Goal: Communication & Community: Answer question/provide support

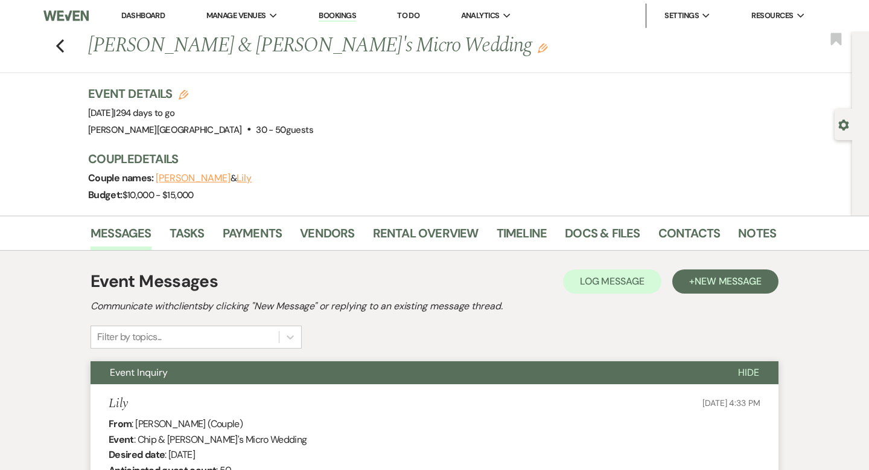
click at [154, 11] on link "Dashboard" at bounding box center [142, 15] width 43 height 10
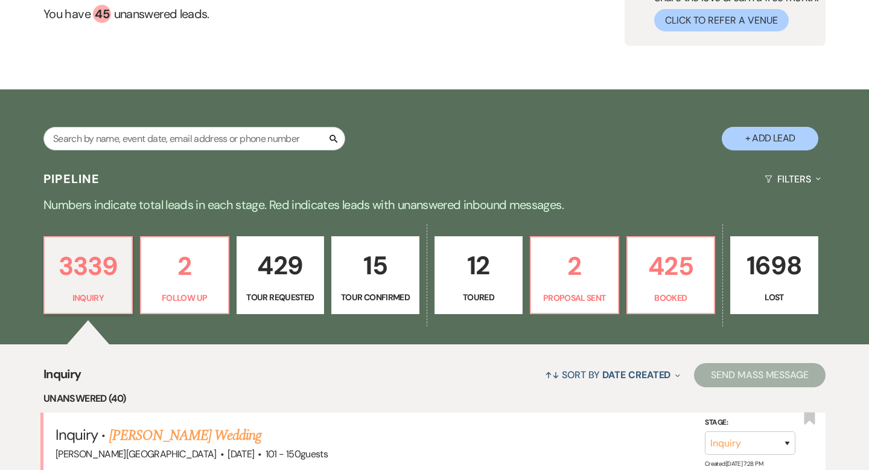
scroll to position [184, 0]
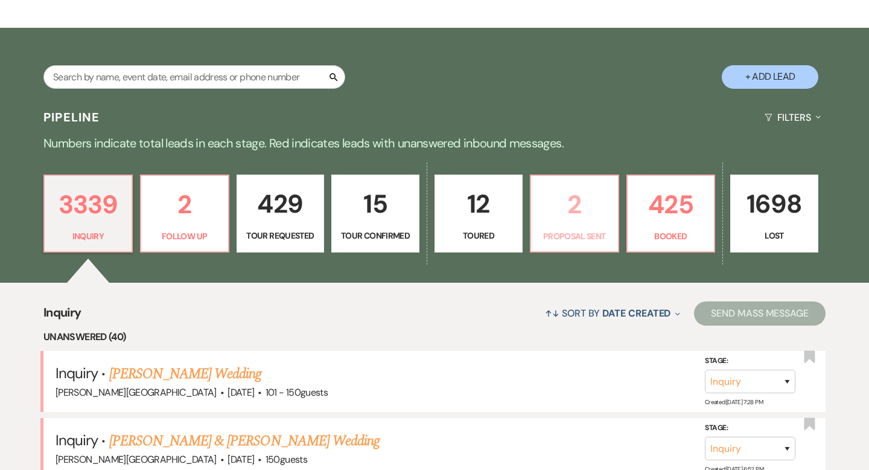
click at [569, 226] on link "2 Proposal Sent" at bounding box center [574, 213] width 89 height 78
select select "6"
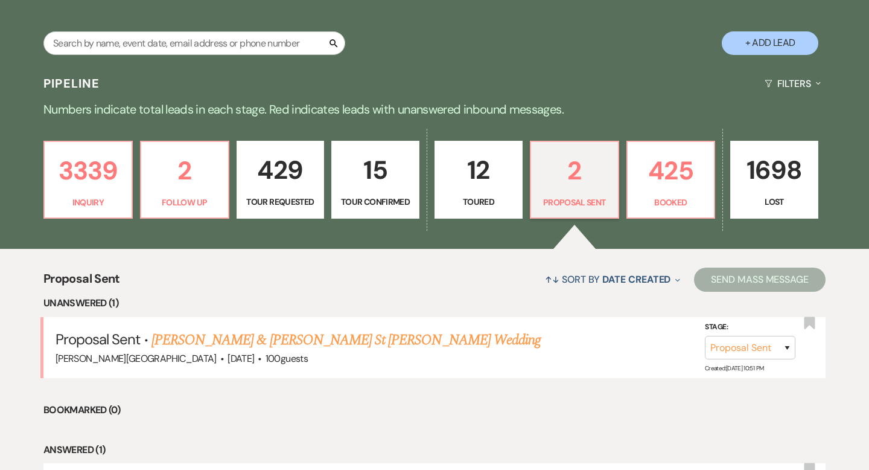
scroll to position [225, 0]
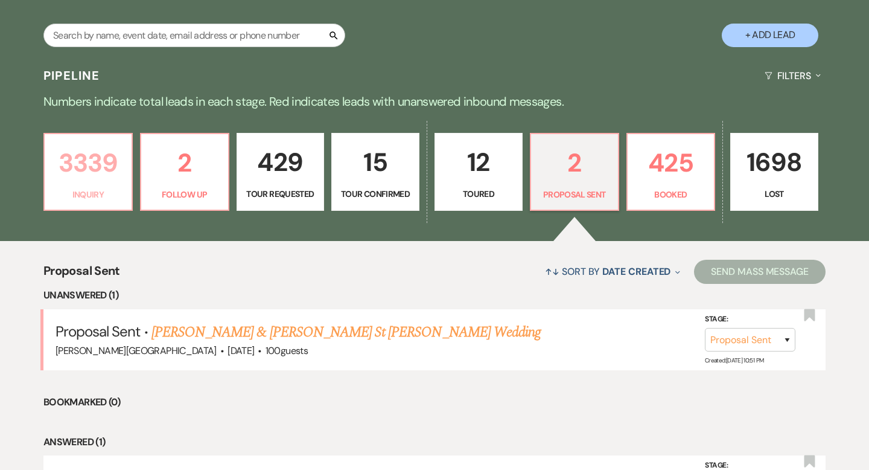
click at [109, 164] on p "3339" at bounding box center [88, 162] width 72 height 40
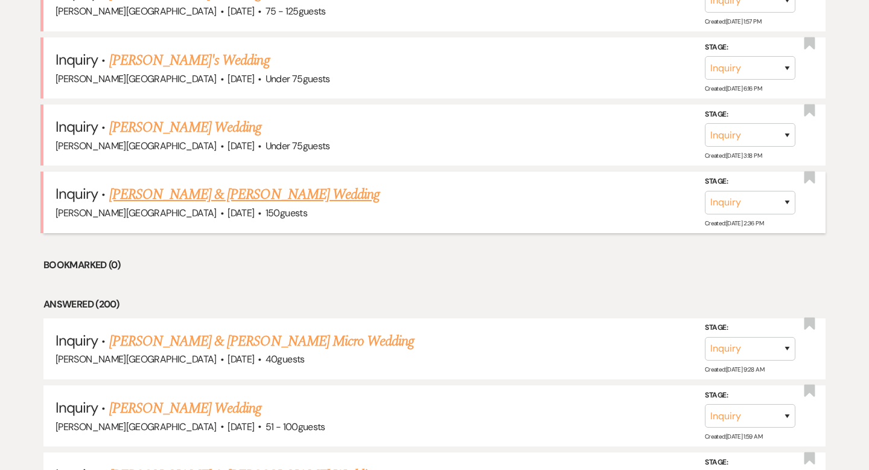
scroll to position [2929, 0]
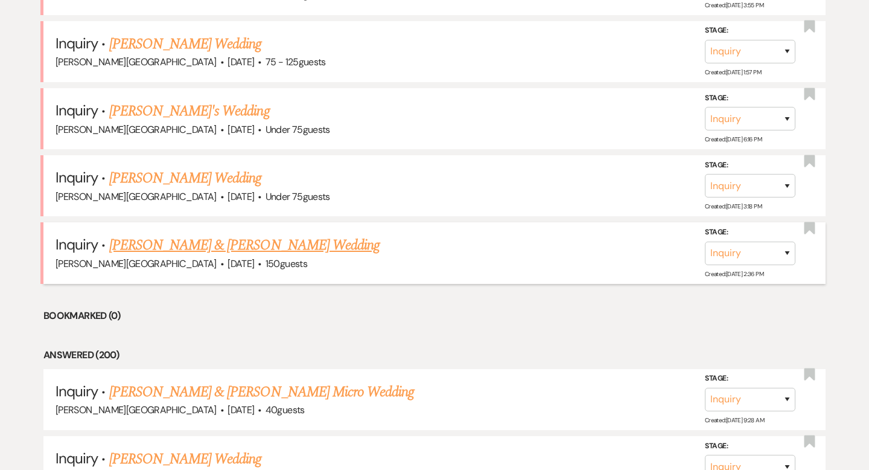
click at [209, 234] on link "Sean Keleher & Sofia Giansiracusa's Wedding" at bounding box center [244, 245] width 270 height 22
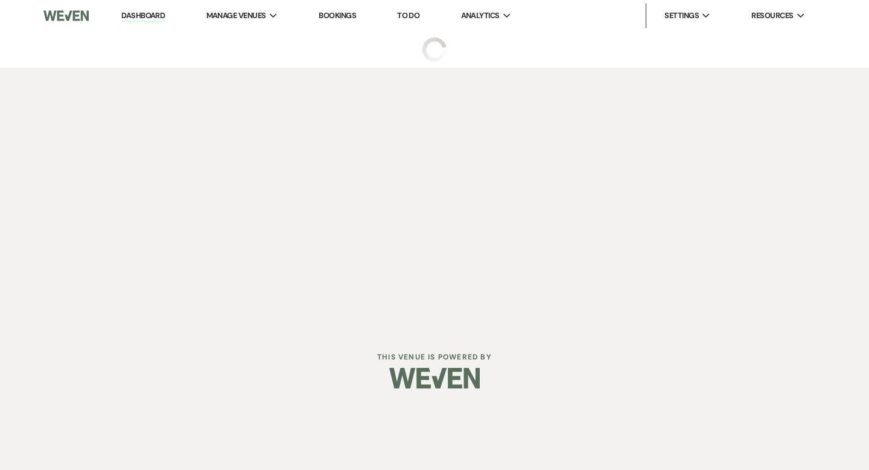
select select "5"
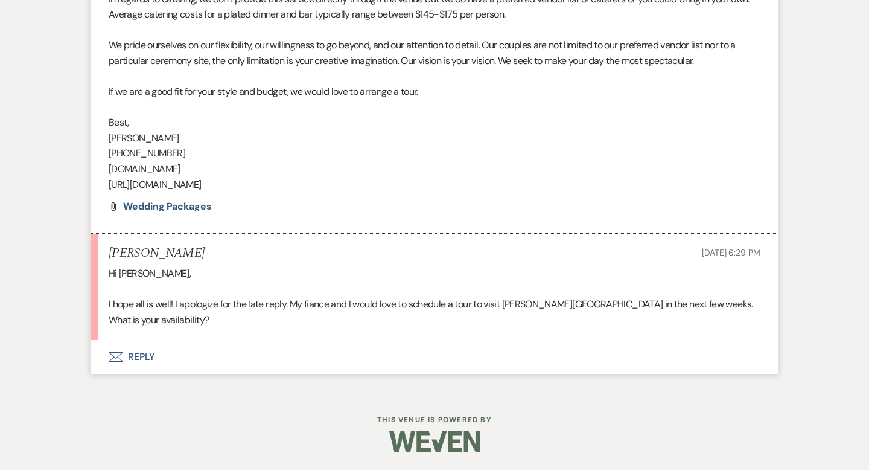
scroll to position [970, 0]
click at [146, 355] on button "Envelope Reply" at bounding box center [435, 357] width 688 height 34
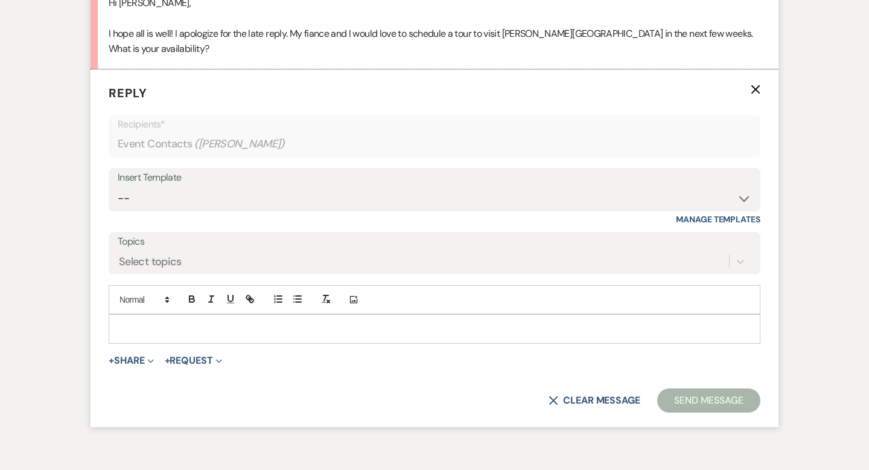
scroll to position [1254, 0]
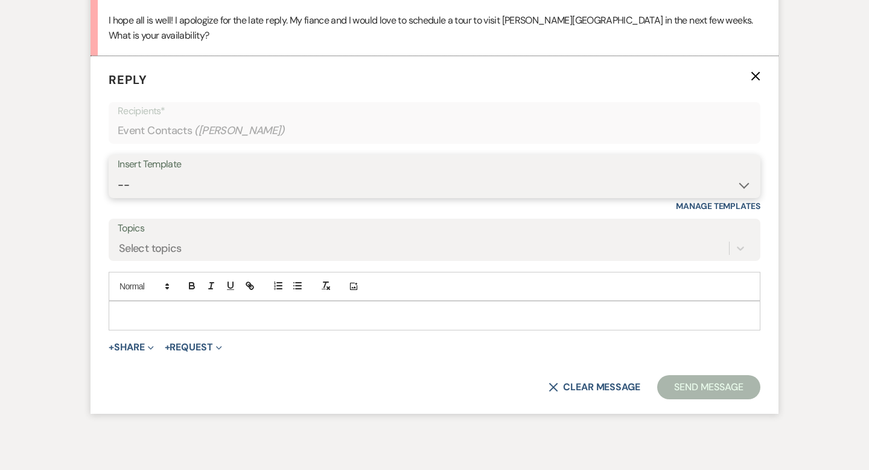
click at [150, 184] on select "-- Weven Planning Portal Introduction (Booked Events) Wedding Packages Booking …" at bounding box center [435, 185] width 634 height 24
select select "1170"
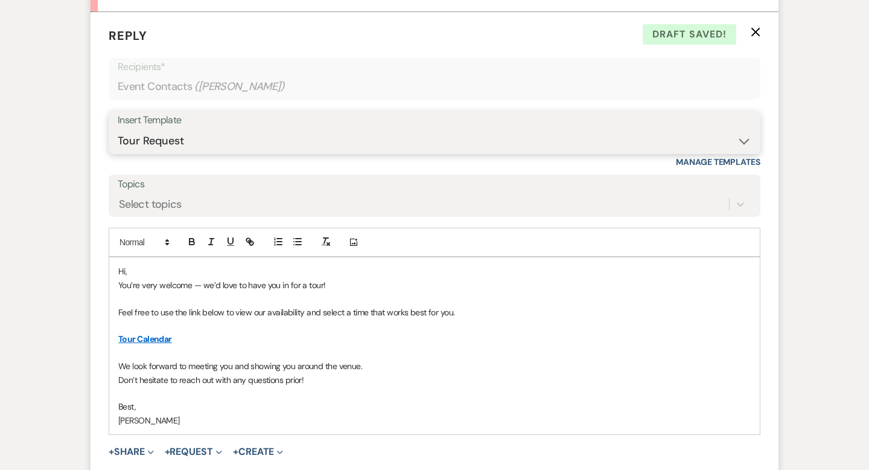
scroll to position [1299, 0]
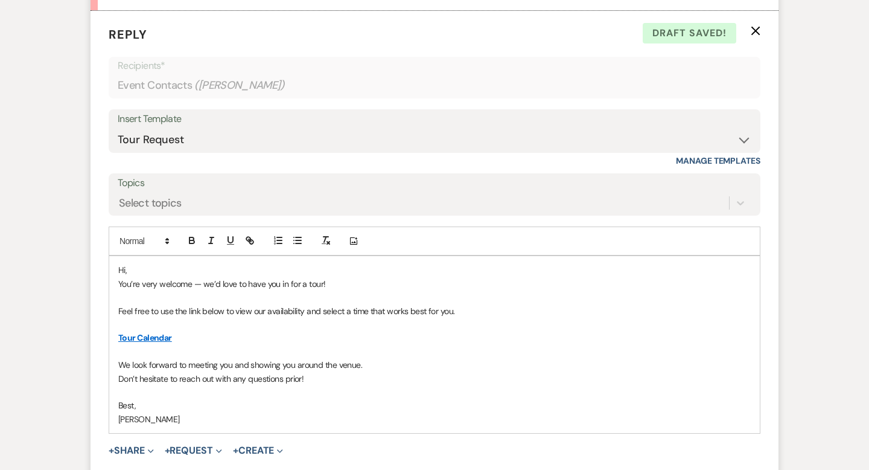
click at [147, 269] on p "Hi," at bounding box center [434, 269] width 633 height 13
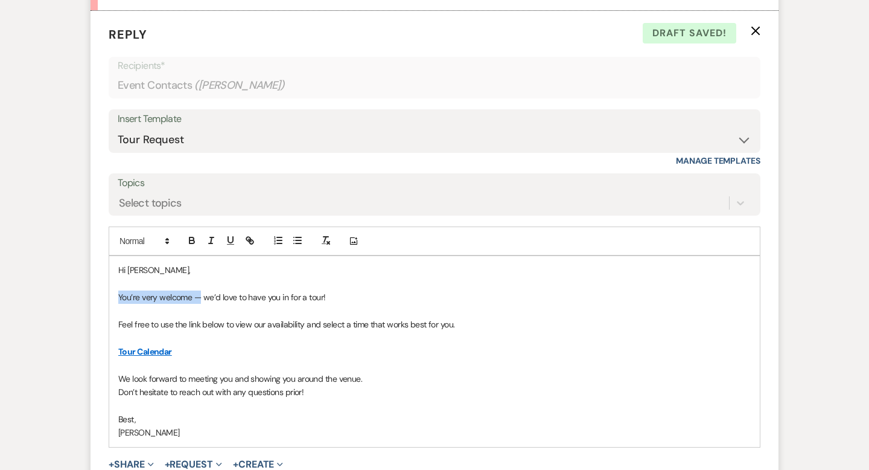
drag, startPoint x: 200, startPoint y: 297, endPoint x: 104, endPoint y: 297, distance: 96.6
click at [104, 297] on form "Reply X Draft saved! Recipients* Event Contacts ( Sofia Giansiracusa ) Insert T…" at bounding box center [435, 271] width 688 height 520
click at [118, 294] on p "No problem at all and we’d love to have you in for a tour!" at bounding box center [434, 296] width 633 height 13
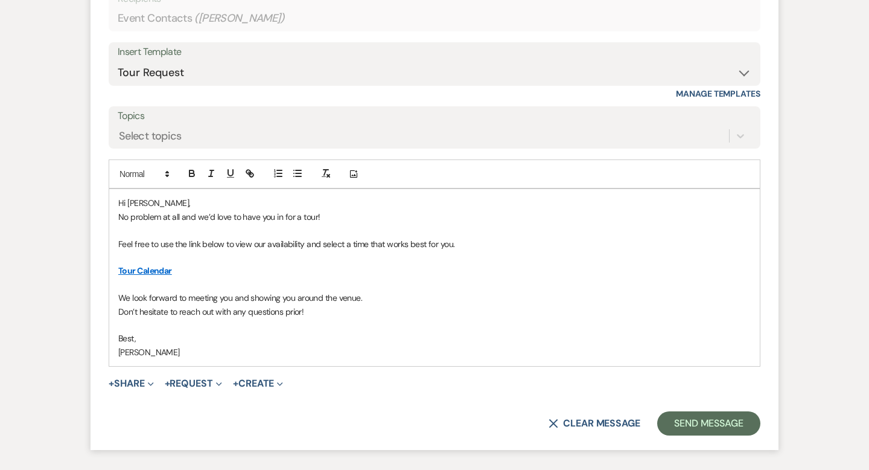
scroll to position [1386, 0]
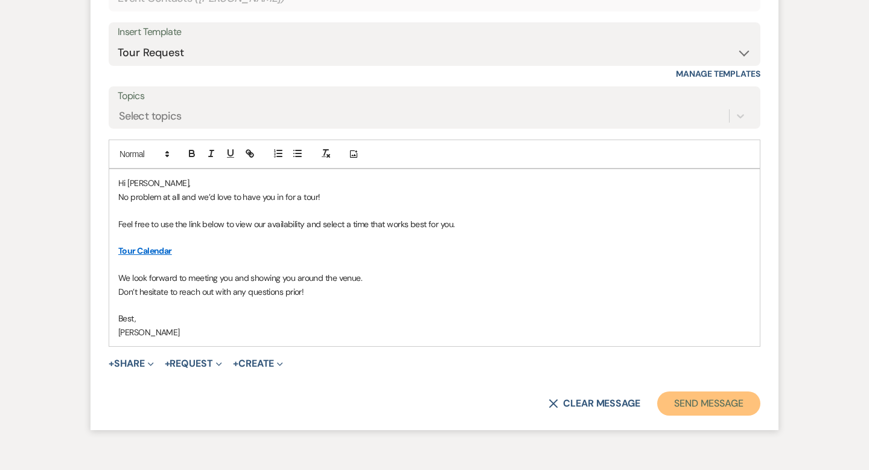
click at [679, 398] on button "Send Message" at bounding box center [708, 403] width 103 height 24
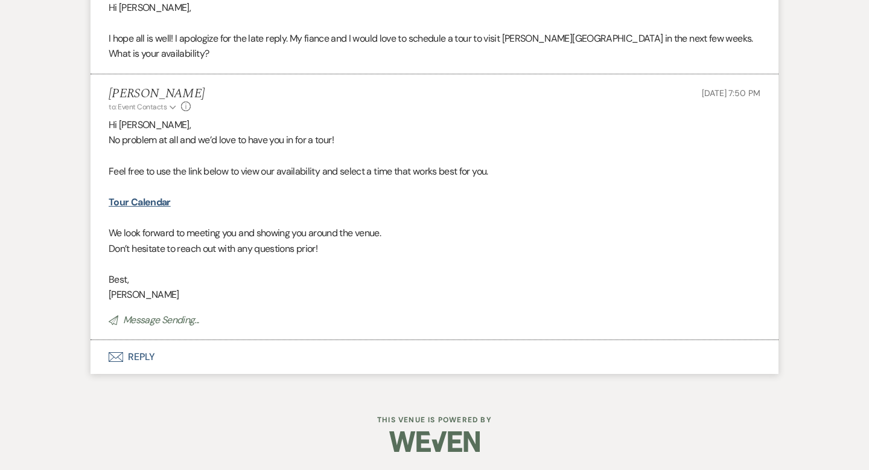
scroll to position [0, 0]
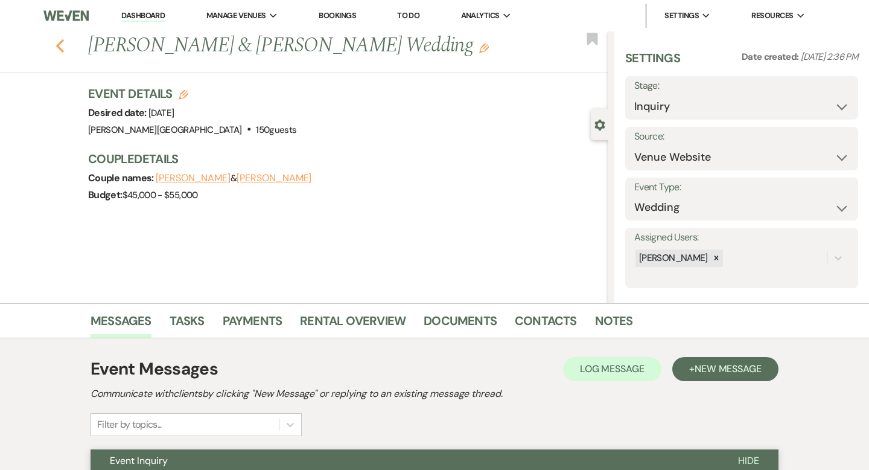
click at [58, 40] on icon "Previous" at bounding box center [60, 46] width 9 height 14
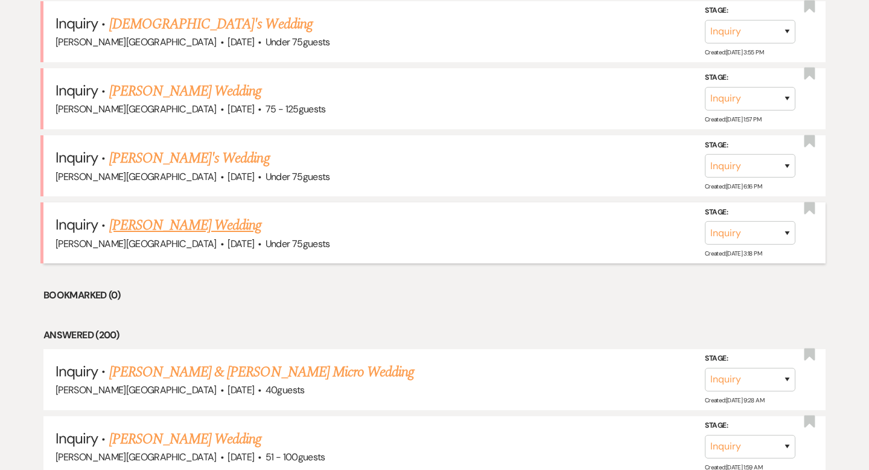
scroll to position [2879, 0]
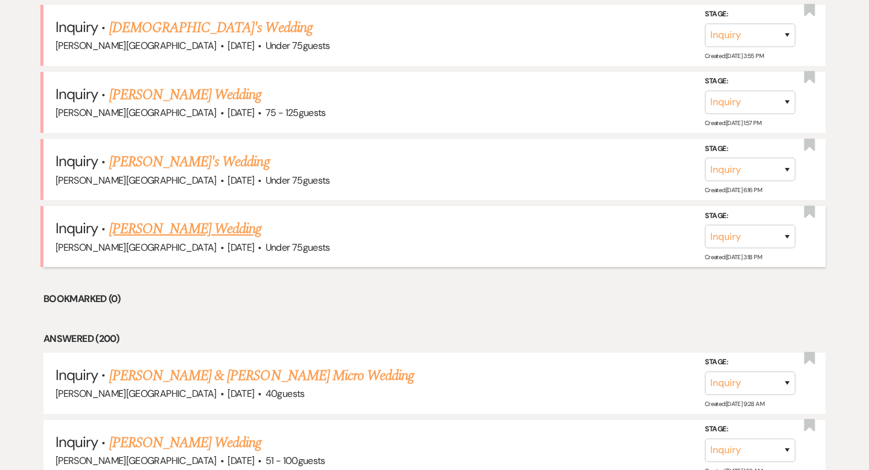
click at [185, 218] on link "Carley Werkheiser's Wedding" at bounding box center [185, 229] width 153 height 22
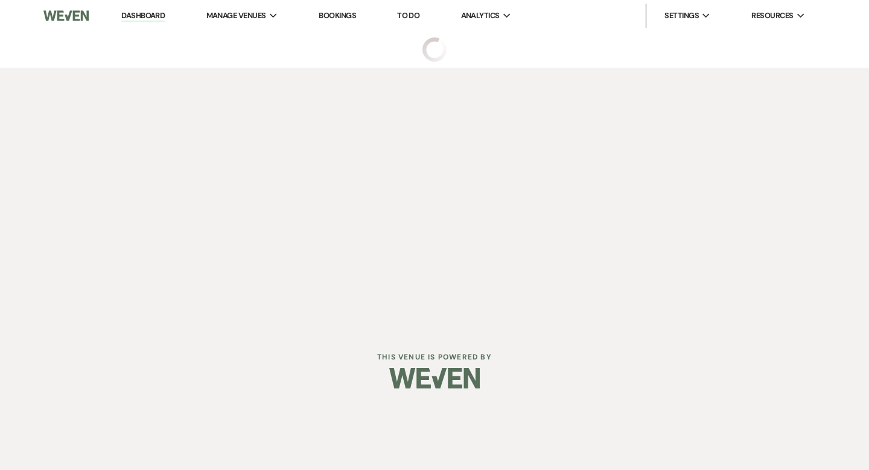
select select "3"
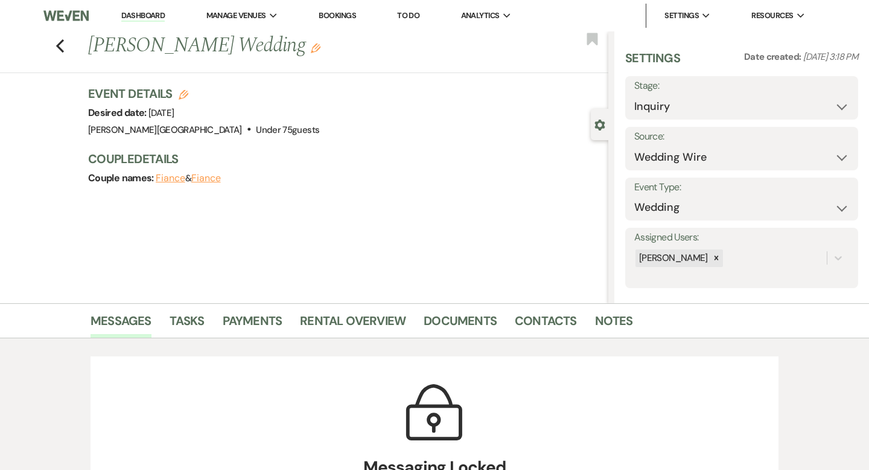
select select "3"
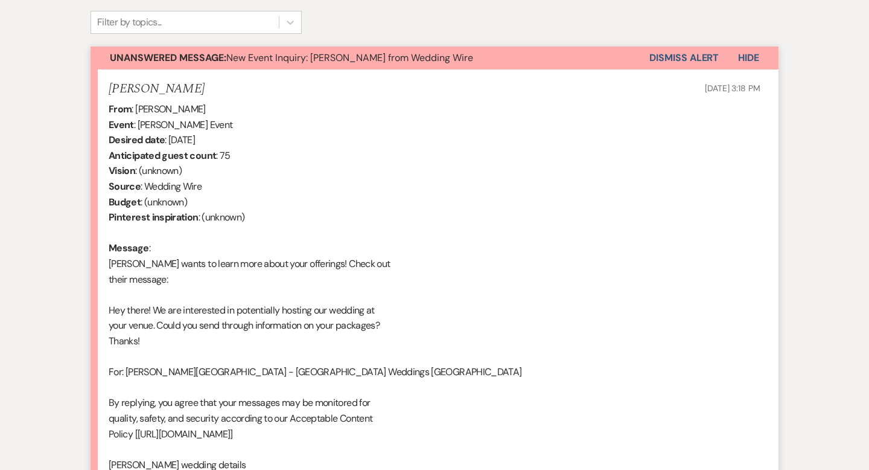
scroll to position [769, 0]
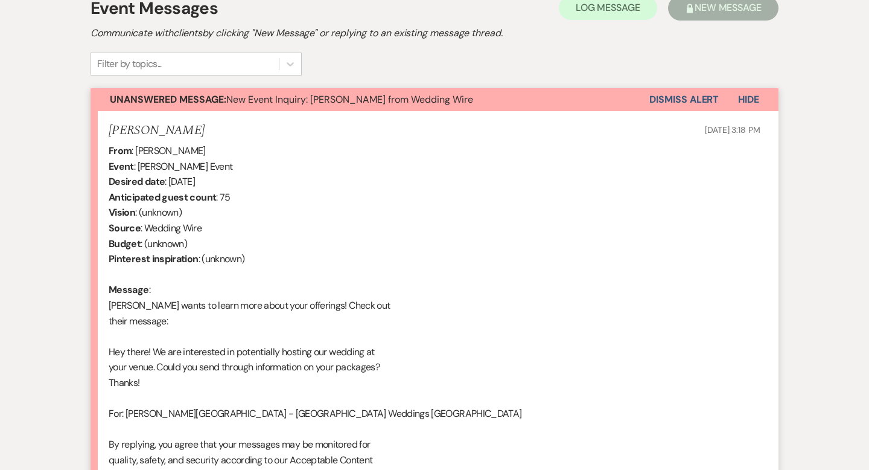
click at [673, 88] on button "Dismiss Alert" at bounding box center [684, 99] width 69 height 23
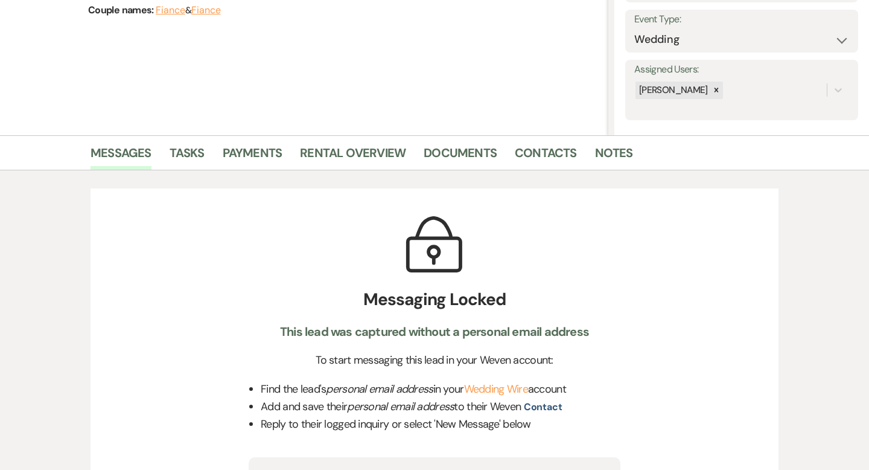
scroll to position [0, 0]
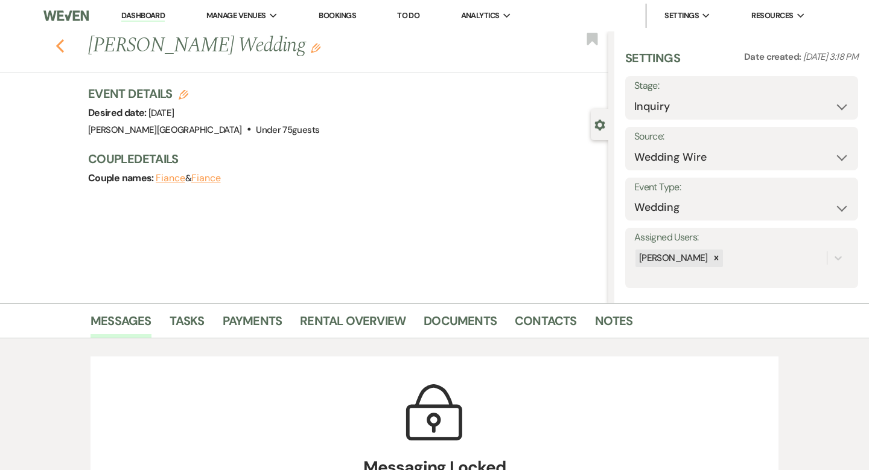
click at [59, 50] on icon "Previous" at bounding box center [60, 46] width 9 height 14
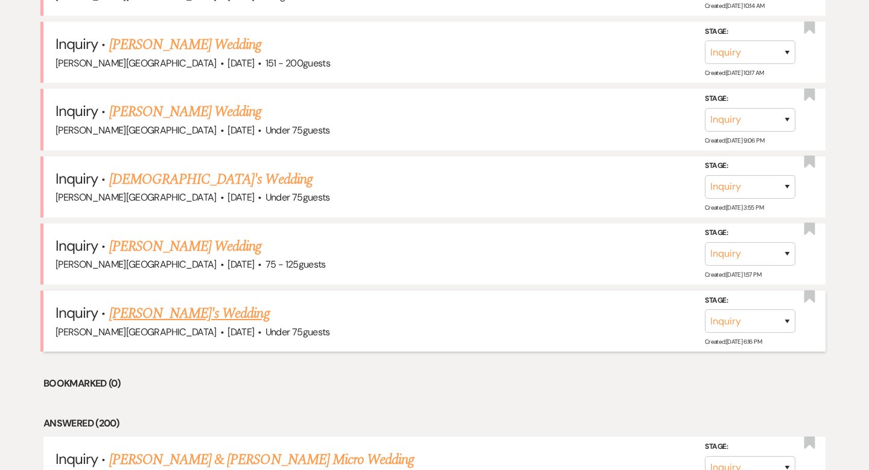
scroll to position [2860, 0]
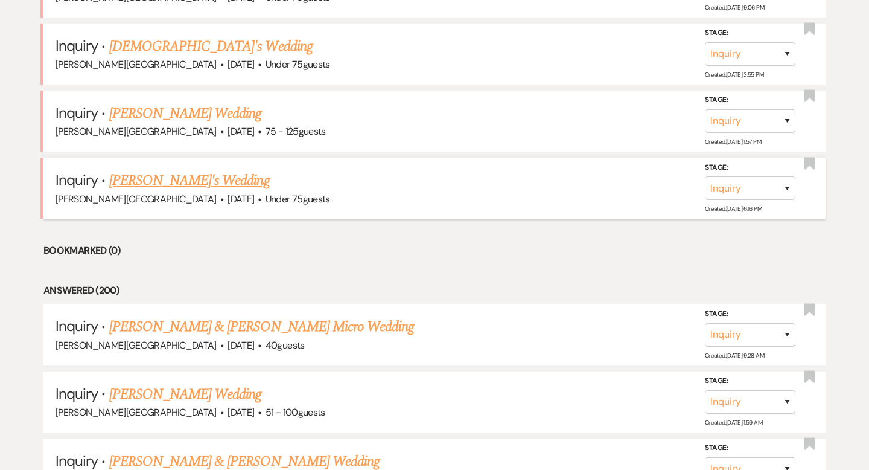
click at [175, 170] on link "[PERSON_NAME]'s Wedding" at bounding box center [189, 181] width 161 height 22
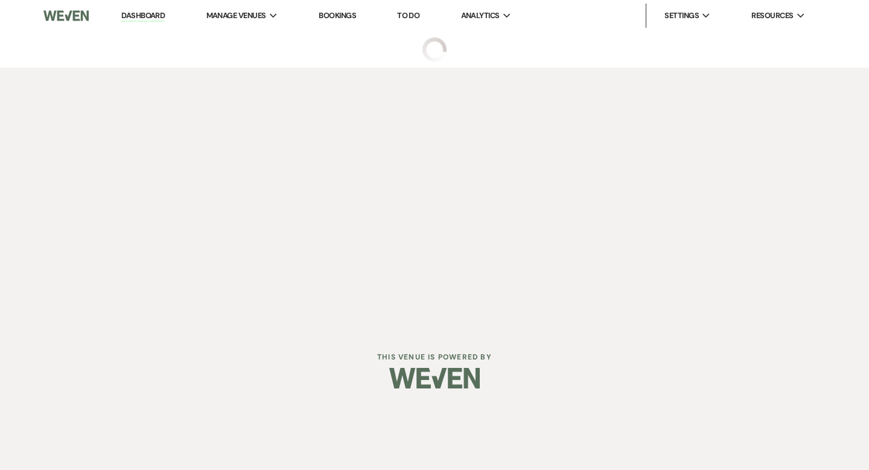
select select "3"
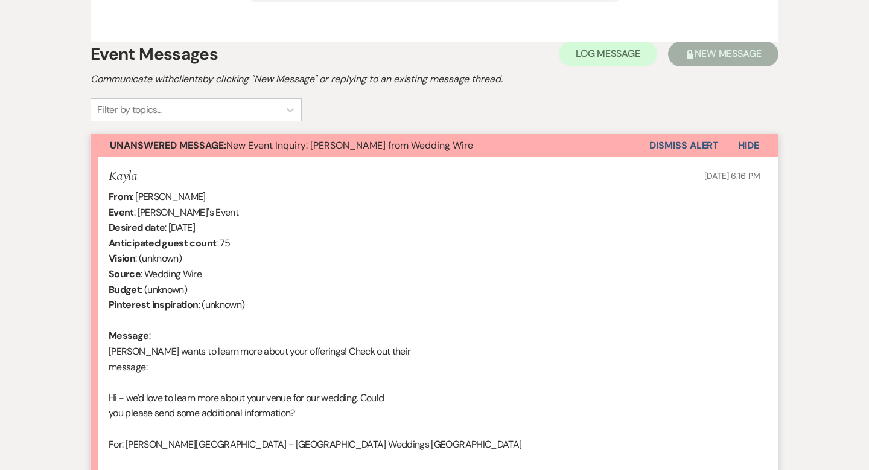
scroll to position [742, 0]
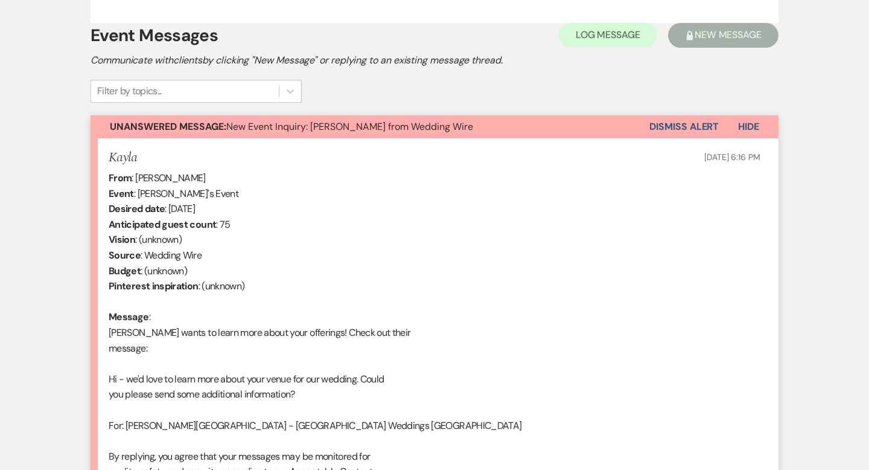
click at [650, 117] on button "Dismiss Alert" at bounding box center [684, 126] width 69 height 23
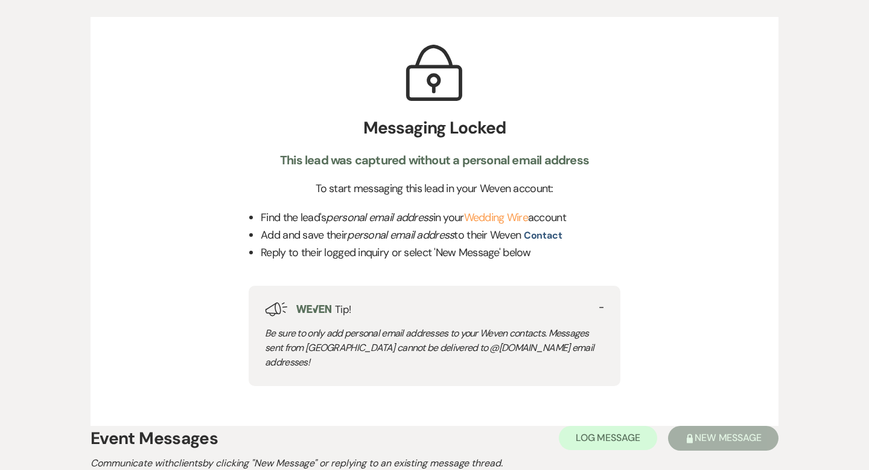
scroll to position [0, 0]
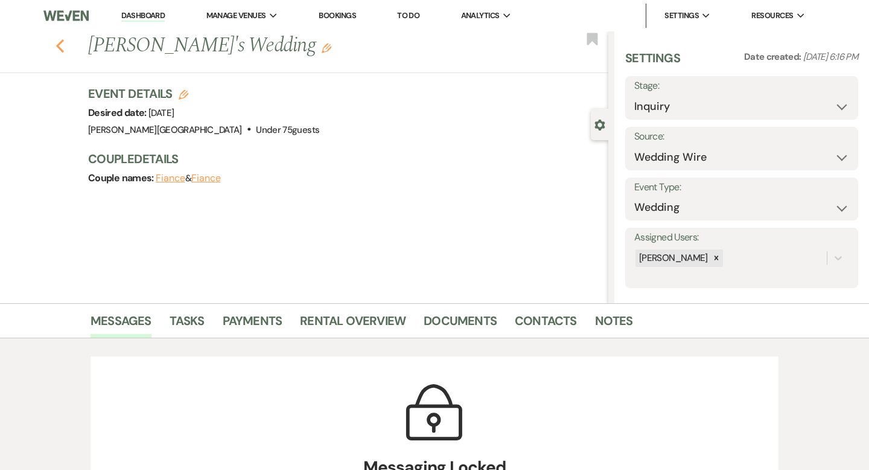
click at [60, 45] on icon "Previous" at bounding box center [60, 46] width 9 height 14
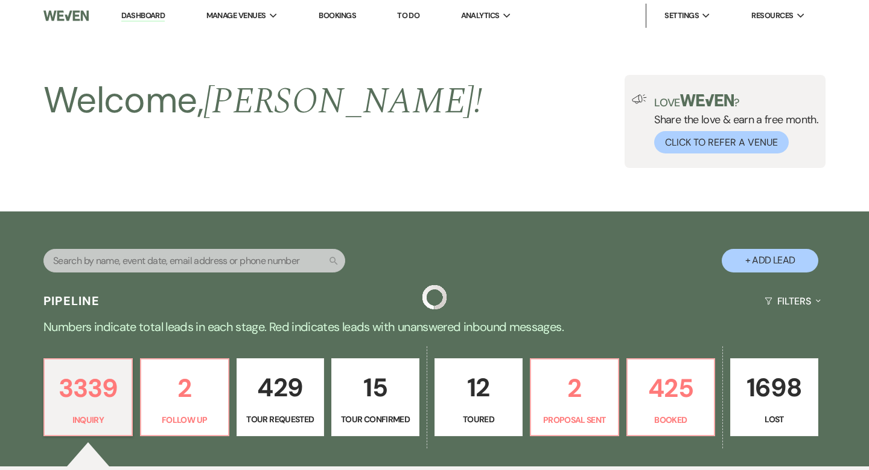
scroll to position [2860, 0]
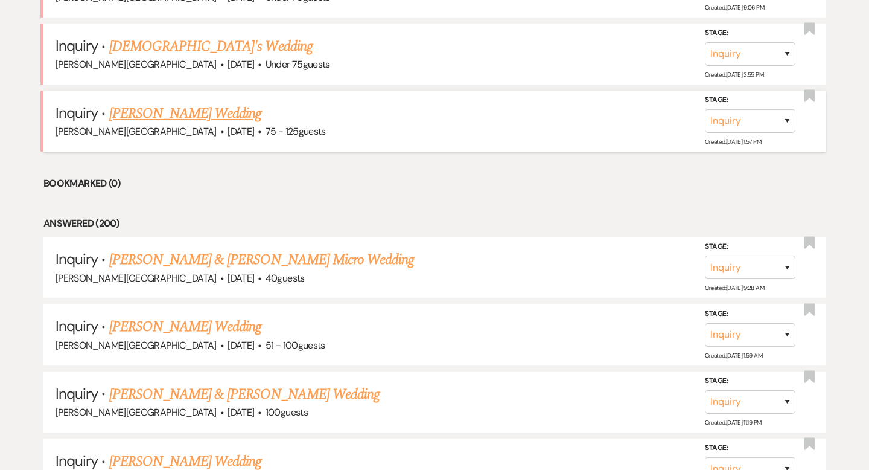
click at [181, 103] on link "[PERSON_NAME] Wedding" at bounding box center [185, 114] width 153 height 22
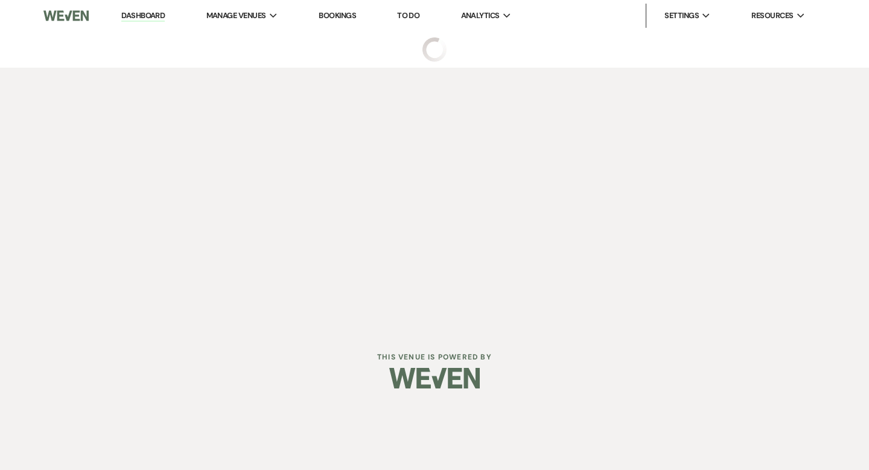
select select "3"
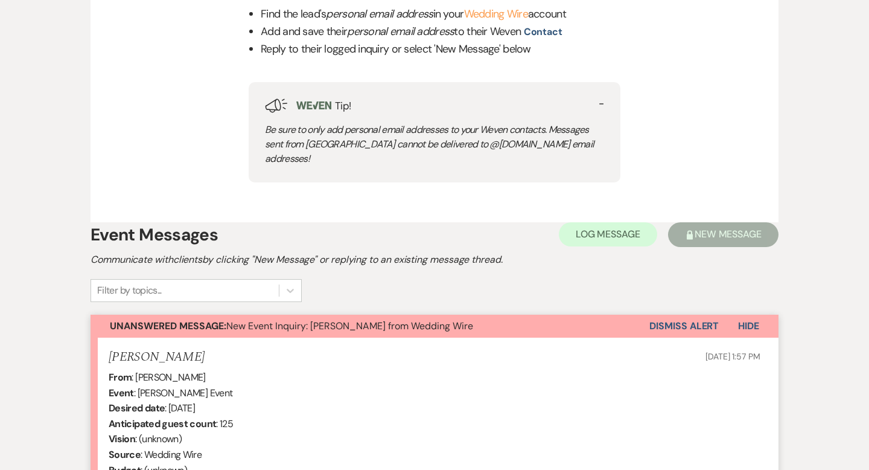
scroll to position [698, 0]
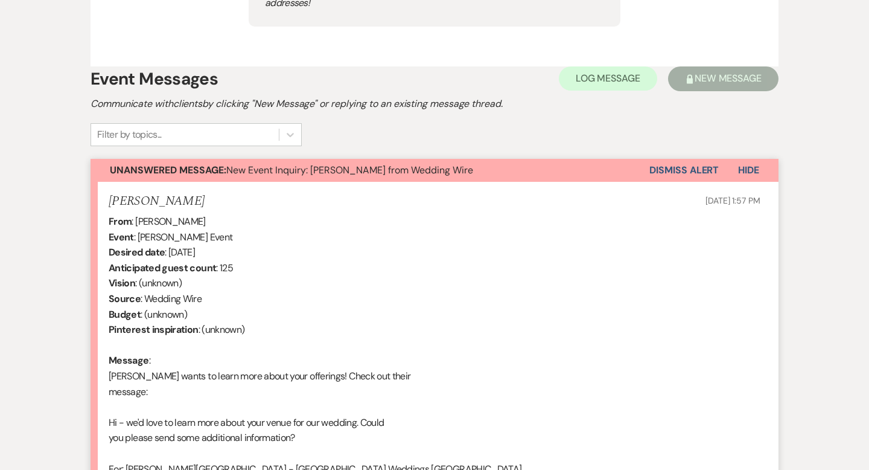
click at [696, 160] on button "Dismiss Alert" at bounding box center [684, 170] width 69 height 23
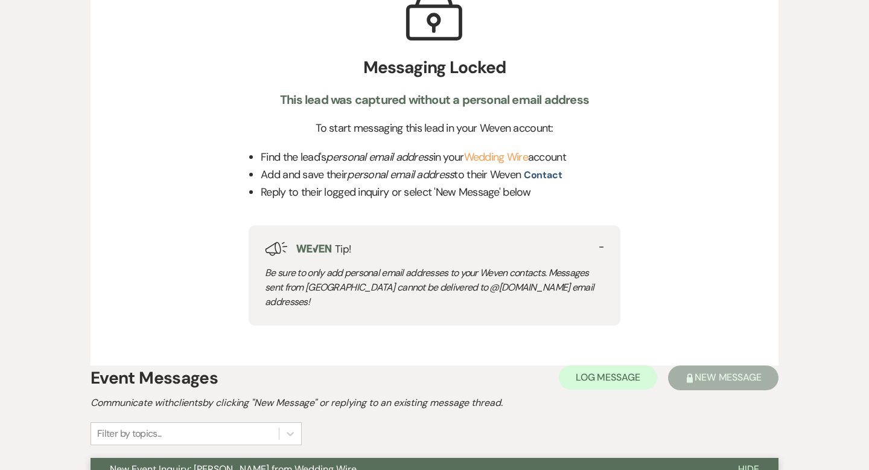
scroll to position [0, 0]
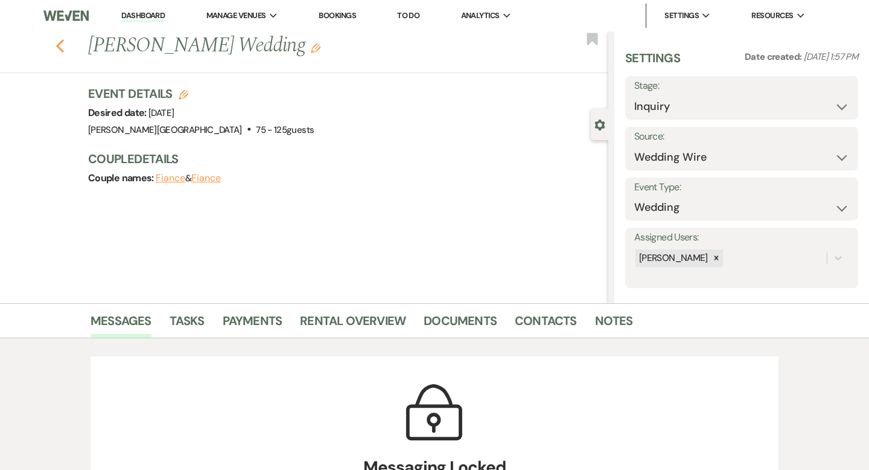
click at [59, 45] on icon "Previous" at bounding box center [60, 46] width 9 height 14
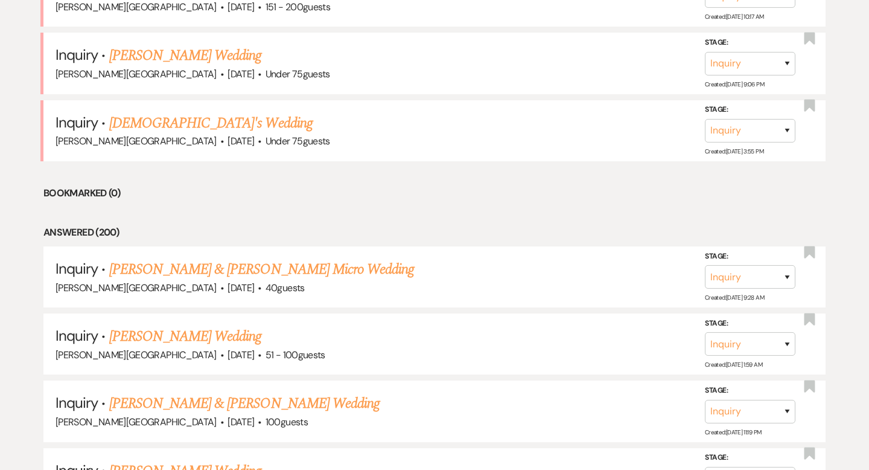
scroll to position [2759, 0]
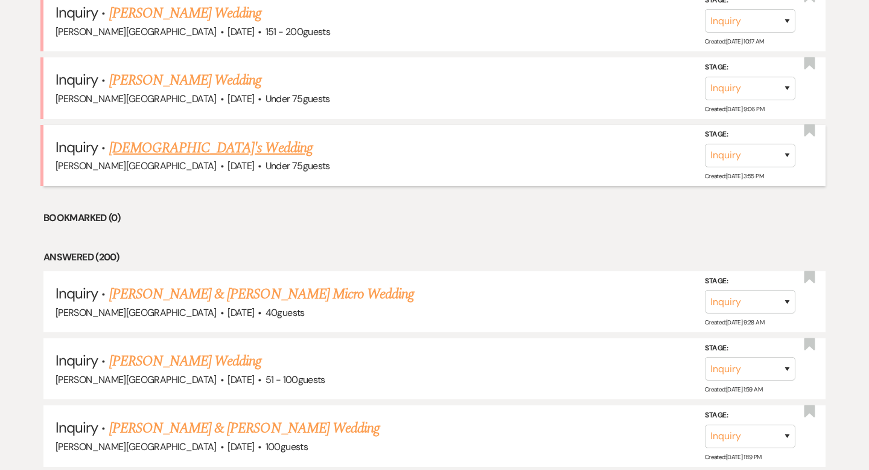
click at [173, 137] on link "Genesis Mosquera's Wedding" at bounding box center [210, 148] width 203 height 22
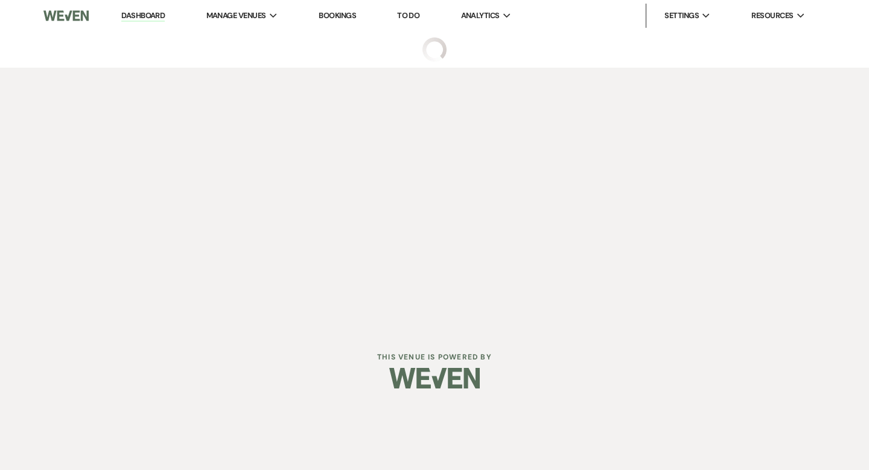
select select "3"
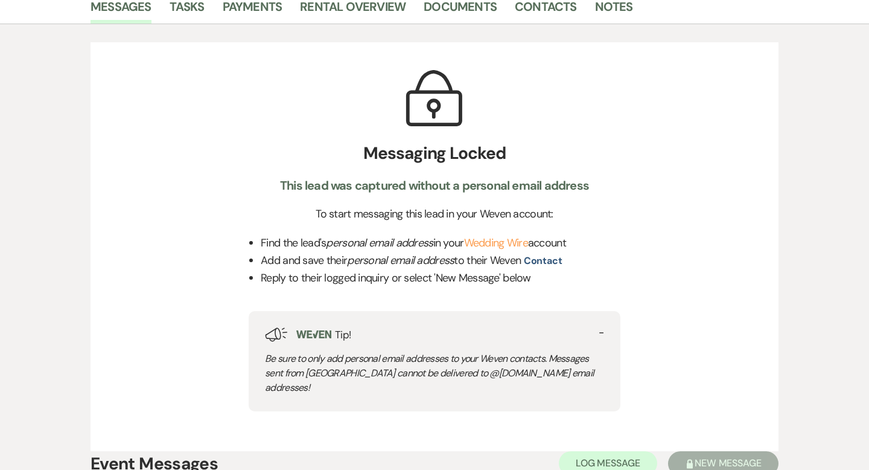
scroll to position [488, 0]
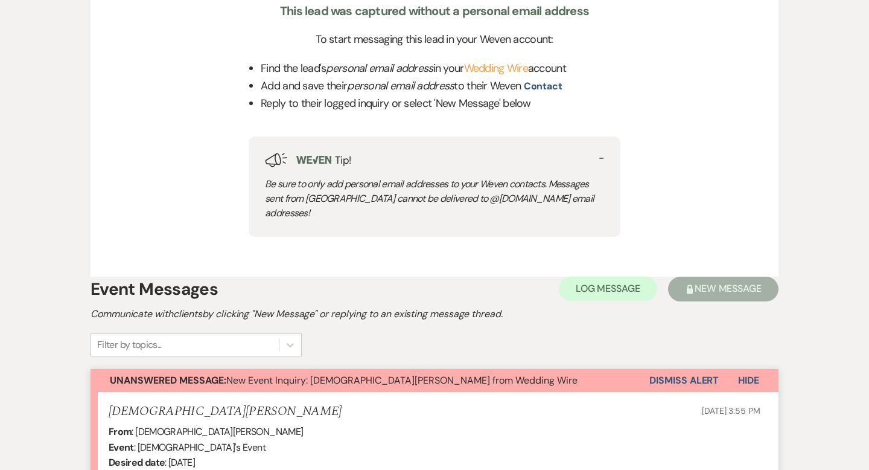
click at [694, 375] on button "Dismiss Alert" at bounding box center [684, 380] width 69 height 23
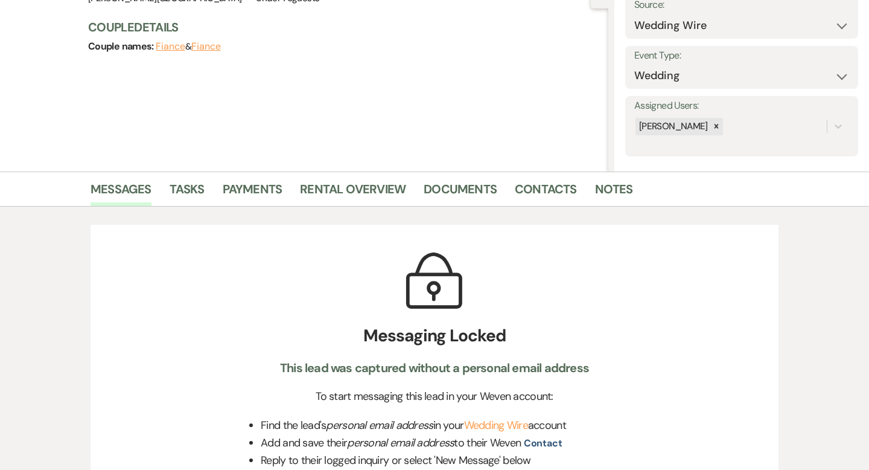
scroll to position [0, 0]
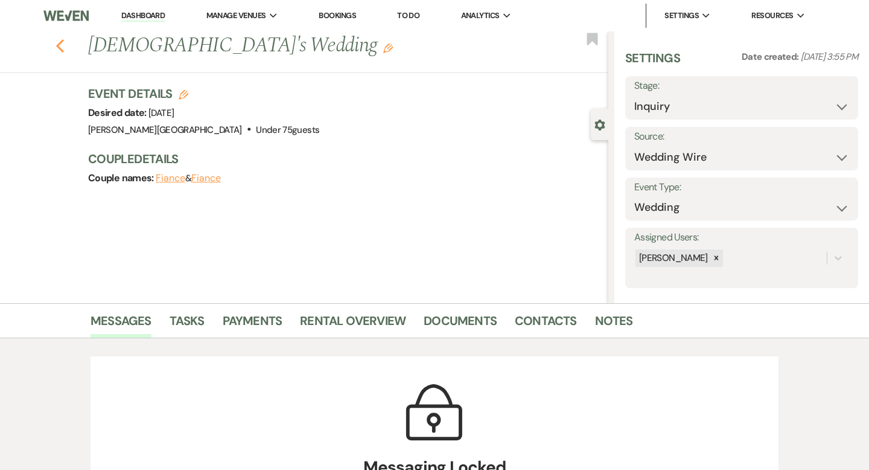
click at [63, 48] on icon "Previous" at bounding box center [60, 46] width 9 height 14
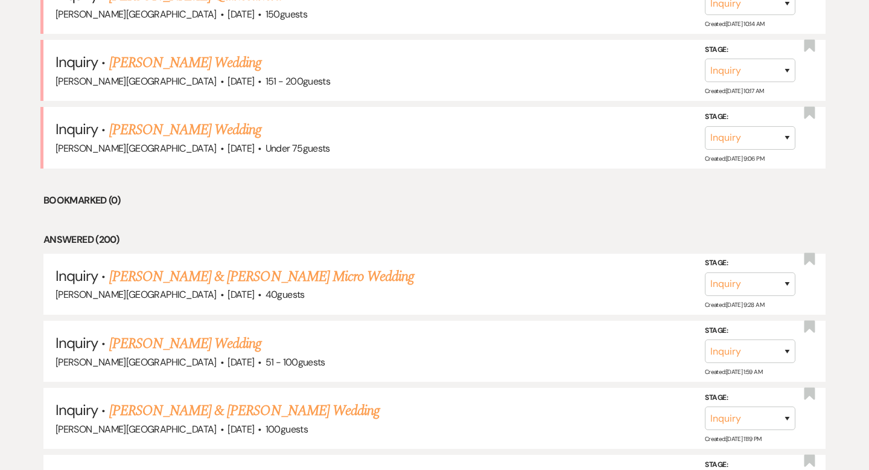
scroll to position [2693, 0]
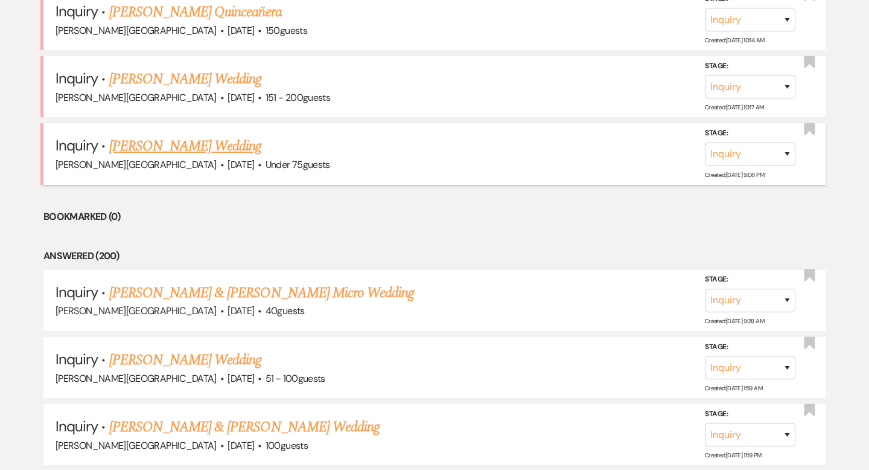
click at [174, 135] on link "Mary Braganza's Wedding" at bounding box center [185, 146] width 153 height 22
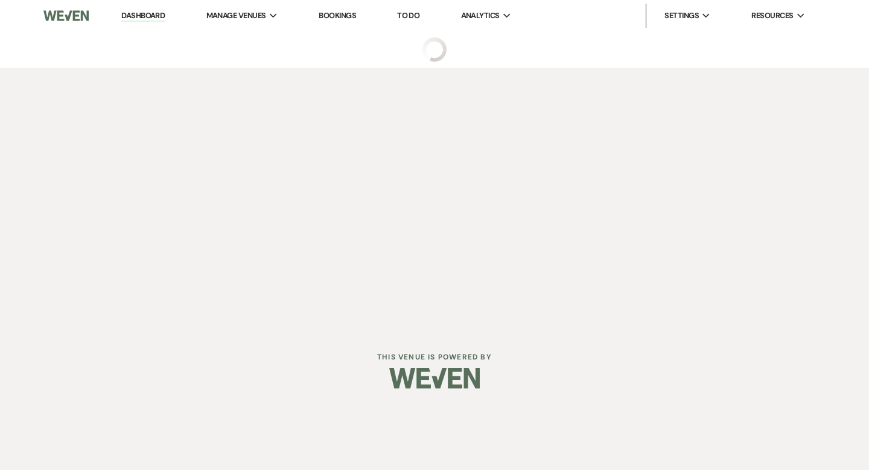
select select "3"
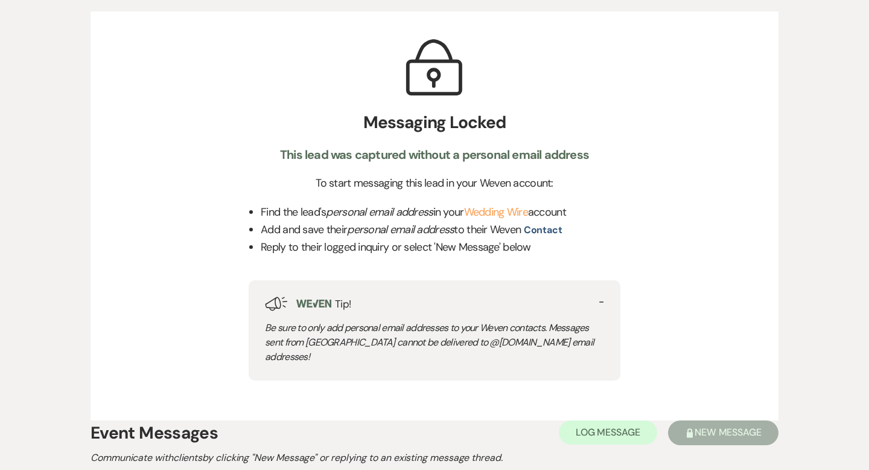
scroll to position [567, 0]
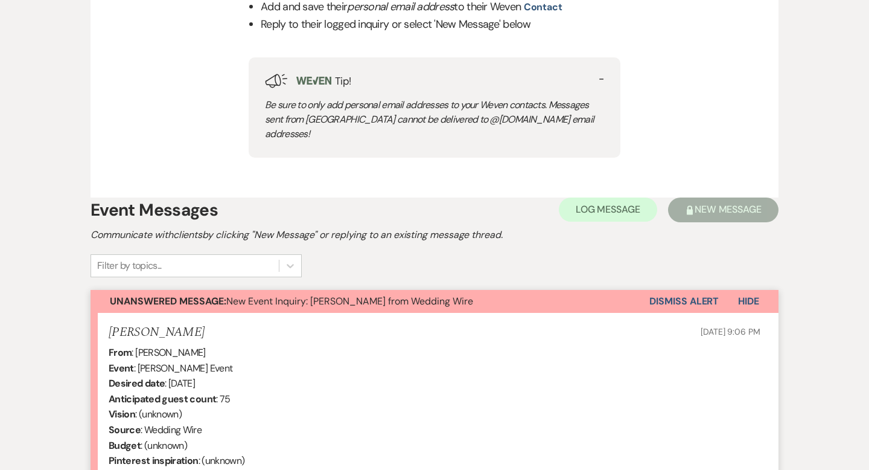
click at [668, 290] on button "Dismiss Alert" at bounding box center [684, 301] width 69 height 23
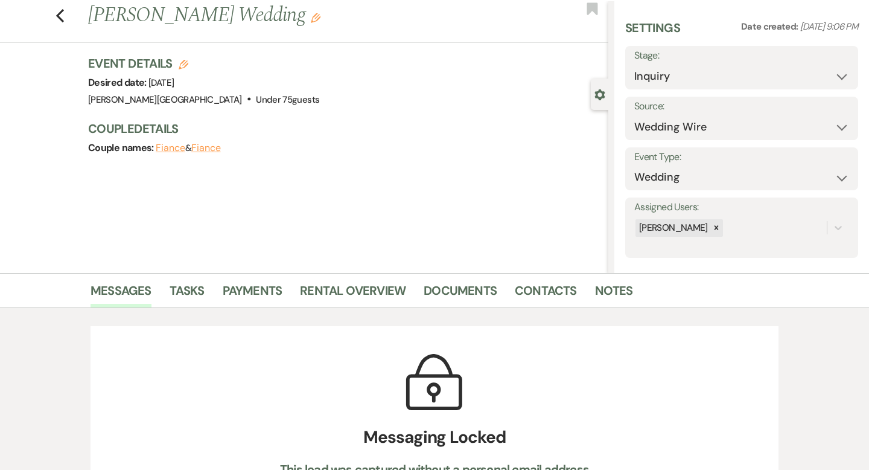
scroll to position [0, 0]
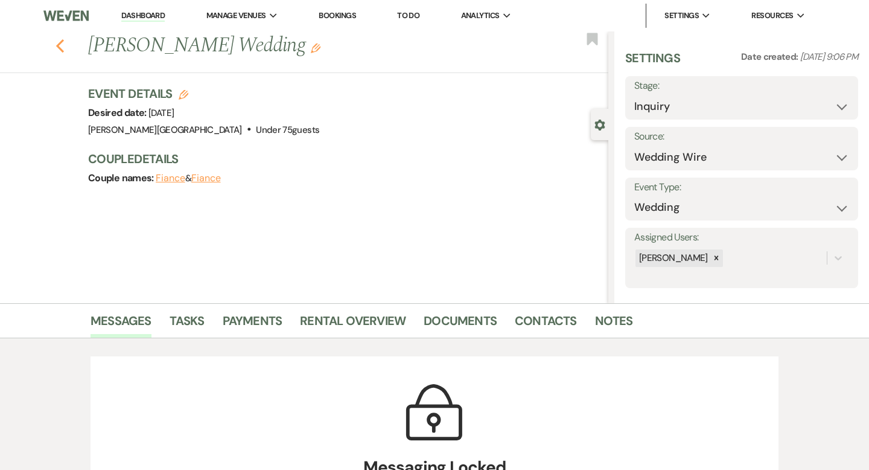
click at [62, 53] on div "Previous Mary Braganza's Wedding Edit Bookmark" at bounding box center [301, 52] width 615 height 42
click at [59, 46] on icon "Previous" at bounding box center [60, 46] width 9 height 14
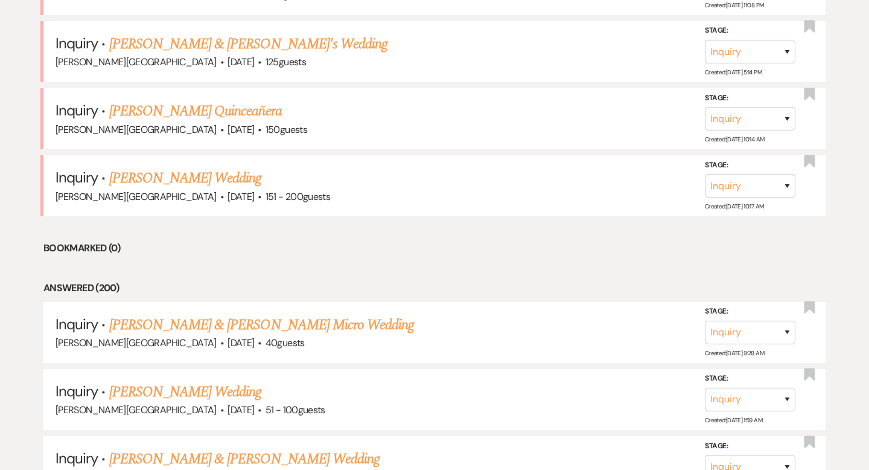
scroll to position [2591, 0]
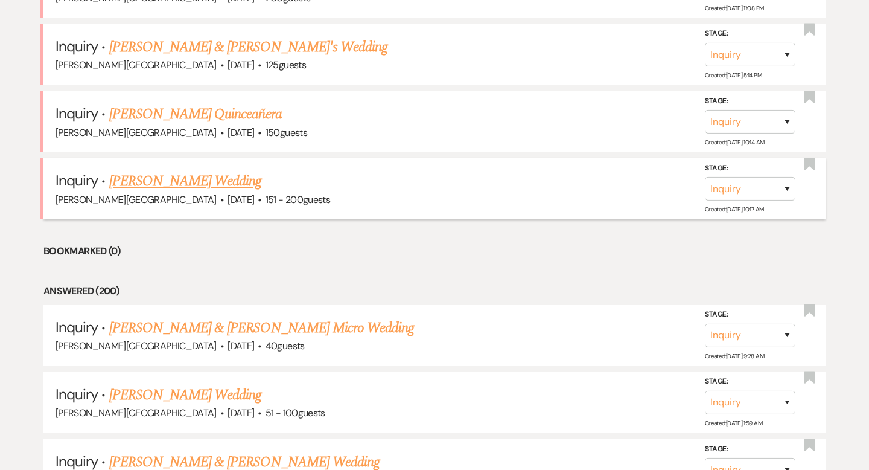
click at [179, 170] on link "[PERSON_NAME] Wedding" at bounding box center [185, 181] width 153 height 22
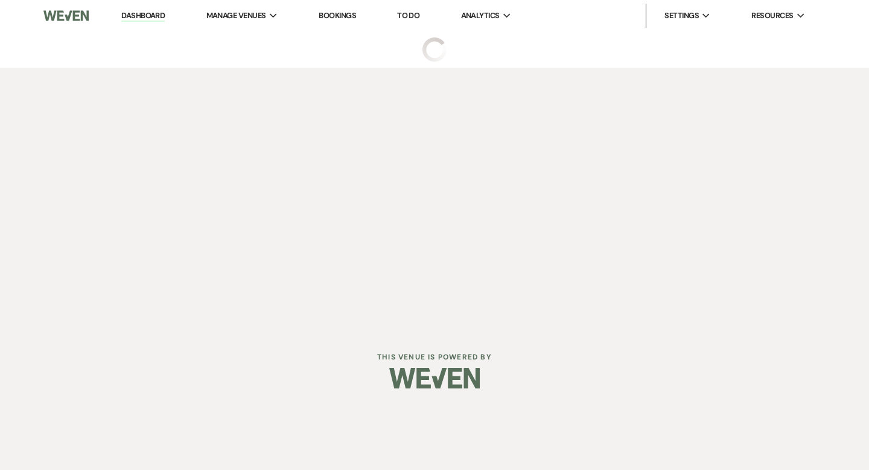
select select "2"
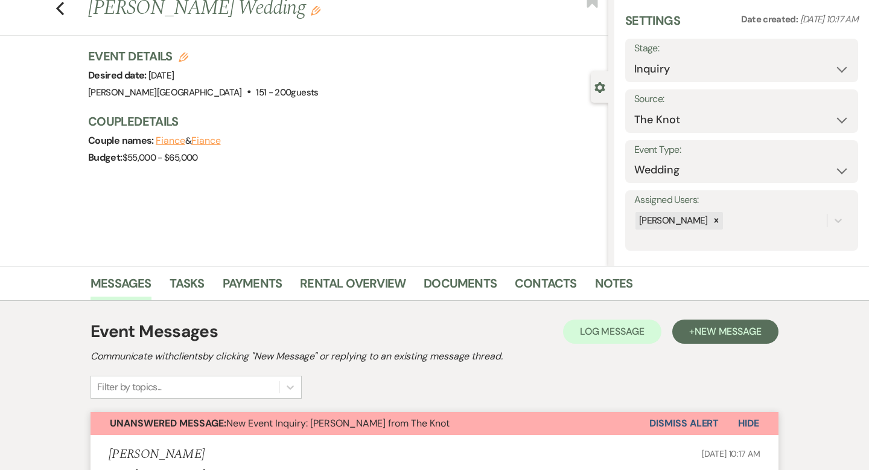
scroll to position [76, 0]
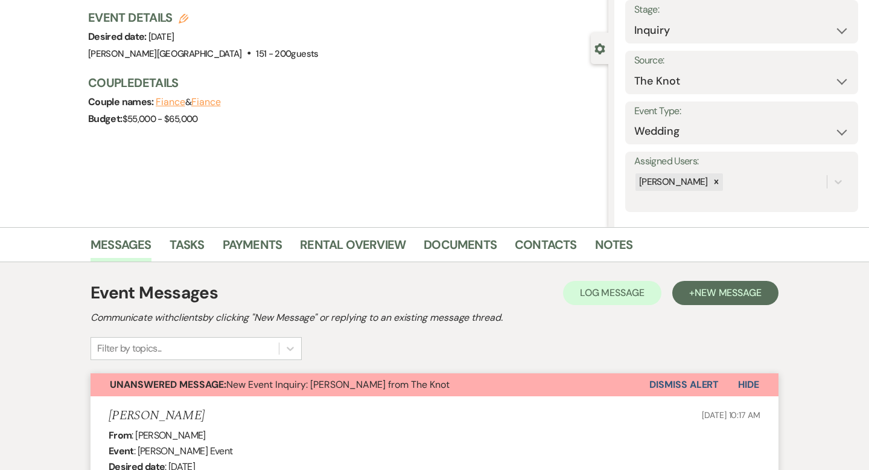
click at [663, 383] on button "Dismiss Alert" at bounding box center [684, 384] width 69 height 23
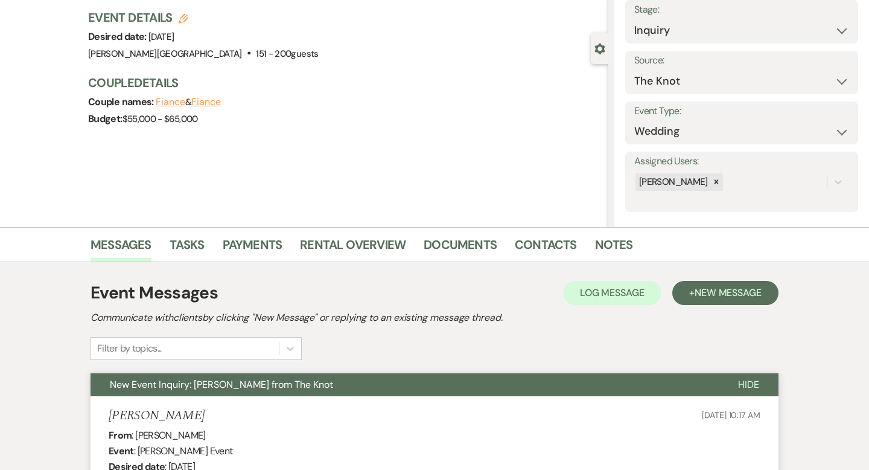
scroll to position [0, 0]
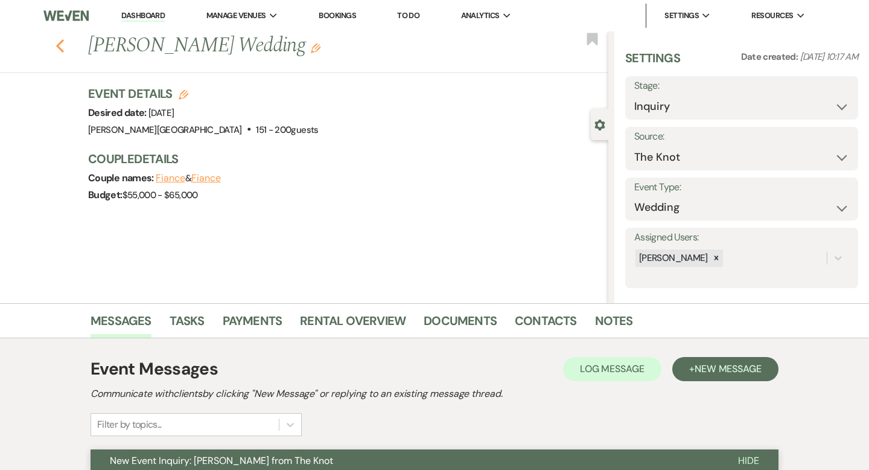
click at [62, 46] on icon "Previous" at bounding box center [60, 46] width 9 height 14
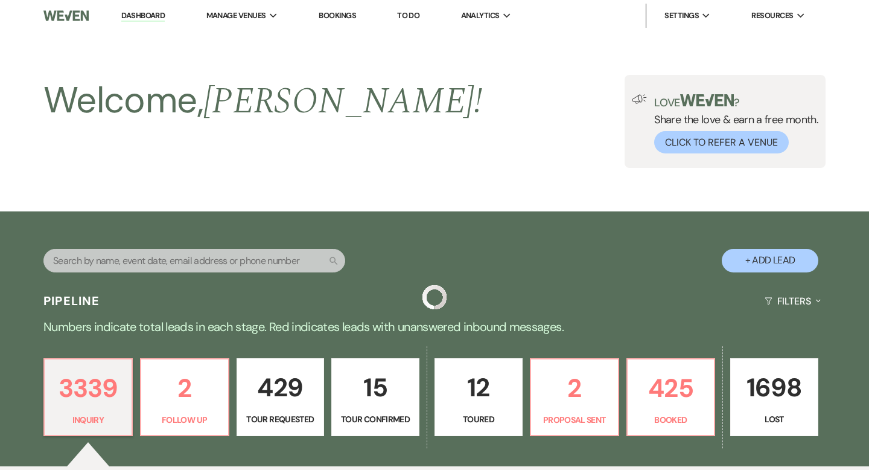
scroll to position [2591, 0]
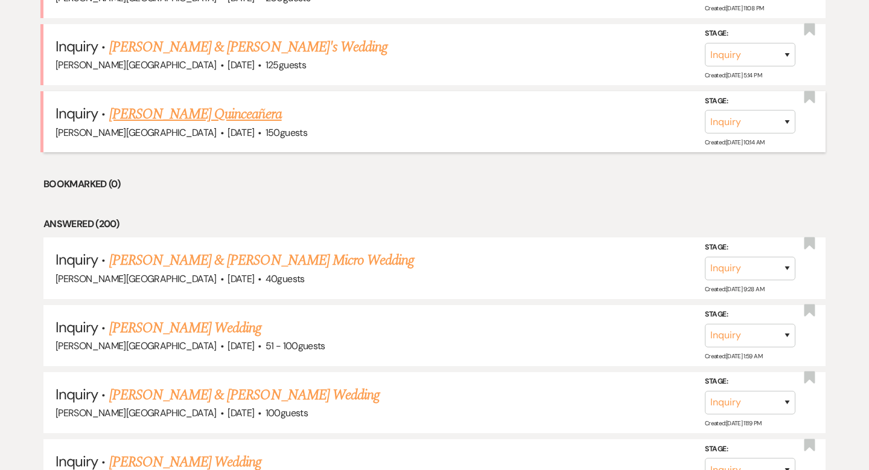
click at [206, 103] on link "[PERSON_NAME] Quinceañera" at bounding box center [195, 114] width 173 height 22
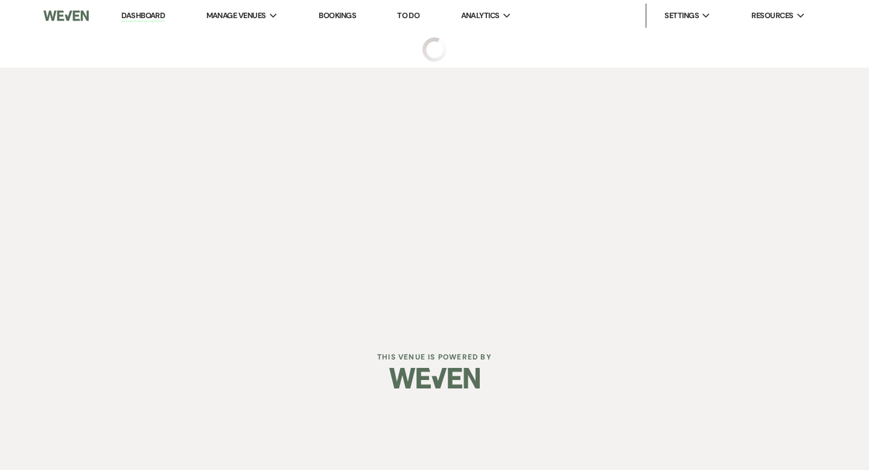
select select "5"
select select "15"
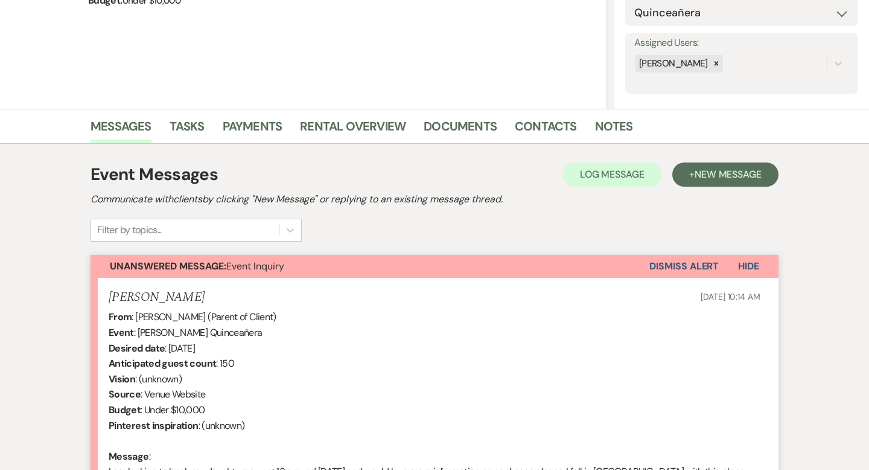
scroll to position [377, 0]
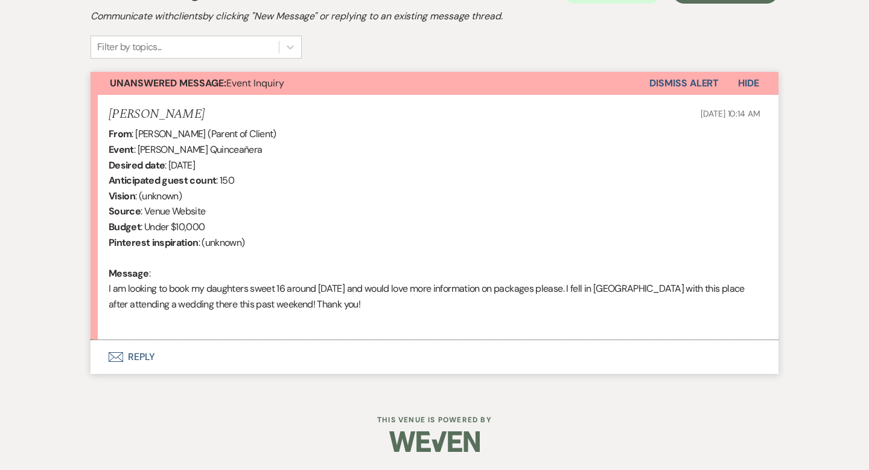
click at [150, 354] on button "Envelope Reply" at bounding box center [435, 357] width 688 height 34
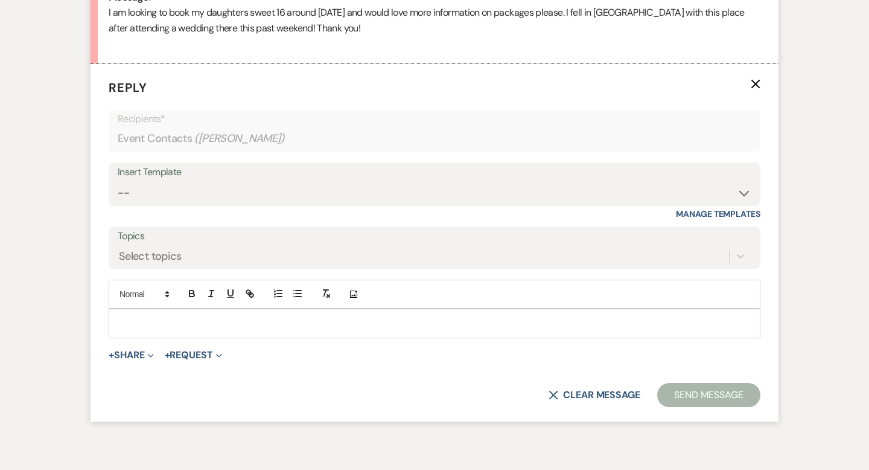
scroll to position [661, 0]
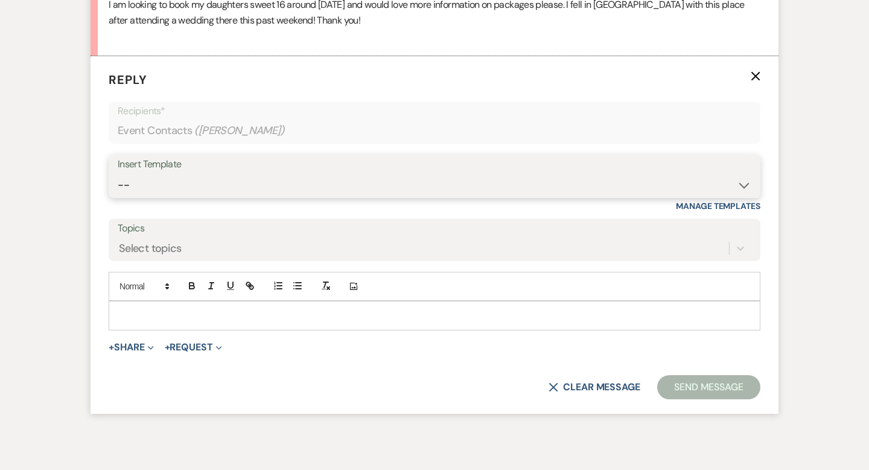
click at [157, 180] on select "-- Weven Planning Portal Introduction (Booked Events) Wedding Packages Booking …" at bounding box center [435, 185] width 634 height 24
select select "1201"
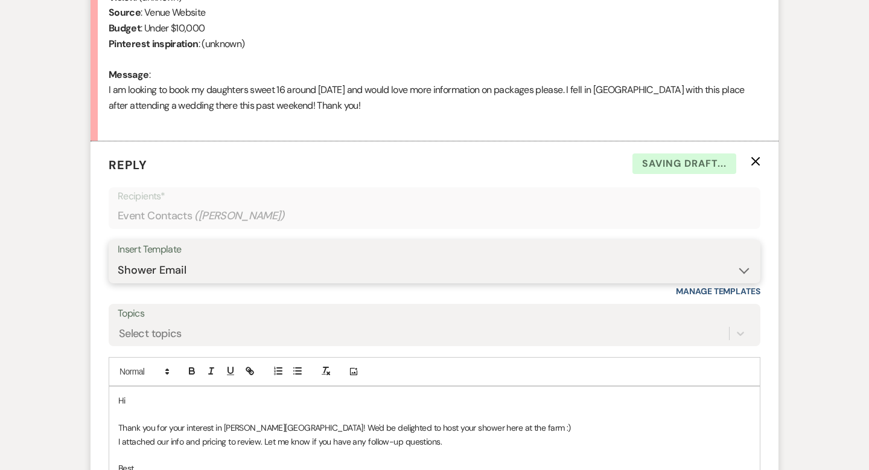
scroll to position [668, 0]
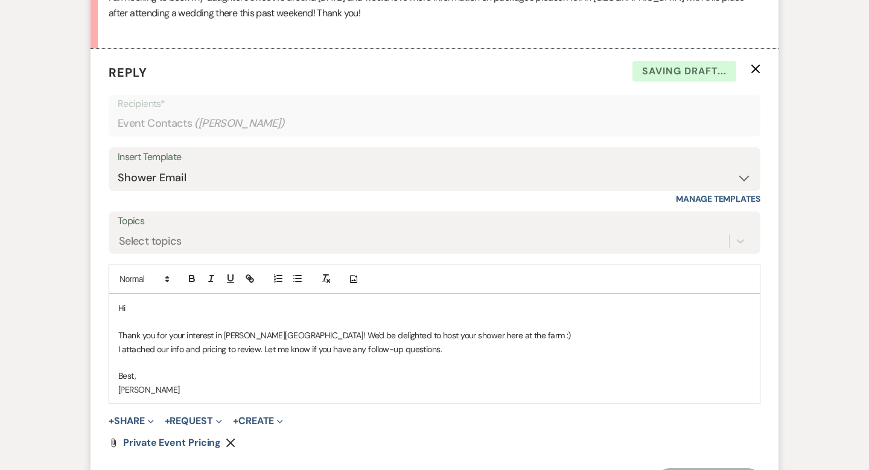
click at [164, 305] on p "Hi" at bounding box center [434, 307] width 633 height 13
drag, startPoint x: 438, startPoint y: 335, endPoint x: 416, endPoint y: 335, distance: 21.7
click at [416, 335] on p "Thank you for your interest in [PERSON_NAME][GEOGRAPHIC_DATA]! We'd be delighte…" at bounding box center [434, 334] width 633 height 13
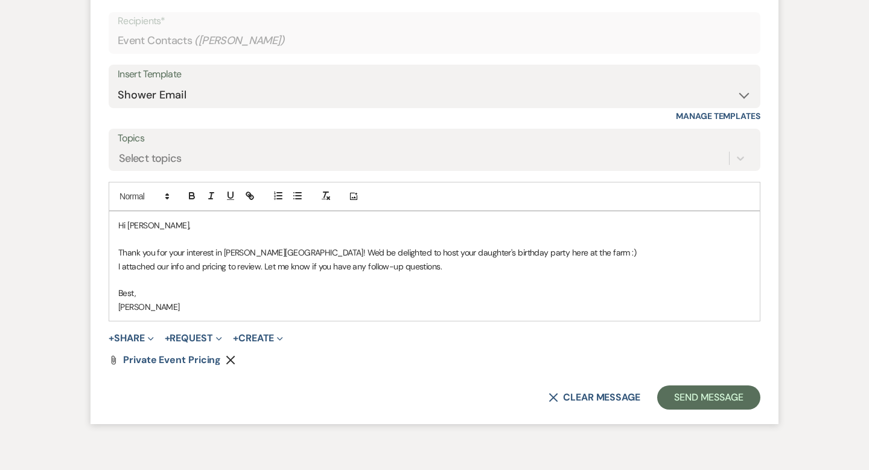
scroll to position [787, 0]
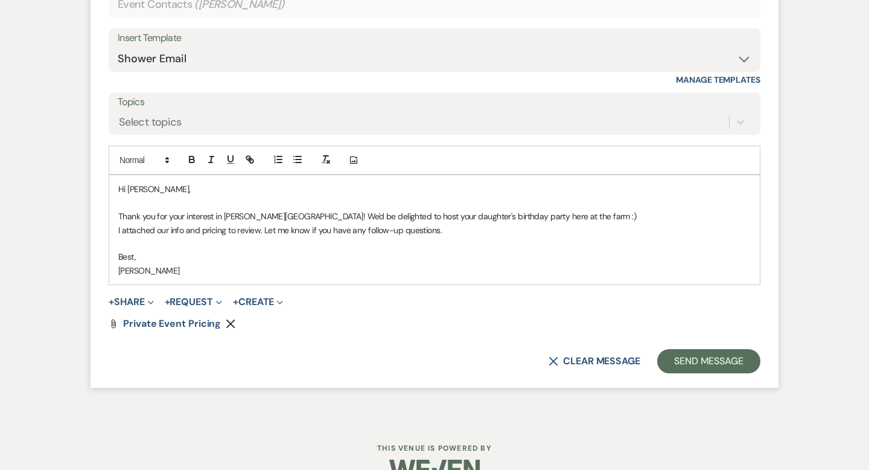
click at [319, 214] on p "Thank you for your interest in Smith Farm Gardens! We'd be delighted to host yo…" at bounding box center [434, 215] width 633 height 13
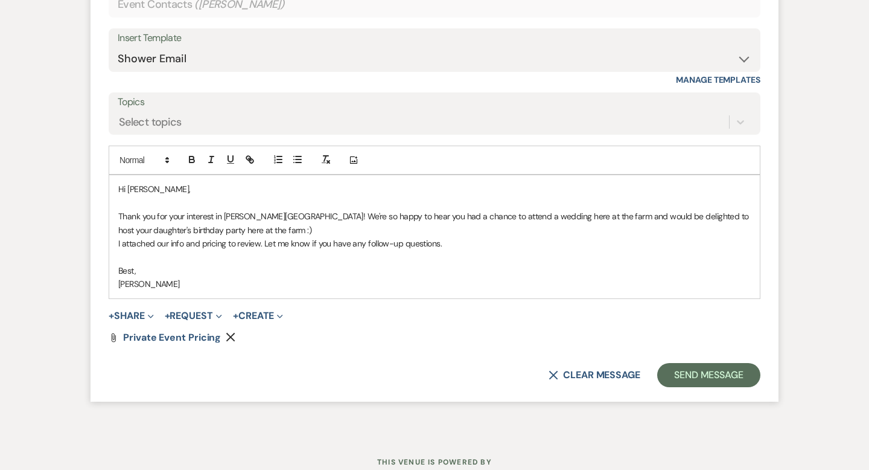
click at [279, 229] on p "Thank you for your interest in Smith Farm Gardens! We're so happy to hear you h…" at bounding box center [434, 222] width 633 height 27
drag, startPoint x: 270, startPoint y: 228, endPoint x: 216, endPoint y: 228, distance: 54.3
click at [216, 228] on p "Thank you for your interest in Smith Farm Gardens! We're so happy to hear you h…" at bounding box center [434, 222] width 633 height 27
click at [261, 228] on p "Thank you for your interest in Smith Farm Gardens! We're so happy to hear you h…" at bounding box center [434, 222] width 633 height 27
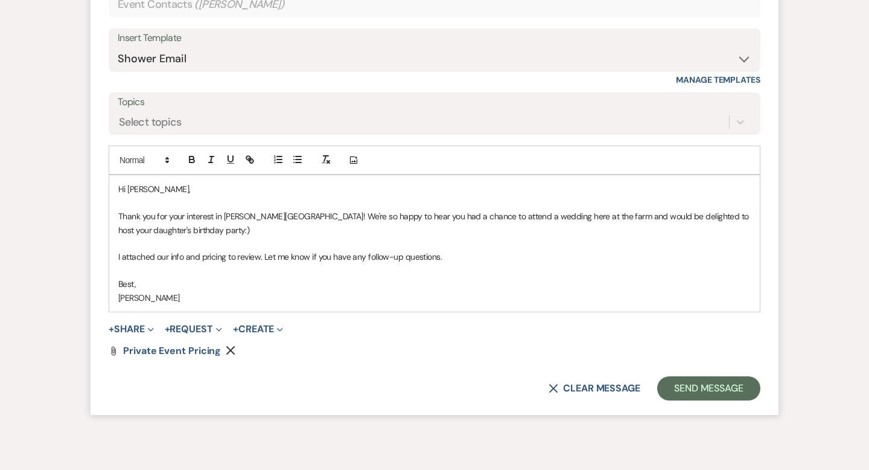
click at [208, 227] on p "Thank you for your interest in Smith Farm Gardens! We're so happy to hear you h…" at bounding box center [434, 222] width 633 height 27
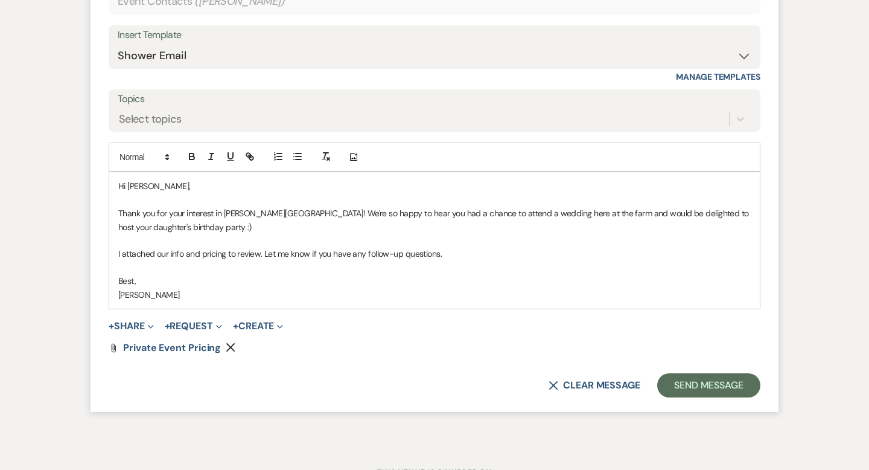
scroll to position [732, 0]
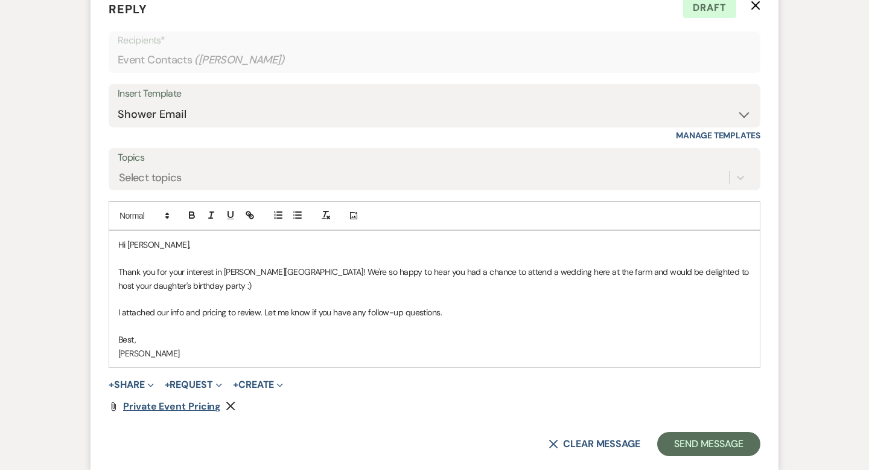
click at [193, 410] on span "Private Event Pricing" at bounding box center [172, 406] width 98 height 13
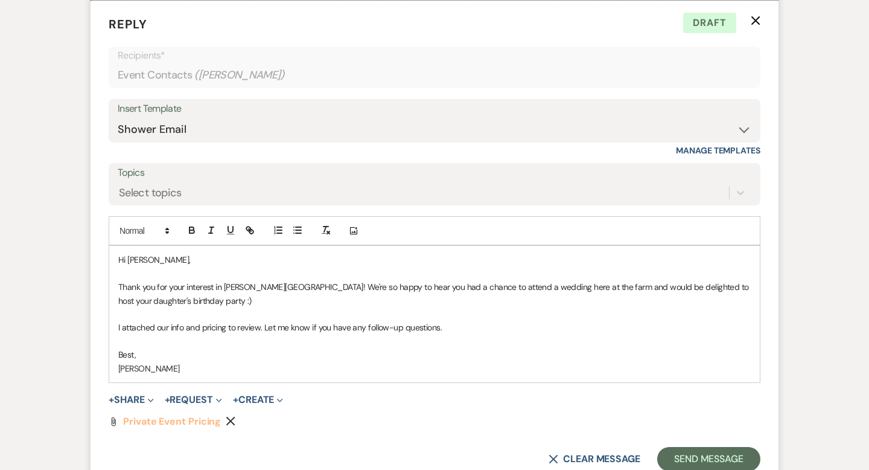
scroll to position [730, 0]
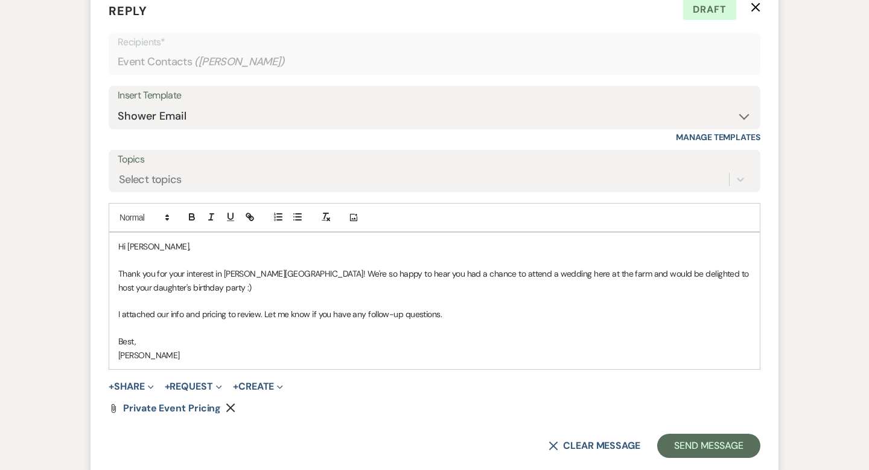
click at [228, 407] on use "button" at bounding box center [230, 407] width 9 height 9
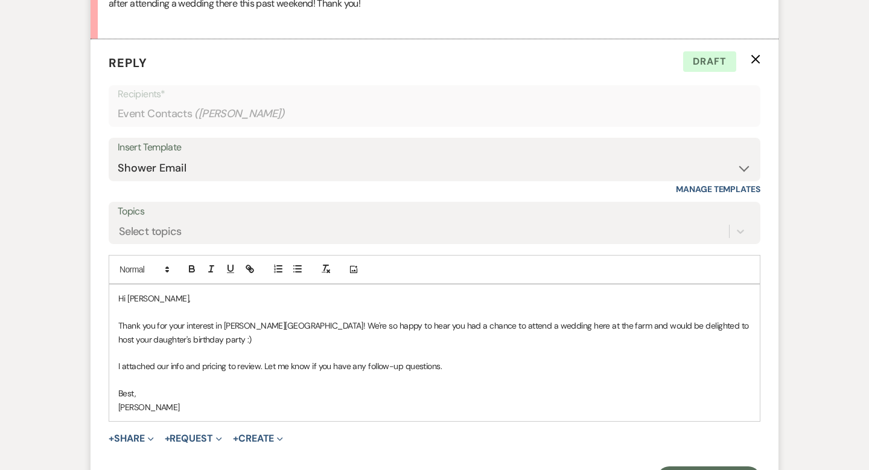
scroll to position [730, 0]
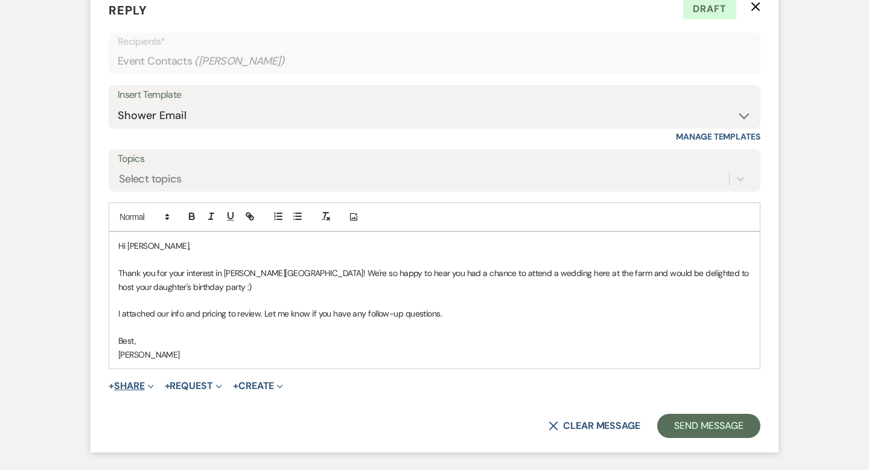
click at [149, 386] on span "Expand" at bounding box center [149, 385] width 9 height 13
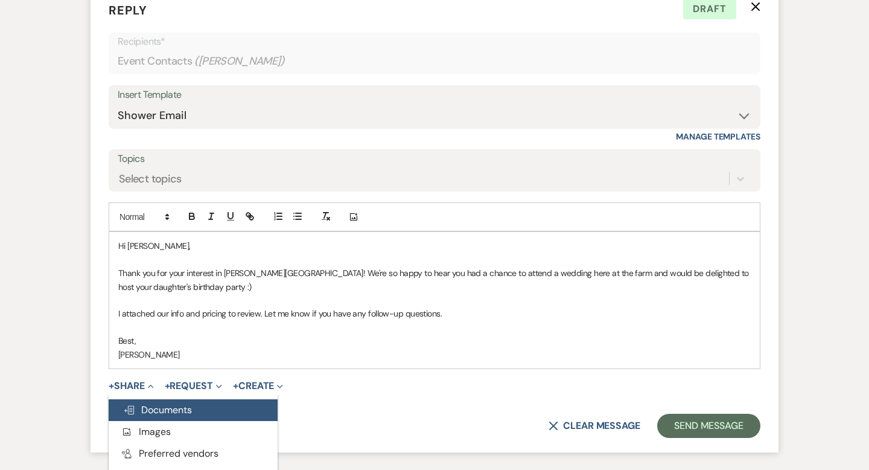
click at [150, 400] on button "Doc Upload Documents" at bounding box center [193, 410] width 169 height 22
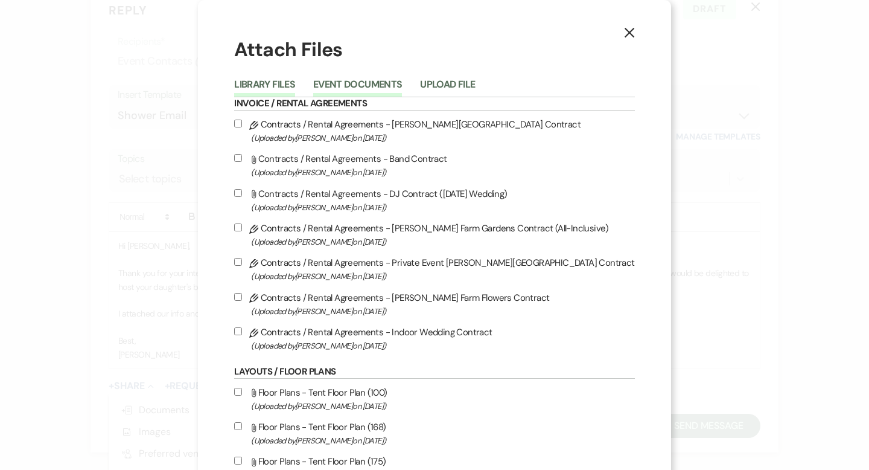
click at [385, 80] on button "Event Documents" at bounding box center [357, 88] width 89 height 17
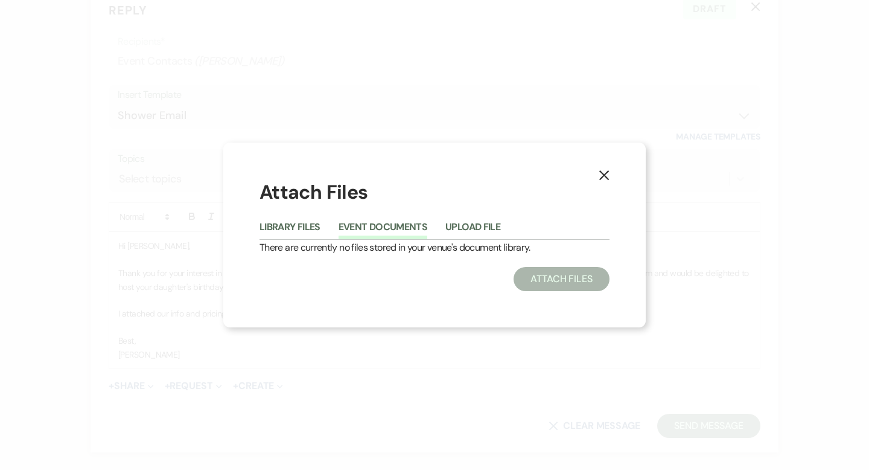
click at [377, 228] on button "Event Documents" at bounding box center [383, 230] width 89 height 17
click at [307, 233] on button "Library Files" at bounding box center [290, 230] width 61 height 17
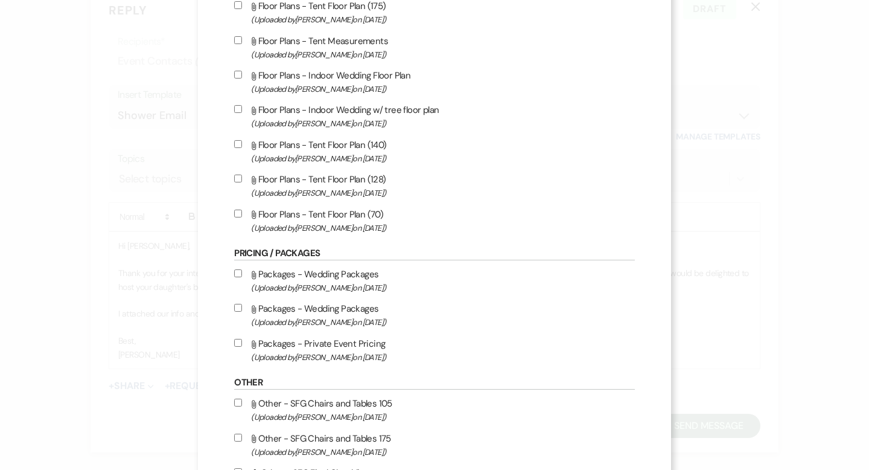
scroll to position [456, 0]
click at [364, 343] on label "Attach File Packages - Private Event Pricing (Uploaded by [PERSON_NAME] on [DAT…" at bounding box center [434, 348] width 400 height 28
click at [242, 343] on input "Attach File Packages - Private Event Pricing (Uploaded by [PERSON_NAME] on [DAT…" at bounding box center [238, 341] width 8 height 8
checkbox input "true"
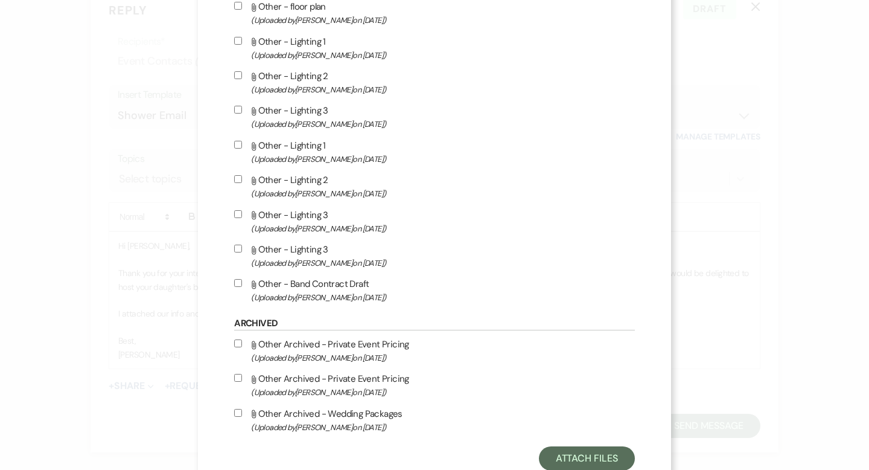
scroll to position [1352, 0]
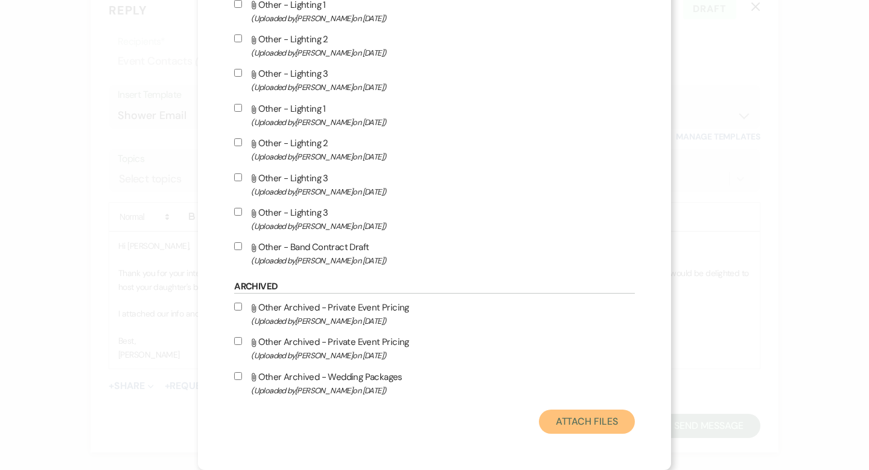
click at [539, 428] on button "Attach Files" at bounding box center [587, 421] width 96 height 24
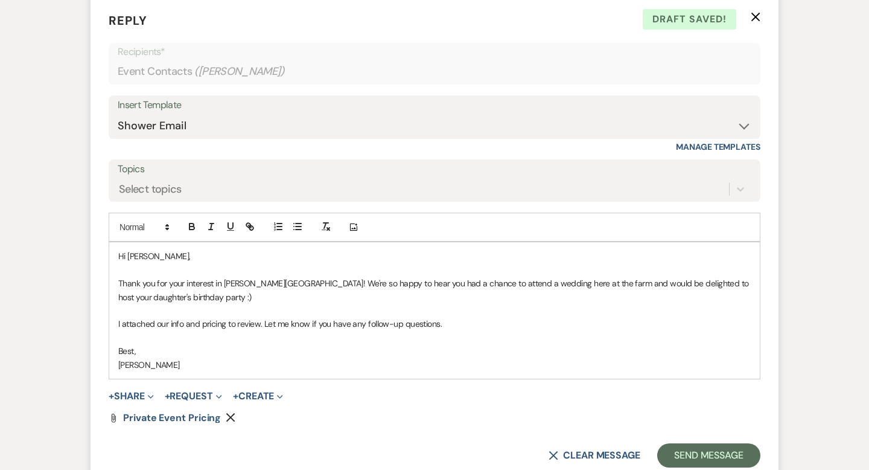
scroll to position [721, 0]
click at [543, 284] on p "Thank you for your interest in Smith Farm Gardens! We're so happy to hear you h…" at bounding box center [434, 288] width 633 height 27
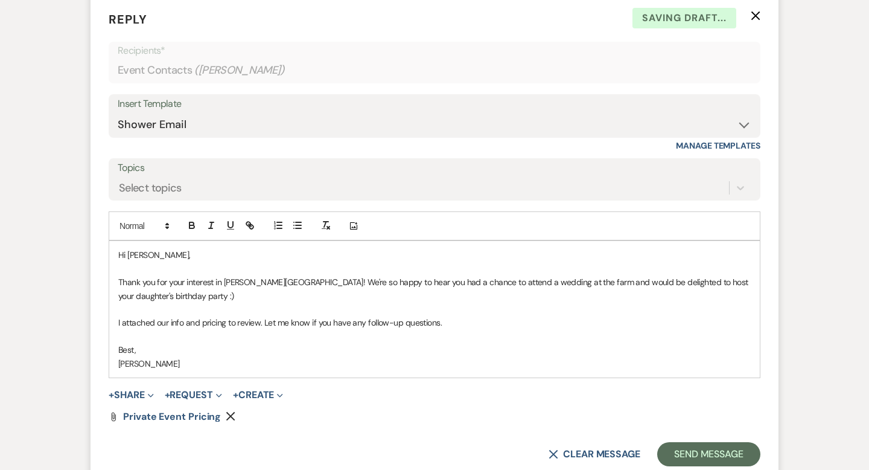
click at [582, 283] on p "Thank you for your interest in Smith Farm Gardens! We're so happy to hear you h…" at bounding box center [434, 288] width 633 height 27
click at [461, 279] on p "Thank you for your interest in Smith Farm Gardens! We're so happy to hear you h…" at bounding box center [434, 288] width 633 height 27
drag, startPoint x: 491, startPoint y: 281, endPoint x: 461, endPoint y: 281, distance: 30.2
click at [461, 281] on p "Thank you for your interest in Smith Farm Gardens! We're so happy to hear you h…" at bounding box center [434, 288] width 633 height 27
click at [552, 287] on p "Thank you for your interest in Smith Farm Gardens! We're so happy to hear you h…" at bounding box center [434, 288] width 633 height 27
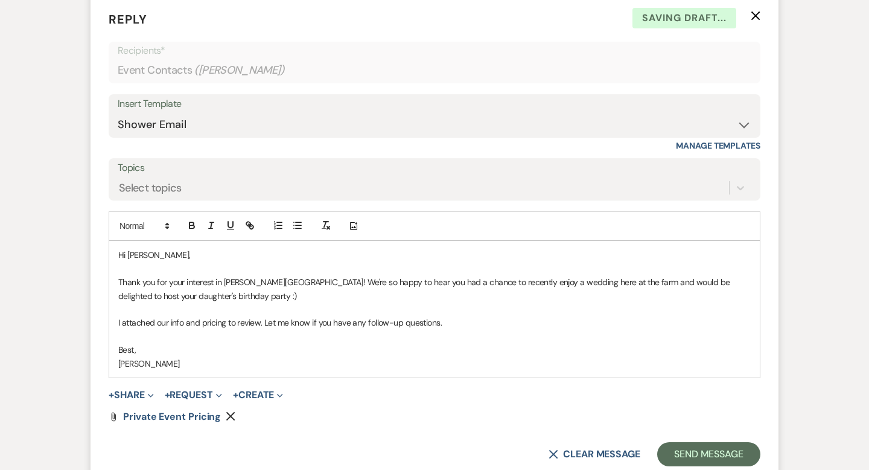
click at [612, 283] on p "Thank you for your interest in Smith Farm Gardens! We're so happy to hear you h…" at bounding box center [434, 288] width 633 height 27
drag, startPoint x: 657, startPoint y: 281, endPoint x: 620, endPoint y: 279, distance: 36.9
click at [620, 279] on p "Thank you for your interest in Smith Farm Gardens! We're so happy to hear you h…" at bounding box center [434, 288] width 633 height 27
click at [257, 301] on div "Hi Aline, Thank you for your interest in Smith Farm Gardens! We're so happy to …" at bounding box center [434, 309] width 651 height 136
click at [113, 321] on div "Hi Aline, Thank you for your interest in Smith Farm Gardens! We're so happy to …" at bounding box center [434, 309] width 651 height 136
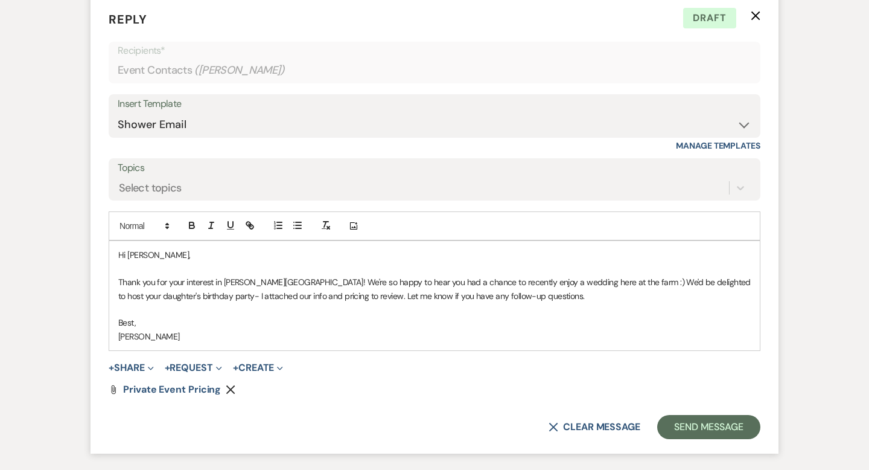
click at [360, 294] on p "Thank you for your interest in Smith Farm Gardens! We're so happy to hear you h…" at bounding box center [434, 288] width 633 height 27
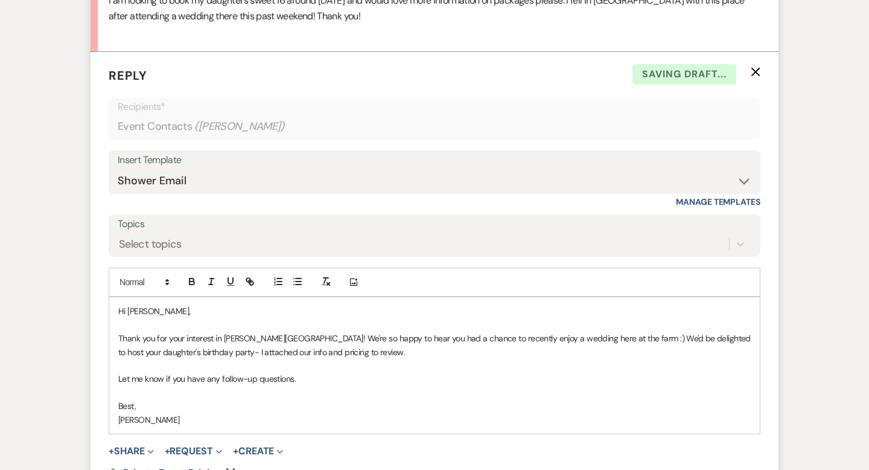
scroll to position [842, 0]
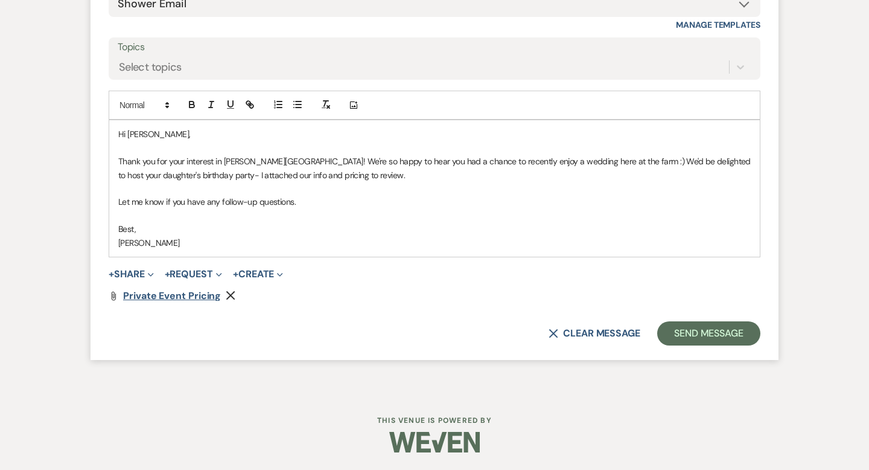
click at [209, 294] on span "Private Event Pricing" at bounding box center [172, 295] width 98 height 13
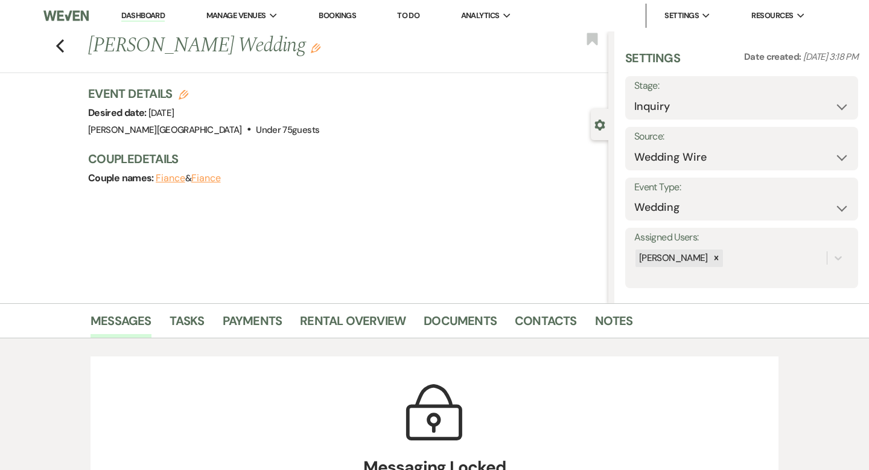
select select "3"
click at [159, 13] on link "Dashboard" at bounding box center [142, 15] width 43 height 11
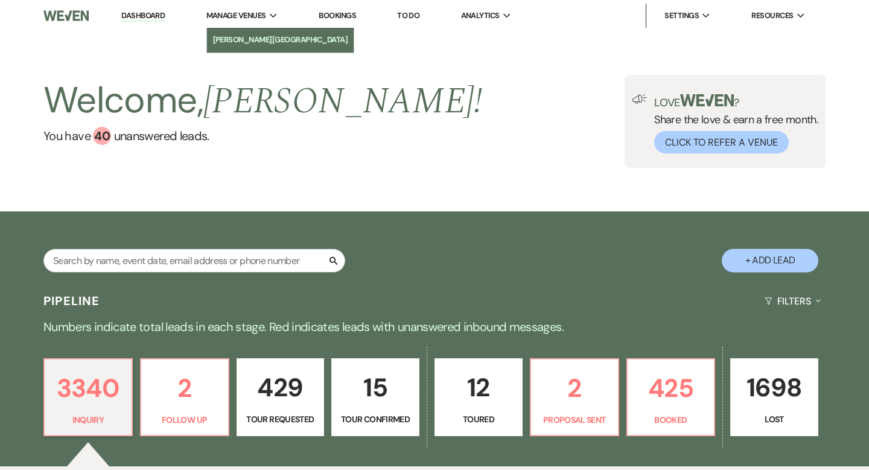
click at [266, 34] on li "[PERSON_NAME][GEOGRAPHIC_DATA]" at bounding box center [280, 40] width 135 height 12
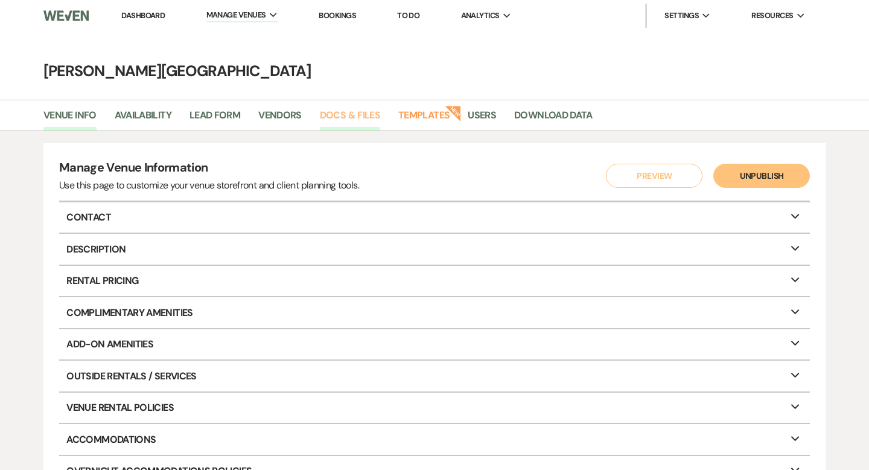
click at [341, 117] on link "Docs & Files" at bounding box center [350, 118] width 60 height 23
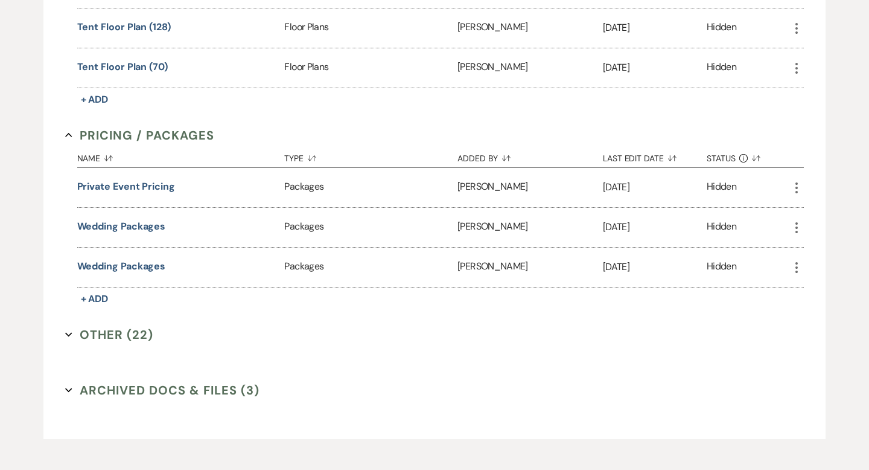
scroll to position [947, 0]
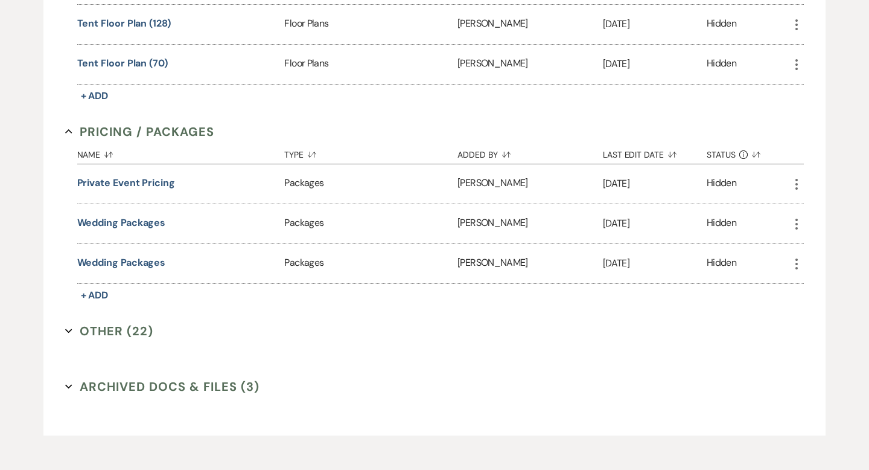
click at [800, 179] on icon "More" at bounding box center [797, 184] width 14 height 14
click at [817, 244] on button "Close Delete X Delete" at bounding box center [831, 249] width 82 height 21
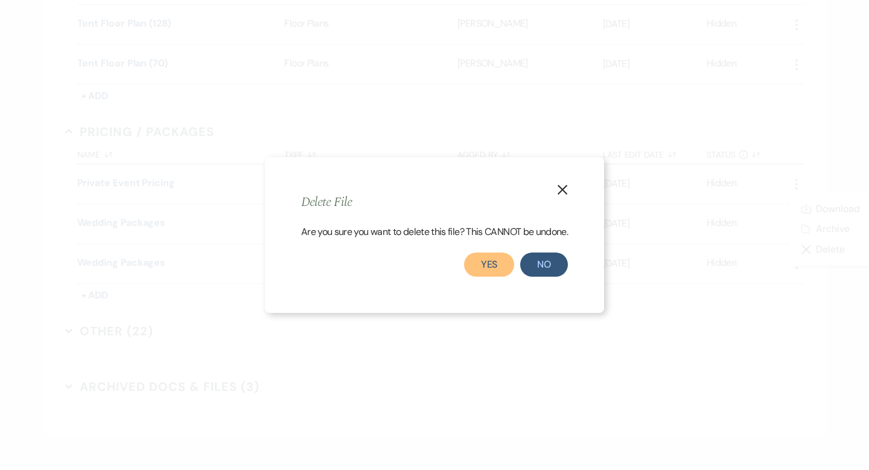
click at [502, 271] on button "Yes" at bounding box center [489, 264] width 51 height 24
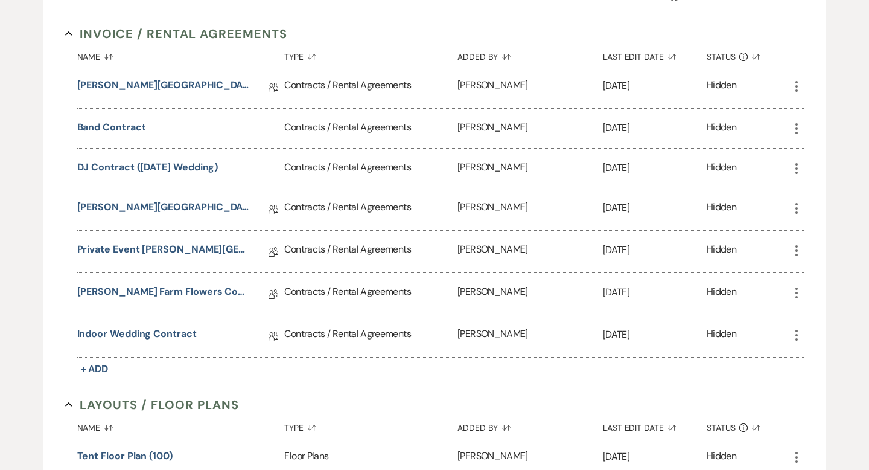
scroll to position [0, 0]
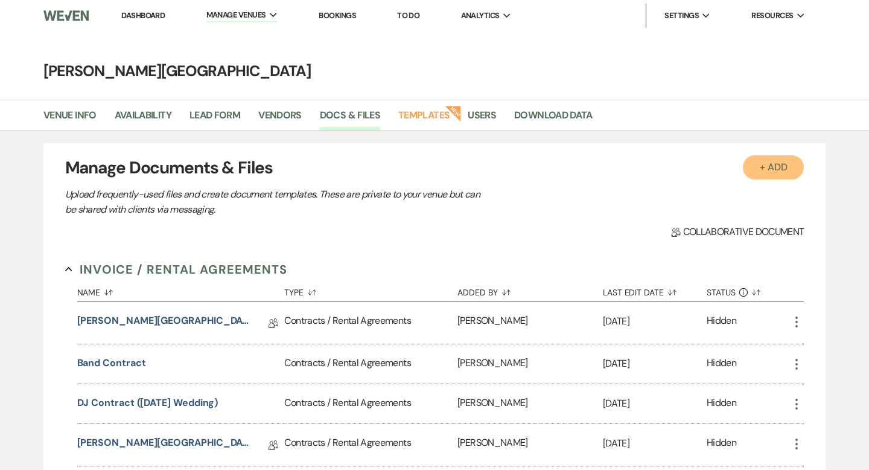
click at [768, 177] on button "+ Add" at bounding box center [774, 167] width 62 height 24
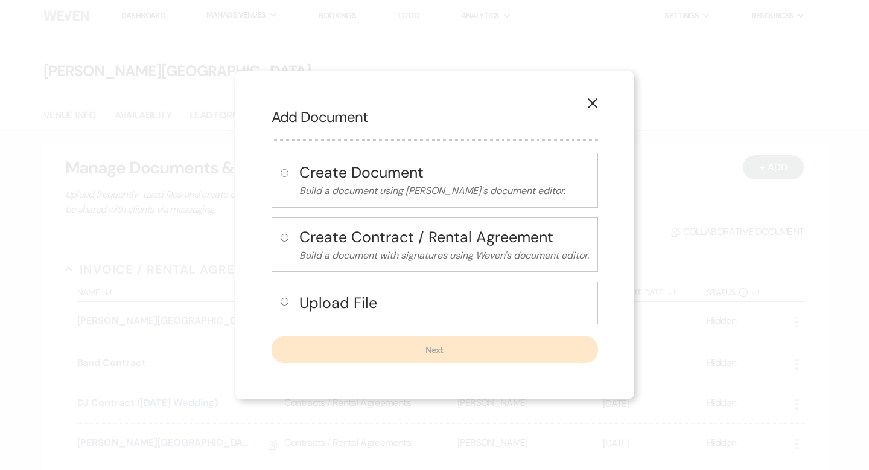
click at [351, 296] on h4 "Upload File" at bounding box center [444, 302] width 290 height 21
radio input "true"
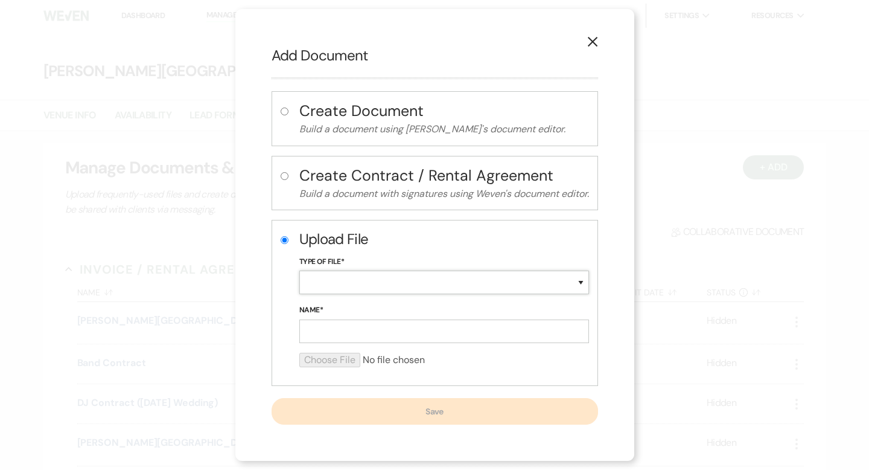
click at [360, 285] on select "Special Event Insurance Vendor Certificate of Insurance Contracts / Rental Agre…" at bounding box center [444, 282] width 290 height 24
select select "20"
click at [330, 331] on input "Name*" at bounding box center [444, 331] width 290 height 24
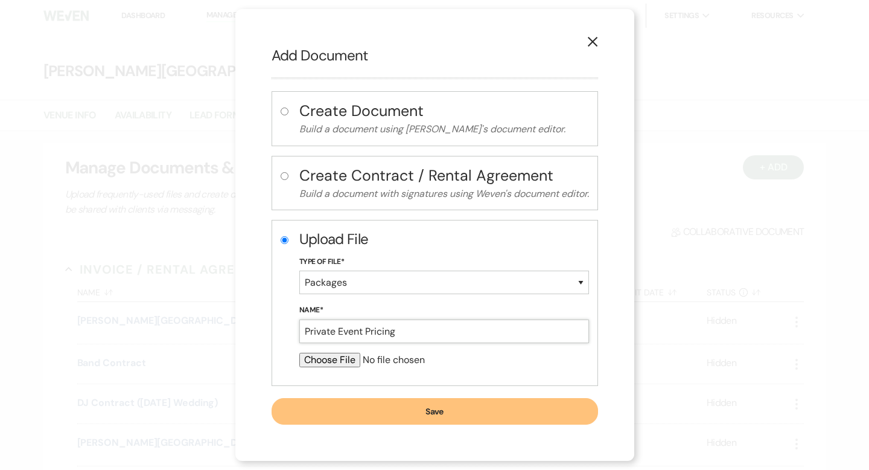
type input "Private Event Pricing"
click at [318, 363] on input "file" at bounding box center [444, 360] width 290 height 14
type input "C:\fakepath\Private Event Pricing.pdf"
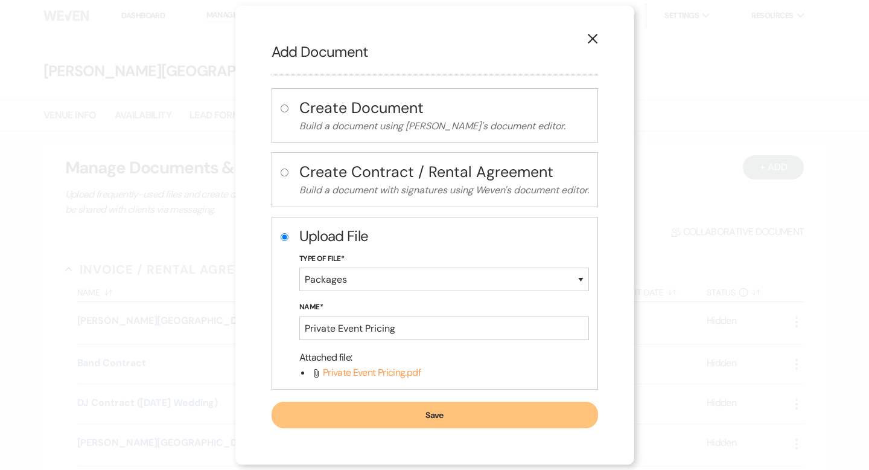
click at [452, 419] on button "Save" at bounding box center [435, 414] width 327 height 27
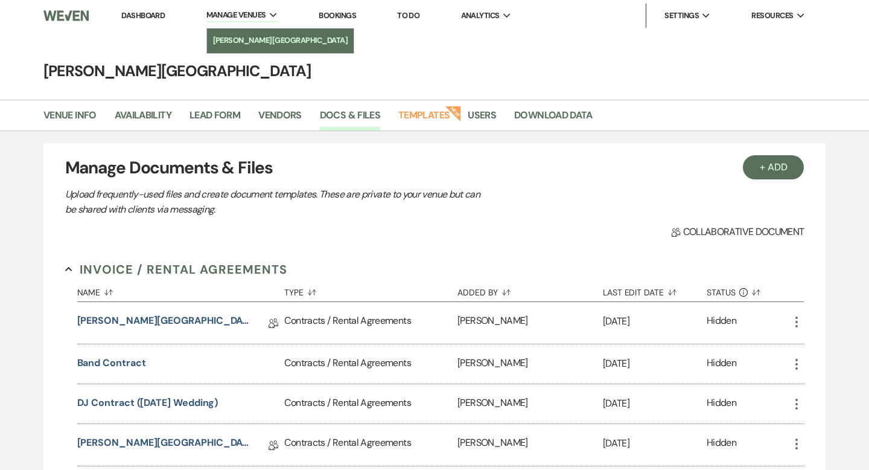
click at [264, 31] on link "[PERSON_NAME][GEOGRAPHIC_DATA]" at bounding box center [280, 40] width 147 height 24
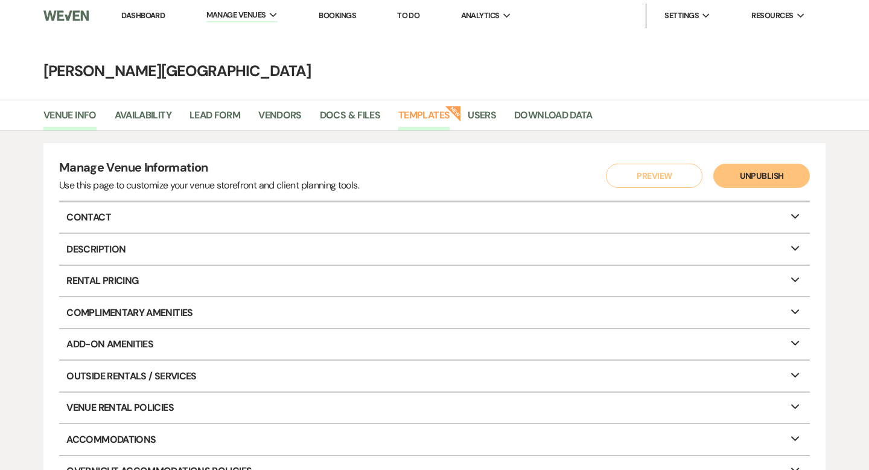
click at [437, 119] on link "Templates" at bounding box center [423, 118] width 51 height 23
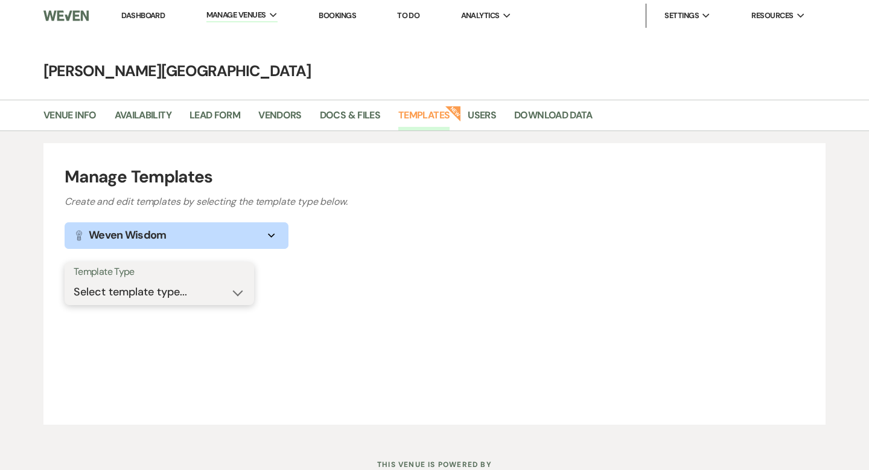
click at [207, 295] on select "Select template type... Task List Message Templates Payment Plan Inventory Item…" at bounding box center [159, 292] width 171 height 24
select select "Message Templates"
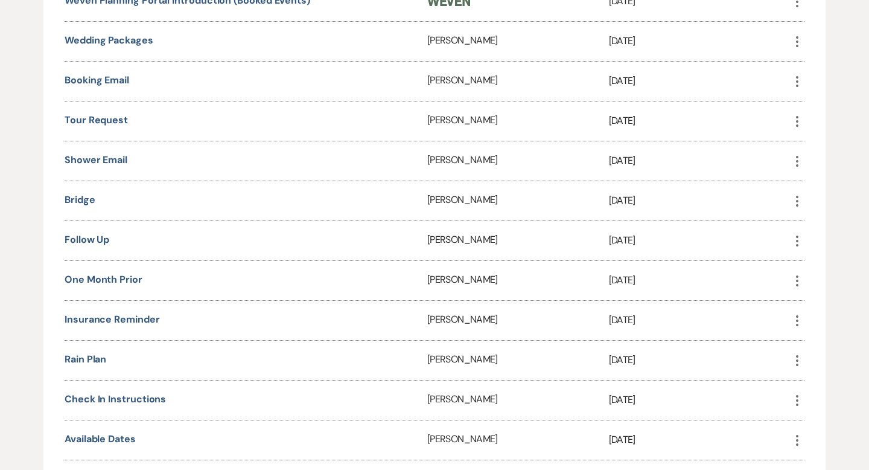
scroll to position [289, 0]
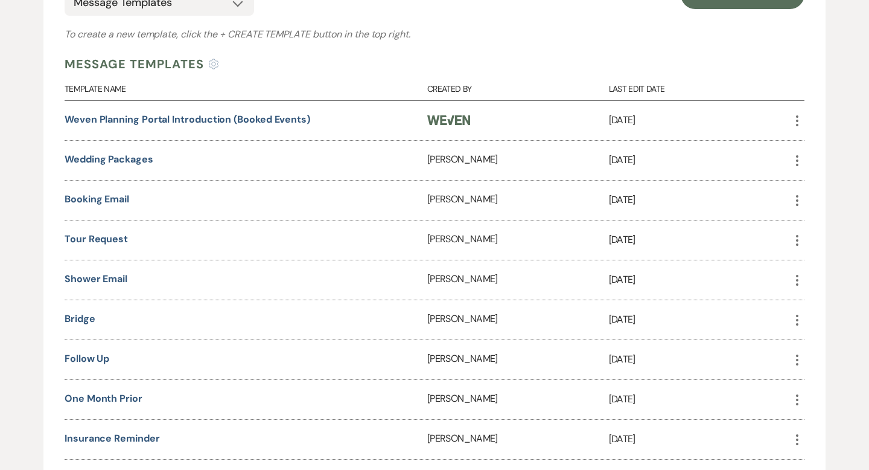
click at [112, 284] on div "Shower Email" at bounding box center [246, 279] width 363 height 39
click at [112, 279] on link "Shower Email" at bounding box center [96, 278] width 63 height 13
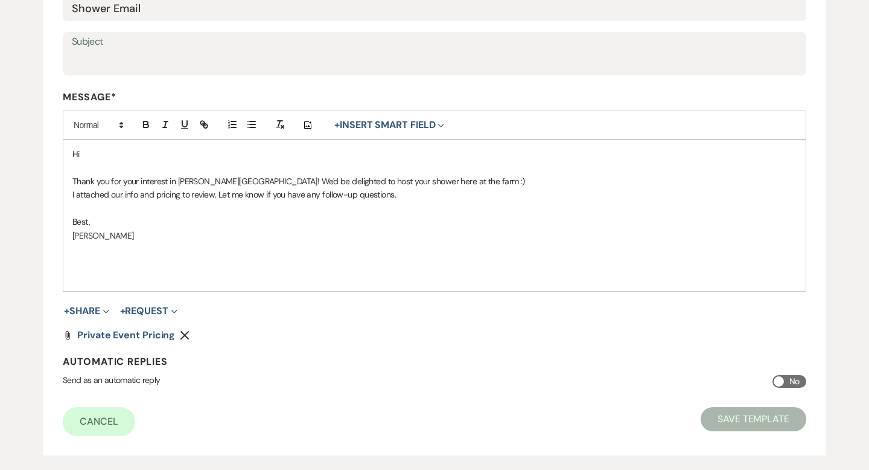
scroll to position [254, 0]
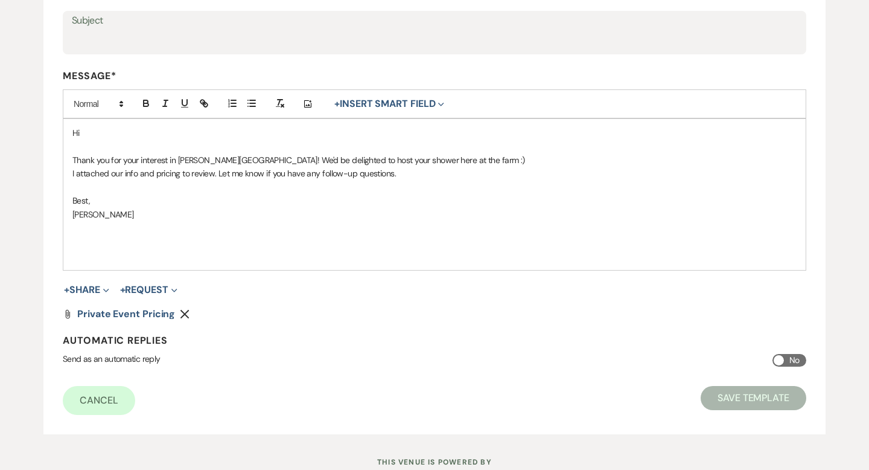
click at [184, 315] on icon "Remove" at bounding box center [185, 314] width 10 height 10
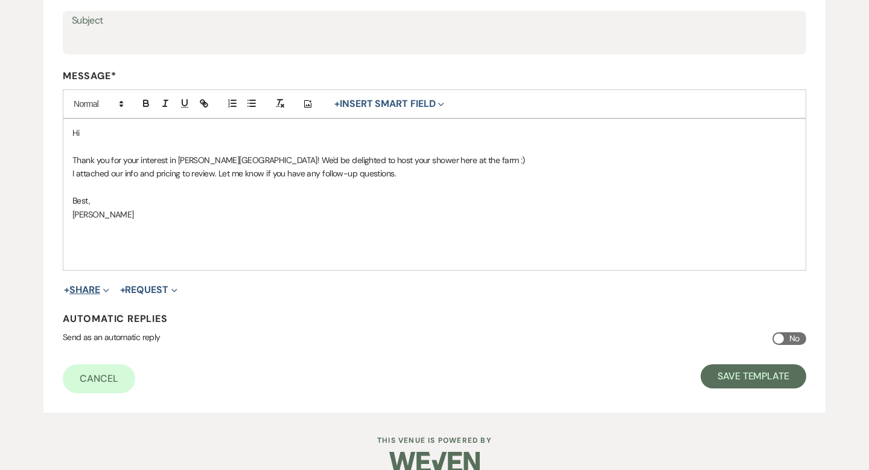
click at [97, 292] on button "+ Share Expand" at bounding box center [86, 290] width 45 height 10
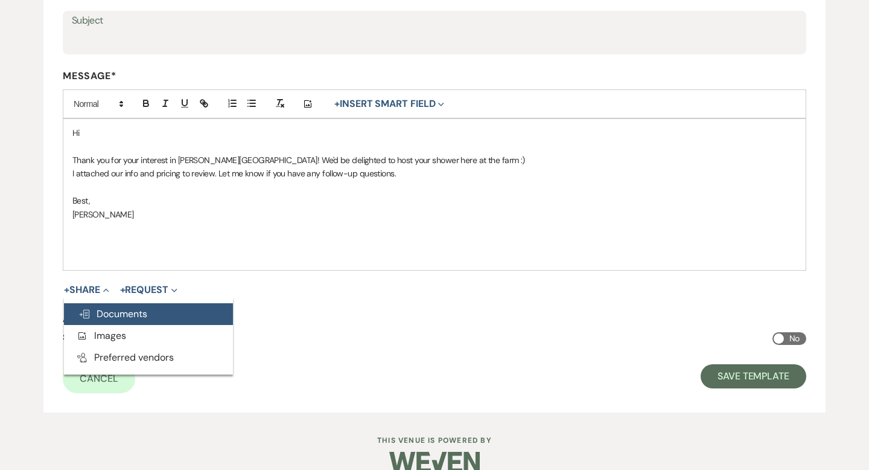
click at [98, 308] on span "Doc Upload Documents" at bounding box center [112, 313] width 69 height 13
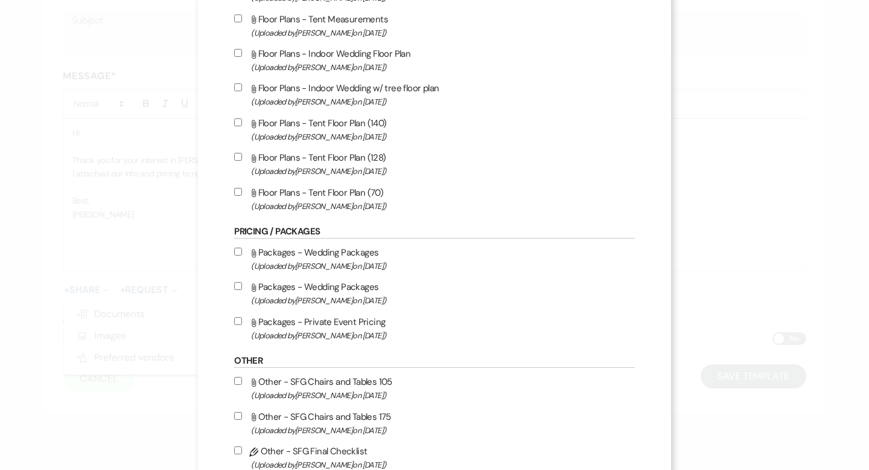
scroll to position [481, 0]
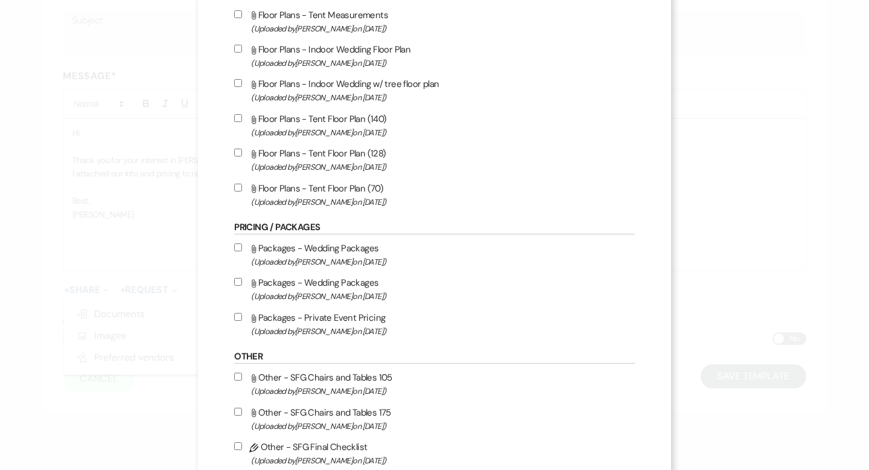
click at [371, 324] on label "Attach File Packages - Private Event Pricing (Uploaded by Travis Winkley on Aug…" at bounding box center [434, 324] width 400 height 28
click at [242, 321] on input "Attach File Packages - Private Event Pricing (Uploaded by Travis Winkley on Aug…" at bounding box center [238, 317] width 8 height 8
checkbox input "true"
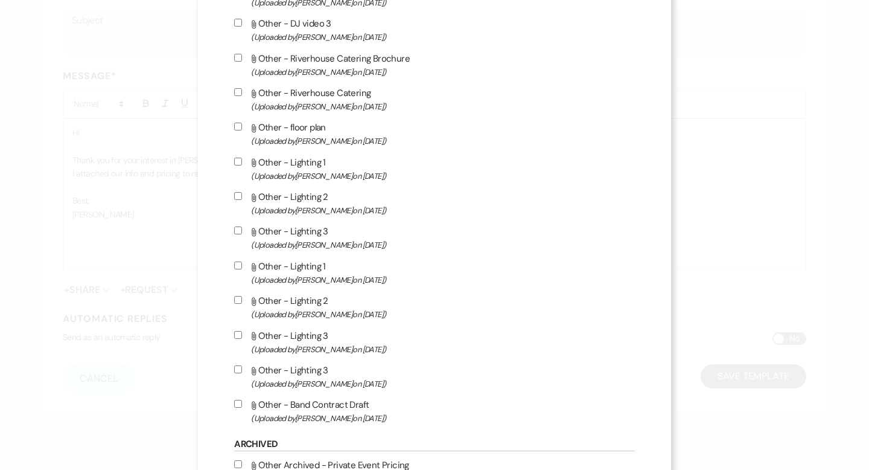
scroll to position [1352, 0]
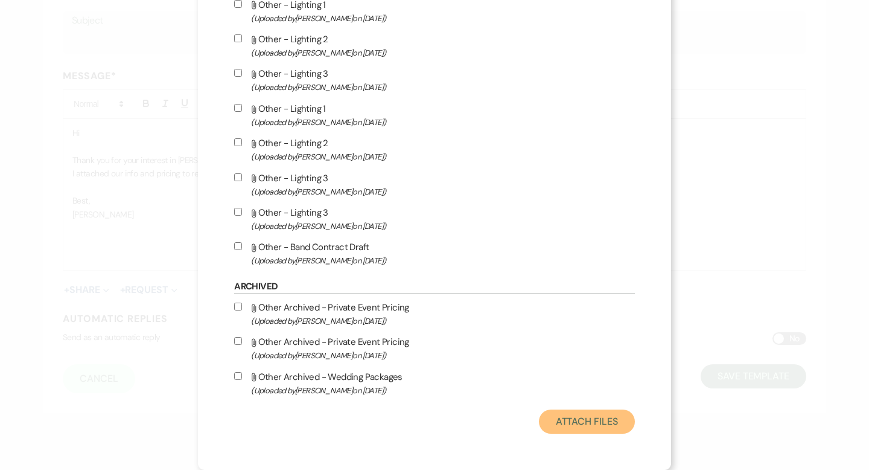
click at [573, 425] on button "Attach Files" at bounding box center [587, 421] width 96 height 24
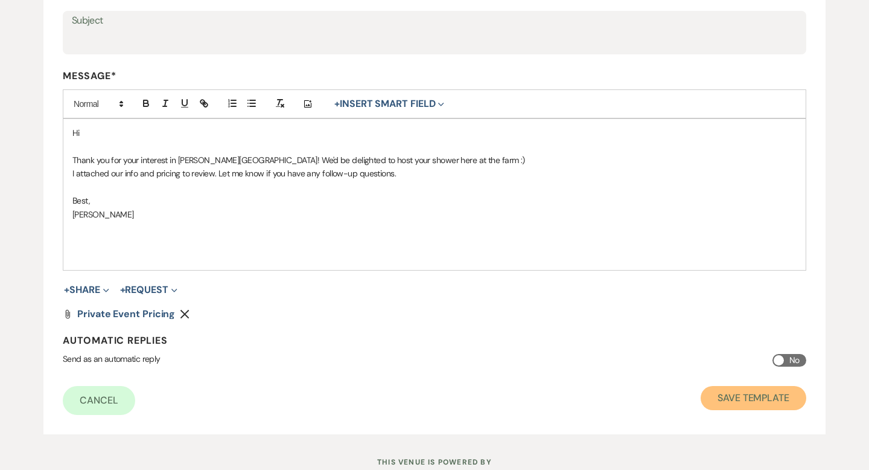
click at [715, 392] on button "Save Template" at bounding box center [754, 398] width 106 height 24
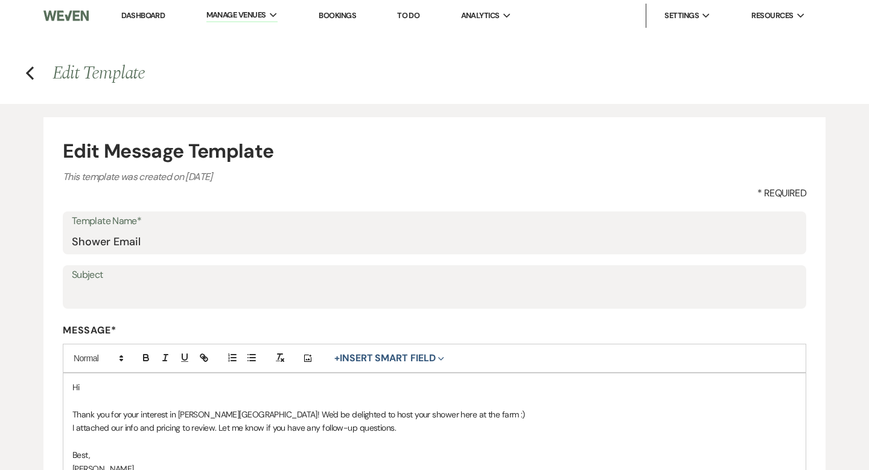
select select "Message Templates"
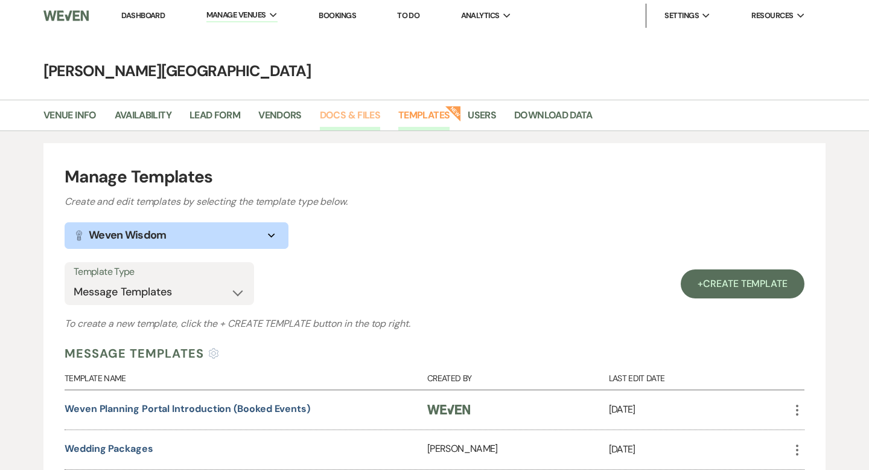
click at [337, 121] on link "Docs & Files" at bounding box center [350, 118] width 60 height 23
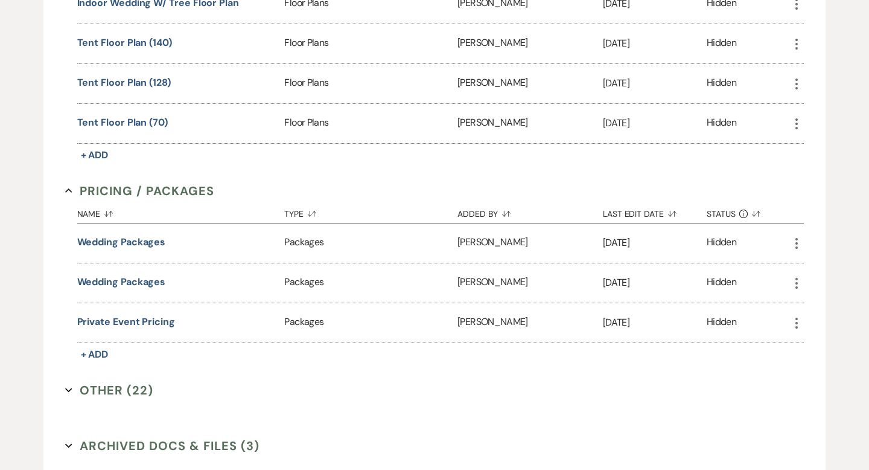
scroll to position [888, 0]
click at [796, 318] on icon "More" at bounding box center [797, 322] width 14 height 14
click at [823, 381] on button "Close Delete X Delete" at bounding box center [831, 387] width 82 height 21
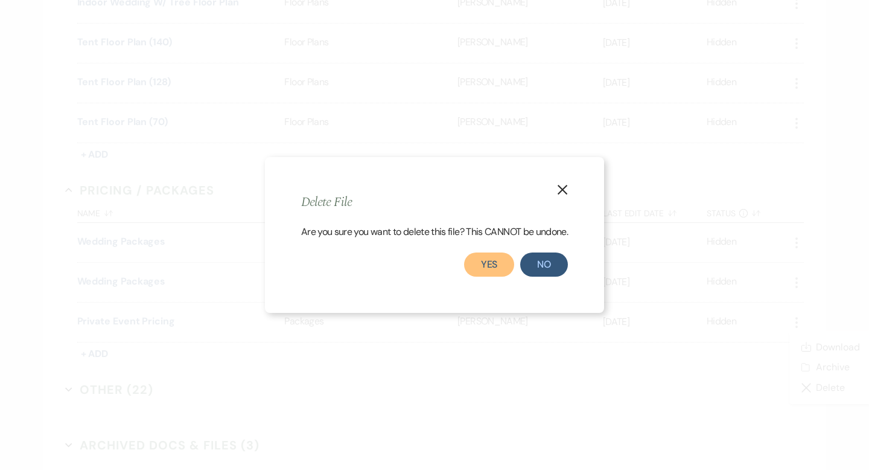
click at [480, 262] on button "Yes" at bounding box center [489, 264] width 51 height 24
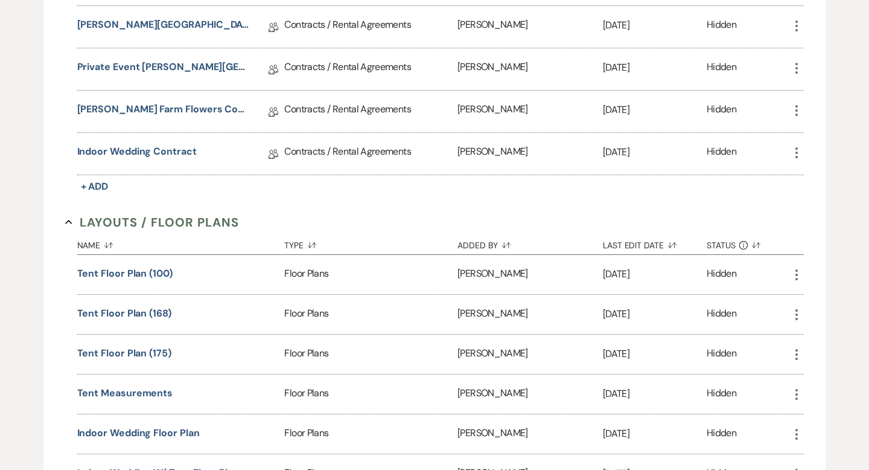
scroll to position [0, 0]
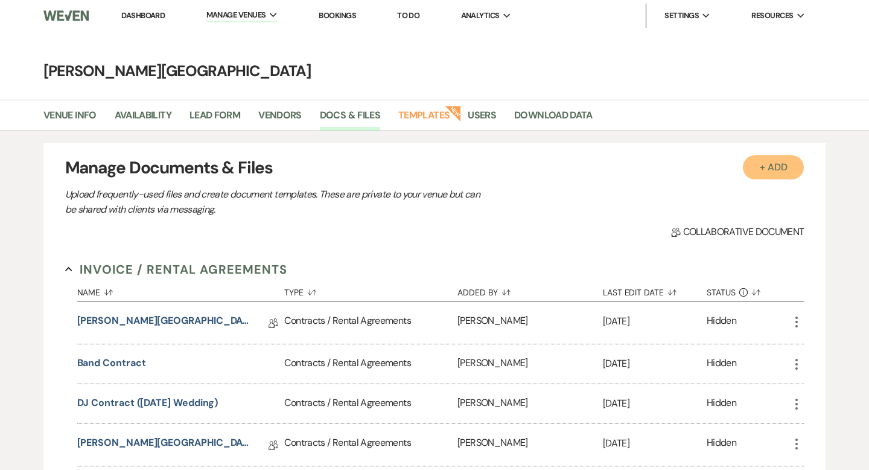
click at [765, 167] on button "+ Add" at bounding box center [774, 167] width 62 height 24
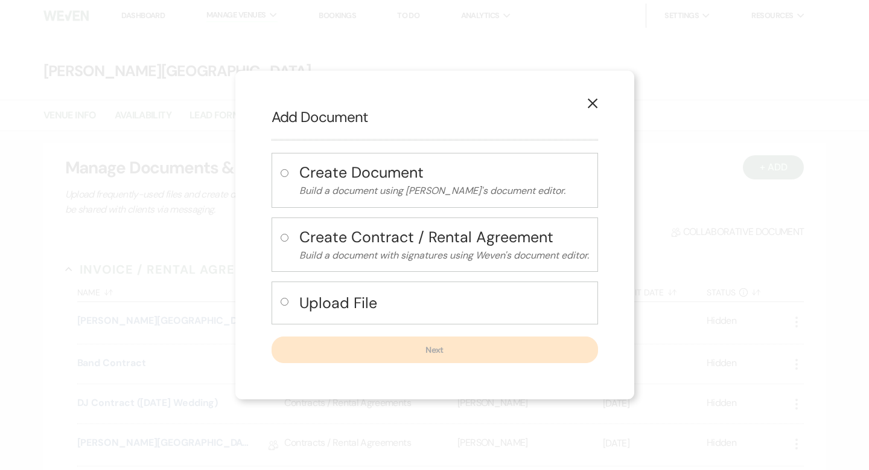
click at [360, 305] on h4 "Upload File" at bounding box center [444, 302] width 290 height 21
radio input "true"
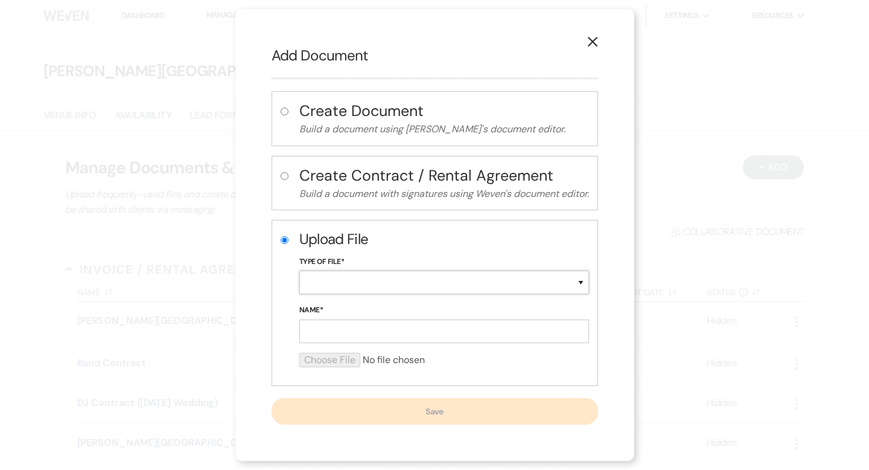
click at [363, 289] on select "Special Event Insurance Vendor Certificate of Insurance Contracts / Rental Agre…" at bounding box center [444, 282] width 290 height 24
select select "20"
click at [336, 327] on input "Name*" at bounding box center [444, 331] width 290 height 24
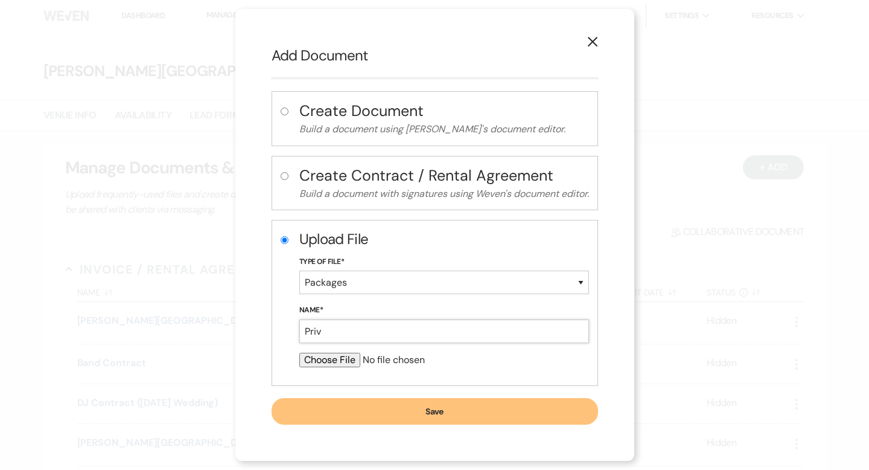
type input "Private Event Pricing"
click at [350, 362] on input "file" at bounding box center [444, 360] width 290 height 14
type input "C:\fakepath\Private Event Pricing.pdf"
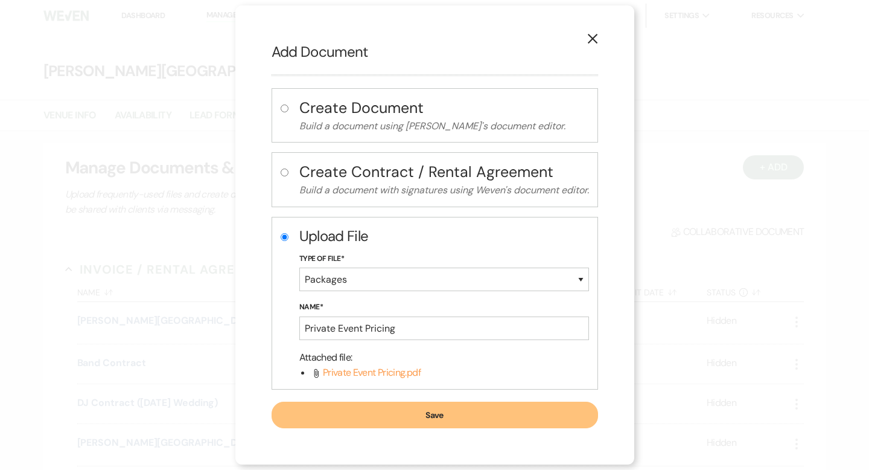
click at [483, 418] on button "Save" at bounding box center [435, 414] width 327 height 27
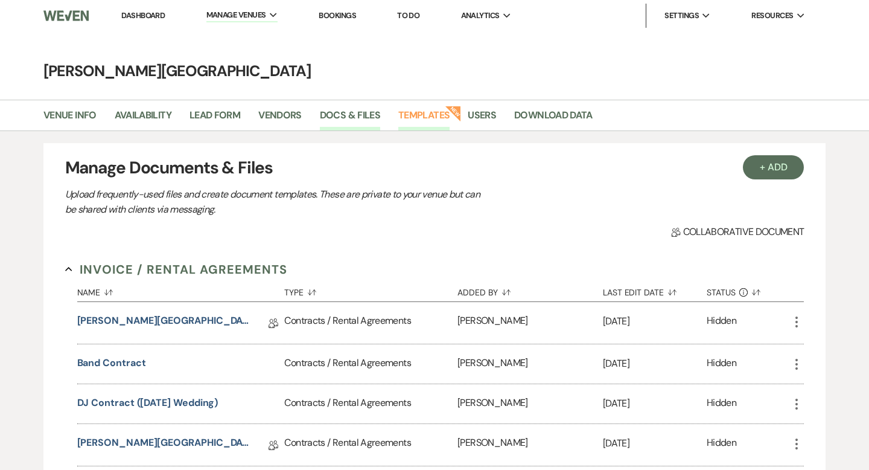
click at [427, 110] on link "Templates" at bounding box center [423, 118] width 51 height 23
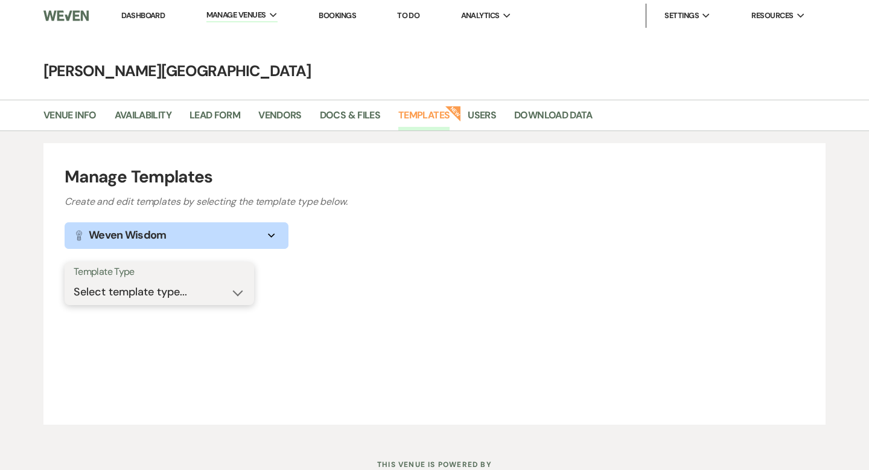
click at [218, 283] on select "Select template type... Task List Message Templates Payment Plan Inventory Item…" at bounding box center [159, 292] width 171 height 24
select select "Message Templates"
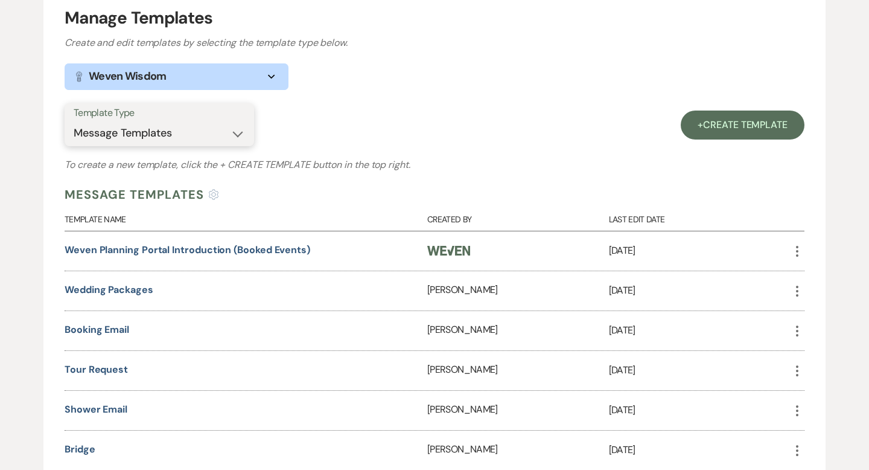
scroll to position [191, 0]
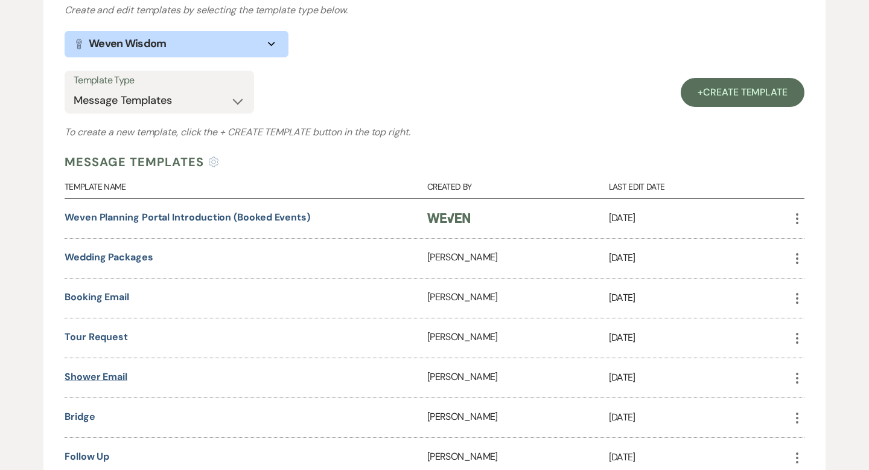
click at [101, 371] on link "Shower Email" at bounding box center [96, 376] width 63 height 13
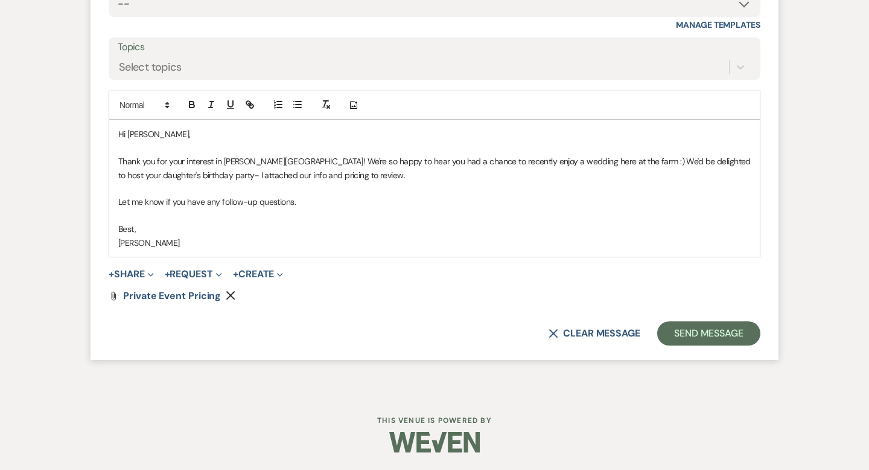
click at [232, 294] on icon "Remove" at bounding box center [231, 295] width 10 height 10
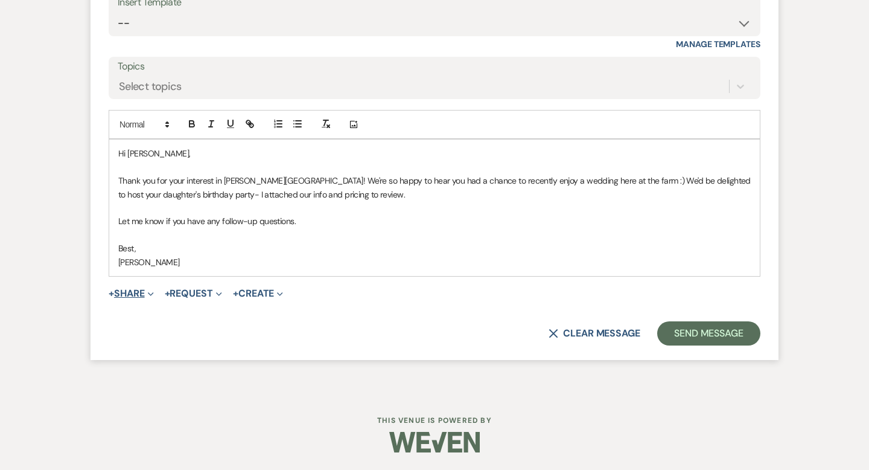
click at [138, 292] on button "+ Share Expand" at bounding box center [131, 294] width 45 height 10
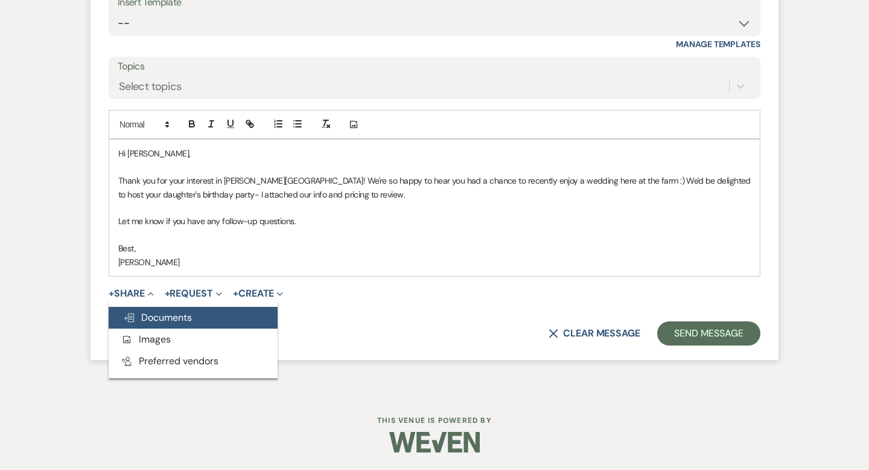
click at [151, 313] on span "Doc Upload Documents" at bounding box center [157, 317] width 69 height 13
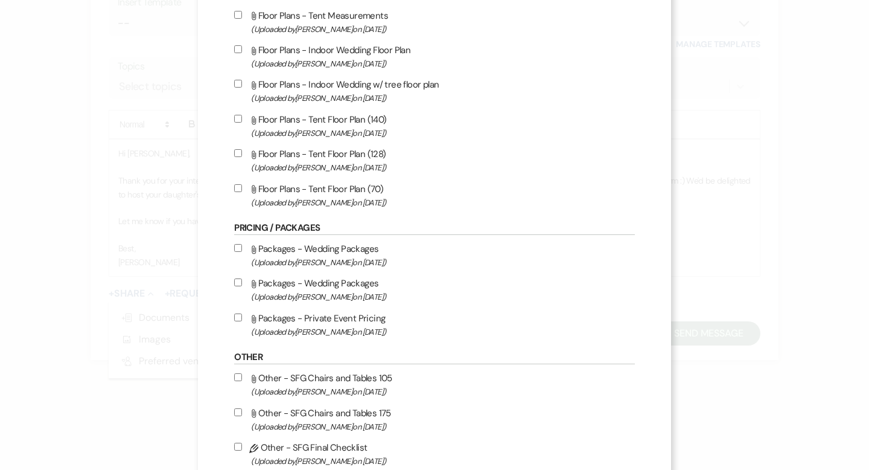
scroll to position [627, 0]
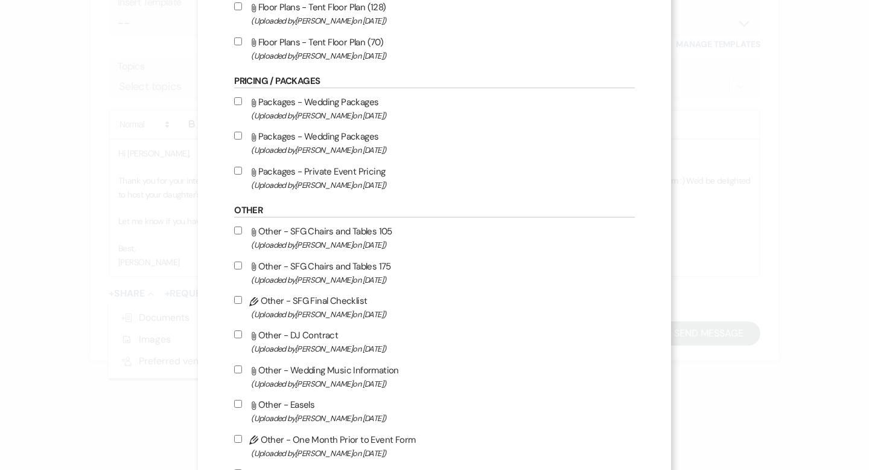
click at [364, 182] on label "Attach File Packages - Private Event Pricing (Uploaded by [PERSON_NAME] on [DAT…" at bounding box center [434, 178] width 400 height 28
click at [242, 174] on input "Attach File Packages - Private Event Pricing (Uploaded by [PERSON_NAME] on [DAT…" at bounding box center [238, 171] width 8 height 8
checkbox input "true"
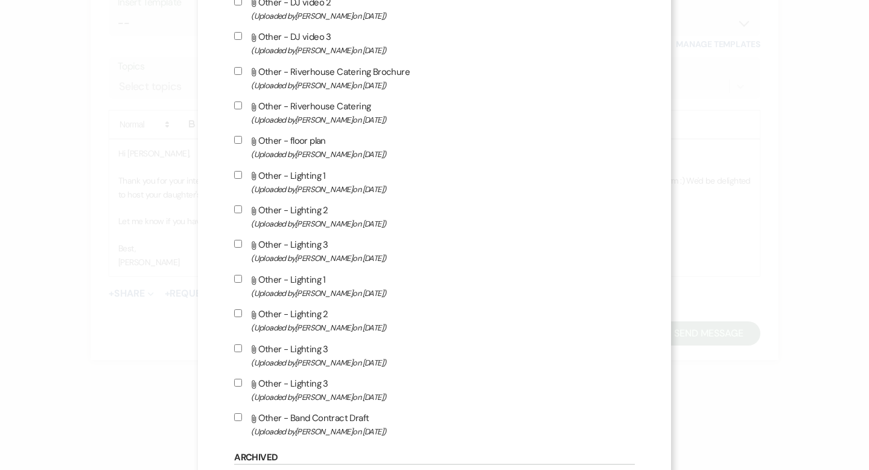
scroll to position [1314, 0]
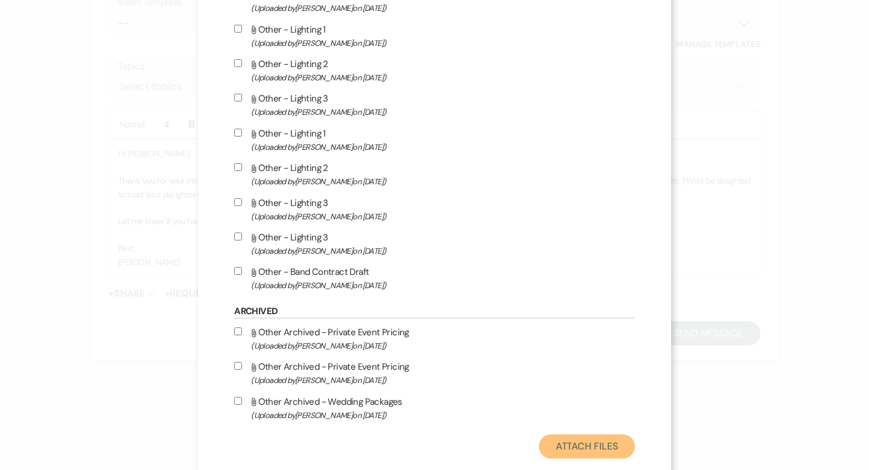
click at [592, 455] on button "Attach Files" at bounding box center [587, 446] width 96 height 24
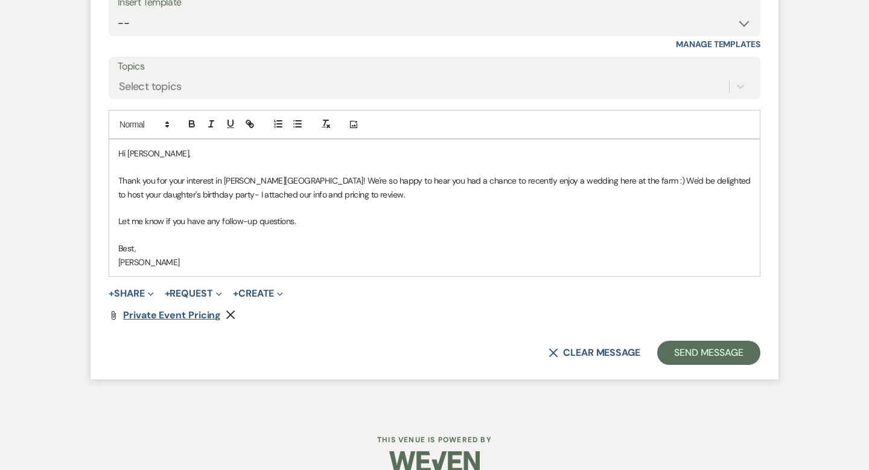
click at [211, 316] on span "Private Event Pricing" at bounding box center [172, 314] width 98 height 13
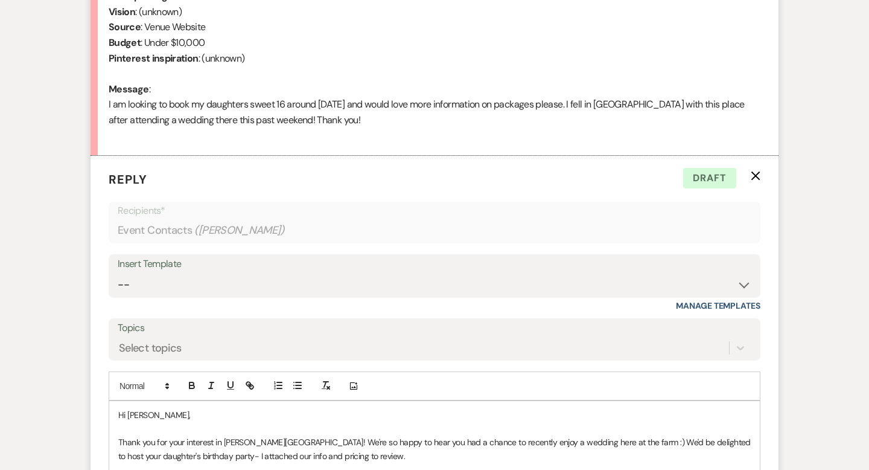
scroll to position [695, 0]
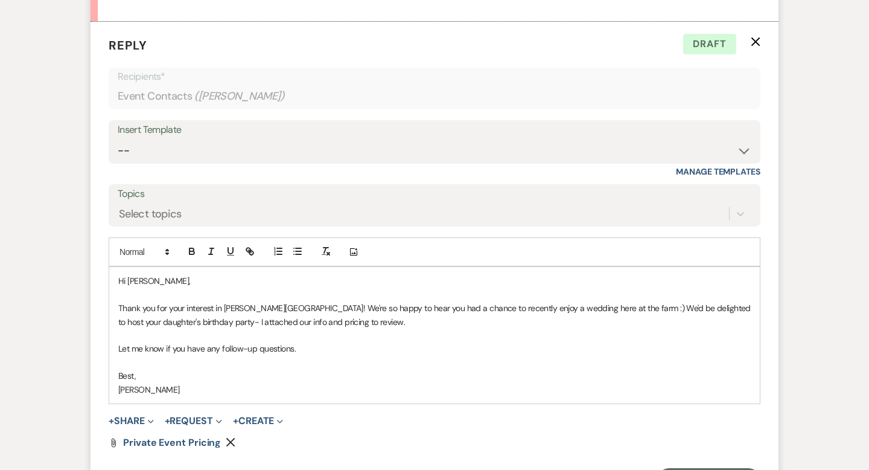
click at [228, 439] on icon "Remove" at bounding box center [231, 442] width 10 height 10
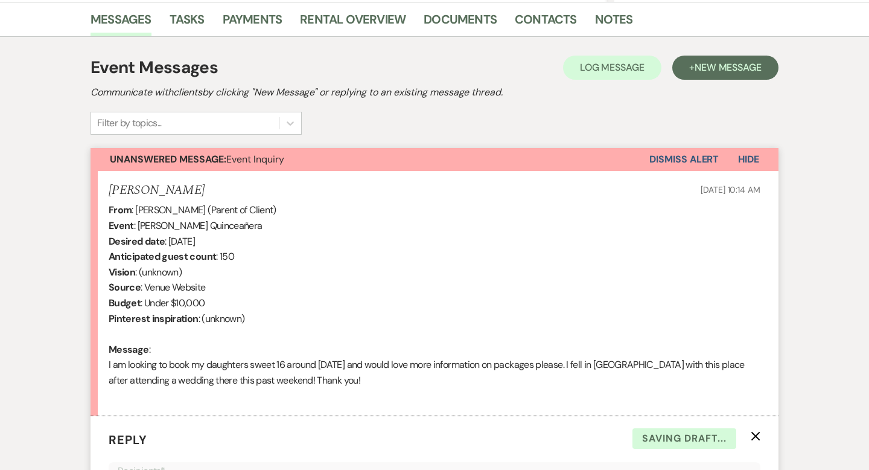
scroll to position [0, 0]
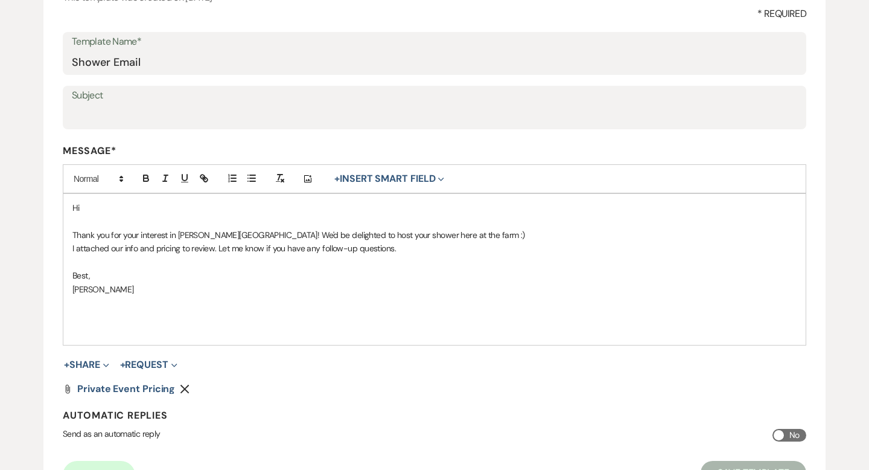
scroll to position [246, 0]
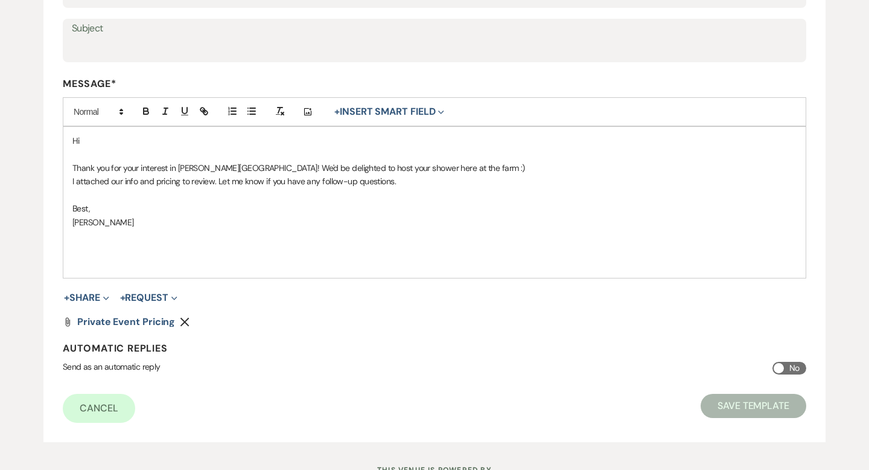
click at [185, 317] on icon "Remove" at bounding box center [185, 322] width 10 height 10
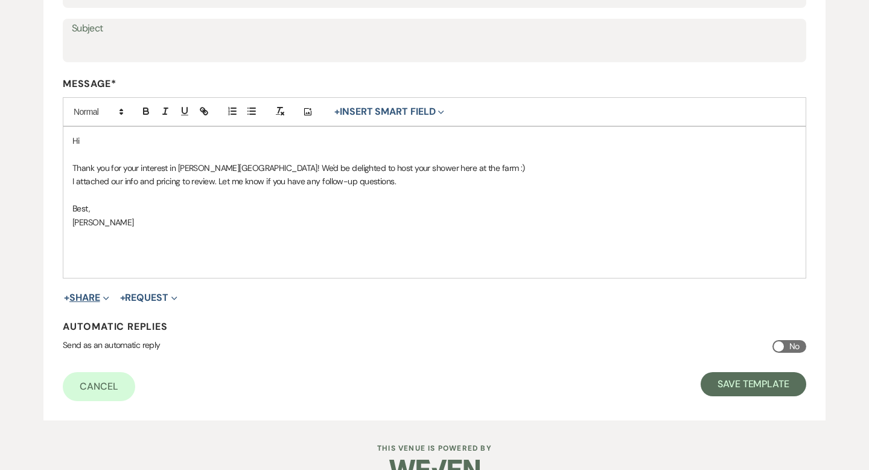
click at [101, 300] on button "+ Share Expand" at bounding box center [86, 298] width 45 height 10
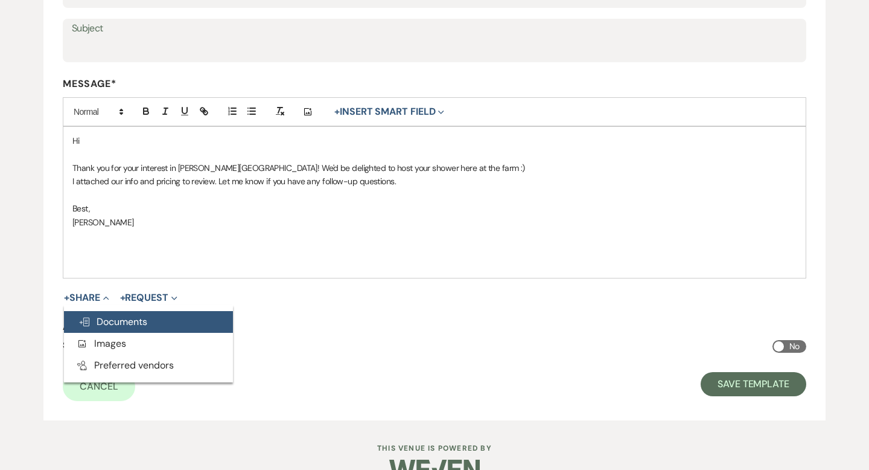
click at [102, 319] on span "Doc Upload Documents" at bounding box center [112, 321] width 69 height 13
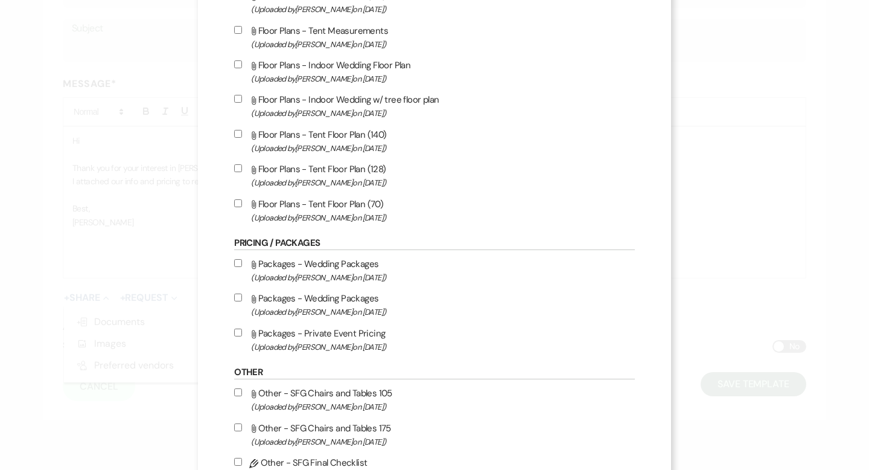
scroll to position [466, 0]
click at [384, 336] on label "Attach File Packages - Private Event Pricing (Uploaded by [PERSON_NAME] on [DAT…" at bounding box center [434, 339] width 400 height 28
click at [242, 336] on input "Attach File Packages - Private Event Pricing (Uploaded by [PERSON_NAME] on [DAT…" at bounding box center [238, 332] width 8 height 8
checkbox input "true"
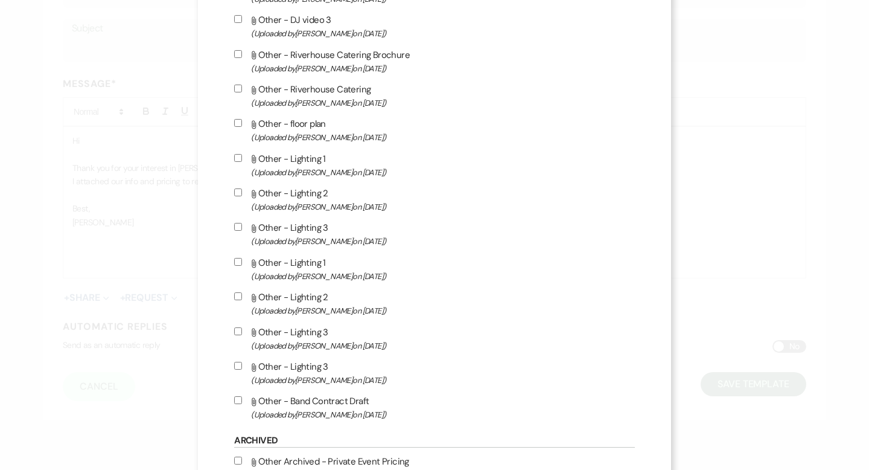
scroll to position [1352, 0]
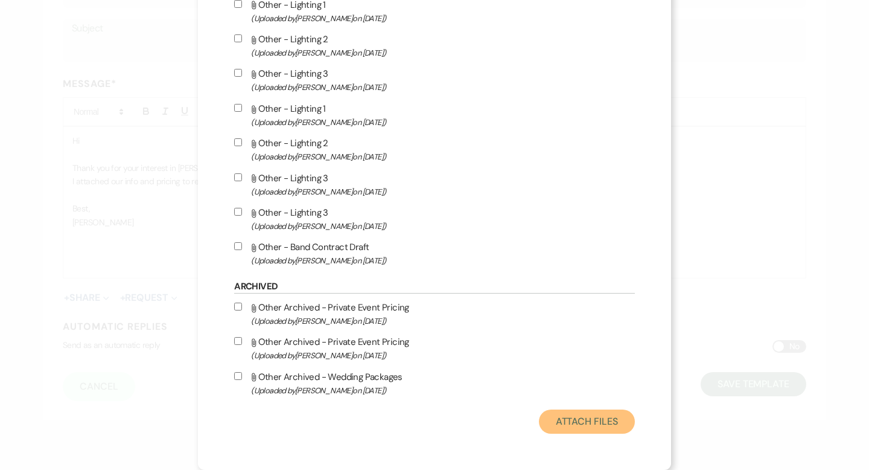
click at [554, 421] on button "Attach Files" at bounding box center [587, 421] width 96 height 24
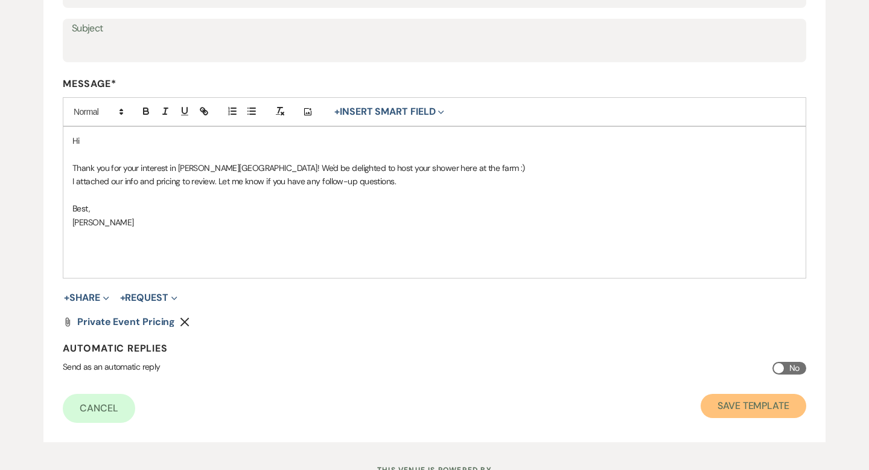
click at [708, 404] on button "Save Template" at bounding box center [754, 406] width 106 height 24
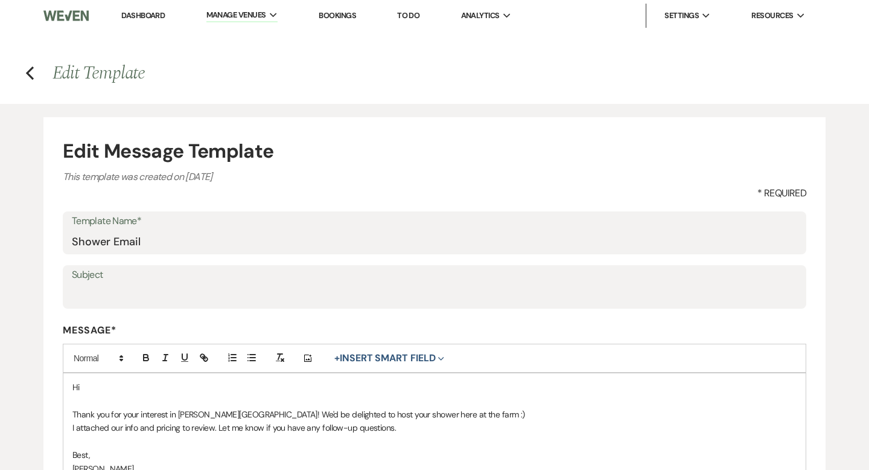
select select "Message Templates"
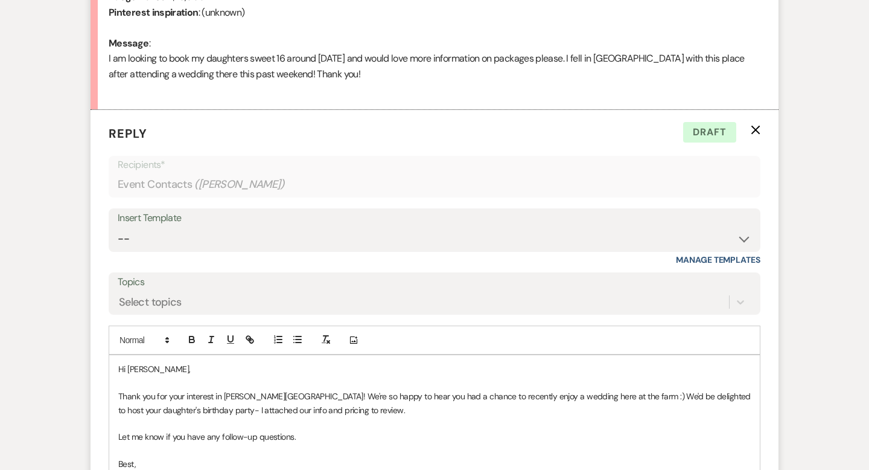
scroll to position [823, 0]
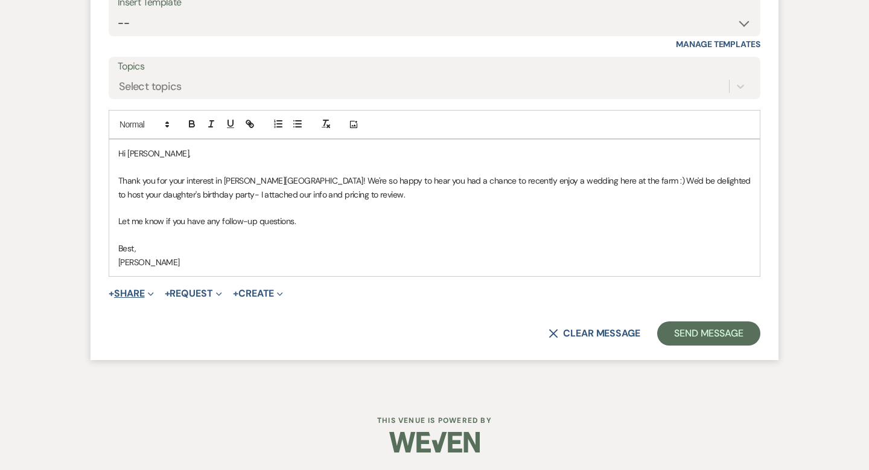
click at [146, 290] on button "+ Share Expand" at bounding box center [131, 294] width 45 height 10
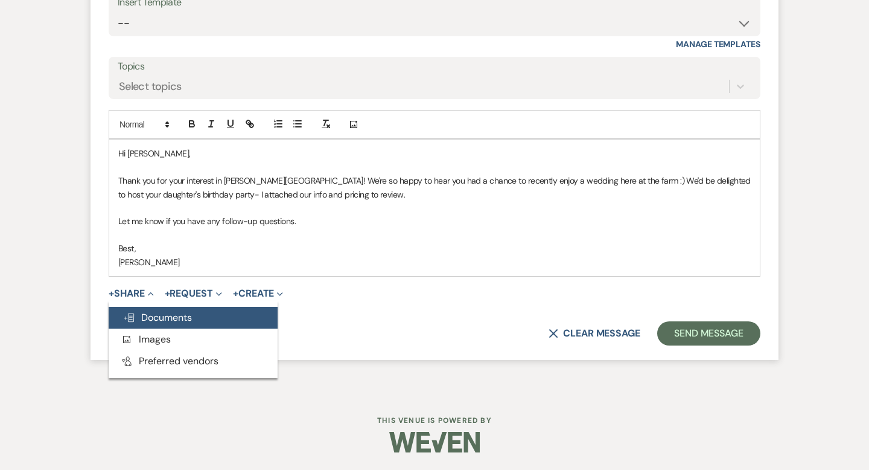
click at [144, 309] on button "Doc Upload Documents" at bounding box center [193, 318] width 169 height 22
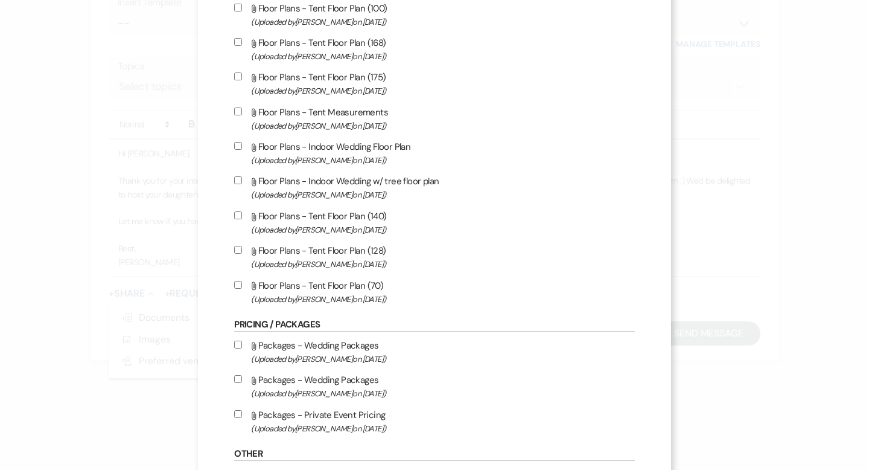
scroll to position [427, 0]
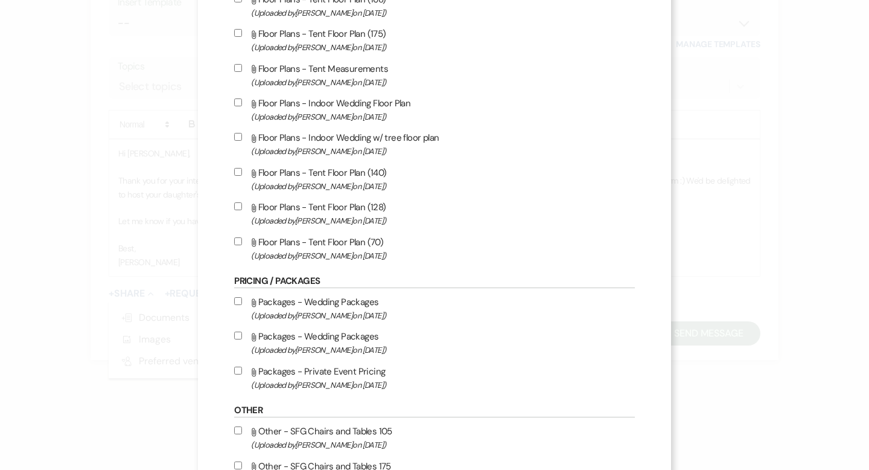
click at [342, 375] on label "Attach File Packages - Private Event Pricing (Uploaded by [PERSON_NAME] on [DAT…" at bounding box center [434, 377] width 400 height 28
click at [242, 374] on input "Attach File Packages - Private Event Pricing (Uploaded by [PERSON_NAME] on [DAT…" at bounding box center [238, 370] width 8 height 8
checkbox input "true"
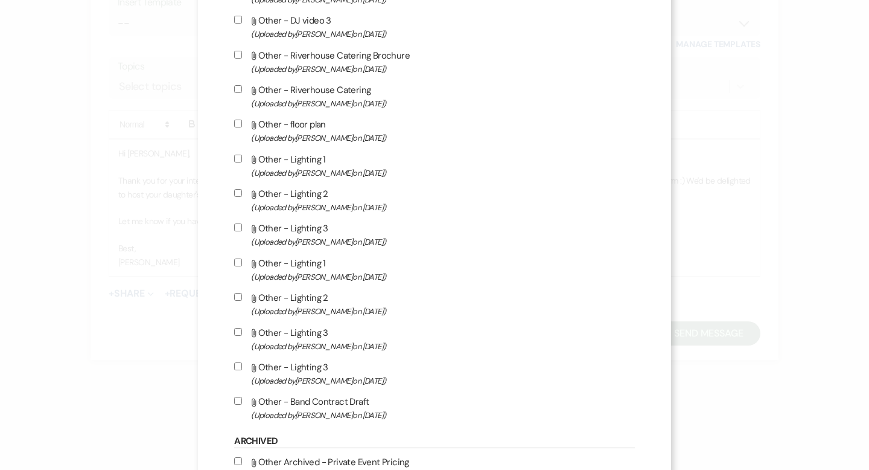
scroll to position [1352, 0]
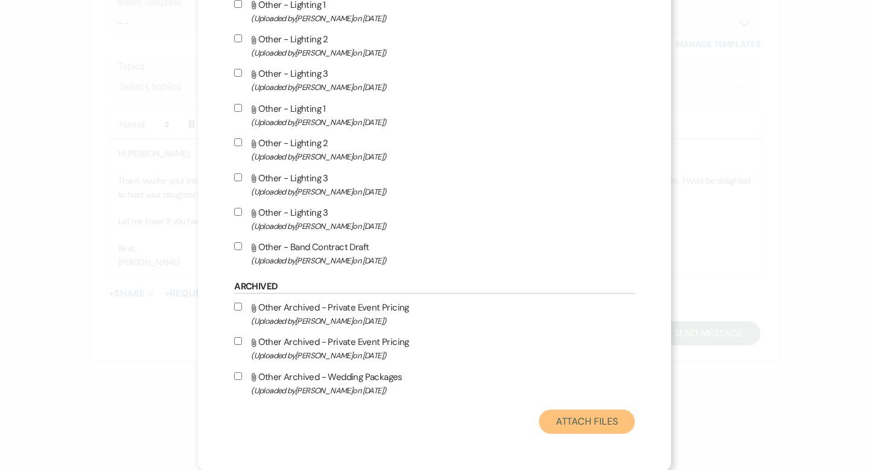
click at [539, 418] on button "Attach Files" at bounding box center [587, 421] width 96 height 24
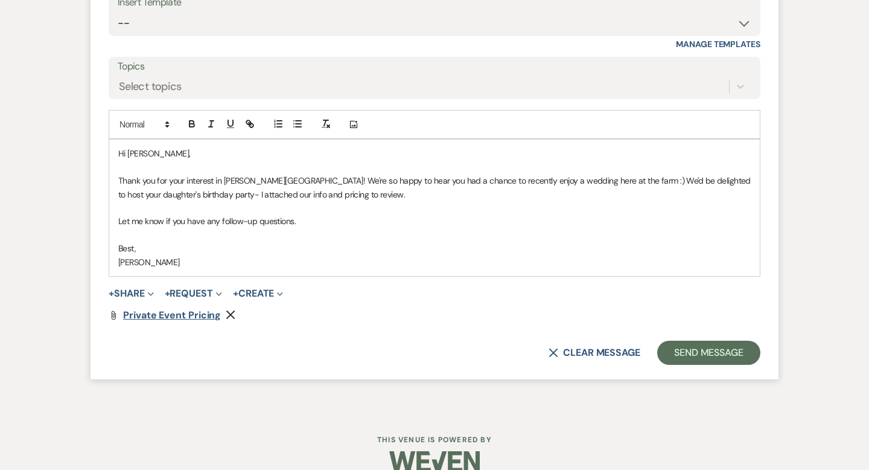
click at [189, 316] on span "Private Event Pricing" at bounding box center [172, 314] width 98 height 13
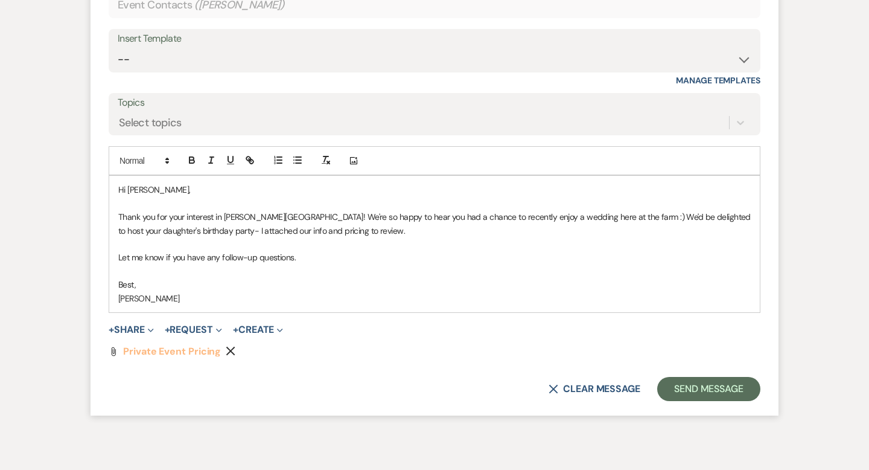
scroll to position [842, 0]
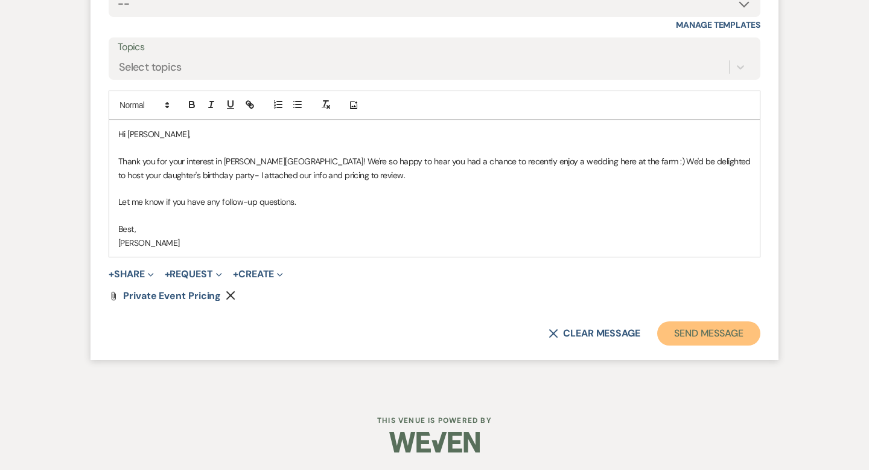
click at [671, 334] on button "Send Message" at bounding box center [708, 333] width 103 height 24
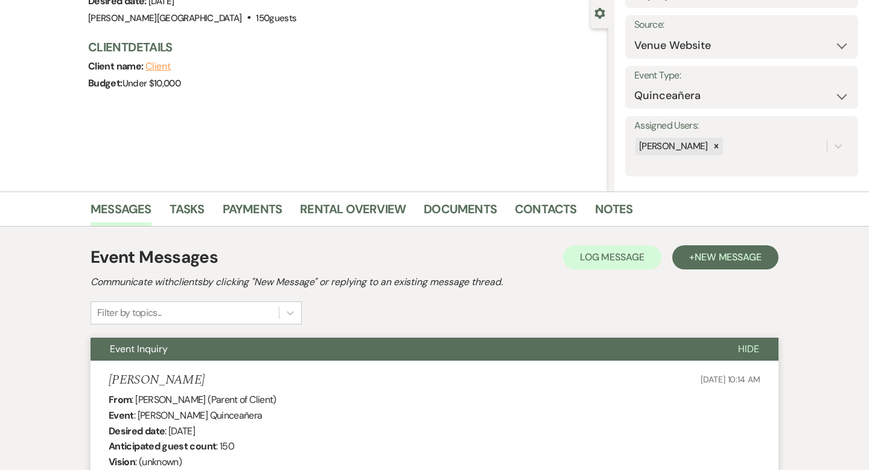
scroll to position [0, 0]
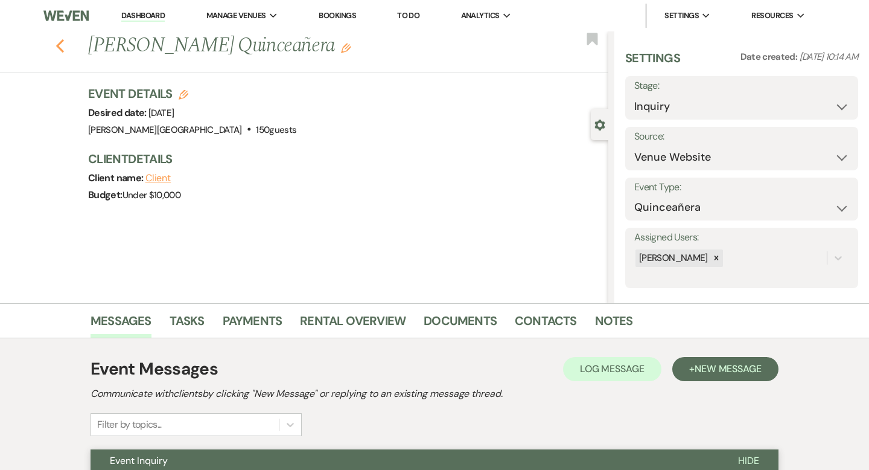
click at [59, 43] on use "button" at bounding box center [60, 45] width 8 height 13
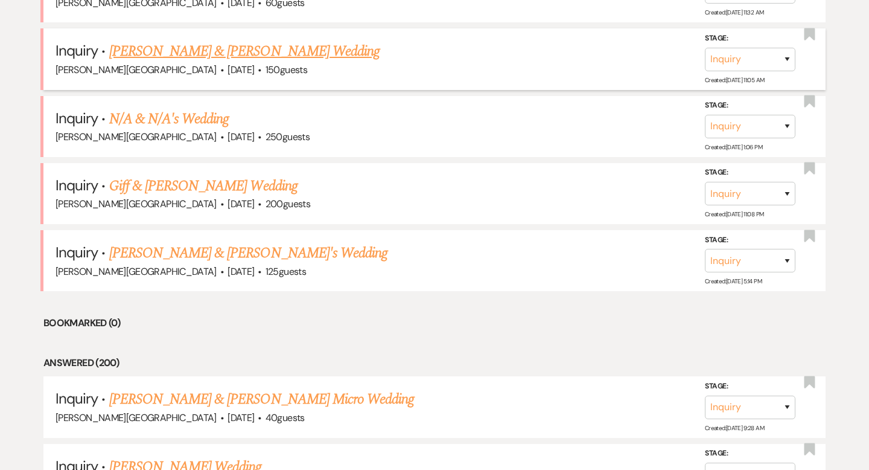
scroll to position [2603, 0]
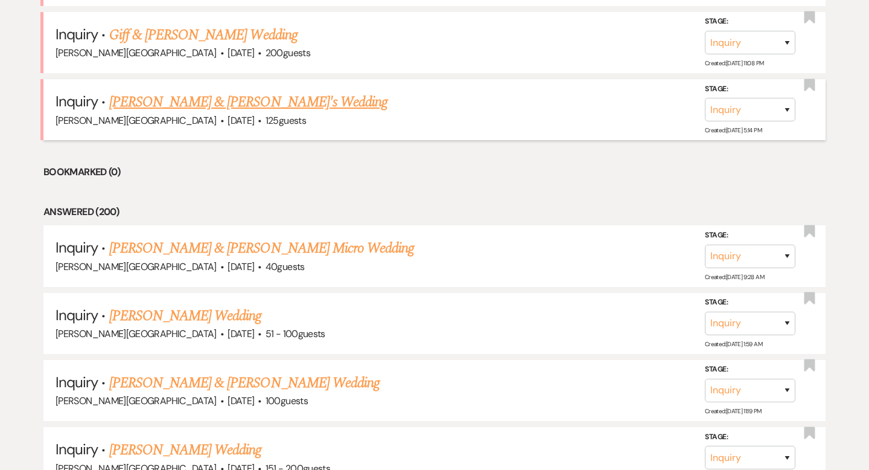
click at [204, 91] on link "[PERSON_NAME] & [PERSON_NAME]'s Wedding" at bounding box center [248, 102] width 279 height 22
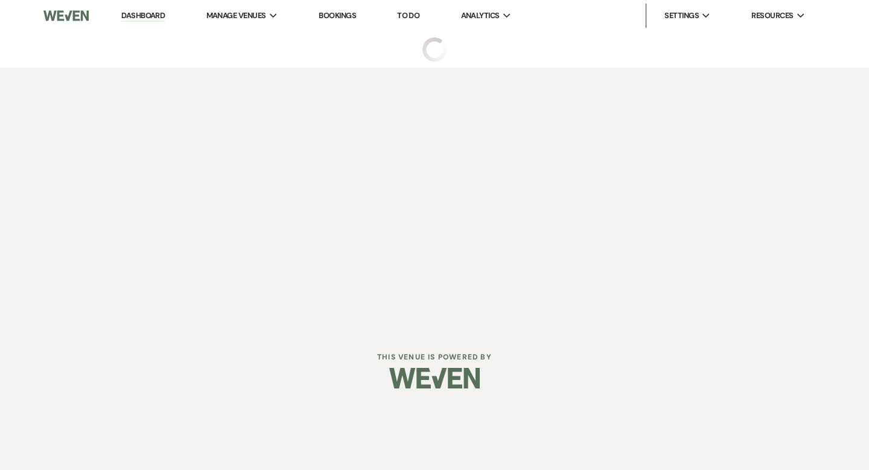
select select "5"
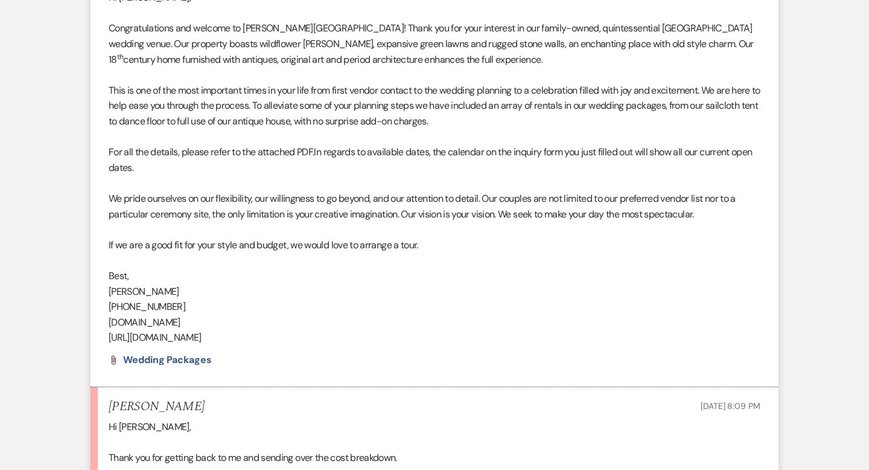
scroll to position [1016, 0]
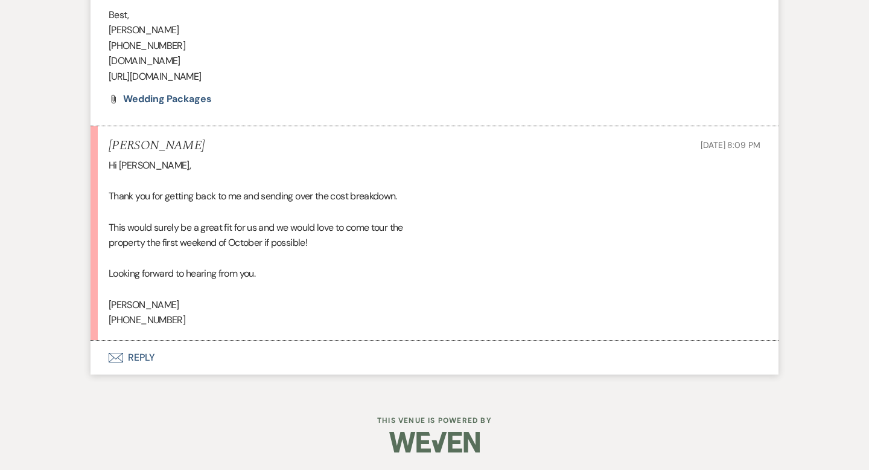
click at [144, 356] on button "Envelope Reply" at bounding box center [435, 357] width 688 height 34
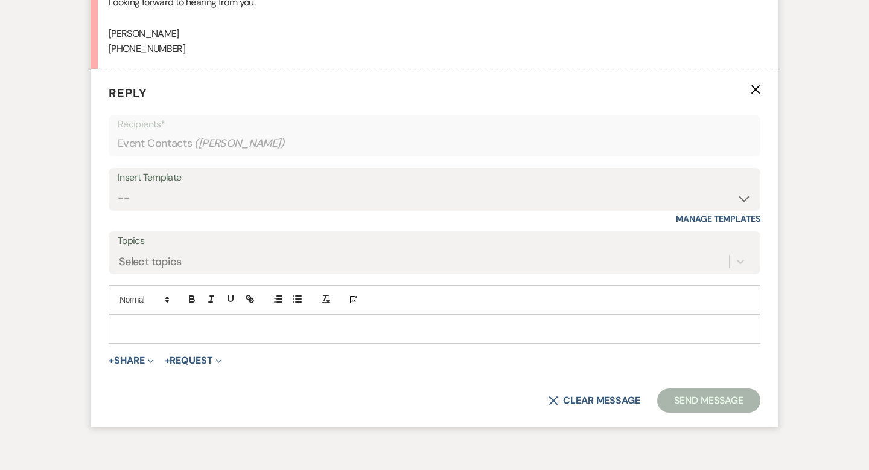
scroll to position [1300, 0]
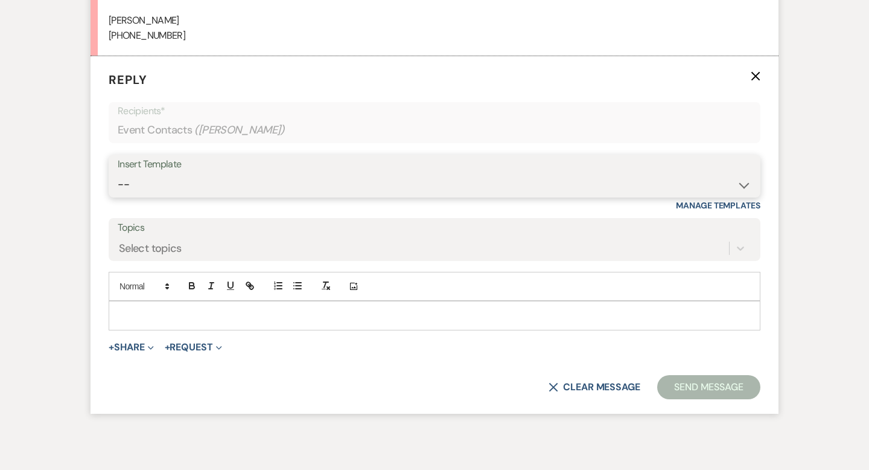
click at [145, 180] on select "-- Weven Planning Portal Introduction (Booked Events) Wedding Packages Booking …" at bounding box center [435, 185] width 634 height 24
select select "1170"
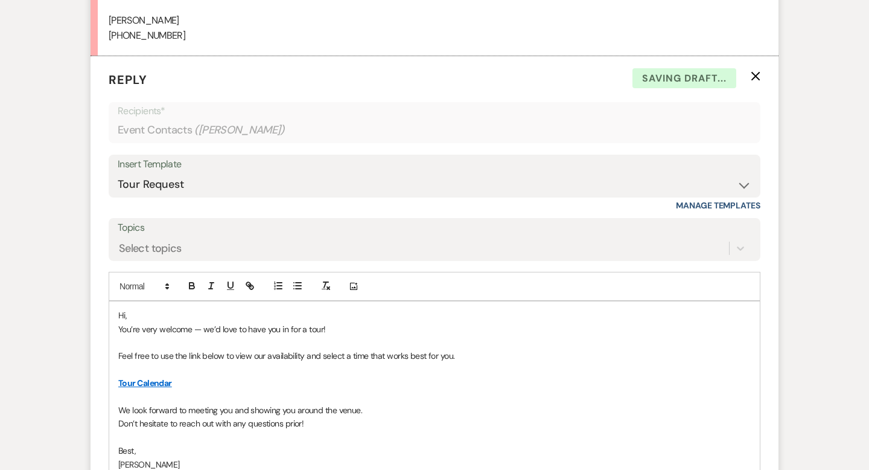
click at [142, 314] on p "Hi," at bounding box center [434, 314] width 633 height 13
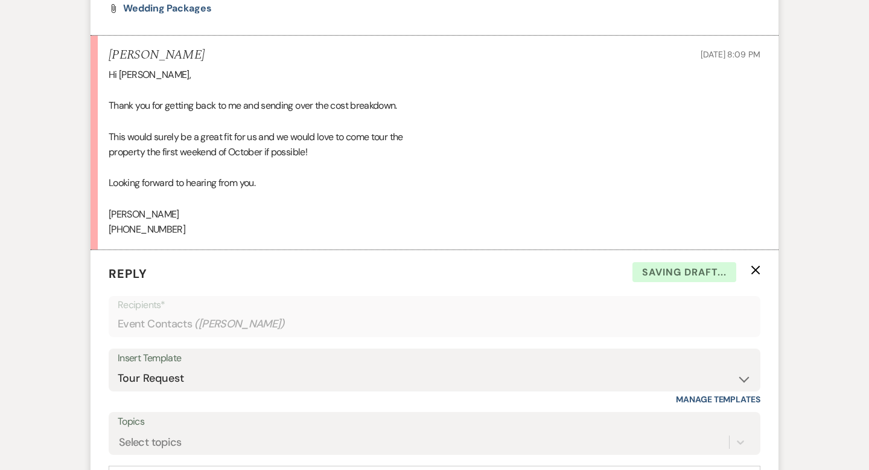
scroll to position [1440, 0]
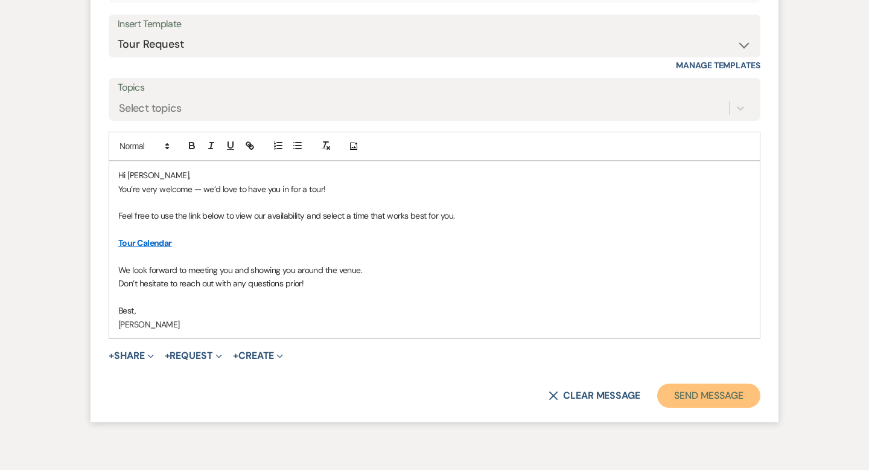
click at [691, 403] on button "Send Message" at bounding box center [708, 395] width 103 height 24
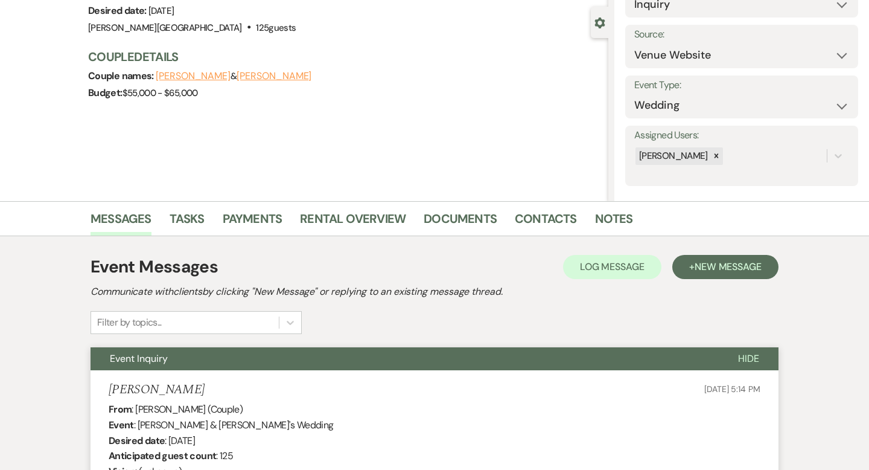
scroll to position [0, 0]
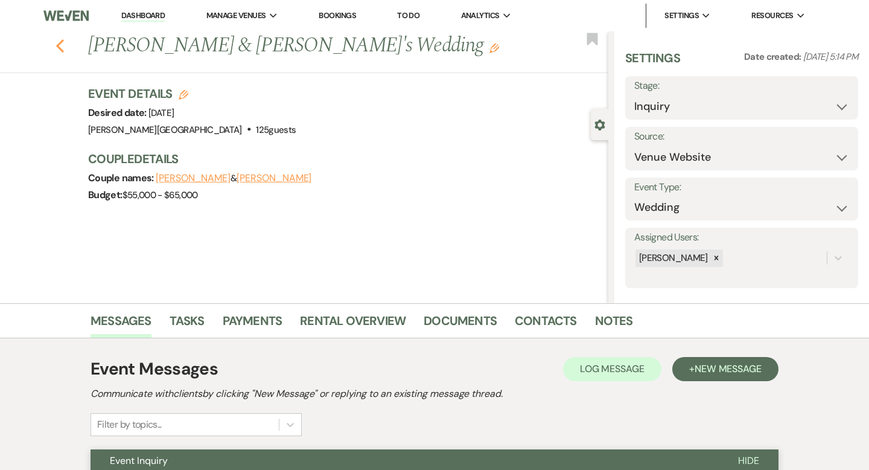
click at [61, 43] on icon "Previous" at bounding box center [60, 46] width 9 height 14
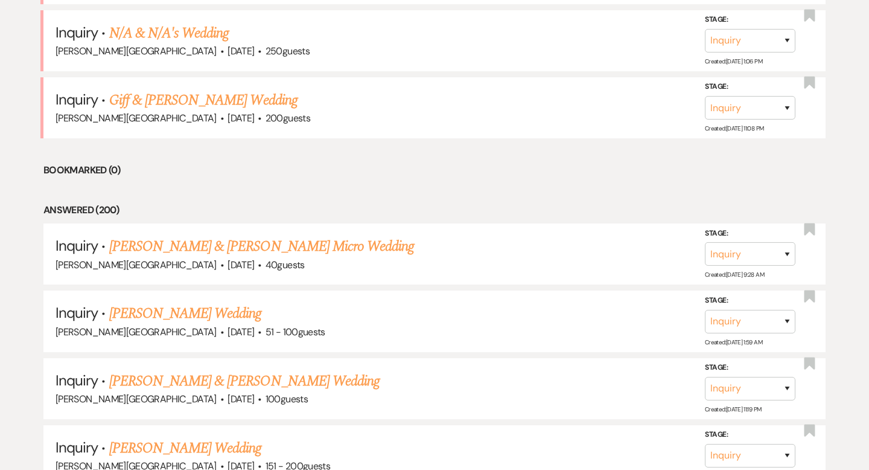
scroll to position [2535, 0]
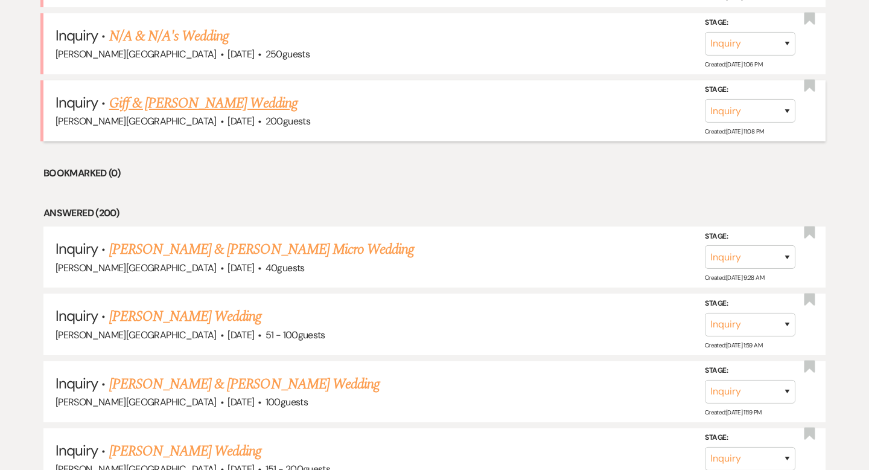
click at [194, 94] on link "Giff & [PERSON_NAME] Wedding" at bounding box center [203, 103] width 188 height 22
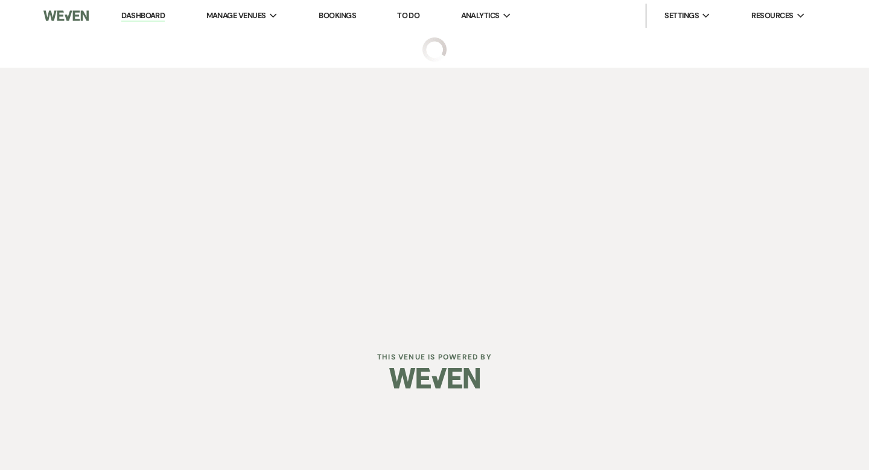
select select "5"
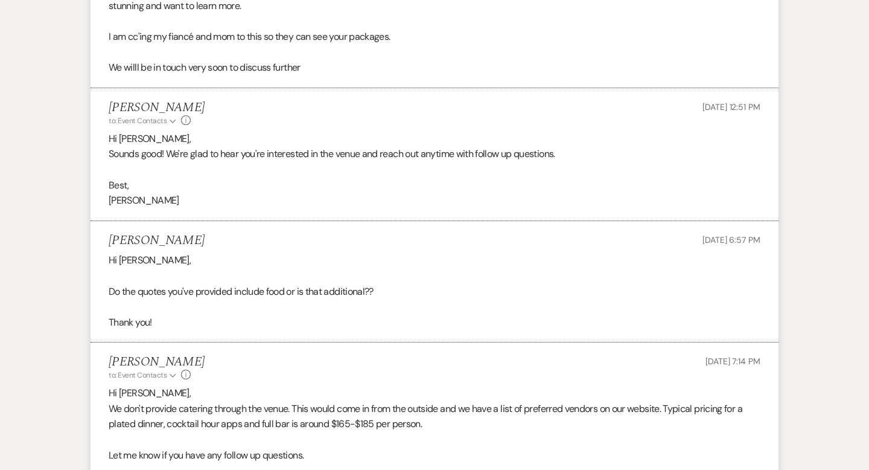
scroll to position [1526, 0]
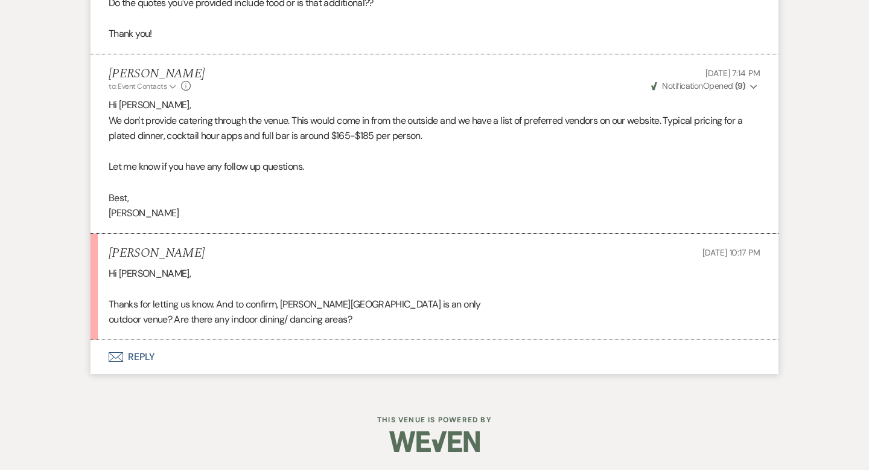
click at [148, 358] on button "Envelope Reply" at bounding box center [435, 357] width 688 height 34
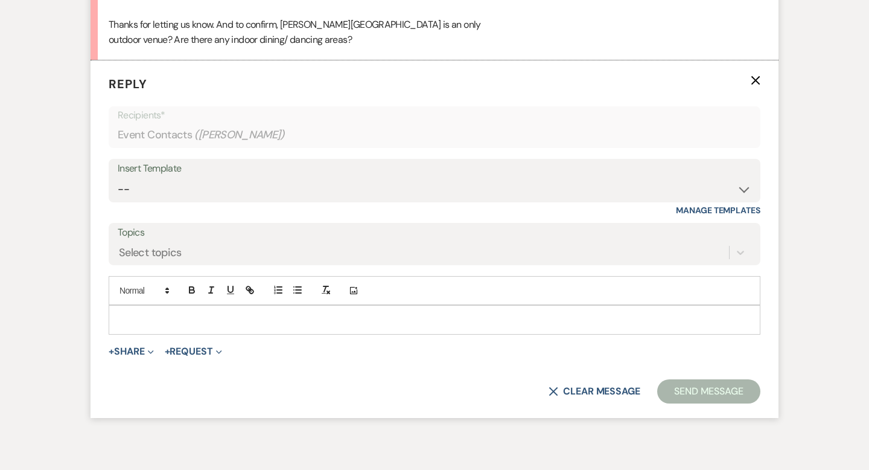
scroll to position [1810, 0]
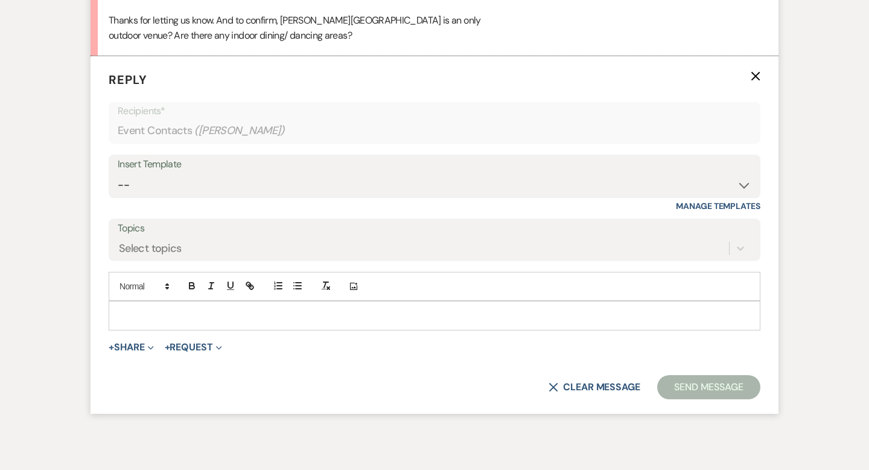
click at [153, 319] on p at bounding box center [434, 314] width 633 height 13
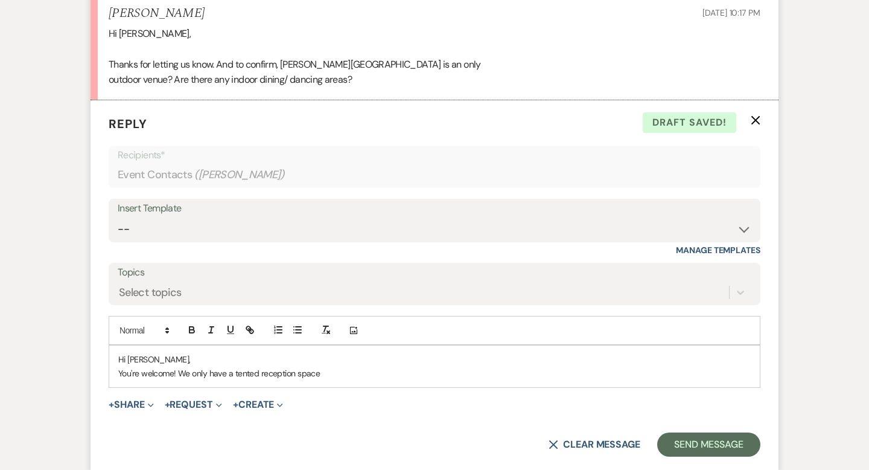
scroll to position [1827, 0]
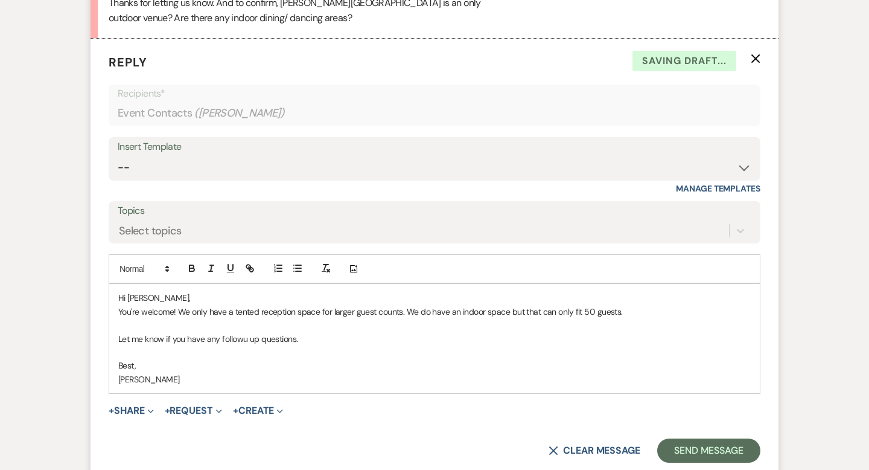
click at [321, 310] on p "You're welcome! We only have a tented reception space for larger guest counts. …" at bounding box center [434, 311] width 633 height 13
click at [318, 310] on p "You're welcome! We only have a tented reception space for larger guest counts. …" at bounding box center [434, 311] width 633 height 13
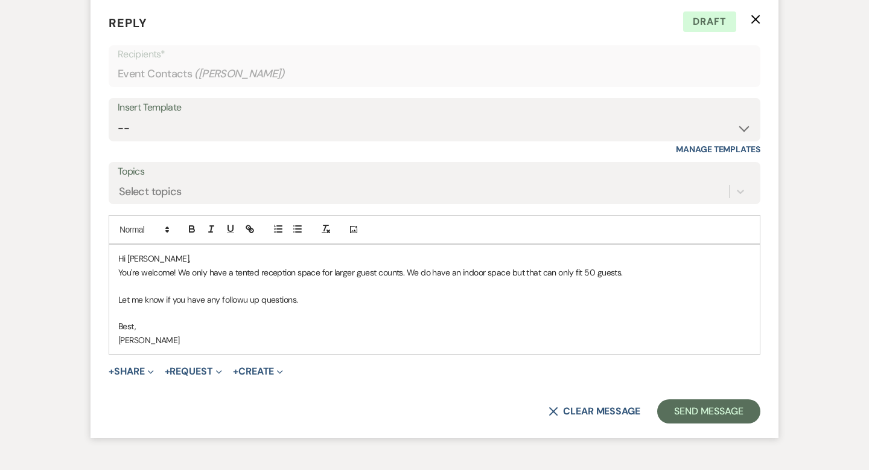
scroll to position [1883, 0]
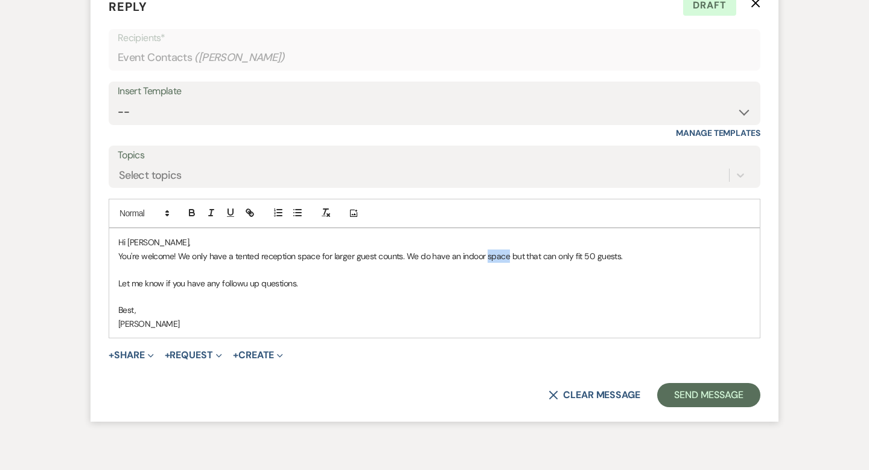
drag, startPoint x: 505, startPoint y: 255, endPoint x: 486, endPoint y: 255, distance: 19.3
click at [486, 255] on p "You're welcome! We only have a tented reception space for larger guest counts. …" at bounding box center [434, 255] width 633 height 13
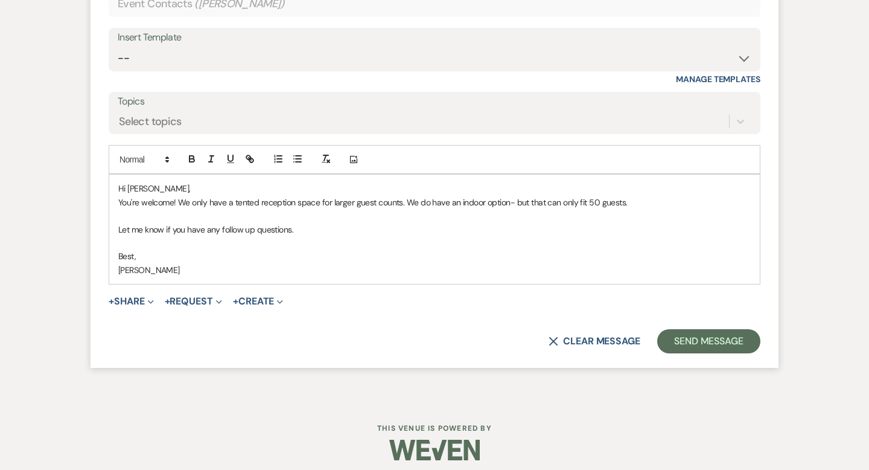
scroll to position [1944, 0]
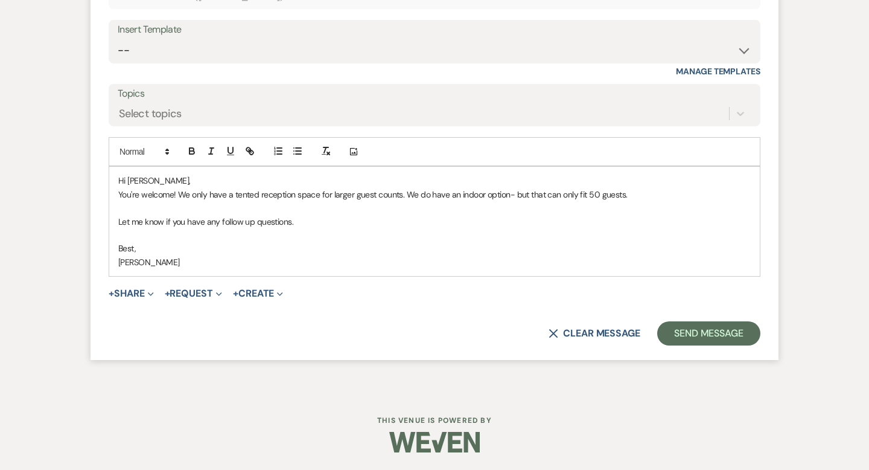
click at [403, 199] on p "You're welcome! We only have a tented reception space for larger guest counts. …" at bounding box center [434, 194] width 633 height 13
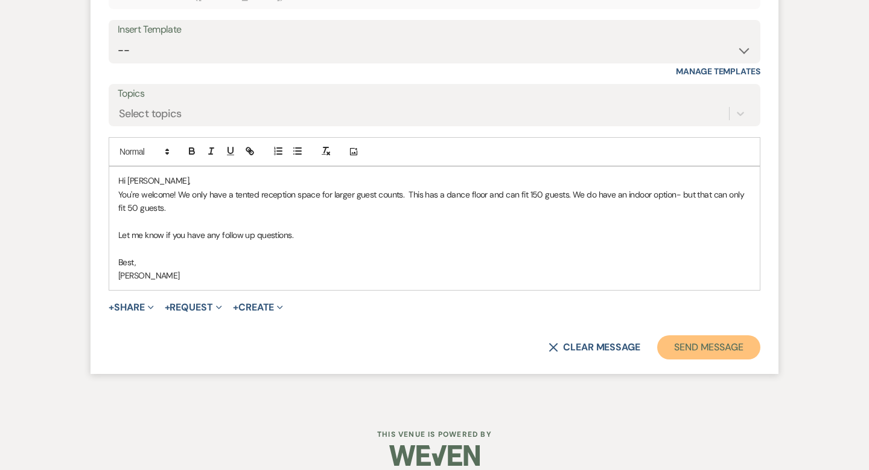
click at [680, 345] on button "Send Message" at bounding box center [708, 347] width 103 height 24
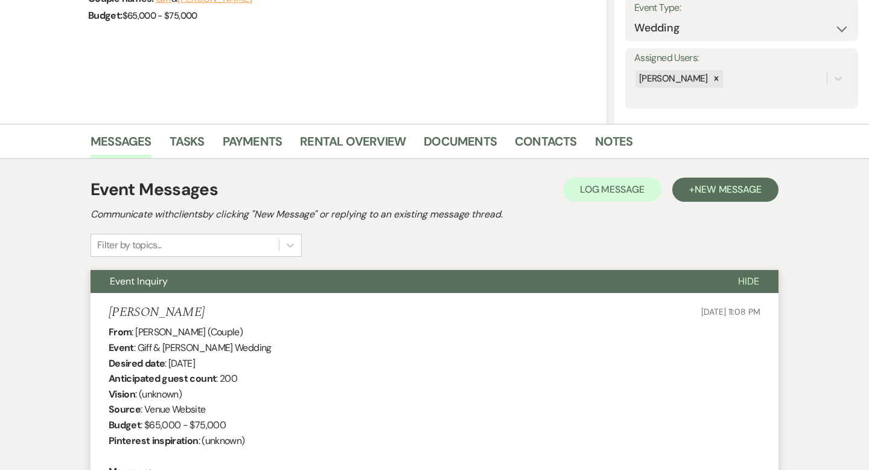
scroll to position [0, 0]
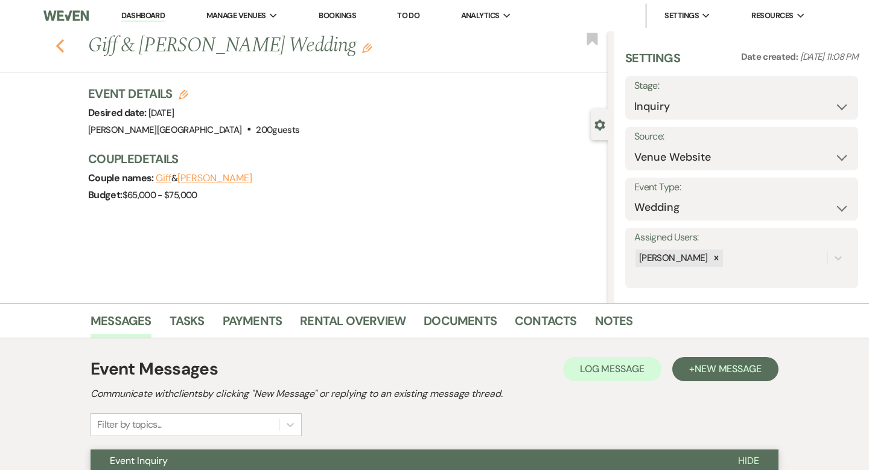
click at [60, 43] on use "button" at bounding box center [60, 45] width 8 height 13
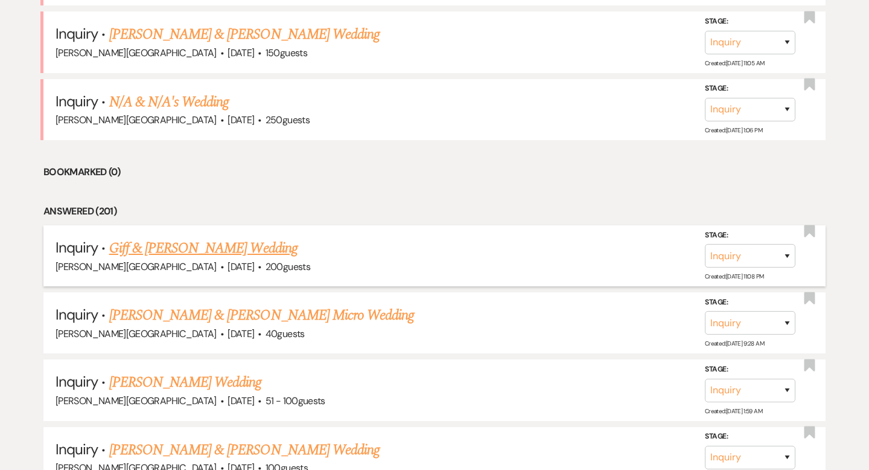
scroll to position [2450, 0]
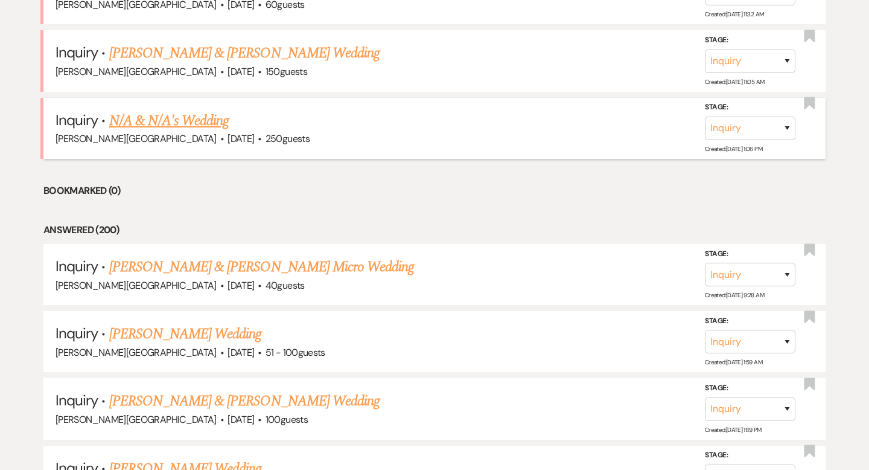
click at [194, 110] on link "N/A & N/A's Wedding" at bounding box center [169, 121] width 120 height 22
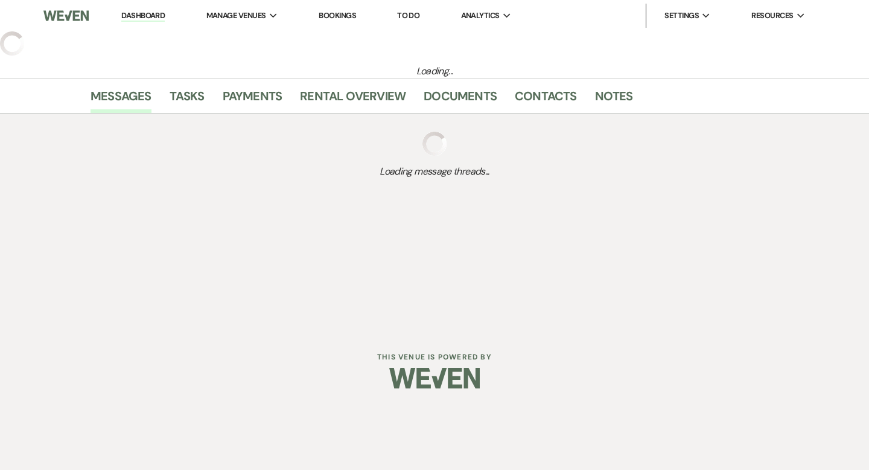
select select "5"
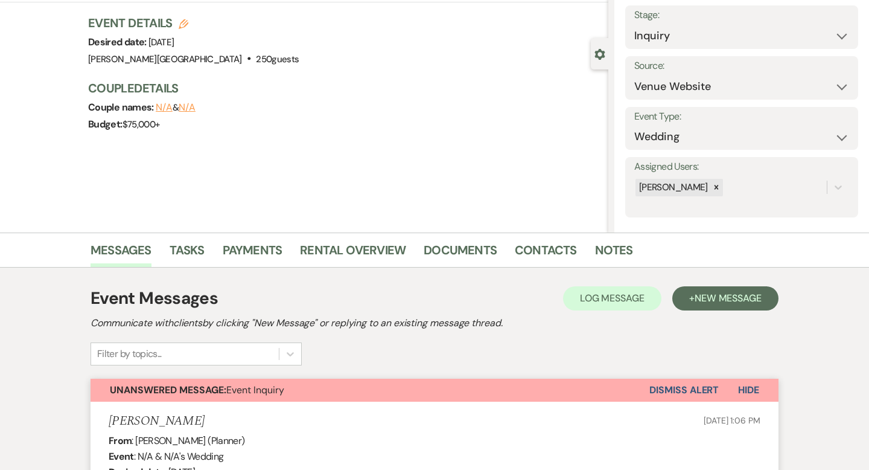
scroll to position [139, 0]
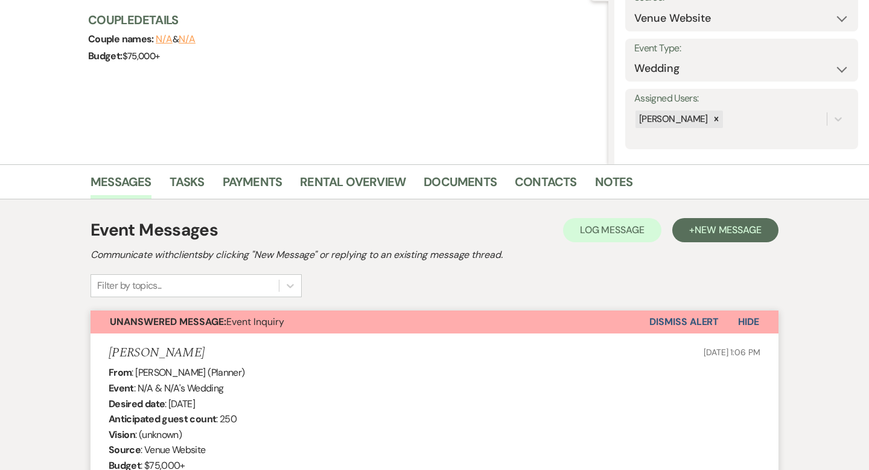
click at [680, 316] on button "Dismiss Alert" at bounding box center [684, 321] width 69 height 23
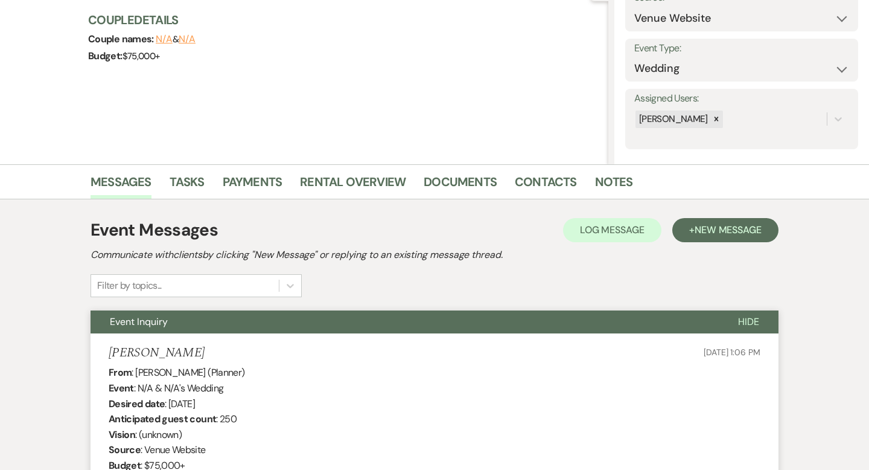
scroll to position [0, 0]
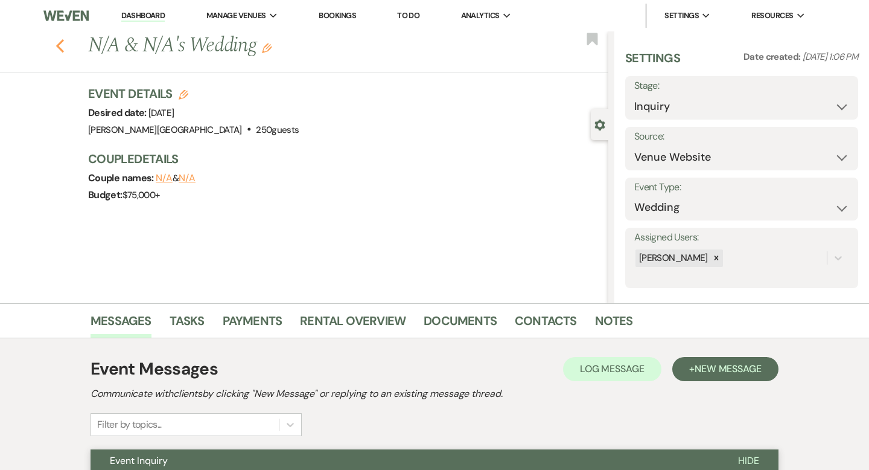
click at [62, 45] on icon "Previous" at bounding box center [60, 46] width 9 height 14
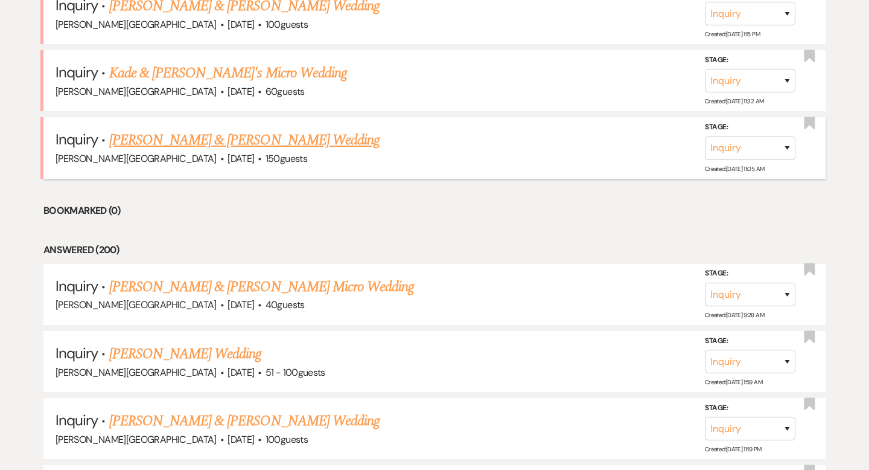
scroll to position [2345, 0]
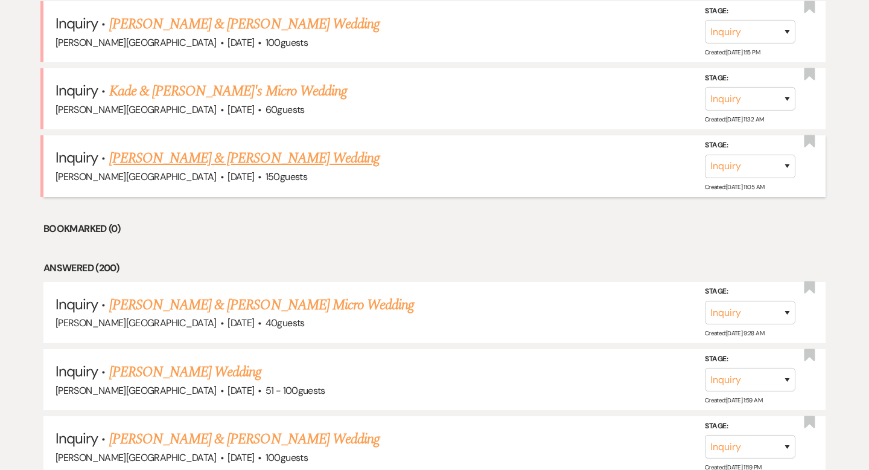
click at [199, 147] on link "[PERSON_NAME] & [PERSON_NAME] Wedding" at bounding box center [244, 158] width 270 height 22
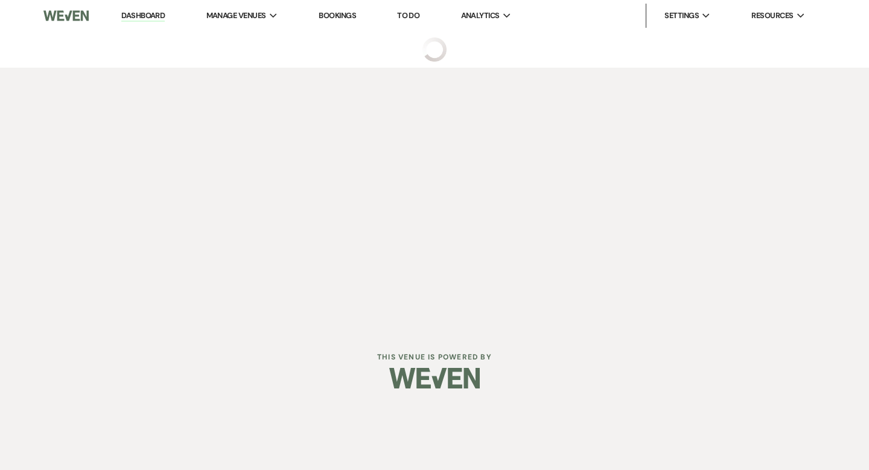
select select "5"
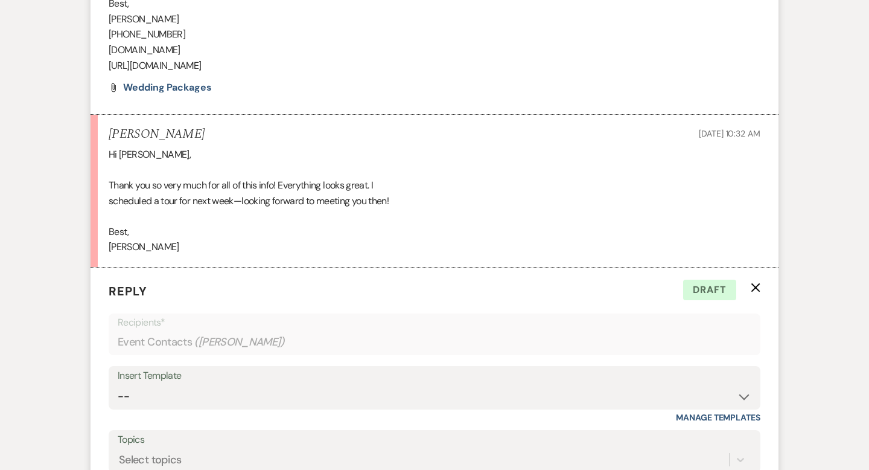
scroll to position [1052, 0]
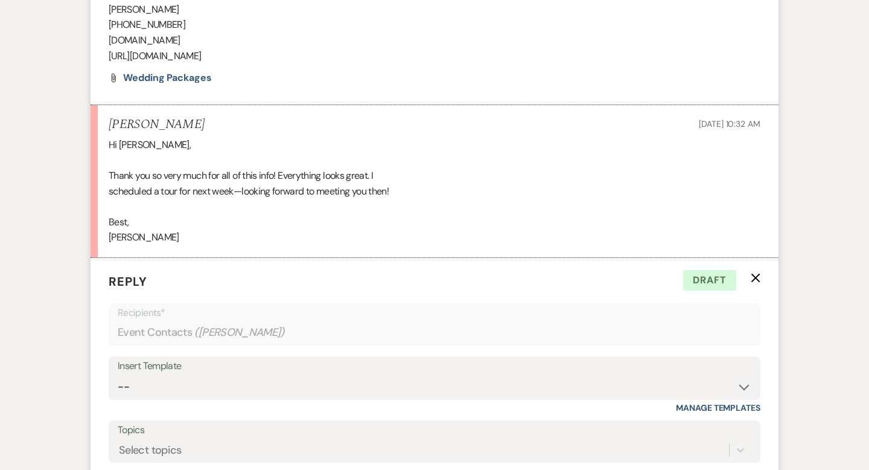
click at [756, 284] on p "Reply X Draft" at bounding box center [435, 281] width 652 height 18
click at [756, 276] on icon "X" at bounding box center [756, 278] width 10 height 10
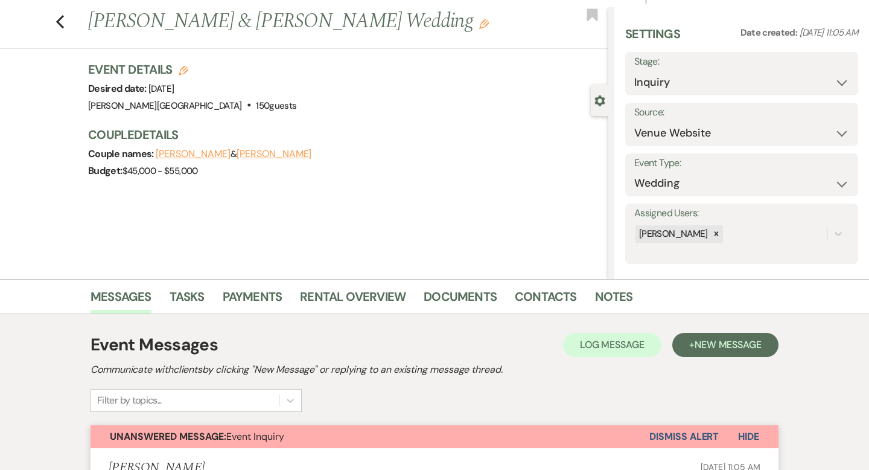
scroll to position [0, 0]
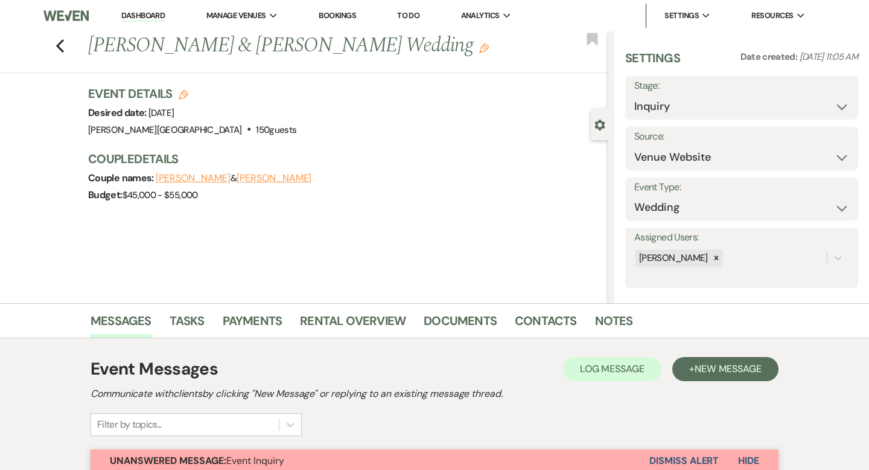
click at [677, 462] on button "Dismiss Alert" at bounding box center [684, 460] width 69 height 23
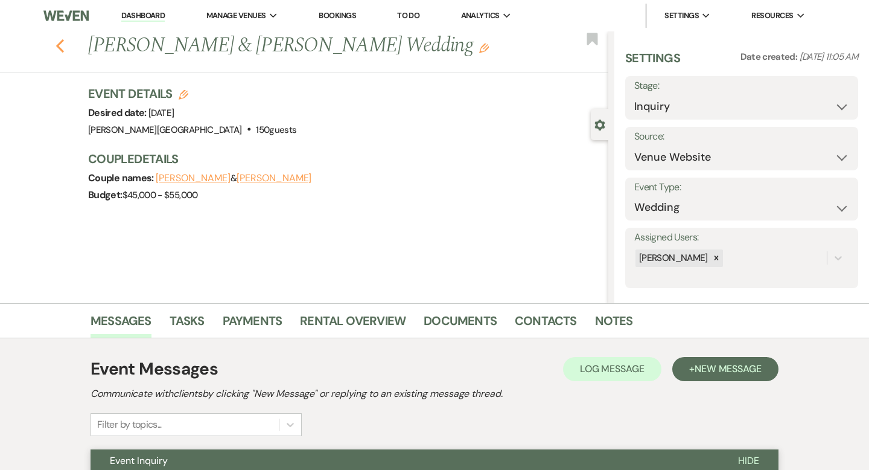
click at [62, 46] on icon "Previous" at bounding box center [60, 46] width 9 height 14
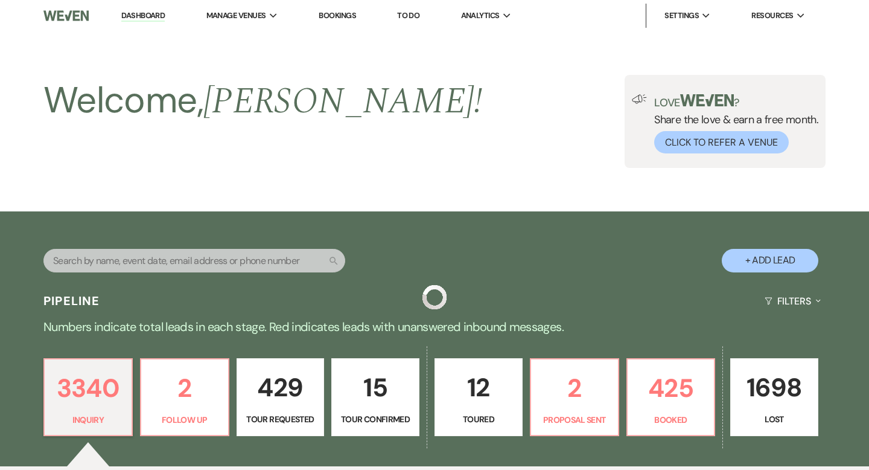
scroll to position [2345, 0]
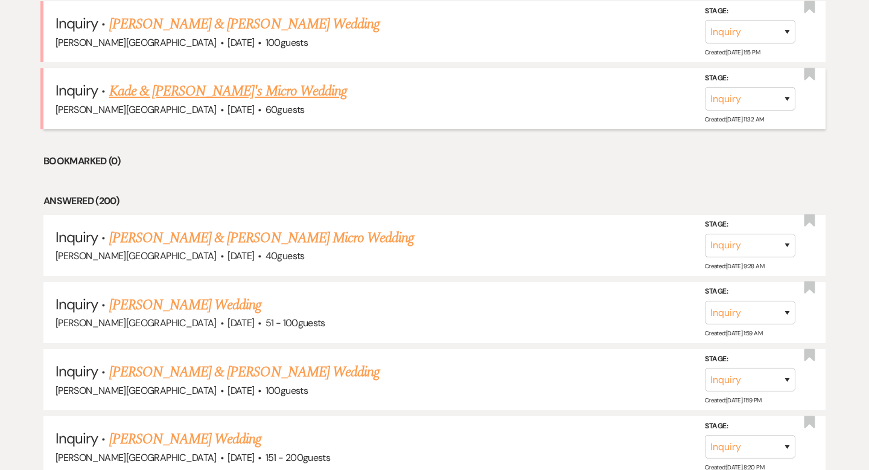
click at [184, 80] on link "Kade & [PERSON_NAME]'s Micro Wedding" at bounding box center [228, 91] width 238 height 22
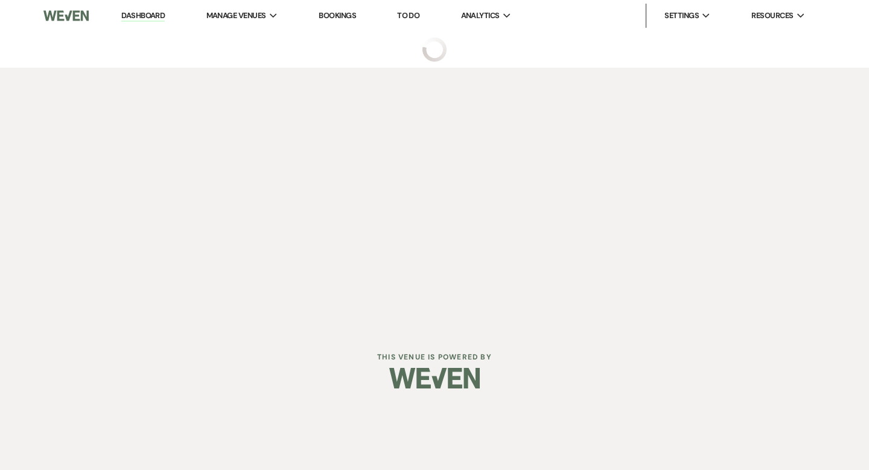
select select "5"
select select "16"
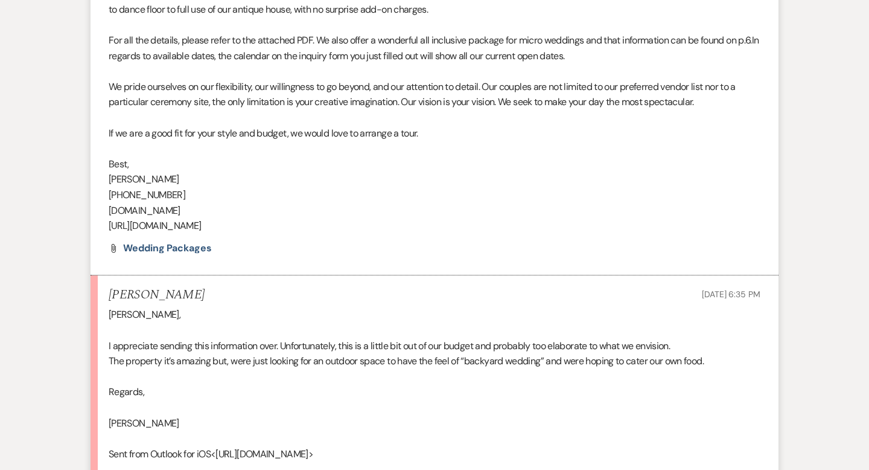
scroll to position [1047, 0]
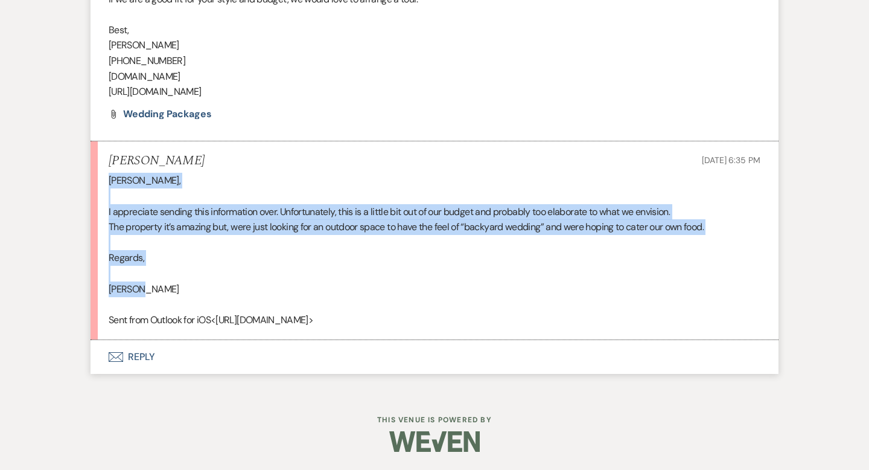
drag, startPoint x: 158, startPoint y: 288, endPoint x: 109, endPoint y: 181, distance: 117.2
click at [109, 181] on div "[PERSON_NAME], I appreciate sending this information over. Unfortunately, this …" at bounding box center [435, 250] width 652 height 155
copy div "[PERSON_NAME], I appreciate sending this information over. Unfortunately, this …"
click at [151, 351] on button "Envelope Reply" at bounding box center [435, 357] width 688 height 34
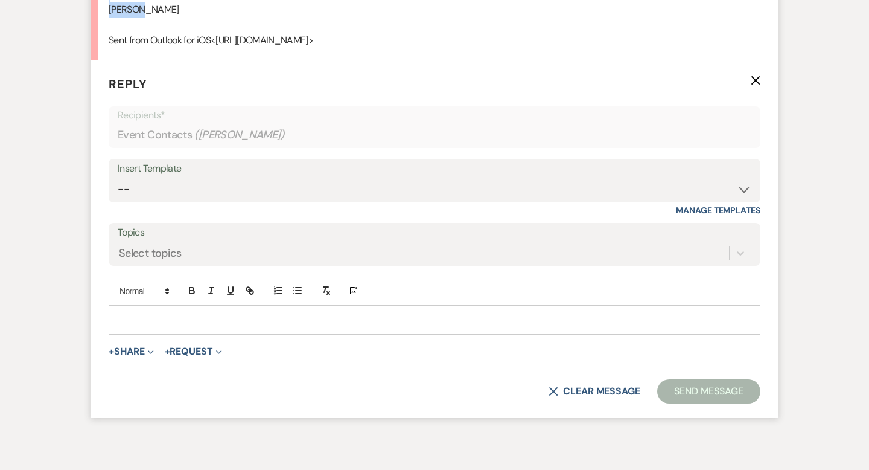
scroll to position [1331, 0]
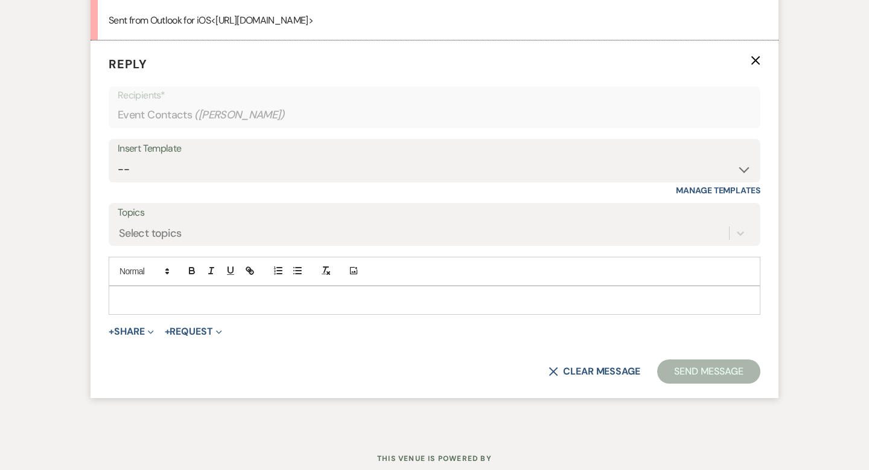
click at [146, 307] on p at bounding box center [434, 299] width 633 height 13
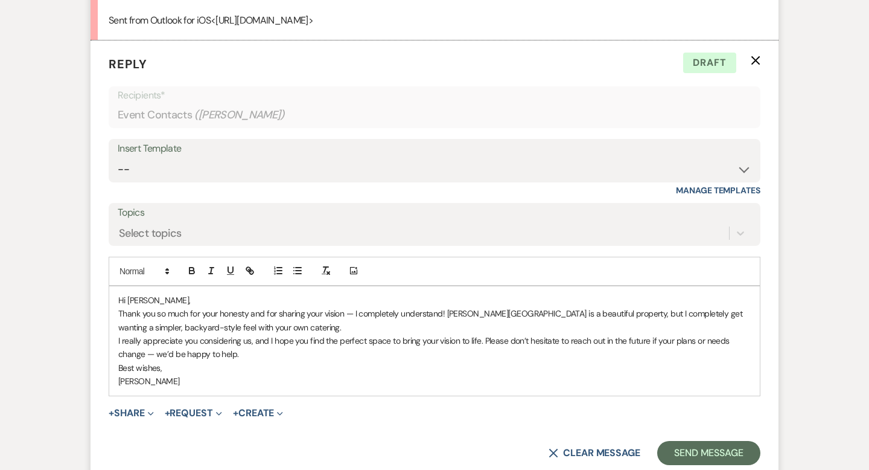
click at [292, 334] on p "Thank you so much for your honesty and for sharing your vision — I completely u…" at bounding box center [434, 320] width 633 height 27
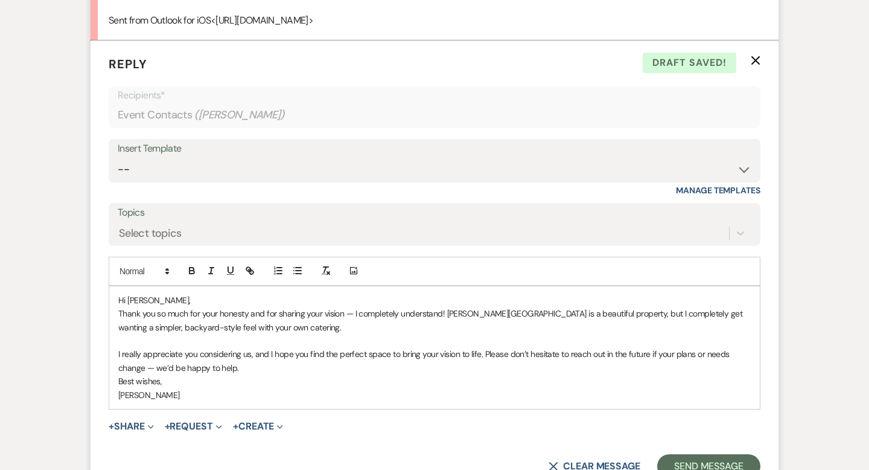
click at [296, 374] on p "I really appreciate you considering us, and I hope you find the perfect space t…" at bounding box center [434, 360] width 633 height 27
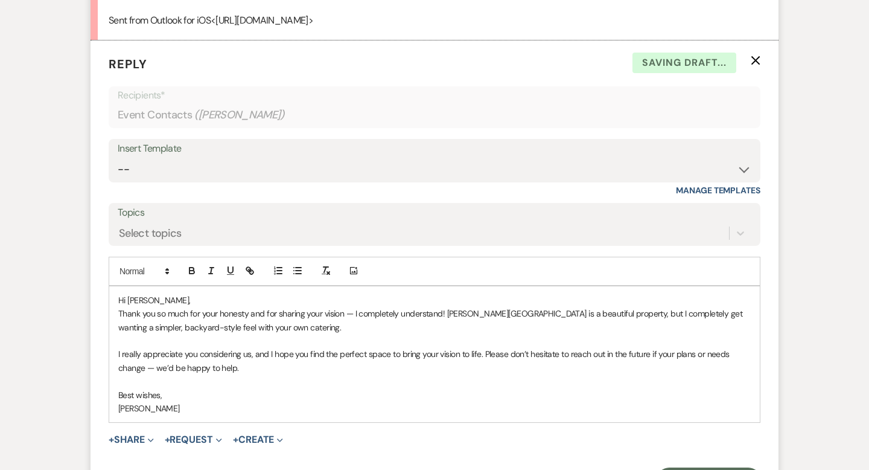
click at [122, 415] on p "[PERSON_NAME]" at bounding box center [434, 407] width 633 height 13
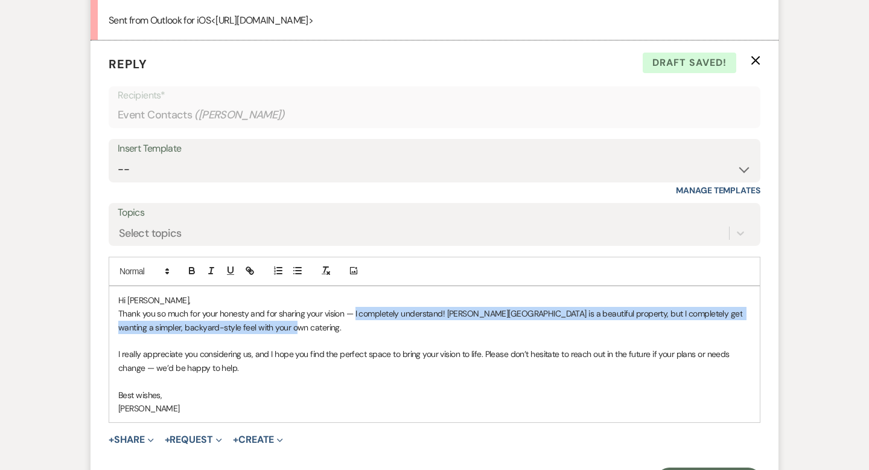
drag, startPoint x: 363, startPoint y: 342, endPoint x: 355, endPoint y: 331, distance: 13.3
click at [355, 331] on p "Thank you so much for your honesty and for sharing your vision — I completely u…" at bounding box center [434, 320] width 633 height 27
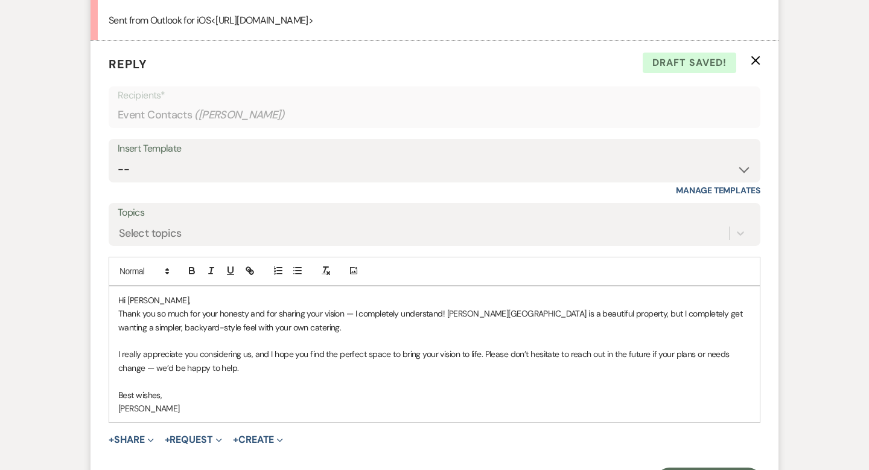
click at [354, 347] on p at bounding box center [434, 340] width 633 height 13
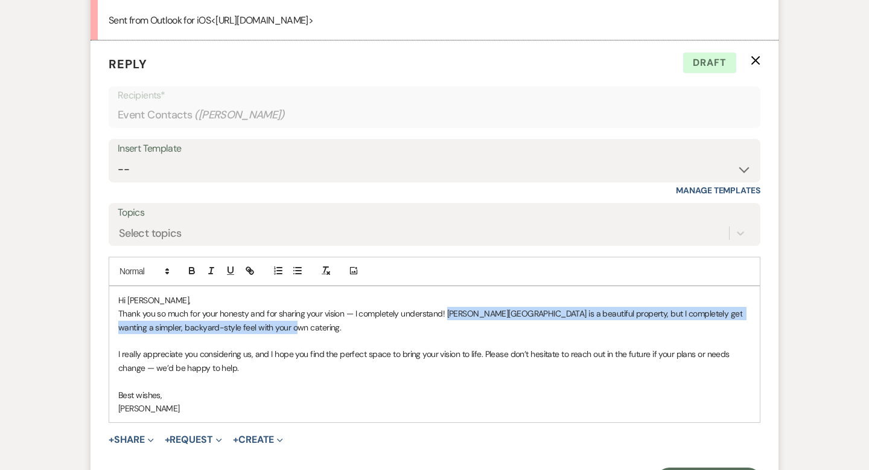
drag, startPoint x: 449, startPoint y: 339, endPoint x: 449, endPoint y: 331, distance: 8.5
click at [449, 331] on p "Thank you so much for your honesty and for sharing your vision — I completely u…" at bounding box center [434, 320] width 633 height 27
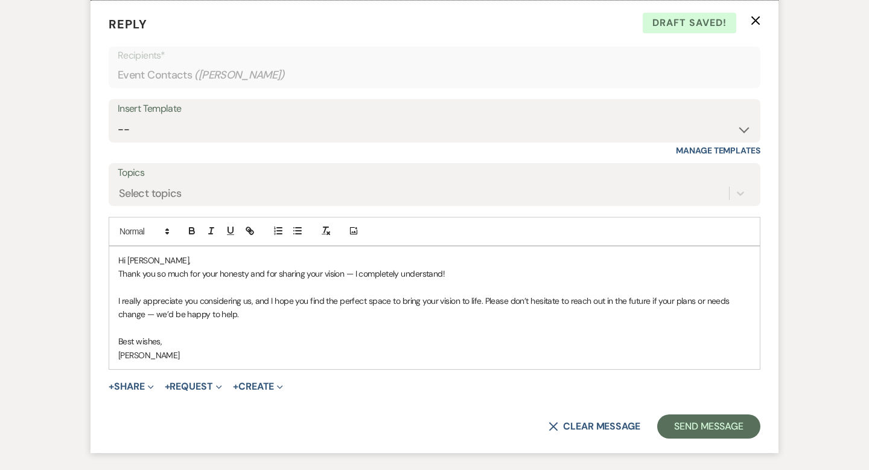
scroll to position [1386, 0]
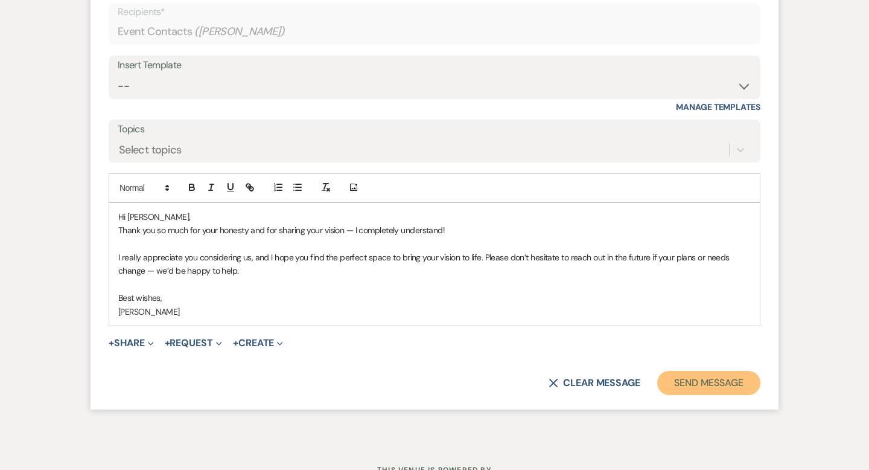
click at [677, 391] on button "Send Message" at bounding box center [708, 383] width 103 height 24
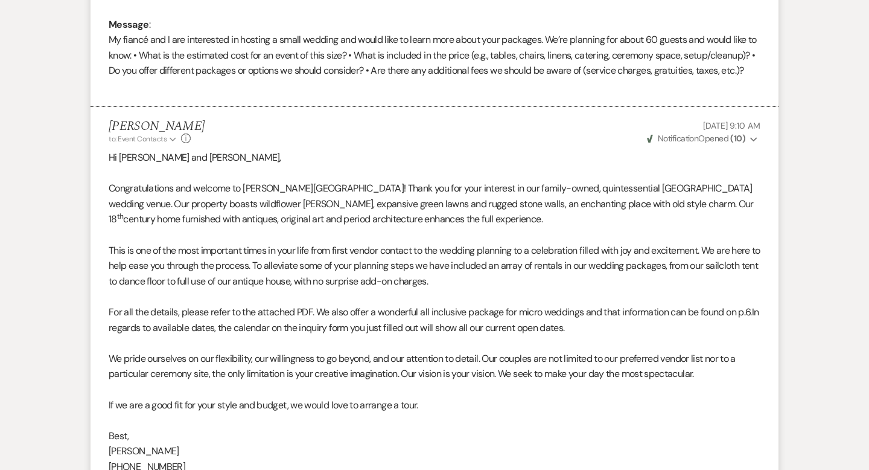
scroll to position [0, 0]
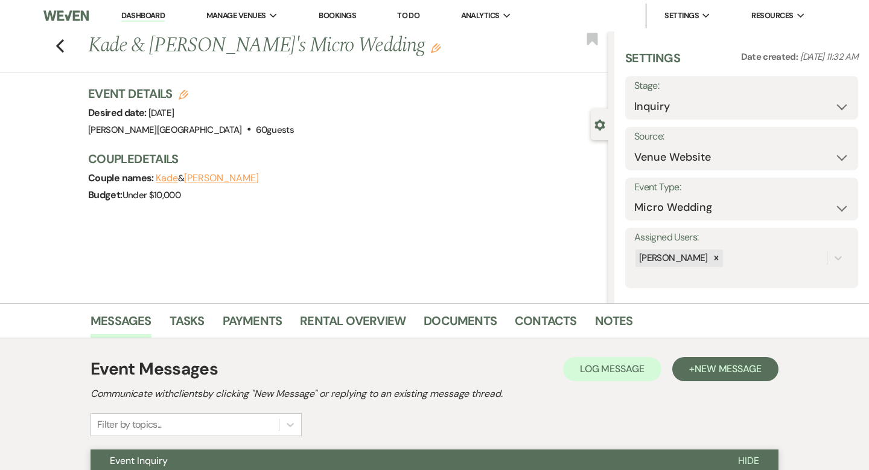
click at [66, 44] on div "Previous [PERSON_NAME] & [PERSON_NAME]'s Micro Wedding Edit Bookmark" at bounding box center [301, 52] width 615 height 42
click at [60, 44] on icon "Previous" at bounding box center [60, 46] width 9 height 14
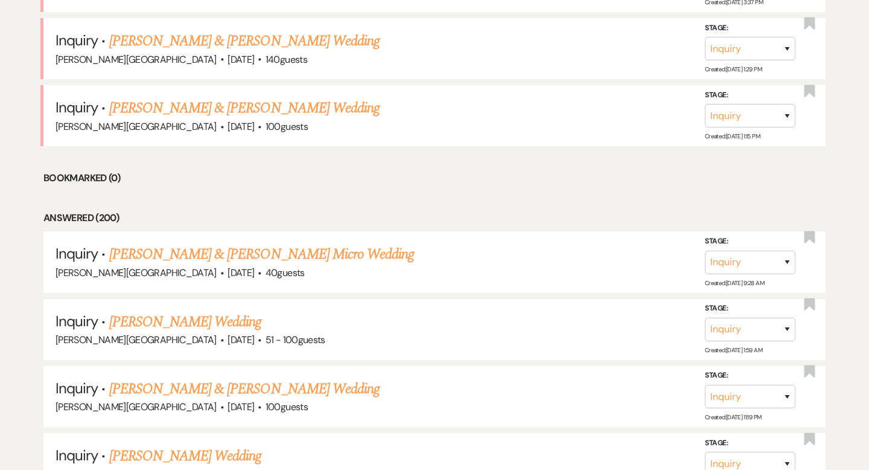
scroll to position [2218, 0]
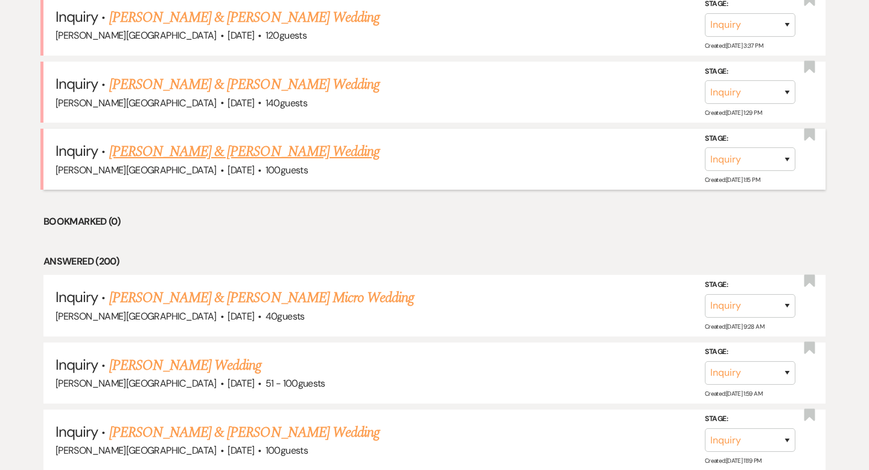
click at [245, 141] on link "[PERSON_NAME] & [PERSON_NAME] Wedding" at bounding box center [244, 152] width 270 height 22
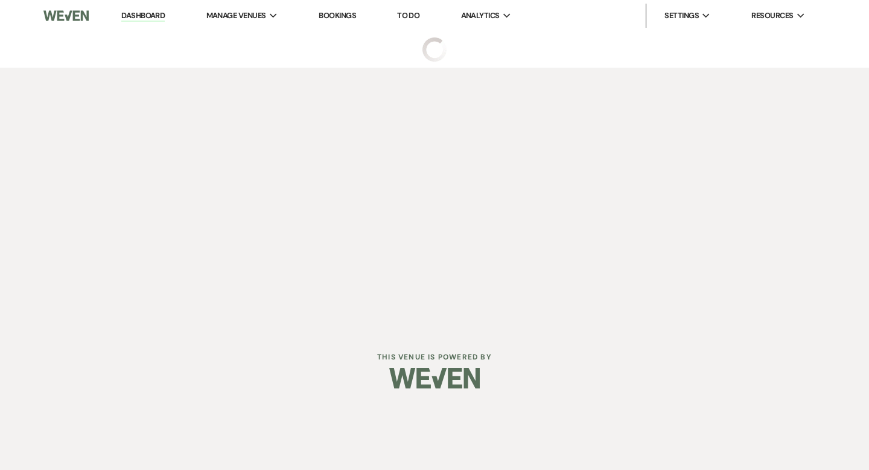
select select "5"
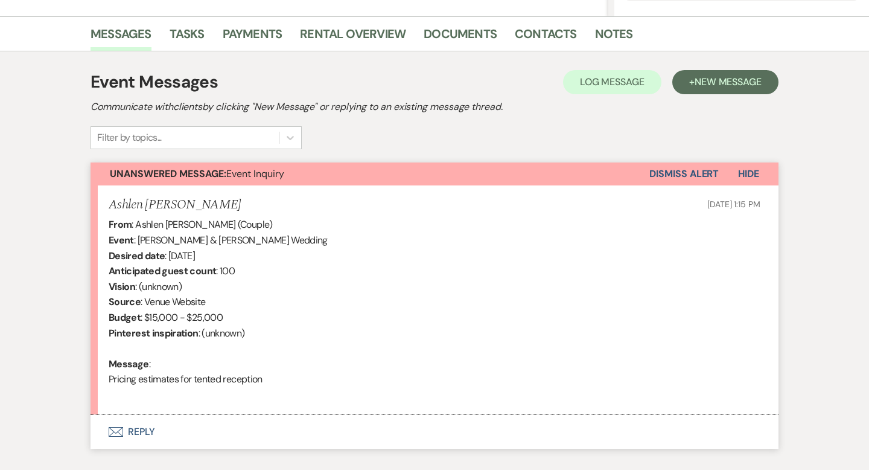
scroll to position [362, 0]
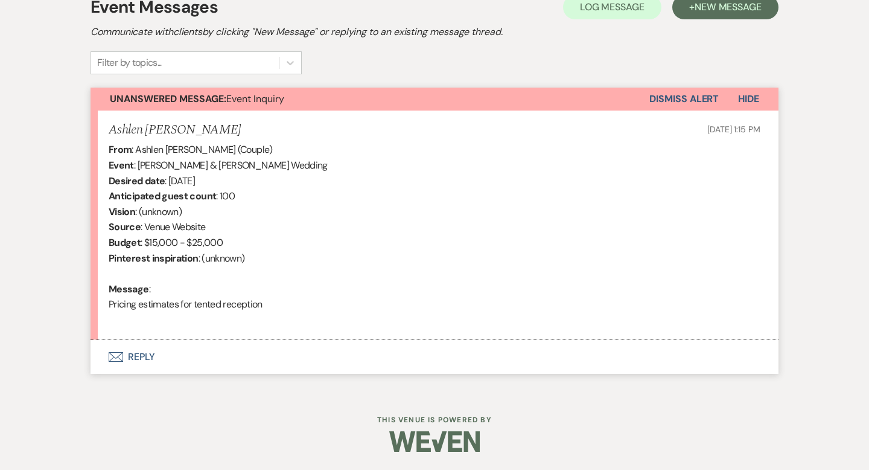
click at [142, 356] on button "Envelope Reply" at bounding box center [435, 357] width 688 height 34
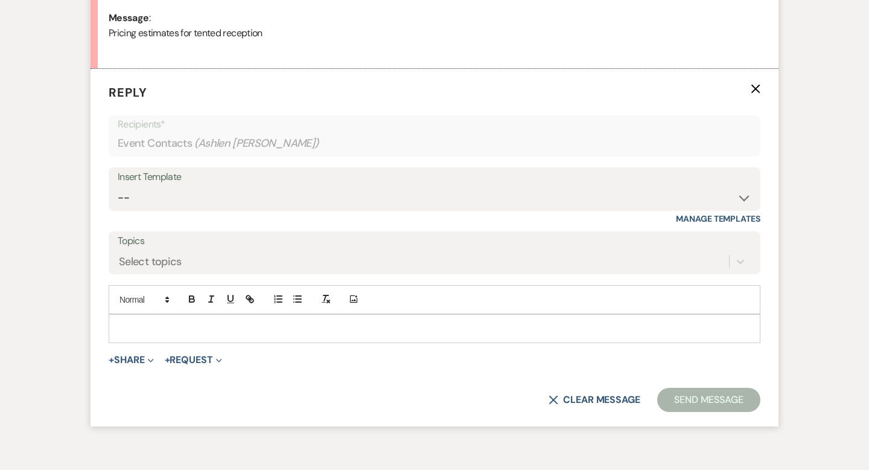
scroll to position [645, 0]
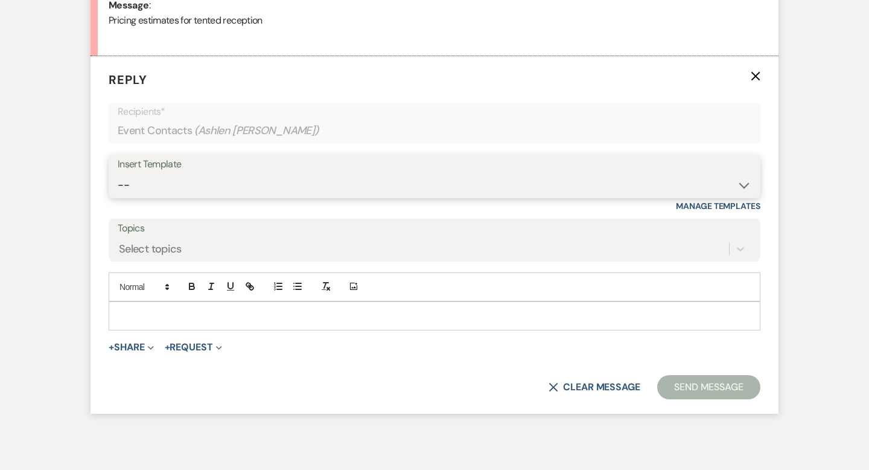
click at [155, 188] on select "-- Weven Planning Portal Introduction (Booked Events) Wedding Packages Booking …" at bounding box center [435, 185] width 634 height 24
select select "55"
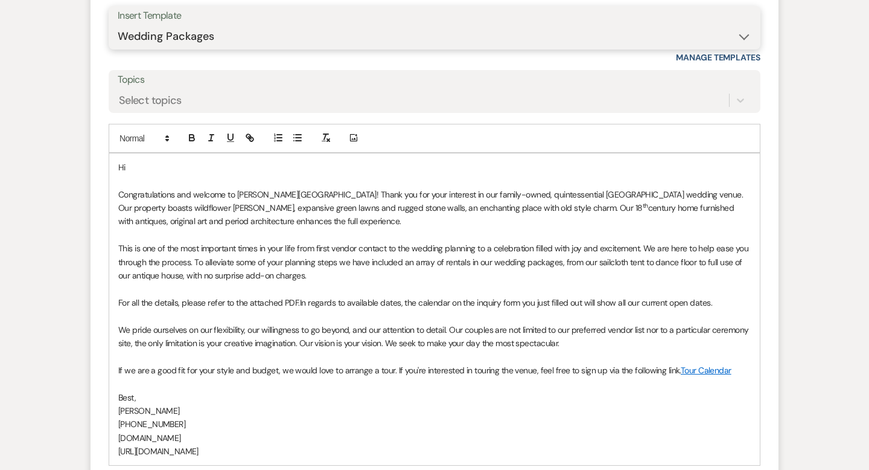
scroll to position [925, 0]
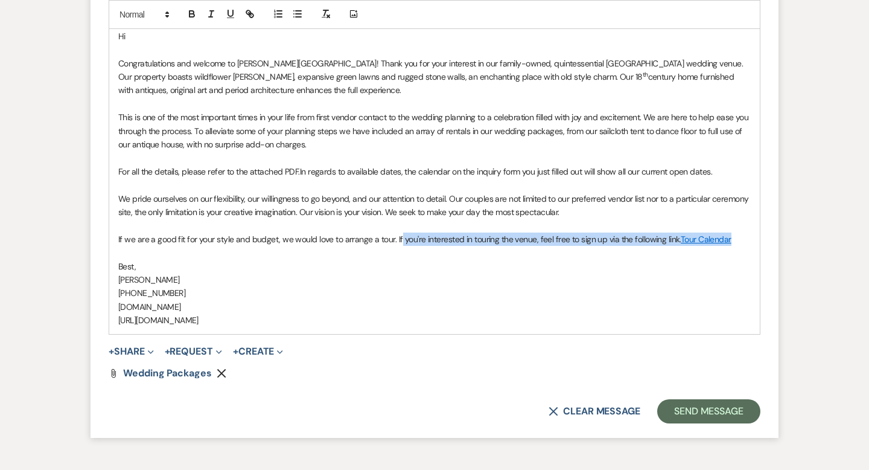
drag, startPoint x: 733, startPoint y: 239, endPoint x: 398, endPoint y: 238, distance: 335.0
click at [398, 238] on p "If we are a good fit for your style and budget, we would love to arrange a tour…" at bounding box center [434, 238] width 633 height 13
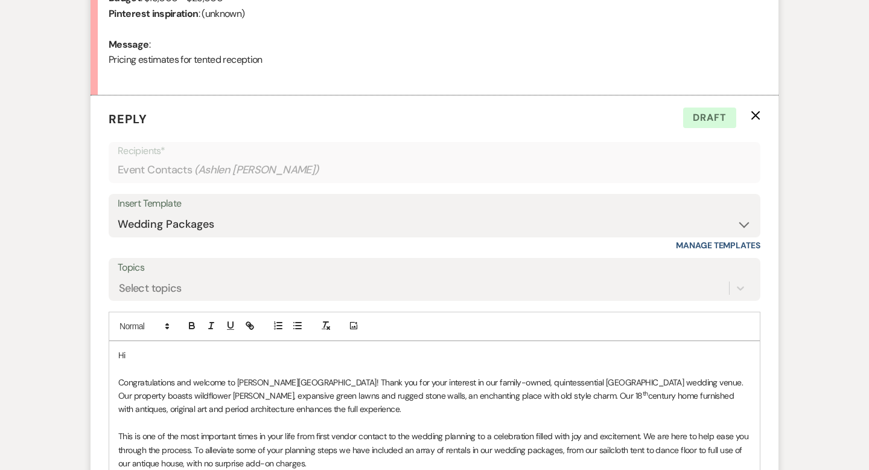
scroll to position [637, 0]
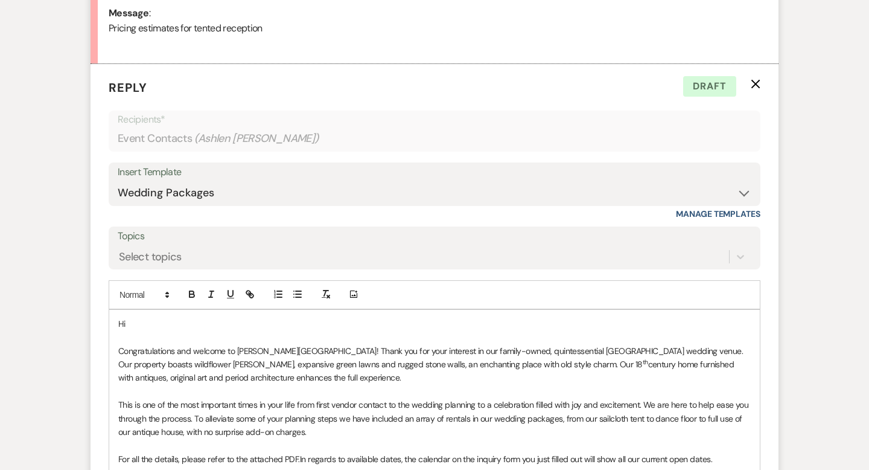
click at [169, 321] on p "Hi" at bounding box center [434, 323] width 633 height 13
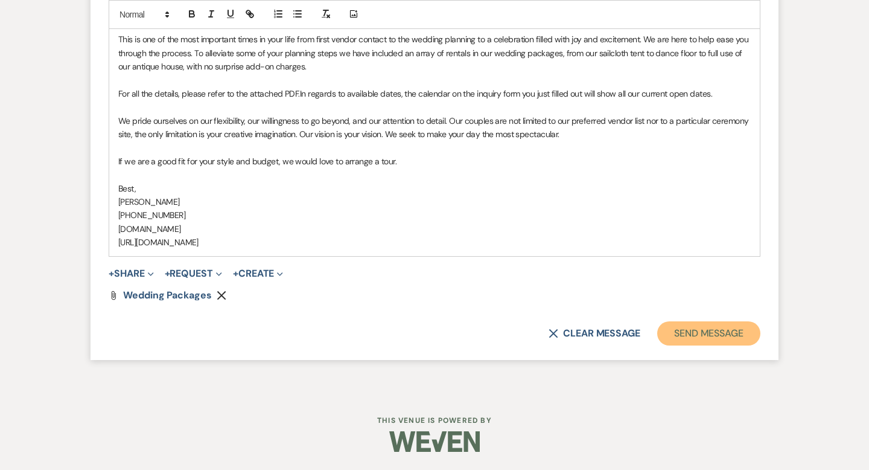
click at [709, 327] on button "Send Message" at bounding box center [708, 333] width 103 height 24
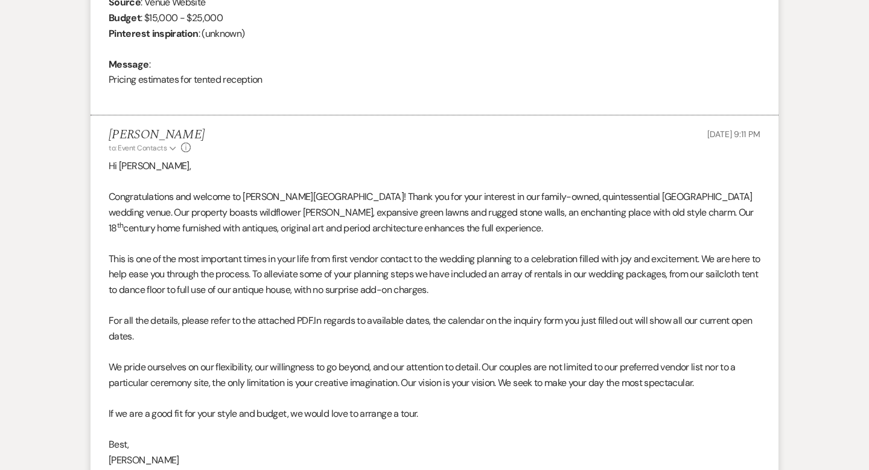
scroll to position [0, 0]
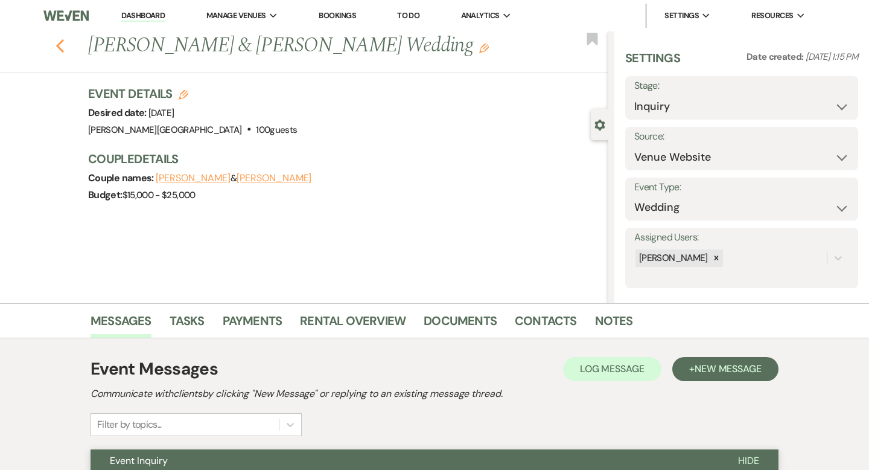
click at [58, 48] on icon "Previous" at bounding box center [60, 46] width 9 height 14
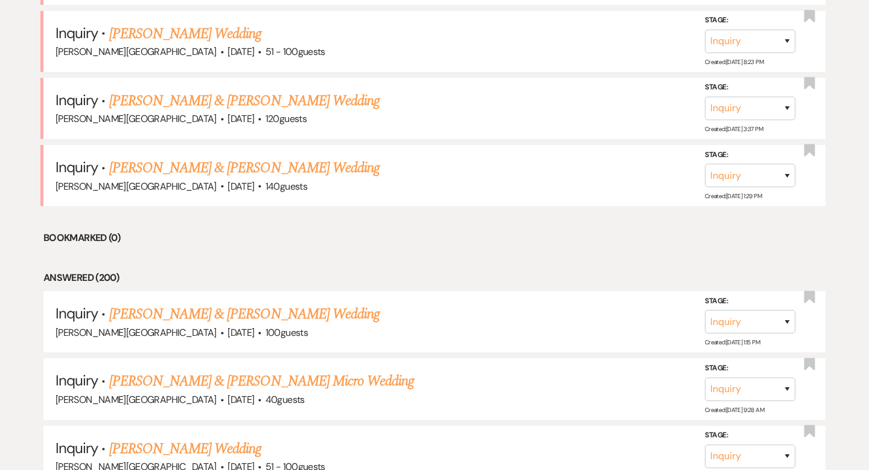
scroll to position [2113, 0]
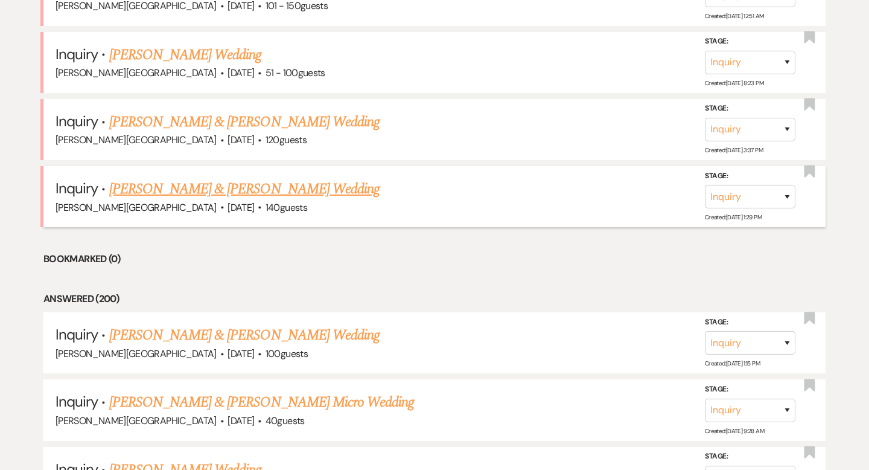
click at [243, 178] on link "[PERSON_NAME] & [PERSON_NAME] Wedding" at bounding box center [244, 189] width 270 height 22
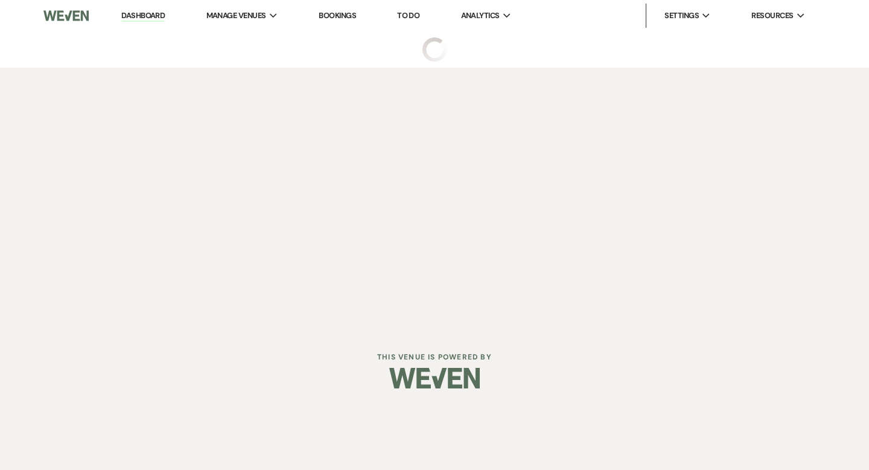
select select "5"
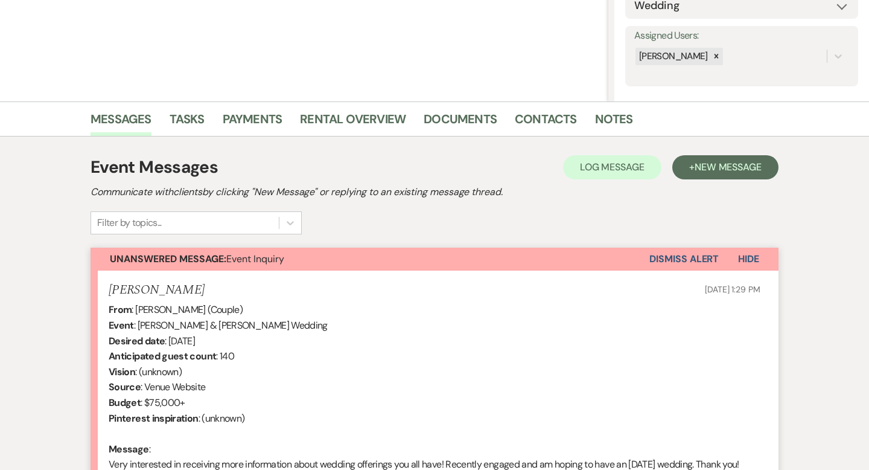
scroll to position [377, 0]
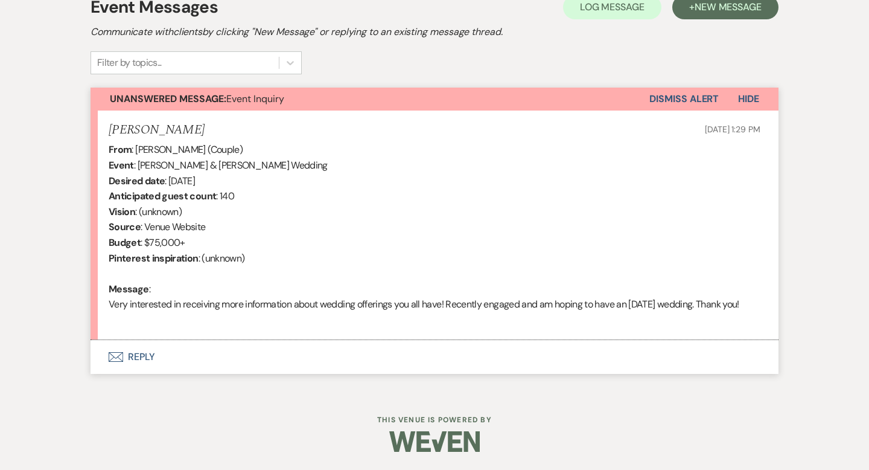
click at [149, 353] on button "Envelope Reply" at bounding box center [435, 357] width 688 height 34
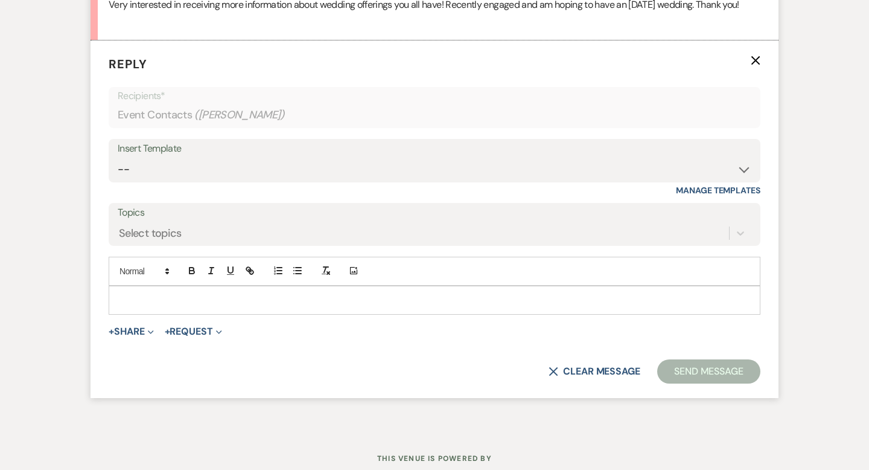
scroll to position [661, 0]
click at [164, 176] on select "-- Weven Planning Portal Introduction (Booked Events) Wedding Packages Booking …" at bounding box center [435, 170] width 634 height 24
select select "55"
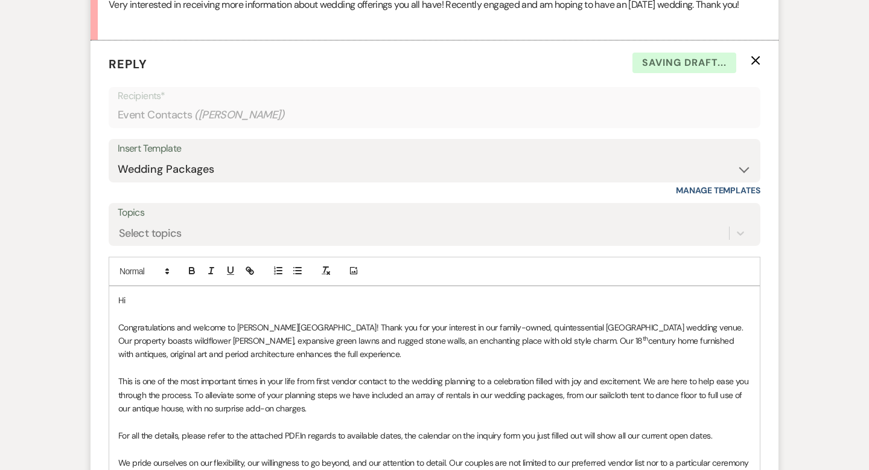
click at [148, 307] on p "Hi" at bounding box center [434, 299] width 633 height 13
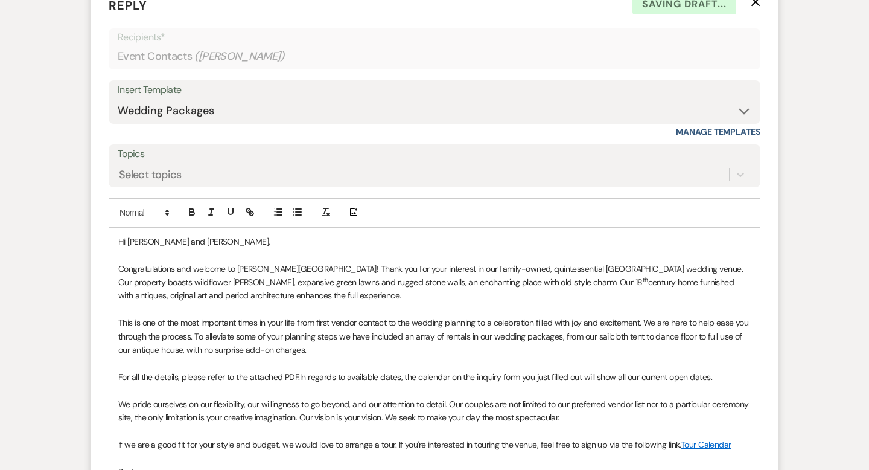
scroll to position [893, 0]
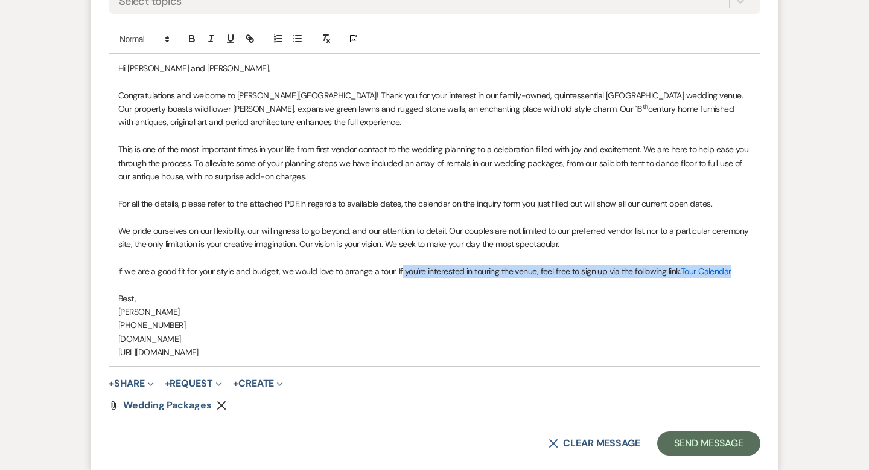
drag, startPoint x: 732, startPoint y: 284, endPoint x: 398, endPoint y: 283, distance: 334.4
click at [398, 278] on p "If we are a good fit for your style and budget, we would love to arrange a tour…" at bounding box center [434, 270] width 633 height 13
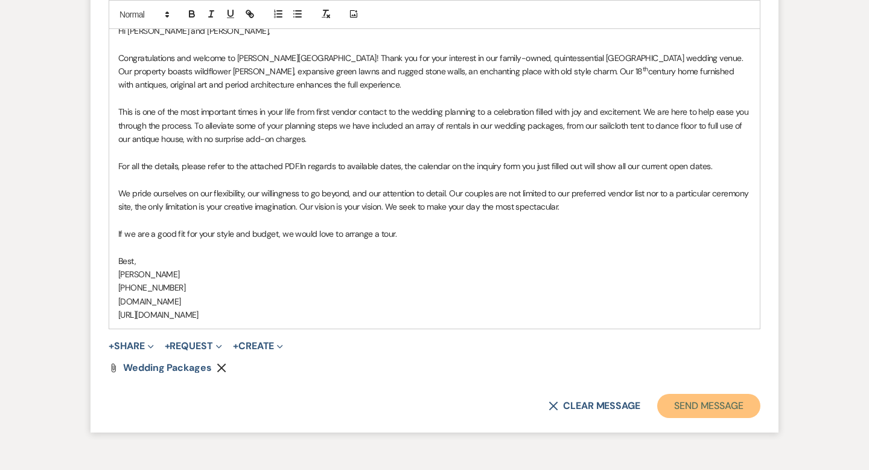
click at [713, 415] on button "Send Message" at bounding box center [708, 406] width 103 height 24
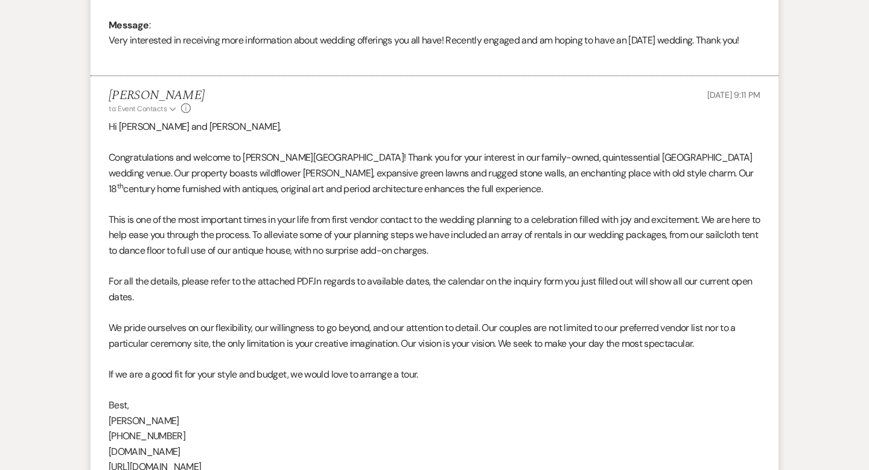
scroll to position [0, 0]
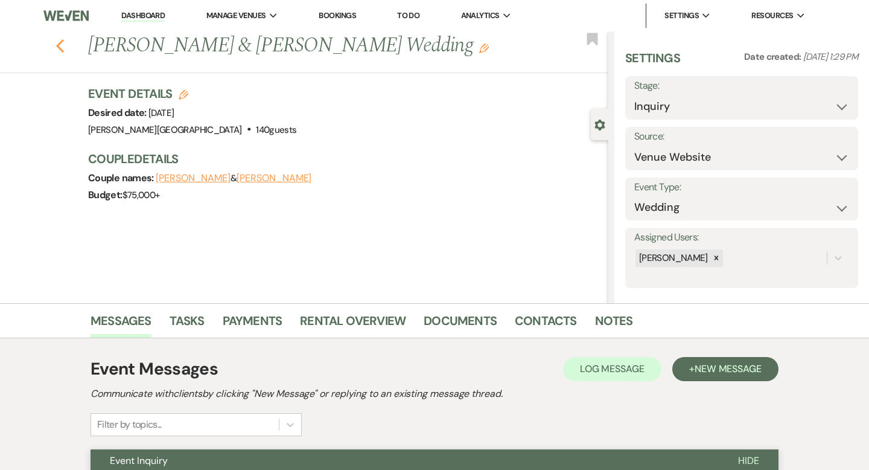
click at [59, 43] on use "button" at bounding box center [60, 45] width 8 height 13
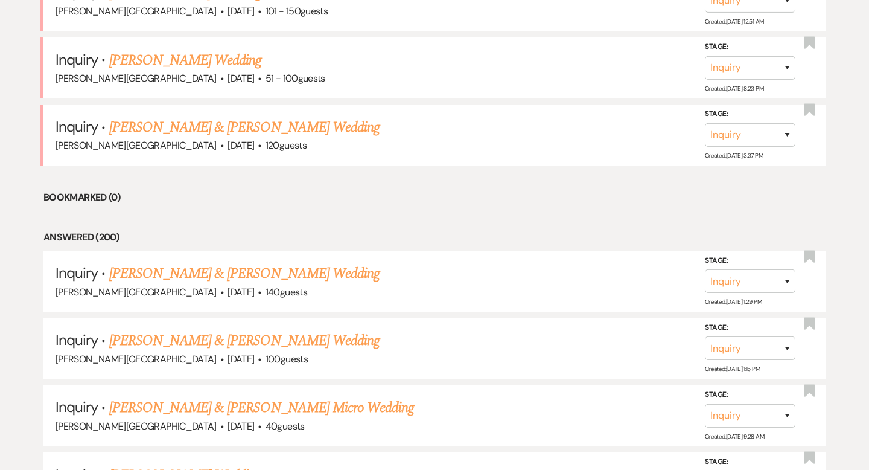
scroll to position [2071, 0]
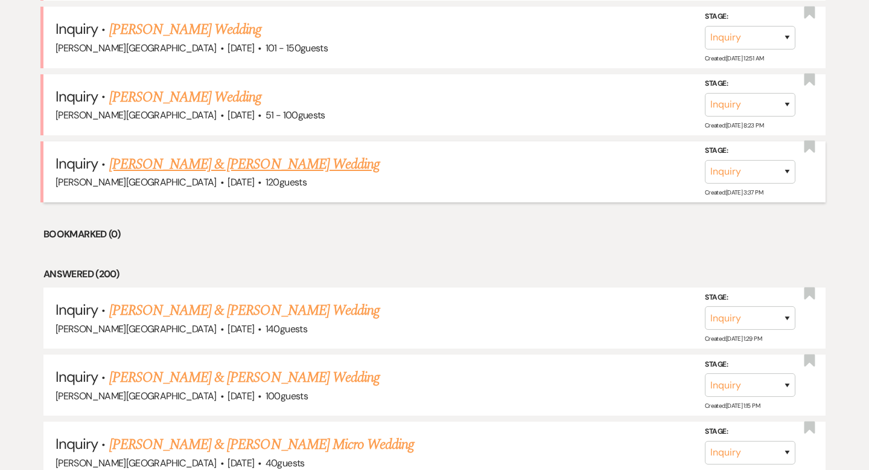
click at [258, 183] on span "·" at bounding box center [260, 183] width 4 height 0
click at [223, 153] on link "[PERSON_NAME] & [PERSON_NAME] Wedding" at bounding box center [244, 164] width 270 height 22
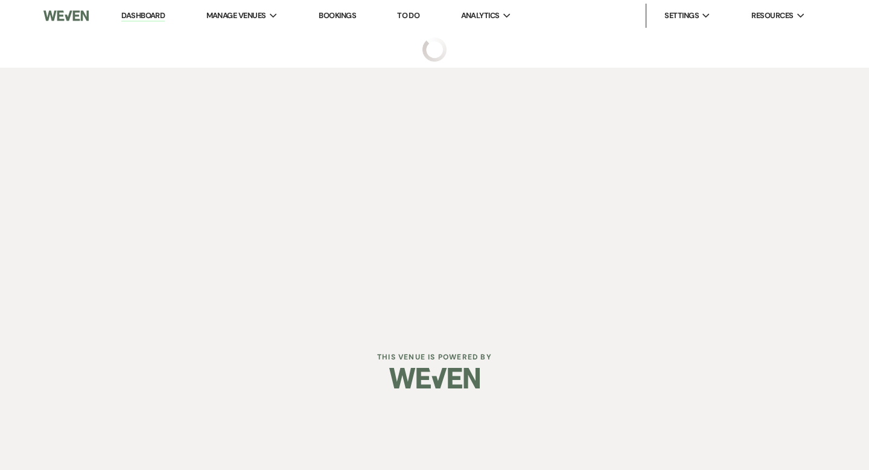
select select "5"
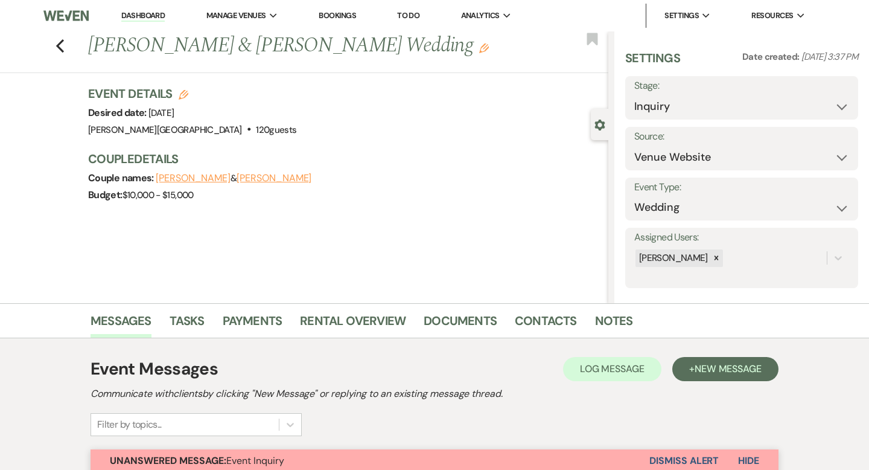
scroll to position [362, 0]
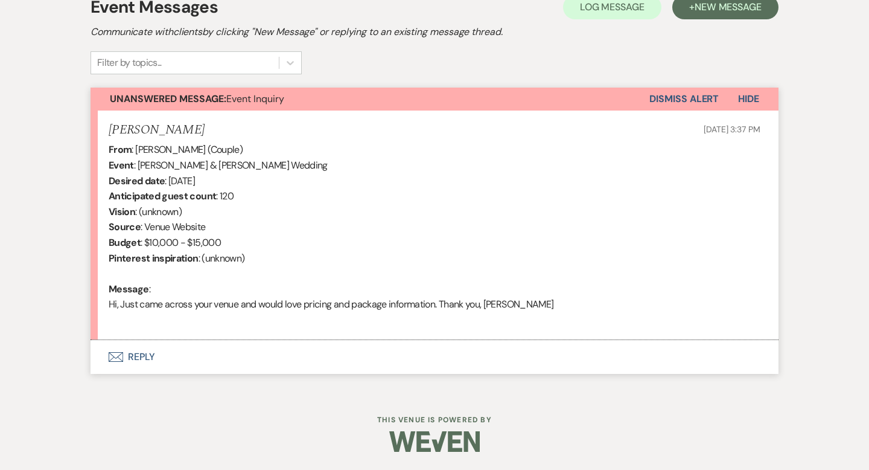
click at [138, 356] on button "Envelope Reply" at bounding box center [435, 357] width 688 height 34
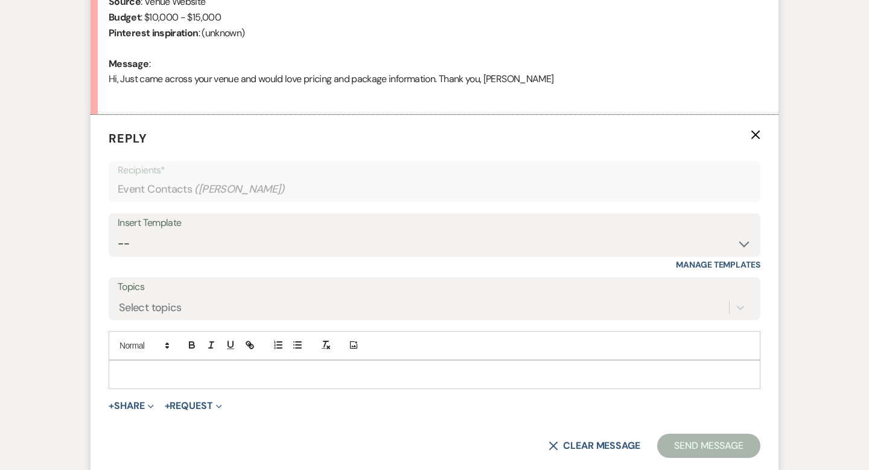
scroll to position [645, 0]
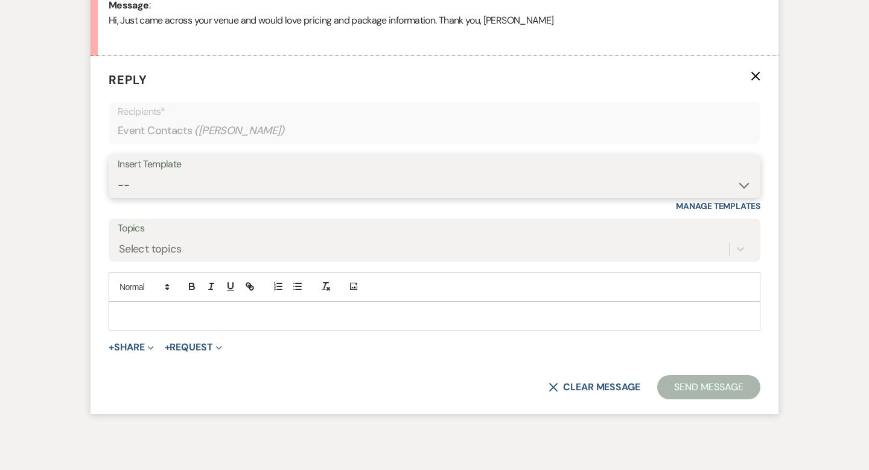
click at [139, 180] on select "-- Weven Planning Portal Introduction (Booked Events) Wedding Packages Booking …" at bounding box center [435, 185] width 634 height 24
select select "55"
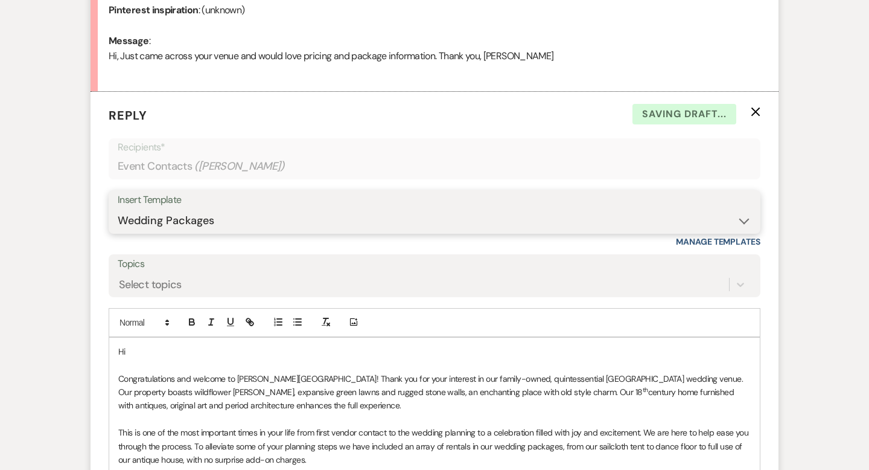
scroll to position [647, 0]
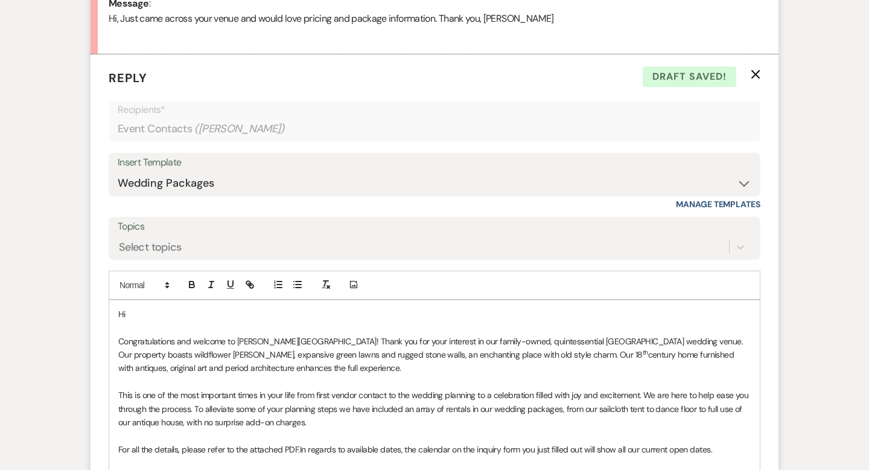
click at [190, 311] on p "Hi" at bounding box center [434, 313] width 633 height 13
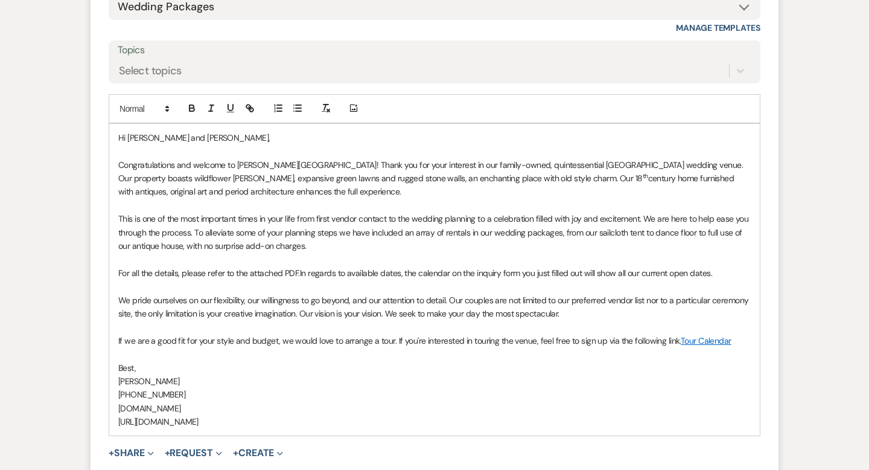
scroll to position [840, 0]
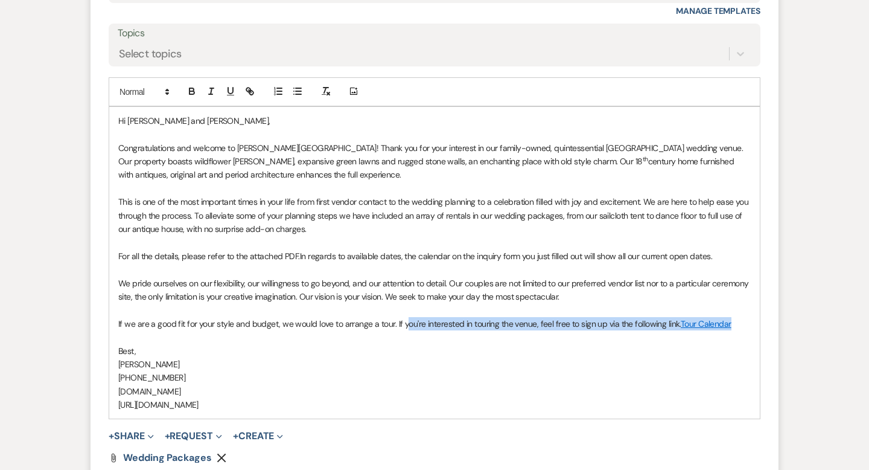
drag, startPoint x: 735, startPoint y: 324, endPoint x: 408, endPoint y: 319, distance: 326.6
click at [406, 322] on p "If we are a good fit for your style and budget, we would love to arrange a tour…" at bounding box center [434, 323] width 633 height 13
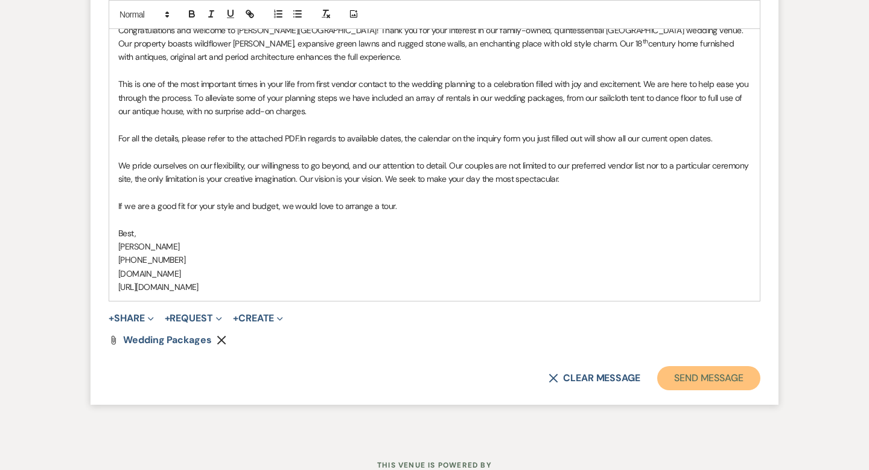
click at [700, 382] on button "Send Message" at bounding box center [708, 378] width 103 height 24
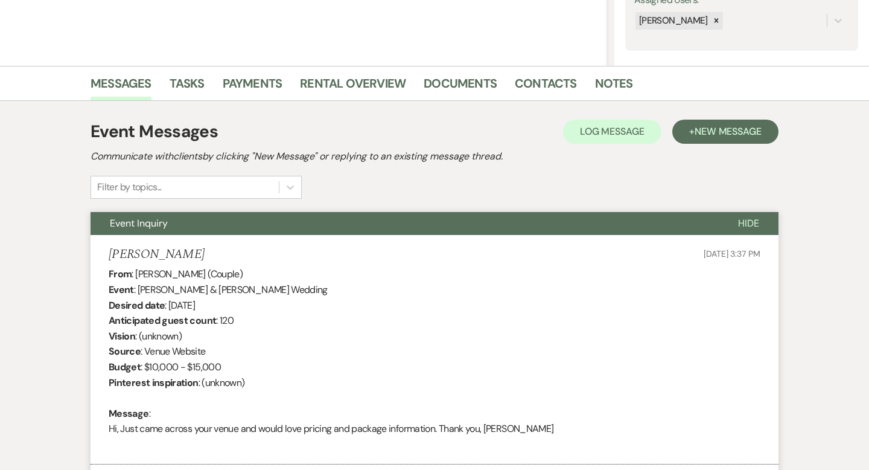
scroll to position [0, 0]
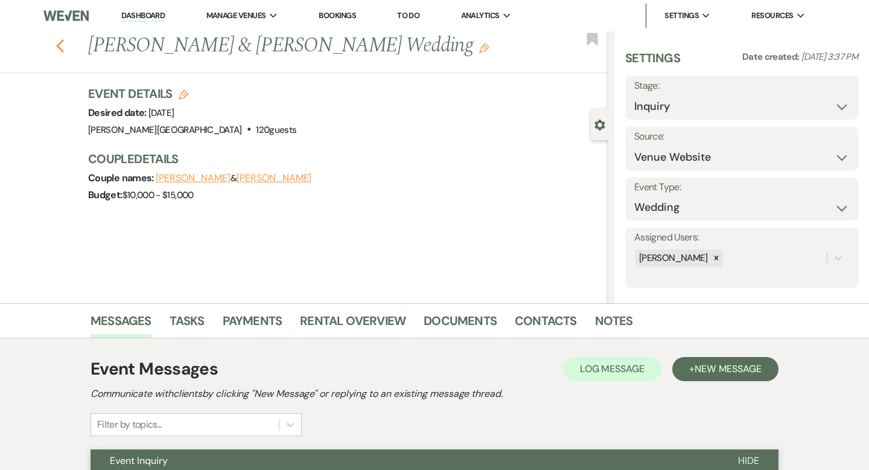
click at [62, 49] on icon "Previous" at bounding box center [60, 46] width 9 height 14
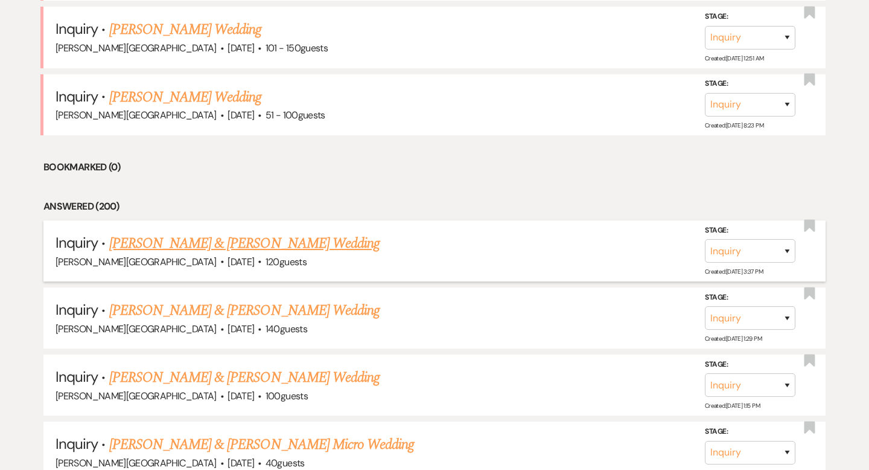
scroll to position [2022, 0]
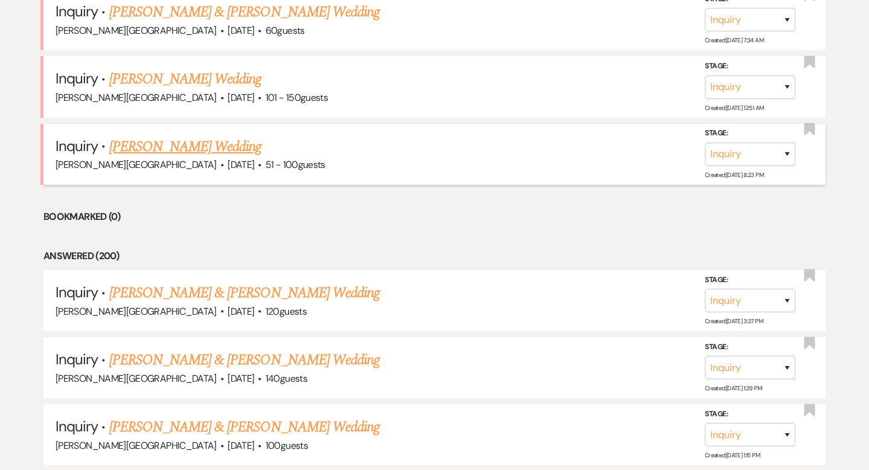
click at [203, 136] on link "[PERSON_NAME] Wedding" at bounding box center [185, 147] width 153 height 22
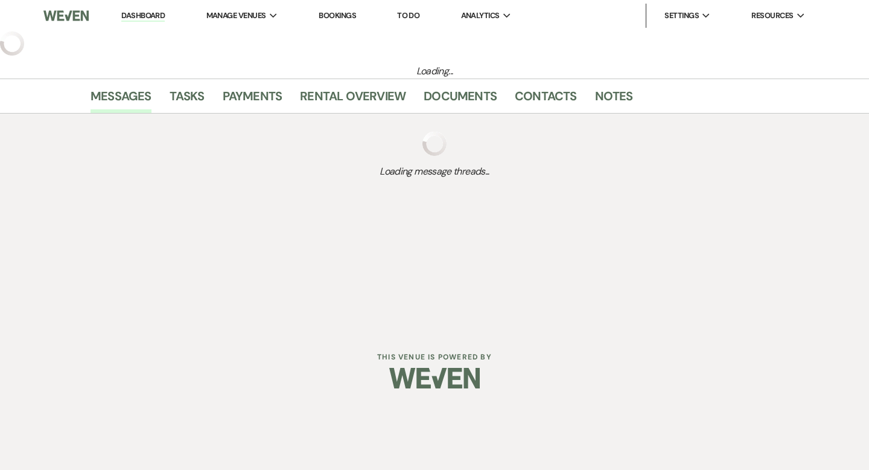
select select "2"
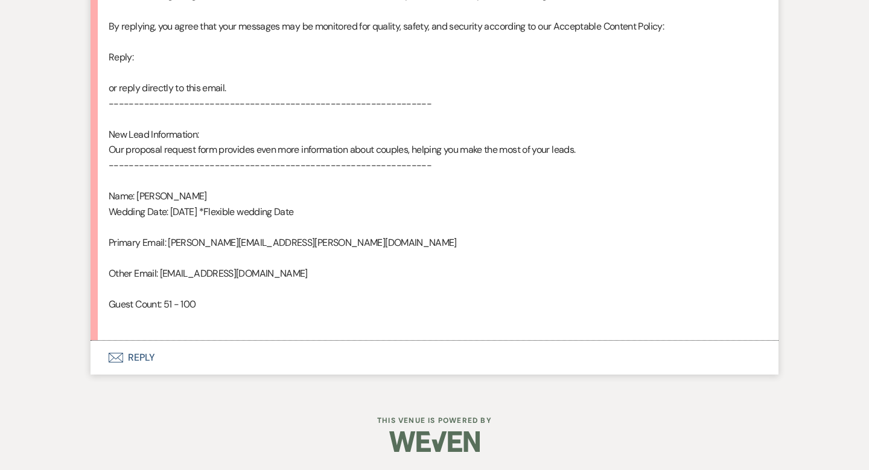
click at [148, 360] on button "Envelope Reply" at bounding box center [435, 357] width 688 height 34
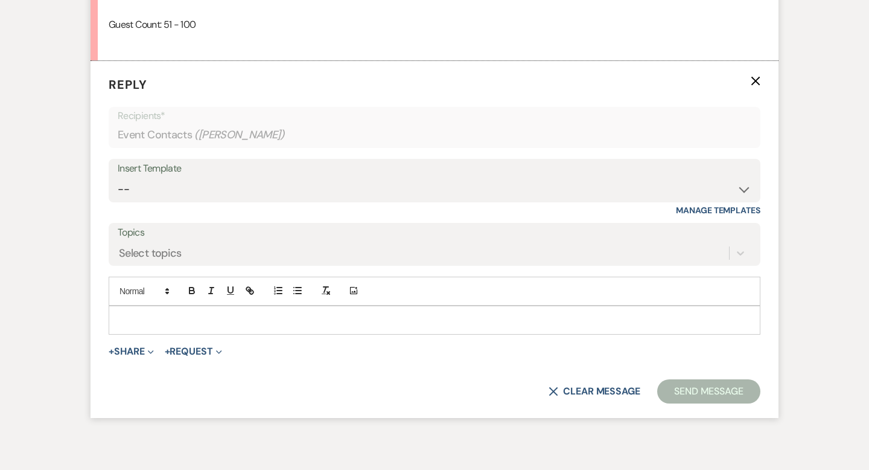
scroll to position [985, 0]
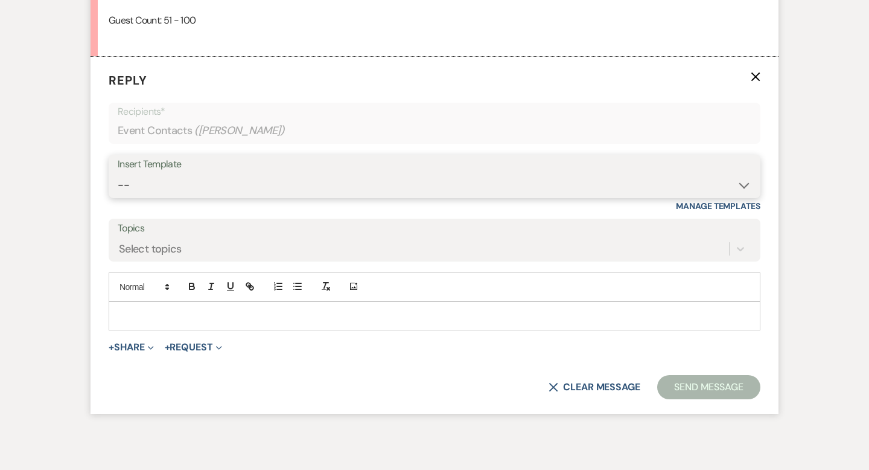
click at [172, 188] on select "-- Weven Planning Portal Introduction (Booked Events) Wedding Packages Booking …" at bounding box center [435, 185] width 634 height 24
select select "4429"
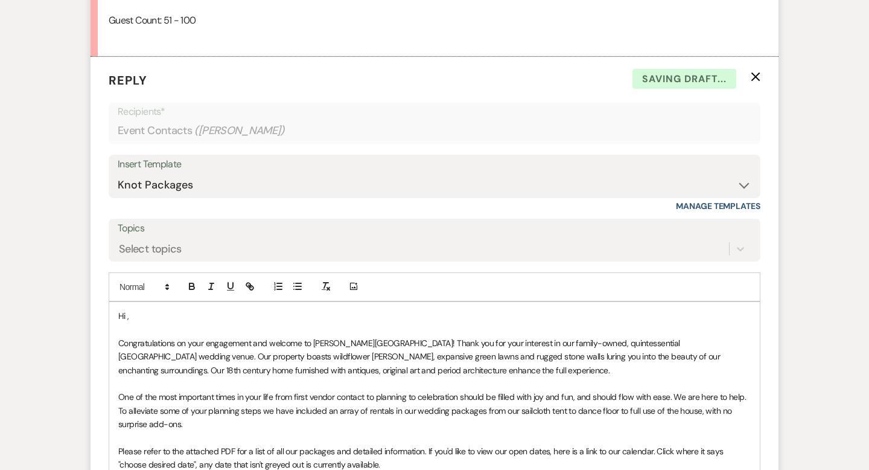
click at [187, 314] on p "Hi ," at bounding box center [434, 315] width 633 height 13
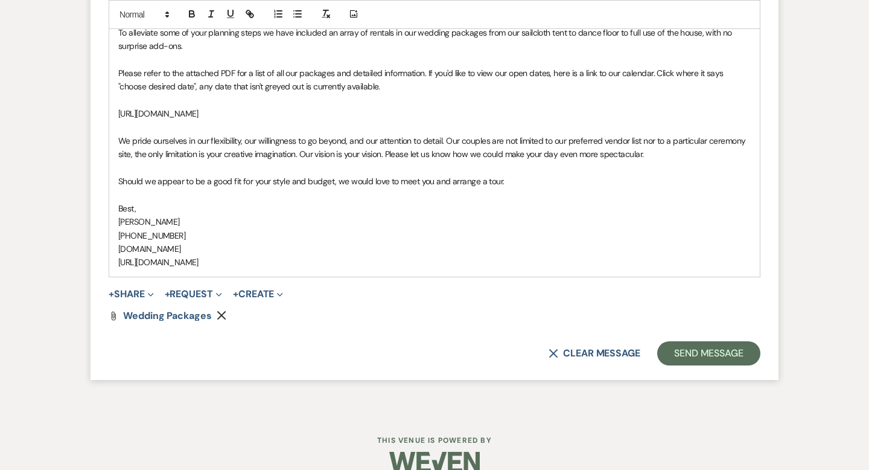
scroll to position [1383, 0]
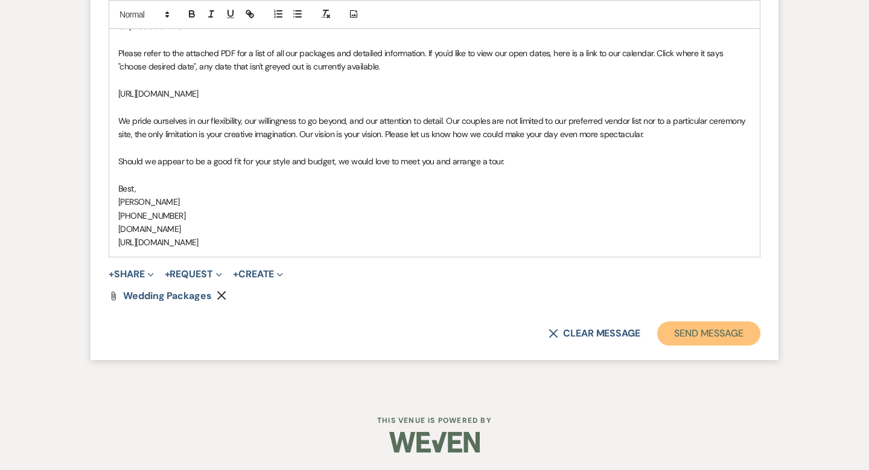
click at [692, 328] on button "Send Message" at bounding box center [708, 333] width 103 height 24
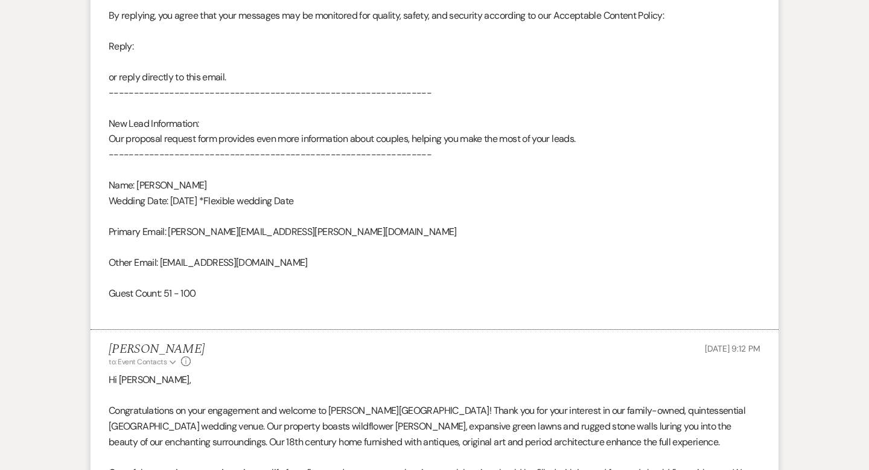
scroll to position [0, 0]
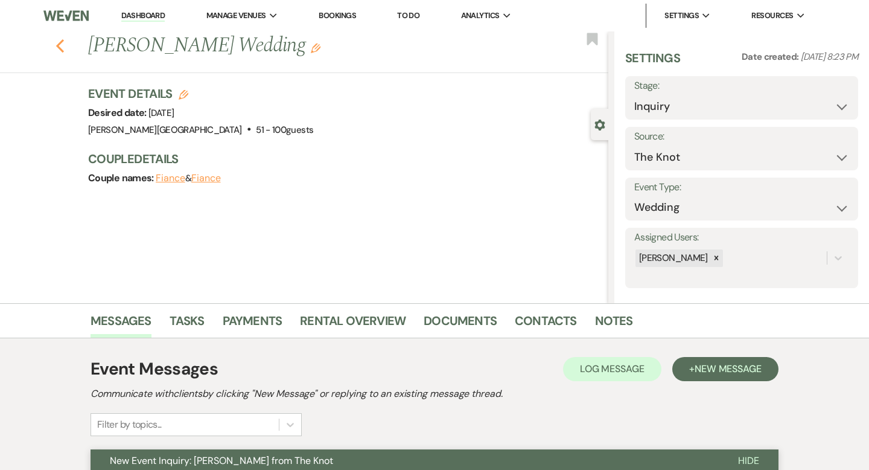
click at [60, 49] on use "button" at bounding box center [60, 45] width 8 height 13
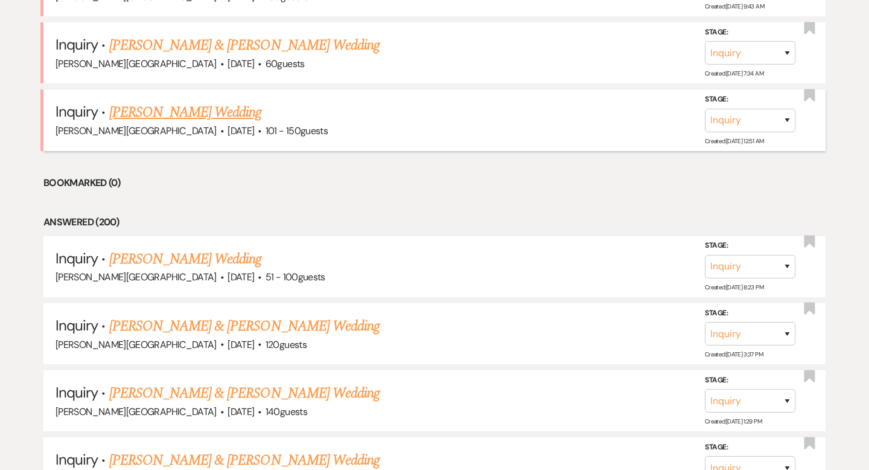
scroll to position [1948, 0]
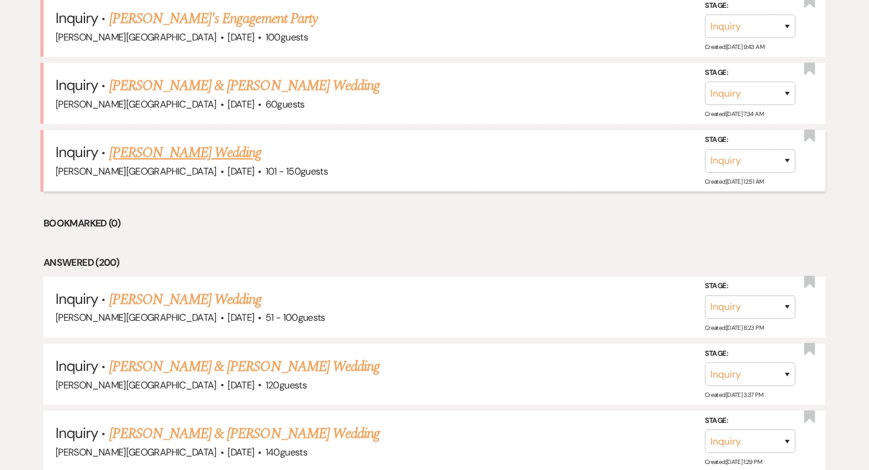
click at [183, 142] on link "[PERSON_NAME] Wedding" at bounding box center [185, 153] width 153 height 22
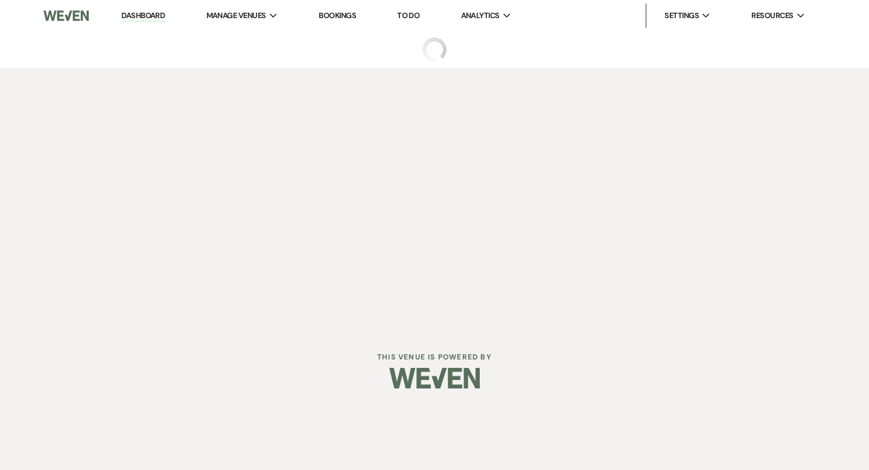
select select "2"
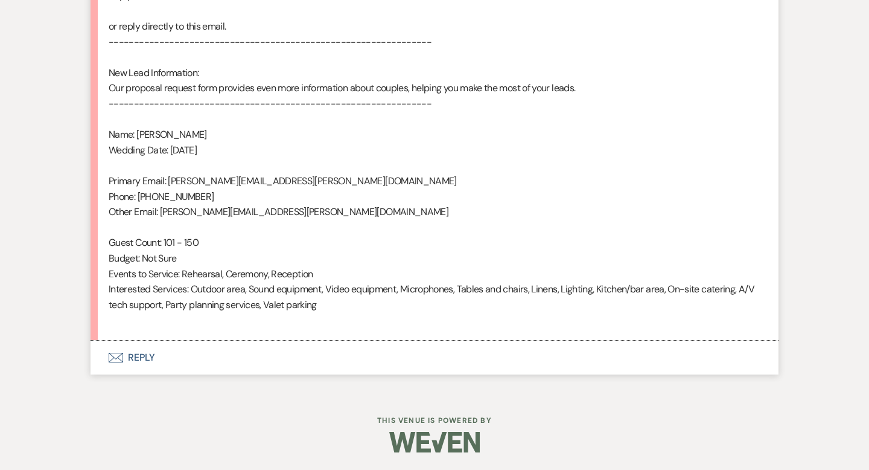
click at [157, 352] on button "Envelope Reply" at bounding box center [435, 357] width 688 height 34
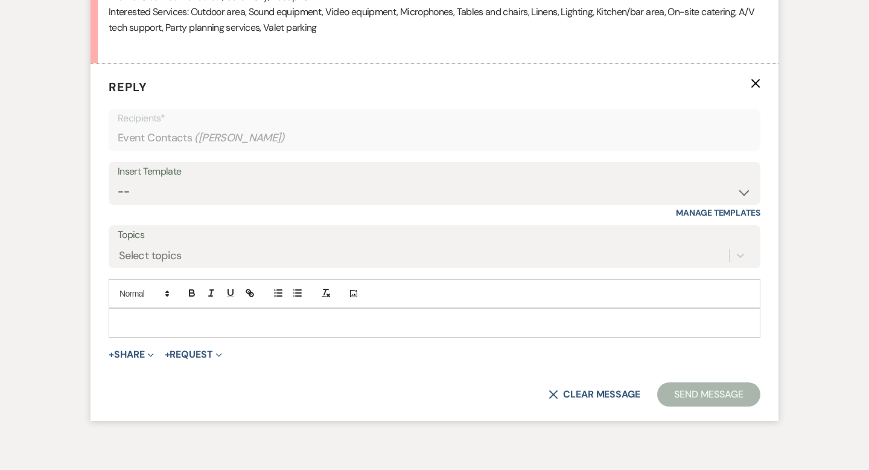
scroll to position [1047, 0]
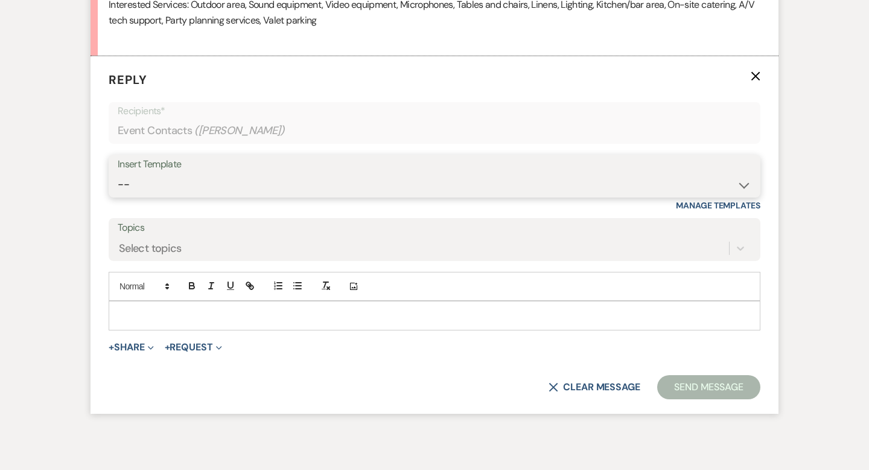
click at [152, 179] on select "-- Weven Planning Portal Introduction (Booked Events) Wedding Packages Booking …" at bounding box center [435, 185] width 634 height 24
select select "4429"
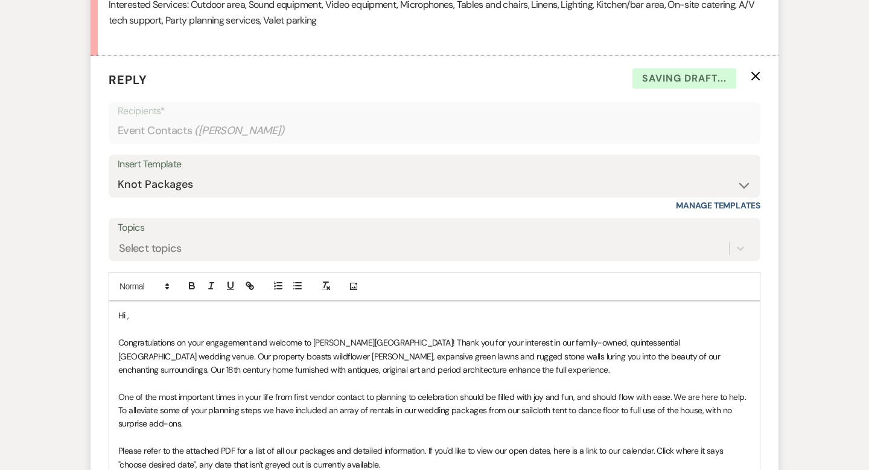
click at [155, 318] on p "Hi ," at bounding box center [434, 314] width 633 height 13
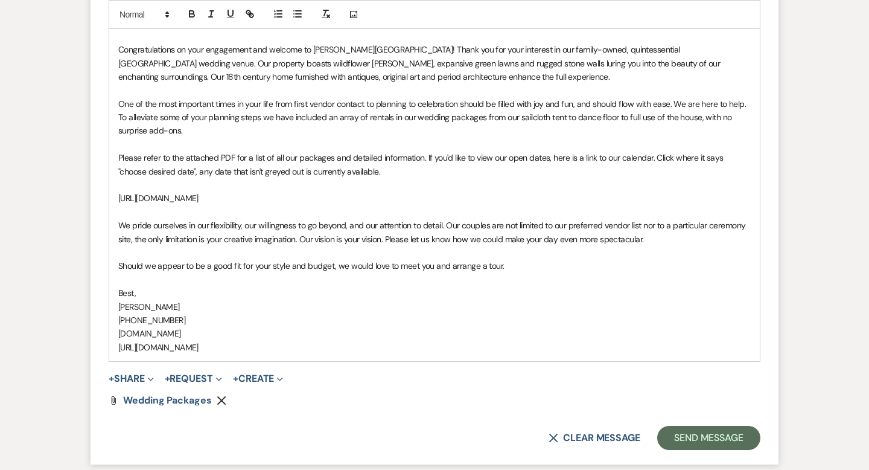
scroll to position [1444, 0]
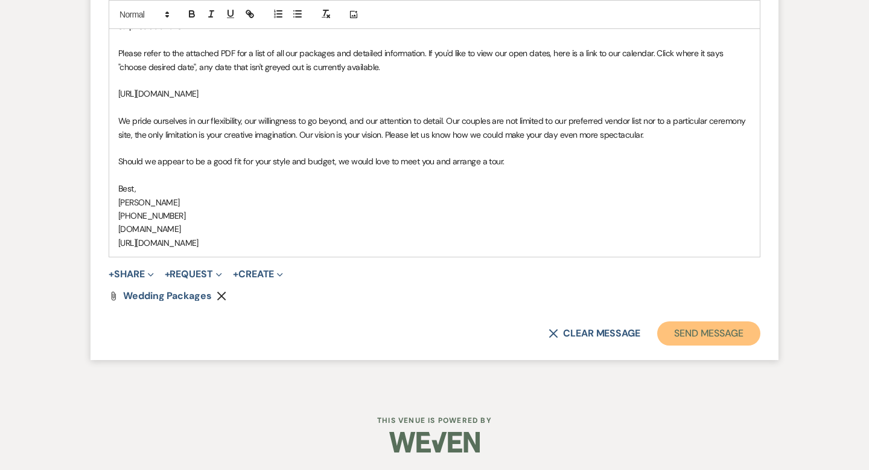
click at [671, 331] on button "Send Message" at bounding box center [708, 333] width 103 height 24
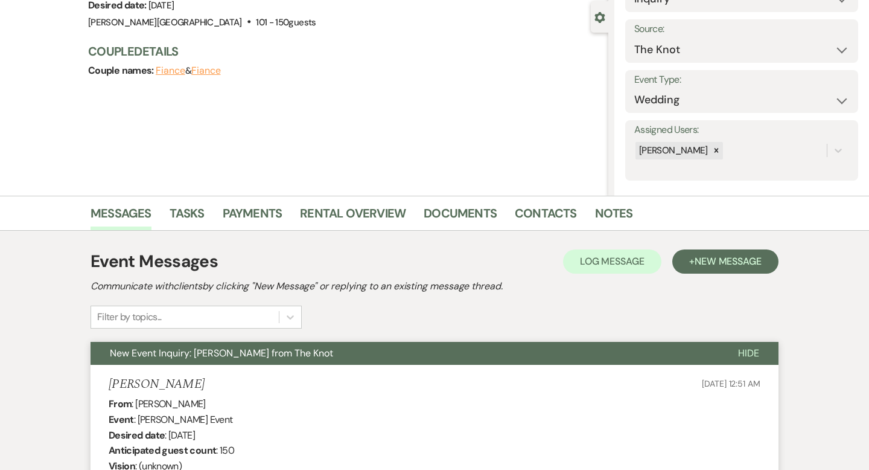
scroll to position [0, 0]
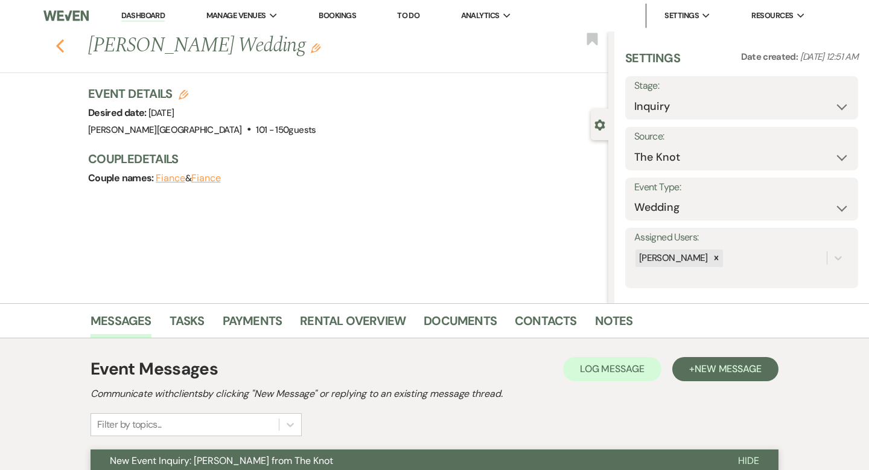
click at [59, 48] on use "button" at bounding box center [60, 45] width 8 height 13
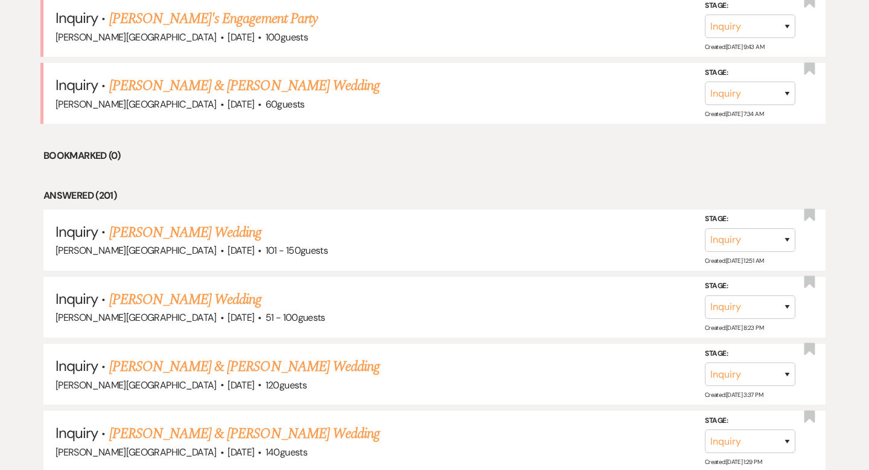
scroll to position [1882, 0]
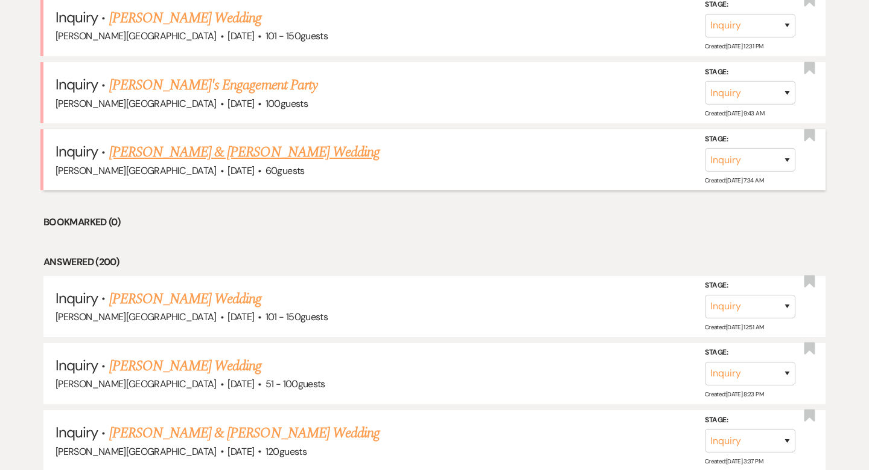
click at [198, 141] on link "[PERSON_NAME] & [PERSON_NAME] Wedding" at bounding box center [244, 152] width 270 height 22
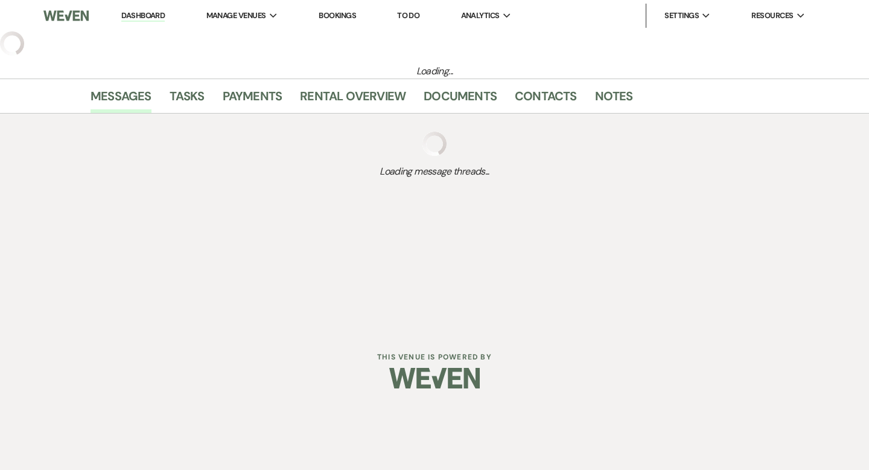
select select "5"
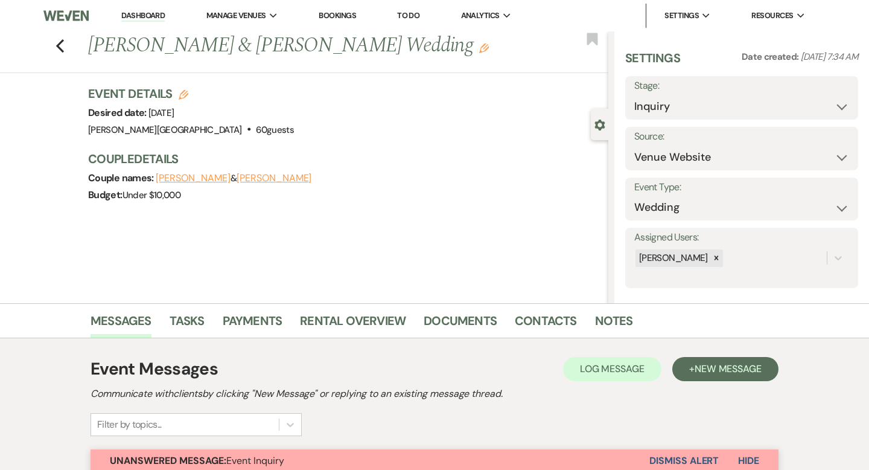
scroll to position [362, 0]
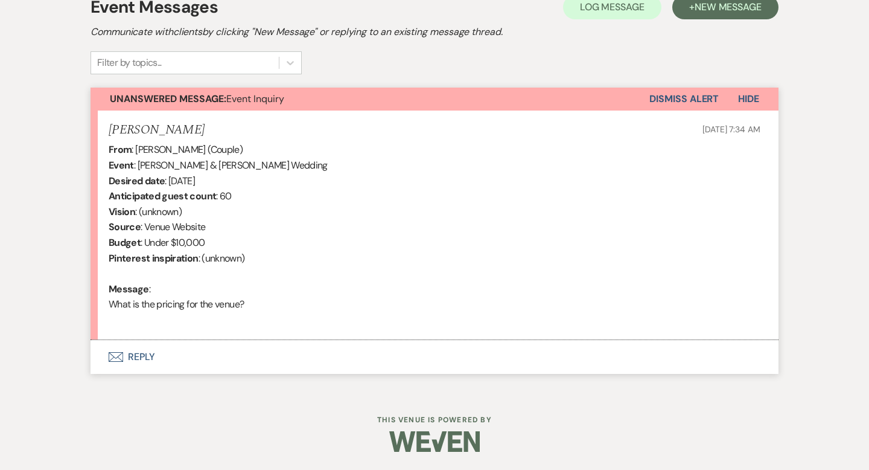
click at [145, 354] on button "Envelope Reply" at bounding box center [435, 357] width 688 height 34
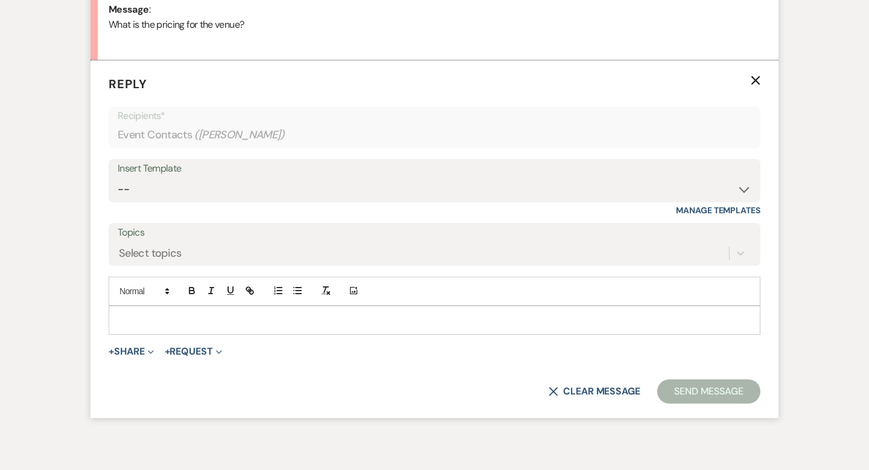
scroll to position [645, 0]
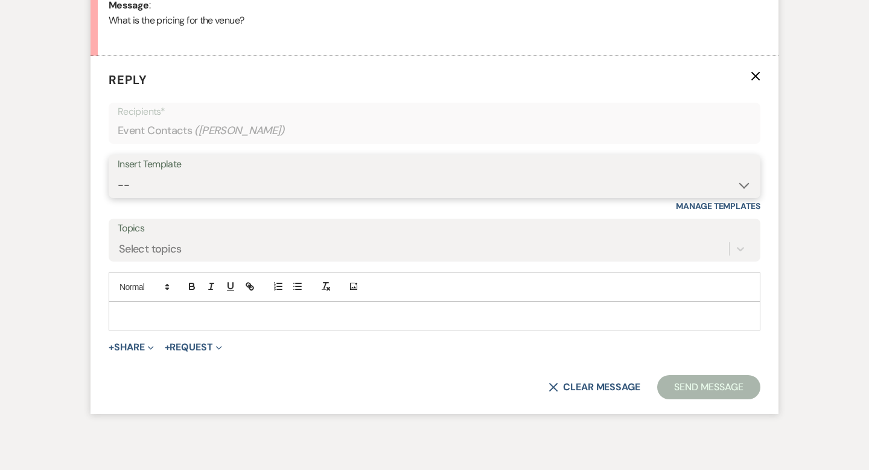
click at [144, 183] on select "-- Weven Planning Portal Introduction (Booked Events) Wedding Packages Booking …" at bounding box center [435, 185] width 634 height 24
select select "55"
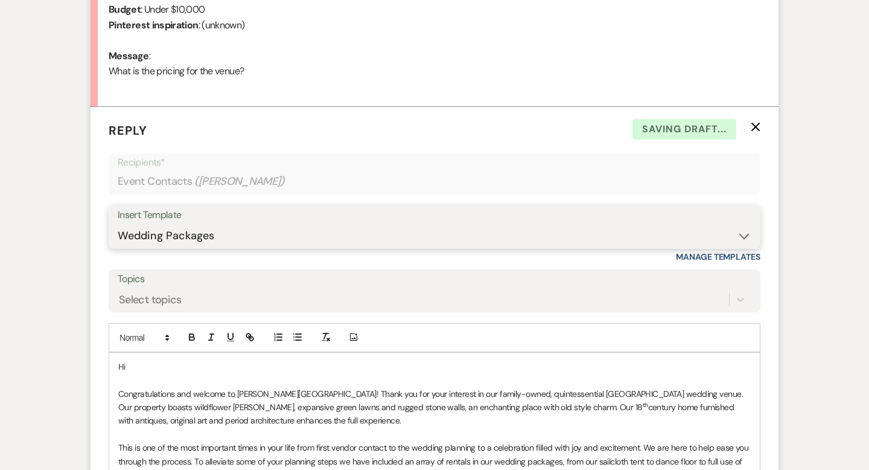
scroll to position [627, 0]
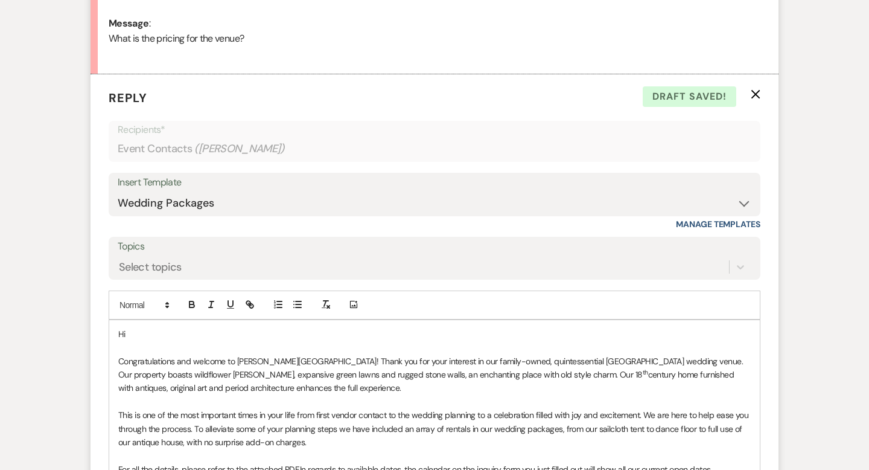
click at [180, 333] on p "Hi" at bounding box center [434, 333] width 633 height 13
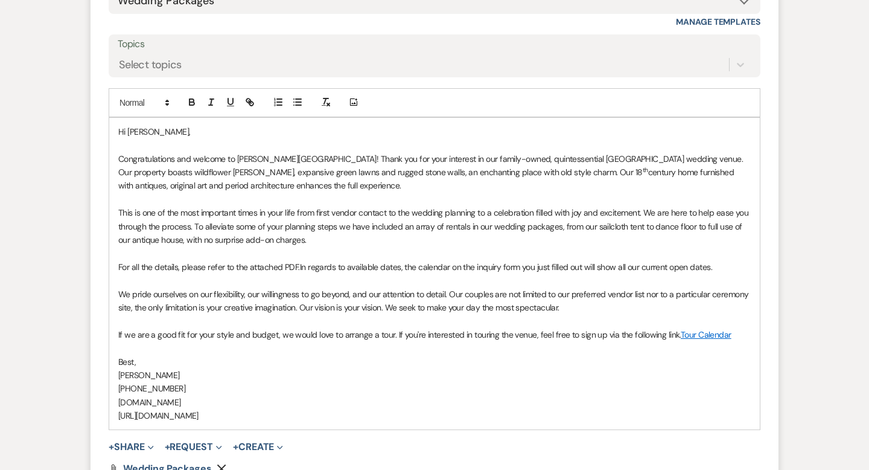
scroll to position [852, 0]
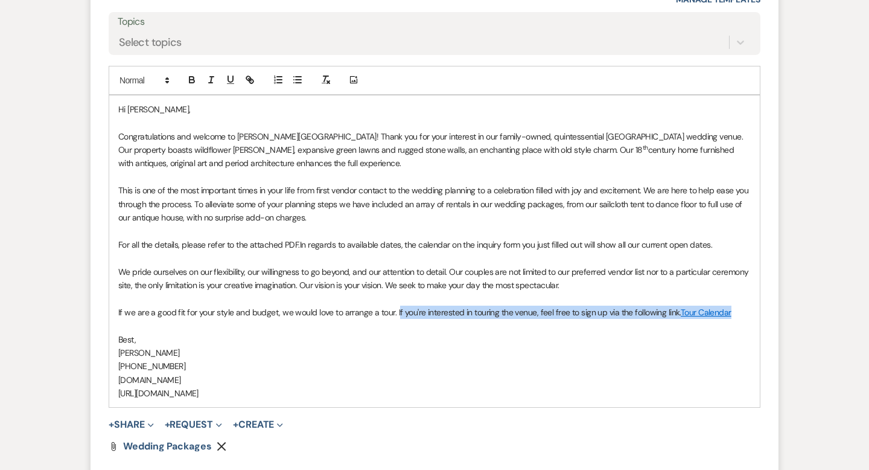
drag, startPoint x: 620, startPoint y: 314, endPoint x: 395, endPoint y: 313, distance: 225.2
click at [395, 313] on p "If we are a good fit for your style and budget, we would love to arrange a tour…" at bounding box center [434, 311] width 633 height 13
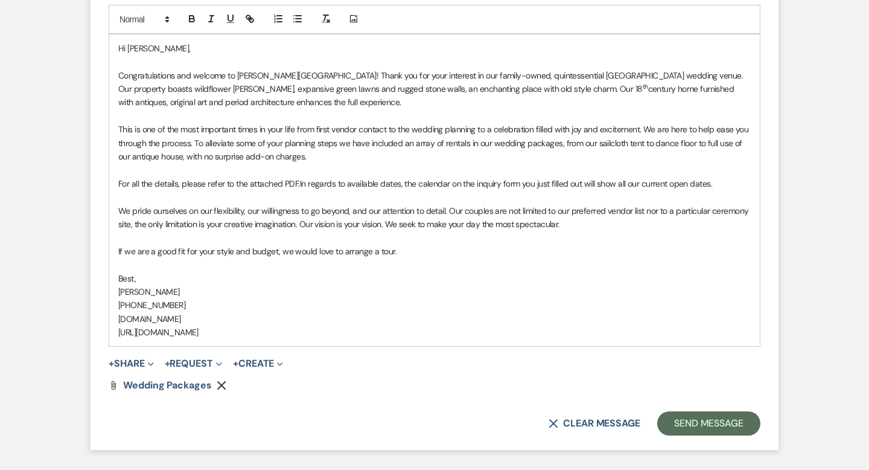
scroll to position [987, 0]
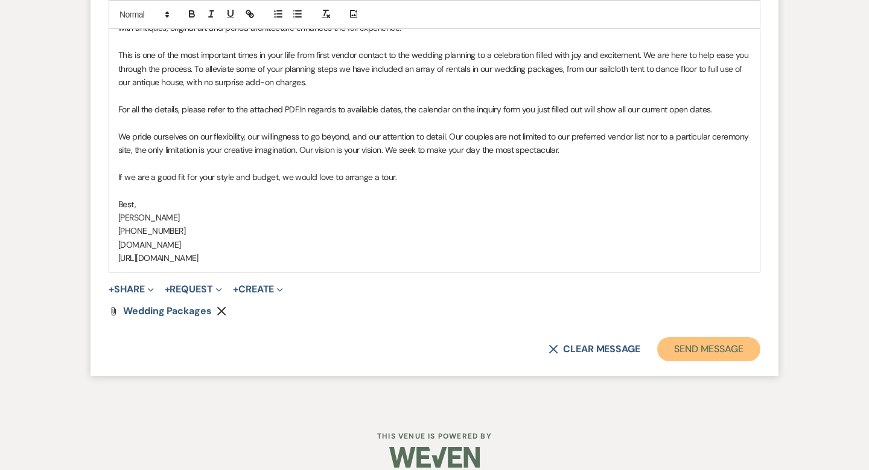
click at [687, 359] on button "Send Message" at bounding box center [708, 349] width 103 height 24
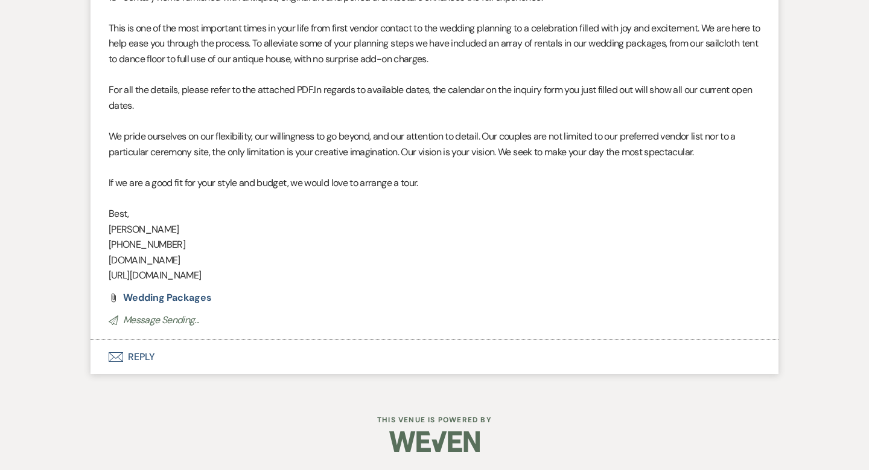
scroll to position [0, 0]
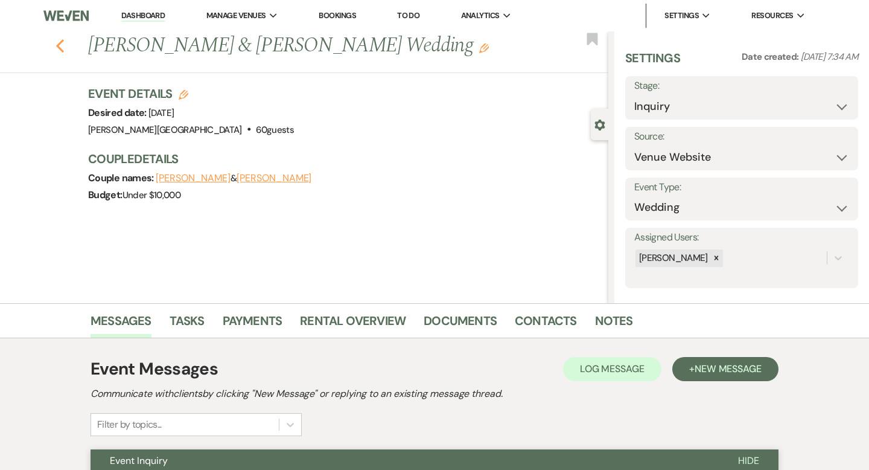
click at [60, 42] on use "button" at bounding box center [60, 45] width 8 height 13
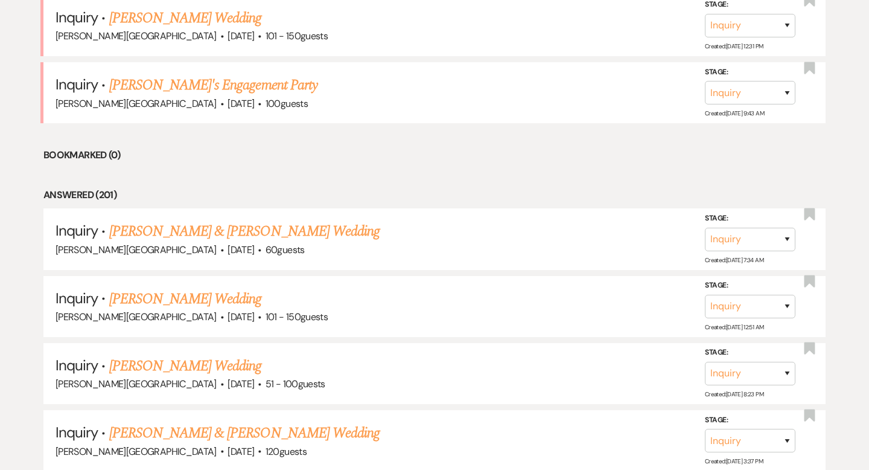
scroll to position [1810, 0]
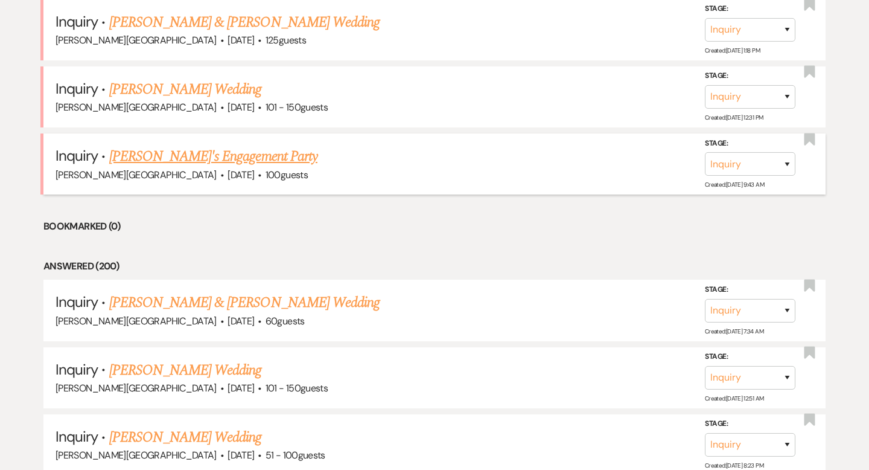
click at [156, 145] on link "[PERSON_NAME]'s Engagement Party" at bounding box center [213, 156] width 208 height 22
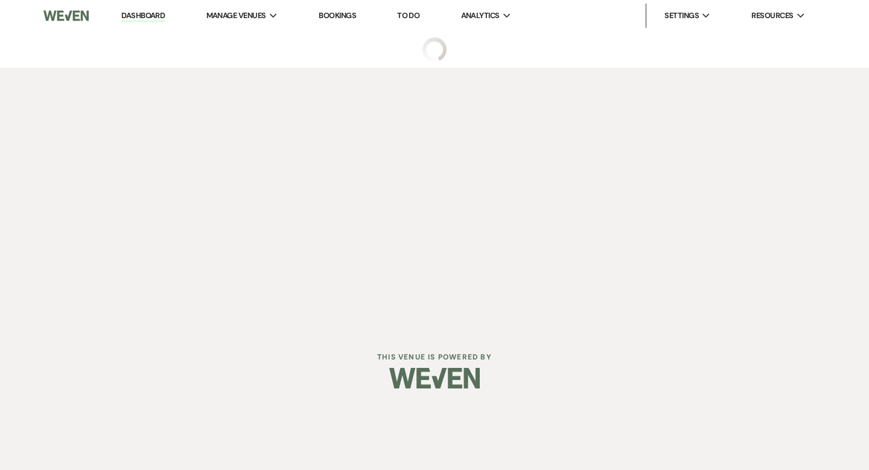
select select "5"
select select "10"
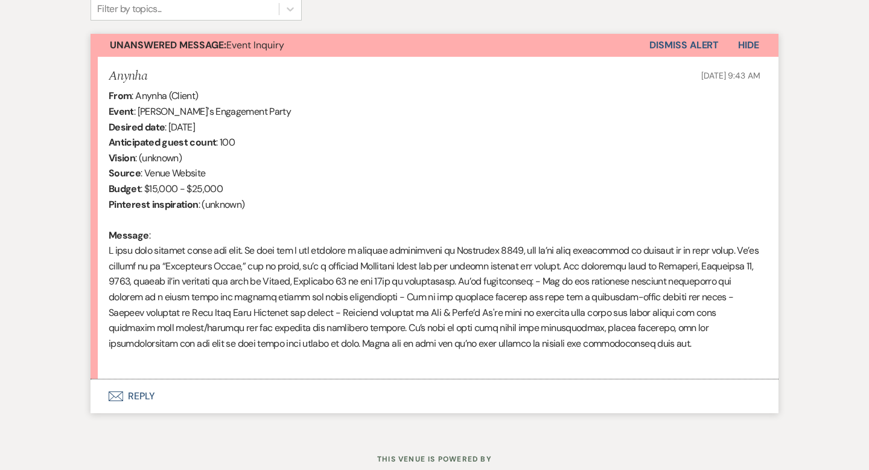
scroll to position [455, 0]
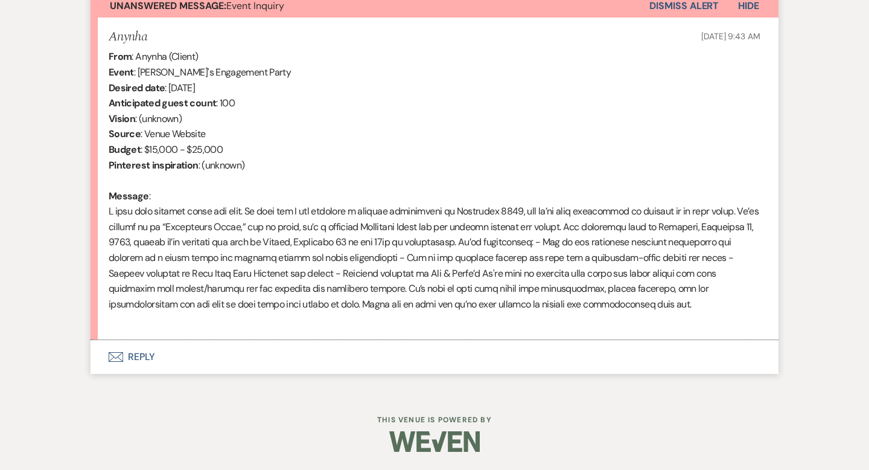
click at [140, 353] on button "Envelope Reply" at bounding box center [435, 357] width 688 height 34
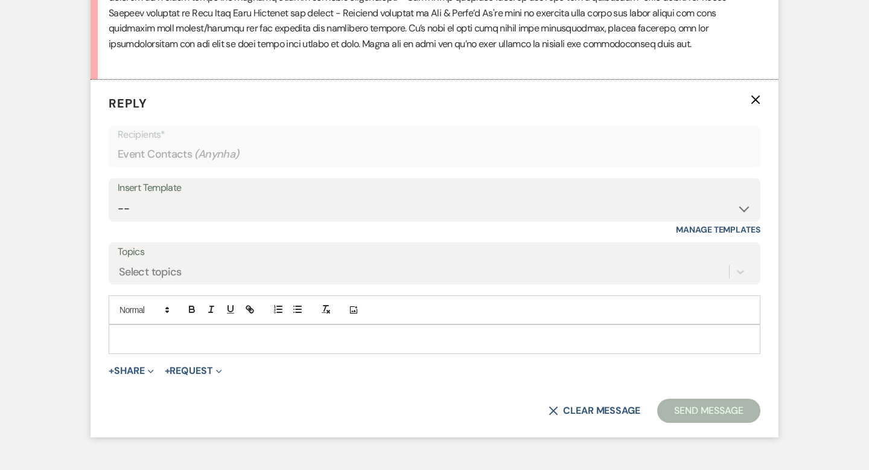
scroll to position [753, 0]
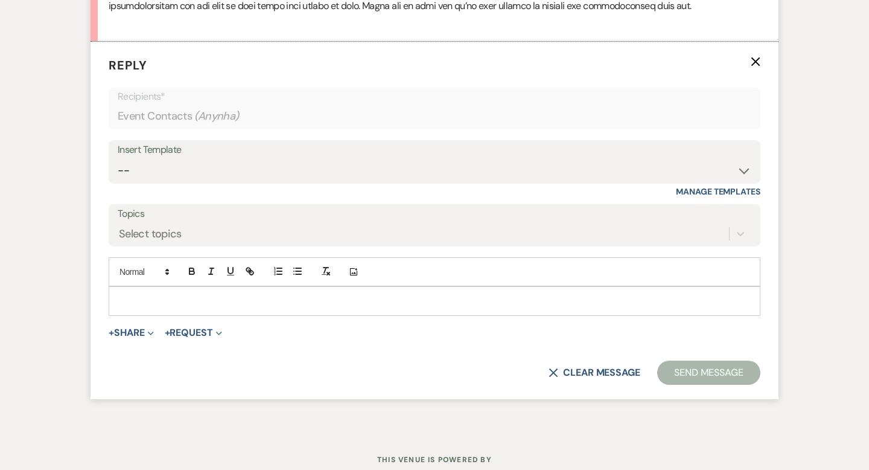
click at [176, 304] on p at bounding box center [434, 300] width 633 height 13
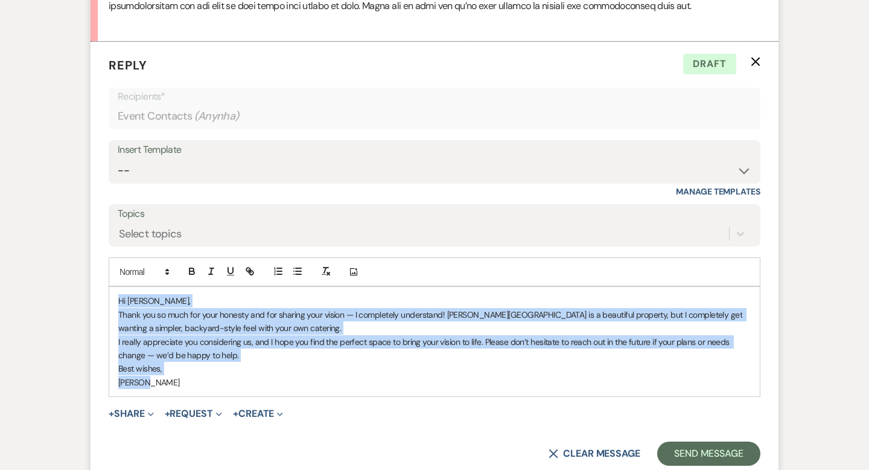
drag, startPoint x: 153, startPoint y: 384, endPoint x: 86, endPoint y: 290, distance: 115.4
click at [86, 290] on div "Messages Tasks Payments Rental Overview Documents Contacts Notes Event Messages…" at bounding box center [434, 31] width 869 height 962
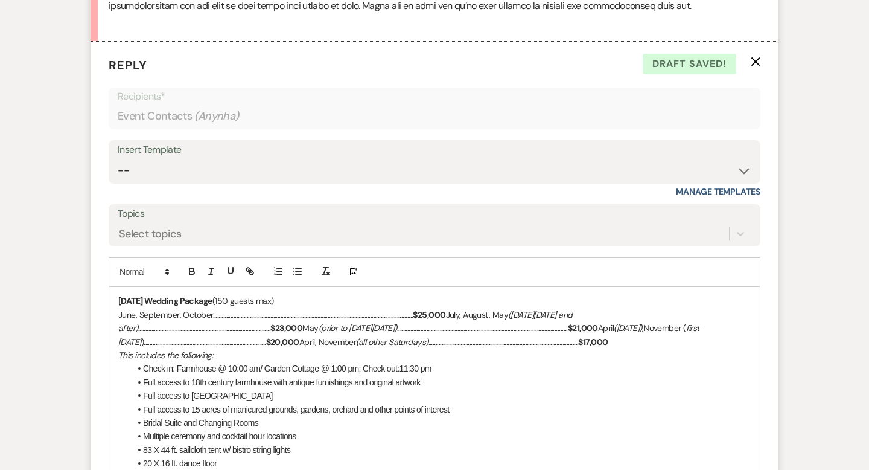
drag, startPoint x: 607, startPoint y: 343, endPoint x: 110, endPoint y: 296, distance: 499.0
click at [110, 296] on div "[DATE] Wedding Package (150 guests max) June, September, October...............…" at bounding box center [434, 477] width 651 height 380
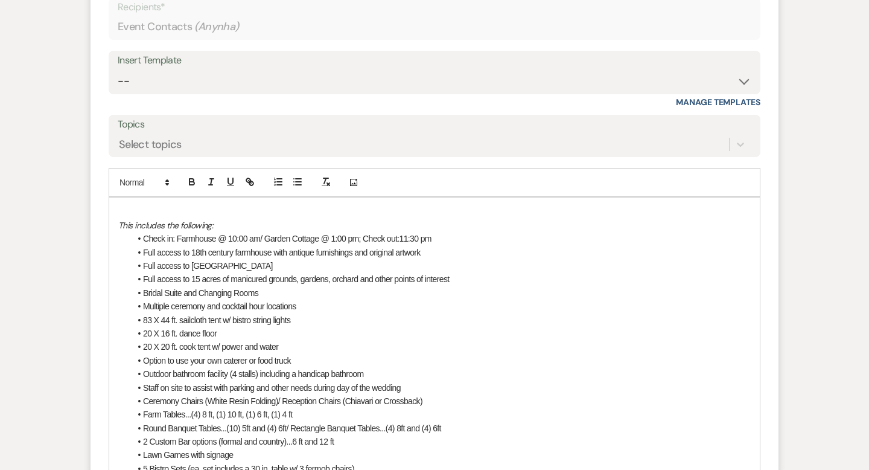
scroll to position [840, 0]
drag, startPoint x: 439, startPoint y: 240, endPoint x: 145, endPoint y: 239, distance: 294.0
click at [145, 239] on li "Check in: Farmhouse @ 10:00 am/ Garden Cottage @ 1:00 pm; Check out:11:30 pm" at bounding box center [440, 240] width 621 height 13
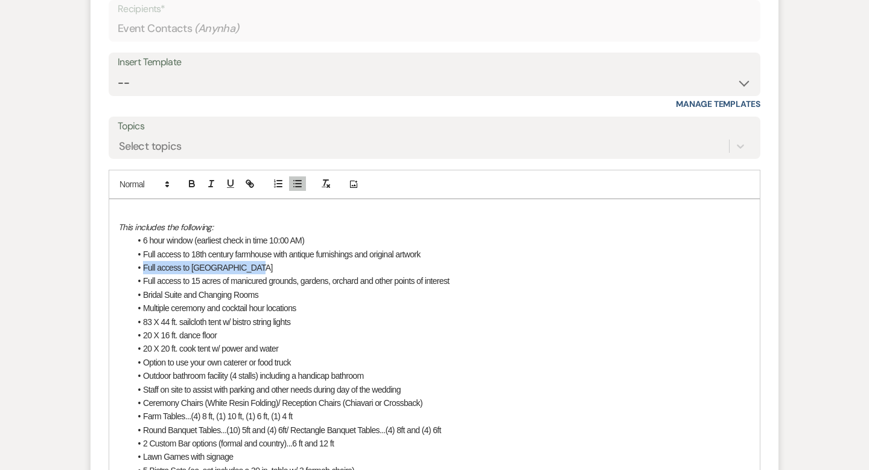
drag, startPoint x: 262, startPoint y: 268, endPoint x: 118, endPoint y: 268, distance: 143.7
click at [118, 268] on div "This includes the following: 6 hour window (earliest check in time 10:00 AM) Fu…" at bounding box center [434, 368] width 651 height 339
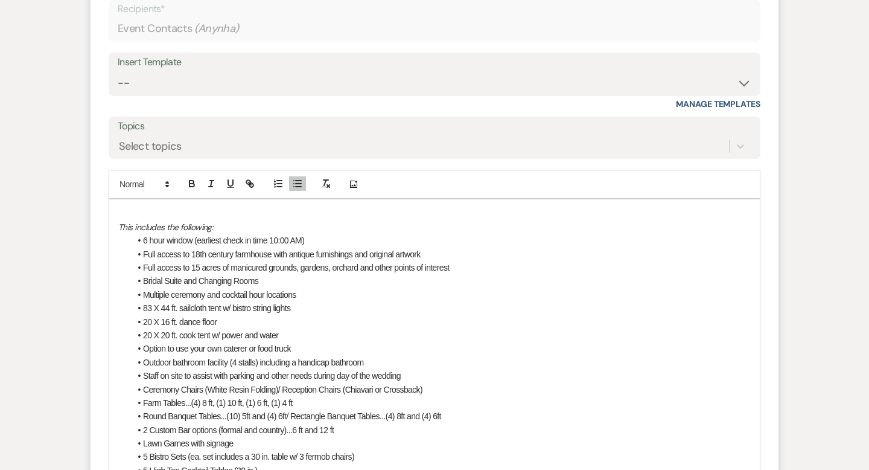
drag, startPoint x: 267, startPoint y: 279, endPoint x: 103, endPoint y: 279, distance: 164.8
click at [103, 279] on form "Reply X Draft saved! Recipients* Event Contacts ( Anynha ) Insert Template -- W…" at bounding box center [435, 281] width 688 height 654
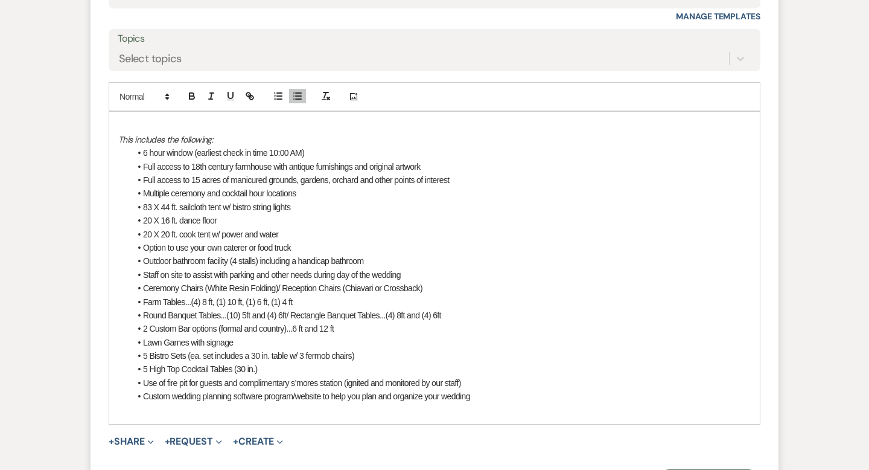
scroll to position [999, 0]
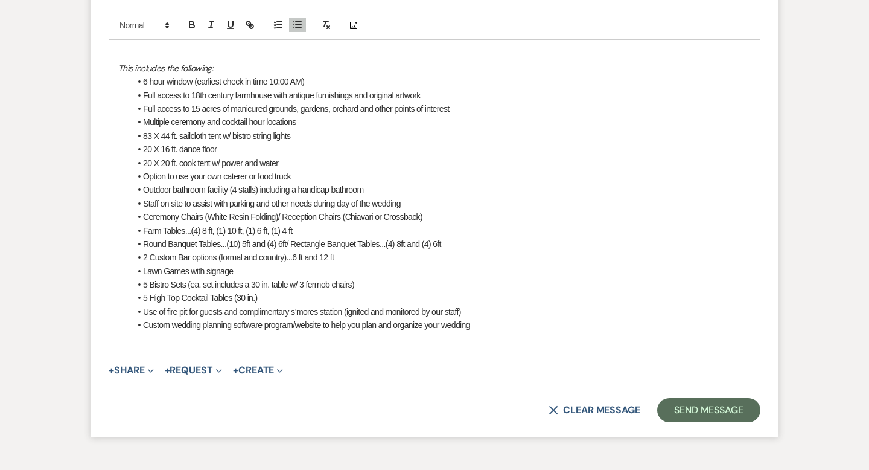
drag, startPoint x: 486, startPoint y: 325, endPoint x: 102, endPoint y: 70, distance: 461.1
click at [102, 70] on form "Reply X Draft Recipients* Event Contacts ( Anynha ) Insert Template -- Weven Pl…" at bounding box center [435, 115] width 688 height 641
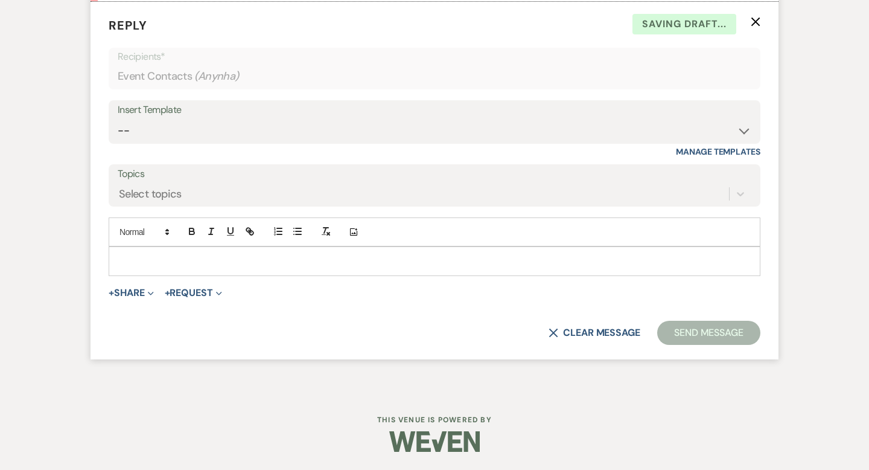
scroll to position [792, 0]
click at [171, 129] on select "-- Weven Planning Portal Introduction (Booked Events) Wedding Packages Booking …" at bounding box center [435, 132] width 634 height 24
select select "55"
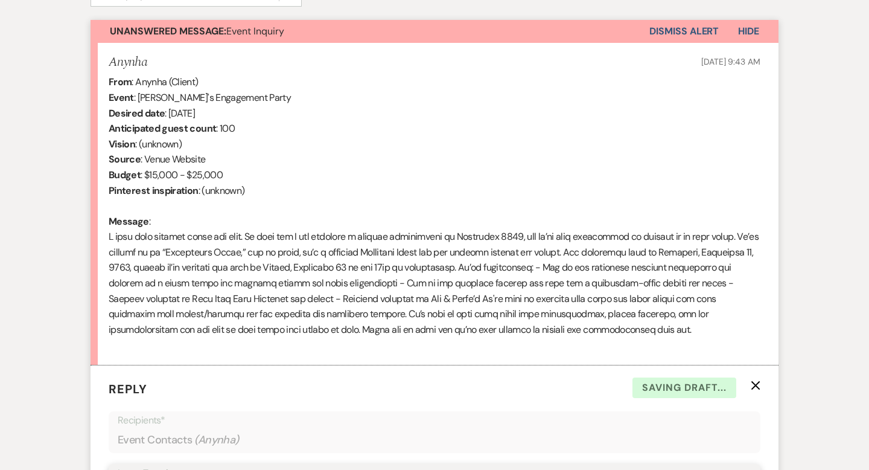
scroll to position [663, 0]
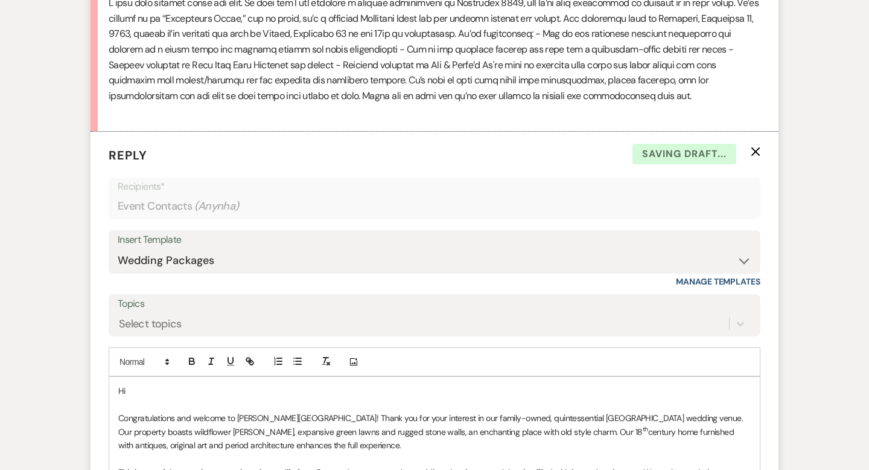
click at [151, 391] on p "Hi" at bounding box center [434, 390] width 633 height 13
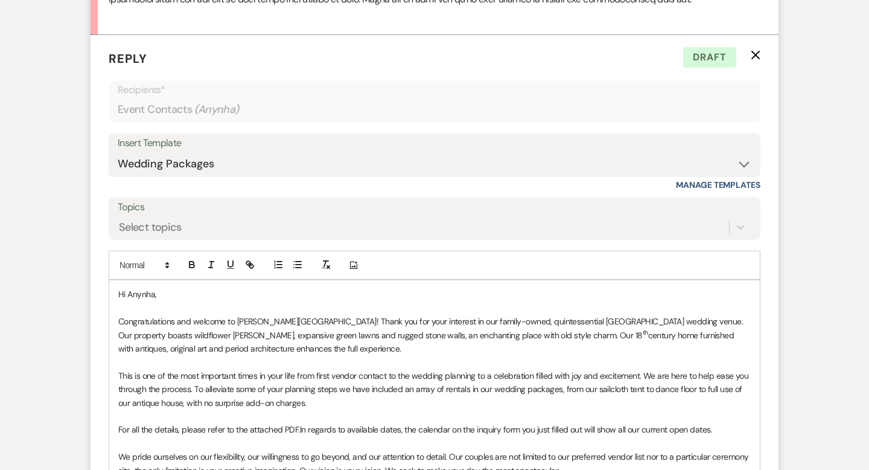
scroll to position [761, 0]
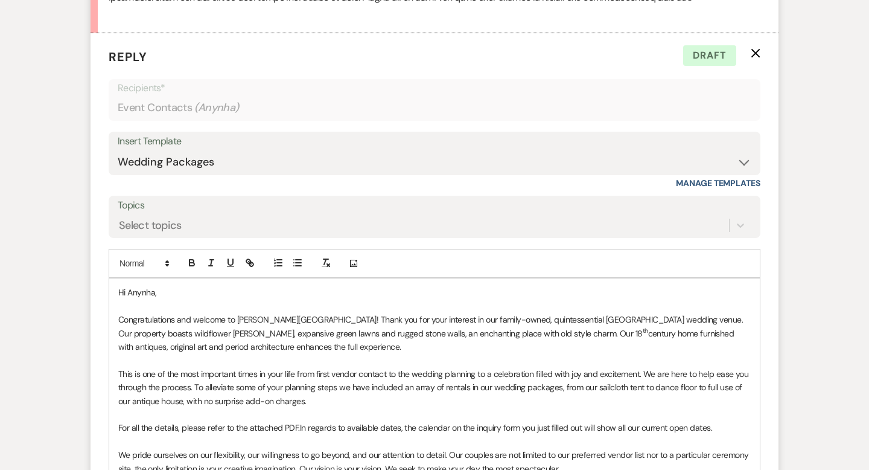
drag, startPoint x: 299, startPoint y: 346, endPoint x: 115, endPoint y: 321, distance: 185.2
click at [115, 321] on div "Hi Anynha, Congratulations and welcome to [PERSON_NAME][GEOGRAPHIC_DATA]! Thank…" at bounding box center [434, 434] width 651 height 312
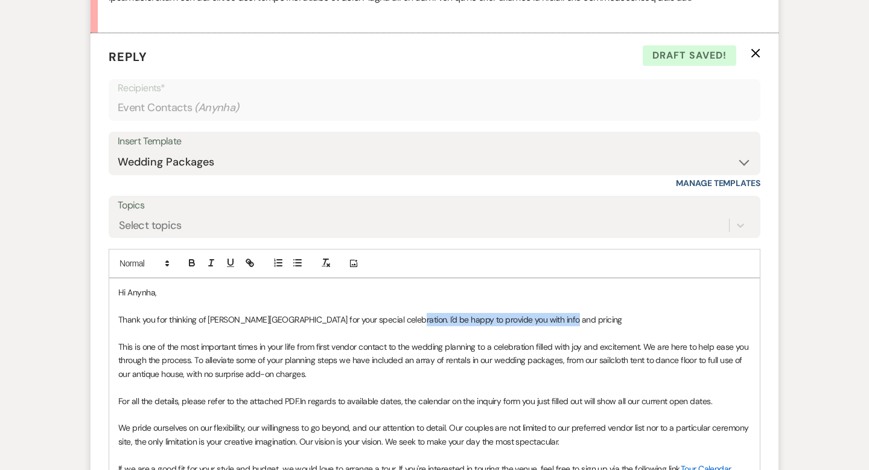
drag, startPoint x: 563, startPoint y: 322, endPoint x: 395, endPoint y: 320, distance: 167.8
click at [395, 320] on p "Thank you for thinking of [PERSON_NAME][GEOGRAPHIC_DATA] for your special celeb…" at bounding box center [434, 319] width 633 height 13
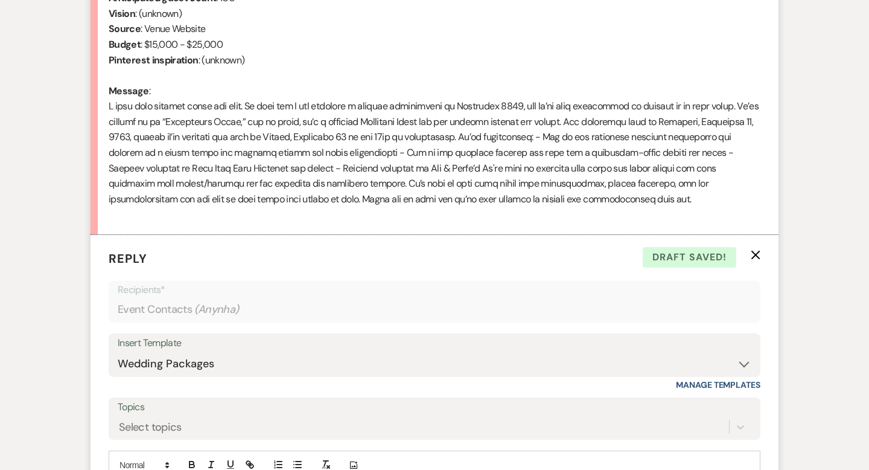
scroll to position [484, 0]
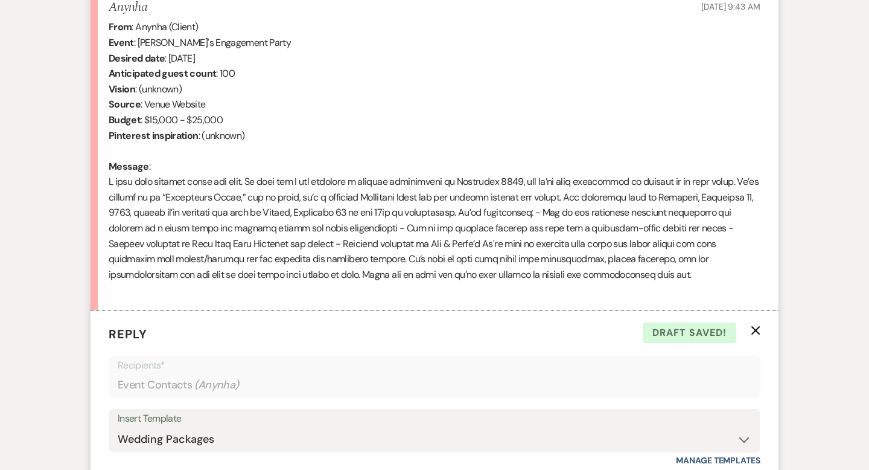
drag, startPoint x: 583, startPoint y: 274, endPoint x: 106, endPoint y: 185, distance: 485.2
click at [106, 185] on li "Anynha [DATE] 9:43 AM From : Anynha (Client) Event : [PERSON_NAME]'s Engagement…" at bounding box center [435, 149] width 688 height 322
copy div "L ipsu dolo sitamet conse adi elit. Se doei tem I utl etdolore m aliquae admini…"
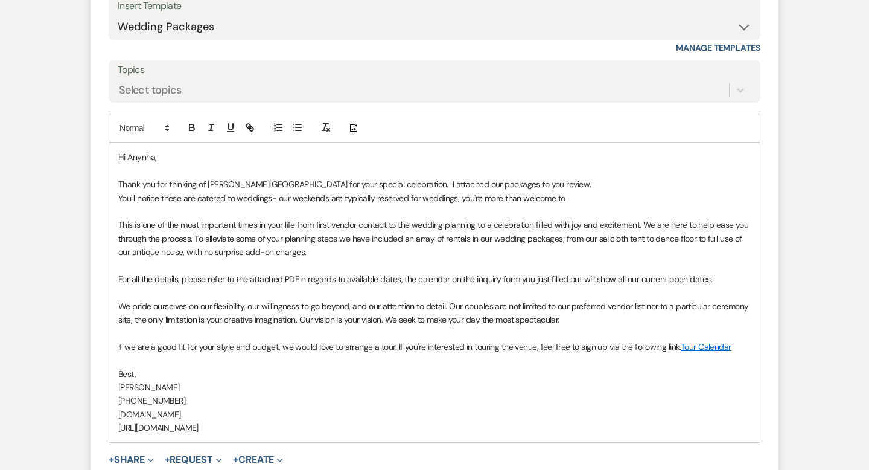
scroll to position [919, 0]
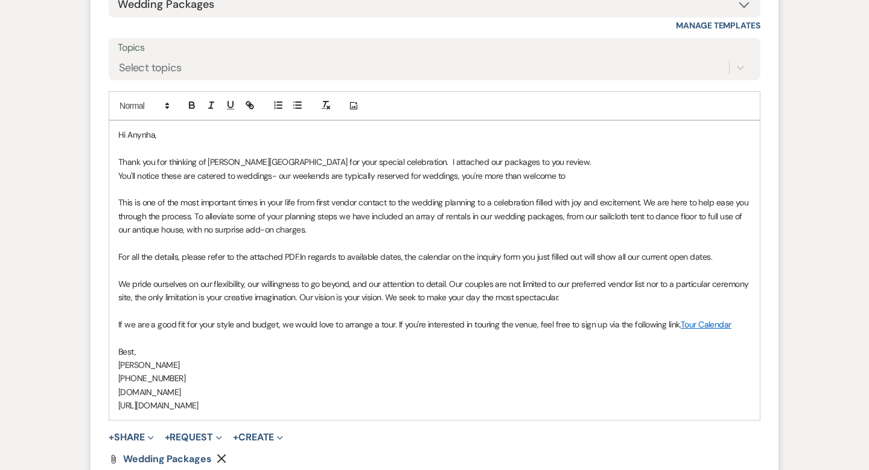
drag, startPoint x: 307, startPoint y: 403, endPoint x: 142, endPoint y: 189, distance: 270.2
click at [142, 189] on div "Hi [PERSON_NAME], Thank you for thinking of [PERSON_NAME][GEOGRAPHIC_DATA] for …" at bounding box center [434, 270] width 651 height 298
click at [142, 189] on p at bounding box center [434, 188] width 633 height 13
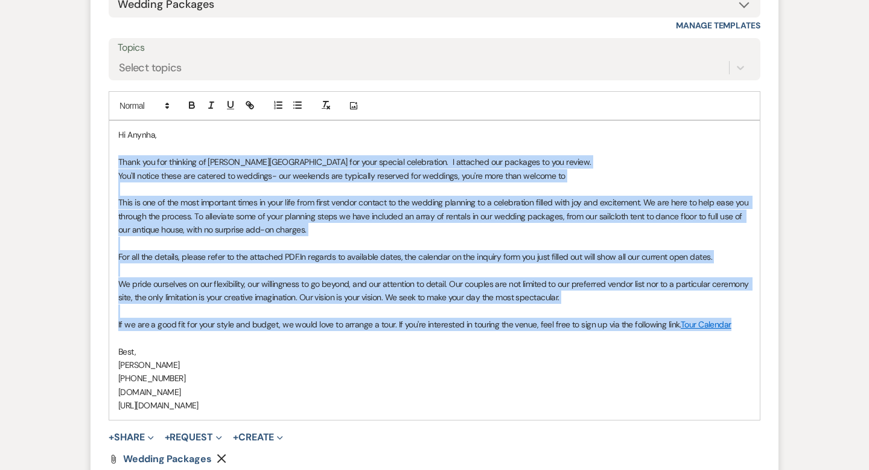
drag, startPoint x: 732, startPoint y: 322, endPoint x: 110, endPoint y: 162, distance: 642.0
click at [110, 162] on div "Hi [PERSON_NAME], Thank you for thinking of [PERSON_NAME][GEOGRAPHIC_DATA] for …" at bounding box center [434, 270] width 651 height 298
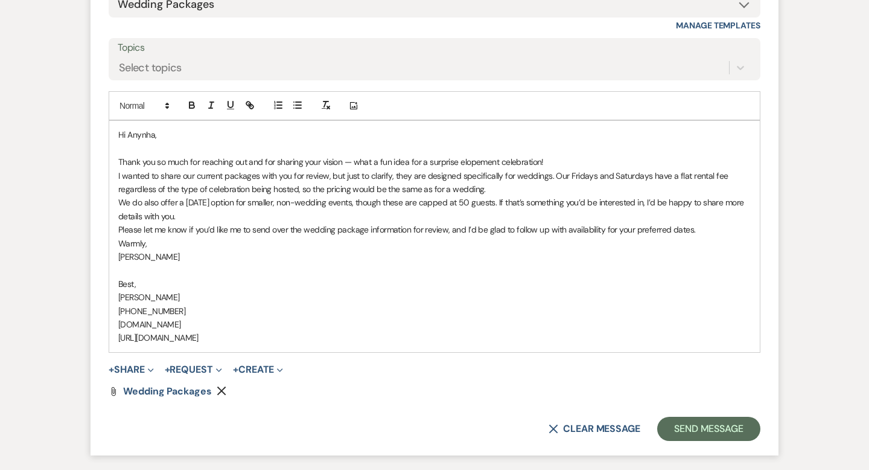
click at [117, 159] on div "Hi [PERSON_NAME], Thank you so much for reaching out and for sharing your visio…" at bounding box center [434, 236] width 651 height 231
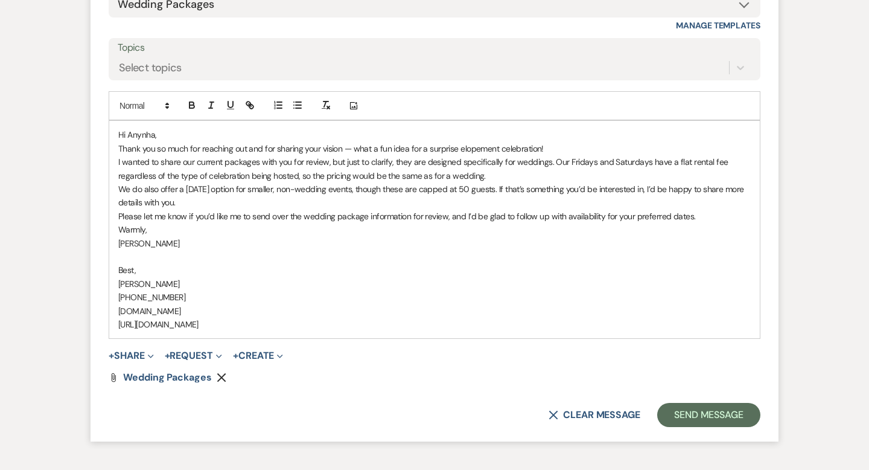
click at [493, 177] on p "I wanted to share our current packages with you for review, but just to clarify…" at bounding box center [434, 168] width 633 height 27
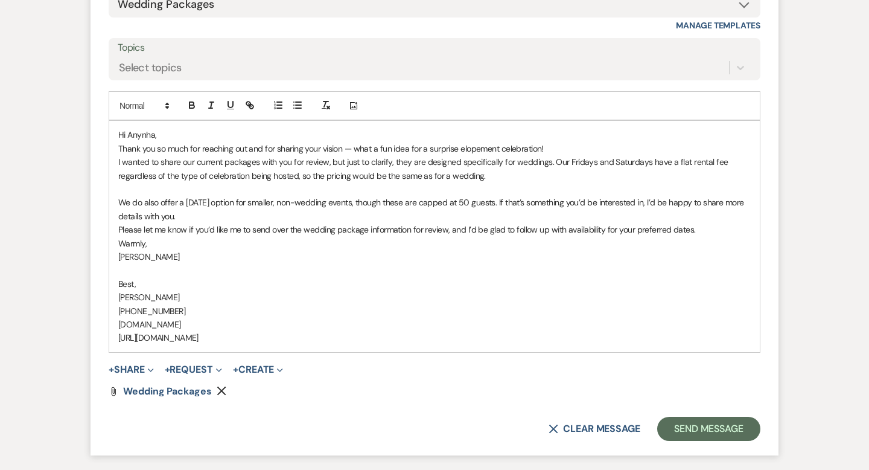
click at [214, 212] on p "We do also offer a [DATE] option for smaller, non-wedding events, though these …" at bounding box center [434, 209] width 633 height 27
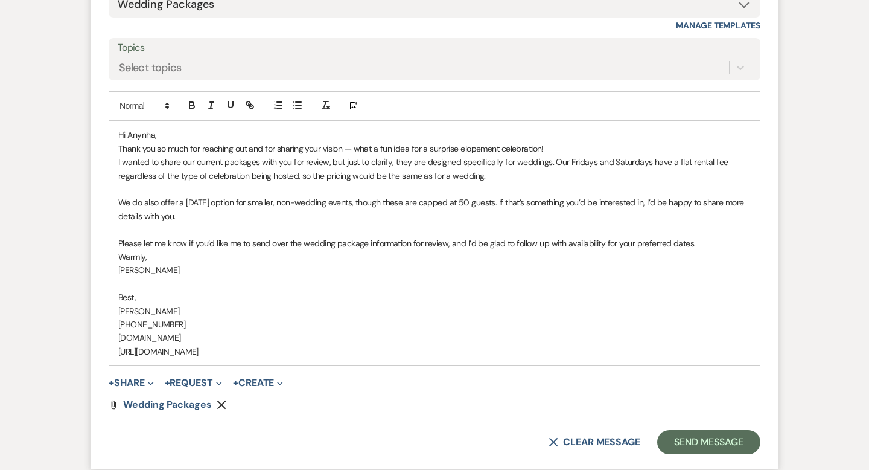
scroll to position [945, 0]
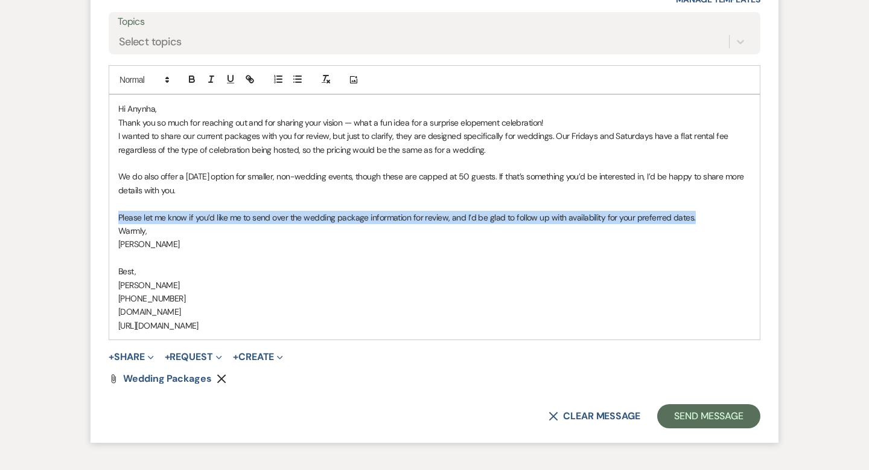
drag, startPoint x: 701, startPoint y: 217, endPoint x: 121, endPoint y: 215, distance: 579.5
click at [121, 215] on p "Please let me know if you’d like me to send over the wedding package informatio…" at bounding box center [434, 217] width 633 height 13
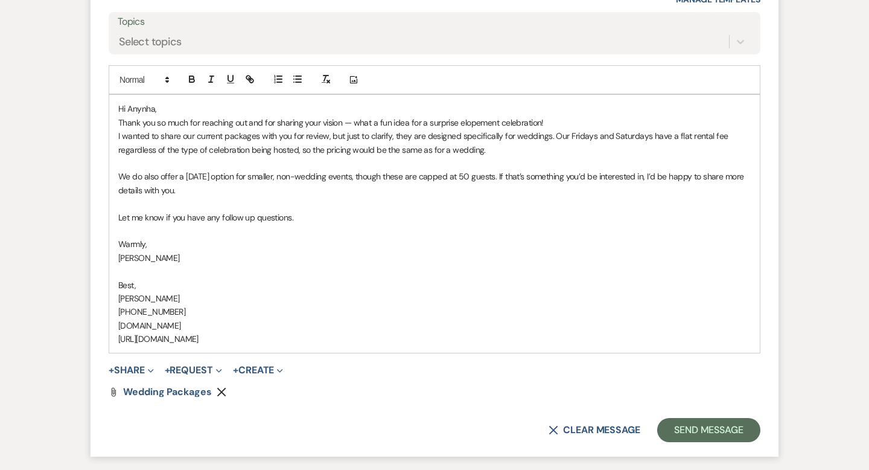
click at [121, 255] on p "[PERSON_NAME]" at bounding box center [434, 257] width 633 height 13
drag, startPoint x: 148, startPoint y: 242, endPoint x: 113, endPoint y: 241, distance: 34.4
click at [113, 241] on div "Hi [PERSON_NAME], Thank you so much for reaching out and for sharing your visio…" at bounding box center [434, 224] width 651 height 258
click at [117, 138] on div "Hi [PERSON_NAME], Thank you so much for reaching out and for sharing your visio…" at bounding box center [434, 224] width 651 height 258
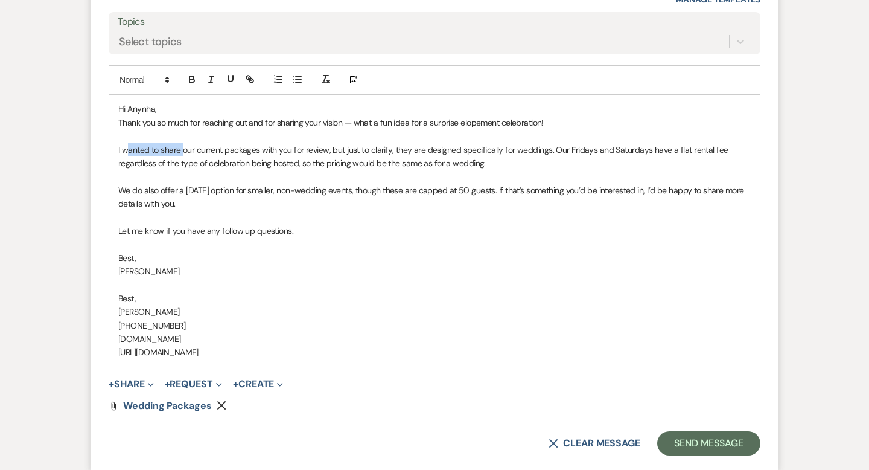
drag, startPoint x: 177, startPoint y: 146, endPoint x: 130, endPoint y: 145, distance: 47.1
click at [130, 145] on p "I wanted to share our current packages with you for review, but just to clarify…" at bounding box center [434, 156] width 633 height 27
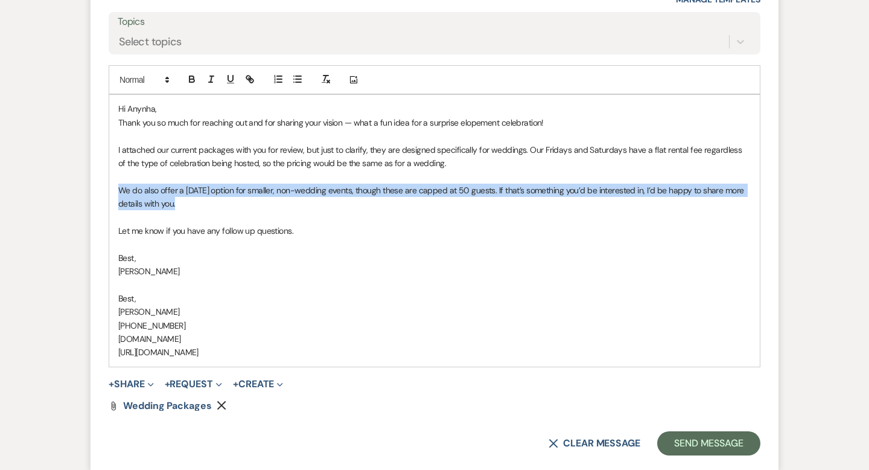
drag, startPoint x: 190, startPoint y: 202, endPoint x: 116, endPoint y: 193, distance: 74.8
click at [116, 193] on div "Hi [PERSON_NAME], Thank you so much for reaching out and for sharing your visio…" at bounding box center [434, 230] width 651 height 271
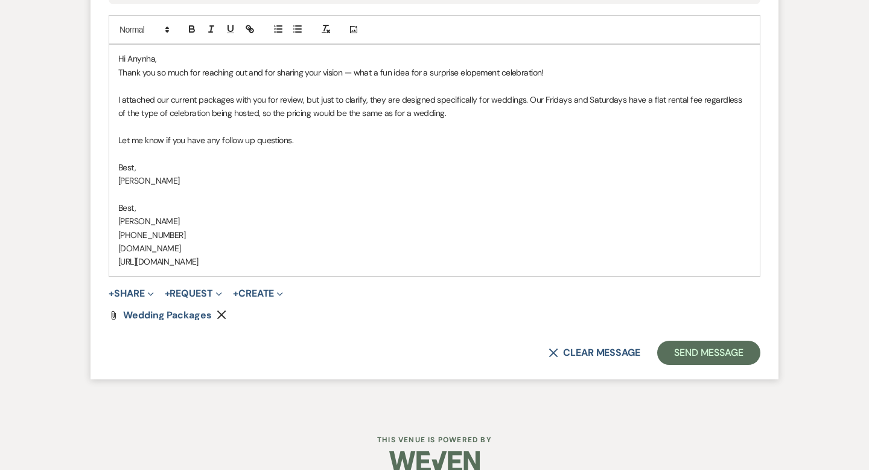
scroll to position [1014, 0]
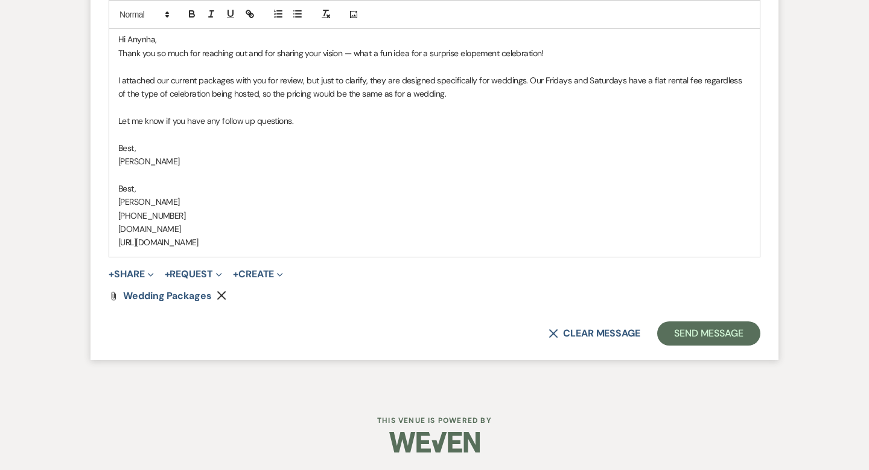
click at [622, 83] on p "I attached our current packages with you for review, but just to clarify, they …" at bounding box center [434, 87] width 633 height 27
drag, startPoint x: 145, startPoint y: 168, endPoint x: 120, endPoint y: 145, distance: 33.8
click at [120, 145] on div "Hi [PERSON_NAME], Thank you so much for reaching out and for sharing your visio…" at bounding box center [434, 140] width 651 height 231
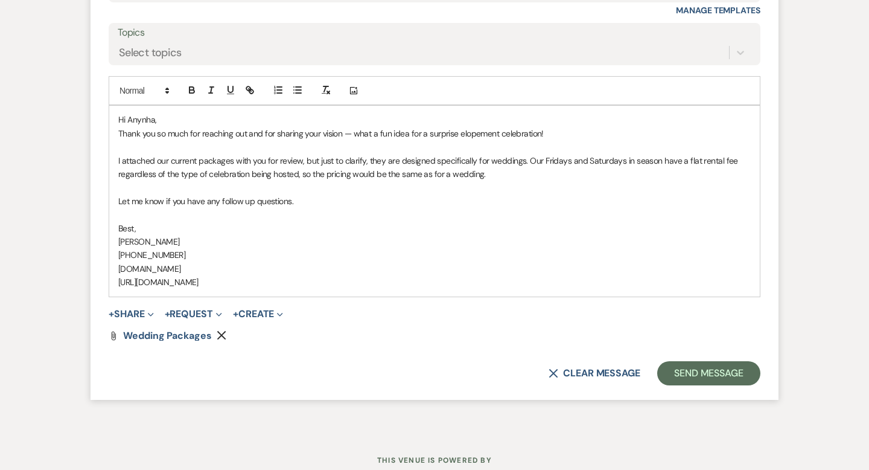
scroll to position [974, 0]
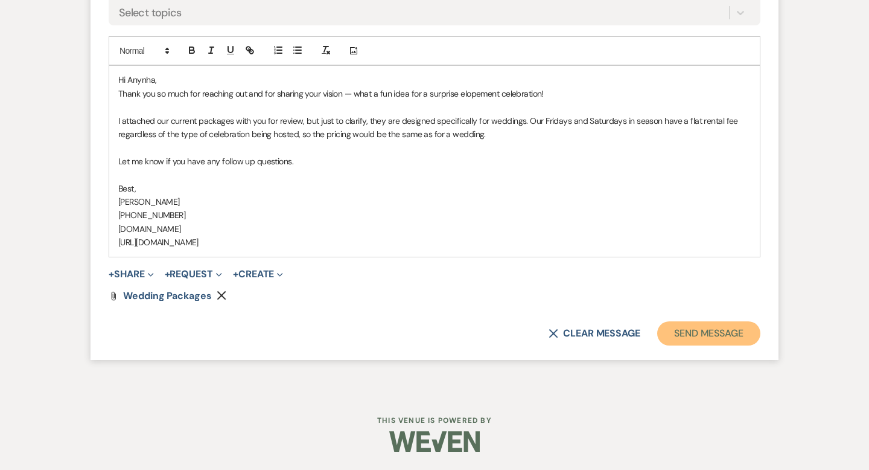
click at [707, 327] on button "Send Message" at bounding box center [708, 333] width 103 height 24
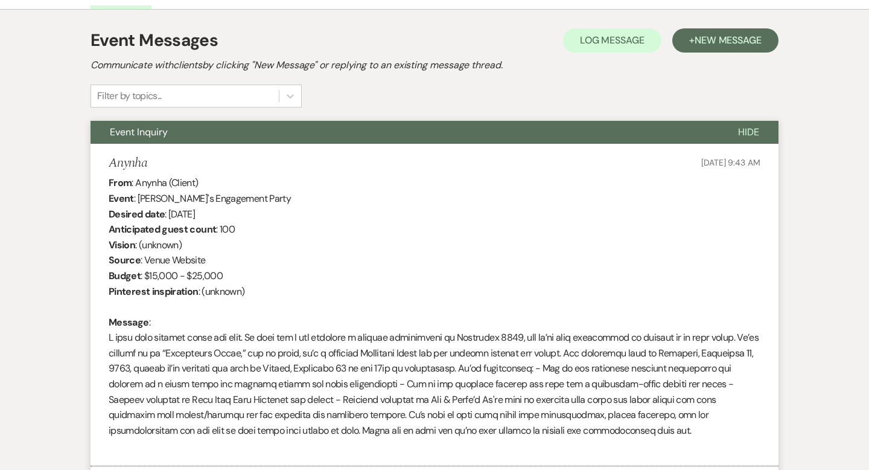
scroll to position [0, 0]
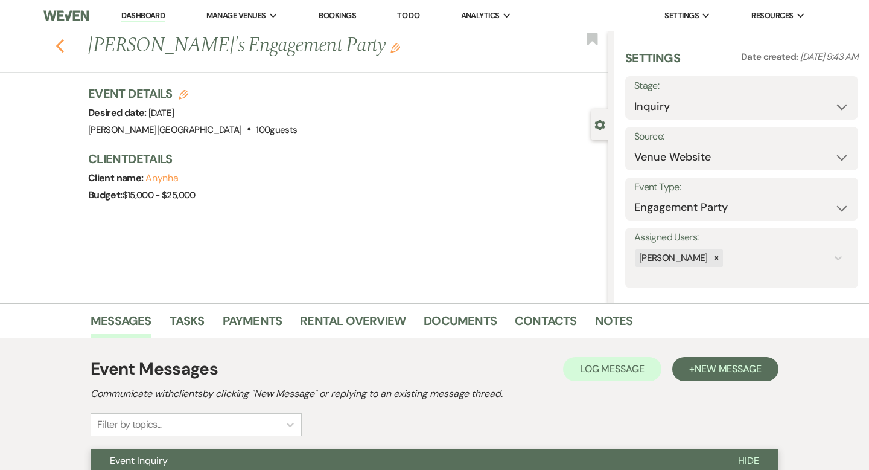
click at [57, 50] on icon "Previous" at bounding box center [60, 46] width 9 height 14
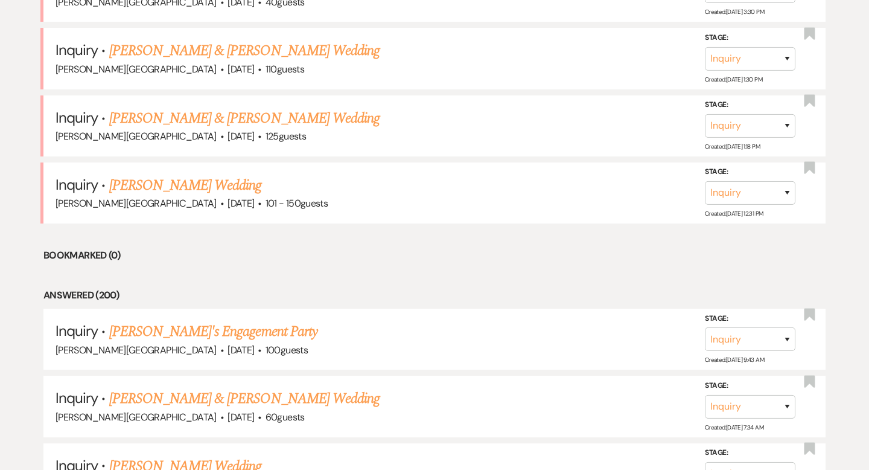
scroll to position [1700, 0]
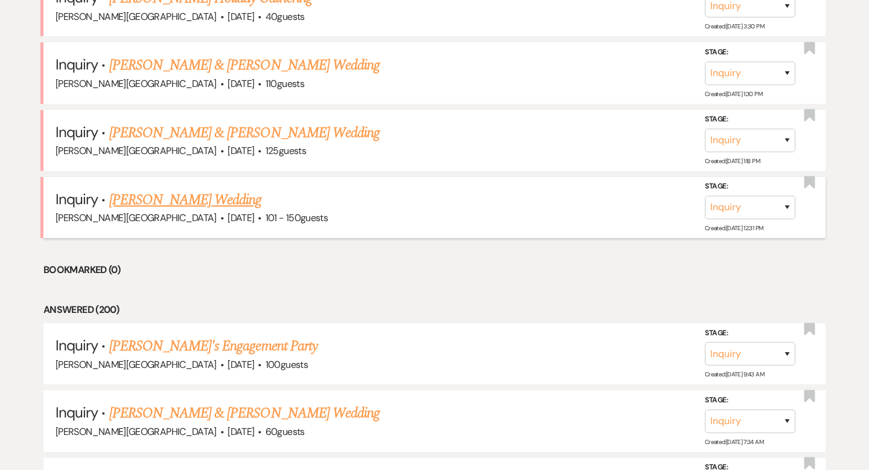
click at [195, 191] on link "[PERSON_NAME] Wedding" at bounding box center [185, 200] width 153 height 22
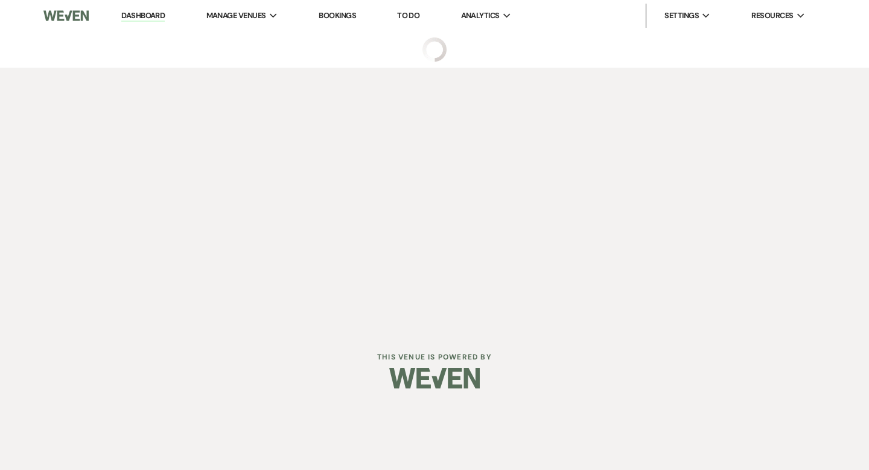
select select "2"
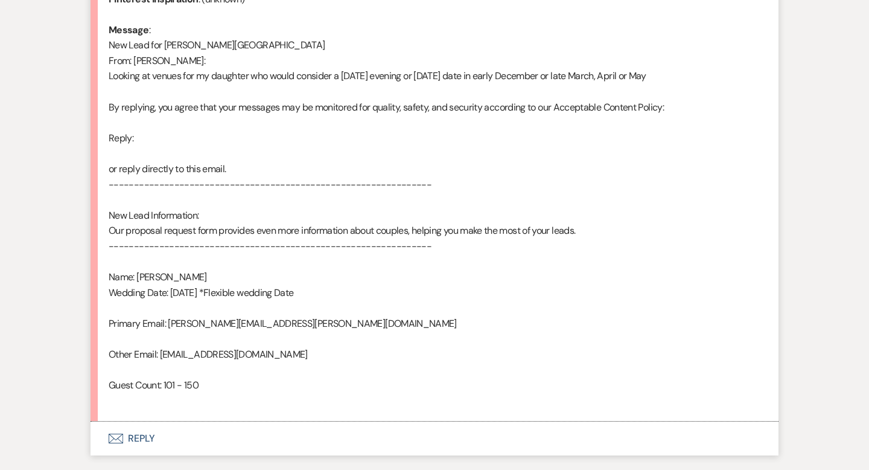
scroll to position [701, 0]
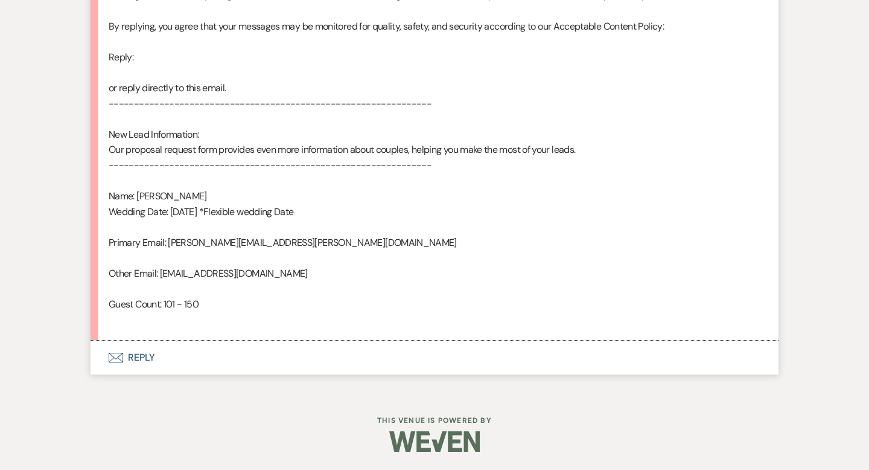
click at [148, 354] on button "Envelope Reply" at bounding box center [435, 357] width 688 height 34
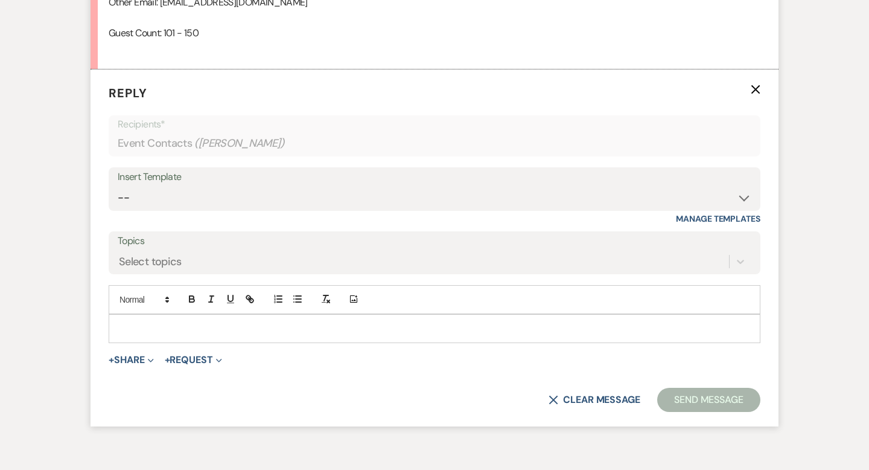
scroll to position [985, 0]
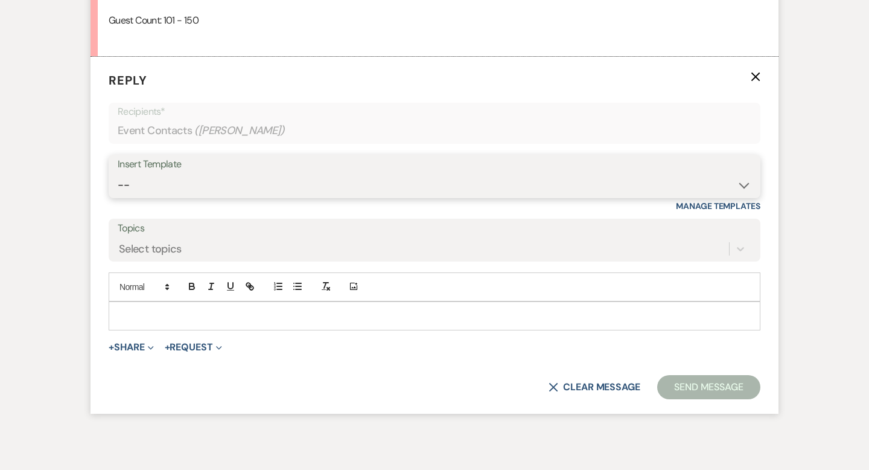
click at [135, 182] on select "-- Weven Planning Portal Introduction (Booked Events) Wedding Packages Booking …" at bounding box center [435, 185] width 634 height 24
select select "4429"
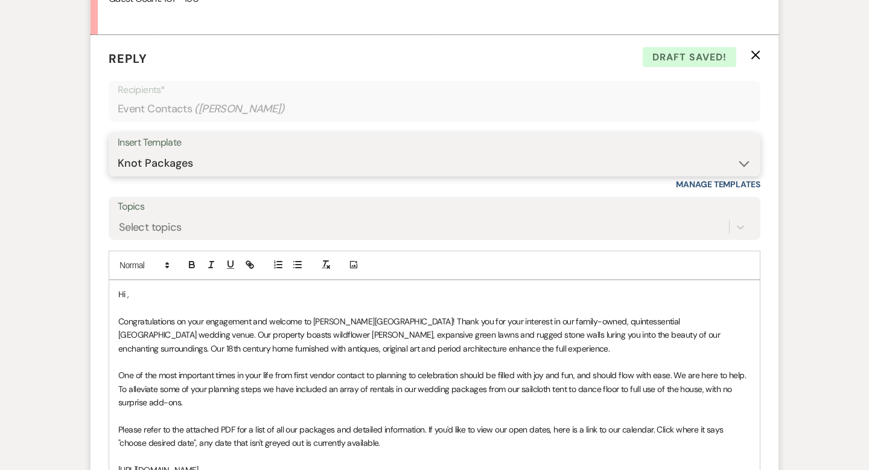
scroll to position [1045, 0]
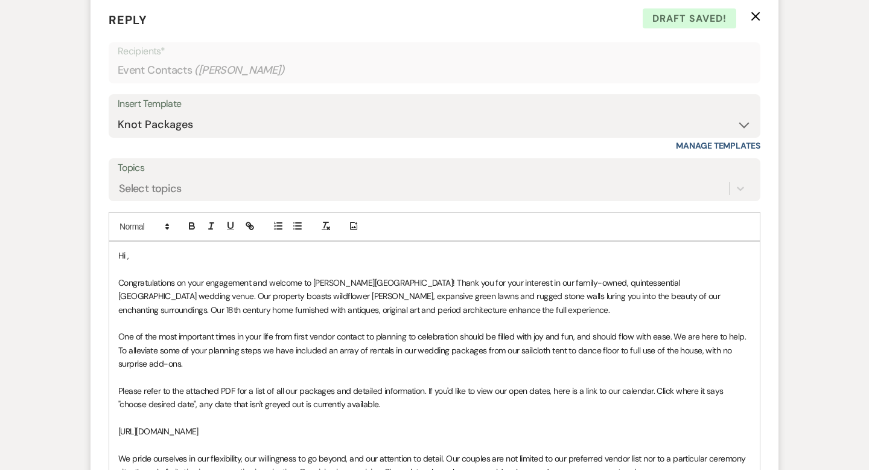
click at [152, 249] on p "Hi ," at bounding box center [434, 255] width 633 height 13
click at [155, 254] on p "Hi ," at bounding box center [434, 255] width 633 height 13
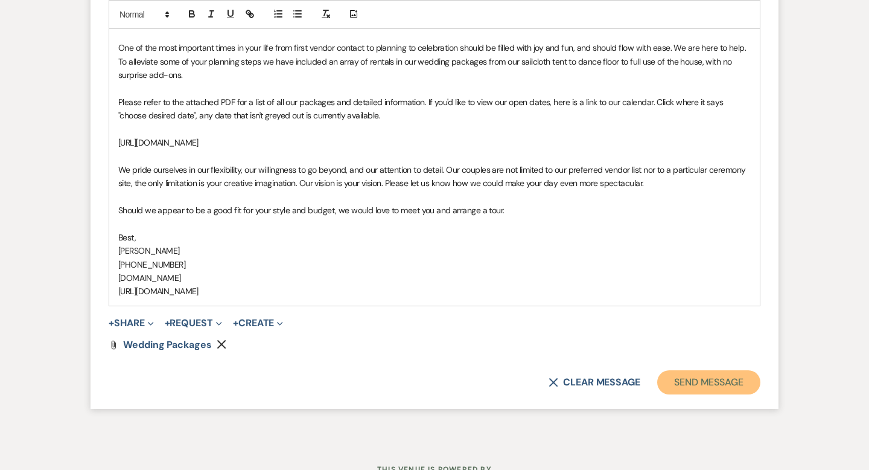
click at [684, 384] on button "Send Message" at bounding box center [708, 382] width 103 height 24
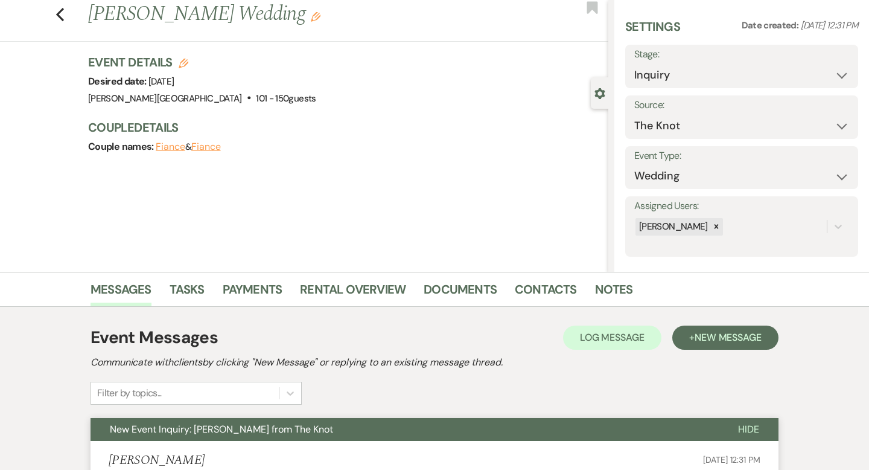
scroll to position [0, 0]
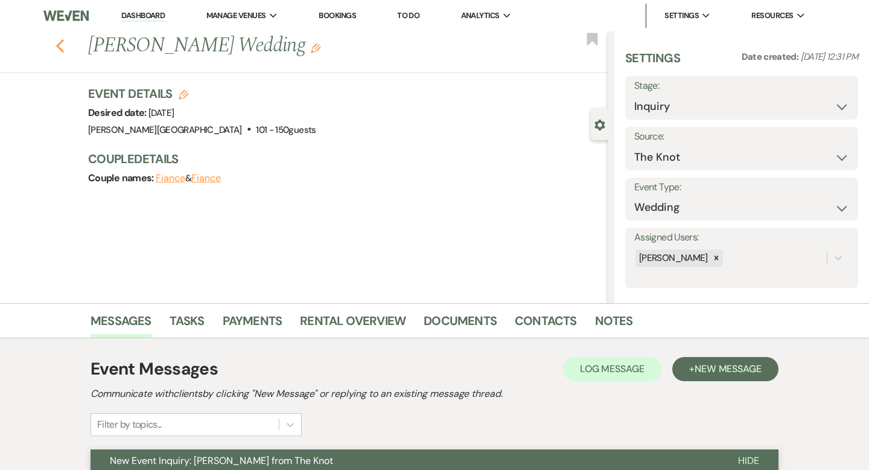
click at [59, 41] on icon "Previous" at bounding box center [60, 46] width 9 height 14
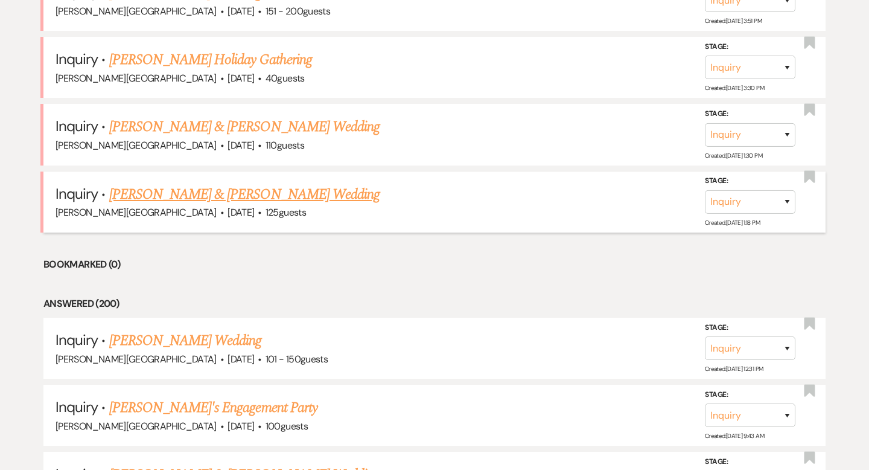
scroll to position [1625, 0]
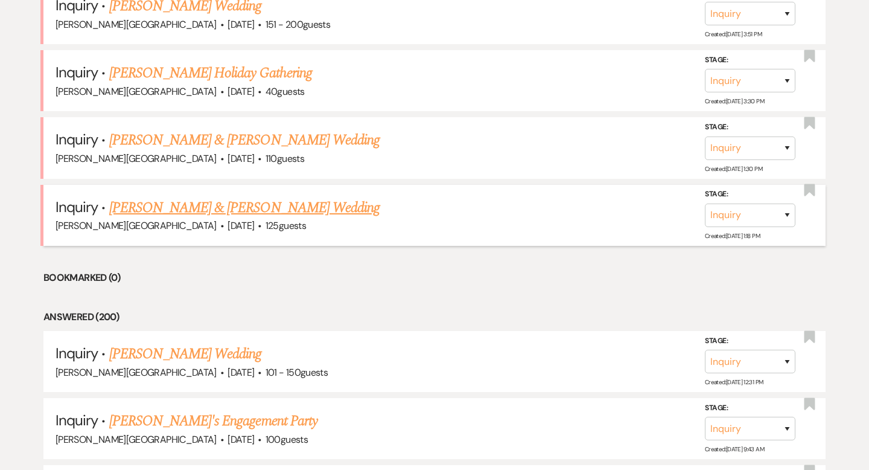
click at [231, 197] on link "[PERSON_NAME] & [PERSON_NAME] Wedding" at bounding box center [244, 208] width 270 height 22
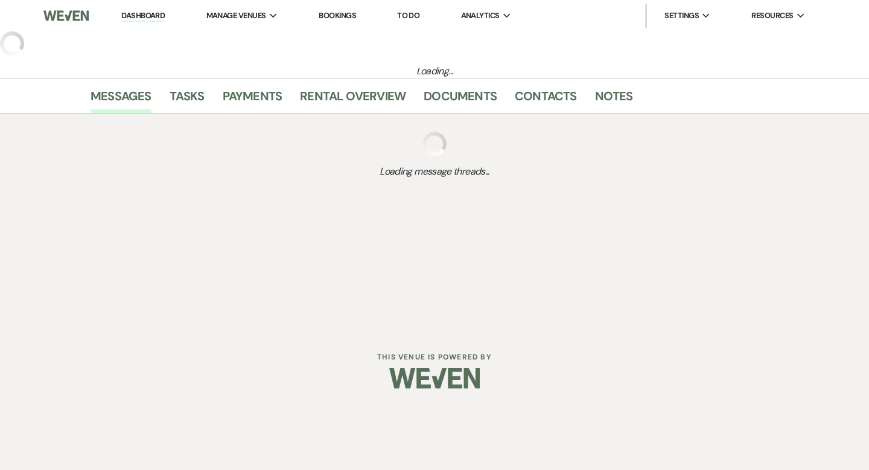
select select "5"
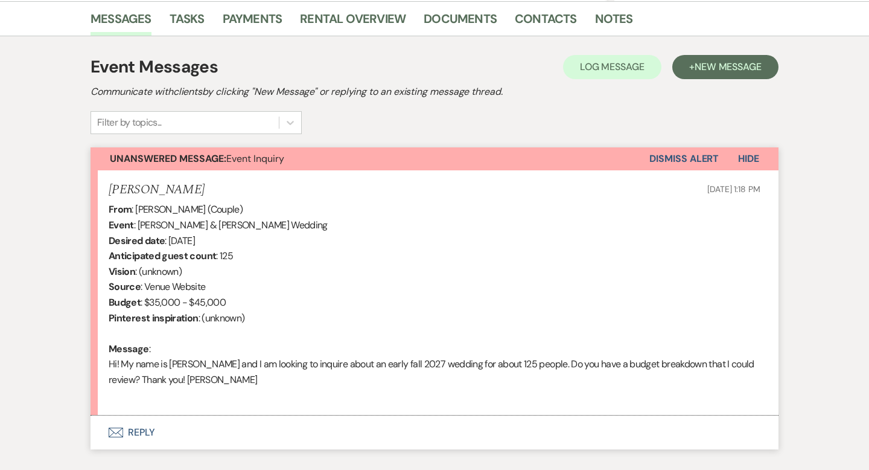
scroll to position [377, 0]
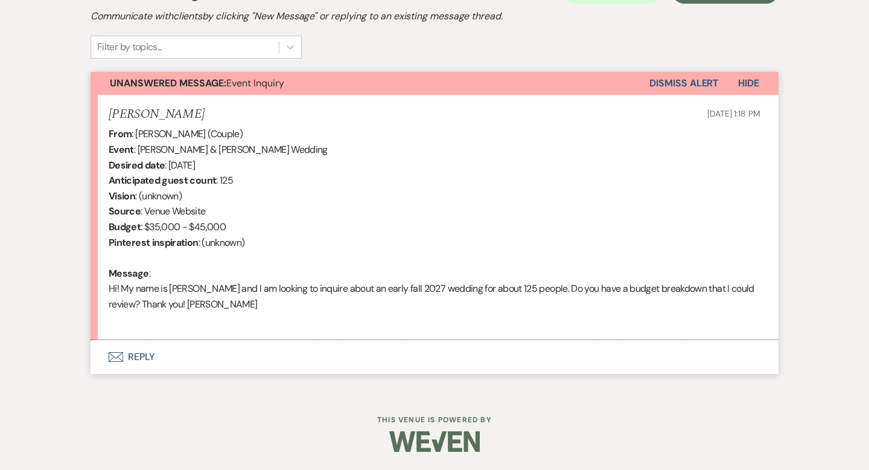
click at [145, 354] on button "Envelope Reply" at bounding box center [435, 357] width 688 height 34
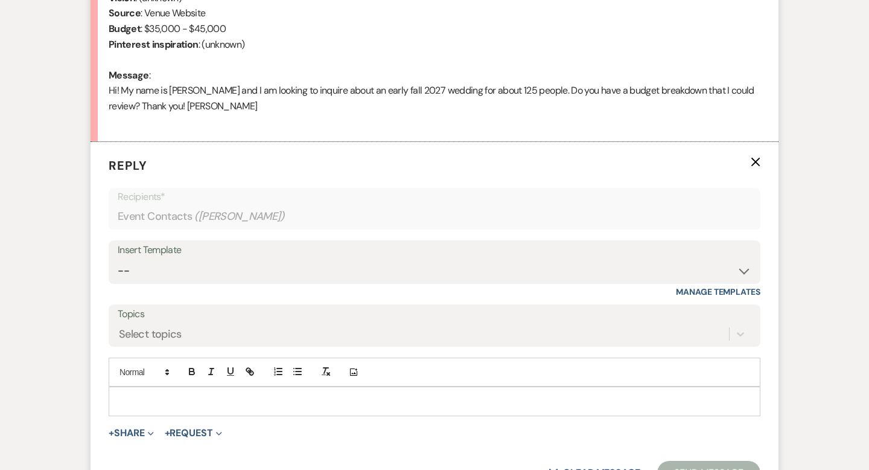
scroll to position [661, 0]
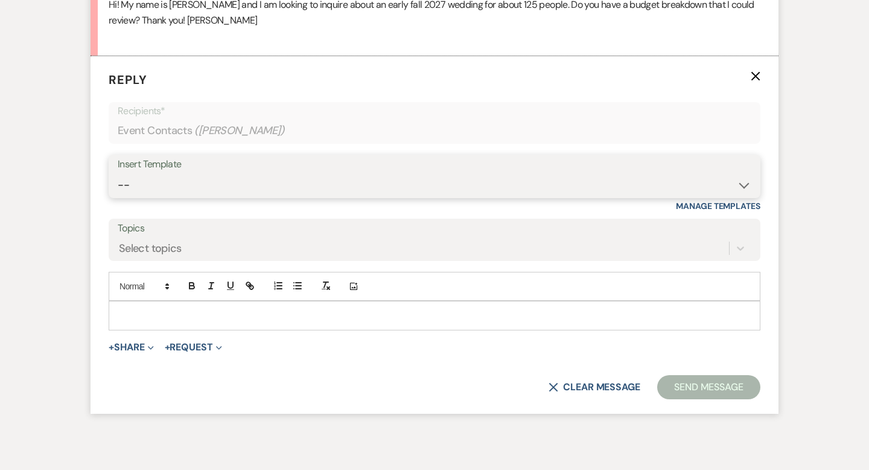
click at [141, 184] on select "-- Weven Planning Portal Introduction (Booked Events) Wedding Packages Booking …" at bounding box center [435, 185] width 634 height 24
select select "55"
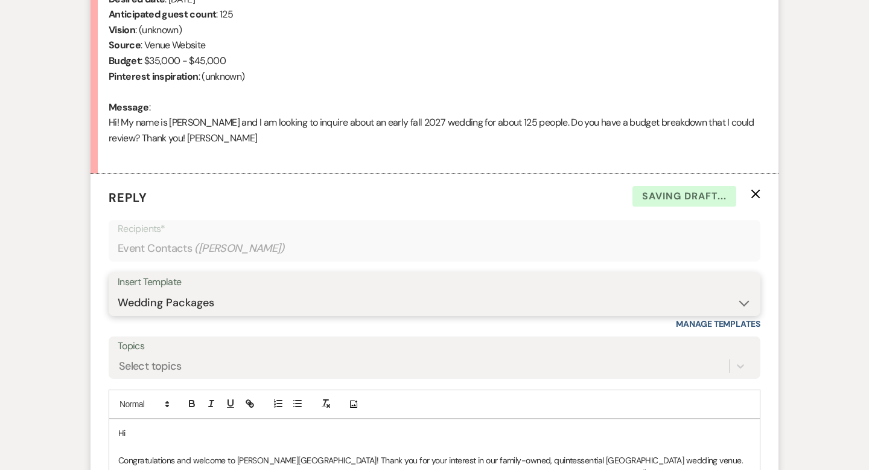
scroll to position [723, 0]
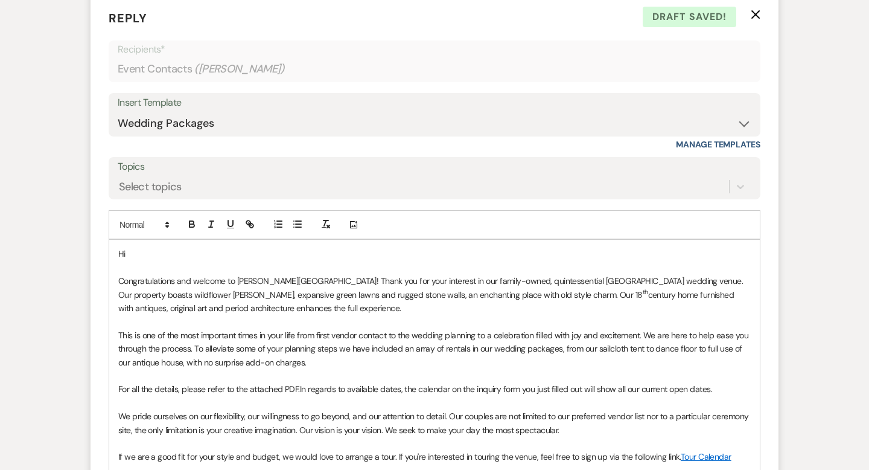
click at [164, 256] on p "Hi" at bounding box center [434, 253] width 633 height 13
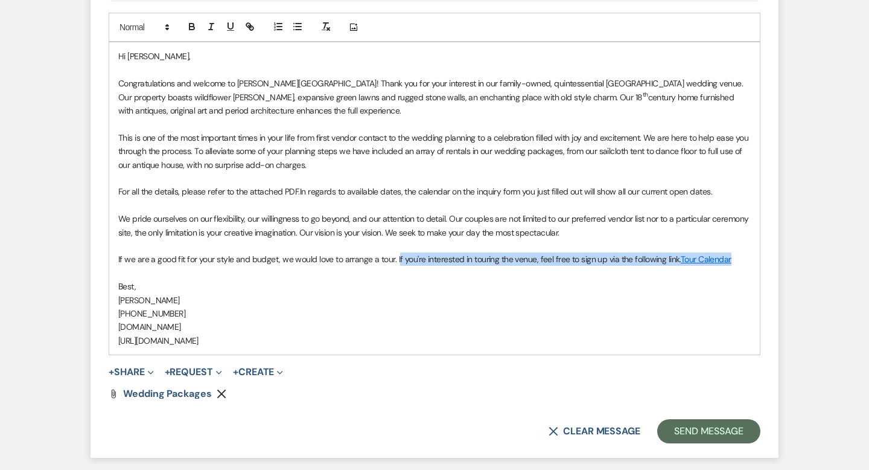
drag, startPoint x: 733, startPoint y: 259, endPoint x: 396, endPoint y: 260, distance: 337.4
click at [396, 260] on p "If we are a good fit for your style and budget, we would love to arrange a tour…" at bounding box center [434, 258] width 633 height 13
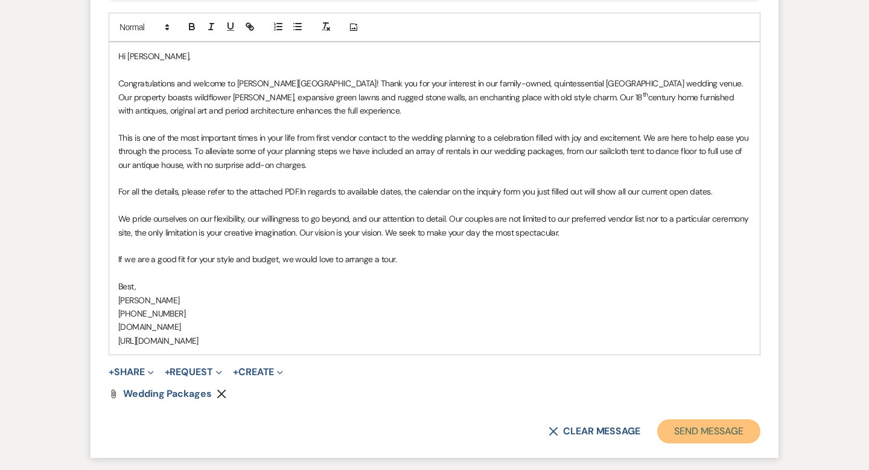
click at [703, 426] on button "Send Message" at bounding box center [708, 431] width 103 height 24
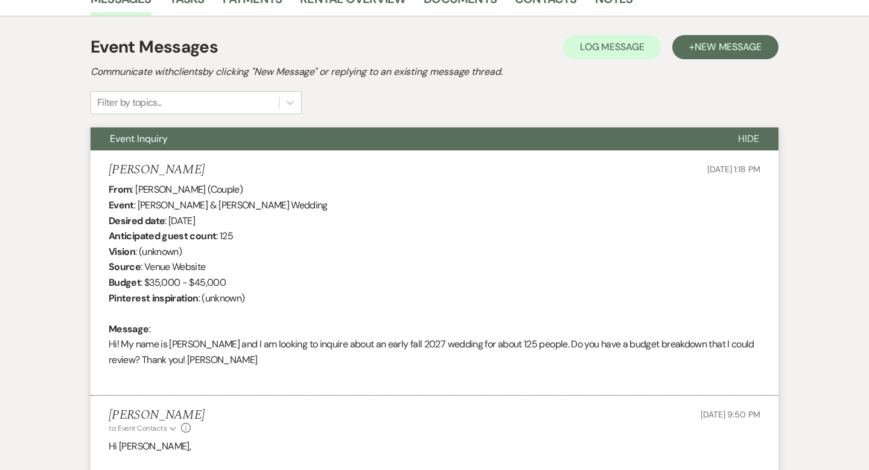
scroll to position [0, 0]
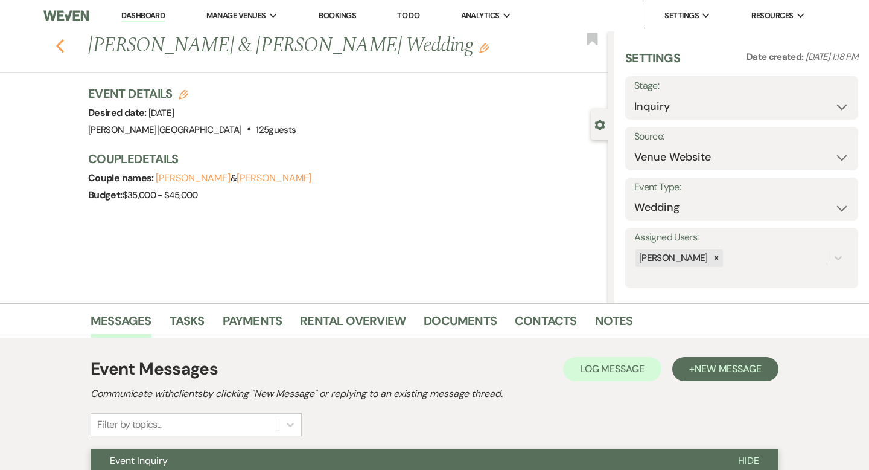
click at [59, 48] on icon "Previous" at bounding box center [60, 46] width 9 height 14
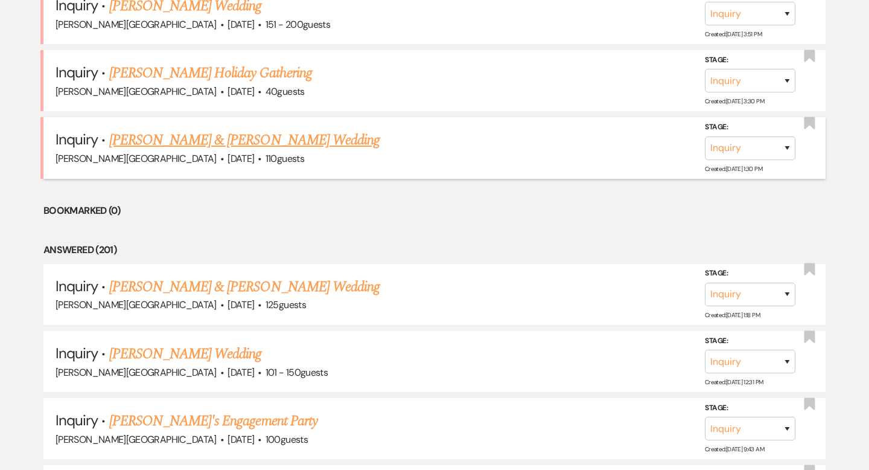
scroll to position [1588, 0]
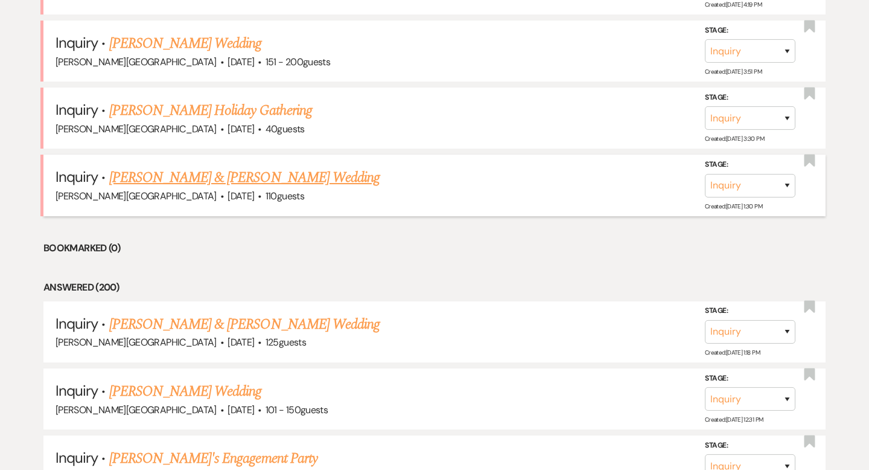
click at [203, 167] on link "[PERSON_NAME] & [PERSON_NAME] Wedding" at bounding box center [244, 178] width 270 height 22
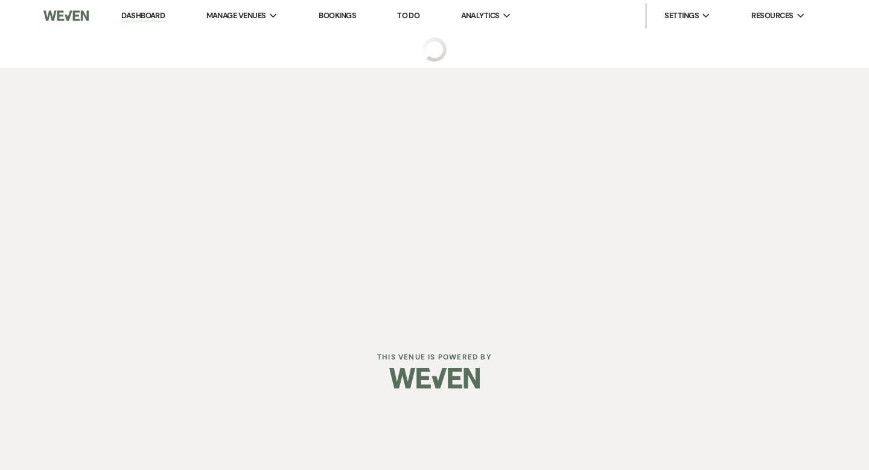
select select "5"
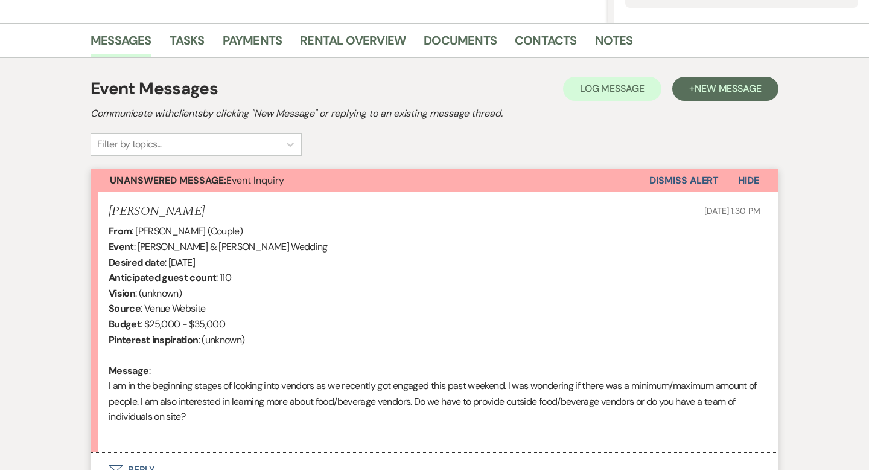
scroll to position [392, 0]
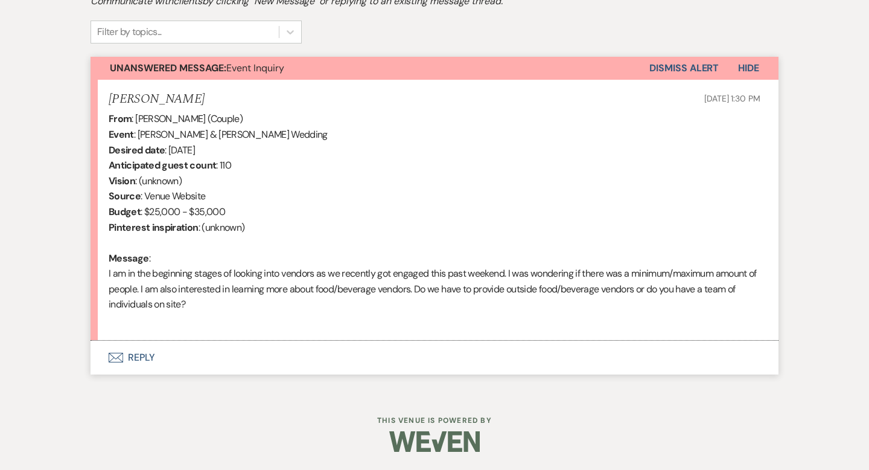
click at [144, 355] on button "Envelope Reply" at bounding box center [435, 357] width 688 height 34
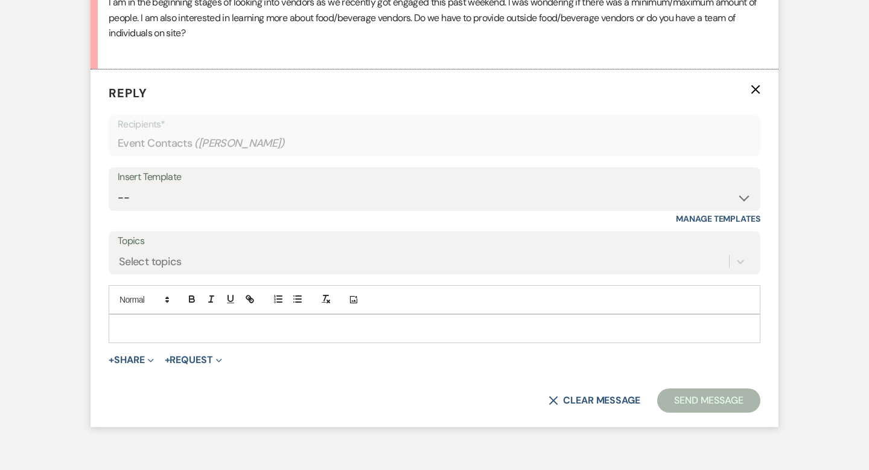
scroll to position [677, 0]
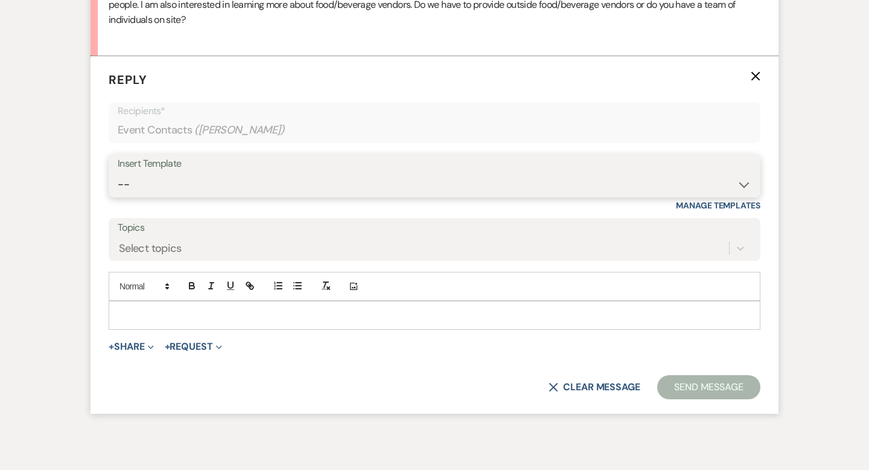
click at [136, 180] on select "-- Weven Planning Portal Introduction (Booked Events) Wedding Packages Booking …" at bounding box center [435, 185] width 634 height 24
select select "55"
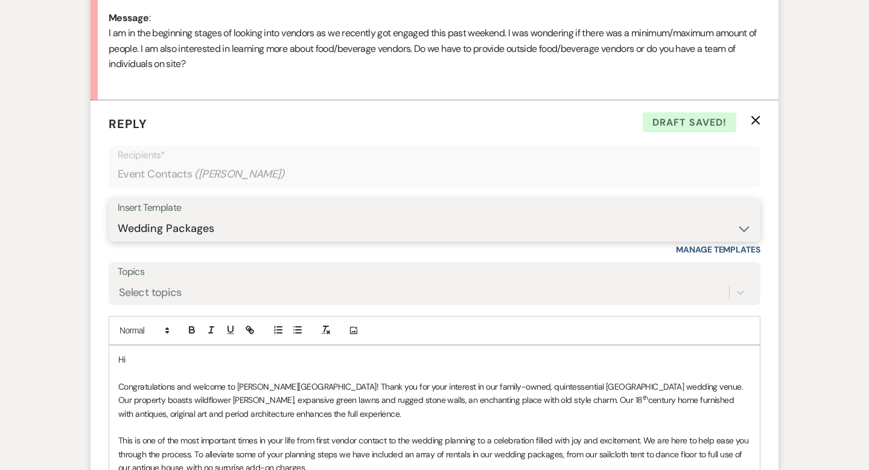
scroll to position [676, 0]
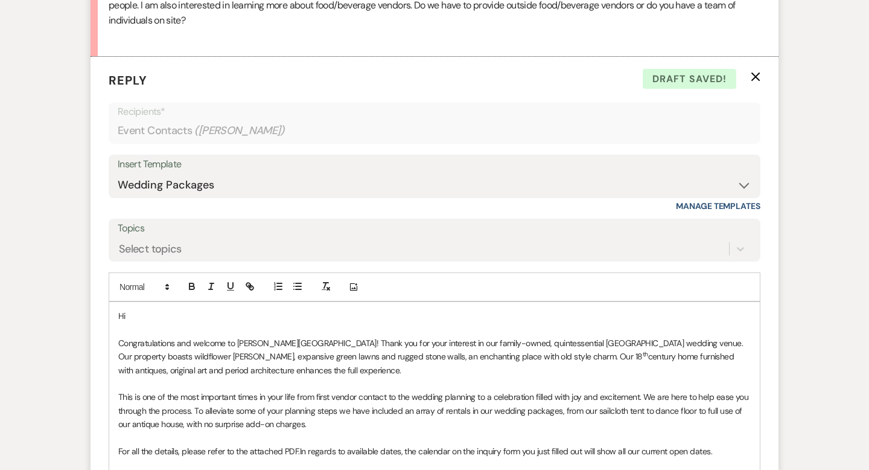
click at [151, 311] on p "Hi" at bounding box center [434, 315] width 633 height 13
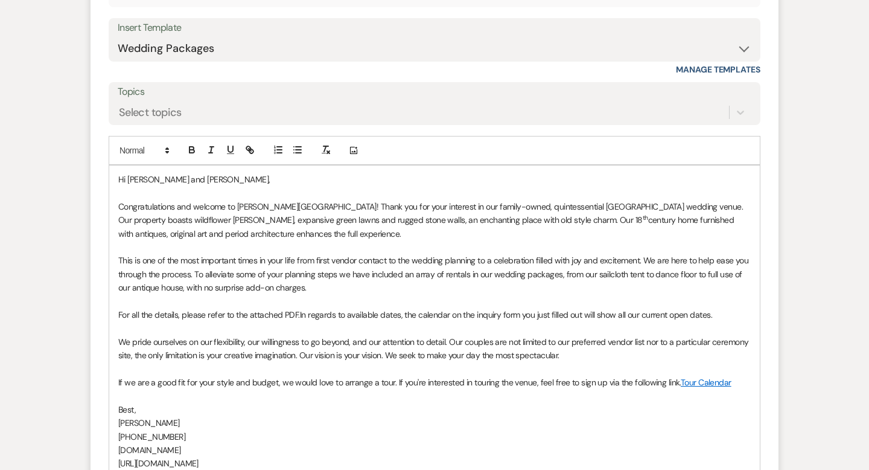
click at [301, 312] on span "In regards to available dates, the calendar on the inquiry form you just filled…" at bounding box center [506, 314] width 412 height 11
drag, startPoint x: 724, startPoint y: 318, endPoint x: 352, endPoint y: 316, distance: 371.8
click at [352, 316] on p "For all the details, please refer to the attached PDF. In regards to available …" at bounding box center [434, 314] width 633 height 13
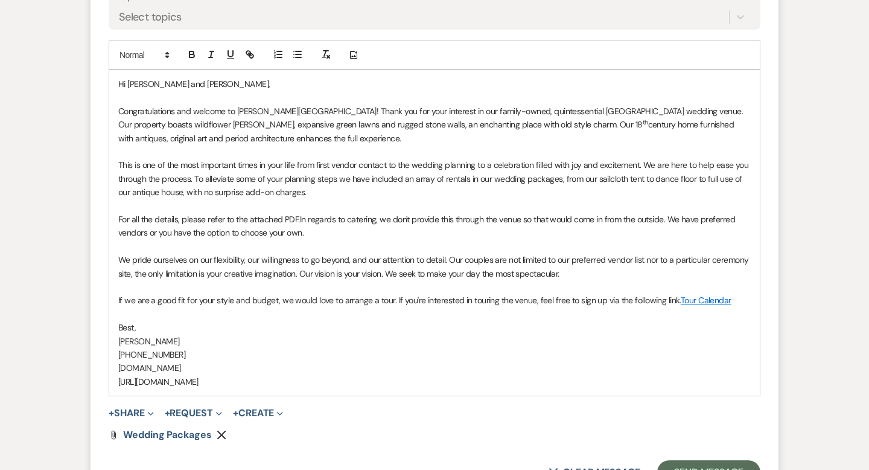
scroll to position [924, 0]
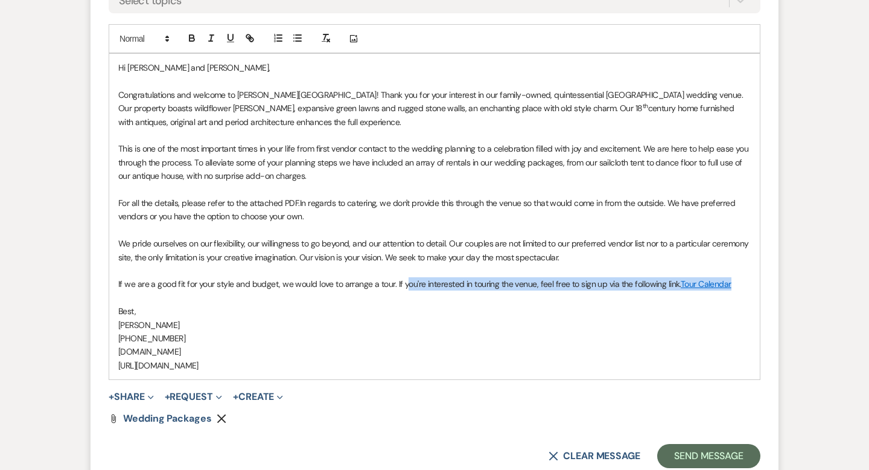
drag, startPoint x: 738, startPoint y: 287, endPoint x: 402, endPoint y: 284, distance: 336.2
click at [402, 284] on p "If we are a good fit for your style and budget, we would love to arrange a tour…" at bounding box center [434, 283] width 633 height 13
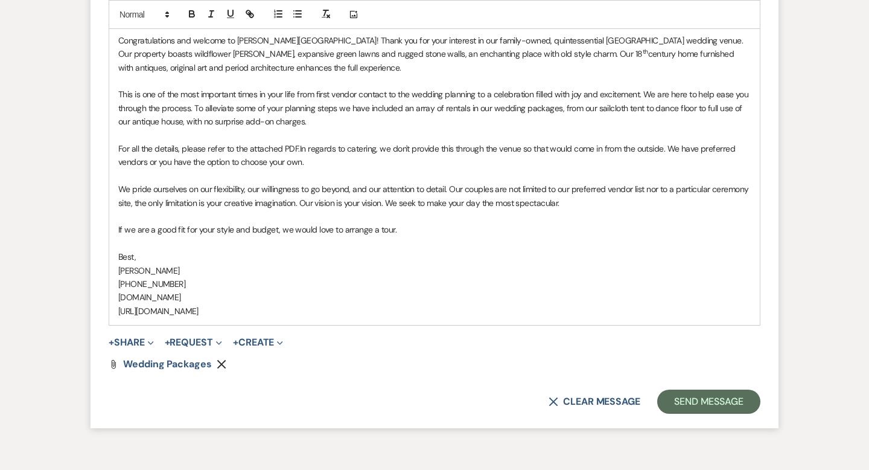
scroll to position [991, 0]
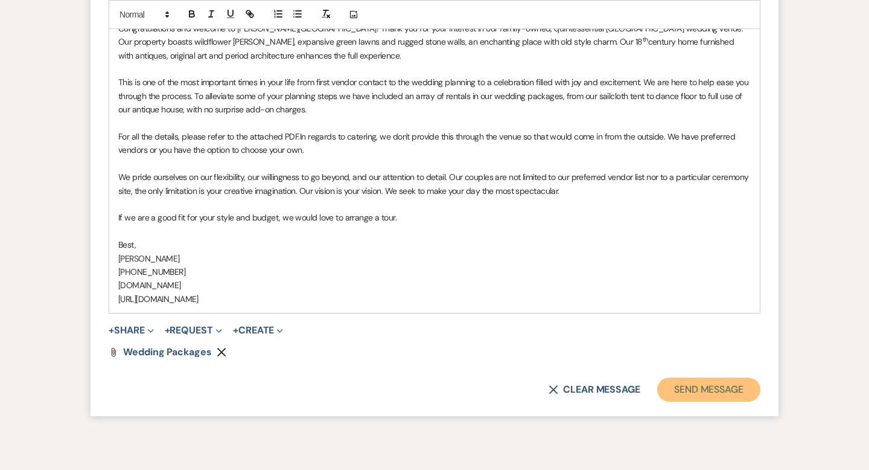
click at [689, 388] on button "Send Message" at bounding box center [708, 389] width 103 height 24
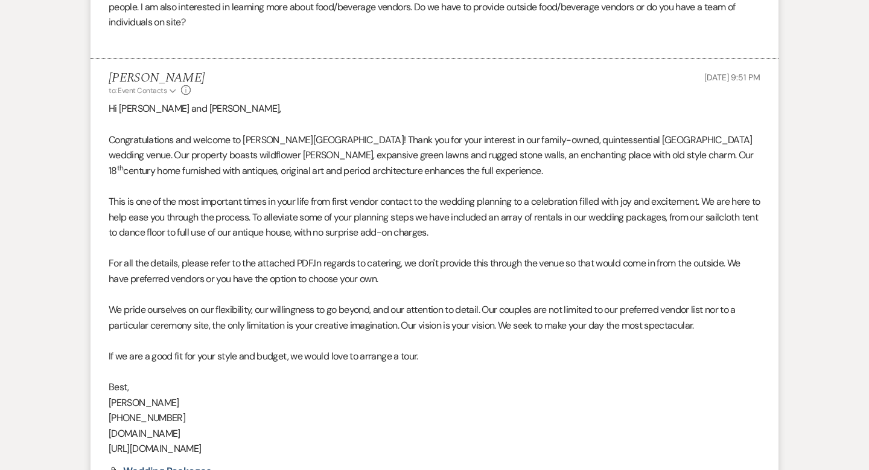
scroll to position [0, 0]
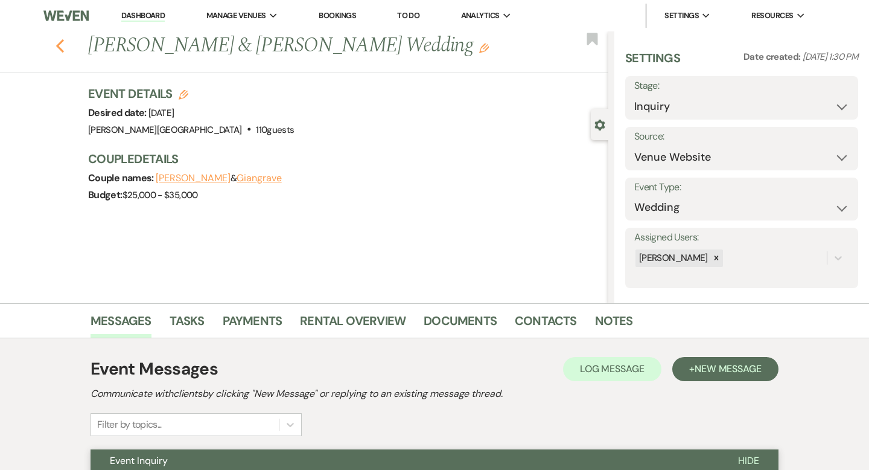
click at [62, 44] on icon "Previous" at bounding box center [60, 46] width 9 height 14
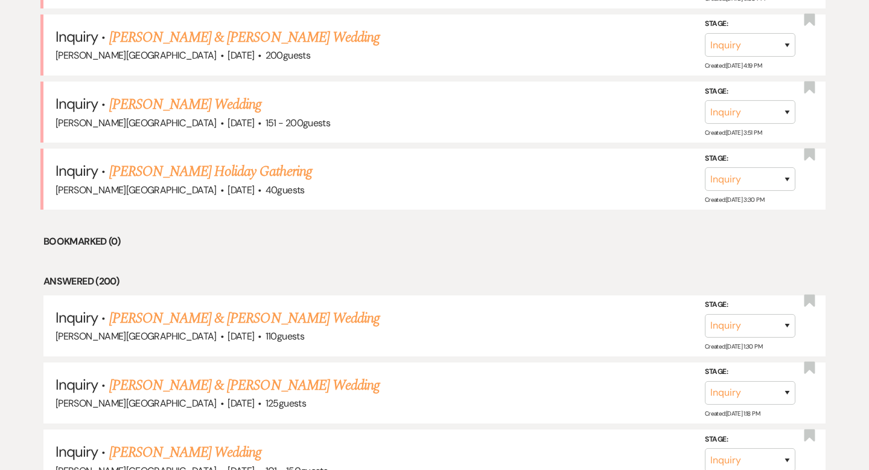
scroll to position [1513, 0]
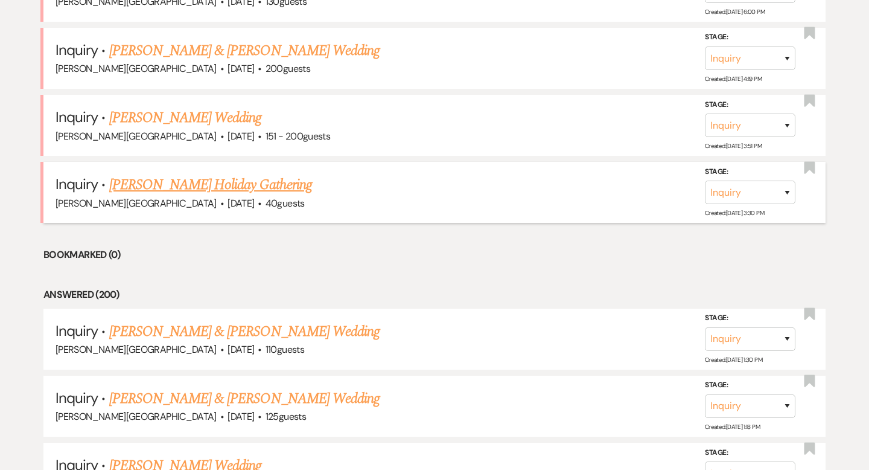
click at [254, 176] on link "[PERSON_NAME] Holiday Gathering" at bounding box center [210, 185] width 203 height 22
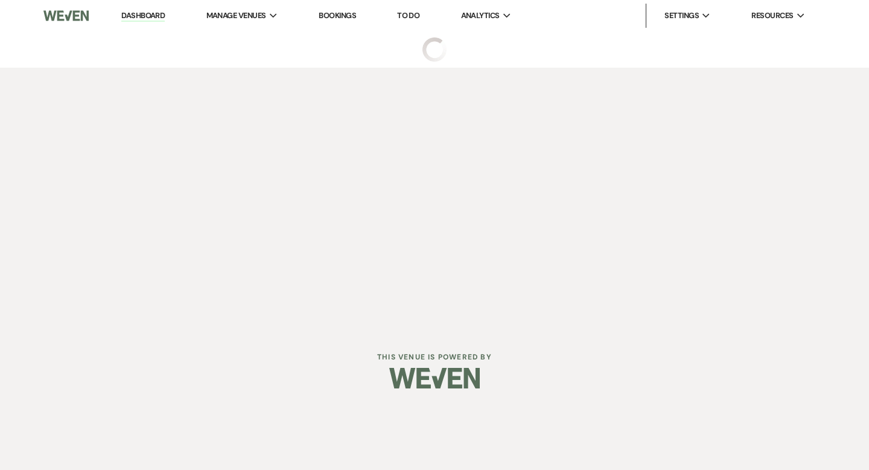
select select "5"
select select "13"
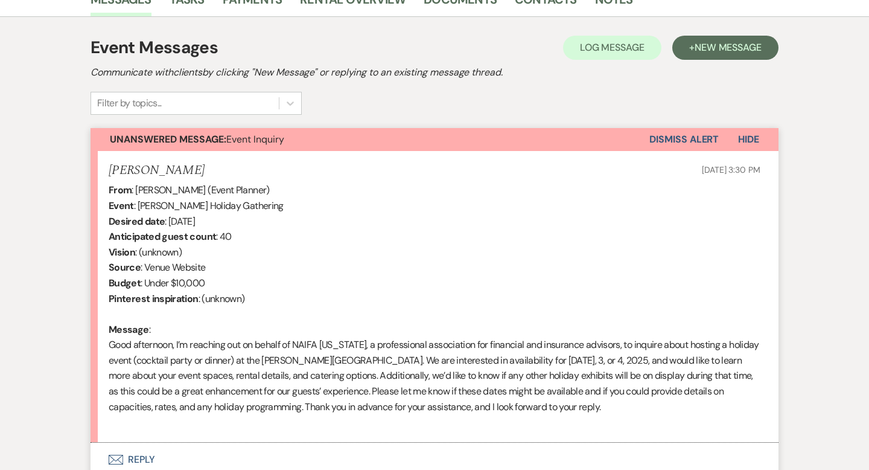
scroll to position [423, 0]
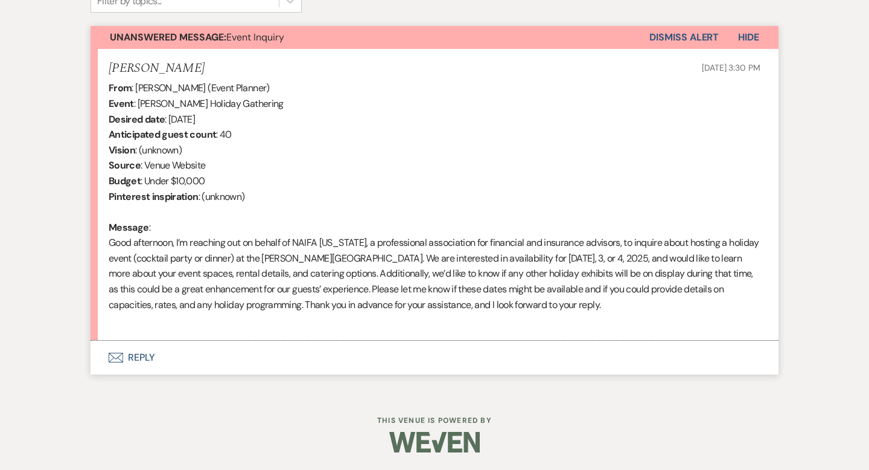
click at [143, 355] on button "Envelope Reply" at bounding box center [435, 357] width 688 height 34
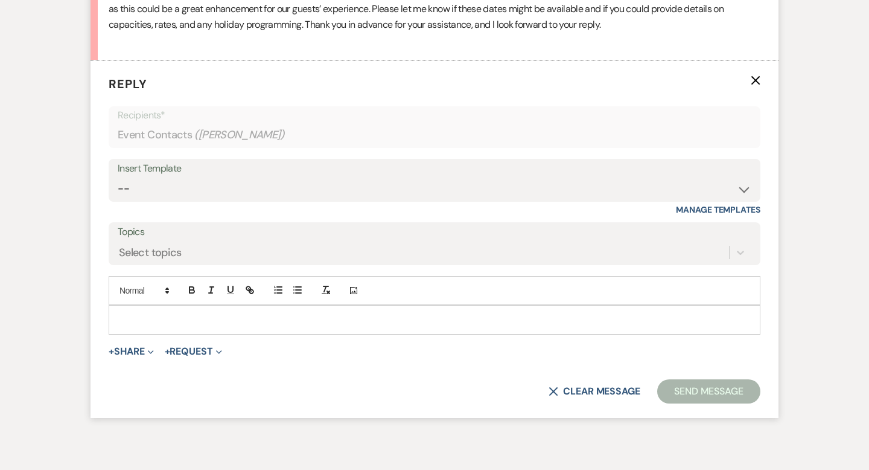
scroll to position [707, 0]
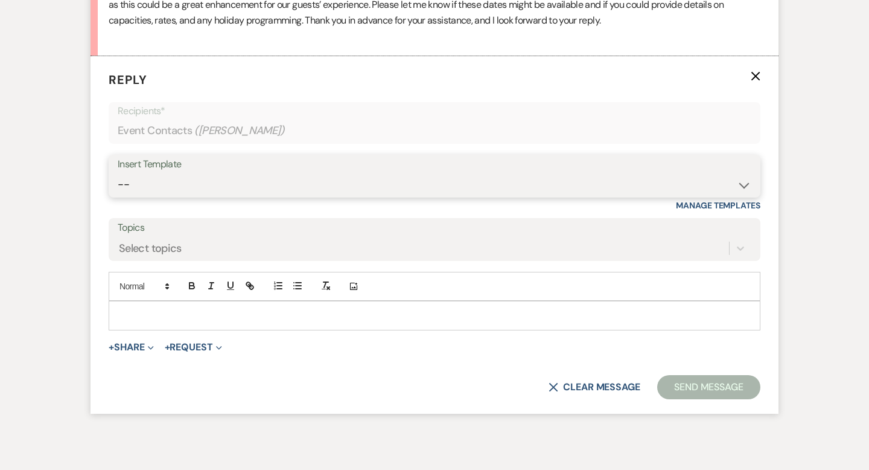
click at [146, 184] on select "-- Weven Planning Portal Introduction (Booked Events) Wedding Packages Booking …" at bounding box center [435, 185] width 634 height 24
select select "1201"
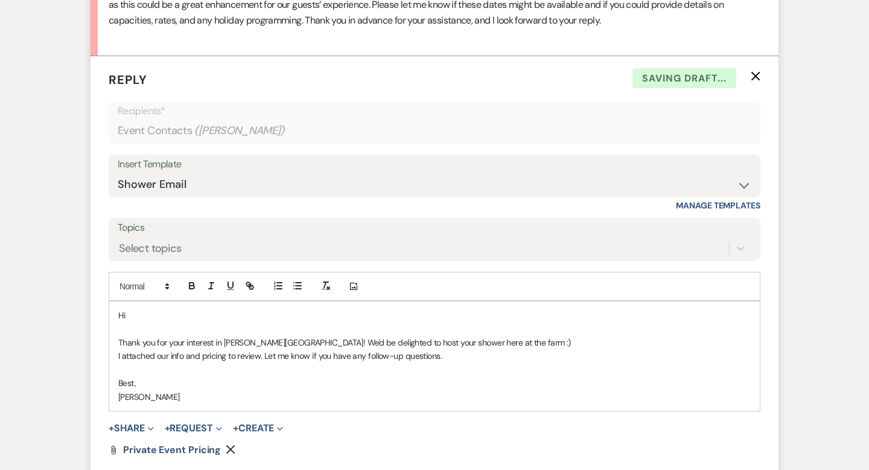
click at [143, 318] on p "Hi" at bounding box center [434, 314] width 633 height 13
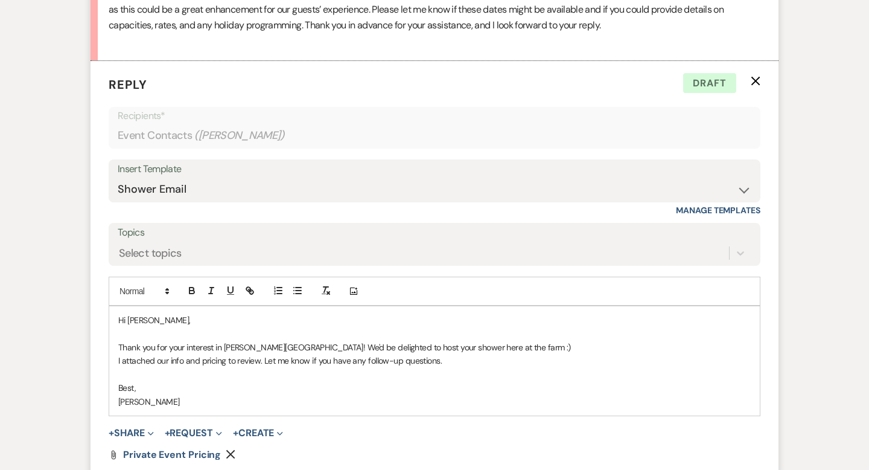
scroll to position [706, 0]
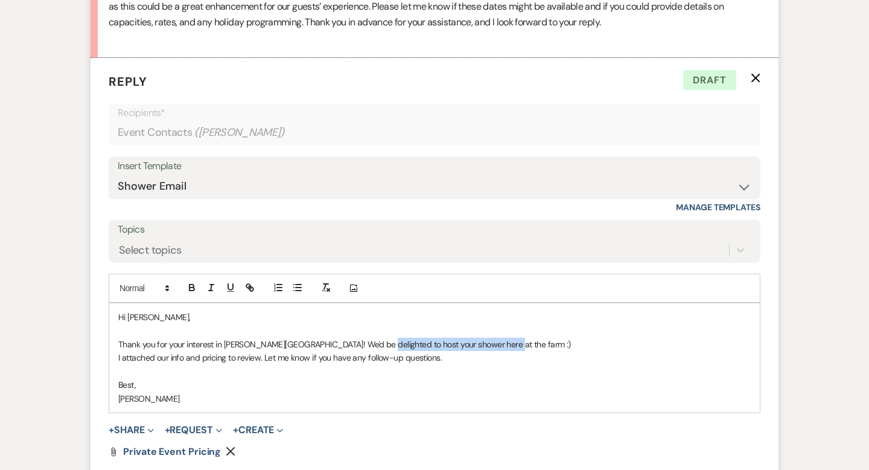
drag, startPoint x: 499, startPoint y: 342, endPoint x: 374, endPoint y: 343, distance: 125.0
click at [374, 343] on p "Thank you for your interest in [PERSON_NAME][GEOGRAPHIC_DATA]! We'd be delighte…" at bounding box center [434, 343] width 633 height 13
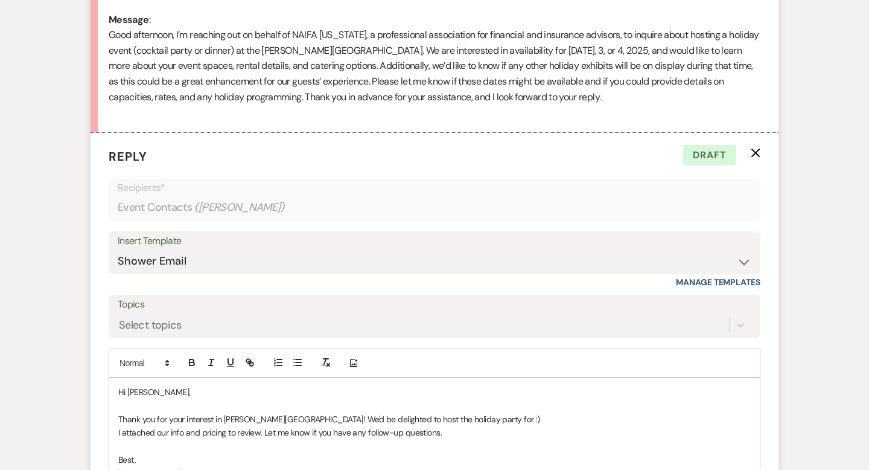
scroll to position [722, 0]
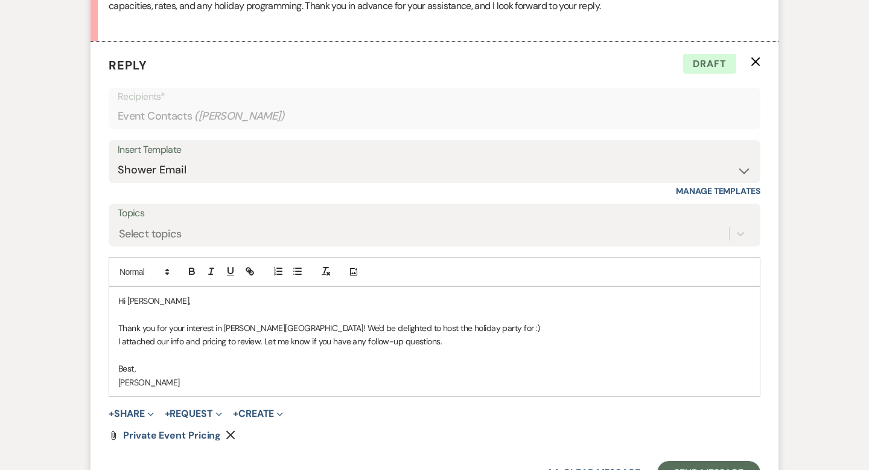
click at [409, 327] on p "Thank you for your interest in [PERSON_NAME][GEOGRAPHIC_DATA]! We'd be delighte…" at bounding box center [434, 327] width 633 height 13
click at [460, 327] on p "Thank you for your interest in [PERSON_NAME][GEOGRAPHIC_DATA]! We'd be delighte…" at bounding box center [434, 327] width 633 height 13
click at [520, 331] on p "Thank you for your interest in [PERSON_NAME][GEOGRAPHIC_DATA]! We'd be delighte…" at bounding box center [434, 327] width 633 height 13
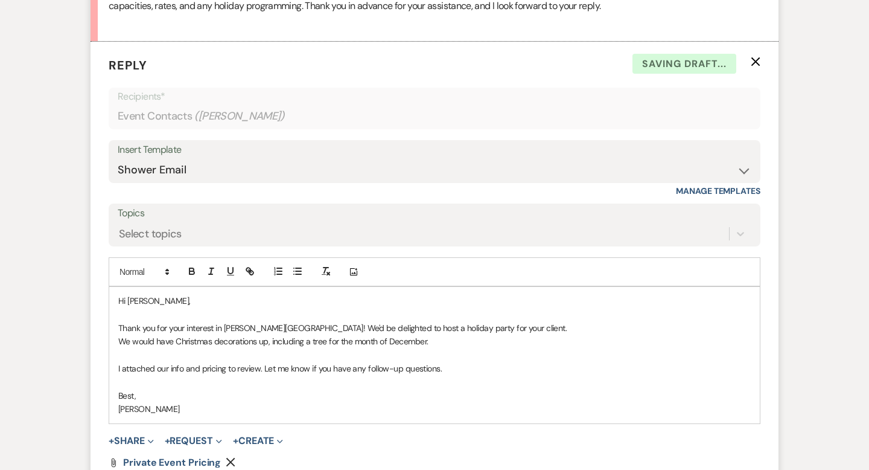
click at [458, 366] on p "I attached our info and pricing to review. Let me know if you have any follow-u…" at bounding box center [434, 368] width 633 height 13
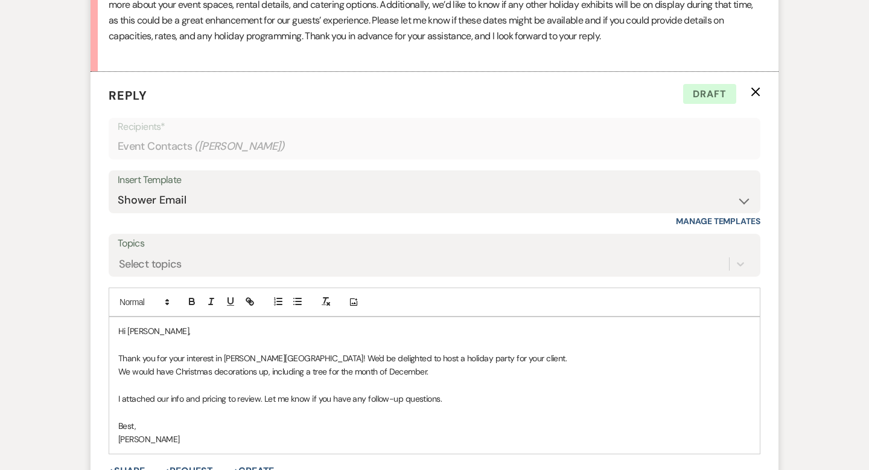
scroll to position [466, 0]
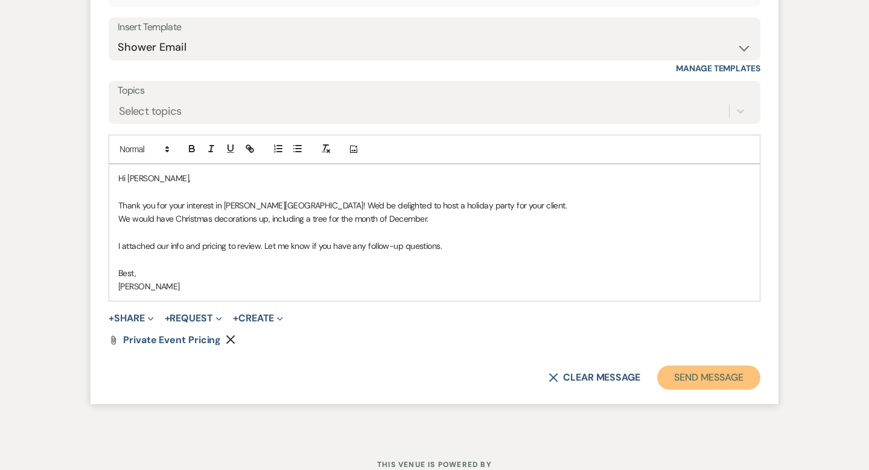
click at [697, 381] on button "Send Message" at bounding box center [708, 377] width 103 height 24
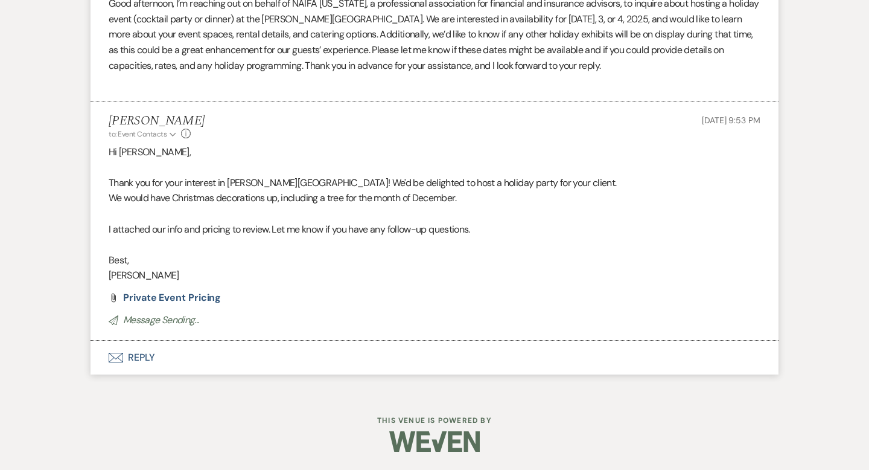
scroll to position [0, 0]
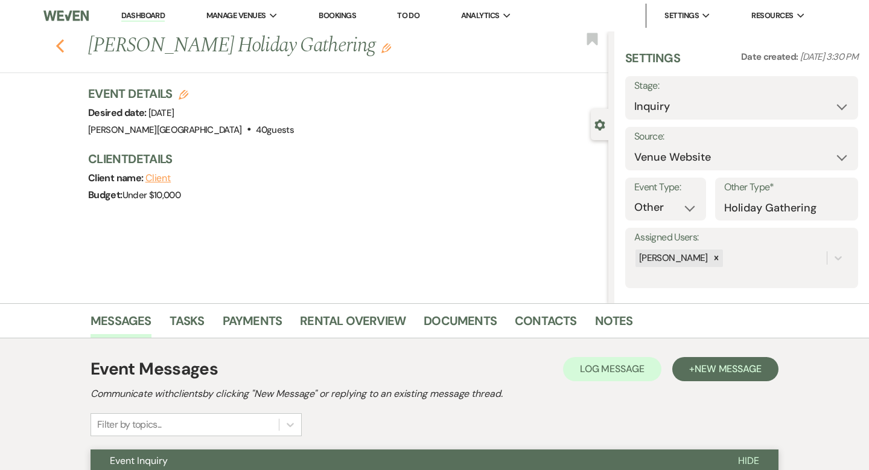
click at [59, 49] on icon "Previous" at bounding box center [60, 46] width 9 height 14
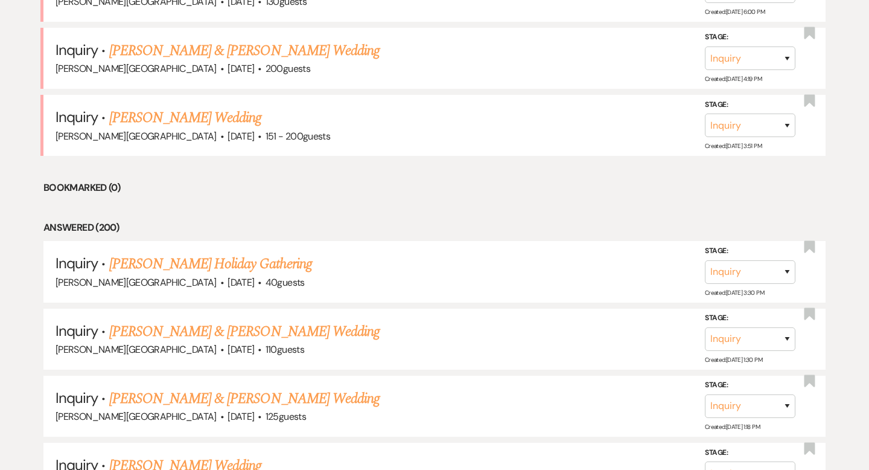
scroll to position [1434, 0]
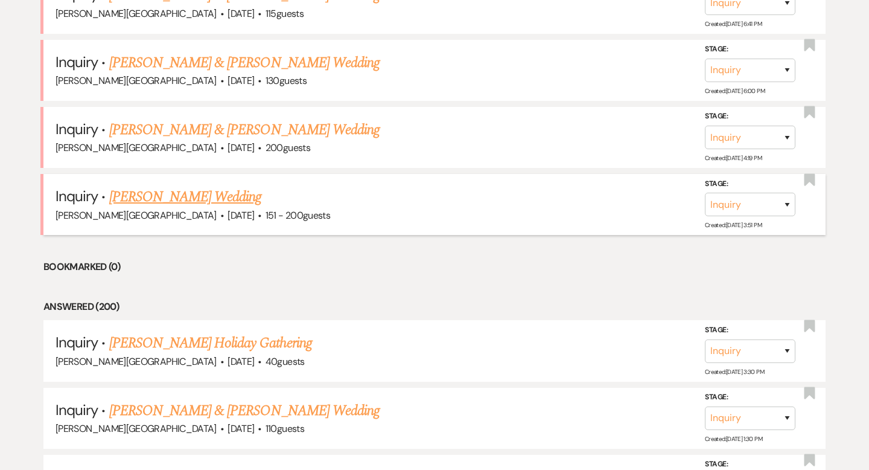
click at [228, 186] on link "[PERSON_NAME] Wedding" at bounding box center [185, 197] width 153 height 22
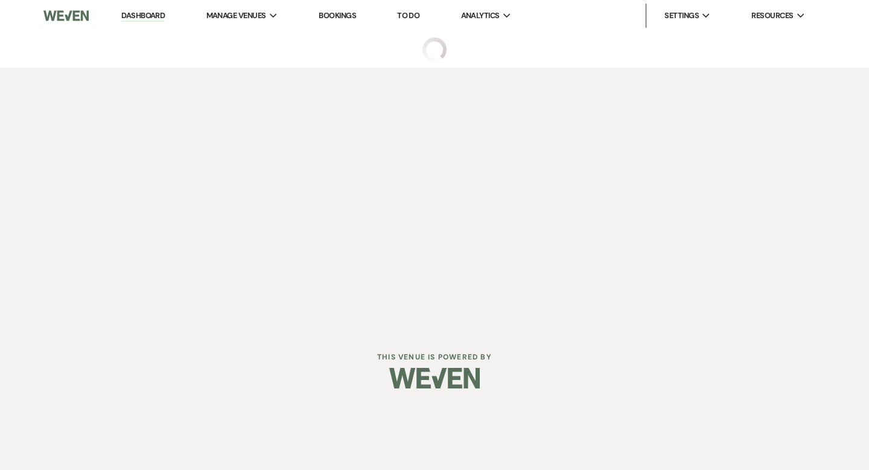
select select "2"
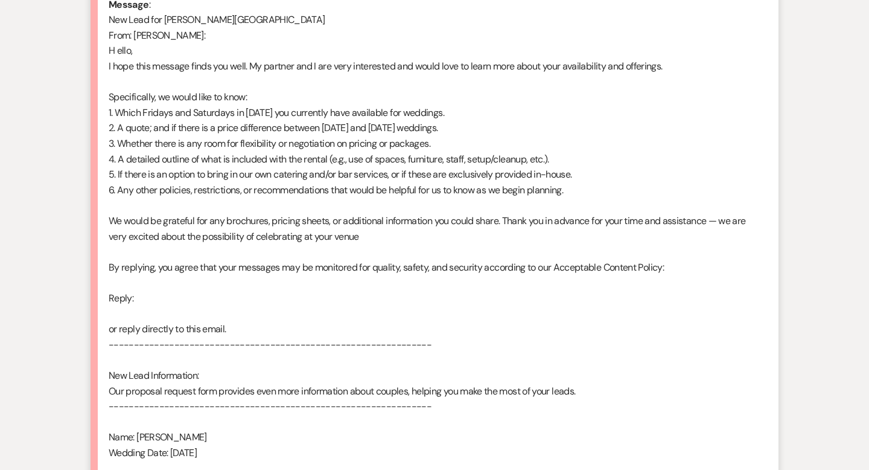
scroll to position [190, 0]
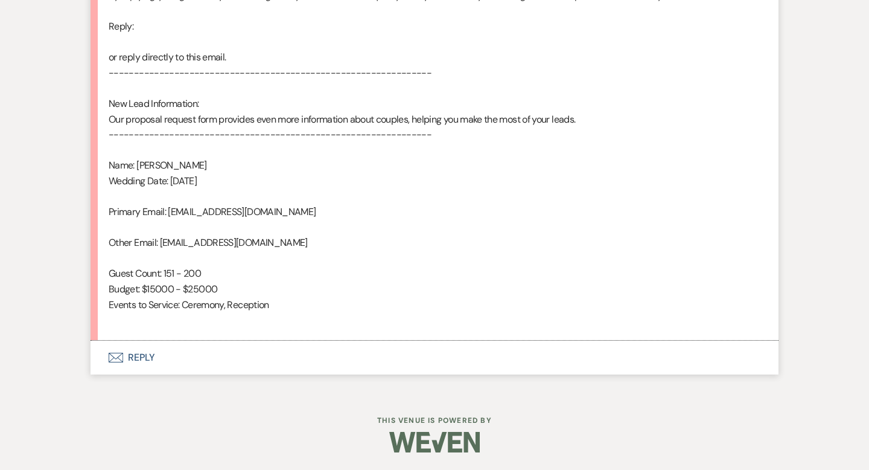
click at [145, 354] on button "Envelope Reply" at bounding box center [435, 357] width 688 height 34
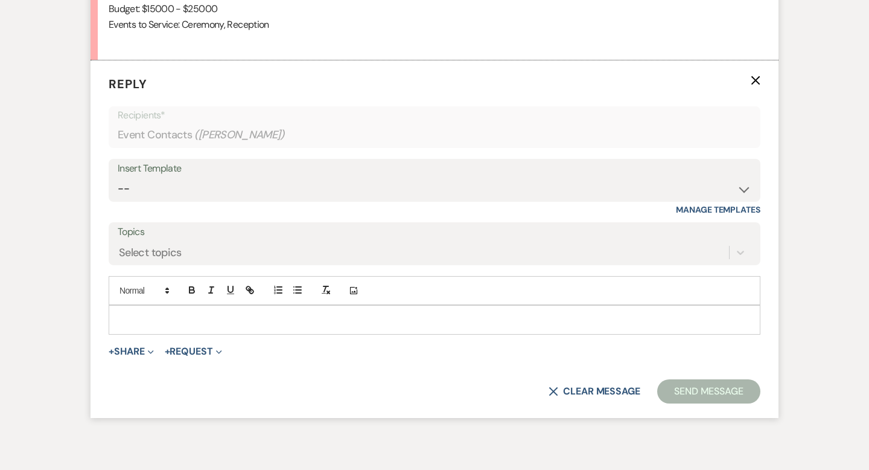
scroll to position [1202, 0]
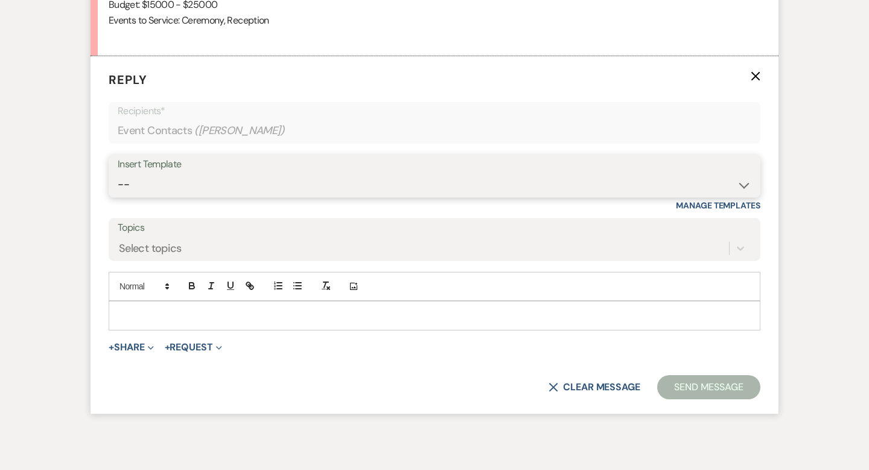
click at [138, 184] on select "-- Weven Planning Portal Introduction (Booked Events) Wedding Packages Booking …" at bounding box center [435, 185] width 634 height 24
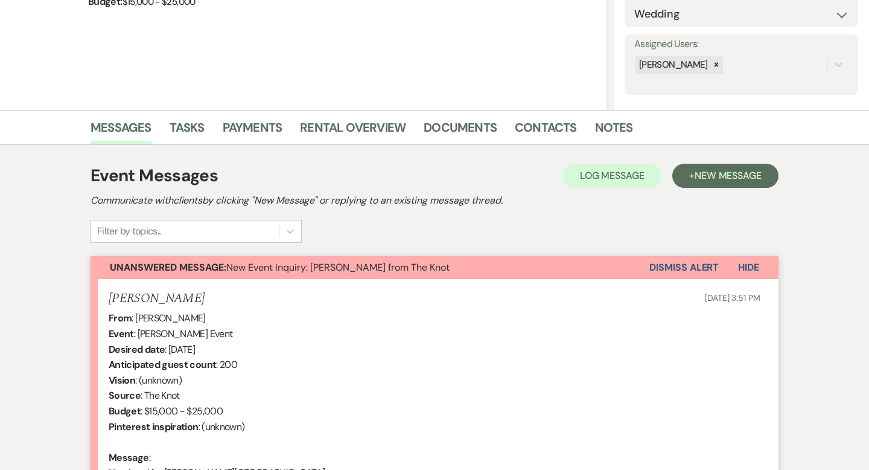
scroll to position [1256, 0]
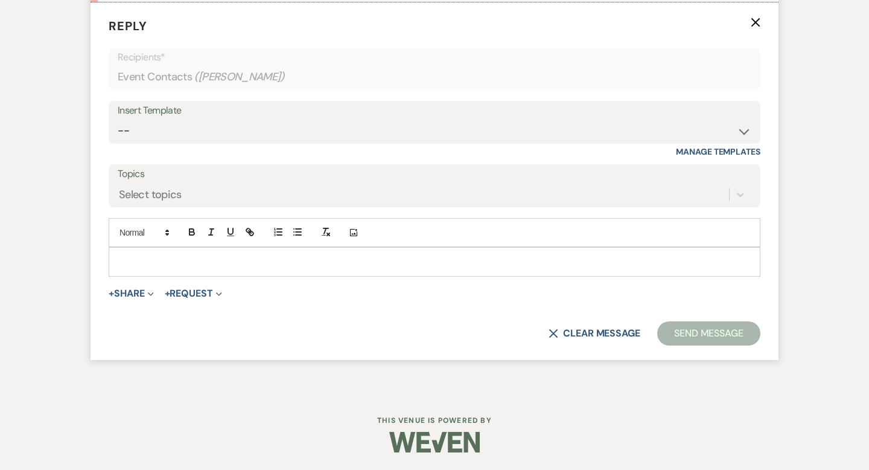
click at [168, 118] on div "Insert Template" at bounding box center [435, 111] width 634 height 18
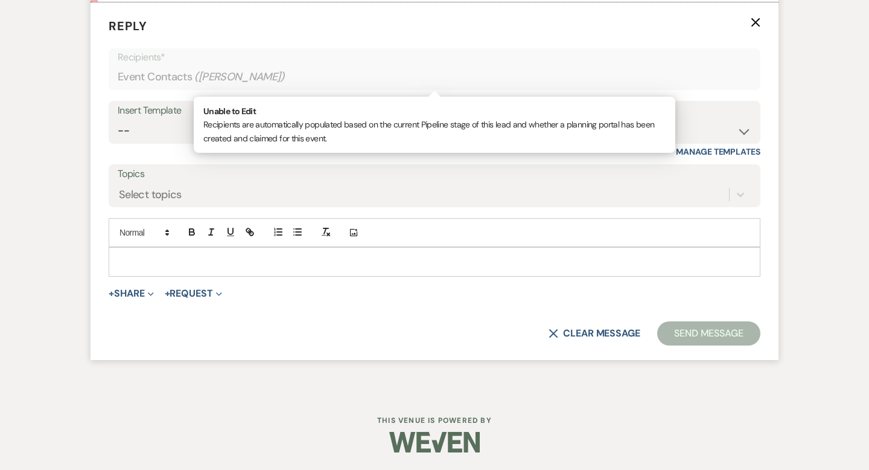
click at [176, 79] on div "Event Contacts ( [PERSON_NAME] )" at bounding box center [435, 77] width 634 height 24
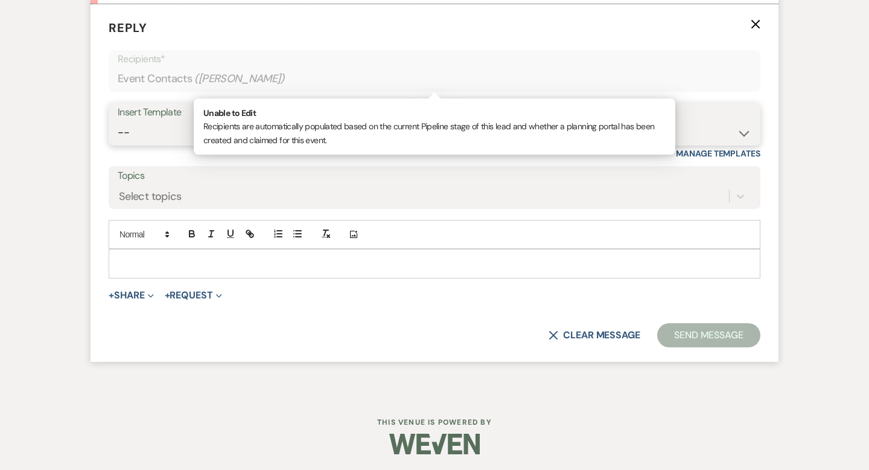
click at [145, 122] on select "-- Weven Planning Portal Introduction (Booked Events) Wedding Packages Booking …" at bounding box center [435, 133] width 634 height 24
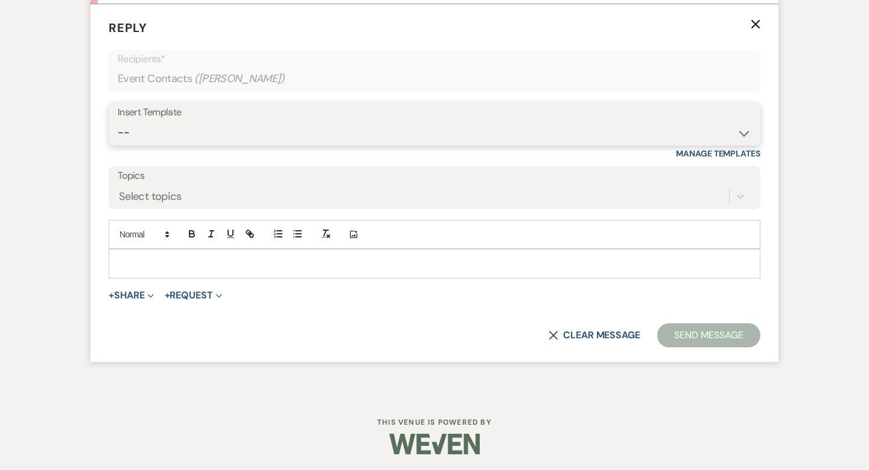
select select "4429"
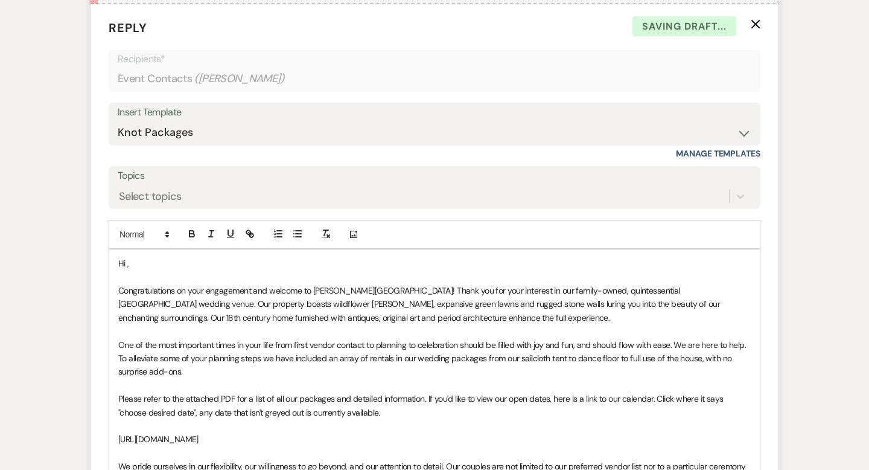
click at [155, 268] on p "Hi ," at bounding box center [434, 263] width 633 height 13
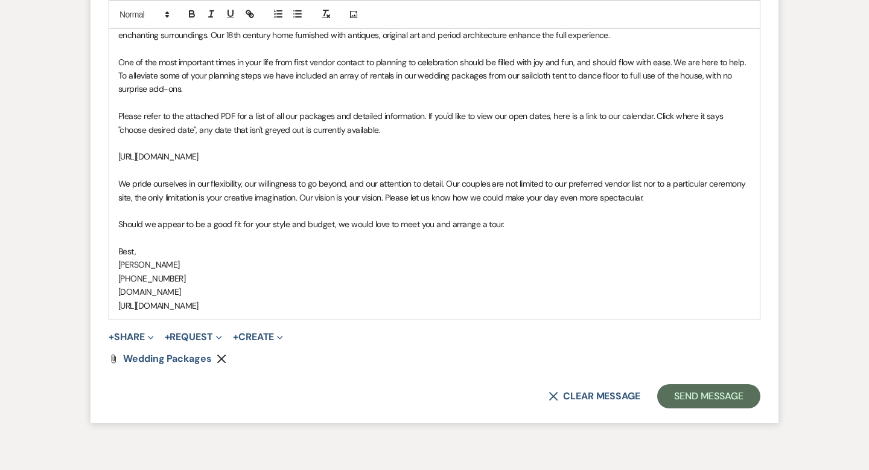
scroll to position [1569, 0]
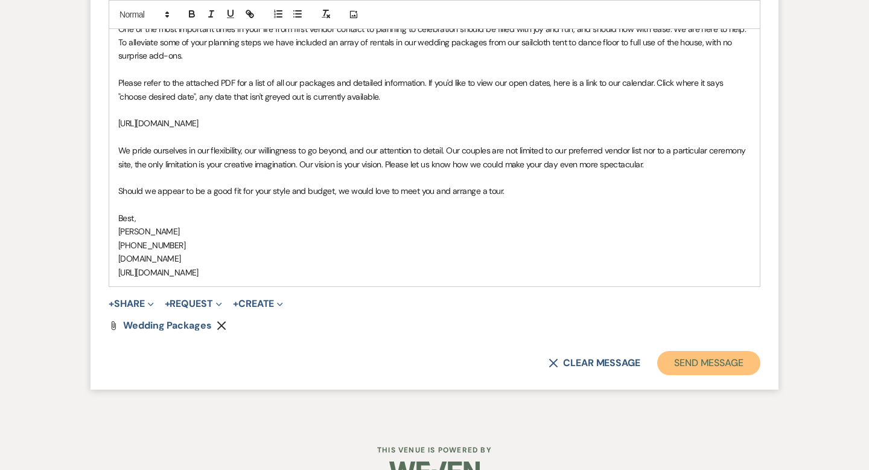
click at [678, 359] on button "Send Message" at bounding box center [708, 363] width 103 height 24
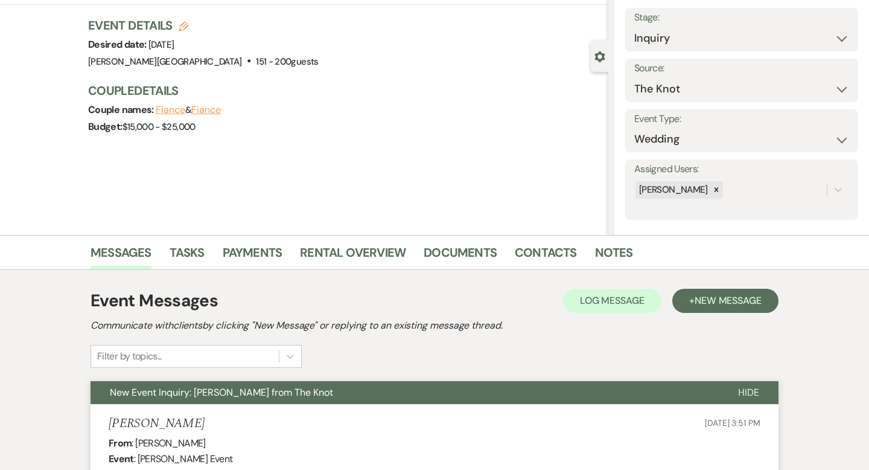
scroll to position [0, 0]
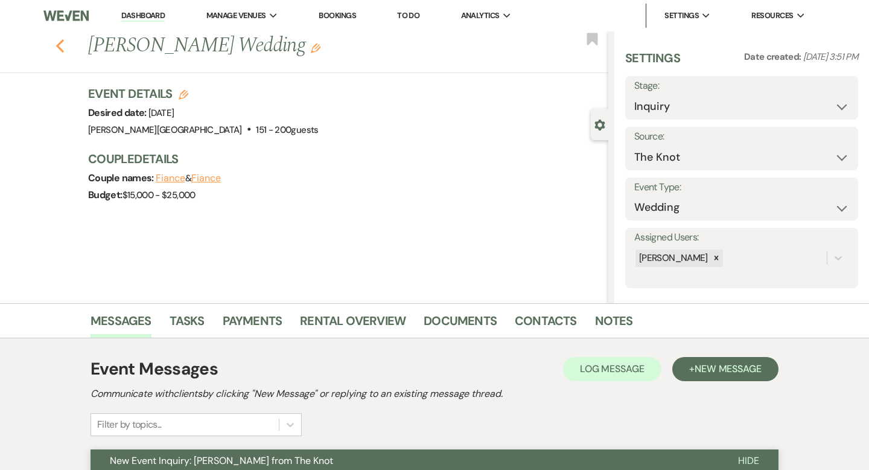
click at [61, 45] on icon "Previous" at bounding box center [60, 46] width 9 height 14
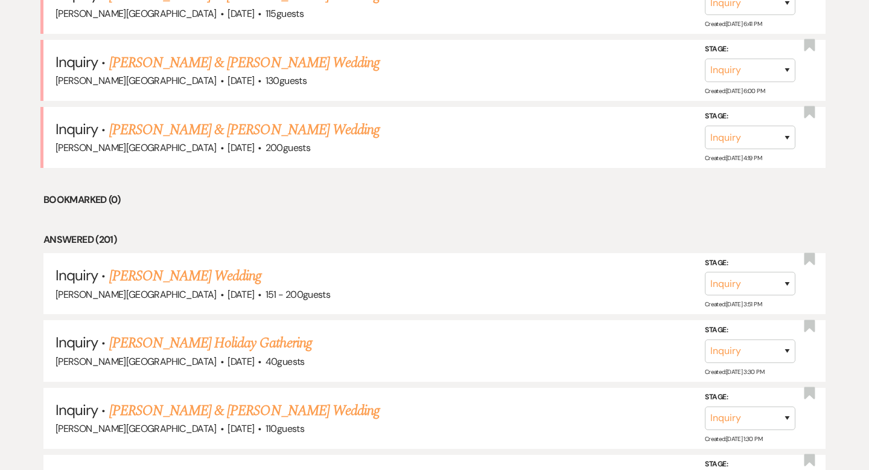
scroll to position [1376, 0]
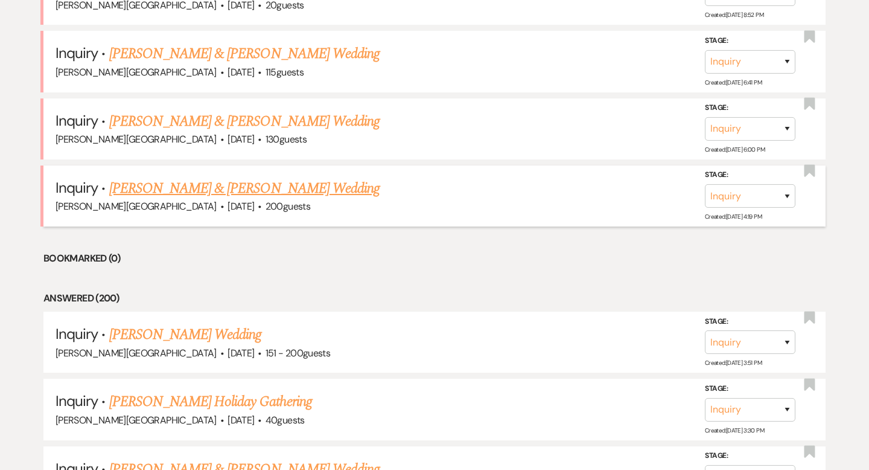
click at [185, 177] on link "[PERSON_NAME] & [PERSON_NAME] Wedding" at bounding box center [244, 188] width 270 height 22
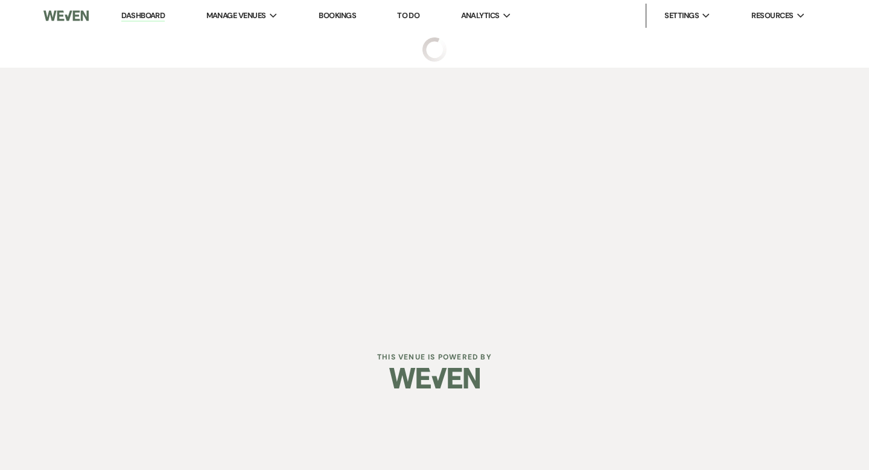
select select "5"
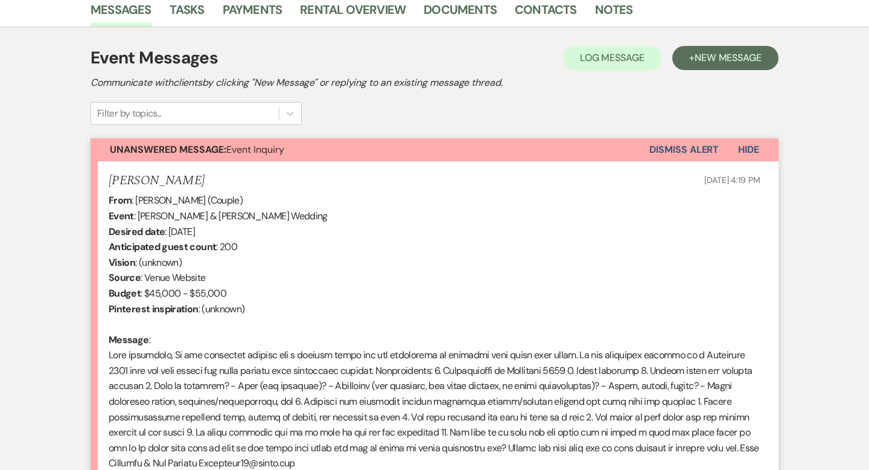
scroll to position [470, 0]
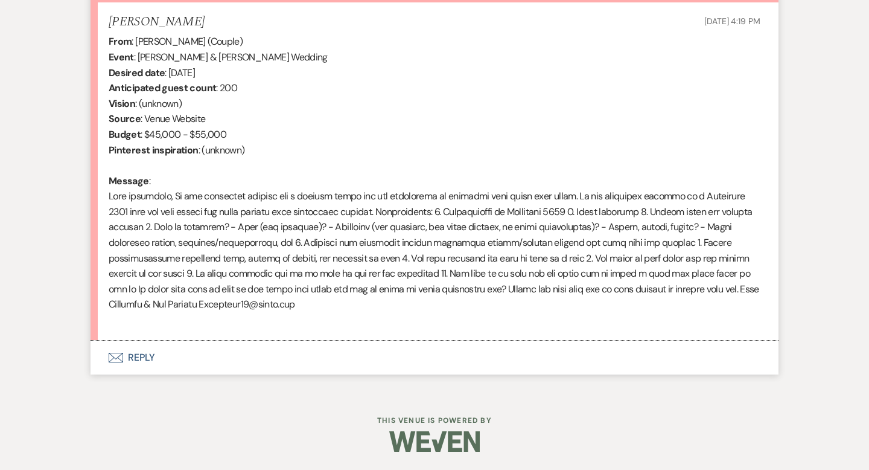
click at [143, 356] on button "Envelope Reply" at bounding box center [435, 357] width 688 height 34
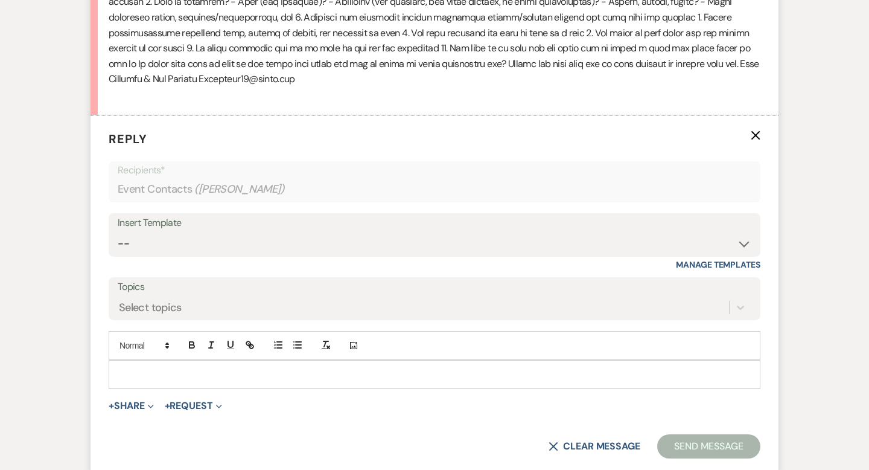
scroll to position [754, 0]
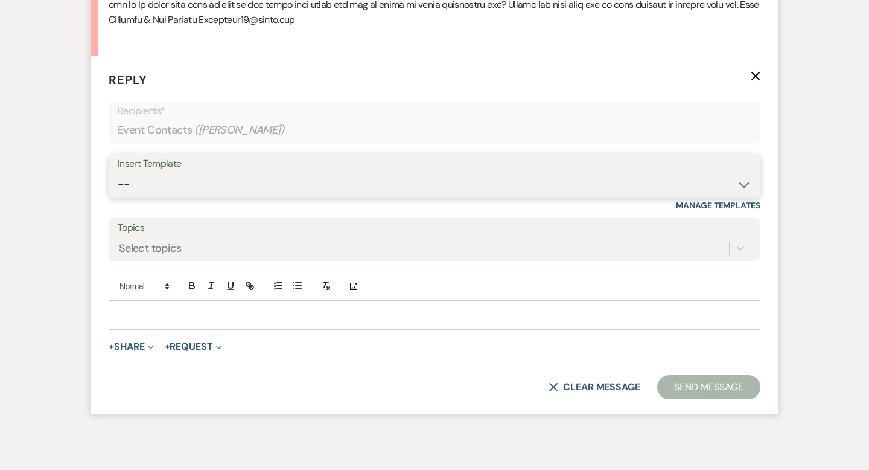
click at [150, 185] on select "-- Weven Planning Portal Introduction (Booked Events) Wedding Packages Booking …" at bounding box center [435, 185] width 634 height 24
select select "55"
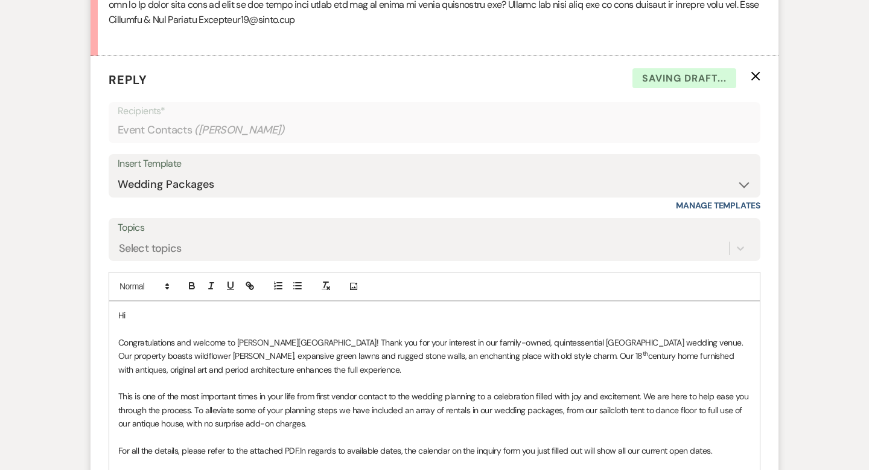
click at [158, 312] on p "Hi" at bounding box center [434, 314] width 633 height 13
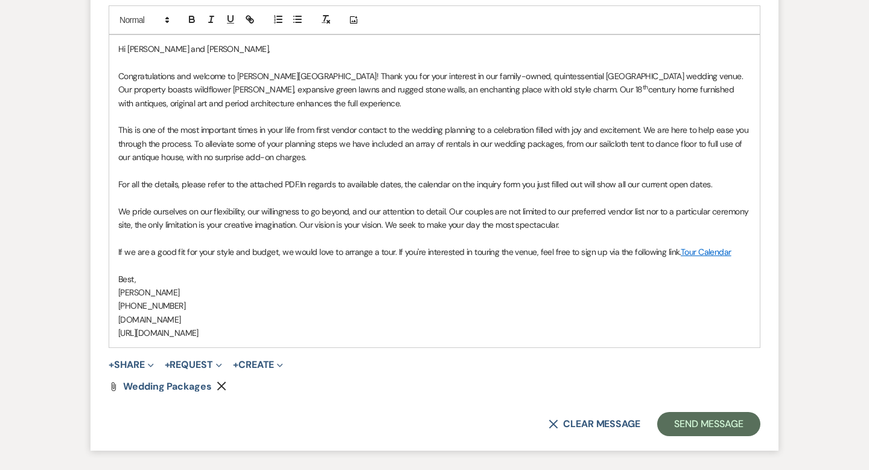
scroll to position [1049, 0]
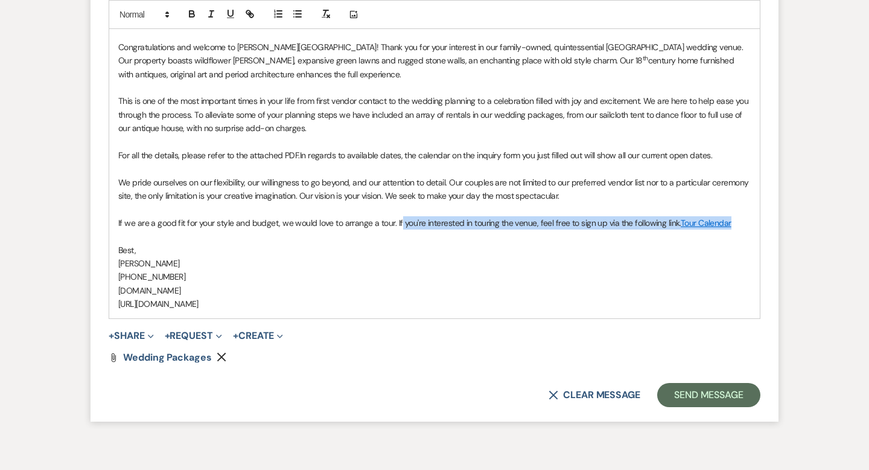
drag, startPoint x: 700, startPoint y: 226, endPoint x: 400, endPoint y: 223, distance: 300.6
click at [400, 223] on p "If we are a good fit for your style and budget, we would love to arrange a tour…" at bounding box center [434, 222] width 633 height 13
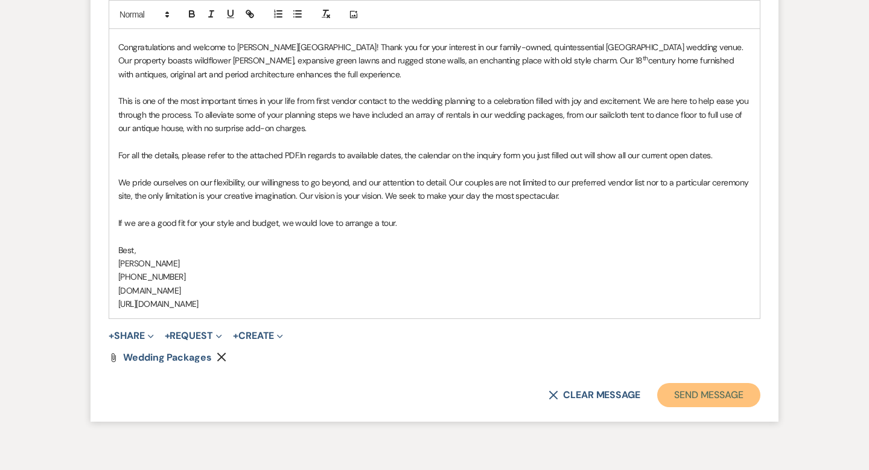
click at [714, 401] on button "Send Message" at bounding box center [708, 395] width 103 height 24
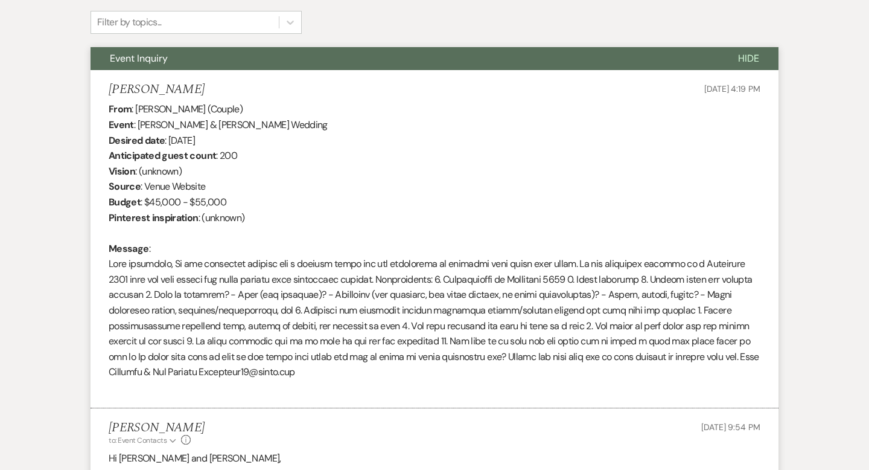
scroll to position [0, 0]
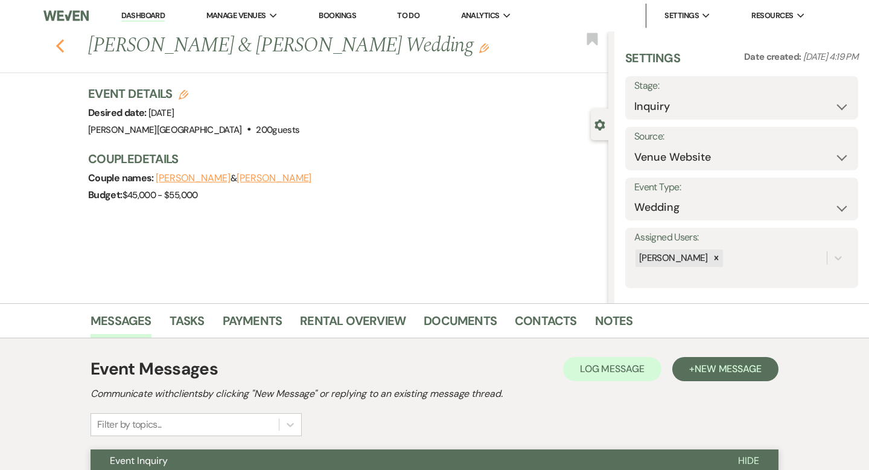
click at [58, 46] on use "button" at bounding box center [60, 45] width 8 height 13
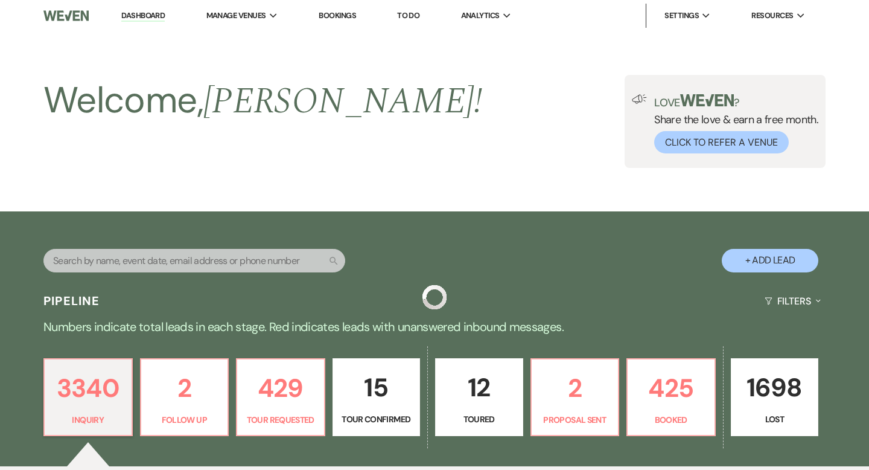
scroll to position [1376, 0]
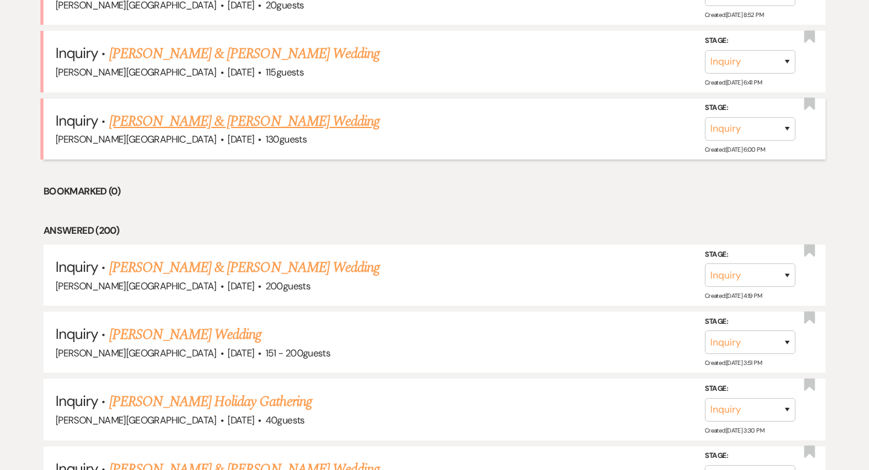
click at [243, 120] on link "[PERSON_NAME] & [PERSON_NAME] Wedding" at bounding box center [244, 121] width 270 height 22
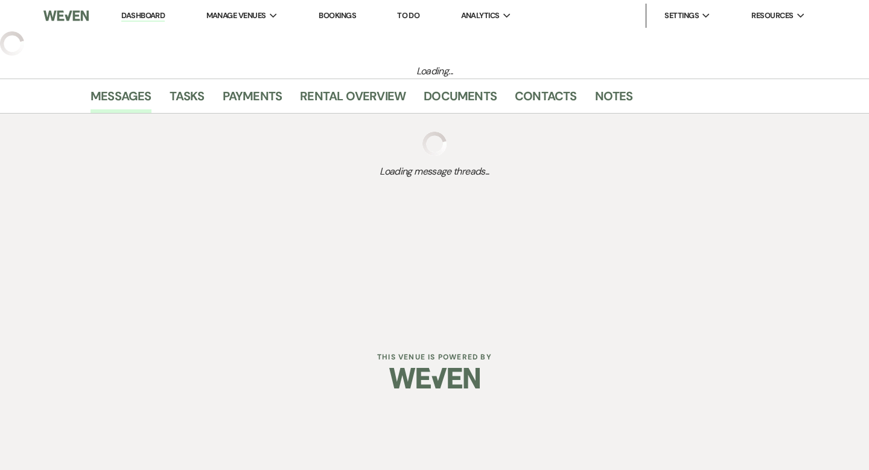
select select "5"
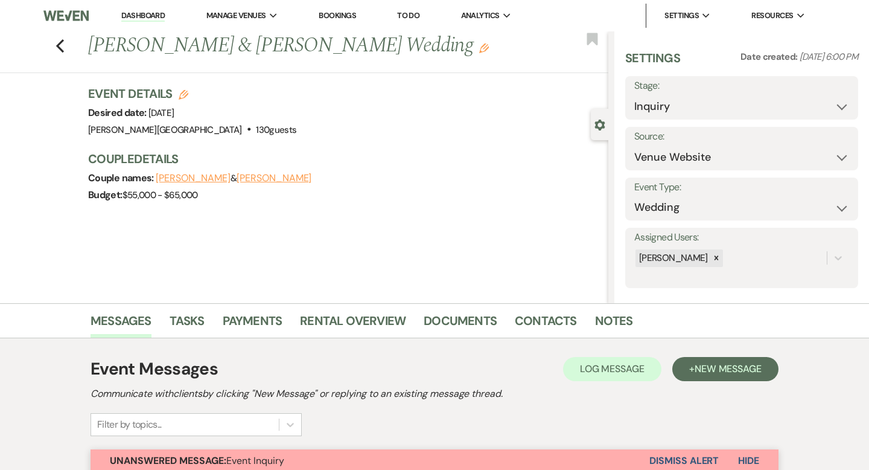
scroll to position [362, 0]
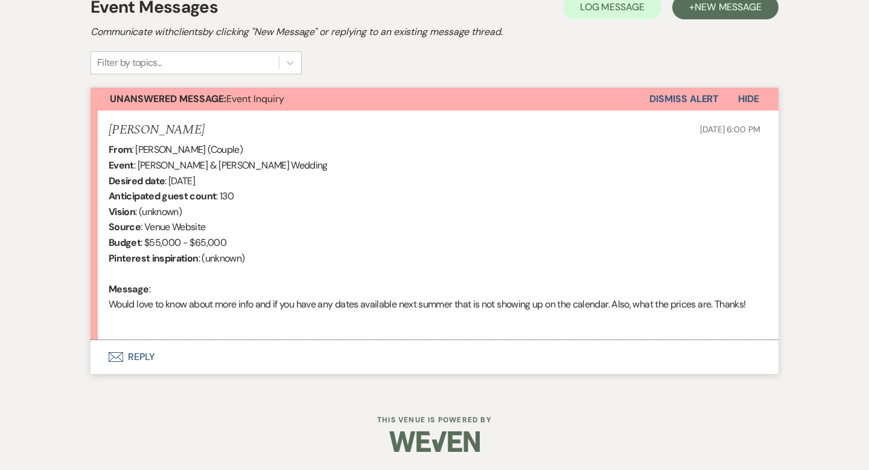
click at [145, 359] on button "Envelope Reply" at bounding box center [435, 357] width 688 height 34
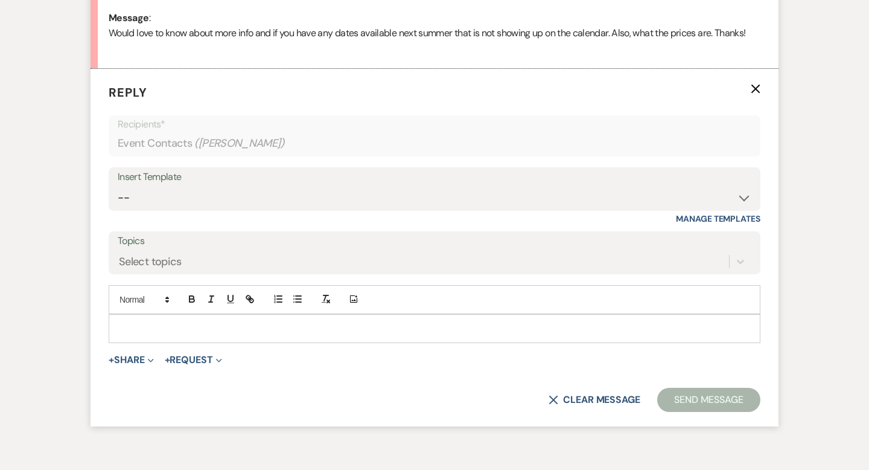
scroll to position [645, 0]
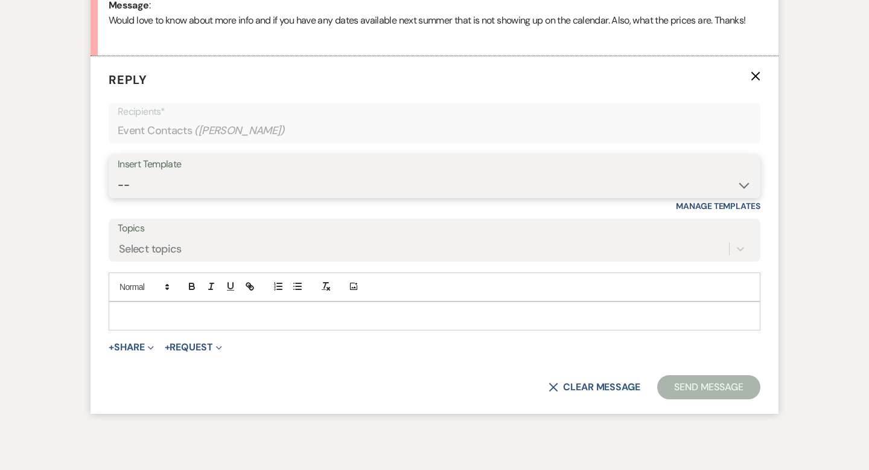
click at [167, 179] on select "-- Weven Planning Portal Introduction (Booked Events) Wedding Packages Booking …" at bounding box center [435, 185] width 634 height 24
select select "55"
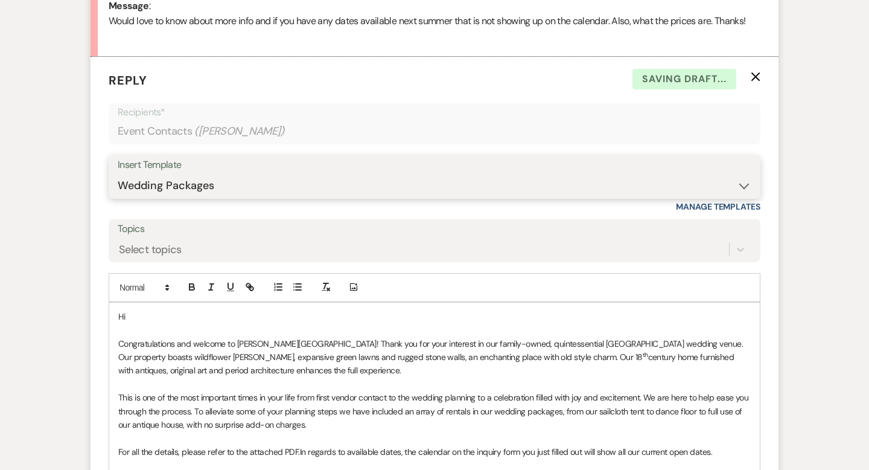
scroll to position [701, 0]
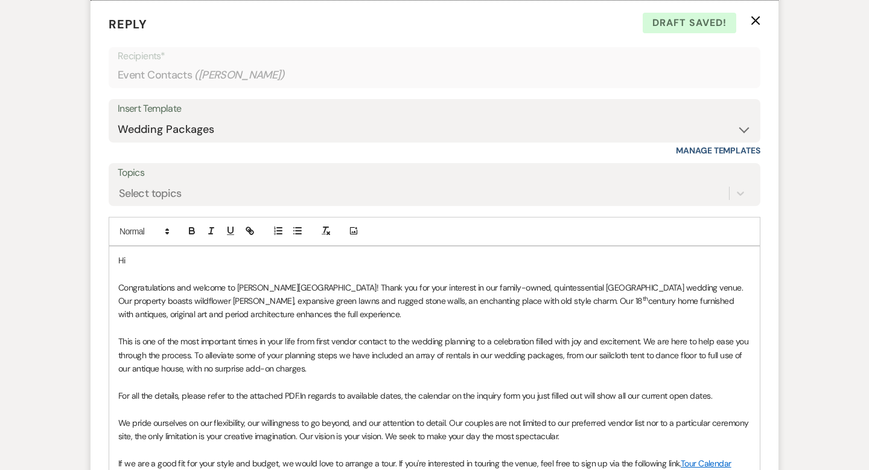
click at [165, 258] on p "Hi" at bounding box center [434, 260] width 633 height 13
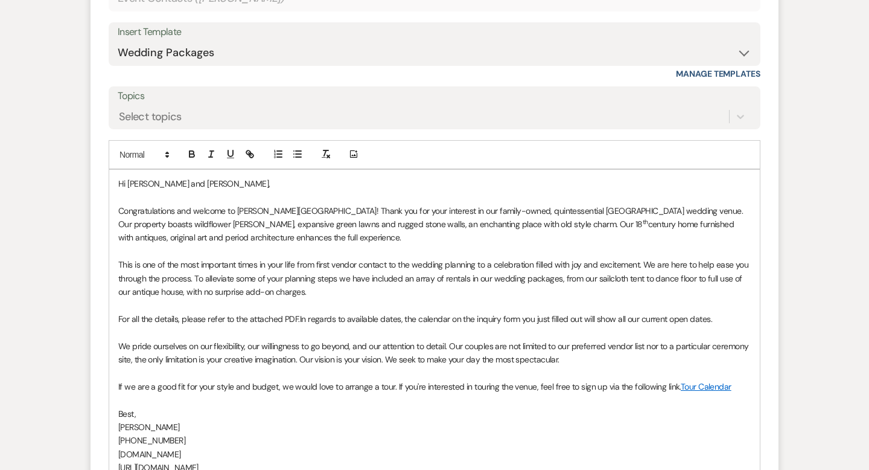
scroll to position [1003, 0]
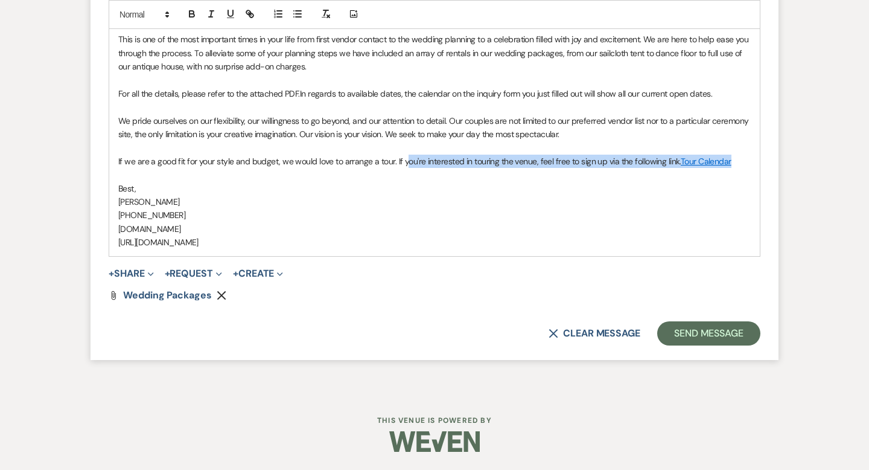
drag, startPoint x: 734, startPoint y: 159, endPoint x: 404, endPoint y: 159, distance: 330.2
click at [404, 159] on p "If we are a good fit for your style and budget, we would love to arrange a tour…" at bounding box center [434, 161] width 633 height 13
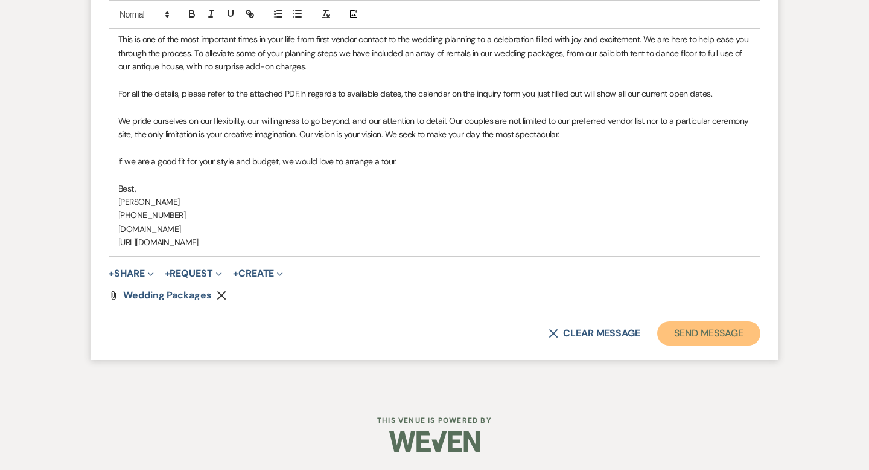
click at [698, 331] on button "Send Message" at bounding box center [708, 333] width 103 height 24
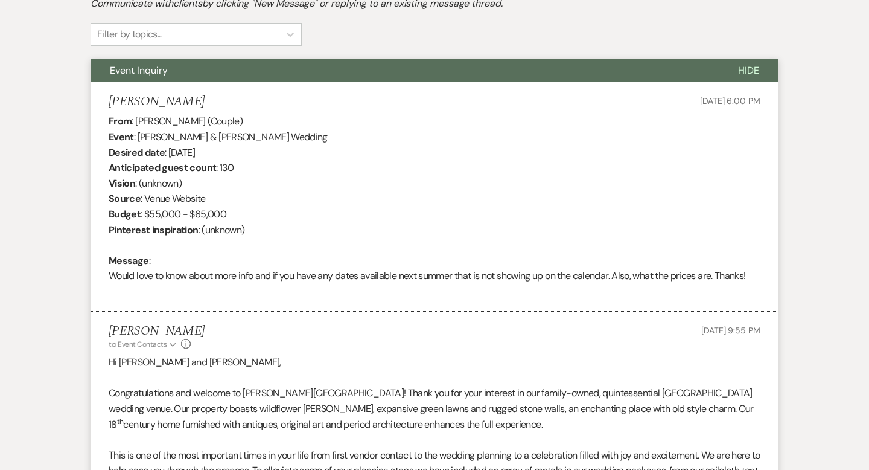
scroll to position [0, 0]
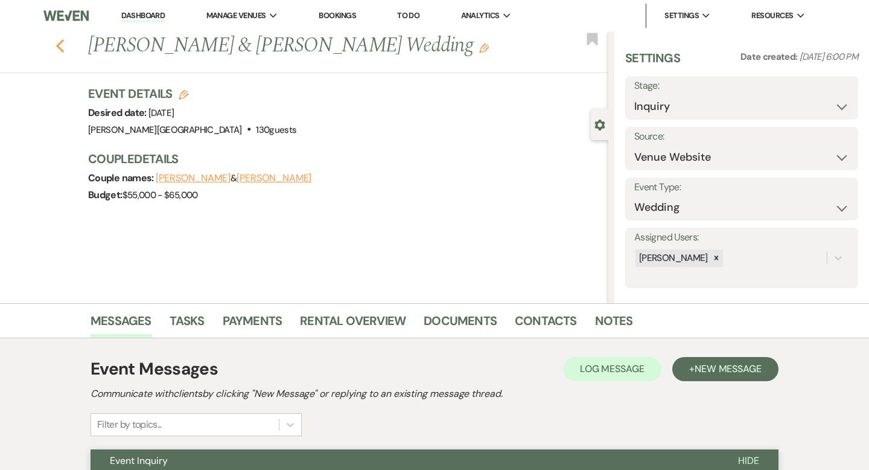
click at [60, 45] on icon "Previous" at bounding box center [60, 46] width 9 height 14
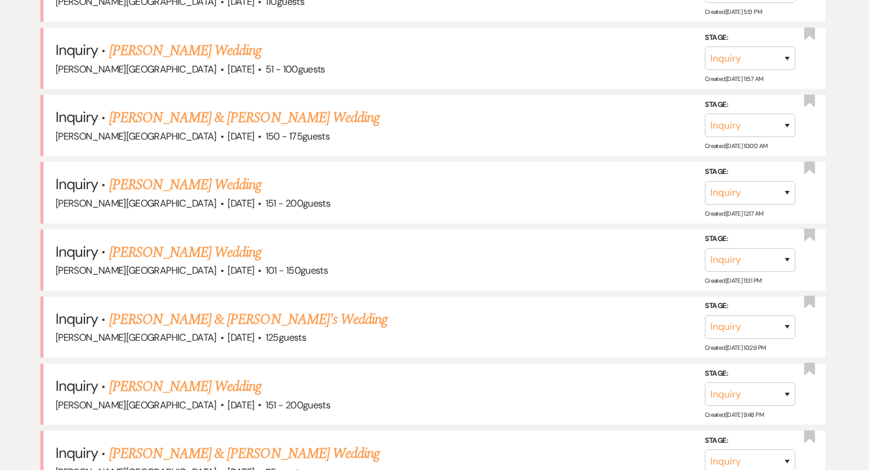
scroll to position [1131, 0]
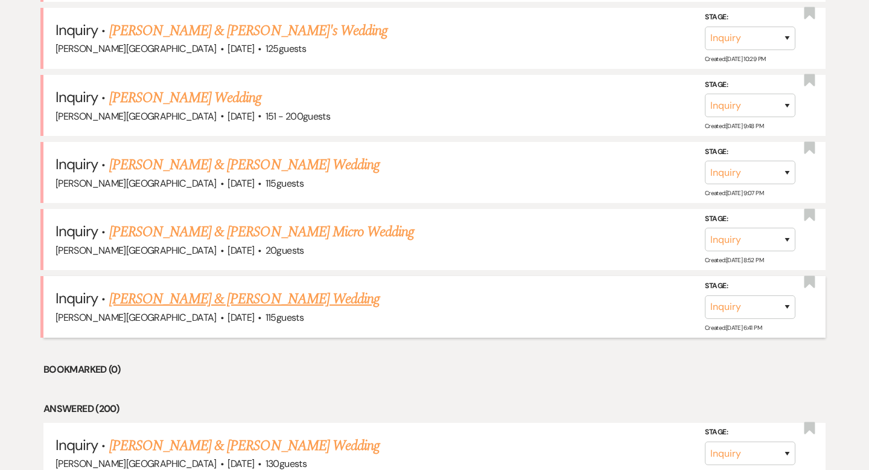
click at [228, 291] on link "[PERSON_NAME] & [PERSON_NAME] Wedding" at bounding box center [244, 299] width 270 height 22
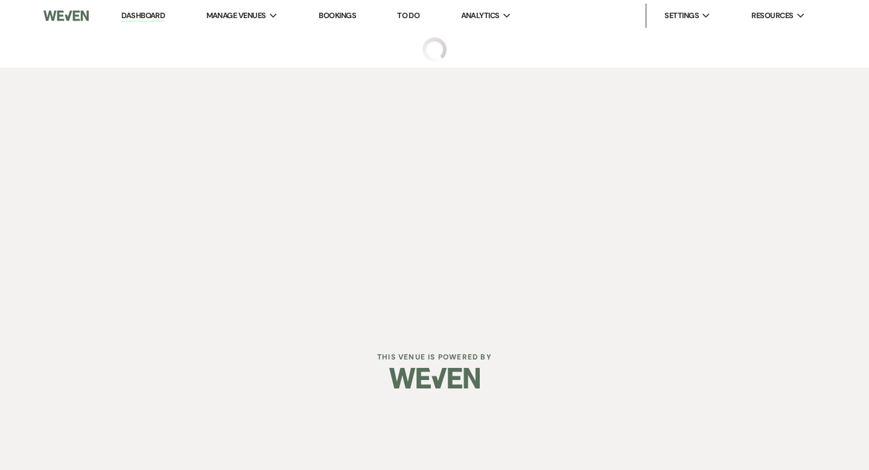
select select "5"
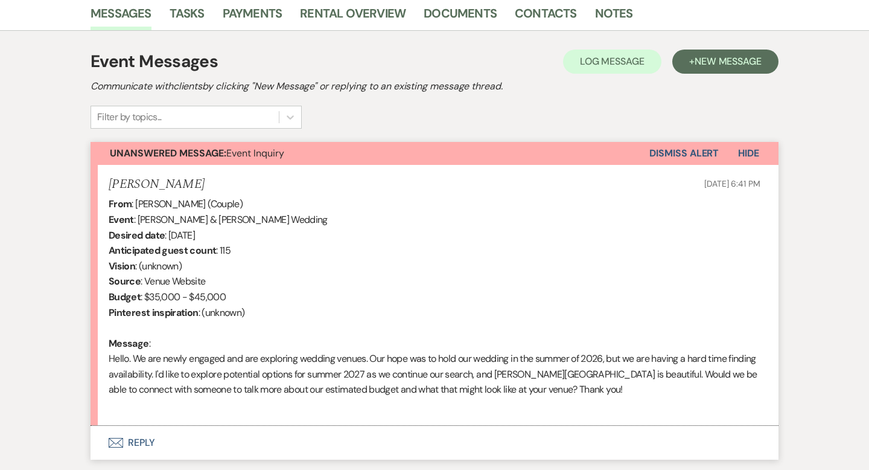
scroll to position [373, 0]
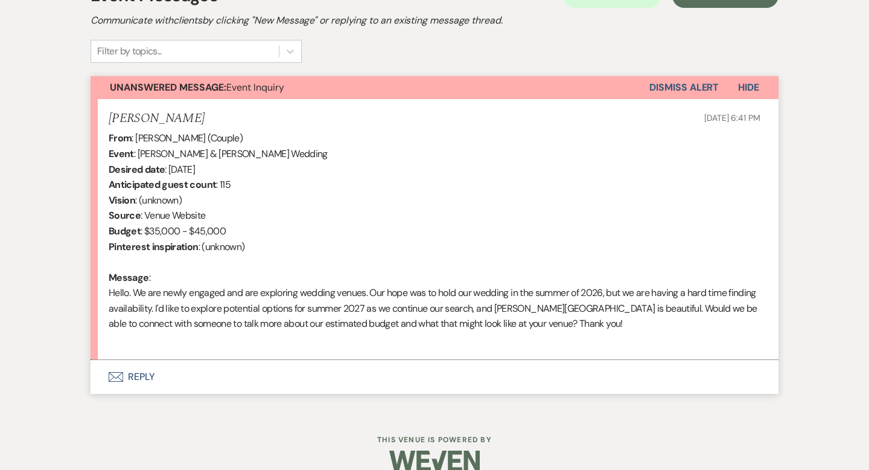
click at [150, 371] on button "Envelope Reply" at bounding box center [435, 377] width 688 height 34
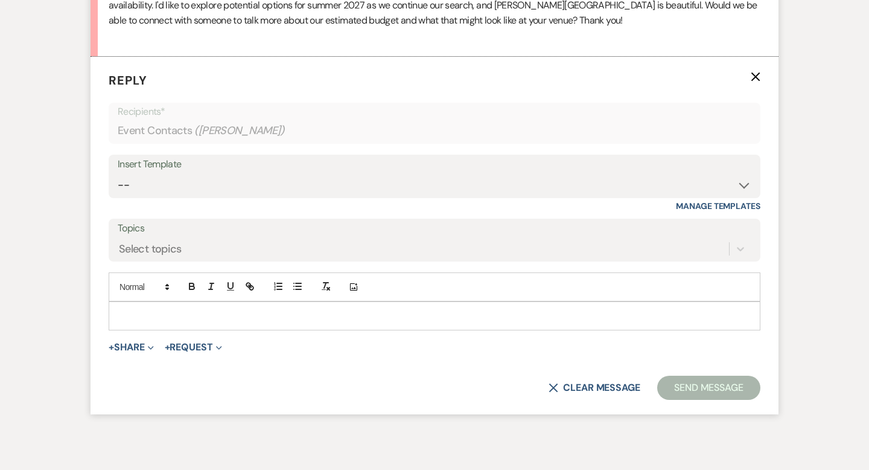
scroll to position [677, 0]
click at [171, 179] on select "-- Weven Planning Portal Introduction (Booked Events) Wedding Packages Booking …" at bounding box center [435, 185] width 634 height 24
select select "55"
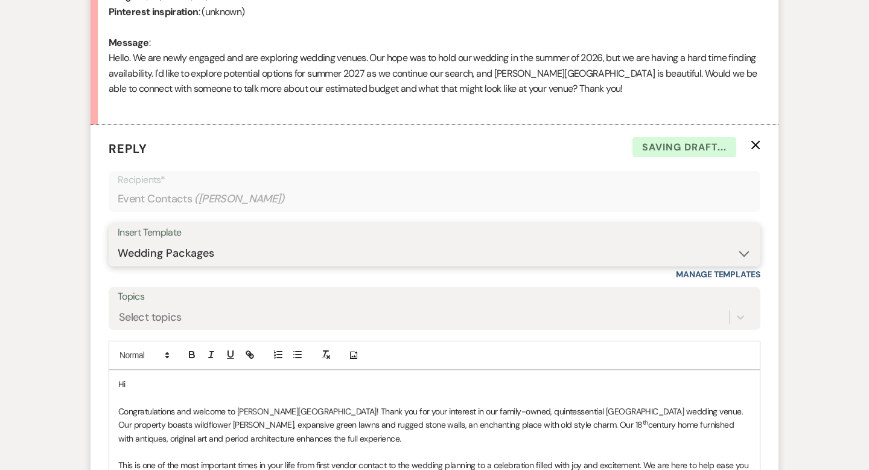
scroll to position [714, 0]
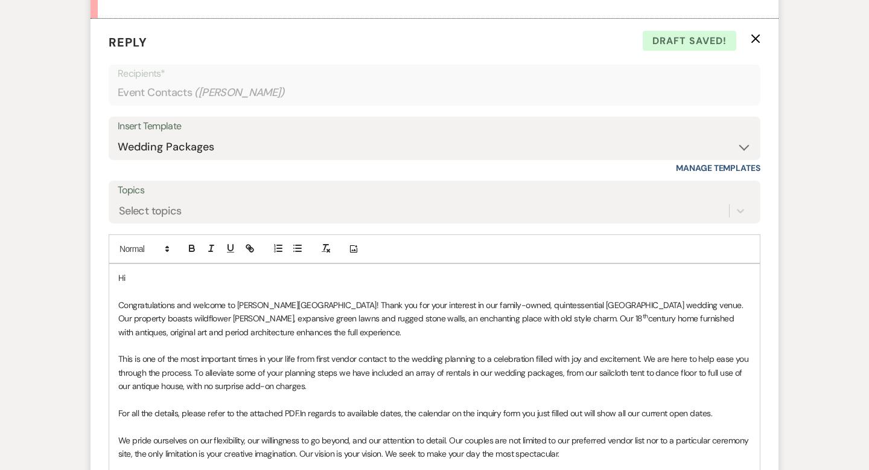
click at [173, 279] on p "Hi" at bounding box center [434, 277] width 633 height 13
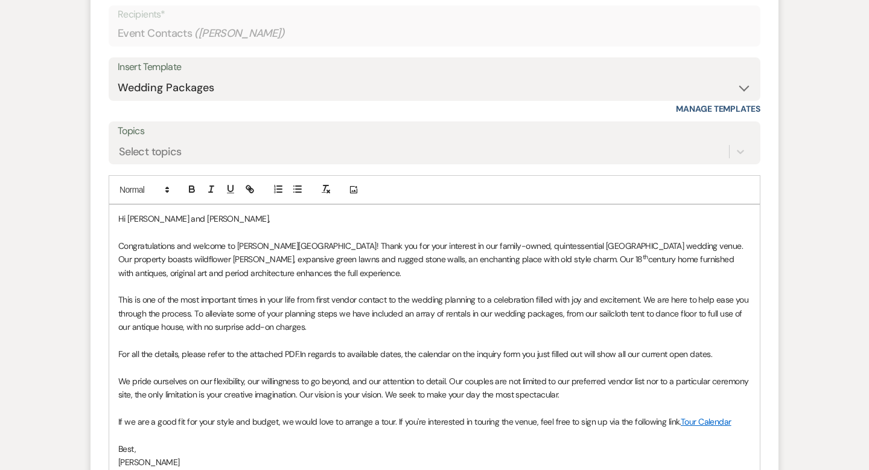
scroll to position [899, 0]
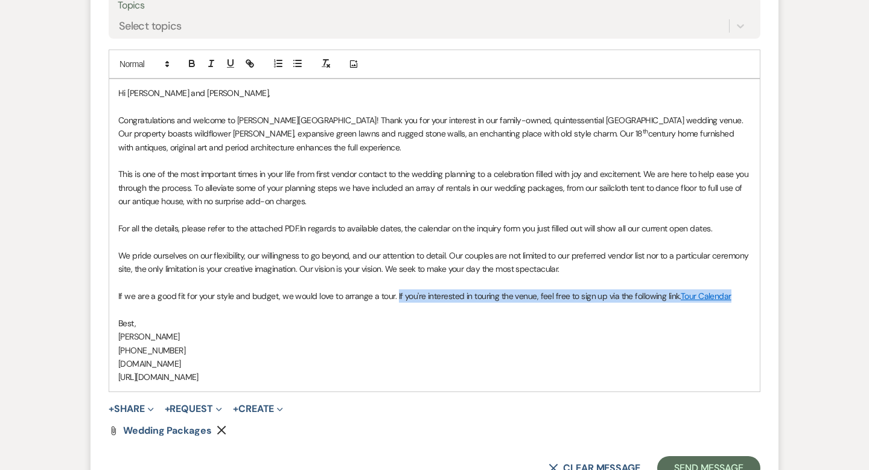
drag, startPoint x: 731, startPoint y: 300, endPoint x: 395, endPoint y: 299, distance: 336.2
click at [395, 299] on p "If we are a good fit for your style and budget, we would love to arrange a tour…" at bounding box center [434, 295] width 633 height 13
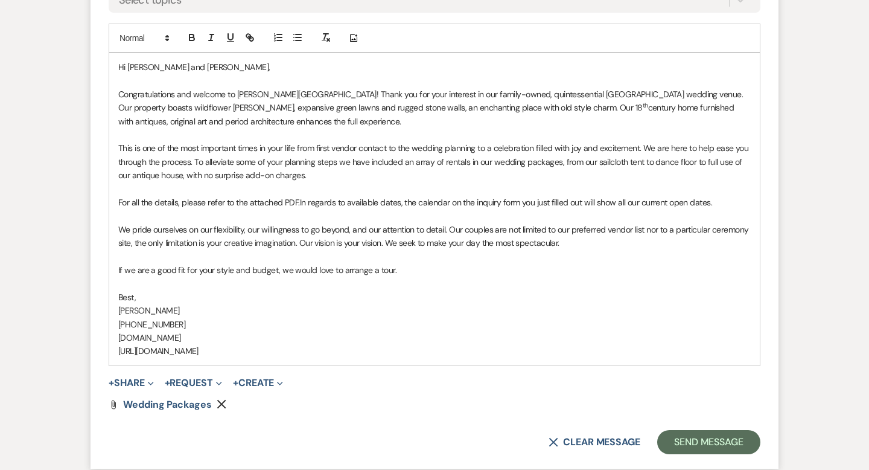
scroll to position [941, 0]
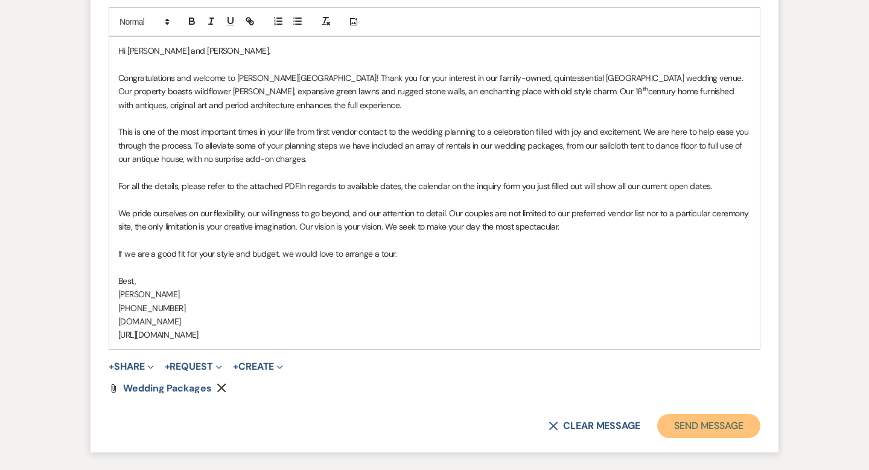
click at [686, 430] on button "Send Message" at bounding box center [708, 425] width 103 height 24
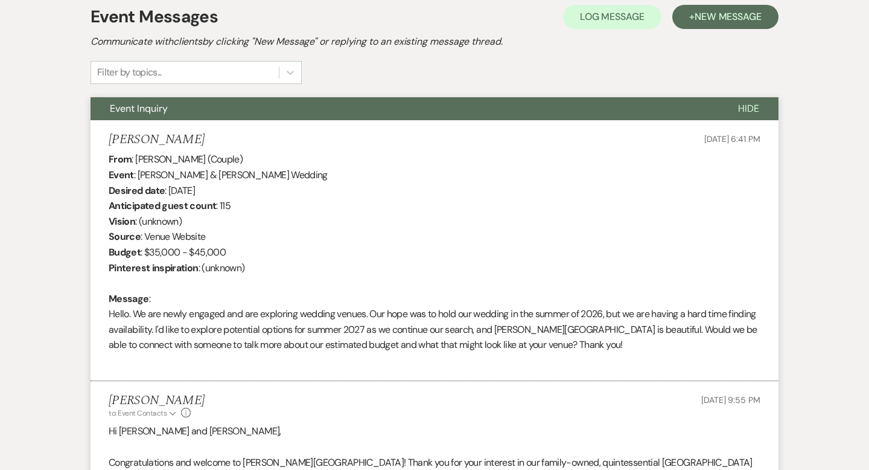
scroll to position [0, 0]
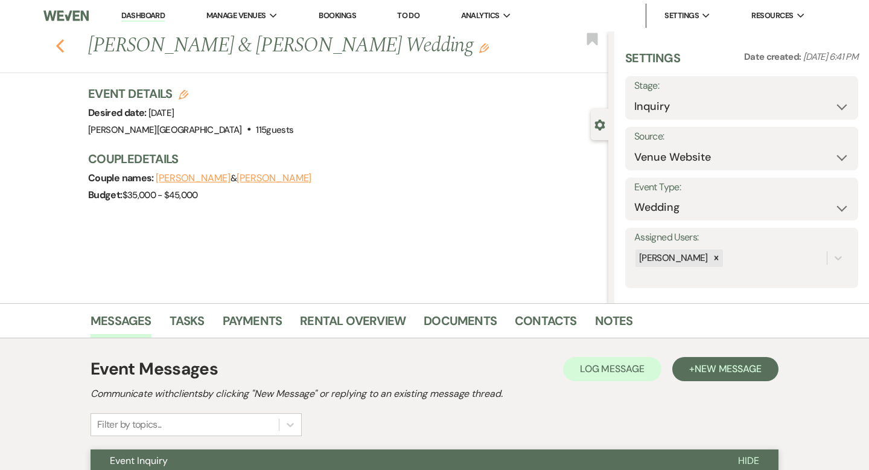
click at [62, 46] on icon "Previous" at bounding box center [60, 46] width 9 height 14
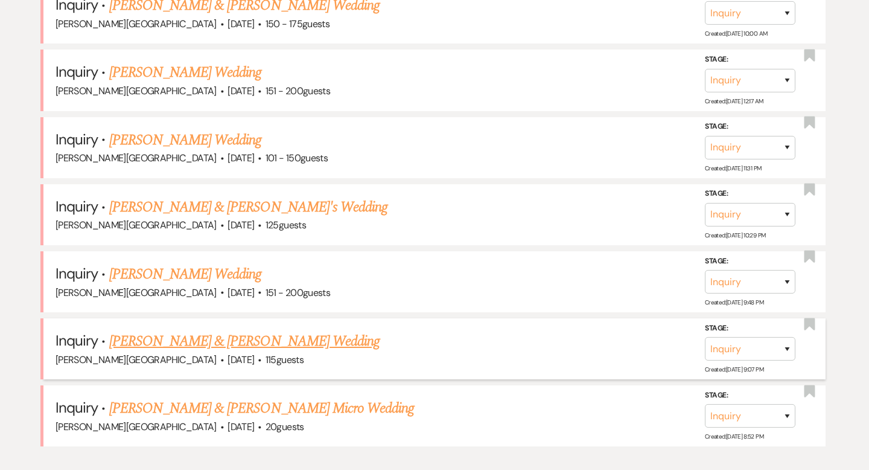
scroll to position [1047, 0]
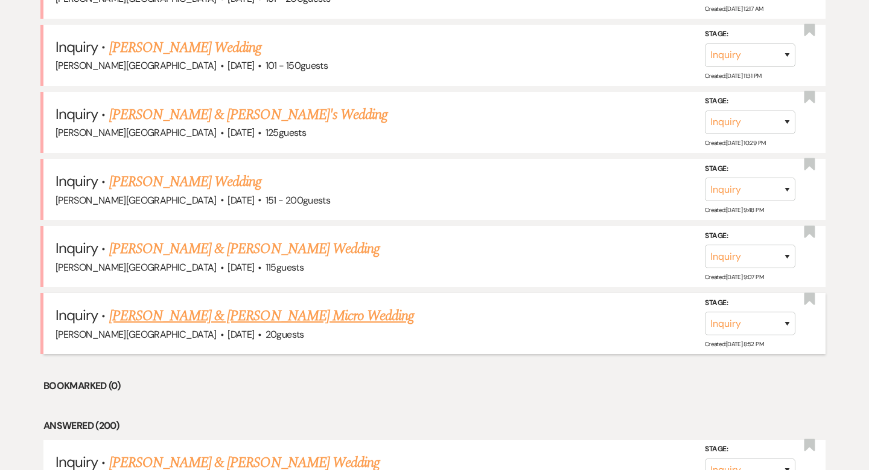
click at [210, 312] on link "[PERSON_NAME] & [PERSON_NAME] Micro Wedding" at bounding box center [261, 316] width 305 height 22
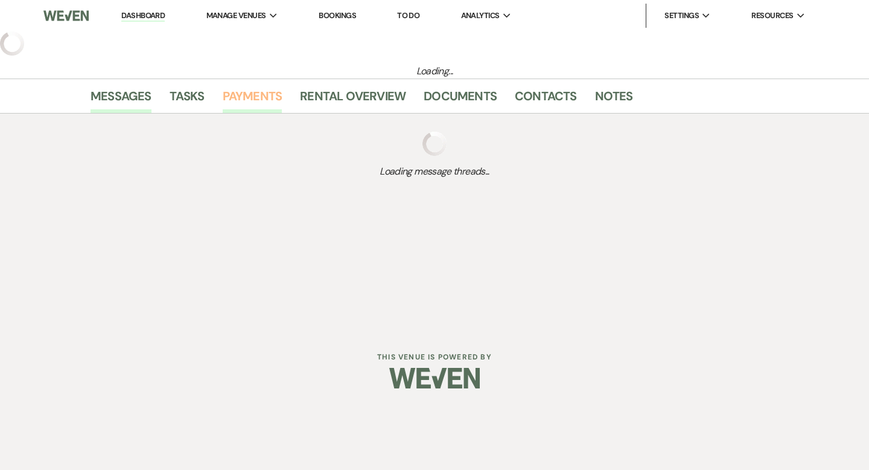
select select "5"
select select "16"
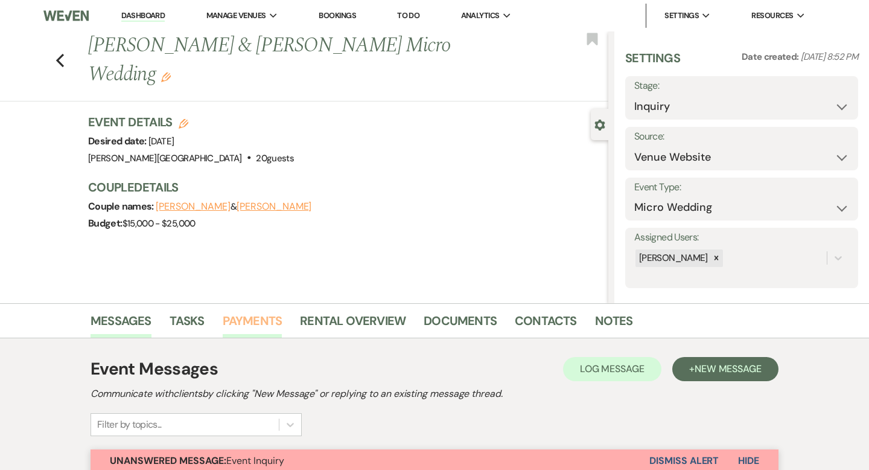
scroll to position [377, 0]
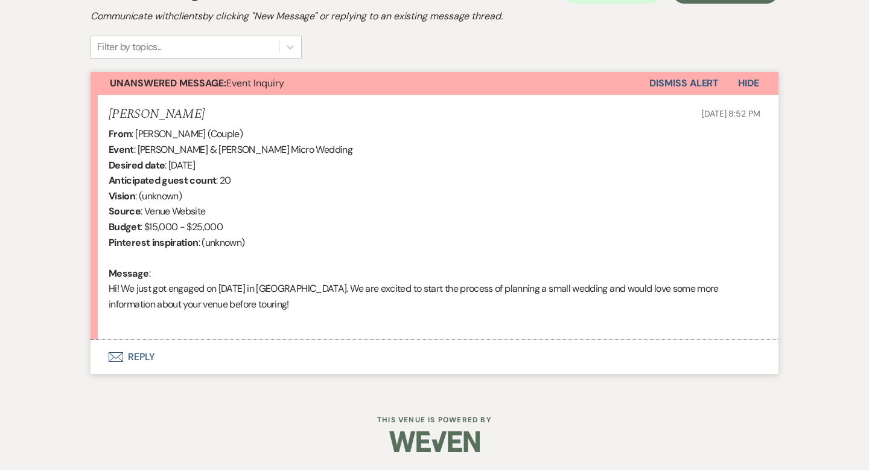
click at [146, 354] on button "Envelope Reply" at bounding box center [435, 357] width 688 height 34
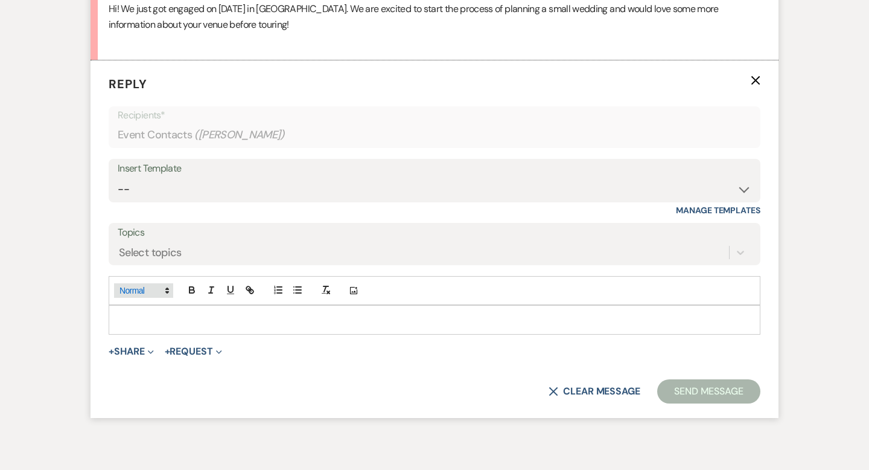
scroll to position [661, 0]
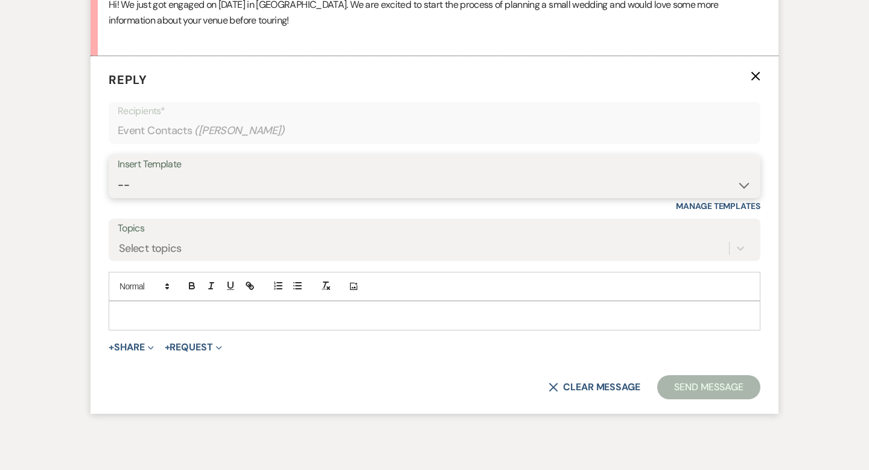
click at [145, 183] on select "-- Weven Planning Portal Introduction (Booked Events) Wedding Packages Booking …" at bounding box center [435, 185] width 634 height 24
select select "55"
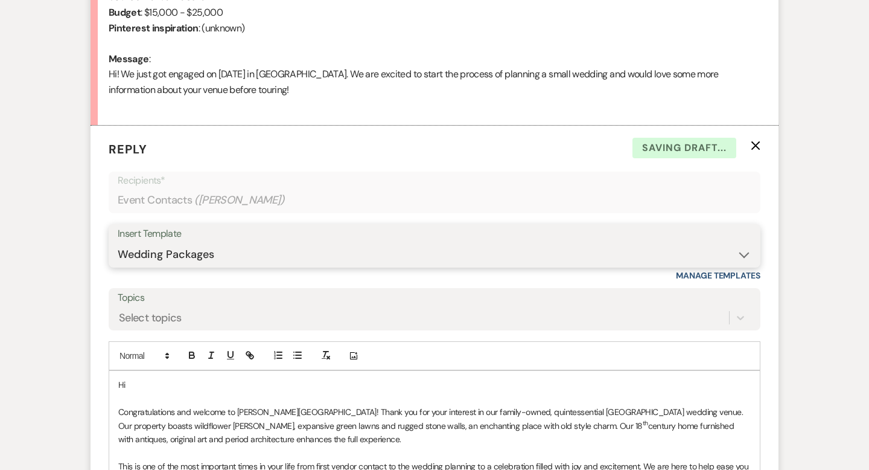
scroll to position [735, 0]
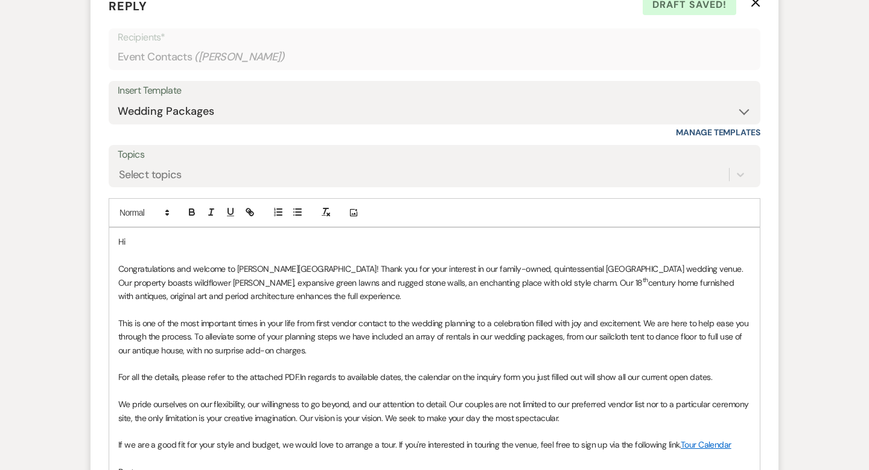
click at [167, 244] on p "Hi" at bounding box center [434, 241] width 633 height 13
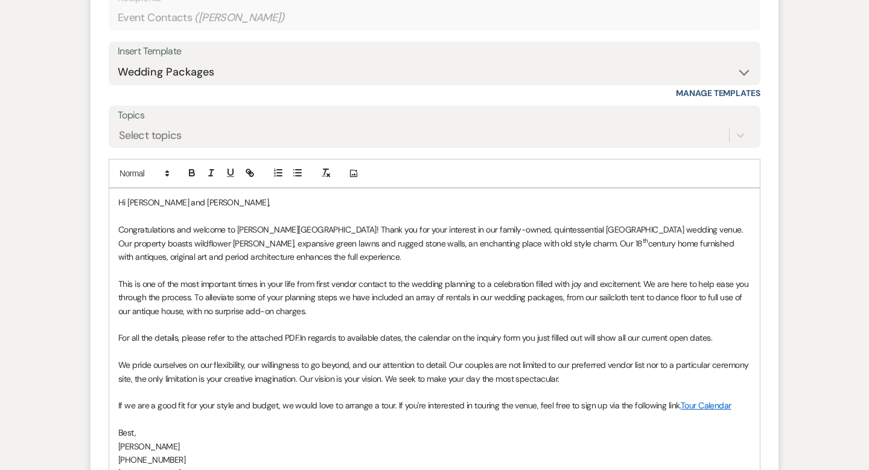
scroll to position [841, 0]
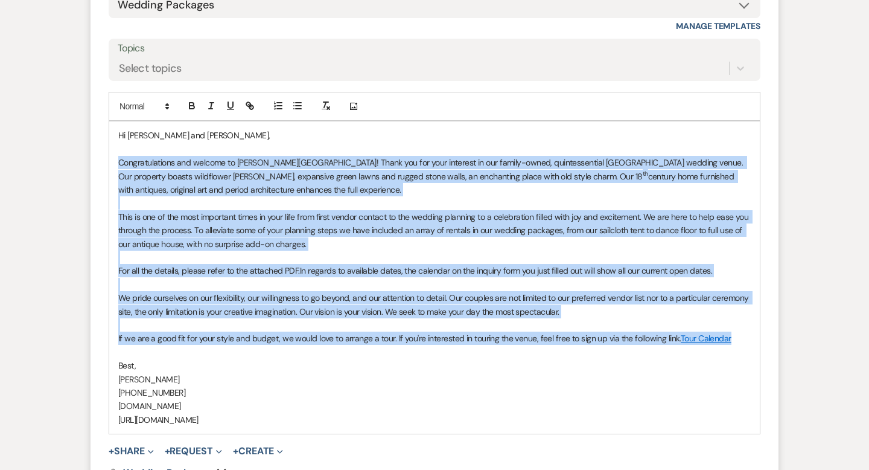
drag, startPoint x: 740, startPoint y: 342, endPoint x: 105, endPoint y: 161, distance: 660.3
click at [105, 161] on form "Reply X Draft Recipients* Event Contacts ( [PERSON_NAME] ) Insert Template -- W…" at bounding box center [435, 206] width 688 height 660
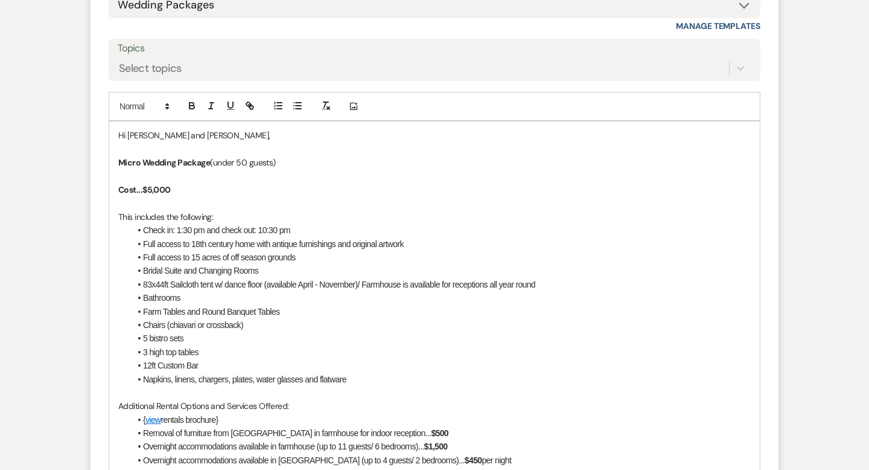
click at [251, 159] on p "Micro Wedding Package (under 50 guests)" at bounding box center [434, 162] width 633 height 13
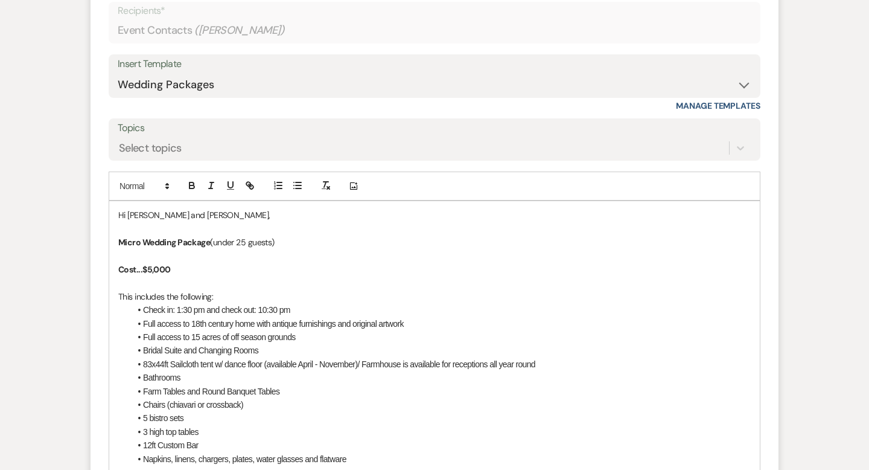
scroll to position [849, 0]
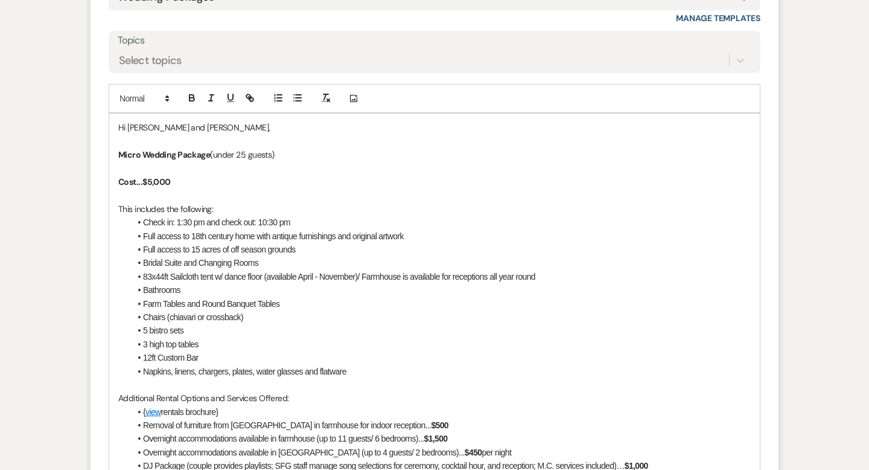
click at [193, 127] on p "Hi [PERSON_NAME] and [PERSON_NAME]," at bounding box center [434, 127] width 633 height 13
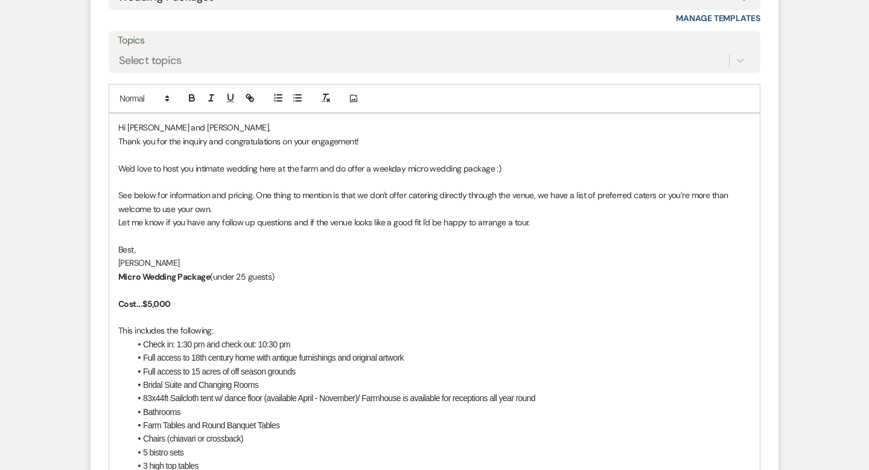
click at [117, 144] on div "Hi [PERSON_NAME] and [PERSON_NAME], Thank you for the inquiry and congratulatio…" at bounding box center [434, 404] width 651 height 582
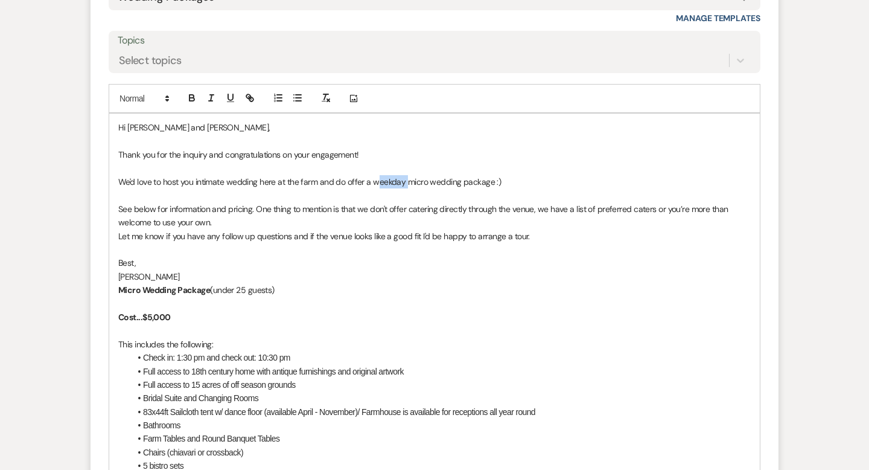
drag, startPoint x: 406, startPoint y: 181, endPoint x: 375, endPoint y: 179, distance: 30.8
click at [375, 179] on p "We'd love to host you intimate wedding here at the farm and do offer a weekday …" at bounding box center [434, 181] width 633 height 13
click at [118, 289] on div "Hi [PERSON_NAME] and [PERSON_NAME], Thank you for the inquiry and congratulatio…" at bounding box center [434, 411] width 651 height 596
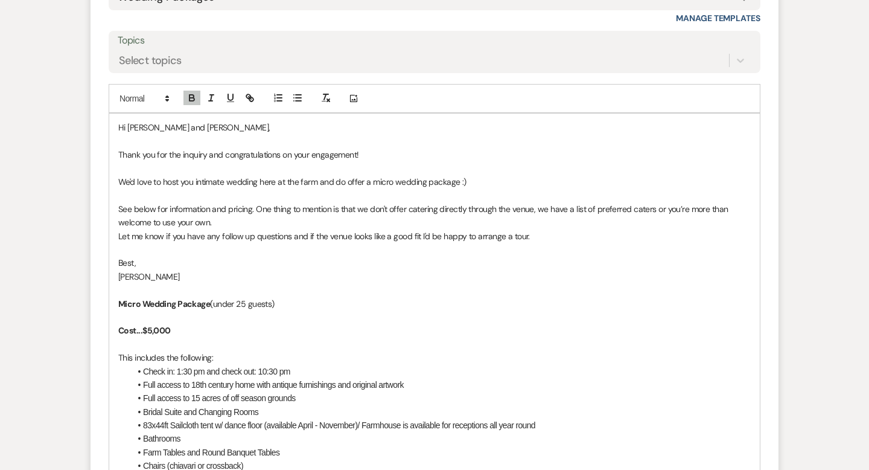
click at [141, 314] on p at bounding box center [434, 316] width 633 height 13
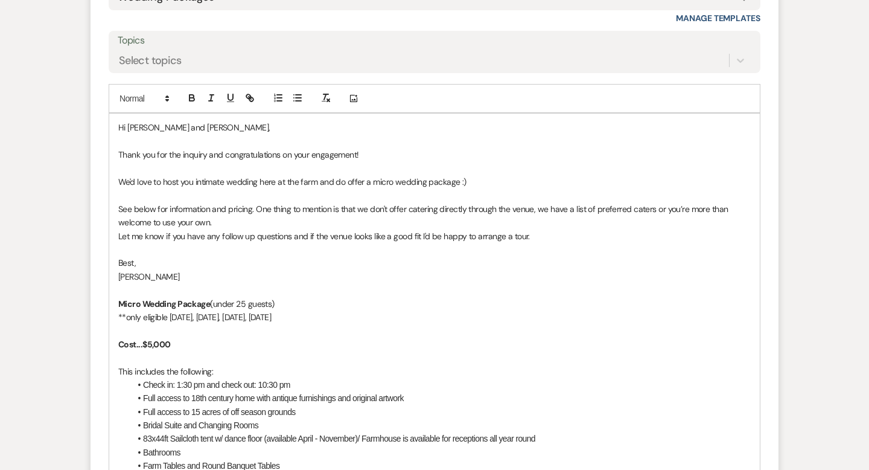
click at [333, 313] on p "**only eligible [DATE], [DATE], [DATE], [DATE]" at bounding box center [434, 316] width 633 height 13
drag, startPoint x: 372, startPoint y: 316, endPoint x: 127, endPoint y: 311, distance: 244.5
click at [127, 311] on p "**only eligible [DATE], [DATE], [DATE], [DATE] or [DATE]" at bounding box center [434, 316] width 633 height 13
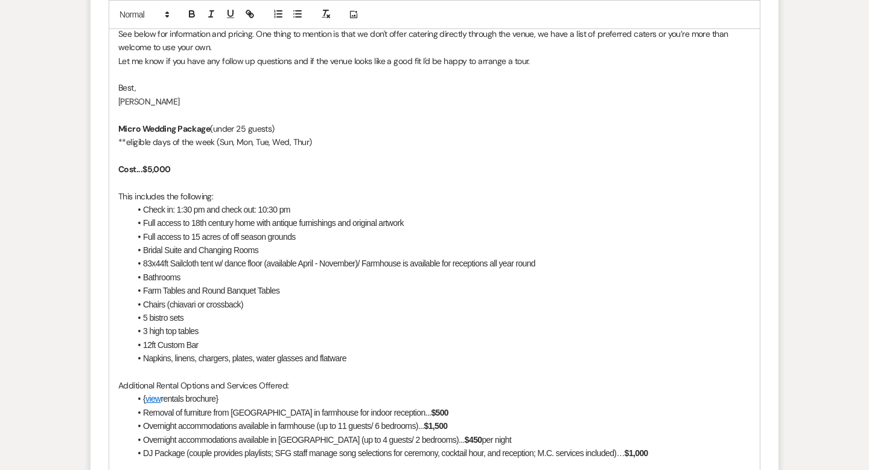
scroll to position [1029, 0]
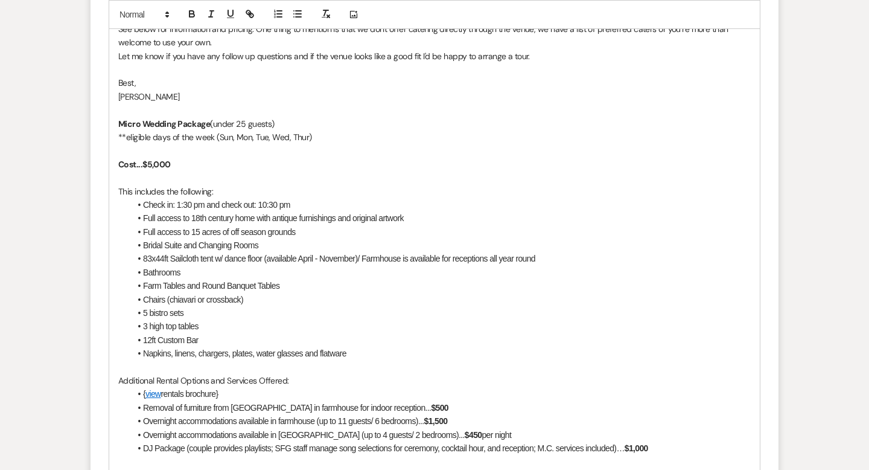
click at [189, 205] on li "Check in: 1:30 pm and check out: 10:30 pm" at bounding box center [440, 204] width 621 height 13
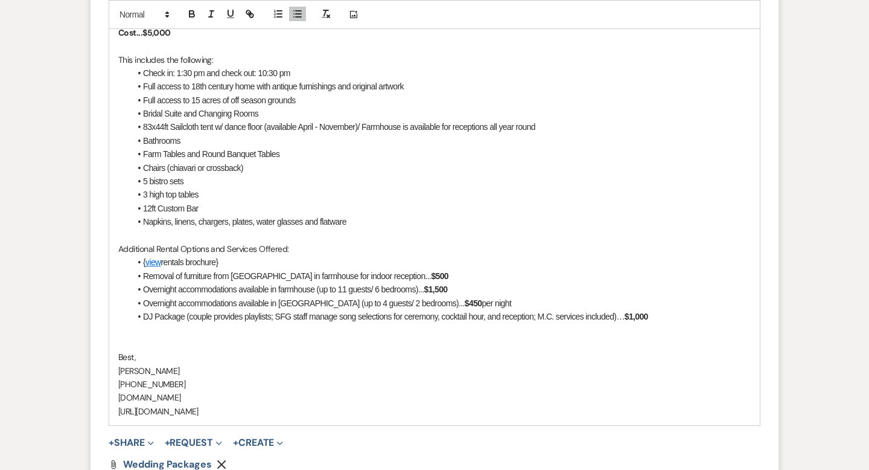
scroll to position [1163, 0]
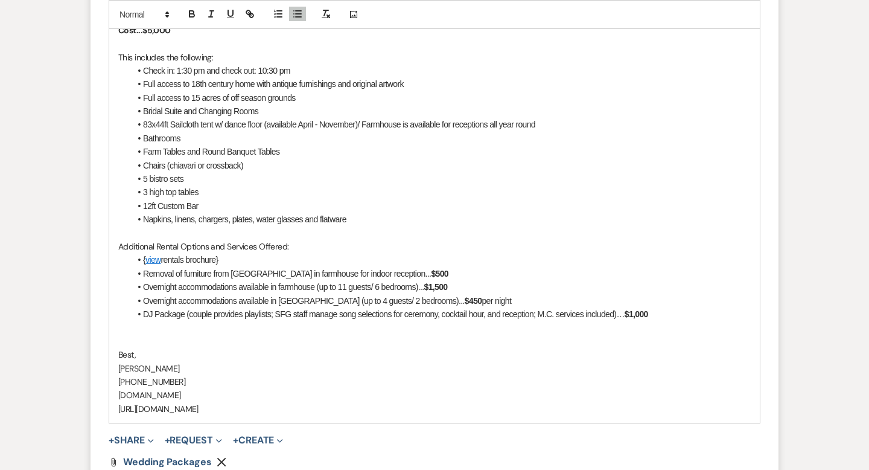
click at [201, 151] on li "Farm Tables and Round Banquet Tables" at bounding box center [440, 151] width 621 height 13
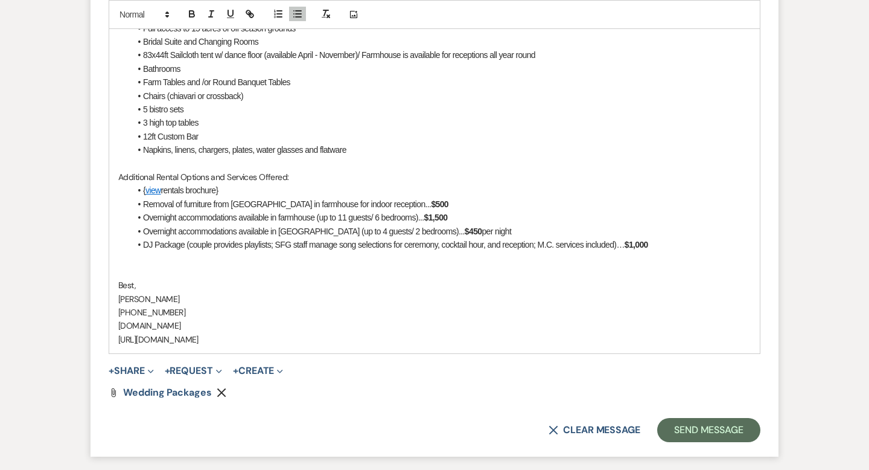
scroll to position [1233, 0]
click at [445, 212] on strong "$1,500" at bounding box center [436, 217] width 24 height 10
click at [465, 231] on strong "$450" at bounding box center [474, 231] width 18 height 10
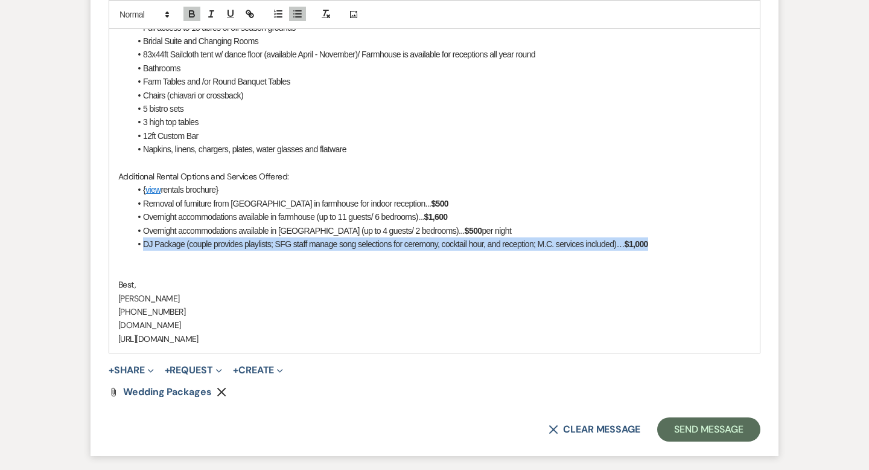
drag, startPoint x: 663, startPoint y: 245, endPoint x: 130, endPoint y: 247, distance: 533.0
click at [130, 247] on div "Hi [PERSON_NAME] and [PERSON_NAME], Thank you for the inquiry and congratulatio…" at bounding box center [434, 41] width 651 height 623
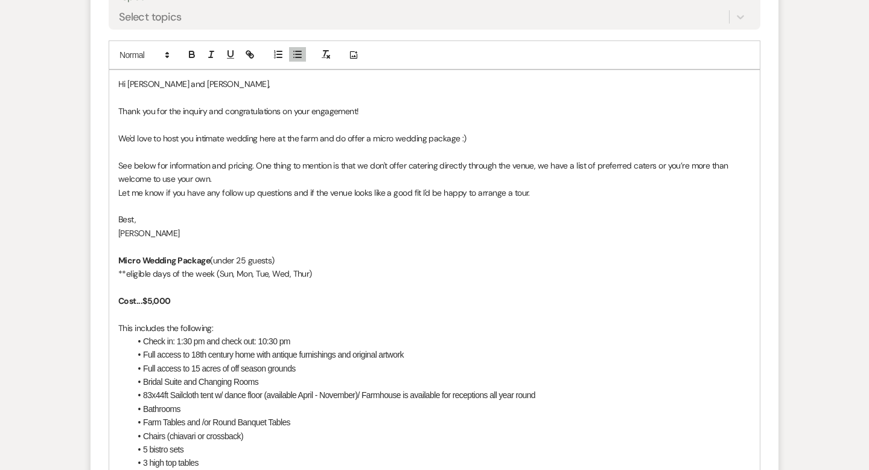
scroll to position [897, 0]
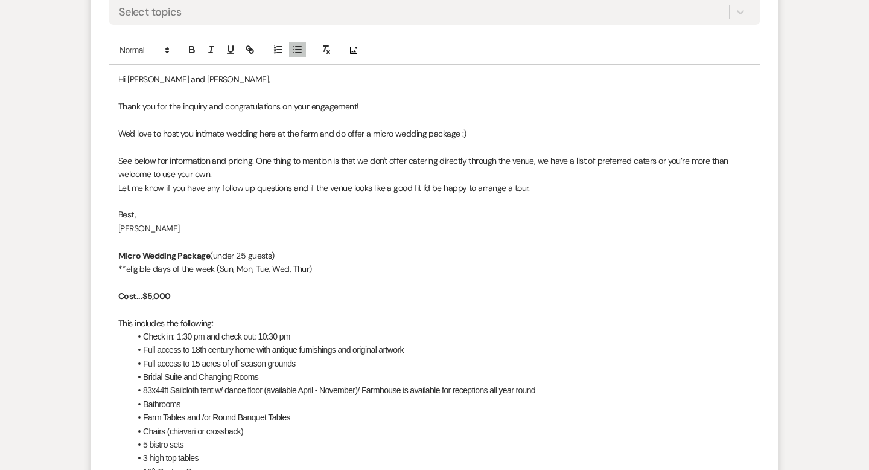
click at [216, 255] on p "Micro Wedding Package (under 25 guests)" at bounding box center [434, 255] width 633 height 13
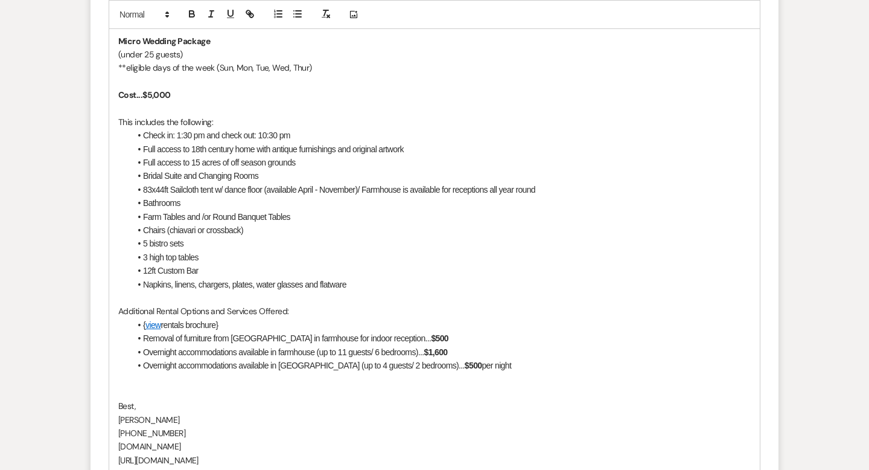
scroll to position [1113, 0]
drag, startPoint x: 204, startPoint y: 253, endPoint x: 125, endPoint y: 247, distance: 79.3
click at [125, 247] on div "Hi [PERSON_NAME] and [PERSON_NAME], Thank you for the inquiry and congratulatio…" at bounding box center [434, 160] width 651 height 623
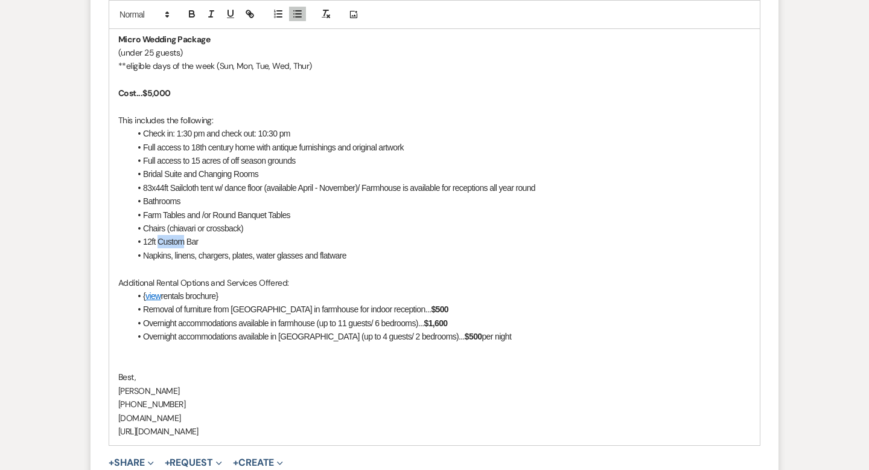
drag, startPoint x: 184, startPoint y: 243, endPoint x: 159, endPoint y: 241, distance: 24.8
click at [159, 241] on li "12ft Custom Bar" at bounding box center [440, 241] width 621 height 13
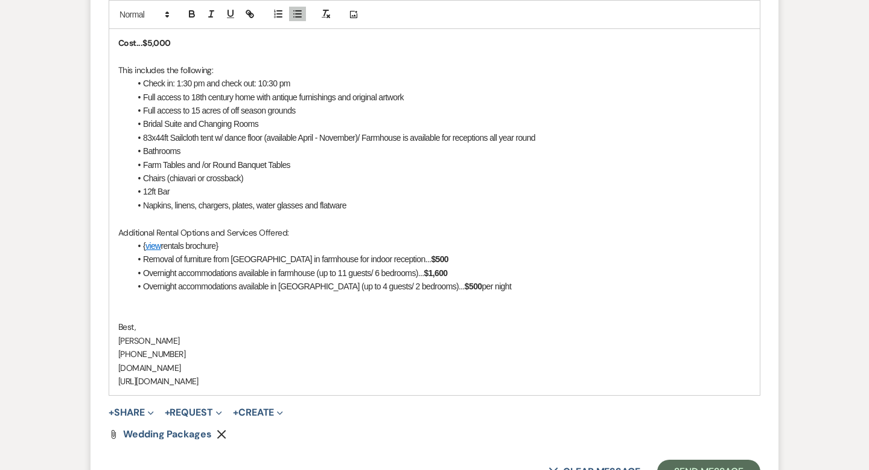
scroll to position [1245, 0]
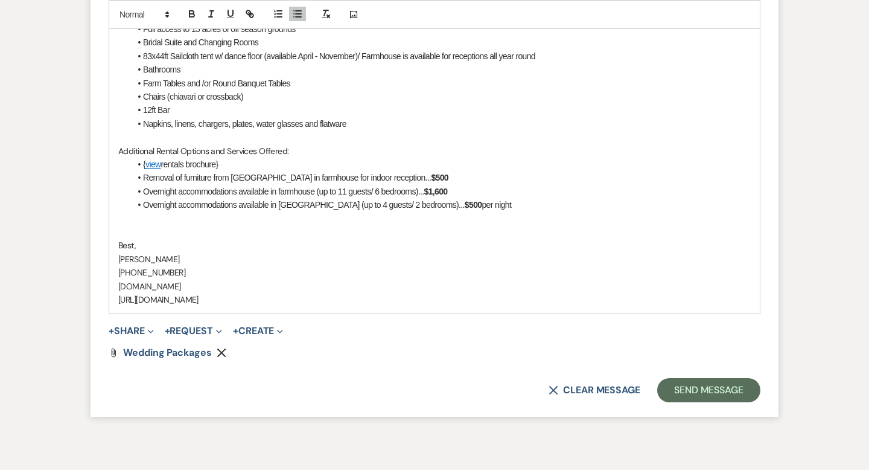
click at [220, 350] on icon "Remove" at bounding box center [222, 353] width 10 height 10
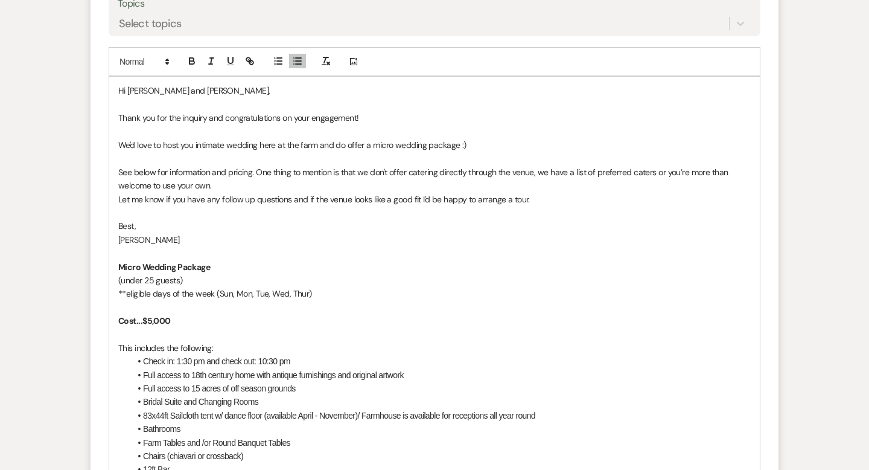
scroll to position [901, 0]
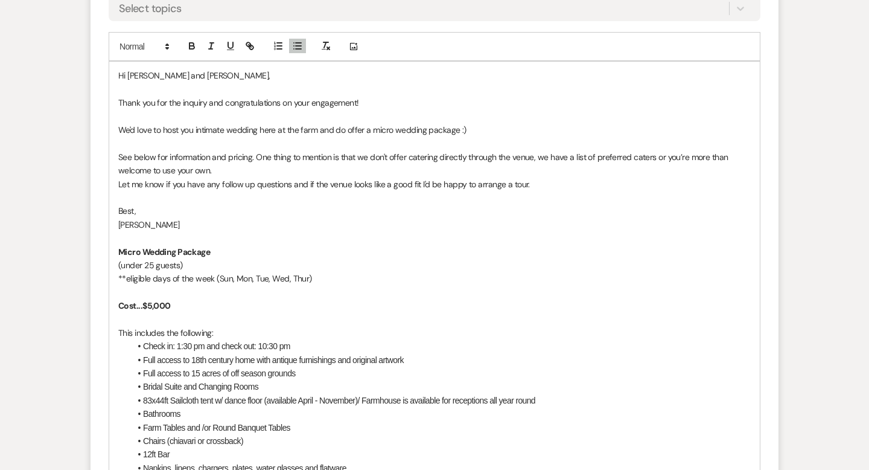
click at [258, 173] on p "See below for information and pricing. One thing to mention is that we don't of…" at bounding box center [434, 163] width 633 height 27
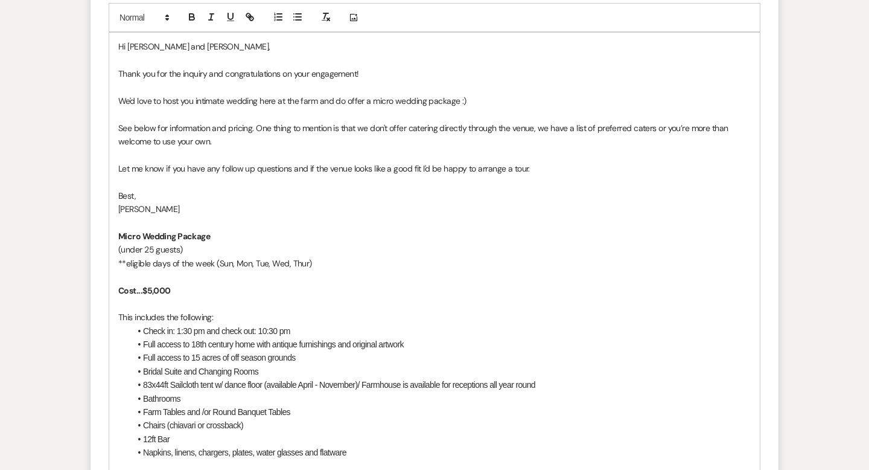
scroll to position [849, 0]
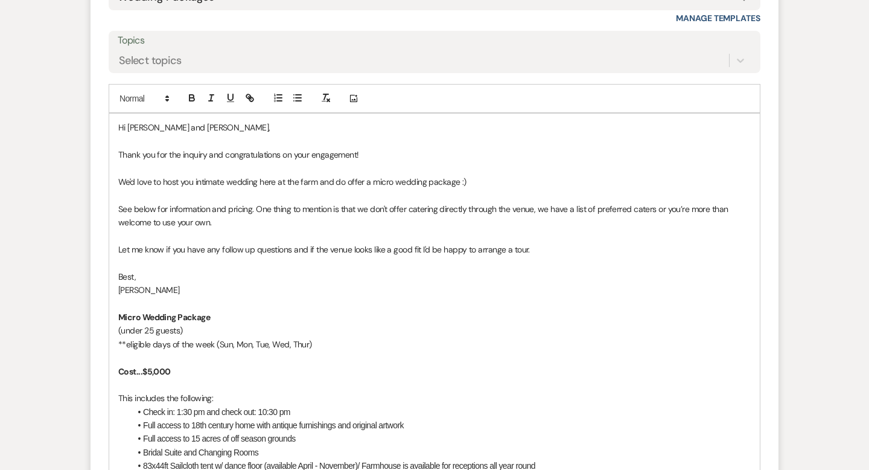
click at [479, 180] on p "We'd love to host you intimate wedding here at the farm and do offer a micro we…" at bounding box center [434, 181] width 633 height 13
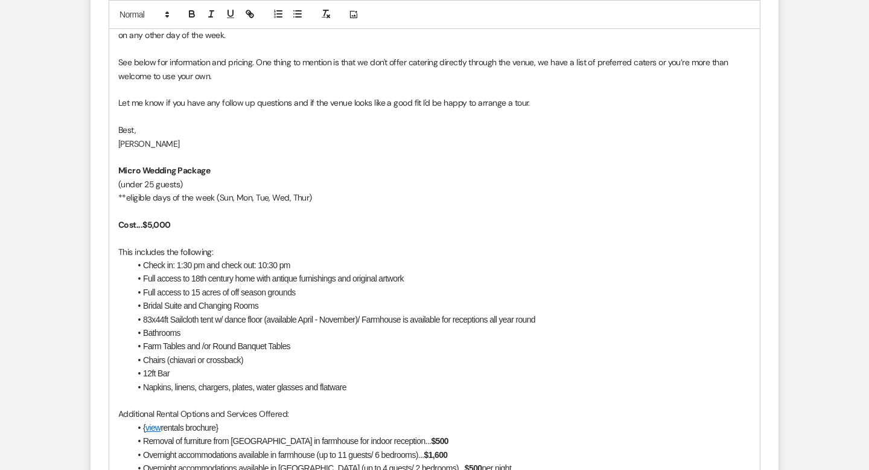
scroll to position [1026, 0]
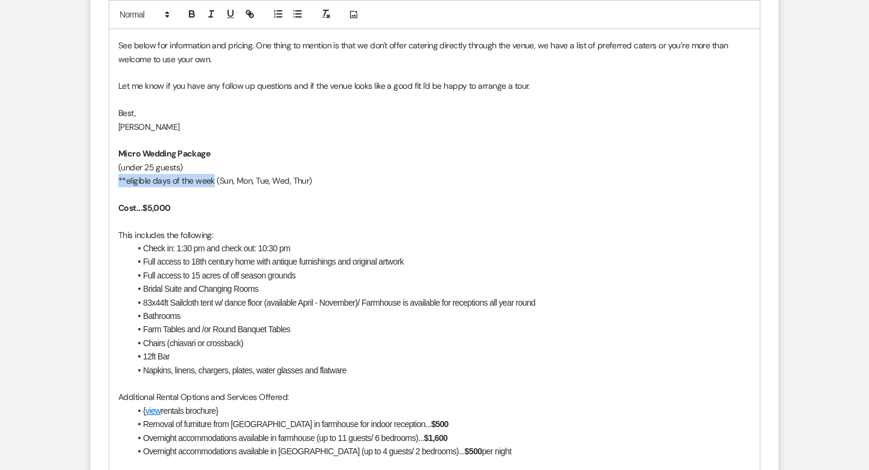
drag, startPoint x: 214, startPoint y: 180, endPoint x: 113, endPoint y: 180, distance: 100.2
click at [113, 180] on div "Hi [PERSON_NAME] and [PERSON_NAME], Thank you for the inquiry and congratulatio…" at bounding box center [434, 248] width 651 height 623
click at [282, 200] on div "Hi [PERSON_NAME] and [PERSON_NAME], Thank you for the inquiry and congratulatio…" at bounding box center [434, 248] width 651 height 623
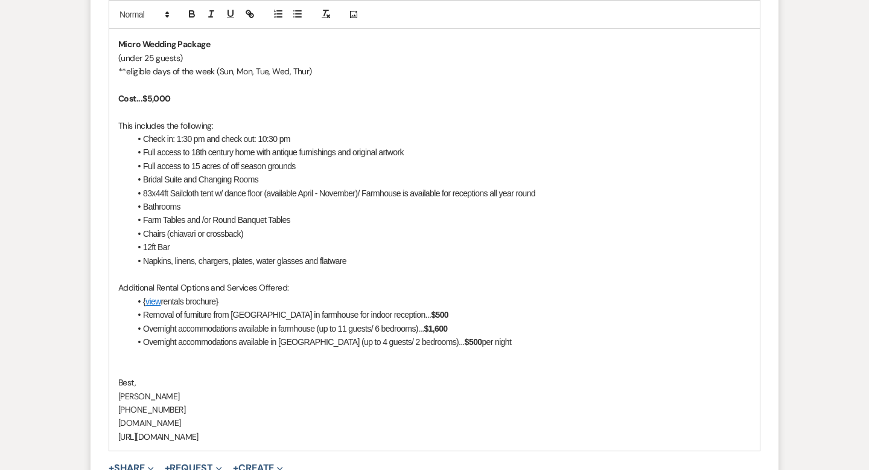
scroll to position [1178, 0]
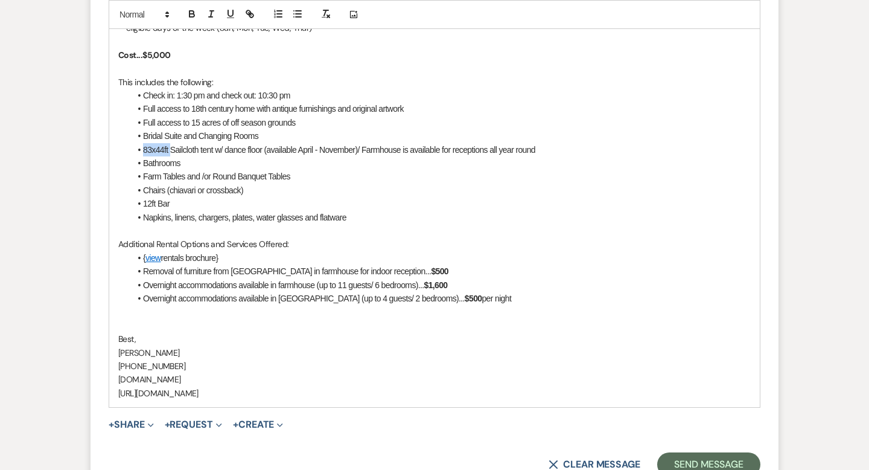
drag, startPoint x: 169, startPoint y: 147, endPoint x: 145, endPoint y: 147, distance: 24.1
click at [145, 147] on li "83x44ft Sailcloth tent w/ dance floor (available April - November)/ Farmhouse i…" at bounding box center [440, 149] width 621 height 13
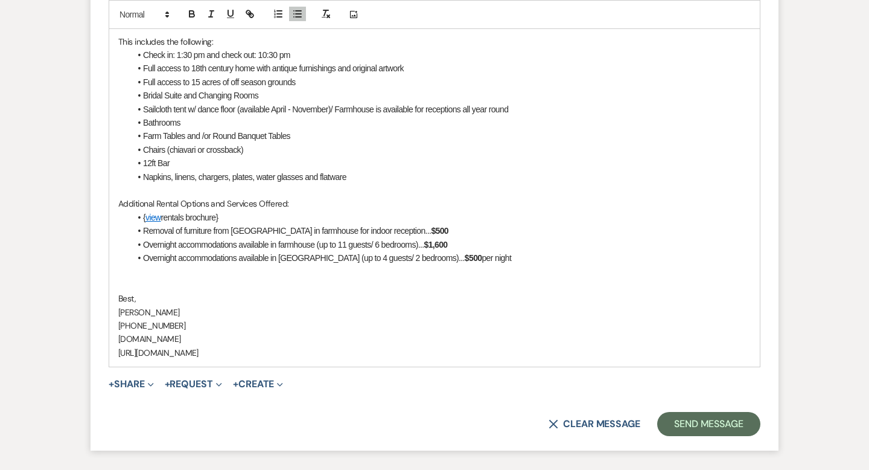
scroll to position [1210, 0]
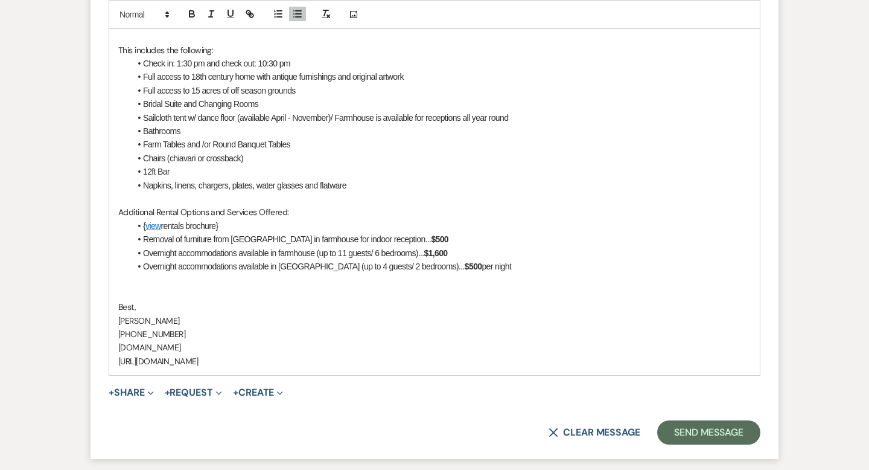
click at [525, 116] on li "Sailcloth tent w/ dance floor (available April - November)/ Farmhouse is availa…" at bounding box center [440, 117] width 621 height 13
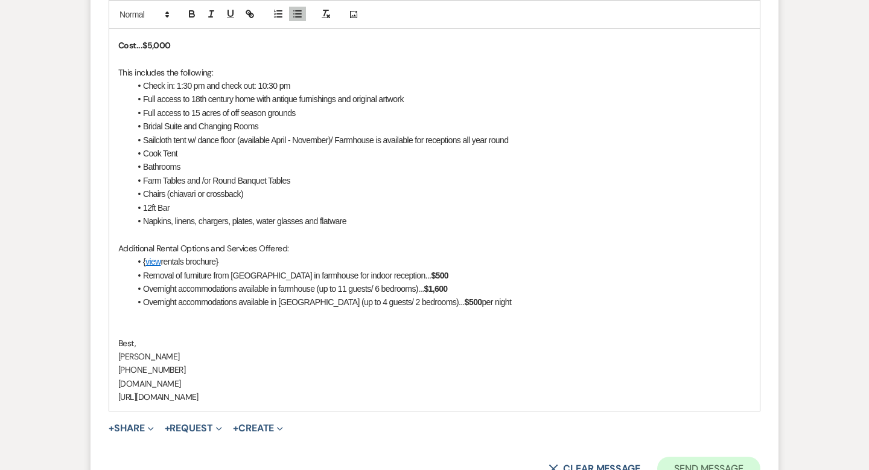
scroll to position [1273, 0]
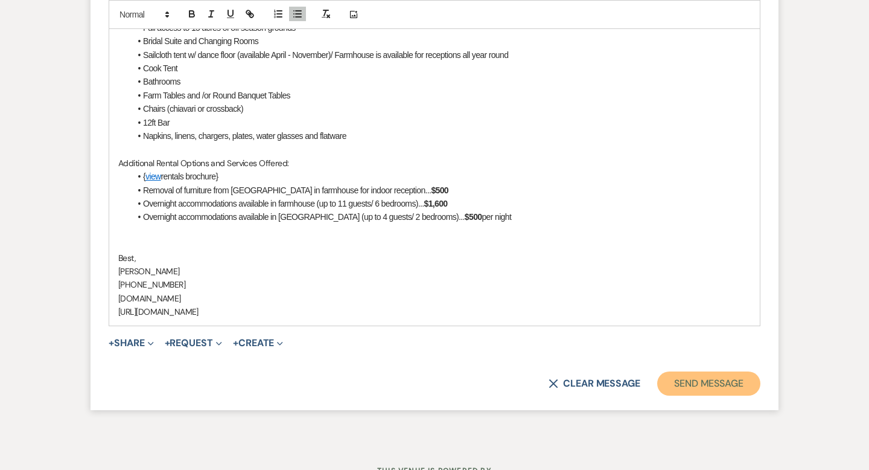
click at [700, 383] on button "Send Message" at bounding box center [708, 383] width 103 height 24
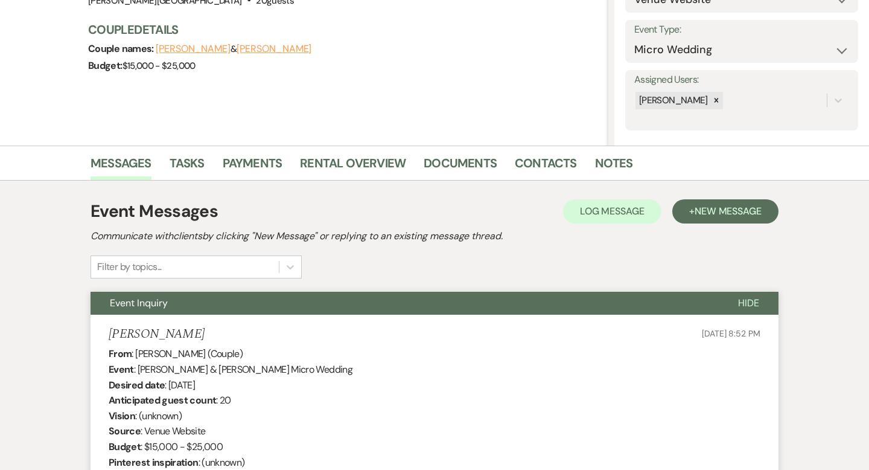
scroll to position [0, 0]
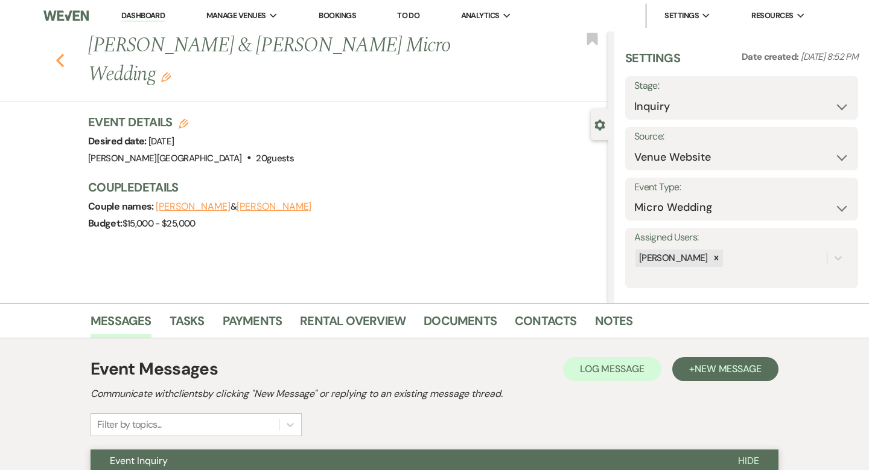
click at [57, 53] on icon "Previous" at bounding box center [60, 60] width 9 height 14
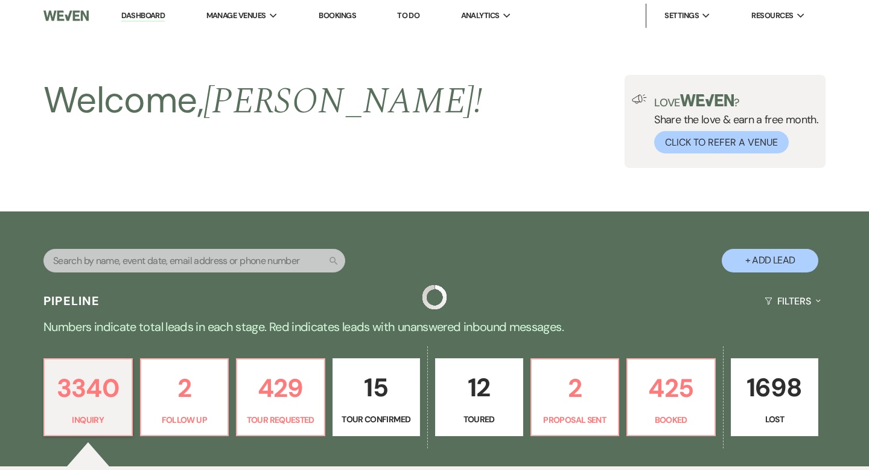
scroll to position [1047, 0]
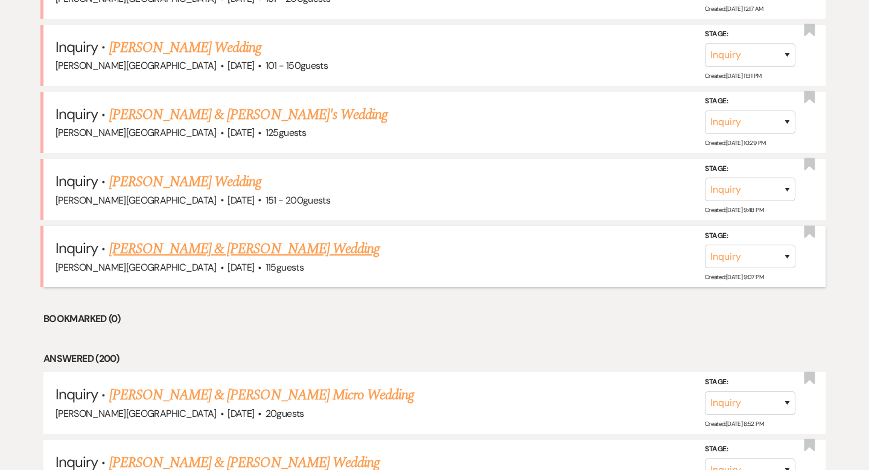
click at [194, 240] on link "[PERSON_NAME] & [PERSON_NAME] Wedding" at bounding box center [244, 249] width 270 height 22
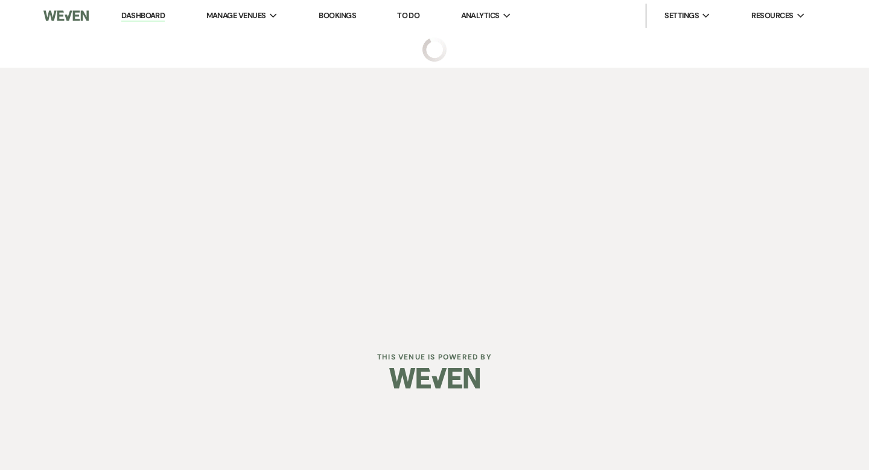
select select "5"
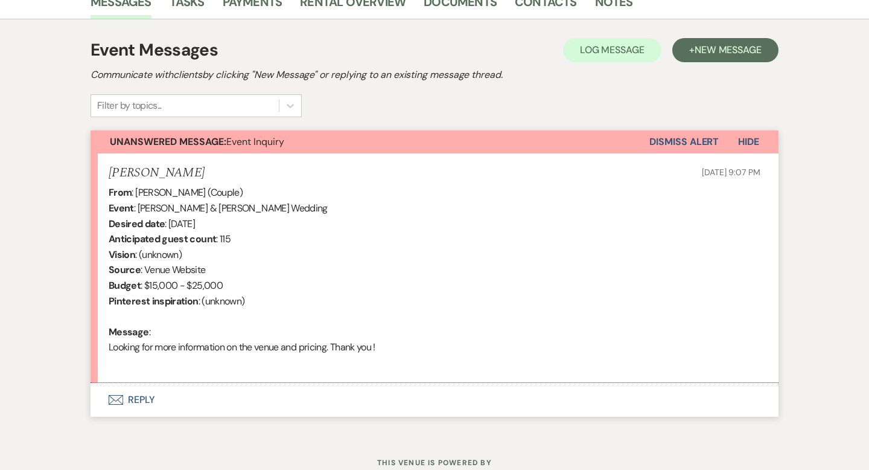
scroll to position [362, 0]
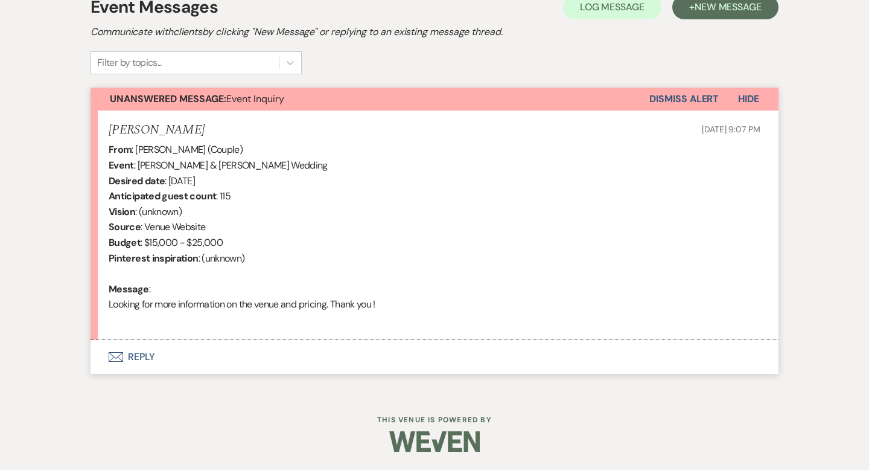
click at [148, 358] on button "Envelope Reply" at bounding box center [435, 357] width 688 height 34
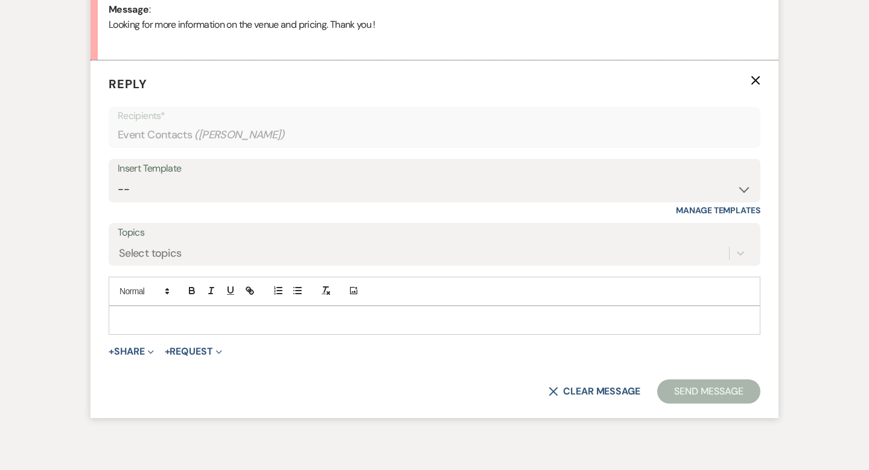
scroll to position [645, 0]
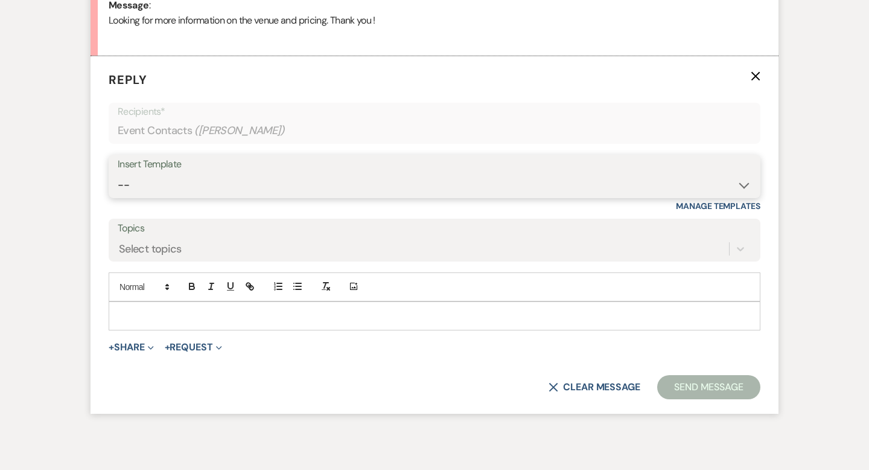
click at [171, 182] on select "-- Weven Planning Portal Introduction (Booked Events) Wedding Packages Booking …" at bounding box center [435, 185] width 634 height 24
select select "55"
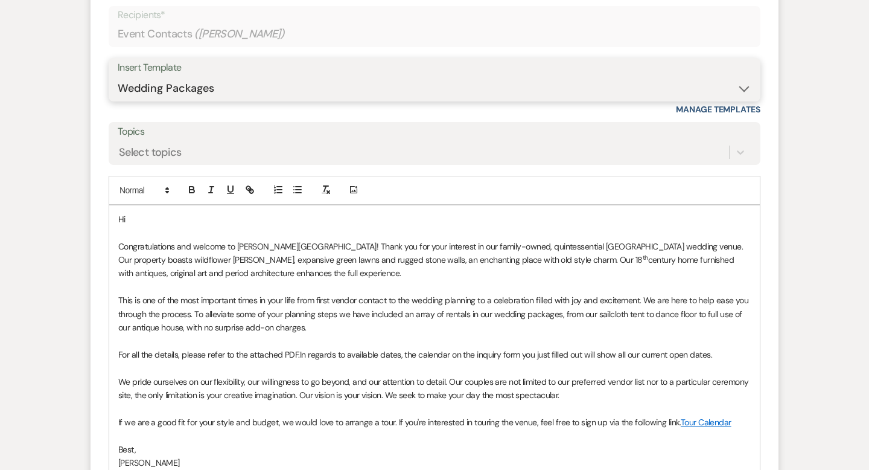
scroll to position [764, 0]
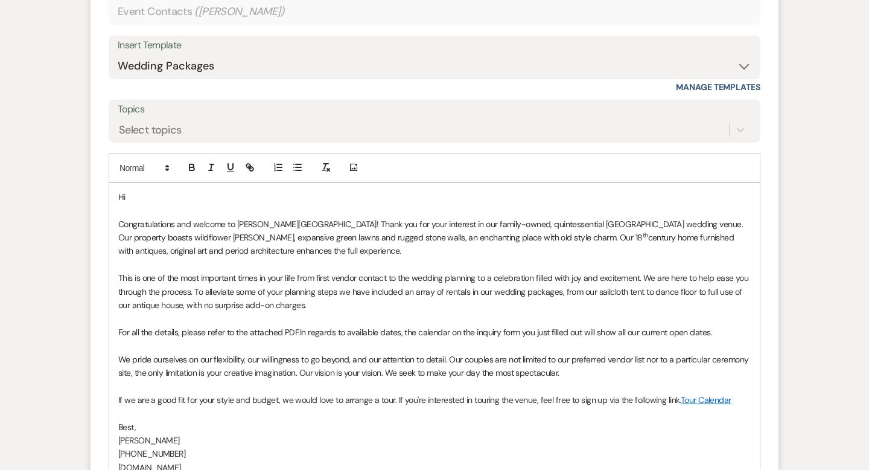
click at [176, 199] on p "Hi" at bounding box center [434, 196] width 633 height 13
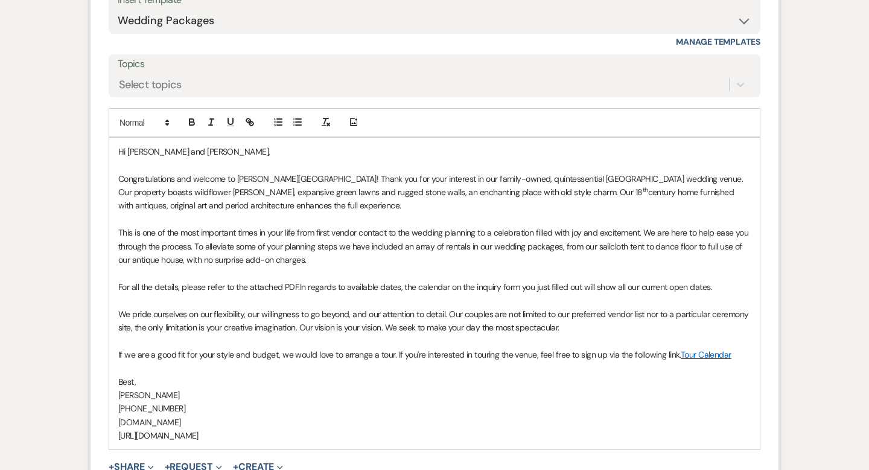
scroll to position [966, 0]
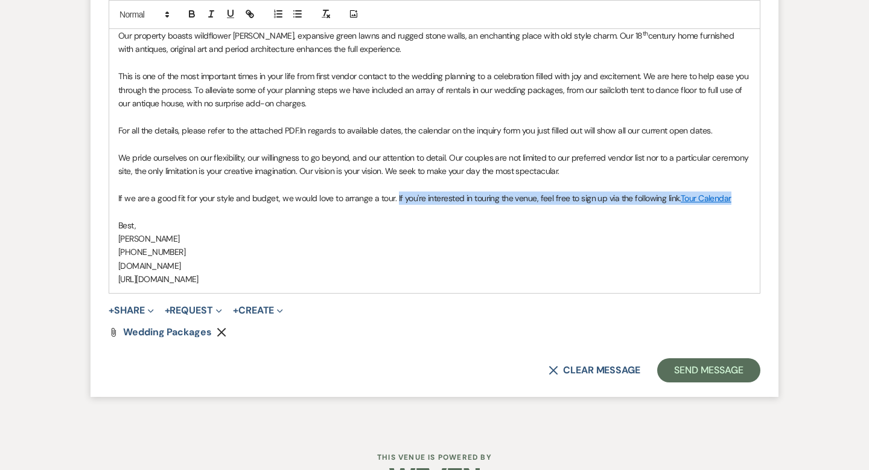
drag, startPoint x: 734, startPoint y: 203, endPoint x: 394, endPoint y: 199, distance: 339.9
click at [394, 199] on p "If we are a good fit for your style and budget, we would love to arrange a tour…" at bounding box center [434, 197] width 633 height 13
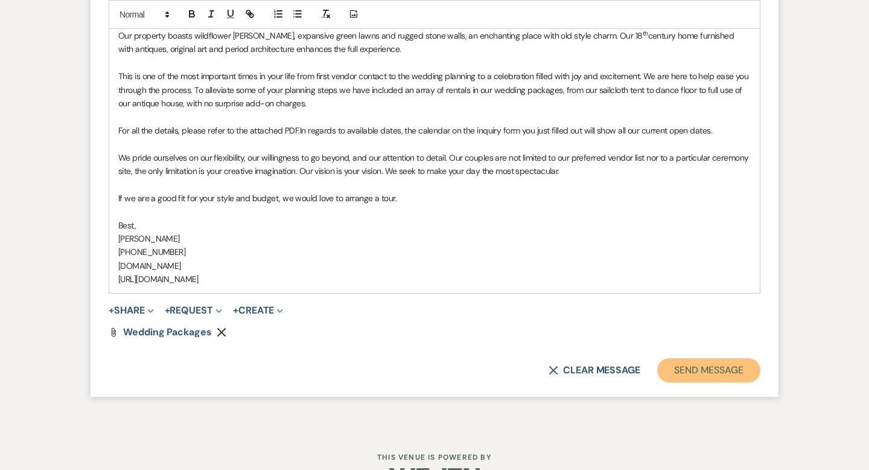
click at [718, 371] on button "Send Message" at bounding box center [708, 370] width 103 height 24
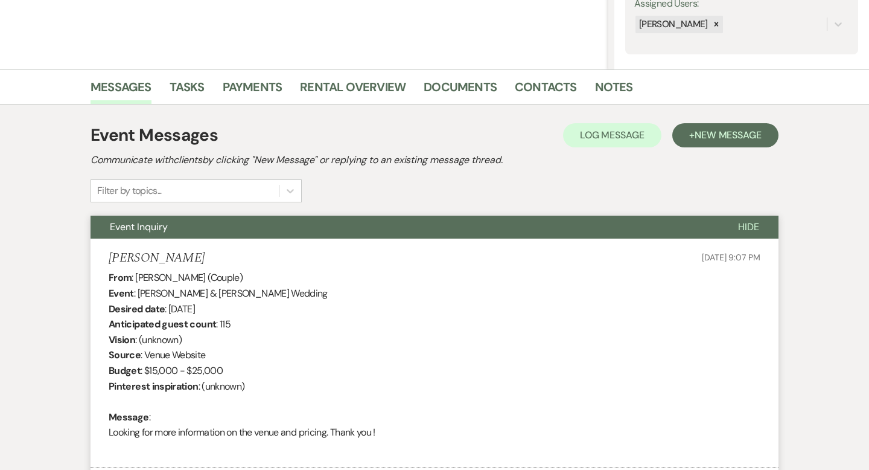
scroll to position [0, 0]
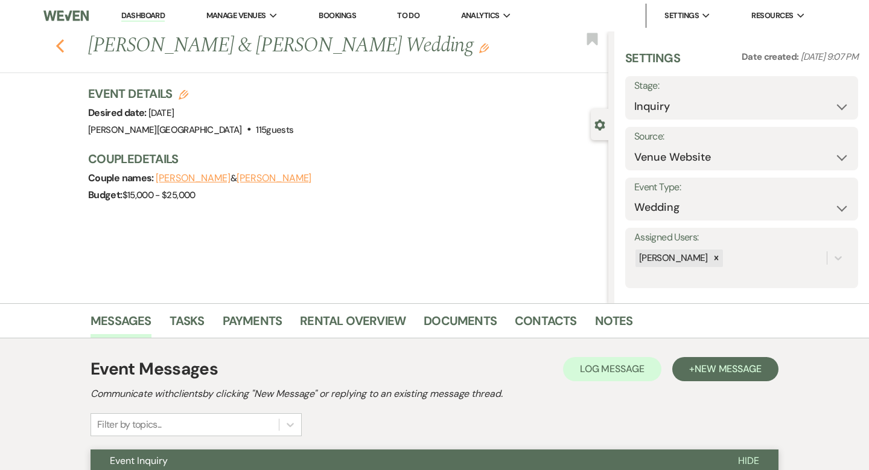
click at [60, 48] on use "button" at bounding box center [60, 45] width 8 height 13
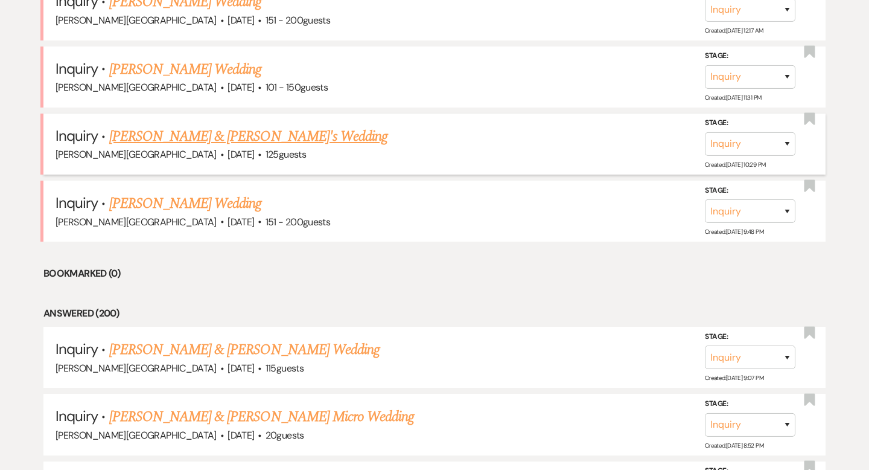
scroll to position [1024, 0]
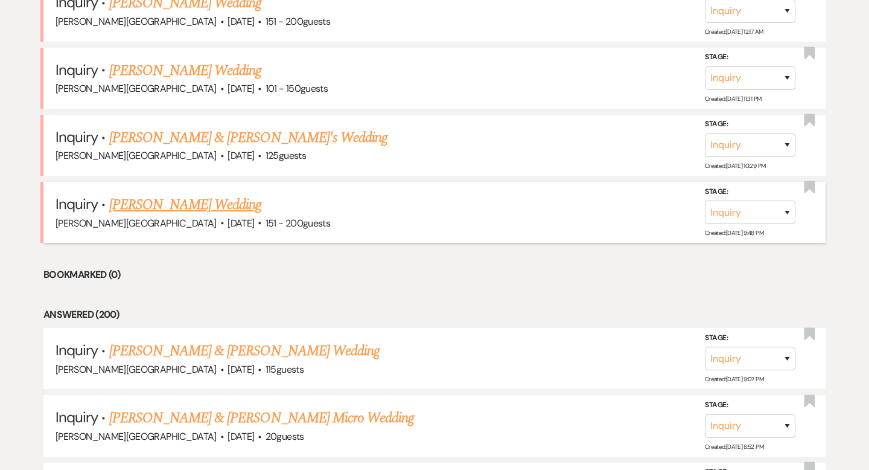
click at [187, 198] on link "[PERSON_NAME] Wedding" at bounding box center [185, 205] width 153 height 22
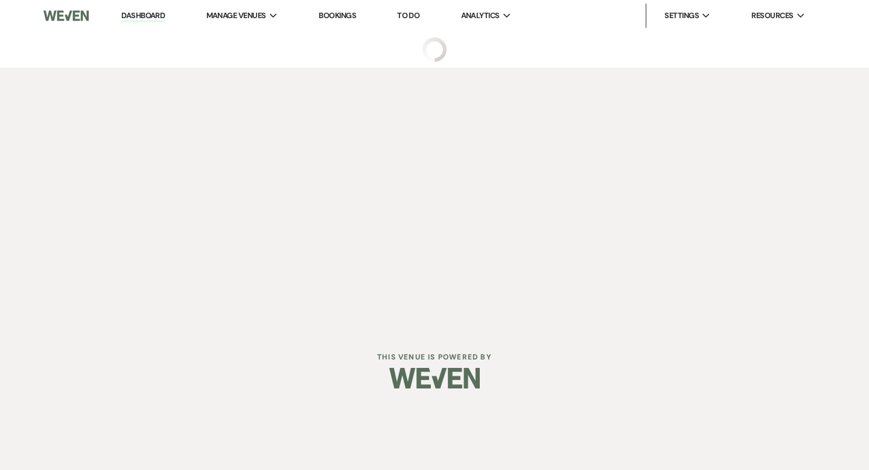
select select "2"
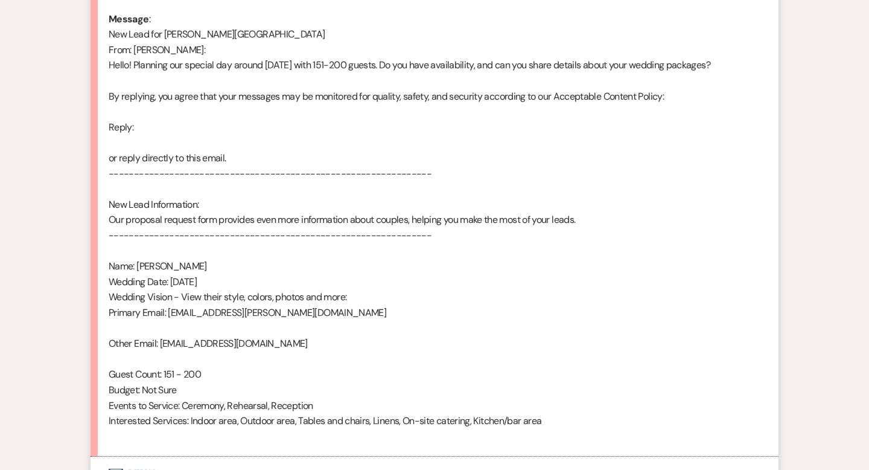
scroll to position [748, 0]
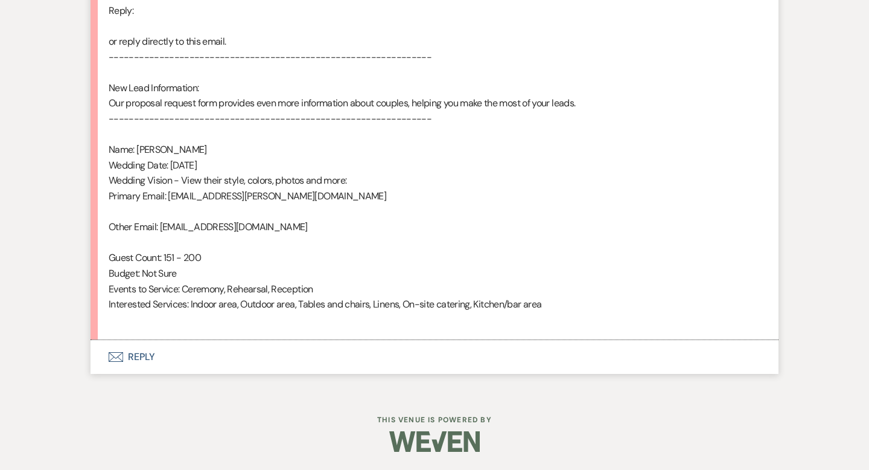
click at [147, 357] on button "Envelope Reply" at bounding box center [435, 357] width 688 height 34
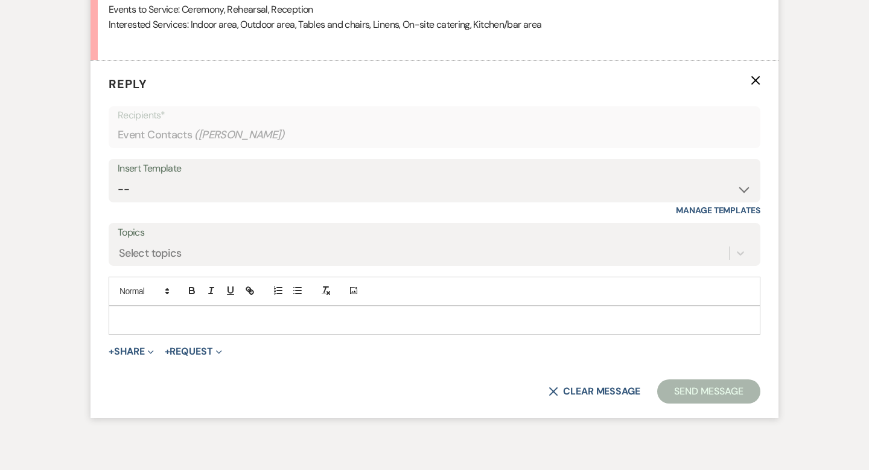
scroll to position [1032, 0]
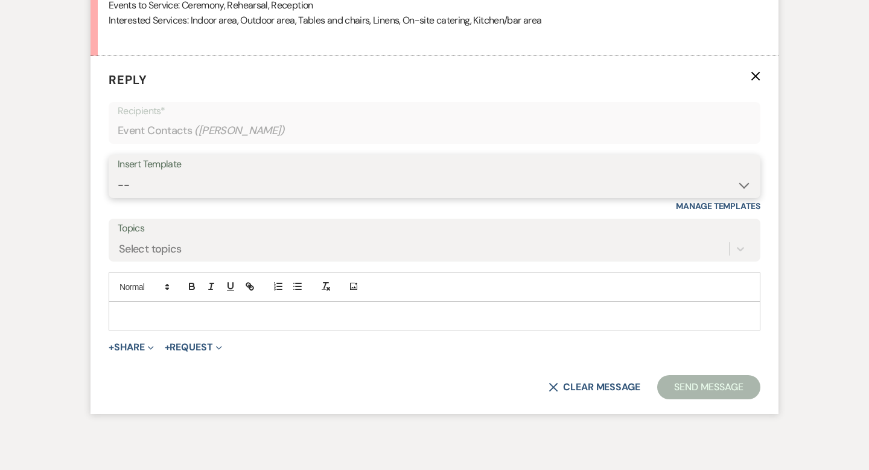
click at [135, 180] on select "-- Weven Planning Portal Introduction (Booked Events) Wedding Packages Booking …" at bounding box center [435, 185] width 634 height 24
select select "4429"
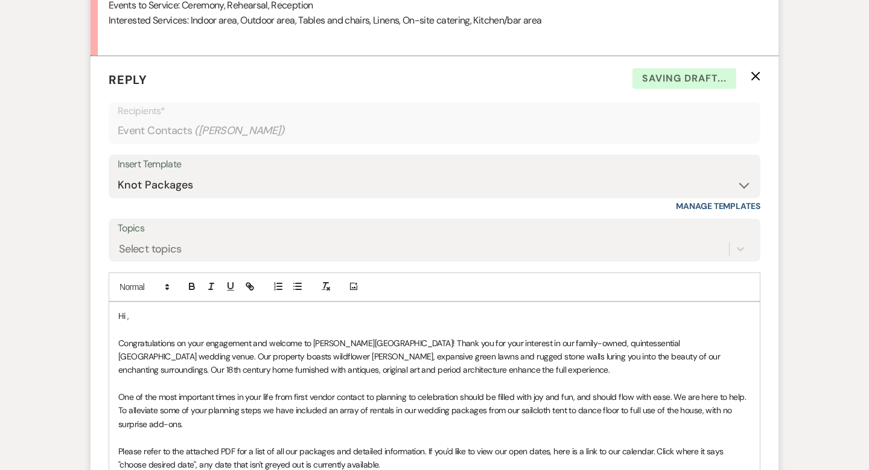
click at [151, 311] on p "Hi ," at bounding box center [434, 315] width 633 height 13
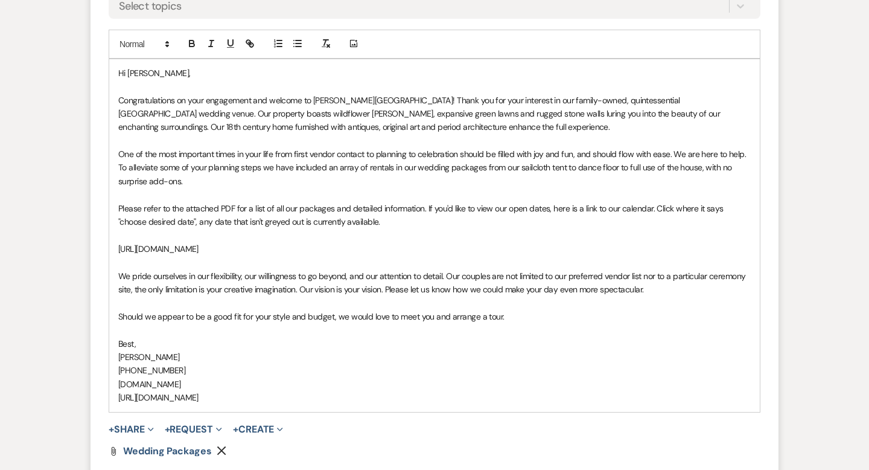
scroll to position [1429, 0]
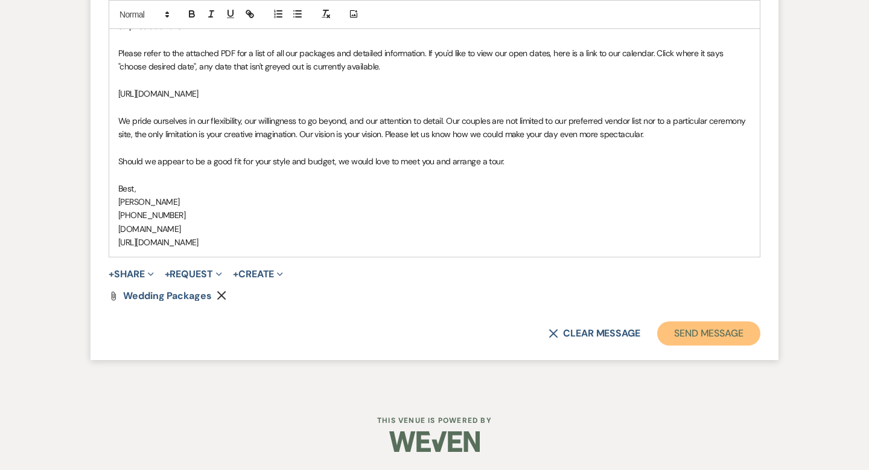
click at [675, 330] on button "Send Message" at bounding box center [708, 333] width 103 height 24
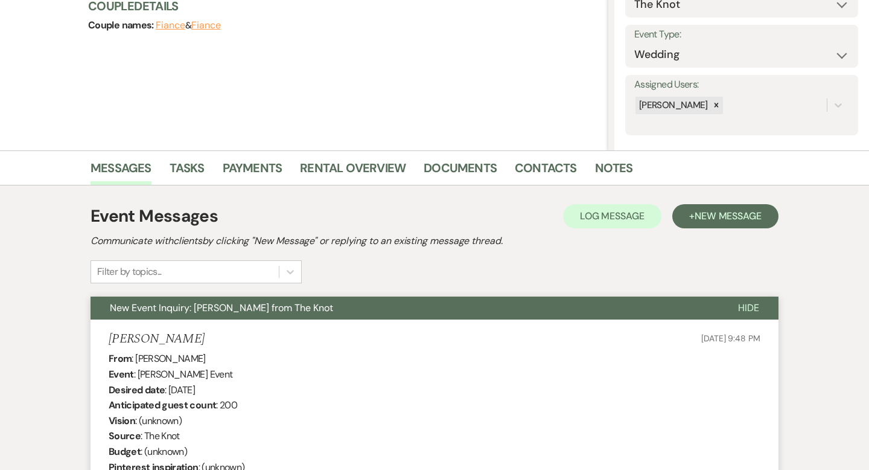
scroll to position [8, 0]
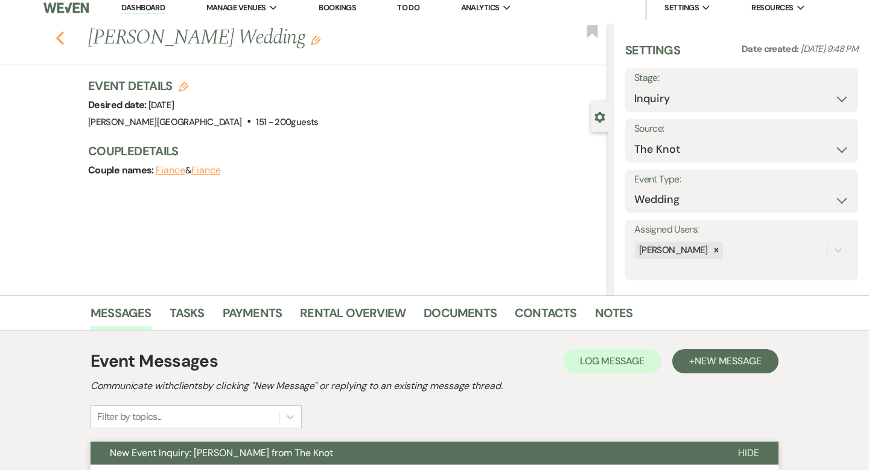
click at [63, 37] on icon "Previous" at bounding box center [60, 38] width 9 height 14
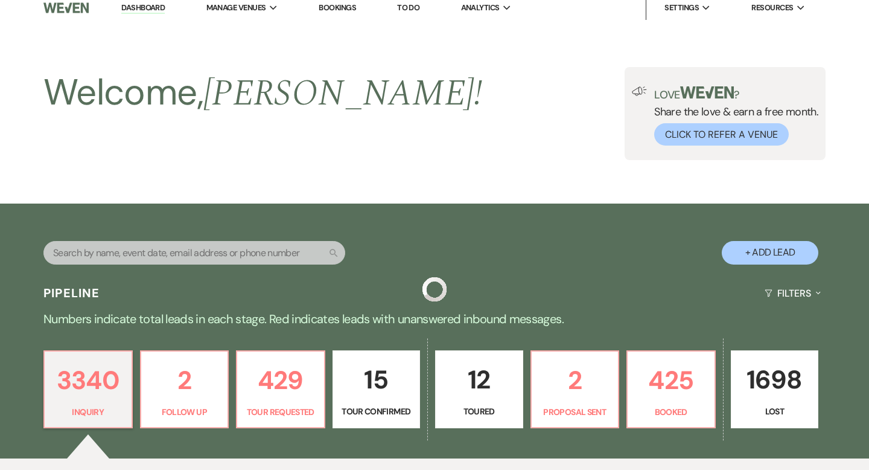
scroll to position [1024, 0]
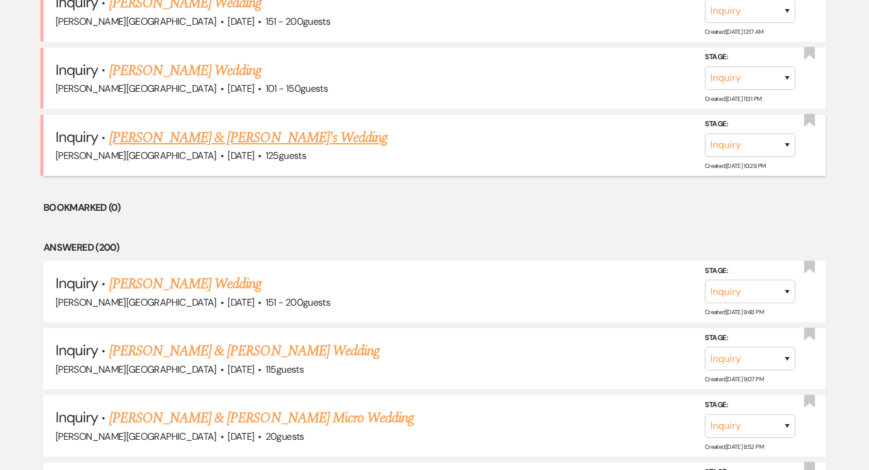
click at [174, 134] on link "[PERSON_NAME] & [PERSON_NAME]'s Wedding" at bounding box center [248, 138] width 279 height 22
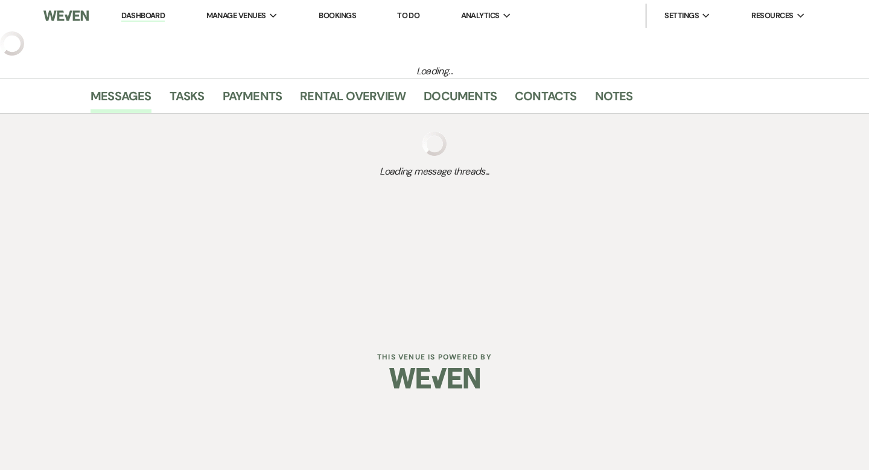
select select "5"
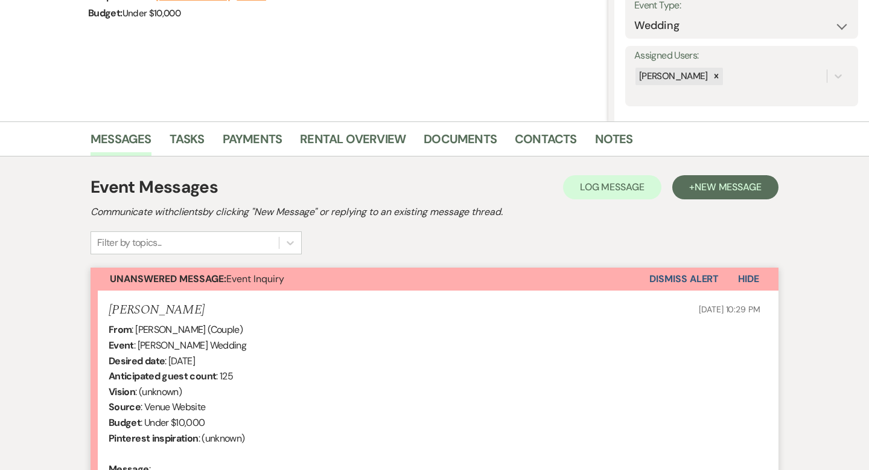
scroll to position [362, 0]
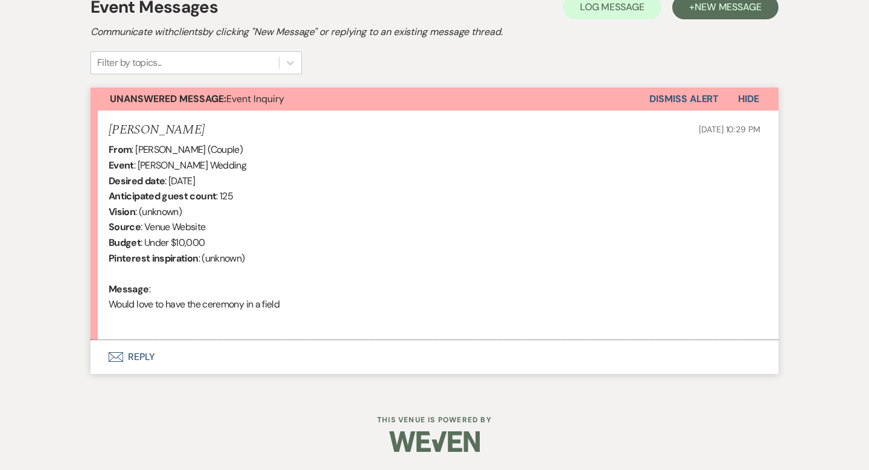
click at [146, 354] on button "Envelope Reply" at bounding box center [435, 357] width 688 height 34
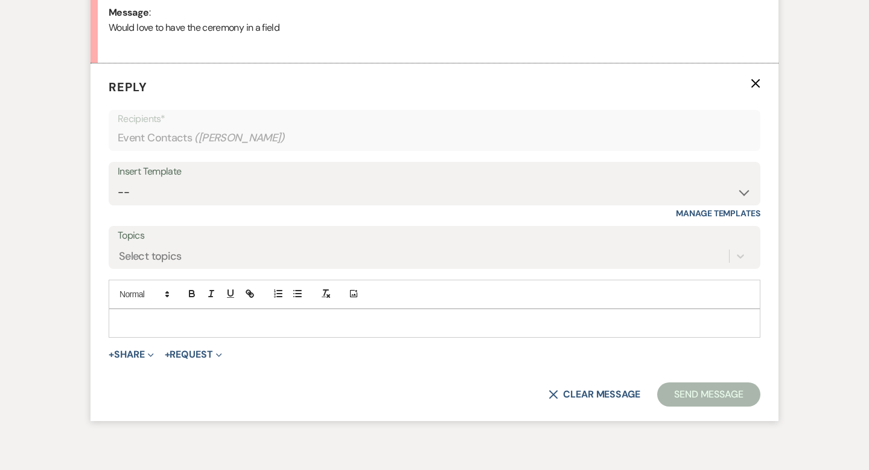
scroll to position [645, 0]
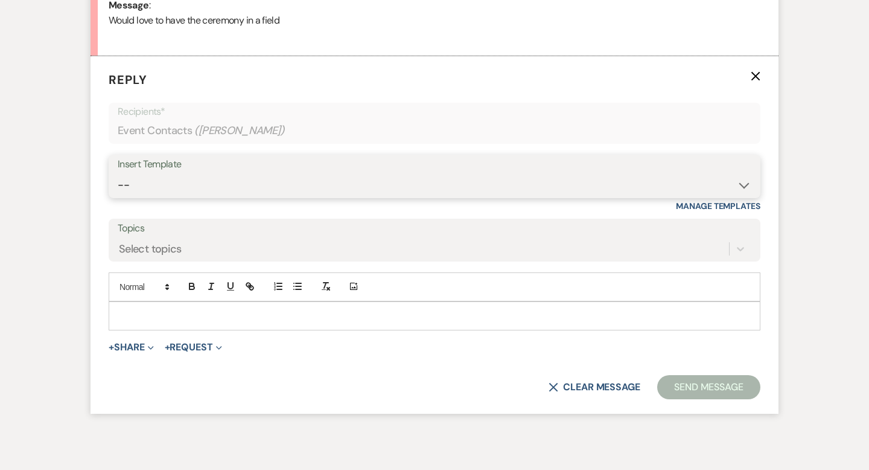
click at [164, 180] on select "-- Weven Planning Portal Introduction (Booked Events) Wedding Packages Booking …" at bounding box center [435, 185] width 634 height 24
select select "55"
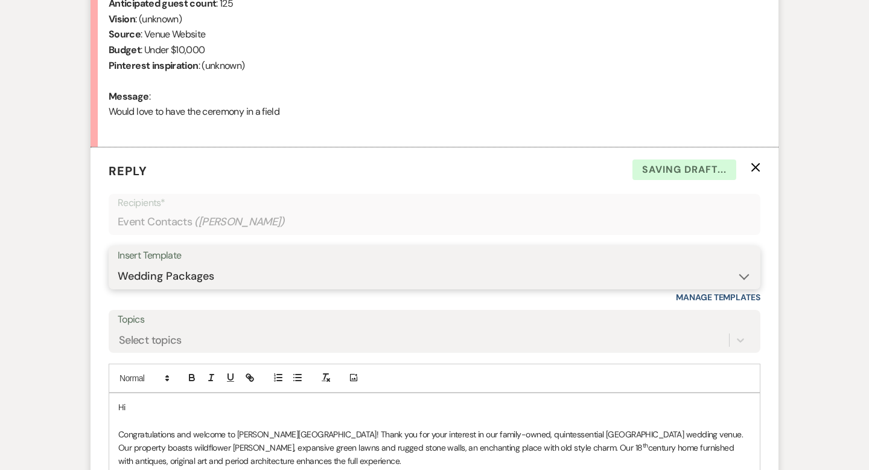
scroll to position [735, 0]
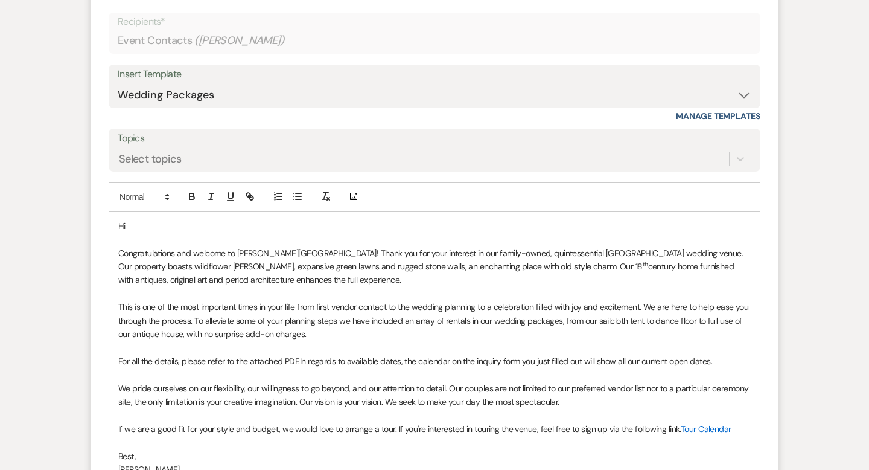
click at [196, 230] on p "Hi" at bounding box center [434, 225] width 633 height 13
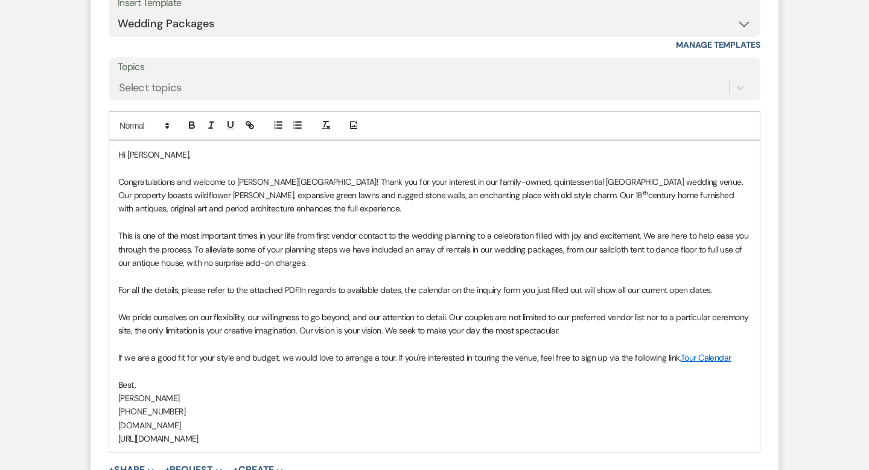
scroll to position [913, 0]
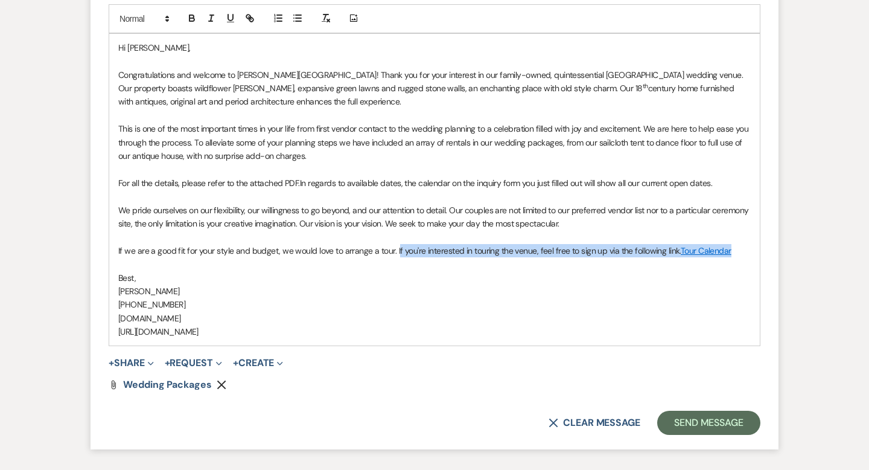
drag, startPoint x: 738, startPoint y: 249, endPoint x: 397, endPoint y: 249, distance: 341.1
click at [397, 249] on p "If we are a good fit for your style and budget, we would love to arrange a tour…" at bounding box center [434, 250] width 633 height 13
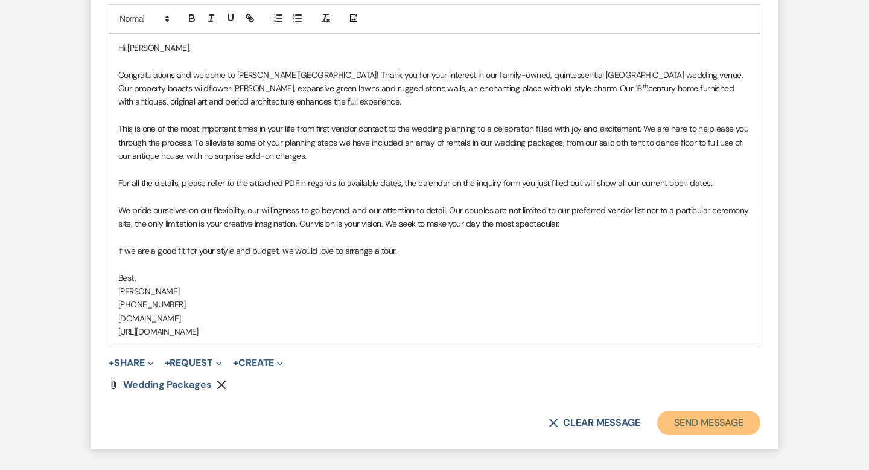
click at [685, 420] on button "Send Message" at bounding box center [708, 422] width 103 height 24
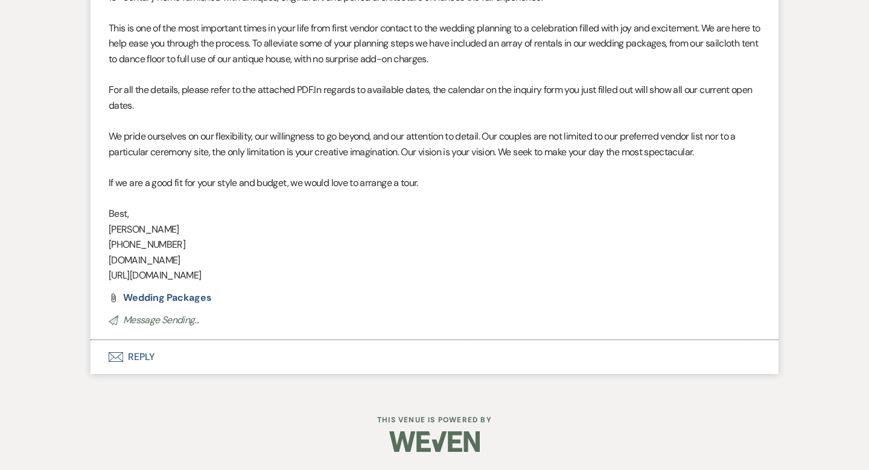
scroll to position [0, 0]
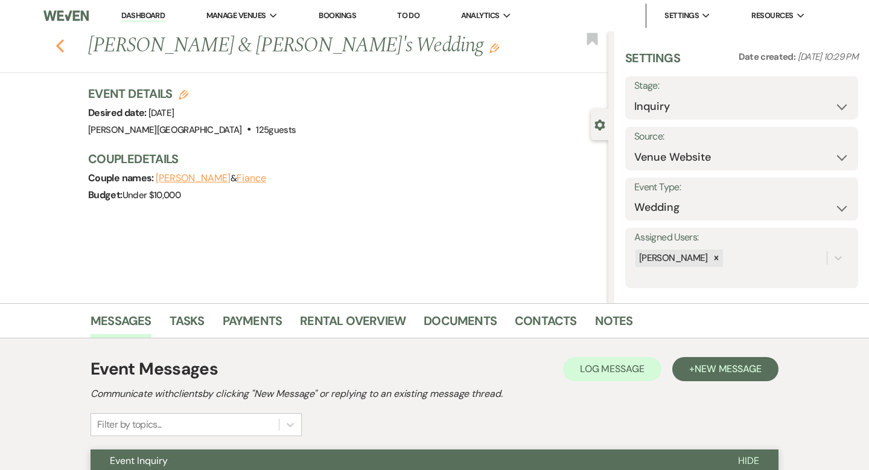
click at [60, 48] on use "button" at bounding box center [60, 45] width 8 height 13
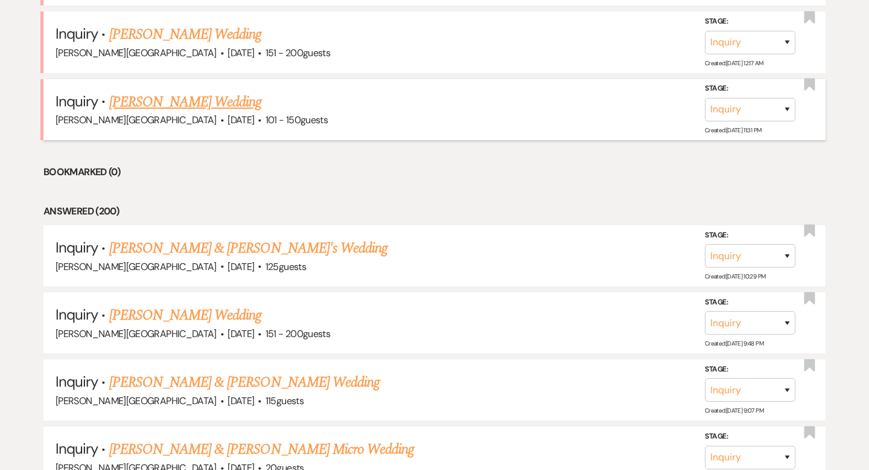
scroll to position [969, 0]
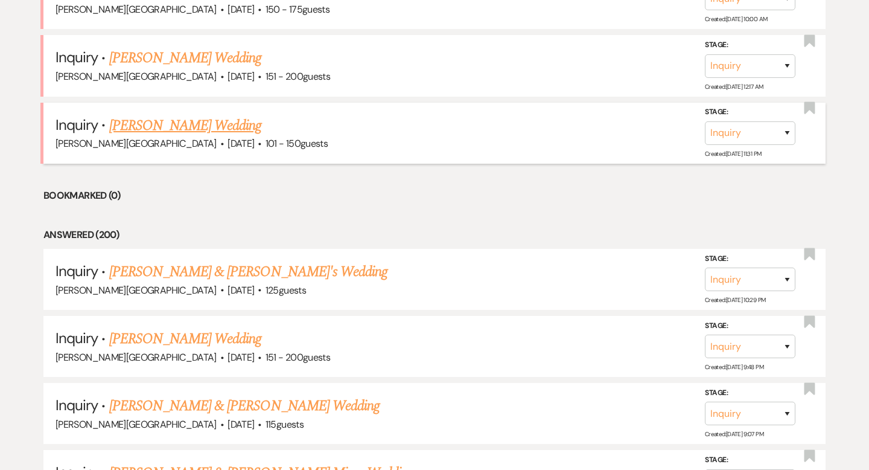
click at [190, 123] on link "[PERSON_NAME] Wedding" at bounding box center [185, 126] width 153 height 22
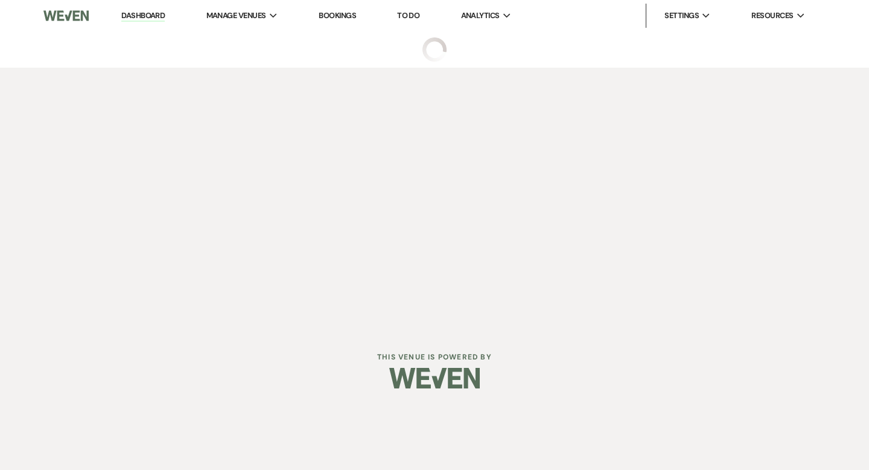
select select "2"
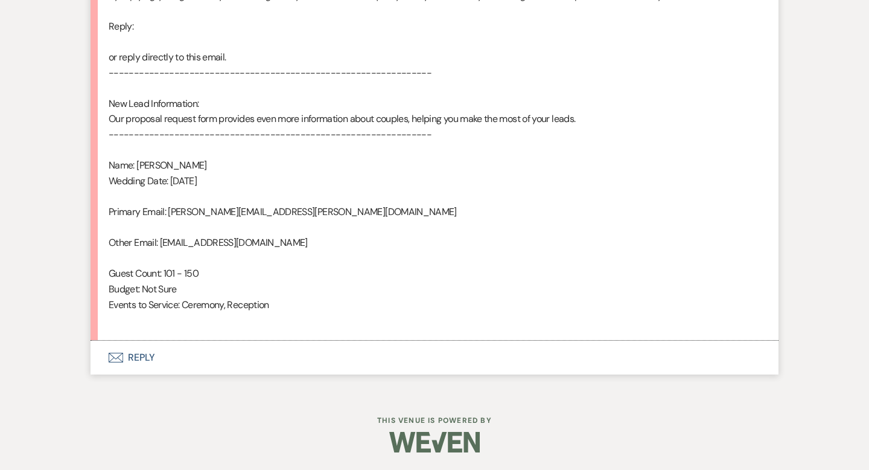
click at [144, 356] on button "Envelope Reply" at bounding box center [435, 357] width 688 height 34
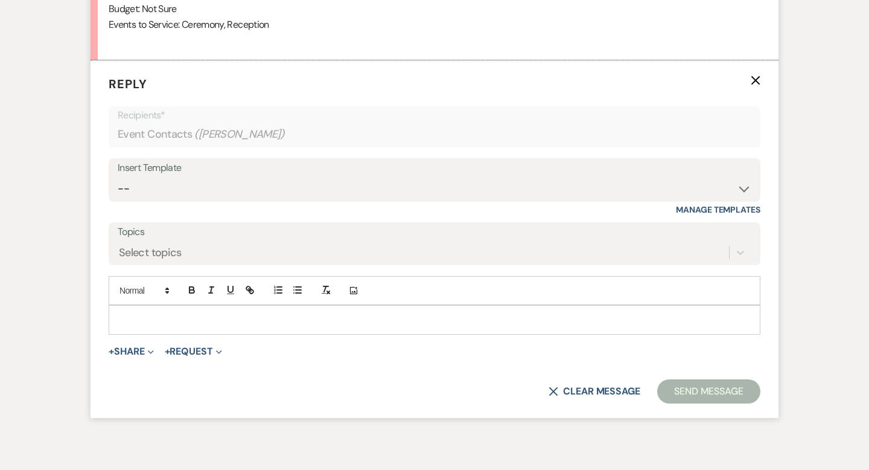
scroll to position [1017, 0]
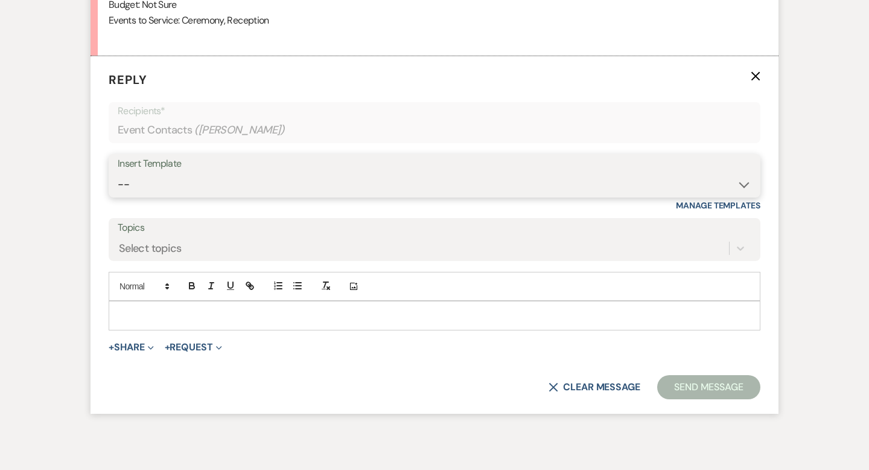
click at [151, 187] on select "-- Weven Planning Portal Introduction (Booked Events) Wedding Packages Booking …" at bounding box center [435, 185] width 634 height 24
select select "4429"
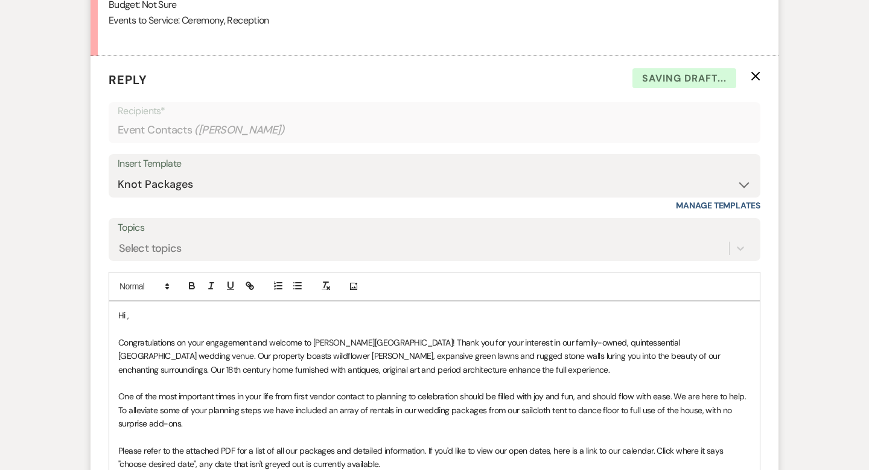
click at [177, 310] on p "Hi ," at bounding box center [434, 314] width 633 height 13
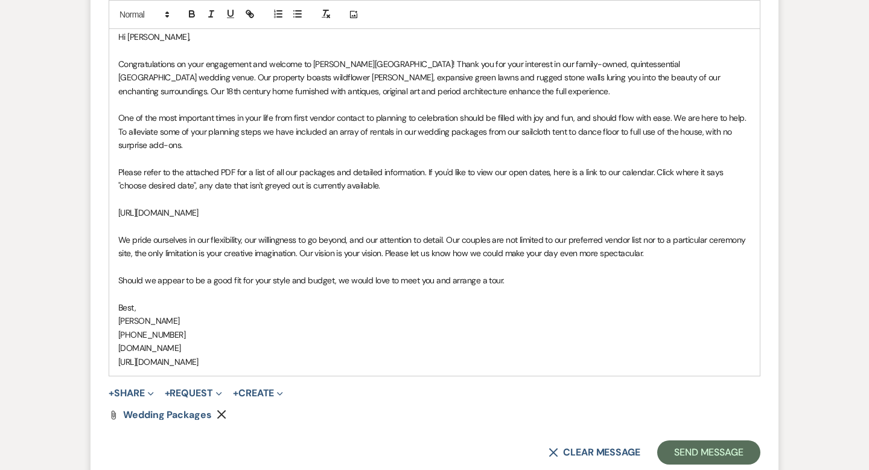
scroll to position [1321, 0]
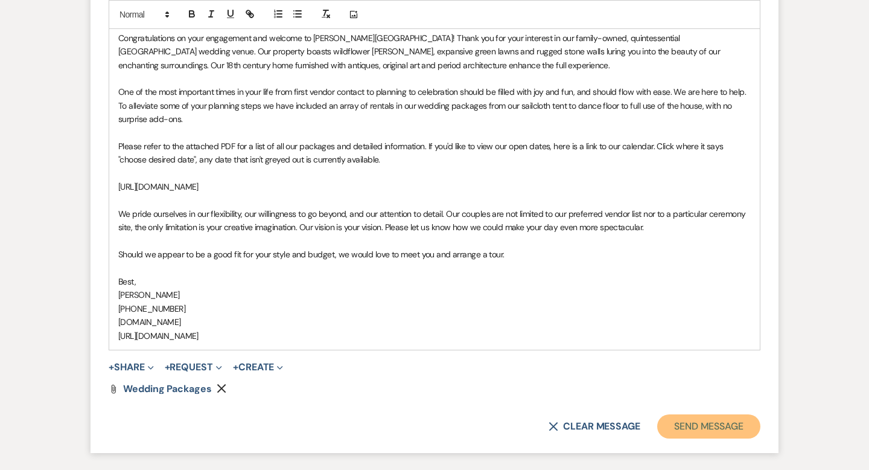
click at [671, 423] on button "Send Message" at bounding box center [708, 426] width 103 height 24
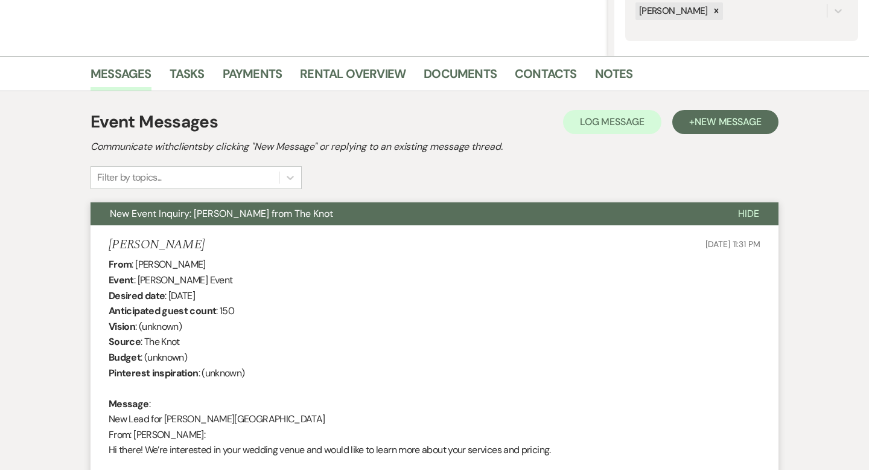
scroll to position [0, 0]
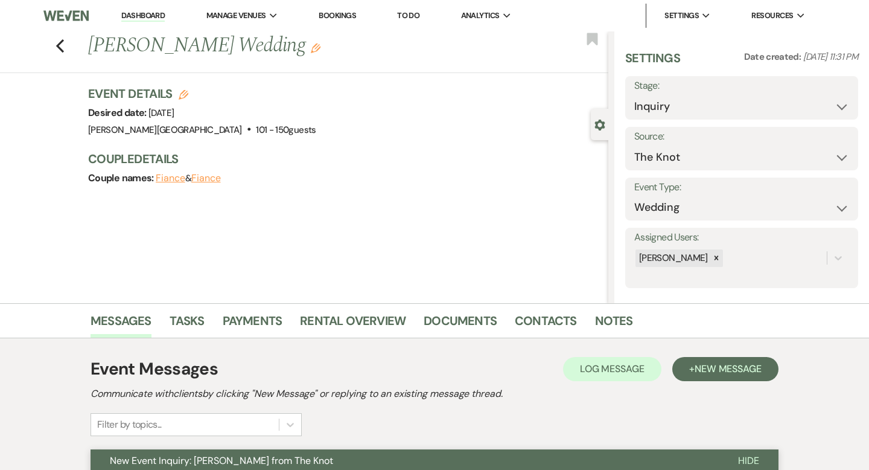
click at [54, 46] on div "Previous [PERSON_NAME] Wedding Edit Bookmark" at bounding box center [301, 52] width 615 height 42
click at [59, 45] on icon "Previous" at bounding box center [60, 46] width 9 height 14
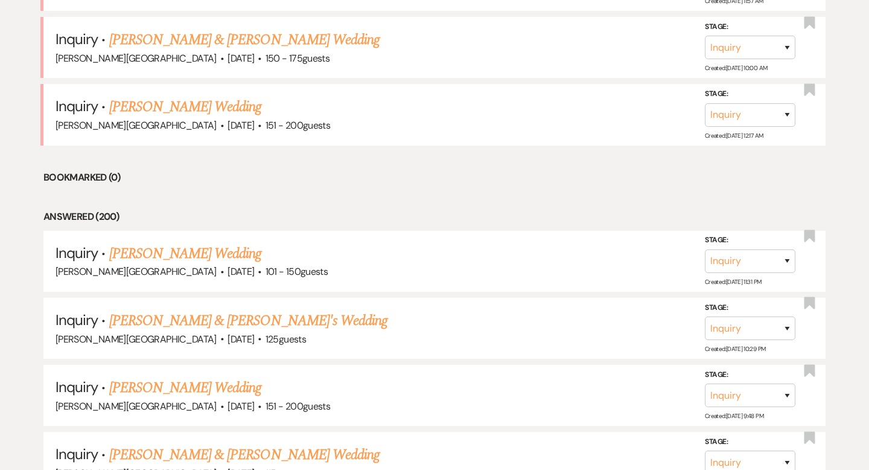
scroll to position [915, 0]
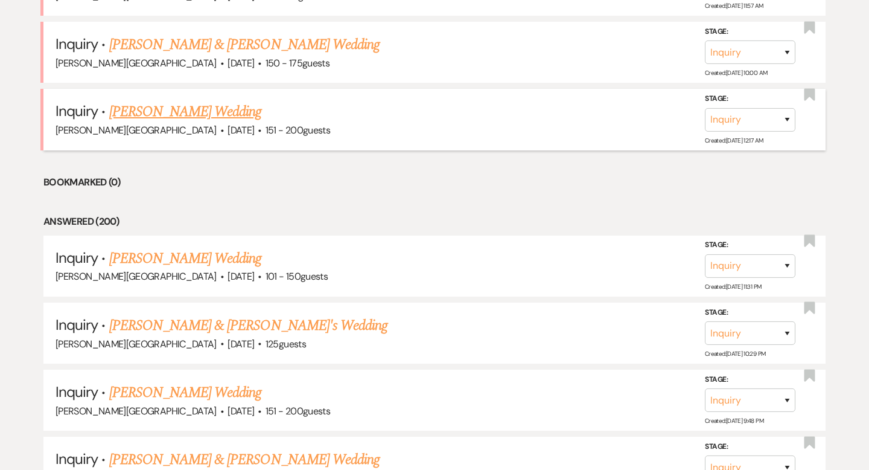
click at [164, 101] on link "[PERSON_NAME] Wedding" at bounding box center [185, 112] width 153 height 22
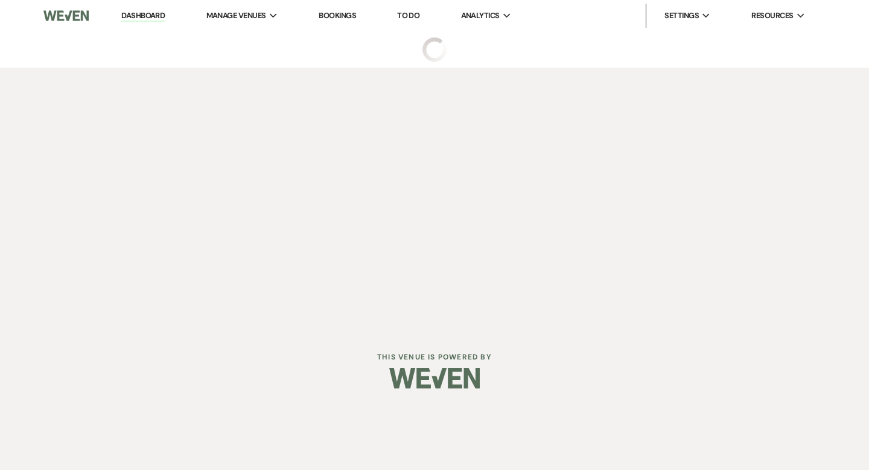
select select "2"
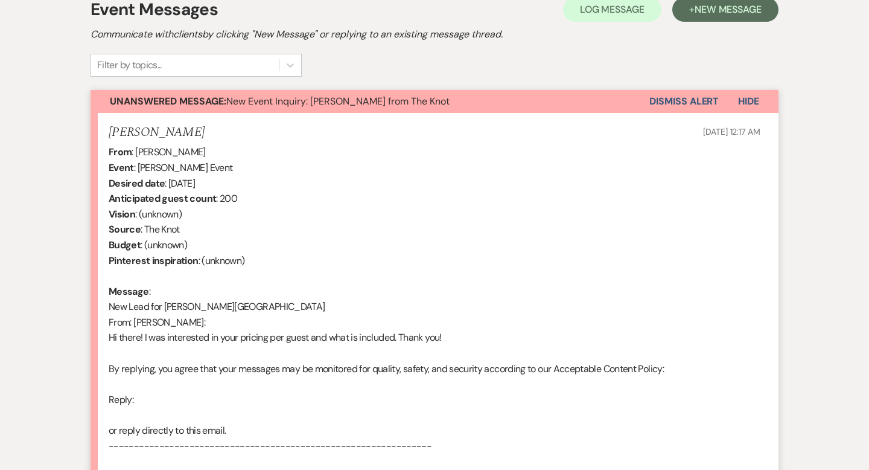
scroll to position [701, 0]
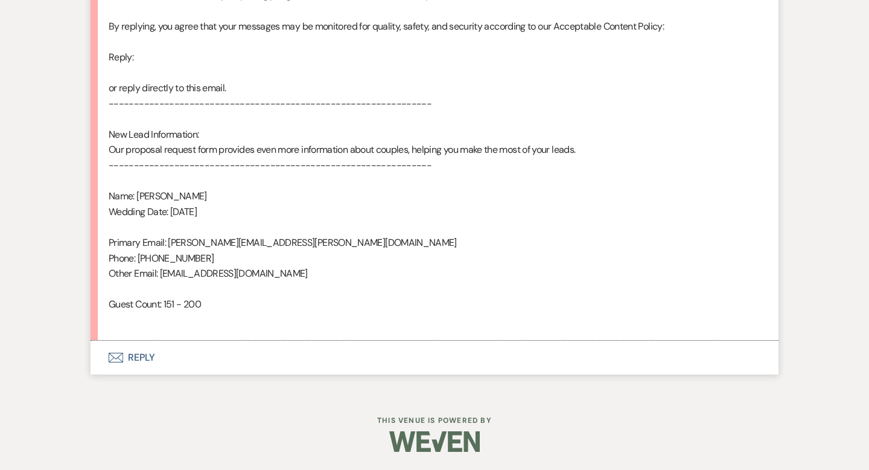
click at [144, 356] on button "Envelope Reply" at bounding box center [435, 357] width 688 height 34
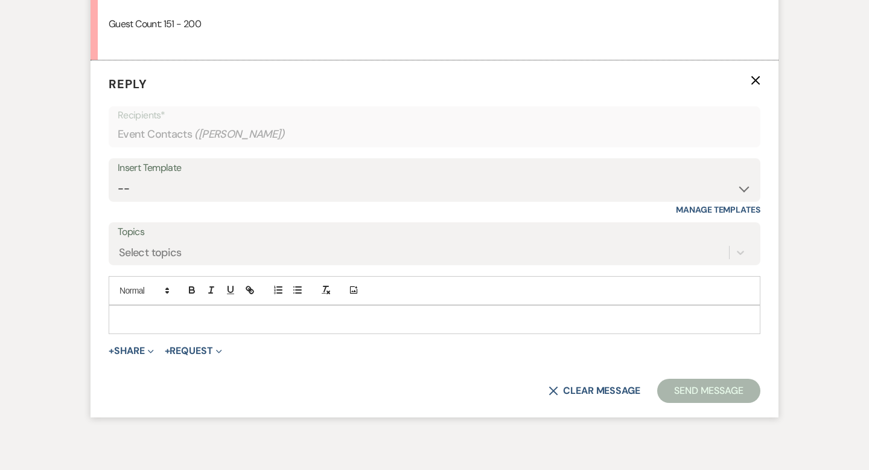
scroll to position [985, 0]
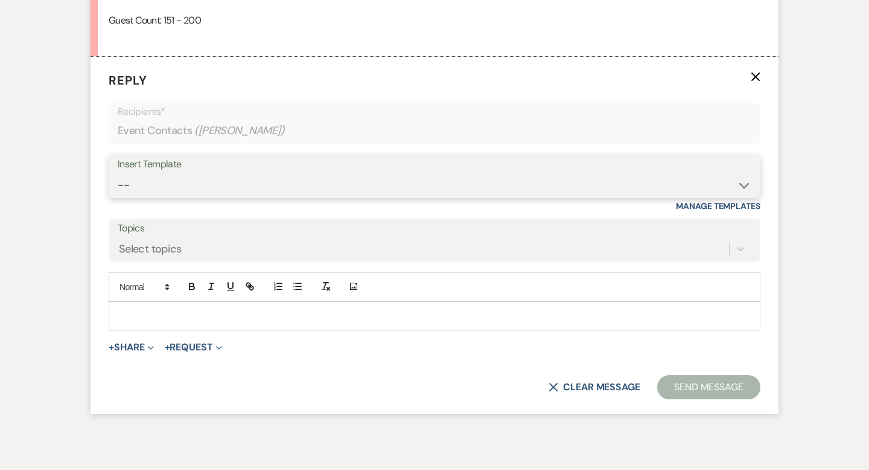
click at [173, 180] on select "-- Weven Planning Portal Introduction (Booked Events) Wedding Packages Booking …" at bounding box center [435, 185] width 634 height 24
select select "4429"
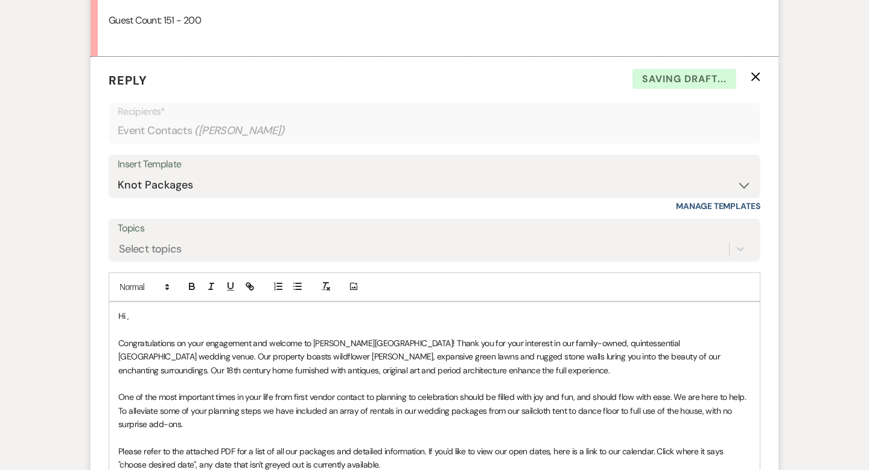
click at [172, 313] on p "Hi ," at bounding box center [434, 315] width 633 height 13
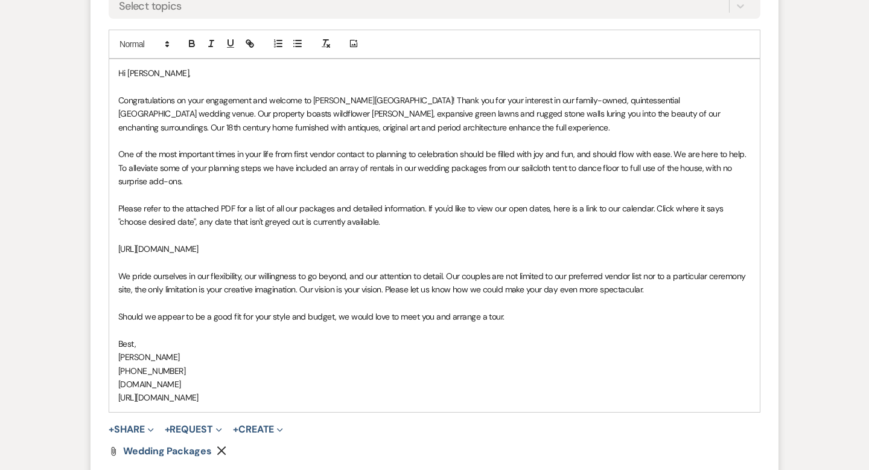
scroll to position [1324, 0]
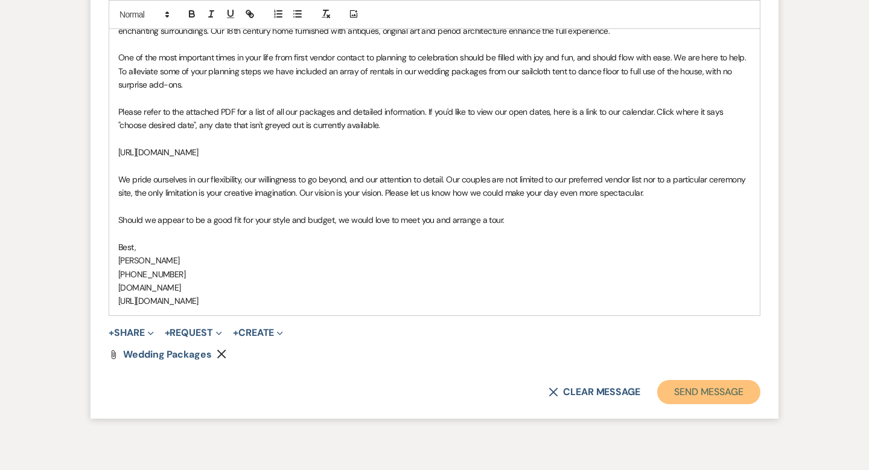
click at [682, 394] on button "Send Message" at bounding box center [708, 392] width 103 height 24
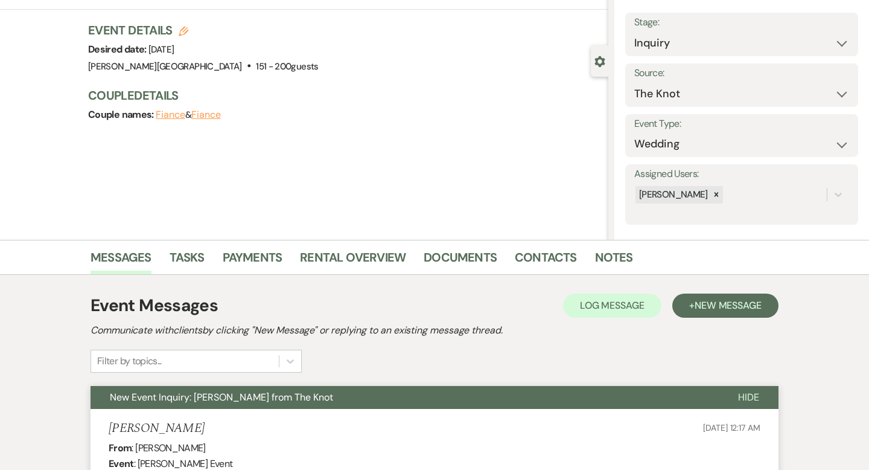
scroll to position [0, 0]
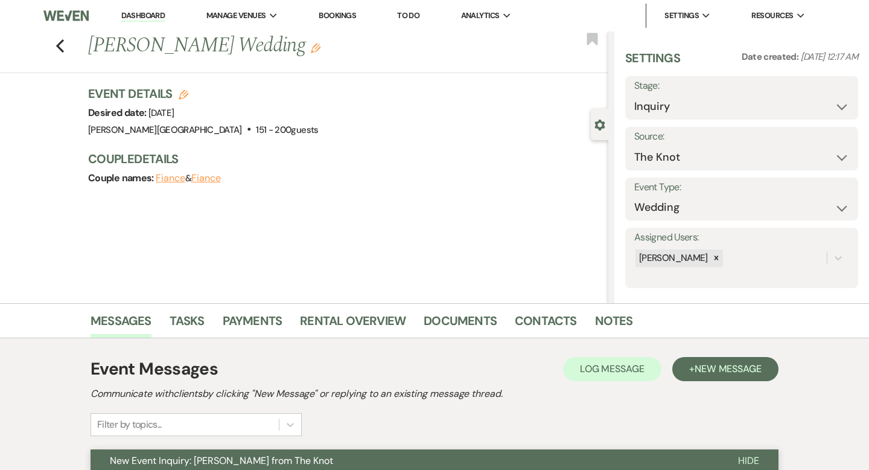
click at [65, 51] on div "Previous [PERSON_NAME] Wedding Edit Bookmark" at bounding box center [301, 52] width 615 height 42
click at [59, 46] on use "button" at bounding box center [60, 45] width 8 height 13
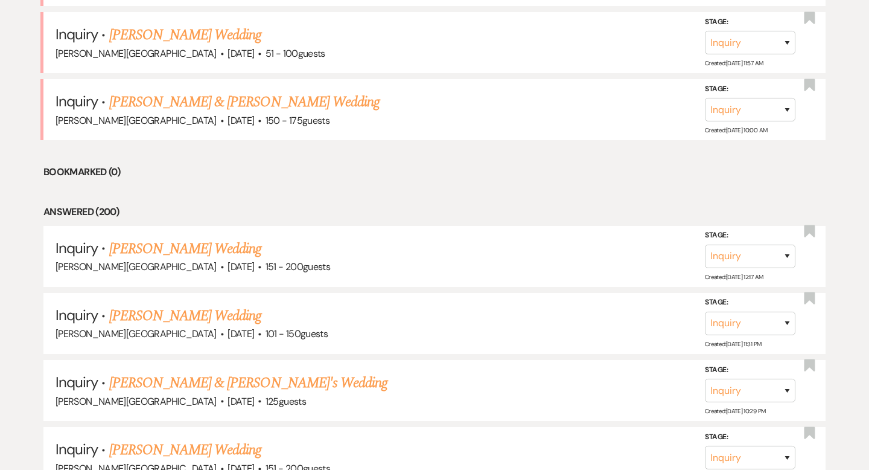
scroll to position [819, 0]
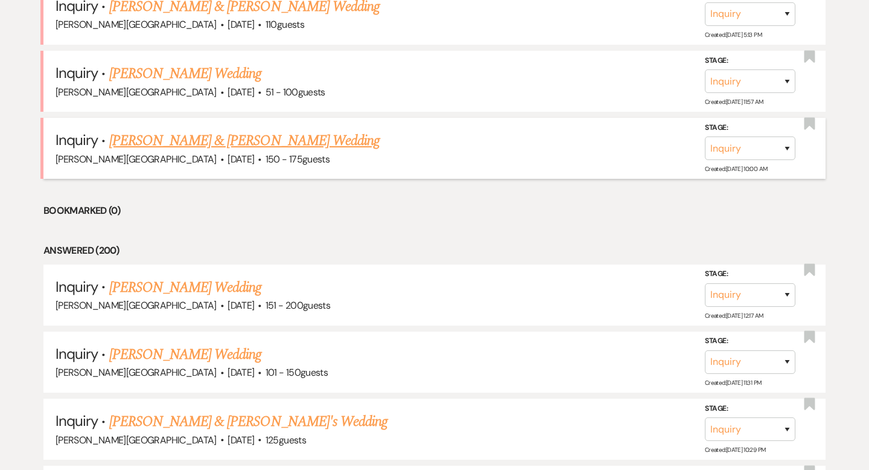
click at [187, 145] on link "[PERSON_NAME] & [PERSON_NAME] Wedding" at bounding box center [244, 141] width 270 height 22
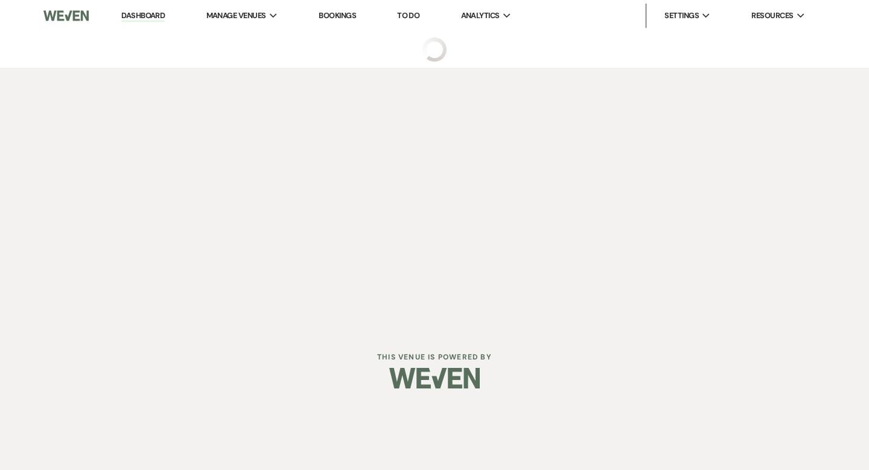
select select "5"
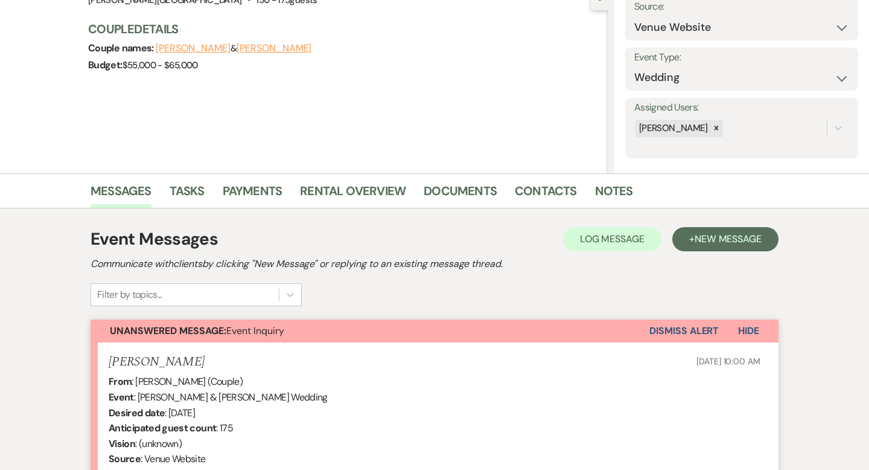
scroll to position [363, 0]
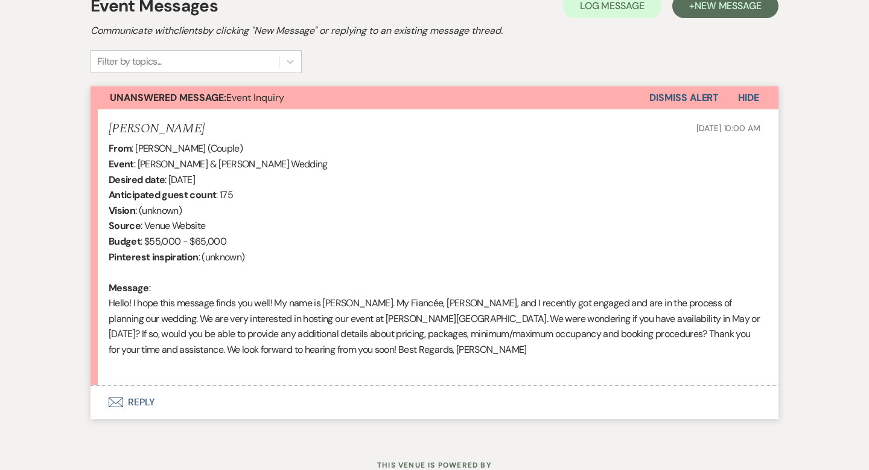
click at [147, 401] on button "Envelope Reply" at bounding box center [435, 402] width 688 height 34
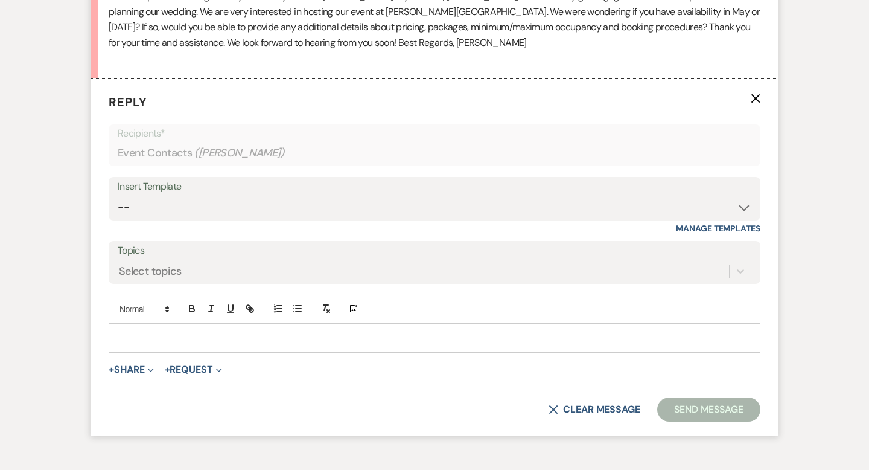
scroll to position [692, 0]
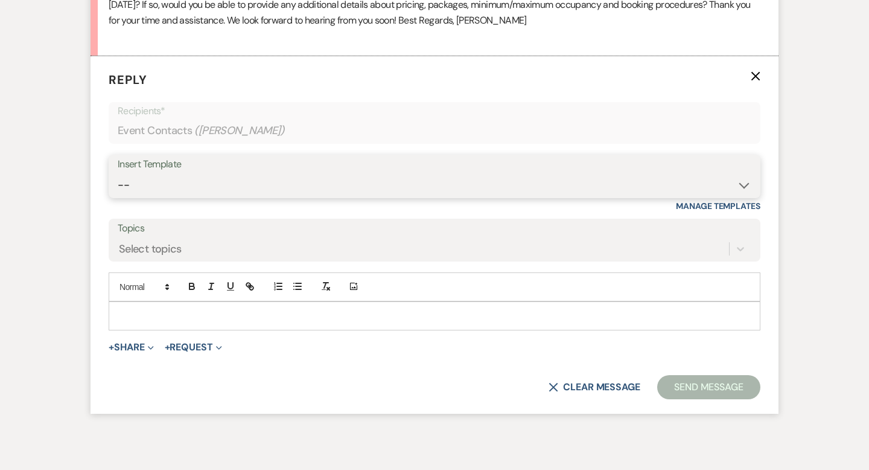
click at [153, 187] on select "-- Weven Planning Portal Introduction (Booked Events) Wedding Packages Booking …" at bounding box center [435, 185] width 634 height 24
select select "55"
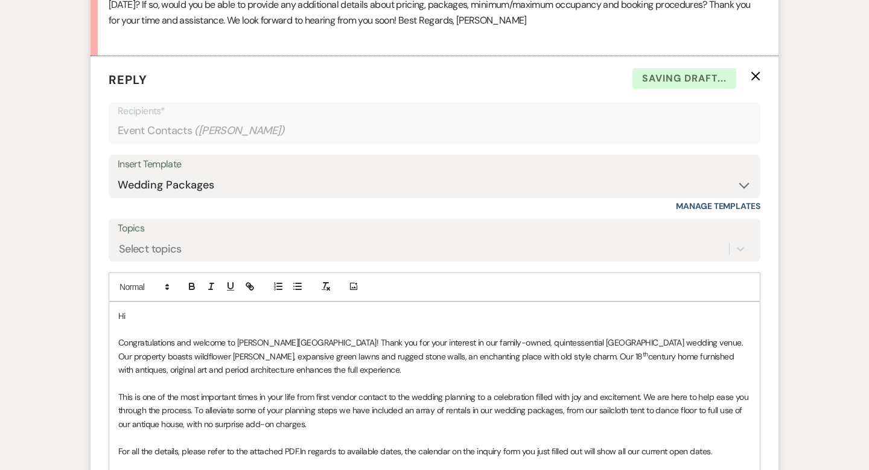
click at [184, 316] on p "Hi" at bounding box center [434, 315] width 633 height 13
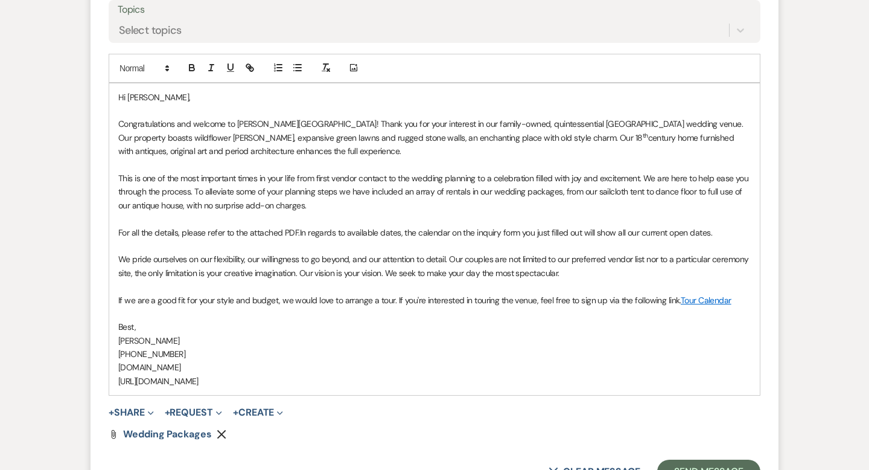
scroll to position [931, 0]
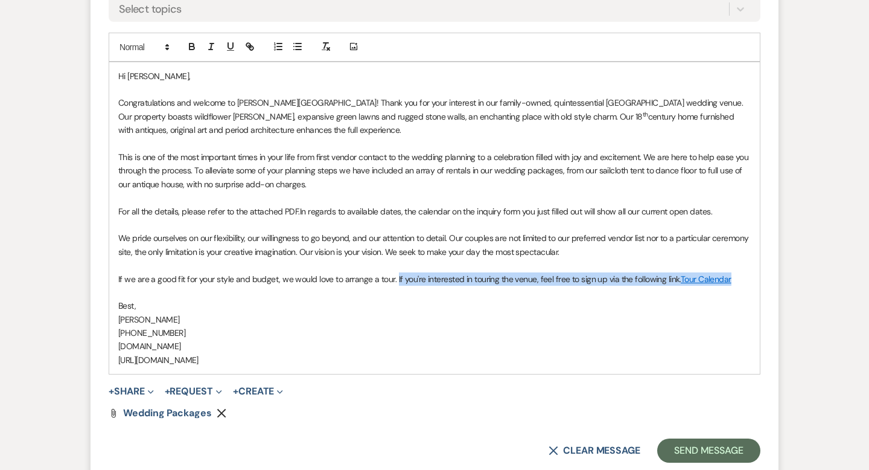
drag, startPoint x: 735, startPoint y: 277, endPoint x: 394, endPoint y: 278, distance: 341.7
click at [394, 278] on p "If we are a good fit for your style and budget, we would love to arrange a tour…" at bounding box center [434, 278] width 633 height 13
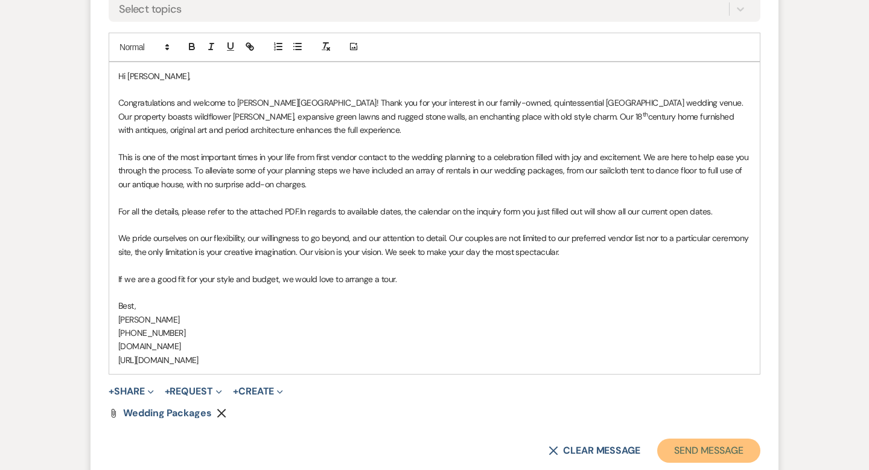
click at [683, 441] on button "Send Message" at bounding box center [708, 450] width 103 height 24
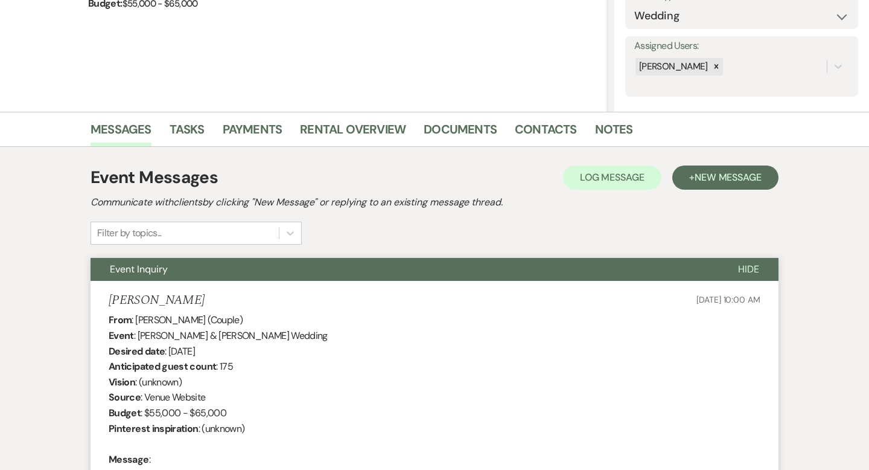
scroll to position [0, 0]
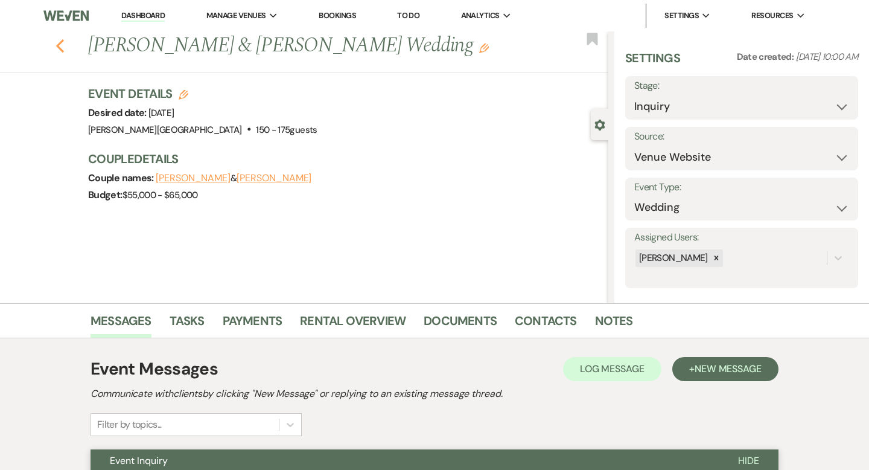
click at [62, 45] on icon "Previous" at bounding box center [60, 46] width 9 height 14
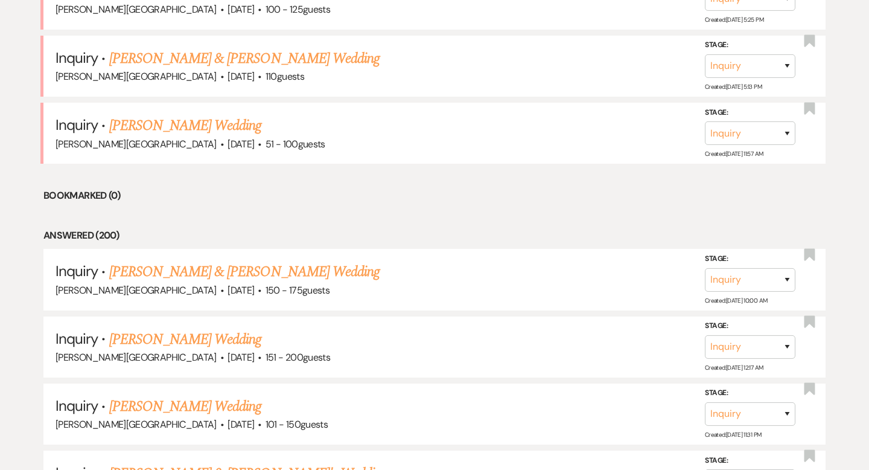
scroll to position [758, 0]
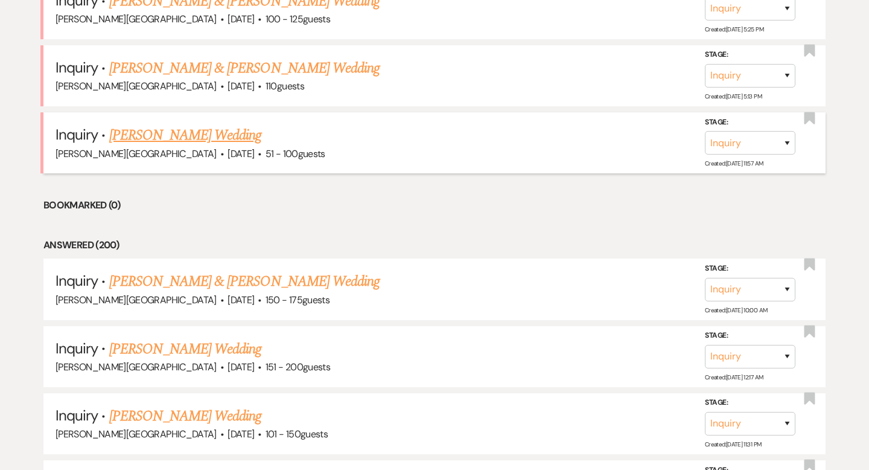
click at [182, 137] on link "[PERSON_NAME] Wedding" at bounding box center [185, 135] width 153 height 22
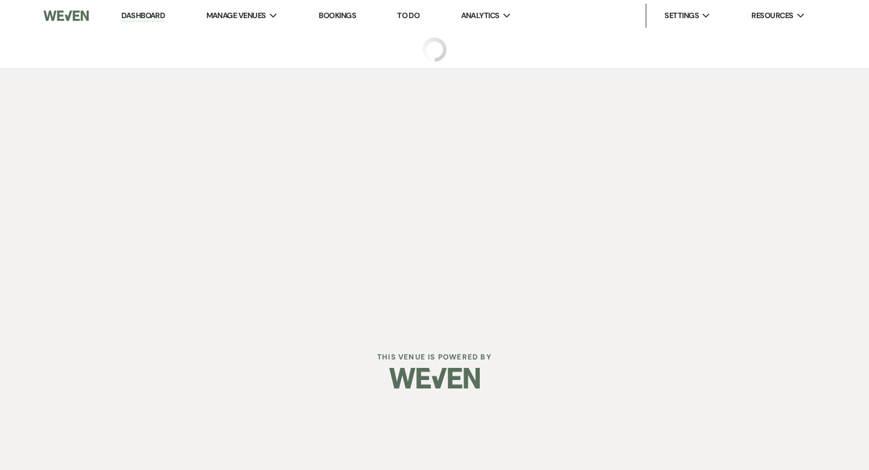
select select "2"
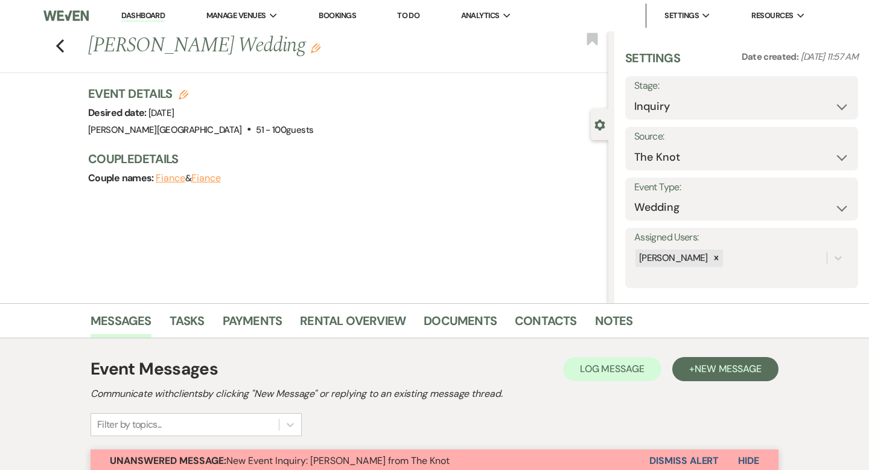
scroll to position [325, 0]
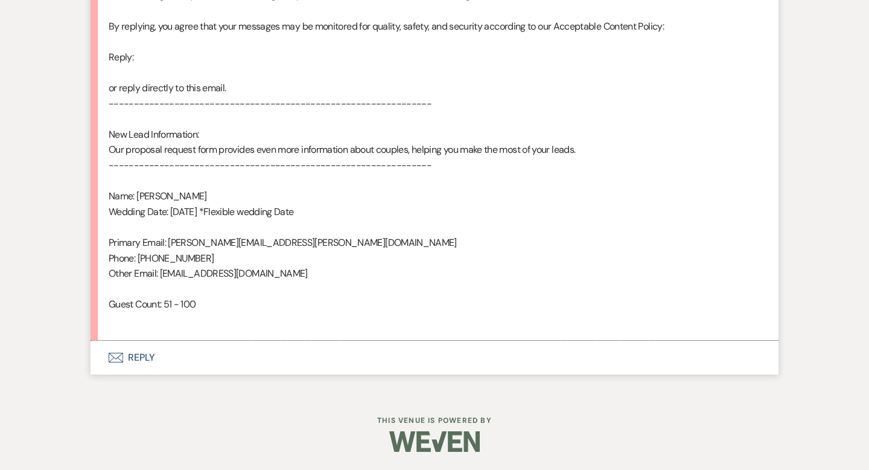
click at [148, 350] on button "Envelope Reply" at bounding box center [435, 357] width 688 height 34
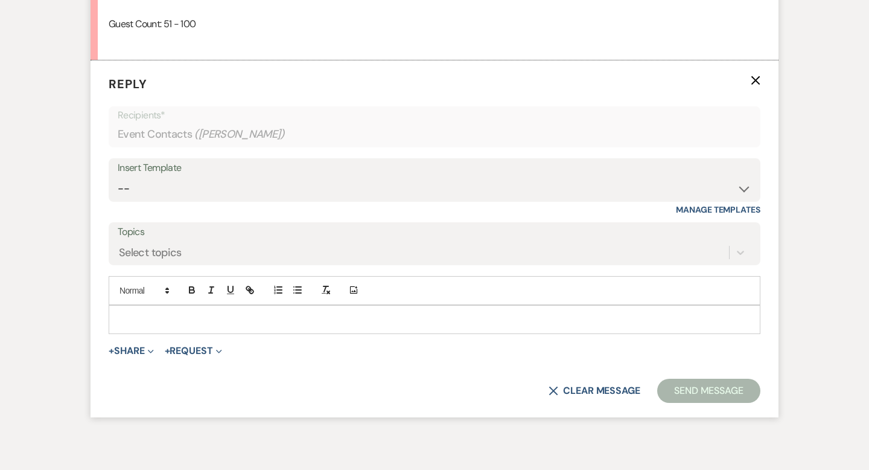
scroll to position [985, 0]
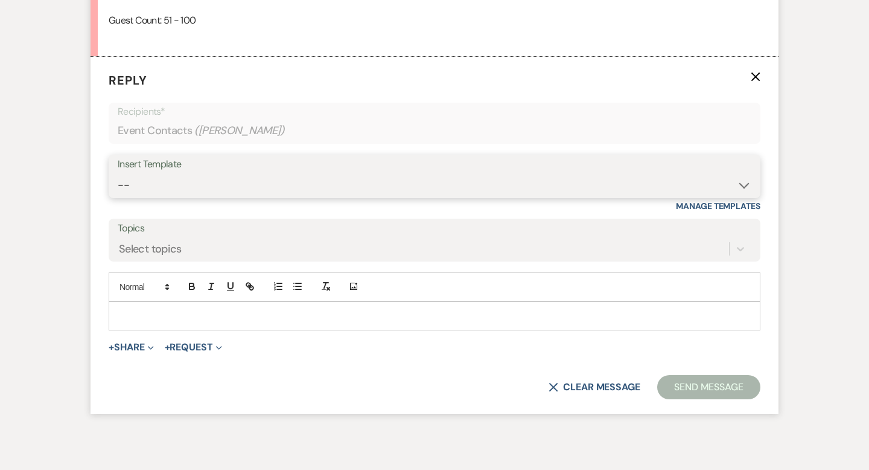
click at [170, 179] on select "-- Weven Planning Portal Introduction (Booked Events) Wedding Packages Booking …" at bounding box center [435, 185] width 634 height 24
select select "4429"
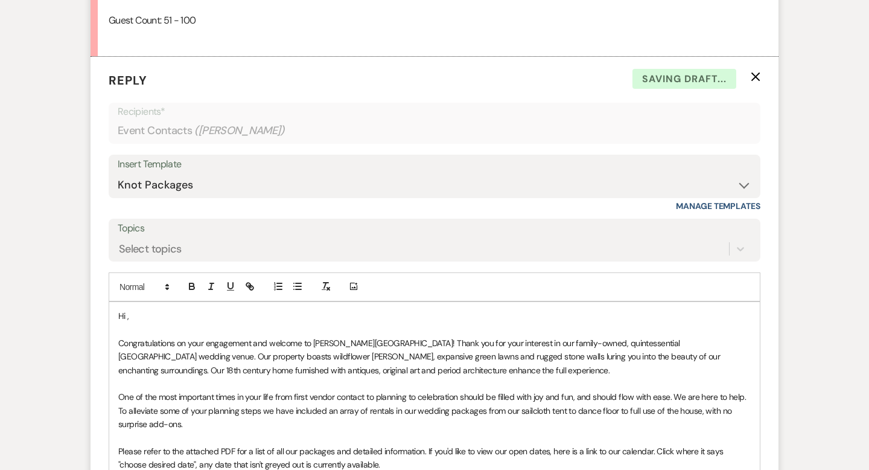
click at [165, 316] on p "Hi ," at bounding box center [434, 315] width 633 height 13
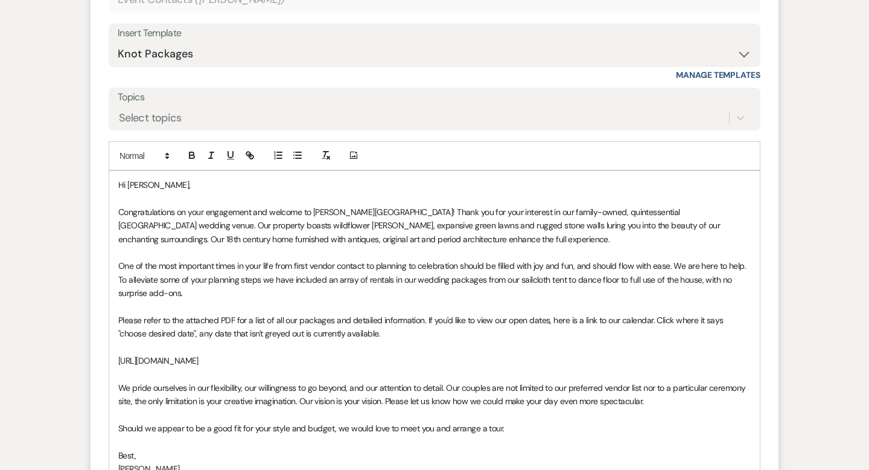
scroll to position [1271, 0]
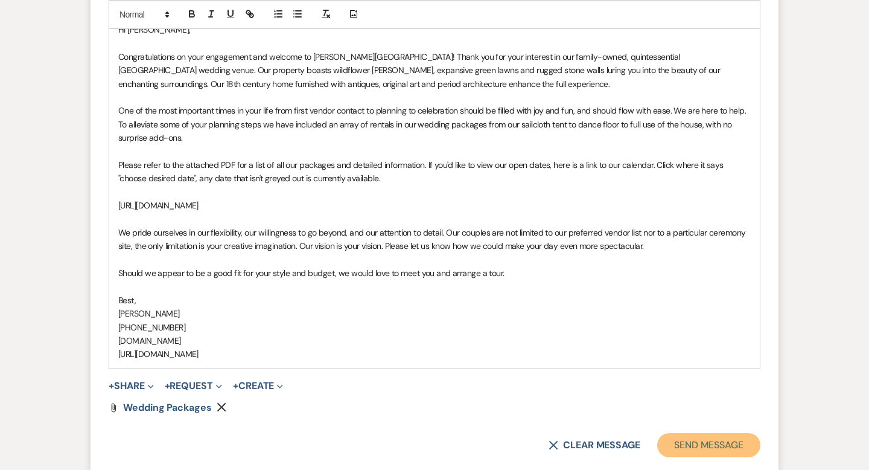
click at [675, 441] on button "Send Message" at bounding box center [708, 445] width 103 height 24
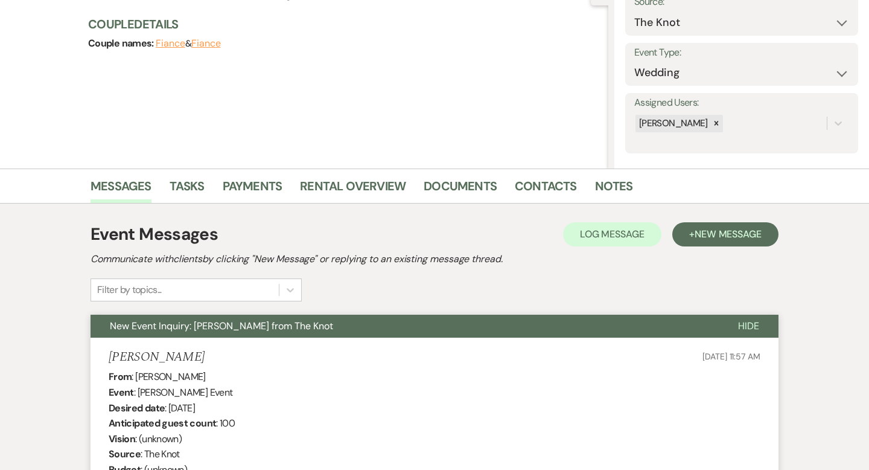
scroll to position [0, 0]
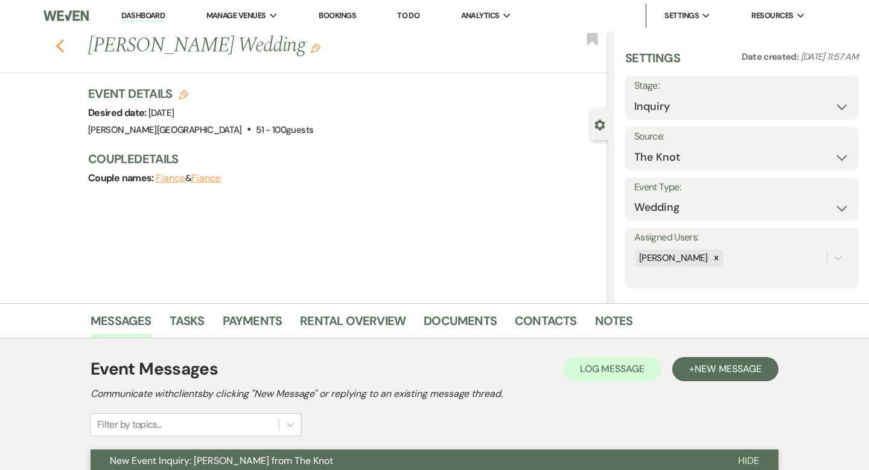
click at [60, 43] on use "button" at bounding box center [60, 45] width 8 height 13
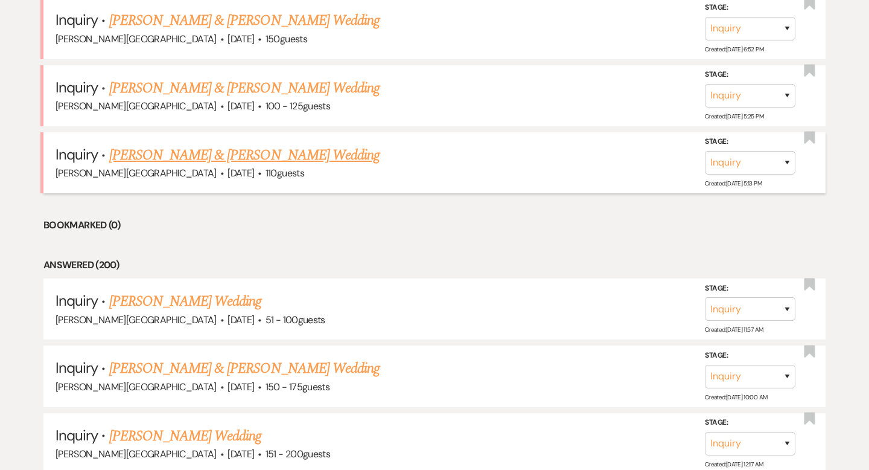
scroll to position [654, 0]
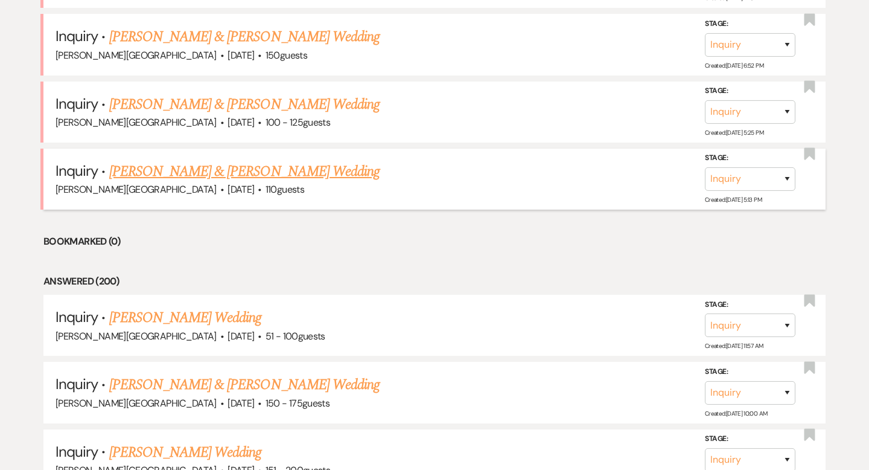
click at [187, 169] on link "[PERSON_NAME] & [PERSON_NAME] Wedding" at bounding box center [244, 172] width 270 height 22
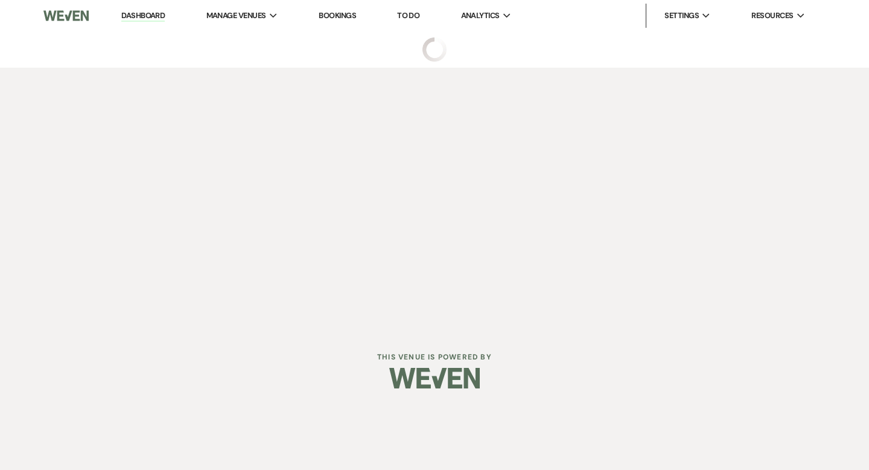
select select "5"
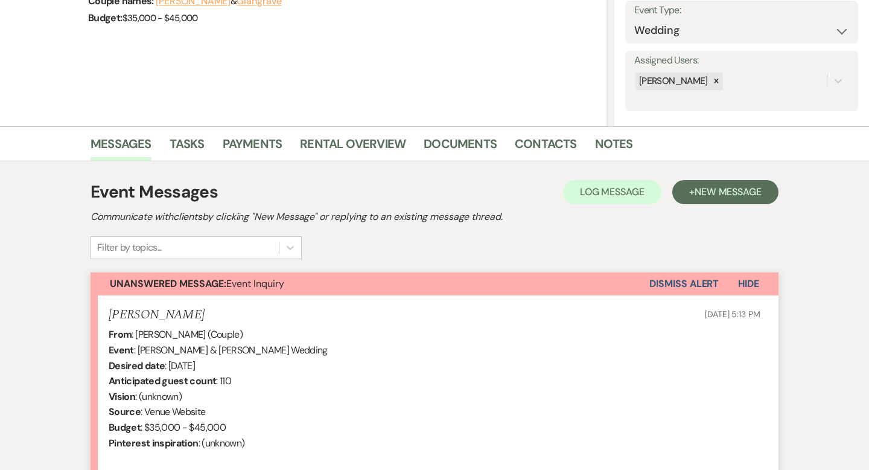
scroll to position [362, 0]
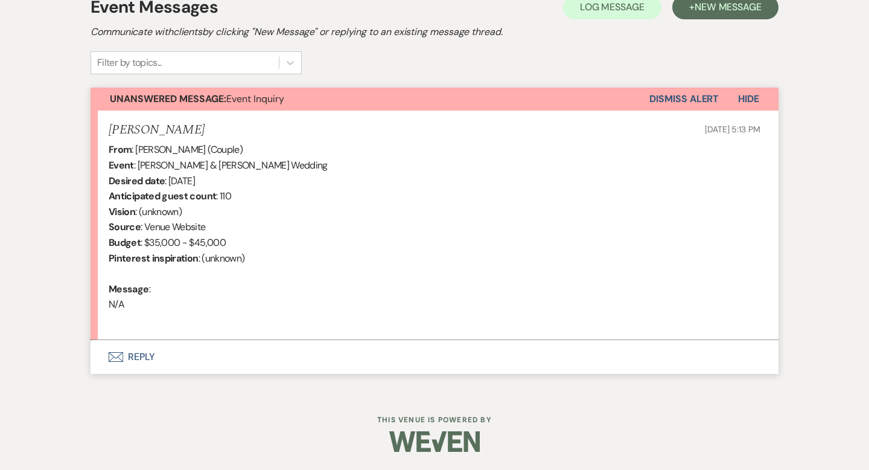
click at [149, 357] on button "Envelope Reply" at bounding box center [435, 357] width 688 height 34
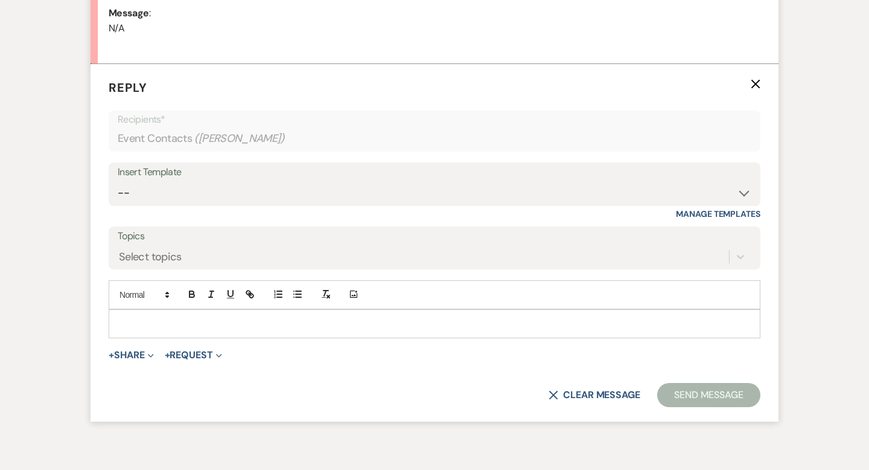
scroll to position [645, 0]
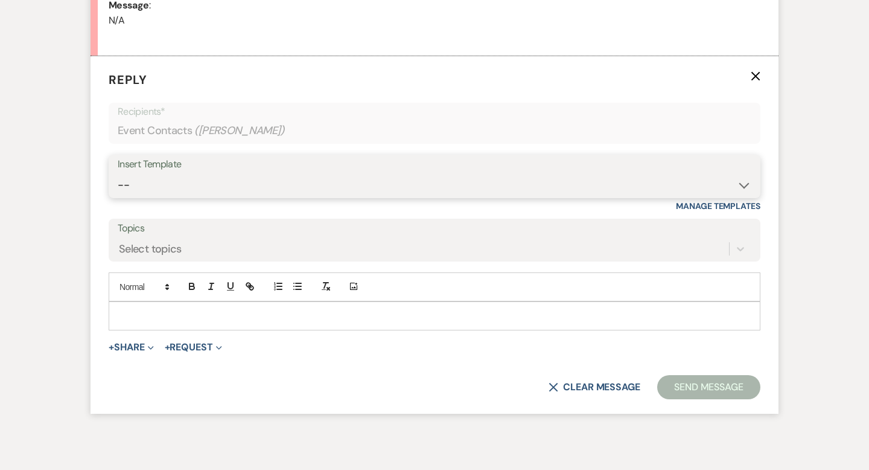
click at [130, 183] on select "-- Weven Planning Portal Introduction (Booked Events) Wedding Packages Booking …" at bounding box center [435, 185] width 634 height 24
select select "55"
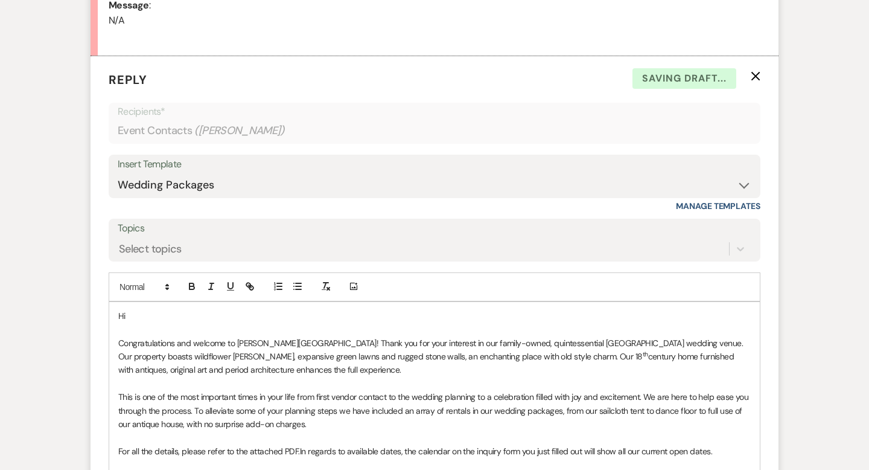
click at [150, 307] on div "Hi Congratulations and welcome to [PERSON_NAME][GEOGRAPHIC_DATA]! Thank you for…" at bounding box center [434, 458] width 651 height 312
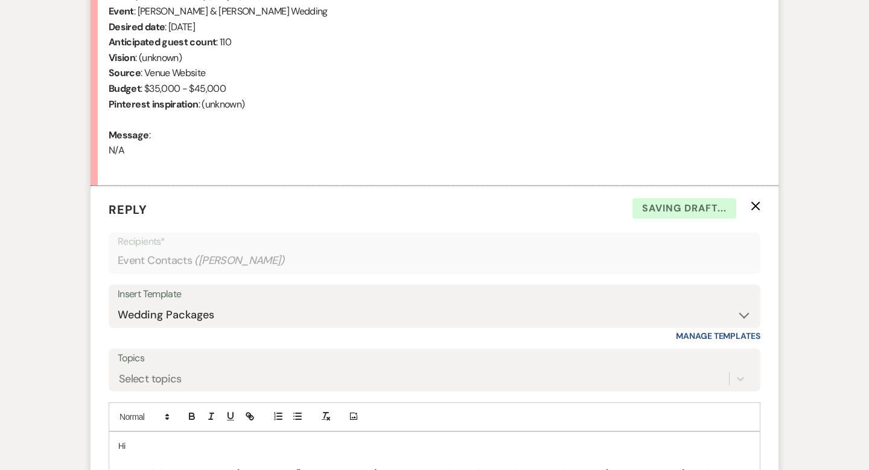
scroll to position [623, 0]
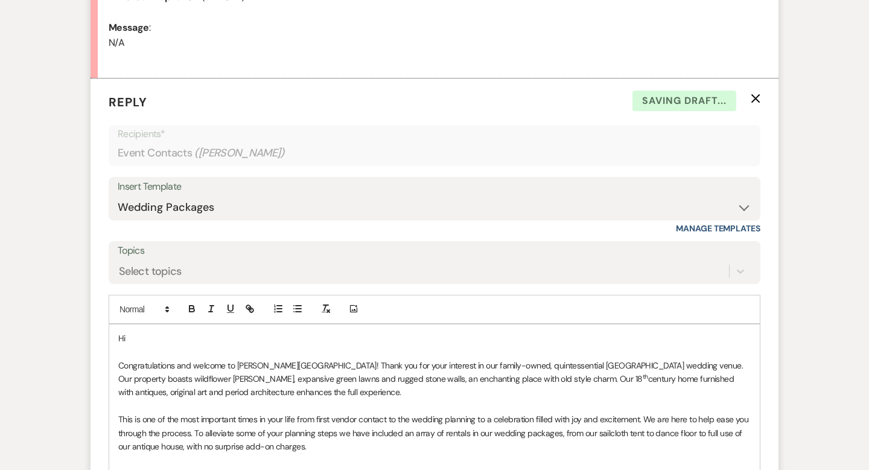
click at [193, 339] on p "Hi" at bounding box center [434, 337] width 633 height 13
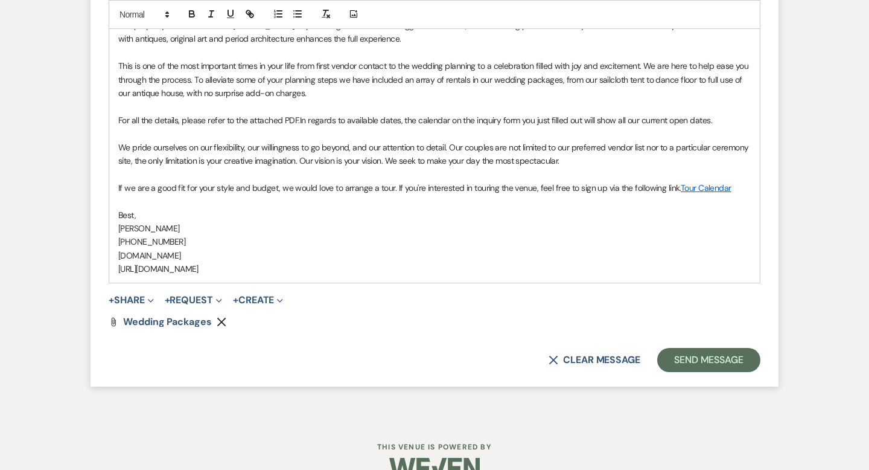
scroll to position [1003, 0]
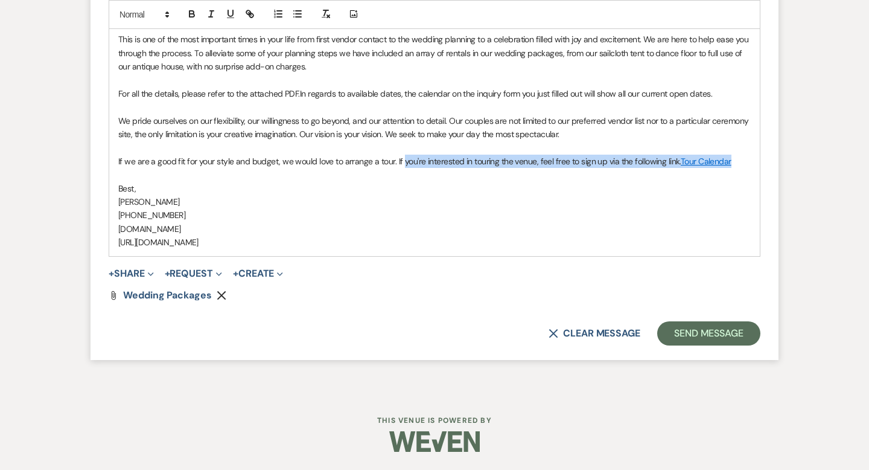
drag, startPoint x: 732, startPoint y: 164, endPoint x: 400, endPoint y: 156, distance: 332.1
click at [400, 156] on p "If we are a good fit for your style and budget, we would love to arrange a tour…" at bounding box center [434, 161] width 633 height 13
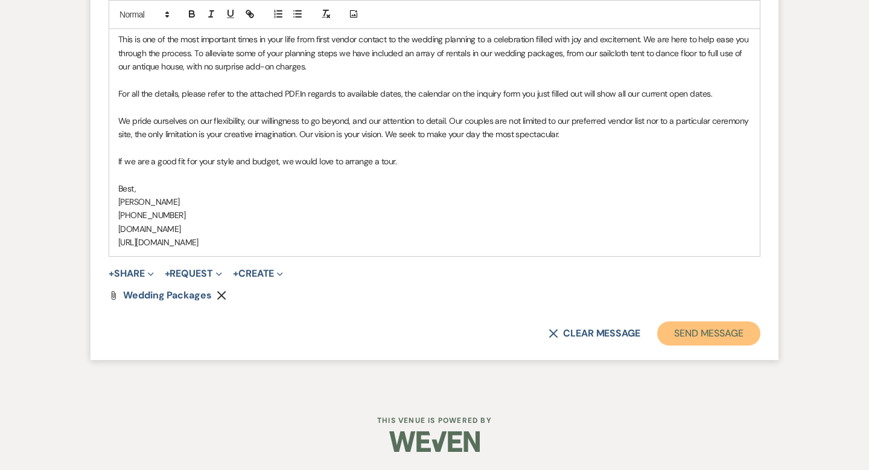
click at [694, 331] on button "Send Message" at bounding box center [708, 333] width 103 height 24
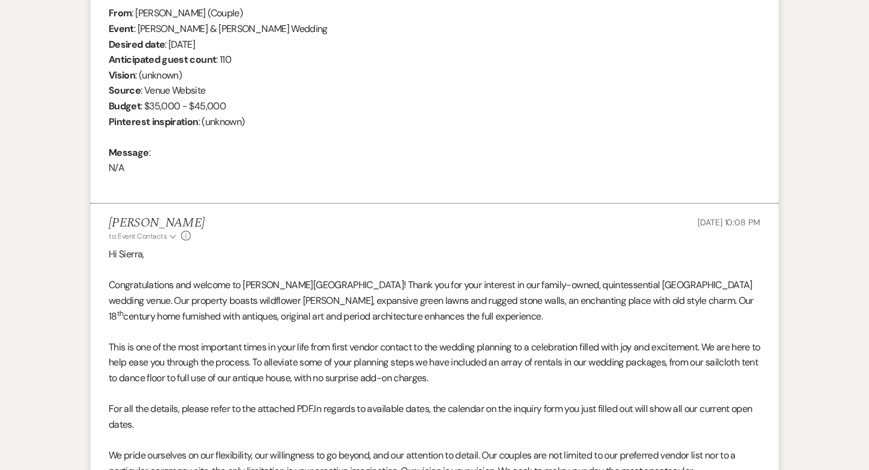
scroll to position [0, 0]
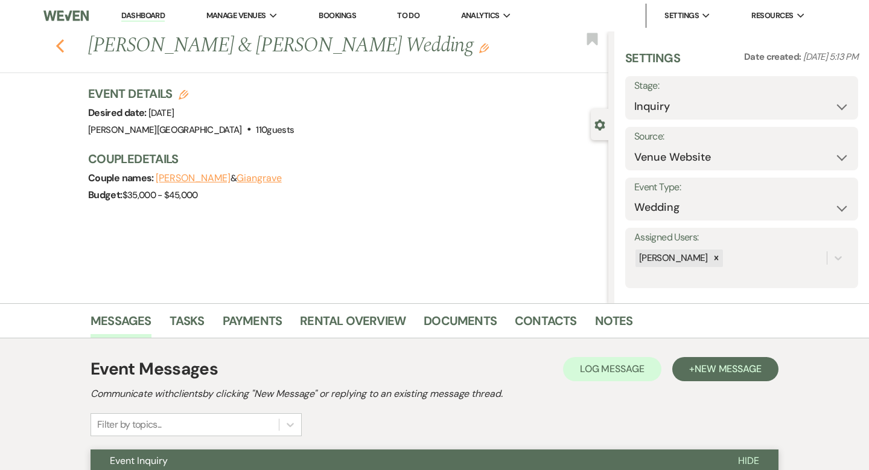
click at [59, 39] on icon "Previous" at bounding box center [60, 46] width 9 height 14
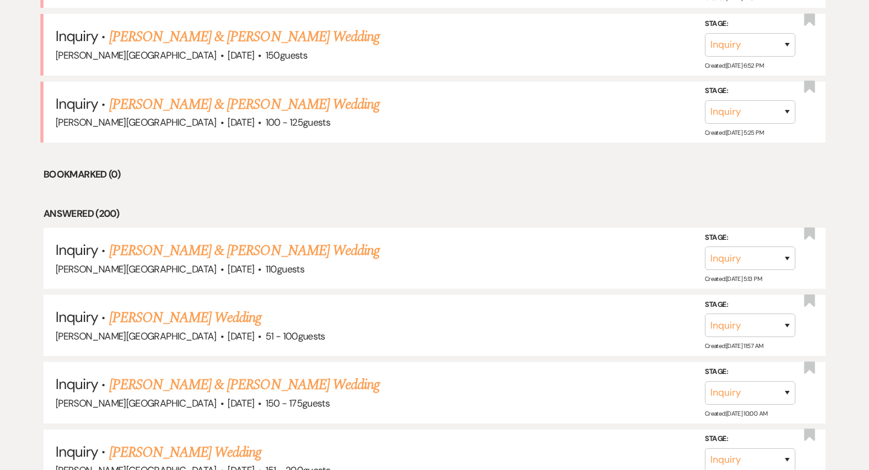
scroll to position [586, 0]
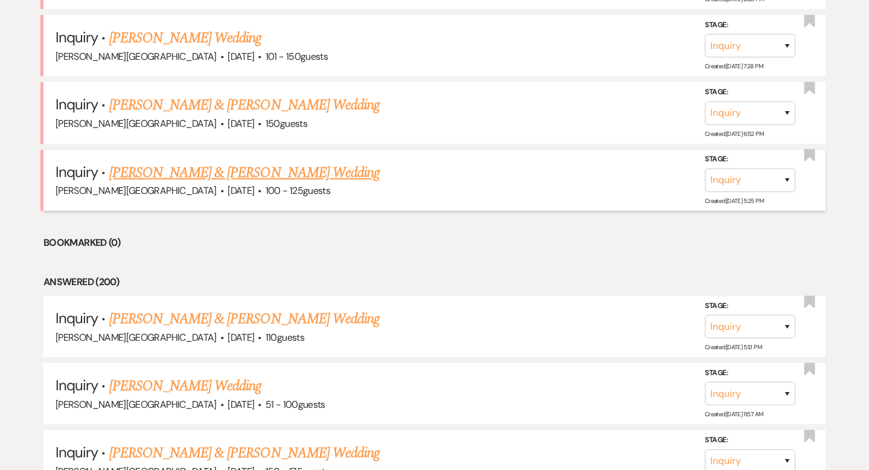
click at [197, 175] on link "[PERSON_NAME] & [PERSON_NAME] Wedding" at bounding box center [244, 173] width 270 height 22
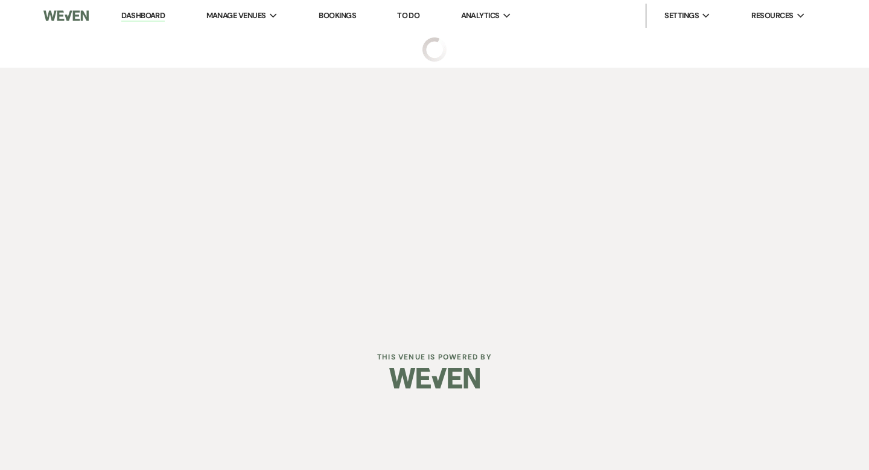
select select "5"
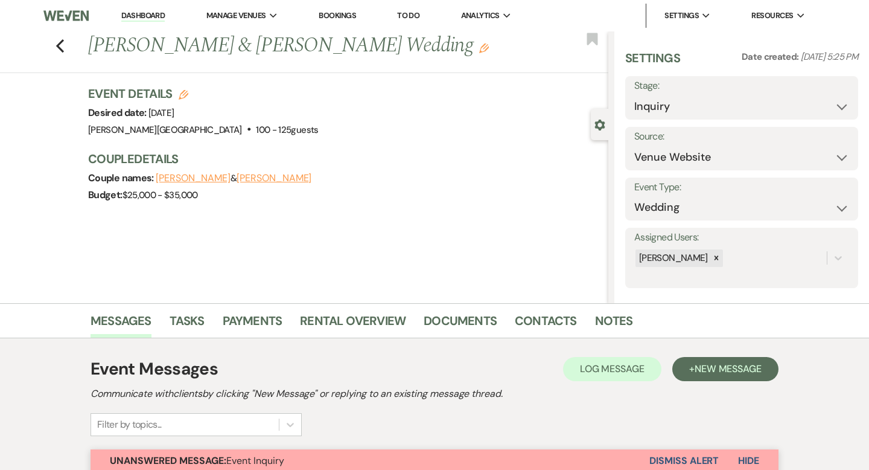
scroll to position [377, 0]
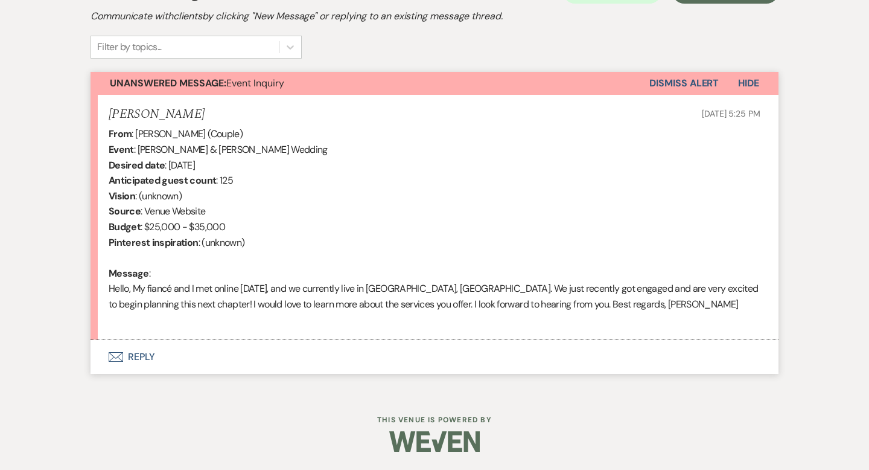
click at [147, 357] on button "Envelope Reply" at bounding box center [435, 357] width 688 height 34
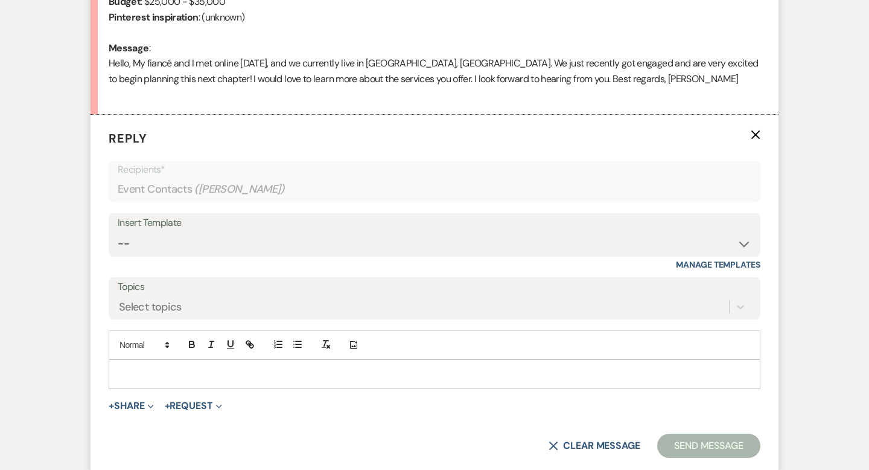
scroll to position [661, 0]
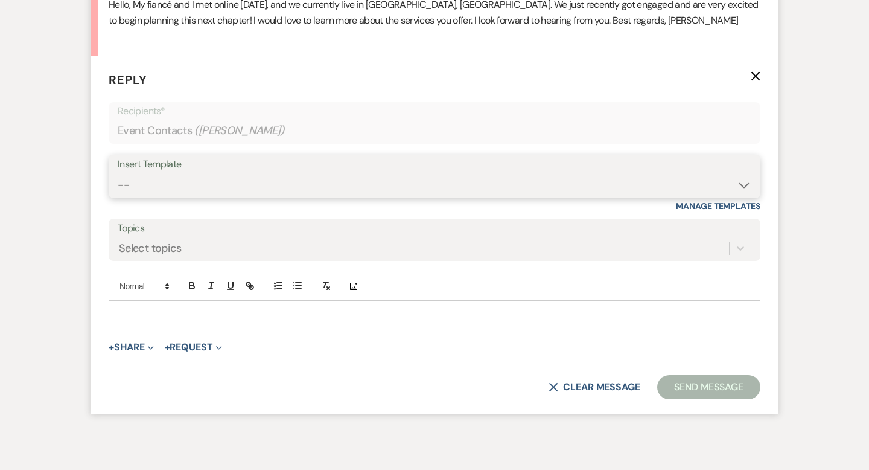
click at [152, 182] on select "-- Weven Planning Portal Introduction (Booked Events) Wedding Packages Booking …" at bounding box center [435, 185] width 634 height 24
select select "55"
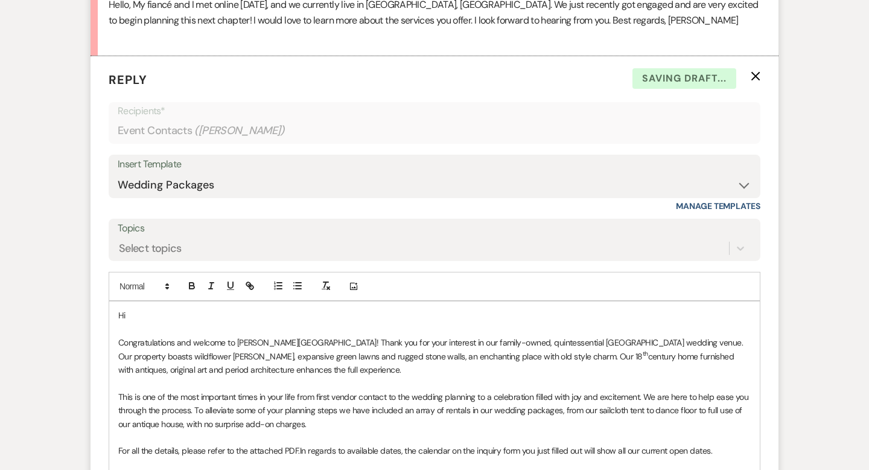
click at [158, 316] on p "Hi" at bounding box center [434, 314] width 633 height 13
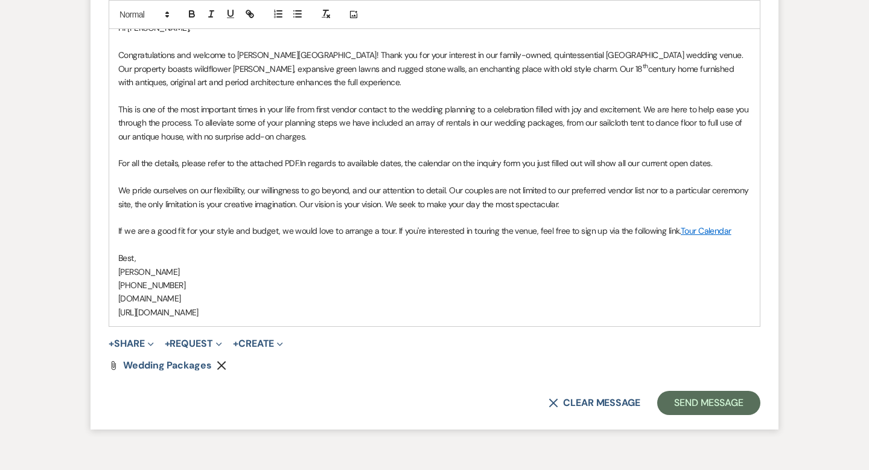
scroll to position [962, 0]
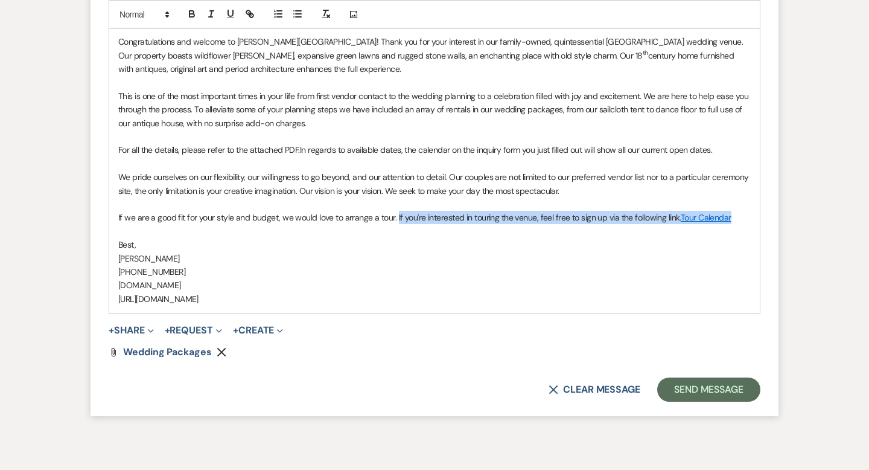
drag, startPoint x: 680, startPoint y: 221, endPoint x: 394, endPoint y: 212, distance: 285.6
click at [394, 212] on p "If we are a good fit for your style and budget, we would love to arrange a tour…" at bounding box center [434, 217] width 633 height 13
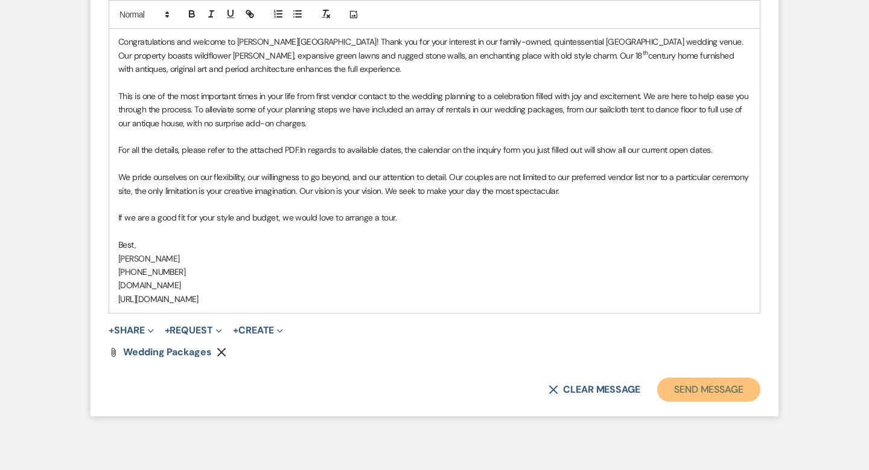
click at [677, 389] on button "Send Message" at bounding box center [708, 389] width 103 height 24
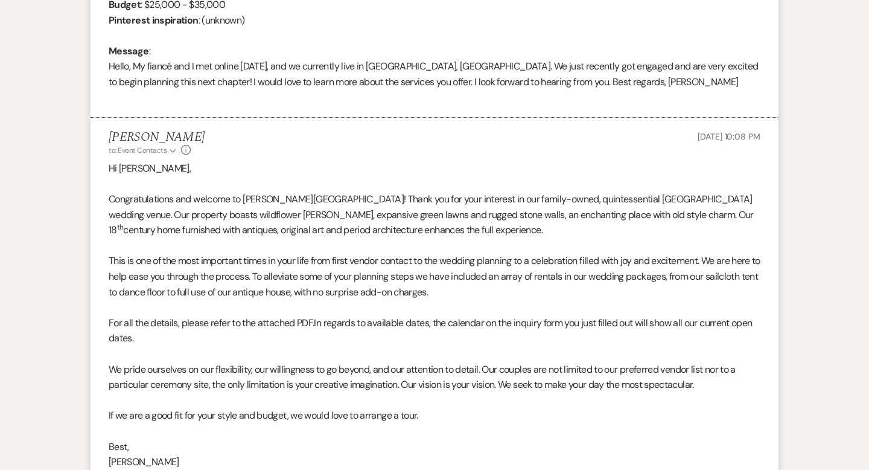
scroll to position [0, 0]
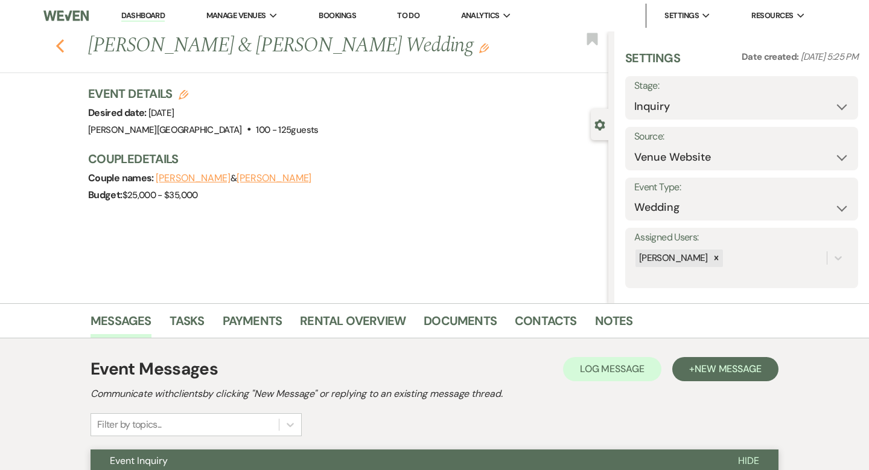
click at [59, 42] on icon "Previous" at bounding box center [60, 46] width 9 height 14
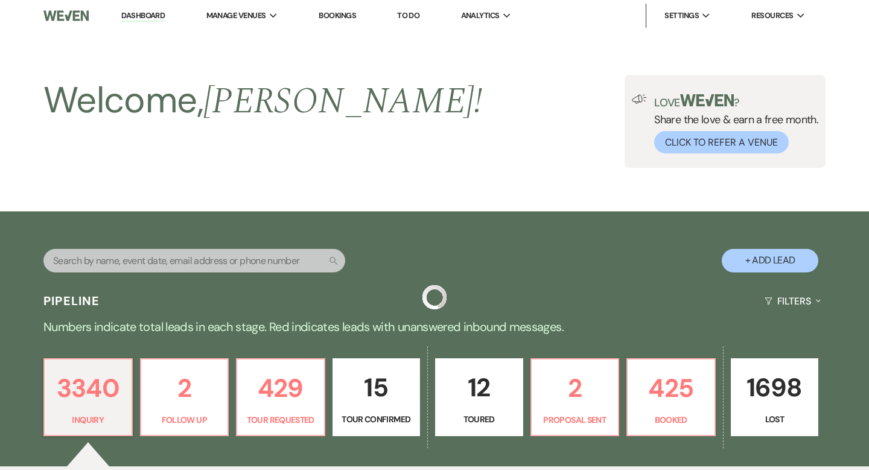
scroll to position [586, 0]
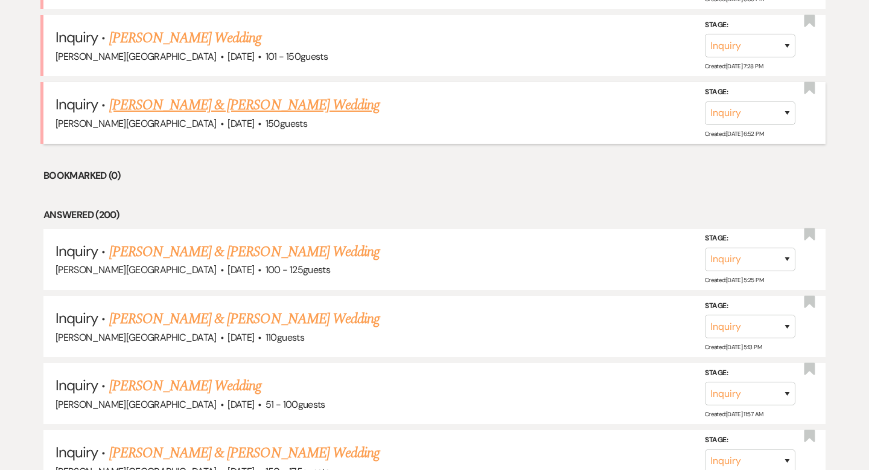
click at [210, 104] on link "[PERSON_NAME] & [PERSON_NAME] Wedding" at bounding box center [244, 105] width 270 height 22
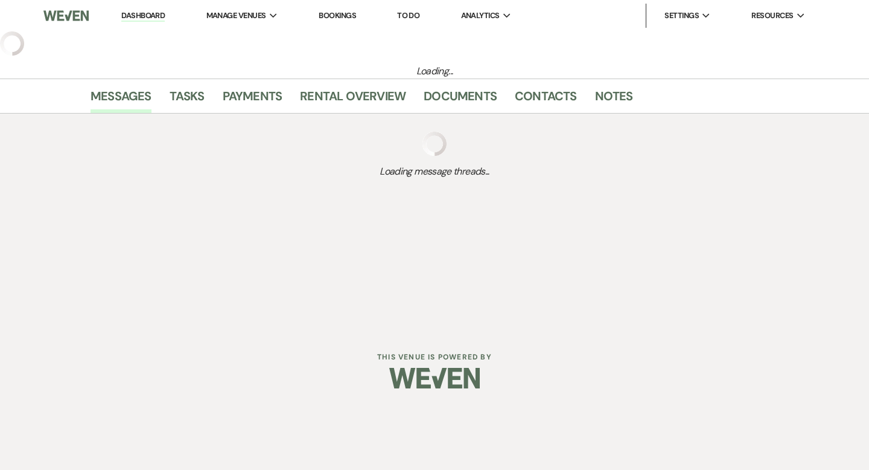
select select "5"
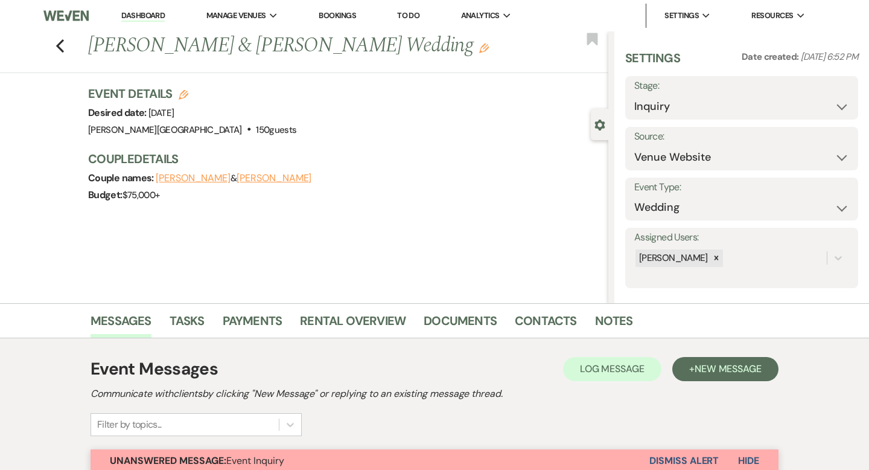
scroll to position [398, 0]
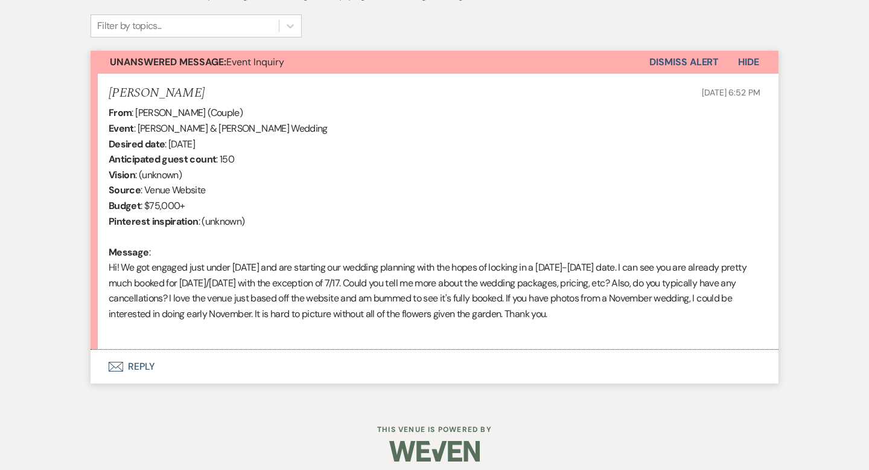
click at [150, 366] on button "Envelope Reply" at bounding box center [435, 367] width 688 height 34
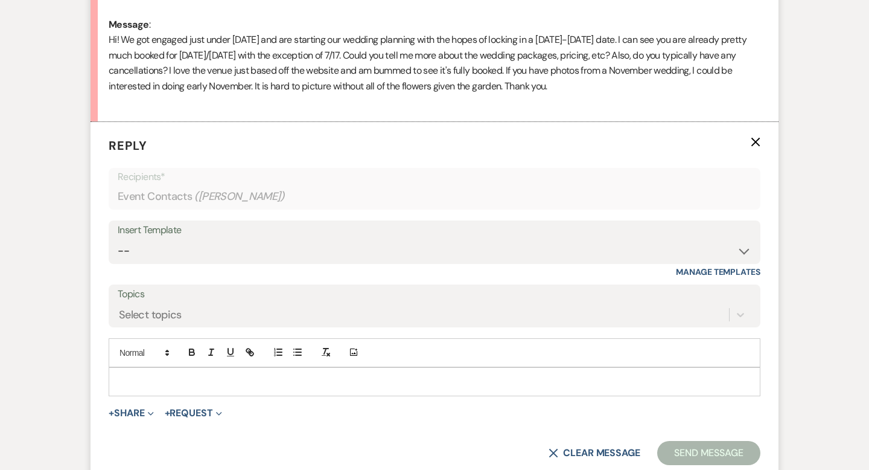
scroll to position [692, 0]
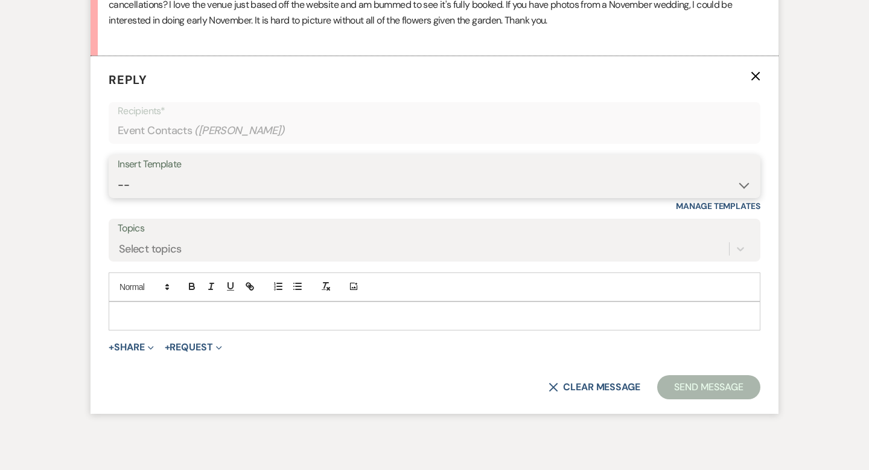
click at [161, 179] on select "-- Weven Planning Portal Introduction (Booked Events) Wedding Packages Booking …" at bounding box center [435, 185] width 634 height 24
select select "55"
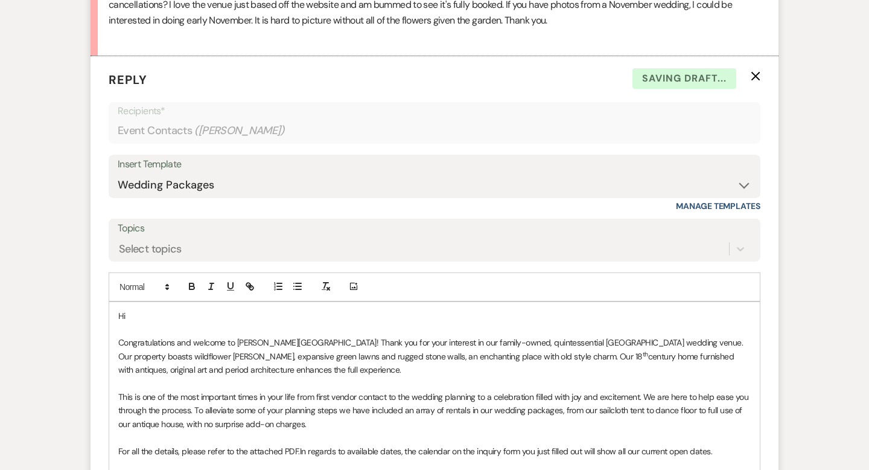
click at [206, 325] on p at bounding box center [434, 328] width 633 height 13
click at [209, 320] on p "Hi" at bounding box center [434, 315] width 633 height 13
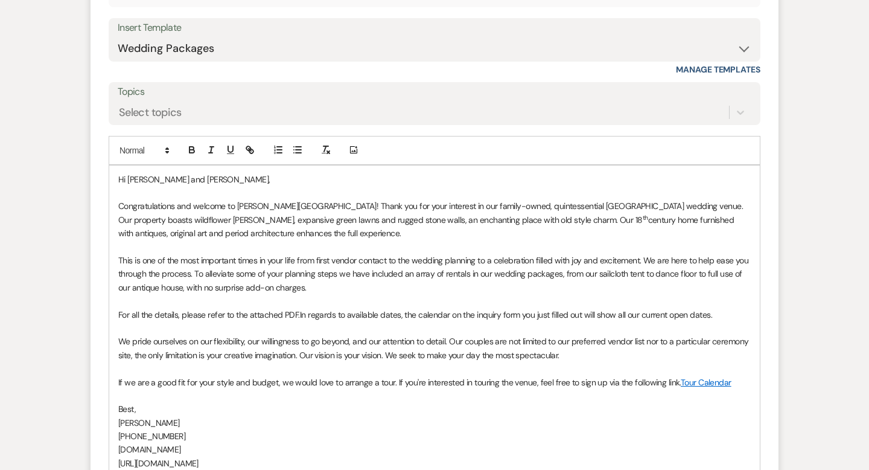
scroll to position [830, 0]
click at [732, 313] on p "For all the details, please refer to the attached PDF. In regards to available …" at bounding box center [434, 312] width 633 height 13
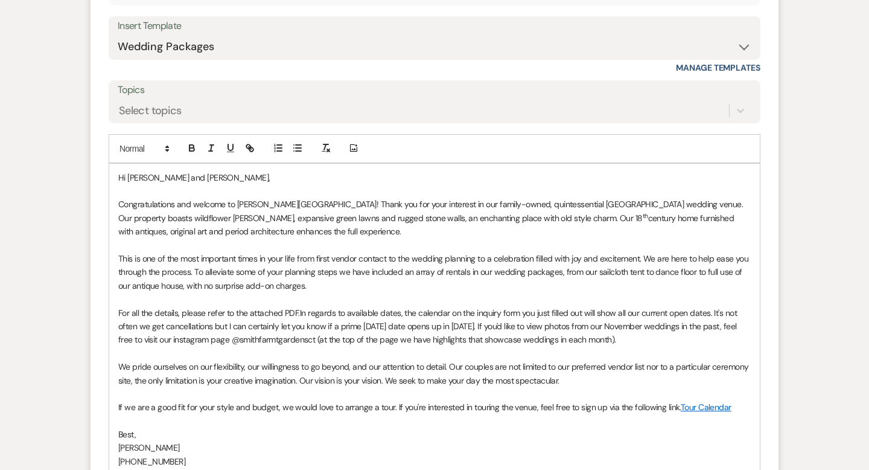
click at [481, 330] on span "In regards to available dates, the calendar on the inquiry form you just filled…" at bounding box center [428, 326] width 621 height 38
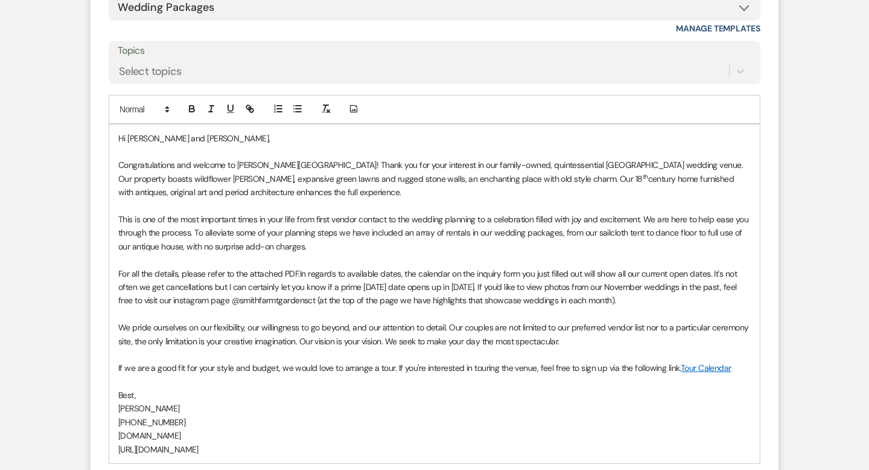
scroll to position [872, 0]
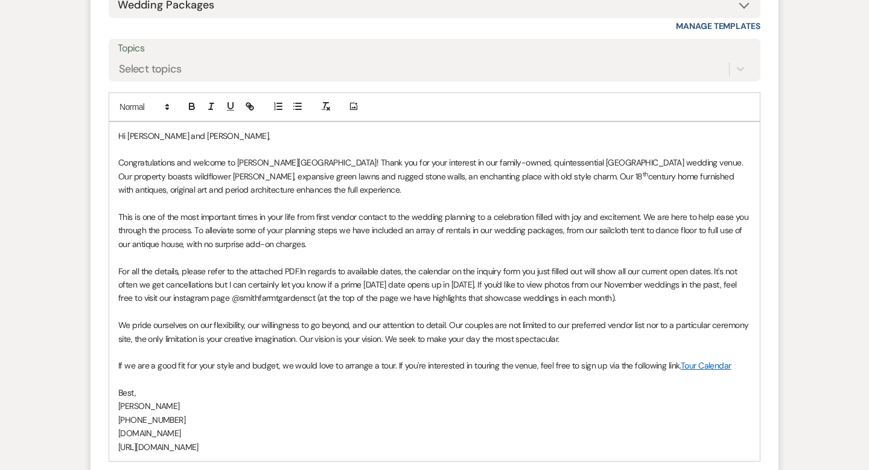
click at [281, 299] on span "In regards to available dates, the calendar on the inquiry form you just filled…" at bounding box center [428, 285] width 621 height 38
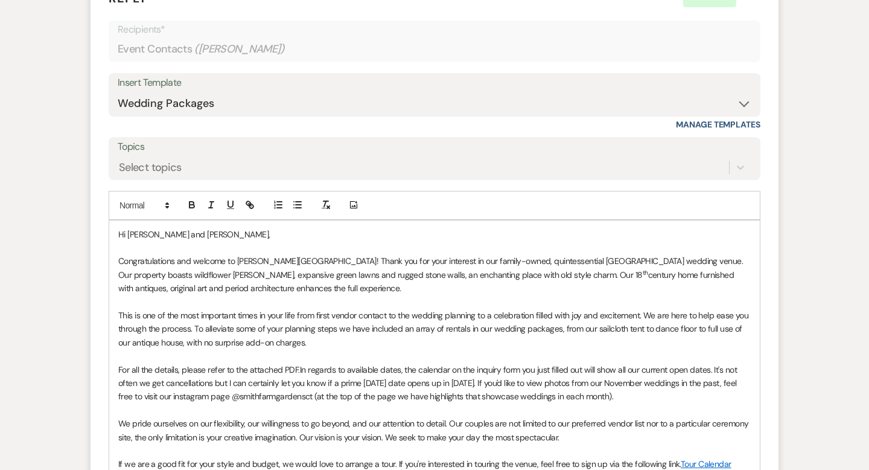
scroll to position [884, 0]
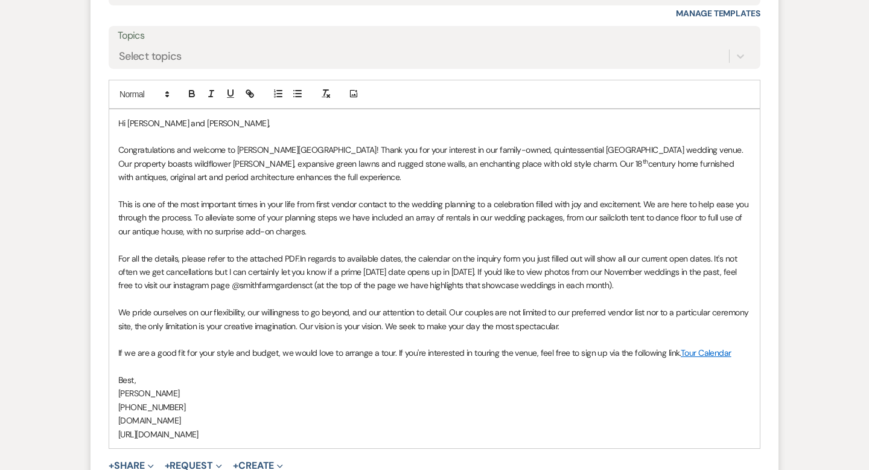
click at [361, 269] on span "In regards to available dates, the calendar on the inquiry form you just filled…" at bounding box center [428, 272] width 621 height 38
click at [401, 269] on span "In regards to available dates, the calendar on the inquiry form you just filled…" at bounding box center [430, 272] width 625 height 38
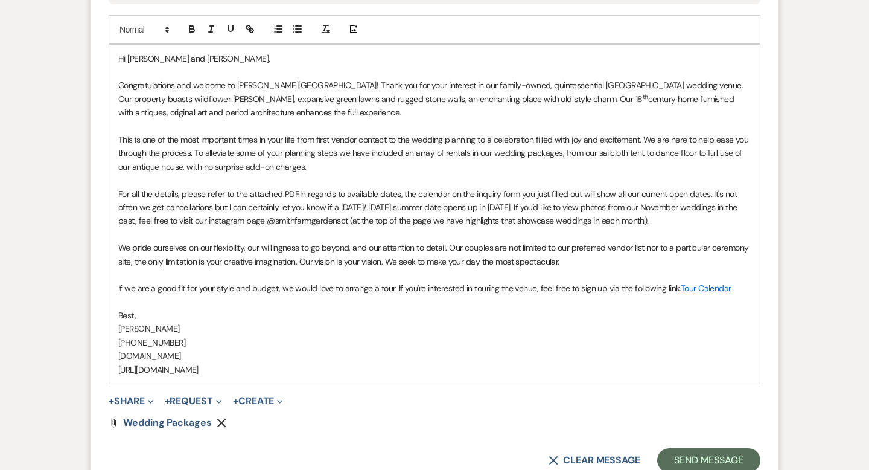
scroll to position [959, 0]
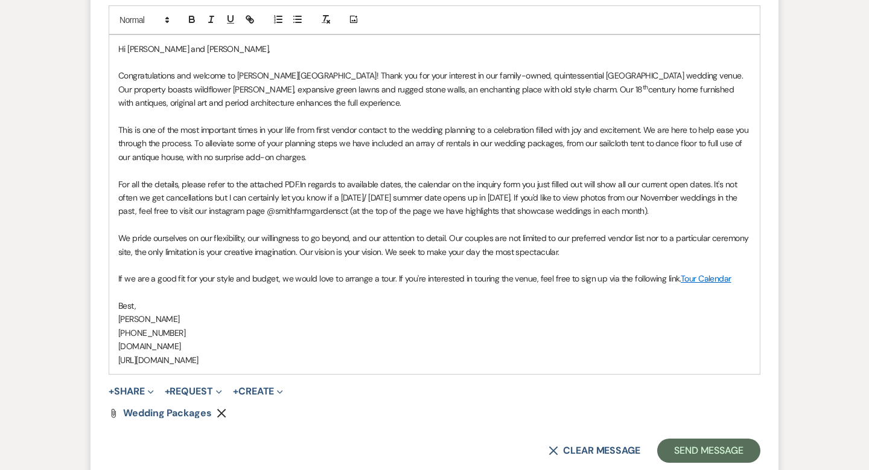
click at [643, 194] on span "In regards to available dates, the calendar on the inquiry form you just filled…" at bounding box center [428, 198] width 621 height 38
drag, startPoint x: 148, startPoint y: 212, endPoint x: 98, endPoint y: 211, distance: 50.1
click at [98, 211] on form "Reply X Saving draft... Recipients* Event Contacts ( [PERSON_NAME] ) Insert Tem…" at bounding box center [435, 133] width 688 height 688
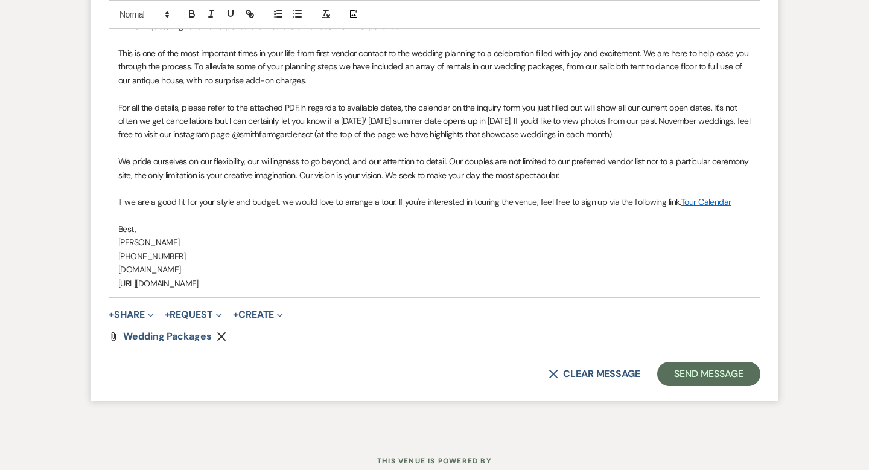
scroll to position [1039, 0]
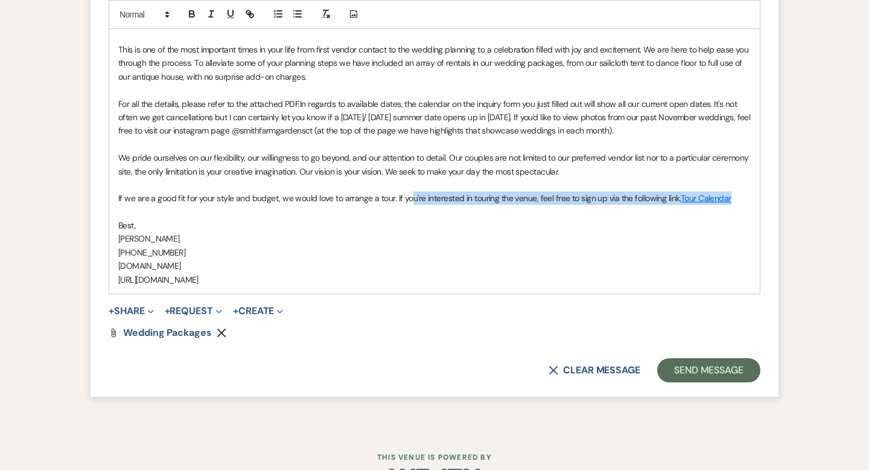
drag, startPoint x: 729, startPoint y: 196, endPoint x: 407, endPoint y: 194, distance: 321.1
click at [407, 194] on p "If we are a good fit for your style and budget, we would love to arrange a tour…" at bounding box center [434, 197] width 633 height 13
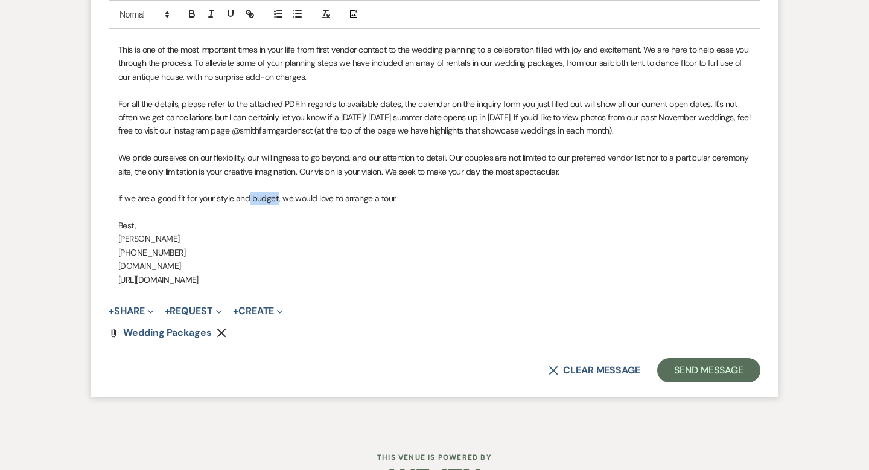
drag, startPoint x: 276, startPoint y: 194, endPoint x: 247, endPoint y: 195, distance: 29.0
click at [247, 195] on p "If we are a good fit for your style and budget, we would love to arrange a tour." at bounding box center [434, 197] width 633 height 13
click at [367, 226] on p "Best," at bounding box center [434, 225] width 633 height 13
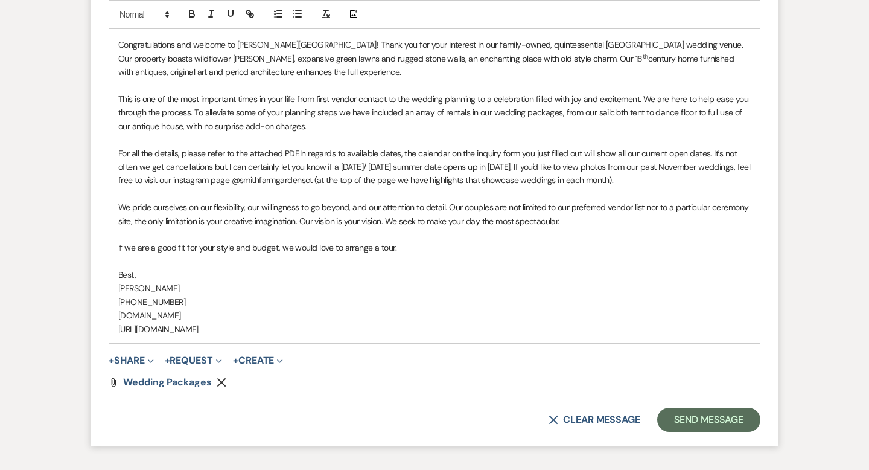
scroll to position [1024, 0]
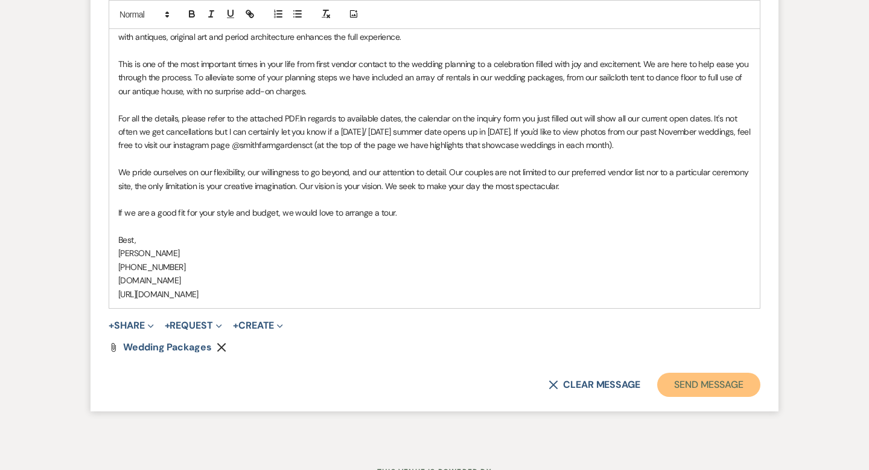
click at [698, 387] on button "Send Message" at bounding box center [708, 384] width 103 height 24
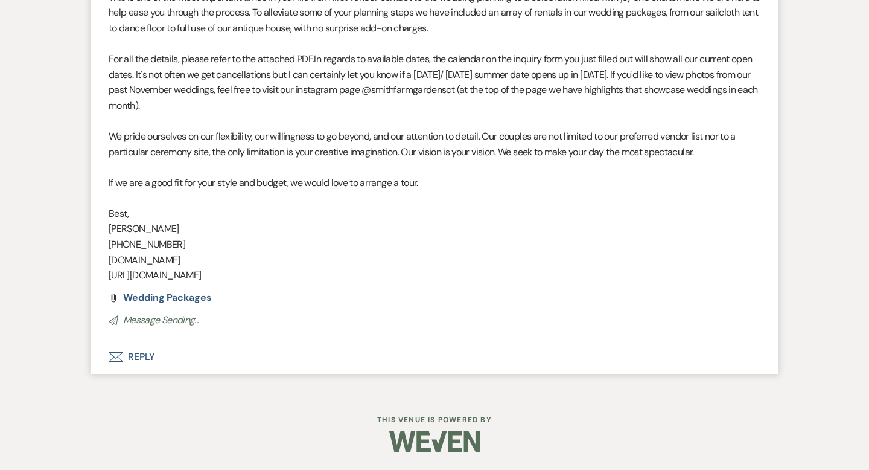
scroll to position [0, 0]
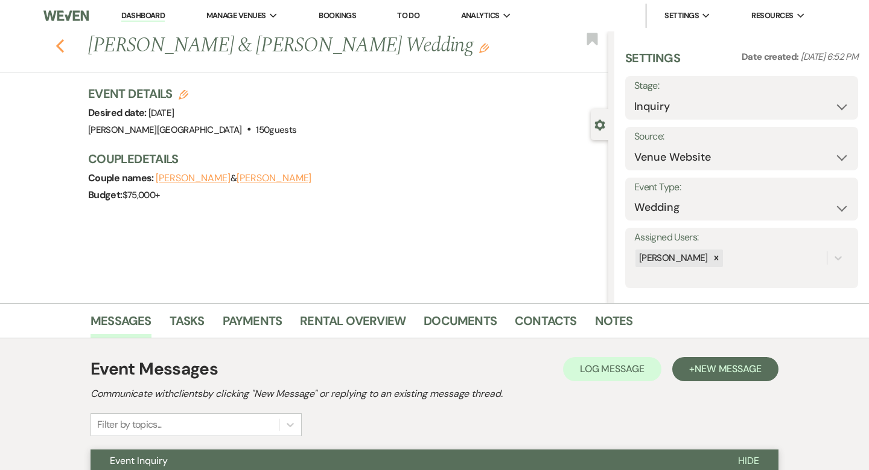
click at [57, 49] on icon "Previous" at bounding box center [60, 46] width 9 height 14
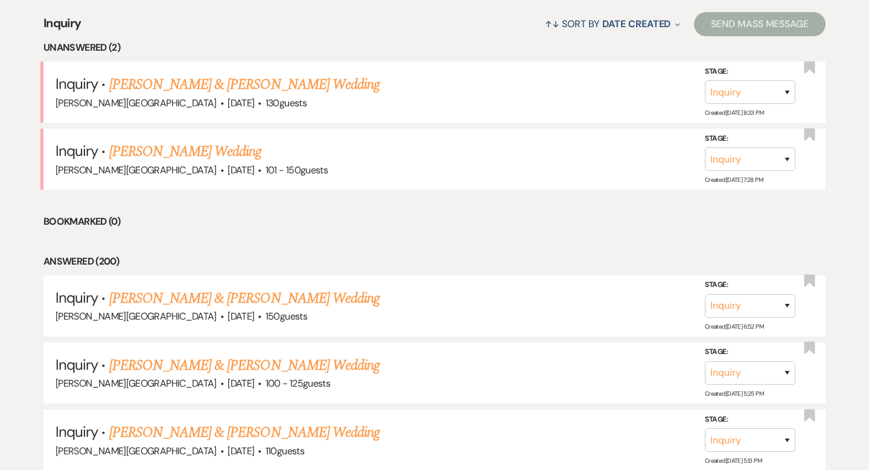
scroll to position [456, 0]
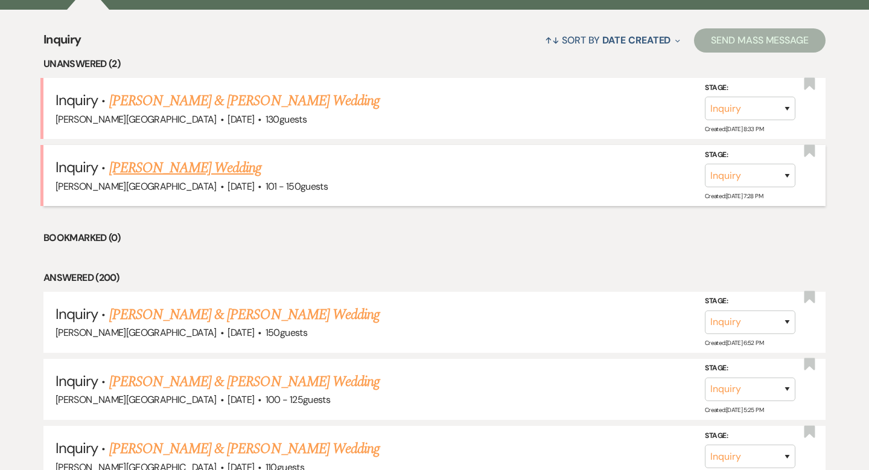
click at [176, 169] on link "[PERSON_NAME] Wedding" at bounding box center [185, 168] width 153 height 22
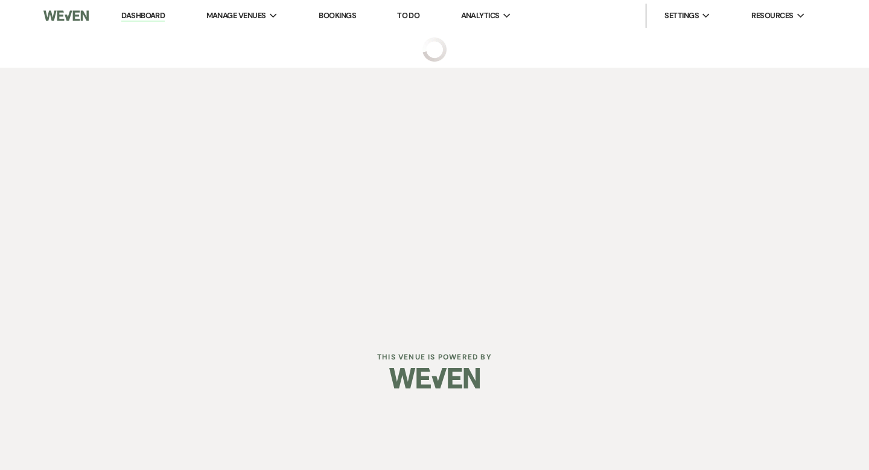
select select "2"
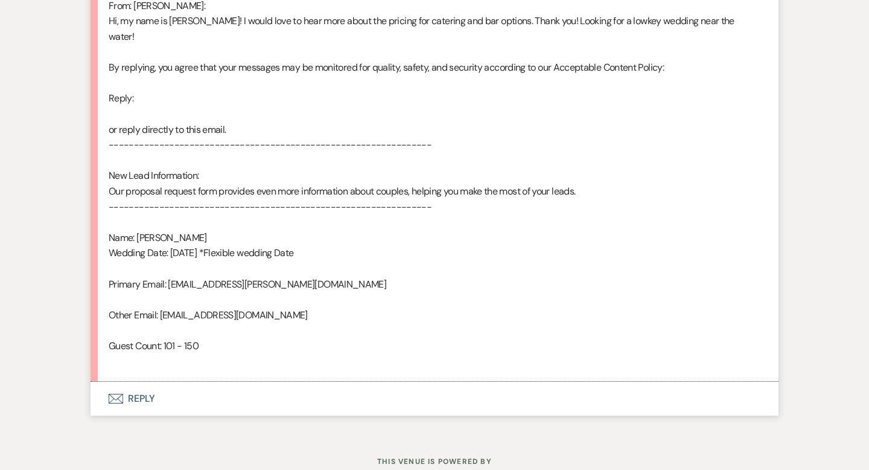
scroll to position [701, 0]
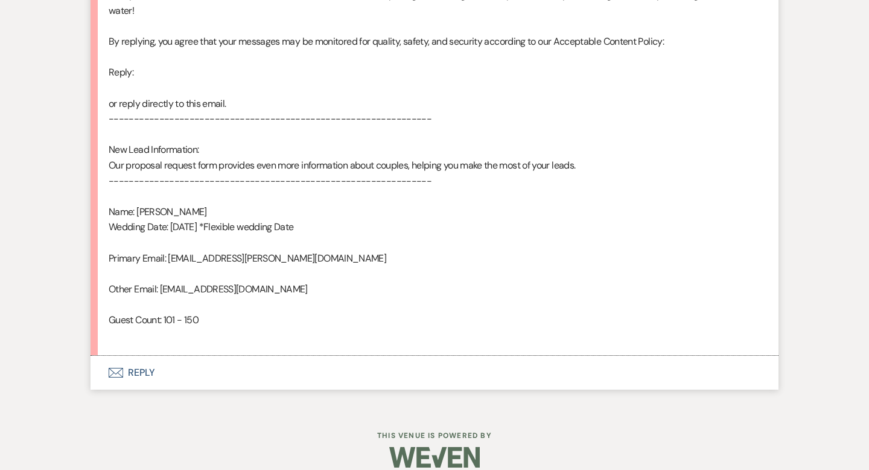
click at [142, 360] on button "Envelope Reply" at bounding box center [435, 373] width 688 height 34
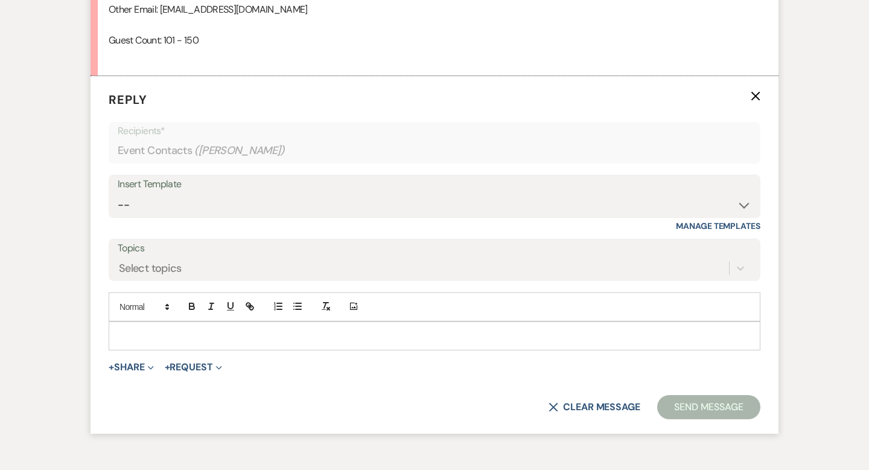
scroll to position [985, 0]
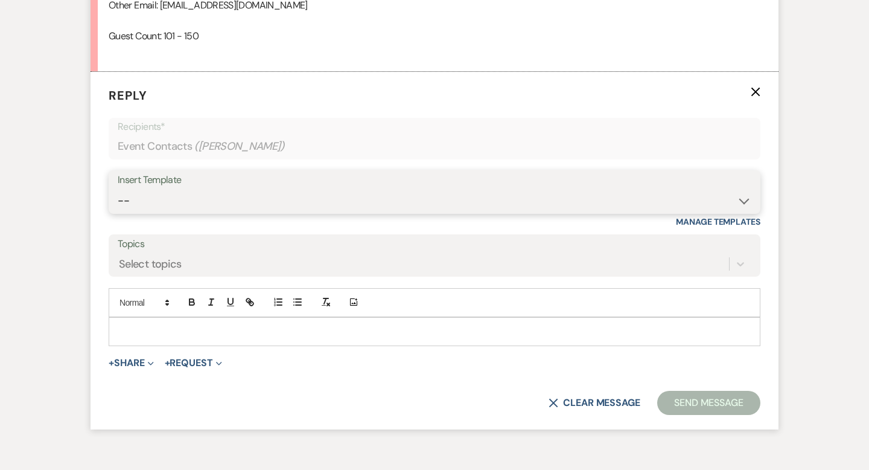
click at [152, 189] on select "-- Weven Planning Portal Introduction (Booked Events) Wedding Packages Booking …" at bounding box center [435, 201] width 634 height 24
select select "4429"
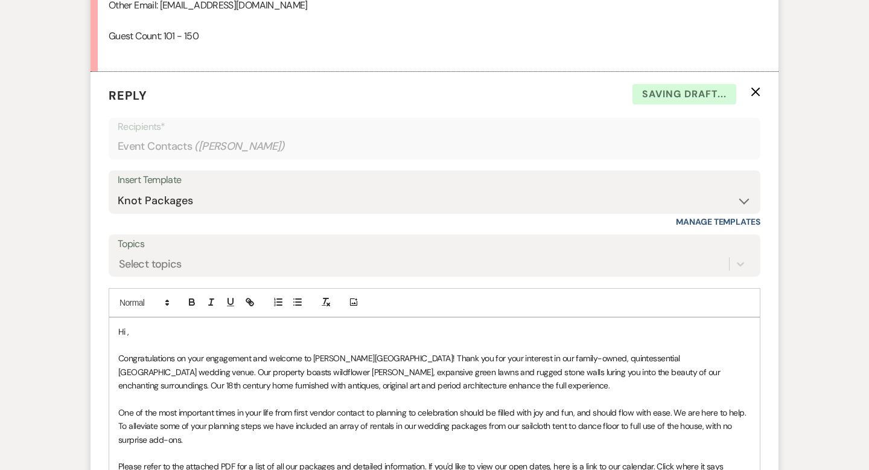
click at [165, 325] on p "Hi ," at bounding box center [434, 331] width 633 height 13
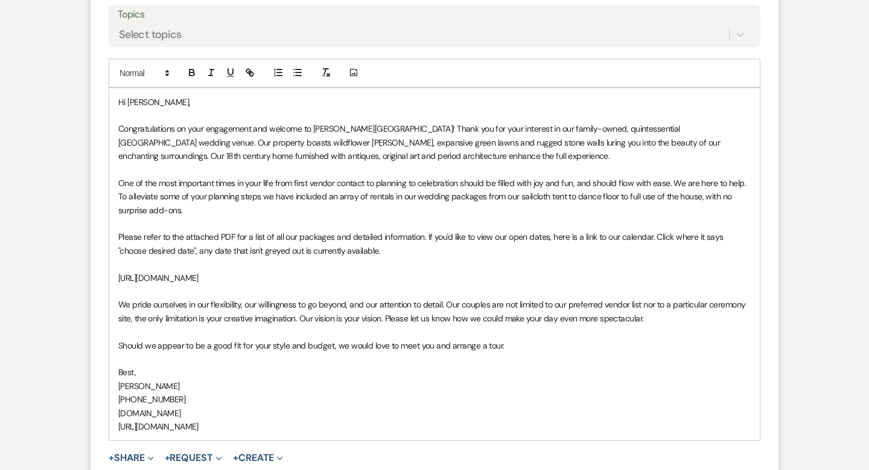
scroll to position [1259, 0]
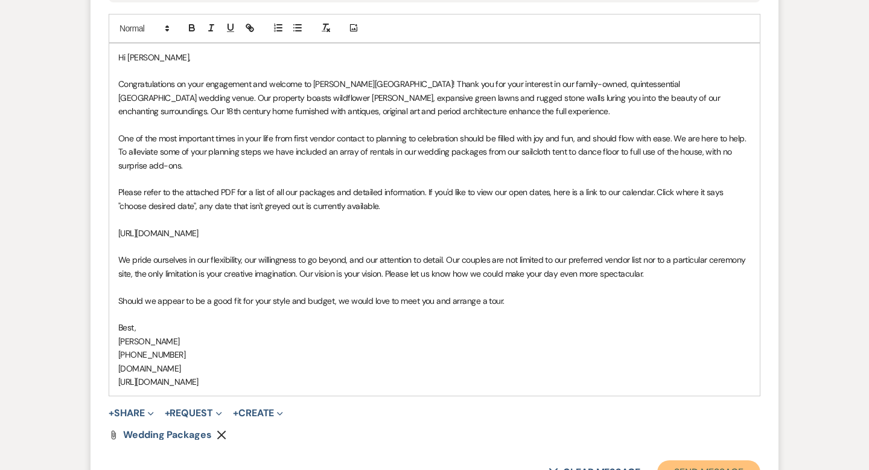
click at [692, 463] on button "Send Message" at bounding box center [708, 472] width 103 height 24
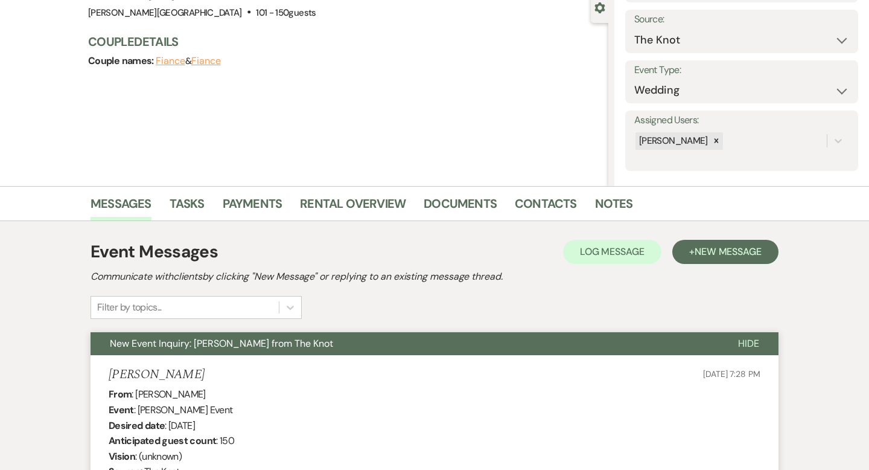
scroll to position [0, 0]
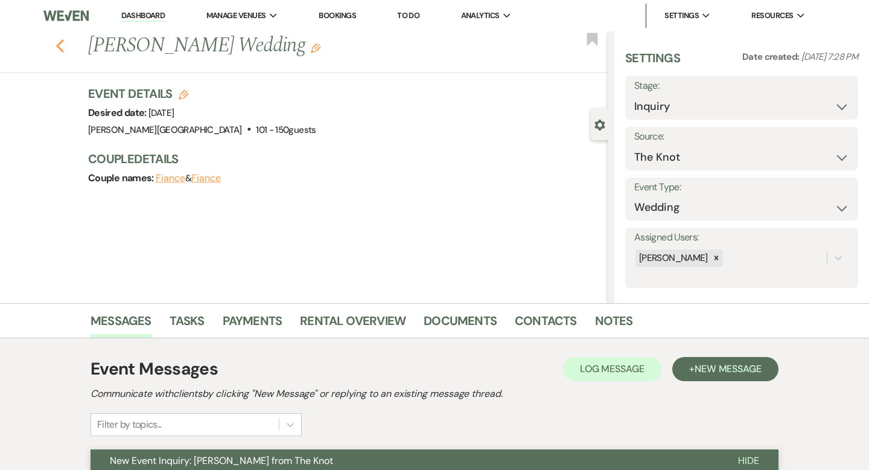
click at [59, 41] on icon "Previous" at bounding box center [60, 46] width 9 height 14
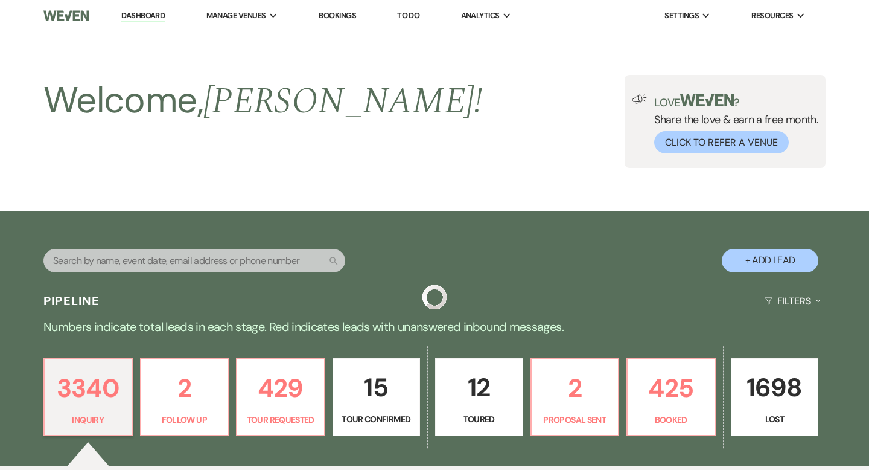
scroll to position [456, 0]
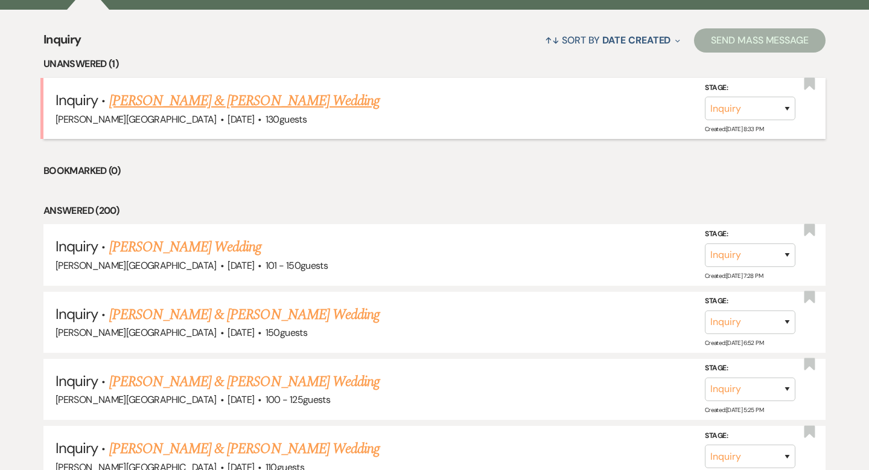
click at [170, 99] on link "[PERSON_NAME] & [PERSON_NAME] Wedding" at bounding box center [244, 101] width 270 height 22
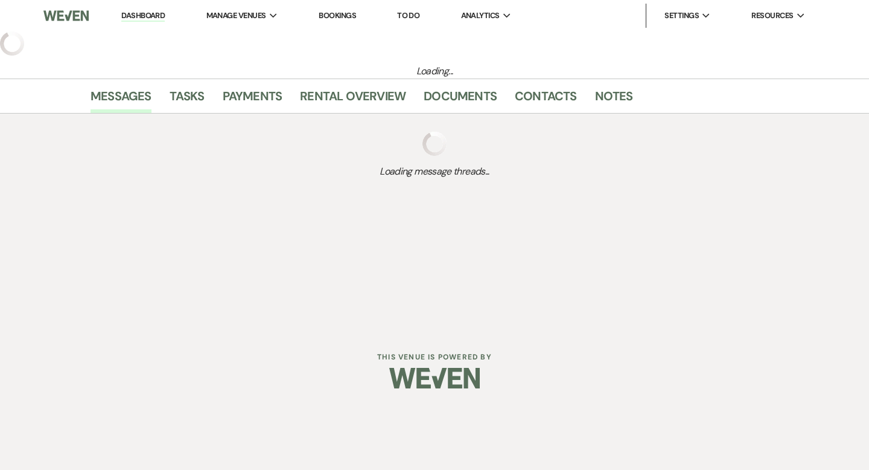
select select "5"
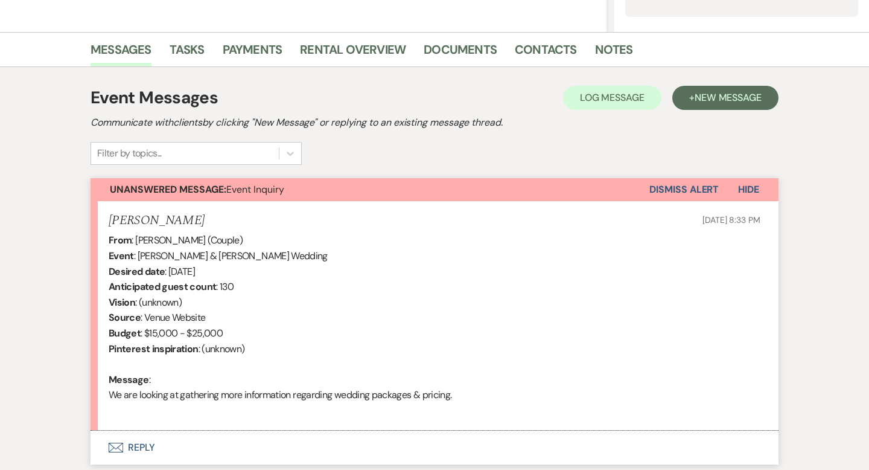
scroll to position [356, 0]
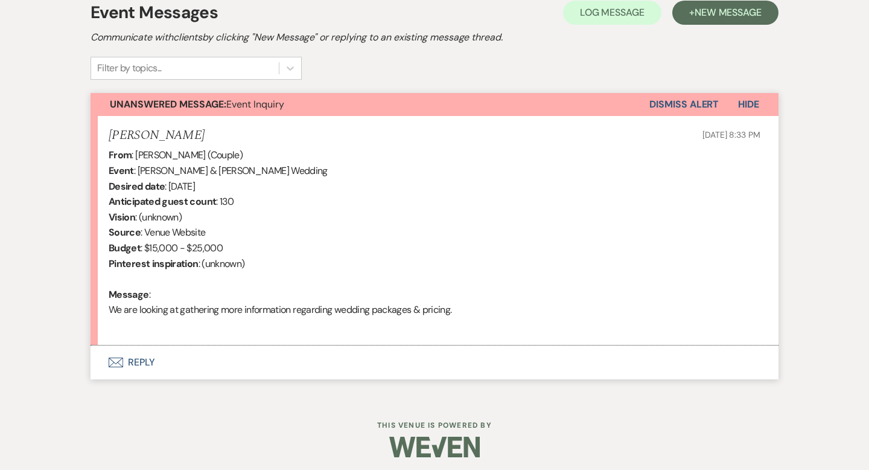
click at [148, 362] on button "Envelope Reply" at bounding box center [435, 362] width 688 height 34
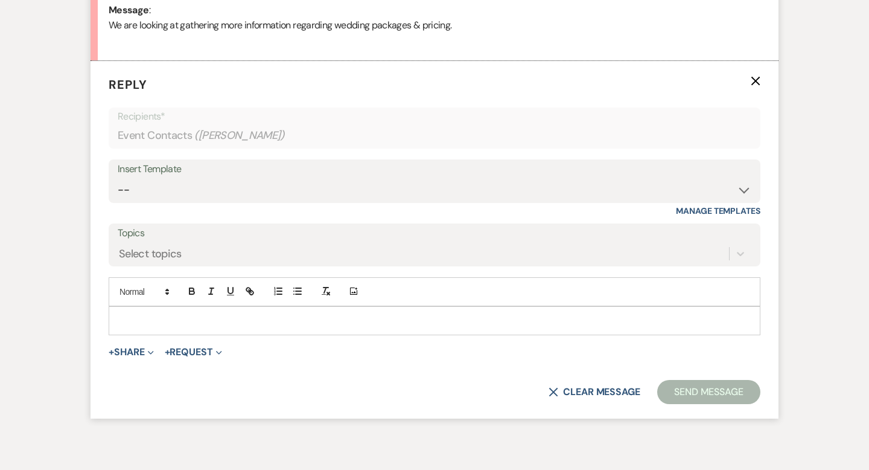
scroll to position [645, 0]
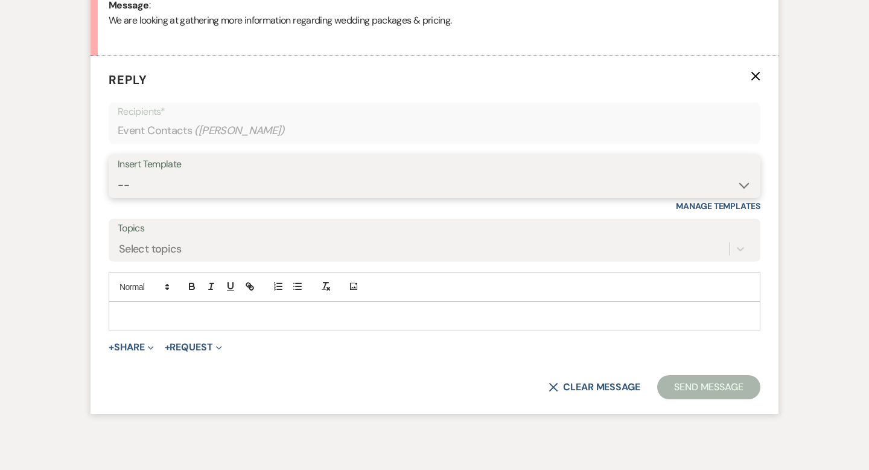
click at [173, 177] on select "-- Weven Planning Portal Introduction (Booked Events) Wedding Packages Booking …" at bounding box center [435, 185] width 634 height 24
select select "55"
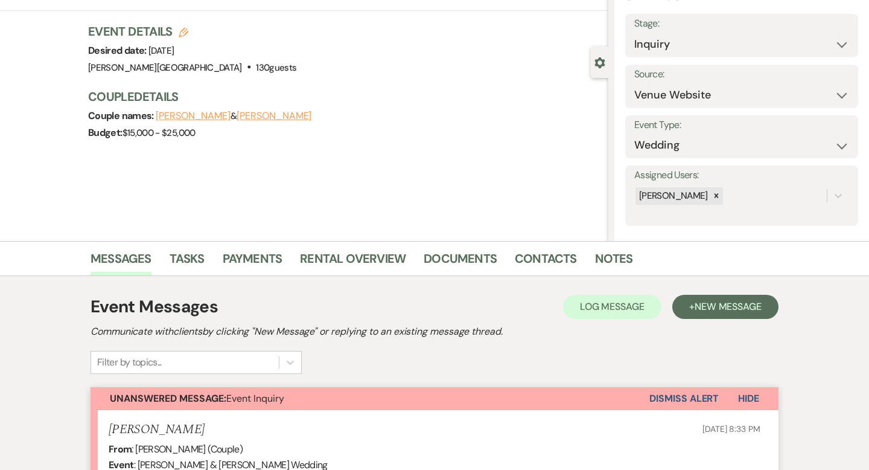
scroll to position [0, 0]
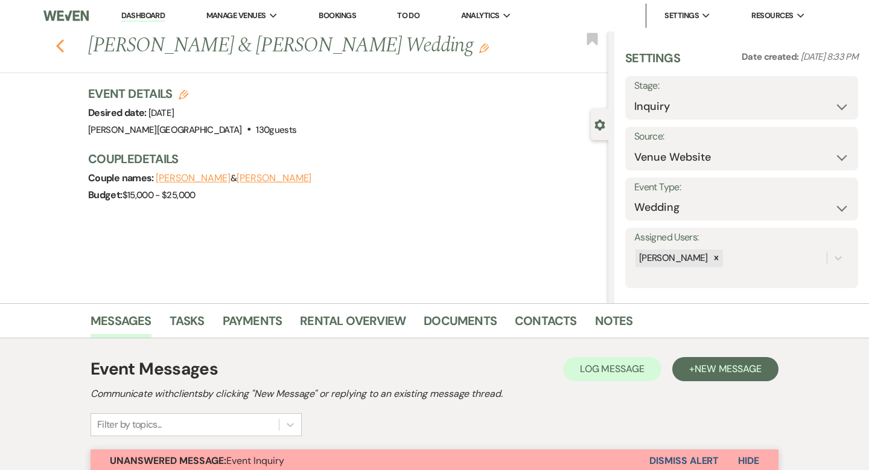
click at [58, 44] on use "button" at bounding box center [60, 45] width 8 height 13
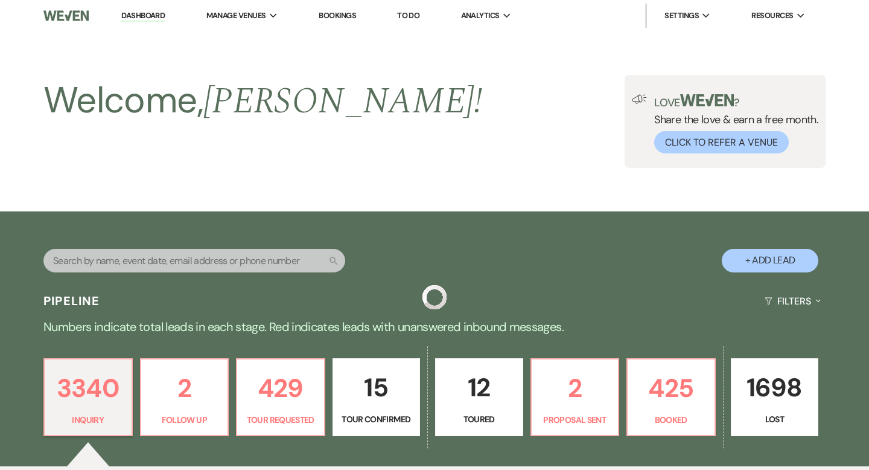
scroll to position [456, 0]
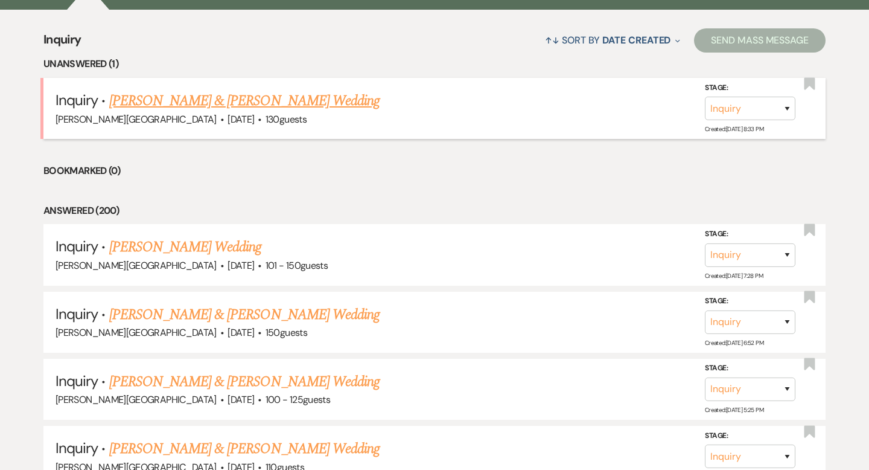
click at [298, 107] on link "[PERSON_NAME] & [PERSON_NAME] Wedding" at bounding box center [244, 101] width 270 height 22
select select "5"
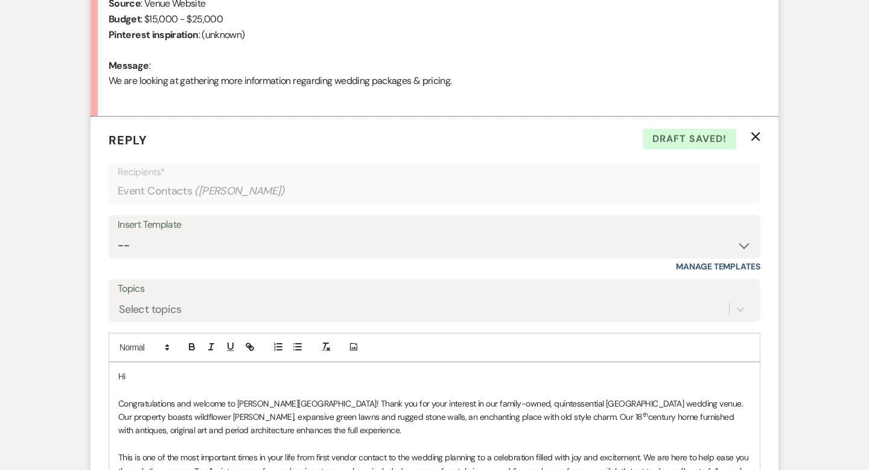
scroll to position [415, 0]
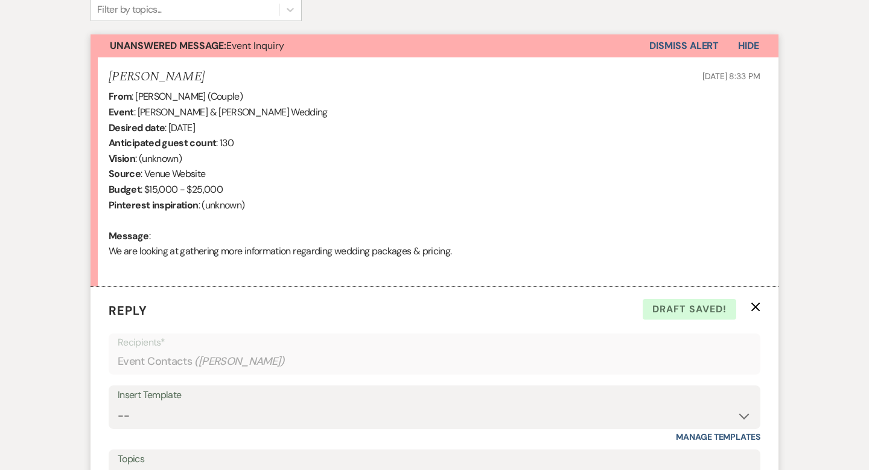
click at [668, 40] on button "Dismiss Alert" at bounding box center [684, 45] width 69 height 23
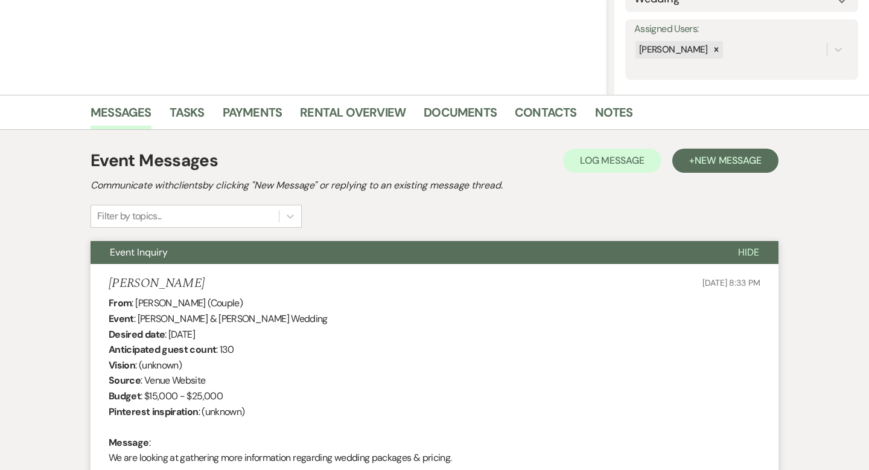
scroll to position [0, 0]
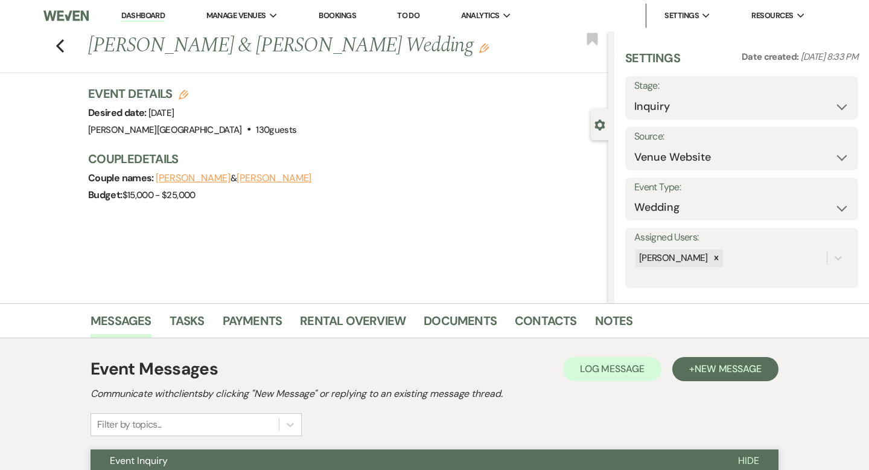
click at [139, 14] on link "Dashboard" at bounding box center [142, 15] width 43 height 11
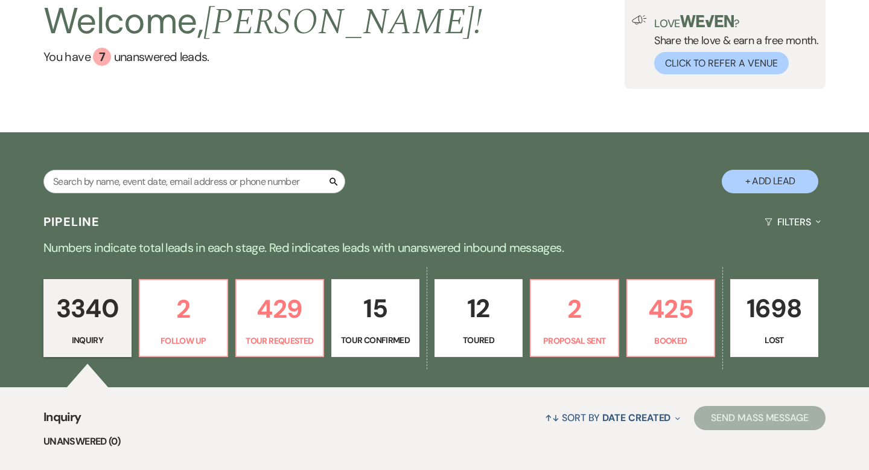
scroll to position [86, 0]
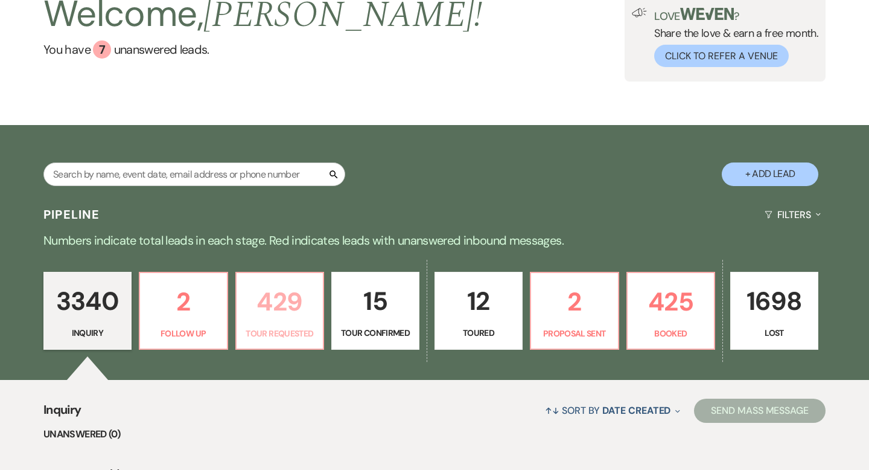
click at [278, 307] on p "429" at bounding box center [280, 301] width 72 height 40
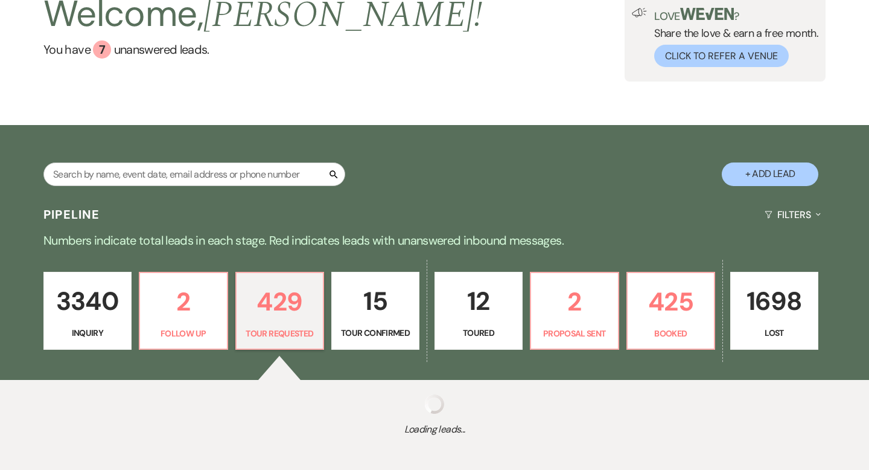
scroll to position [145, 0]
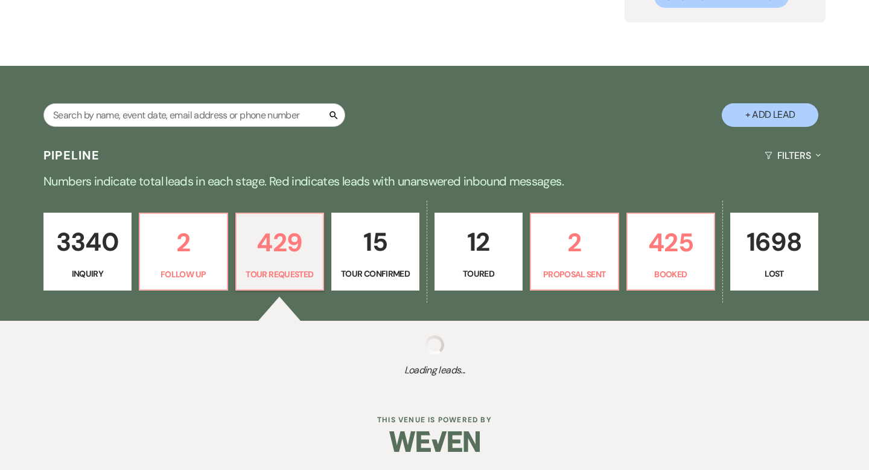
select select "2"
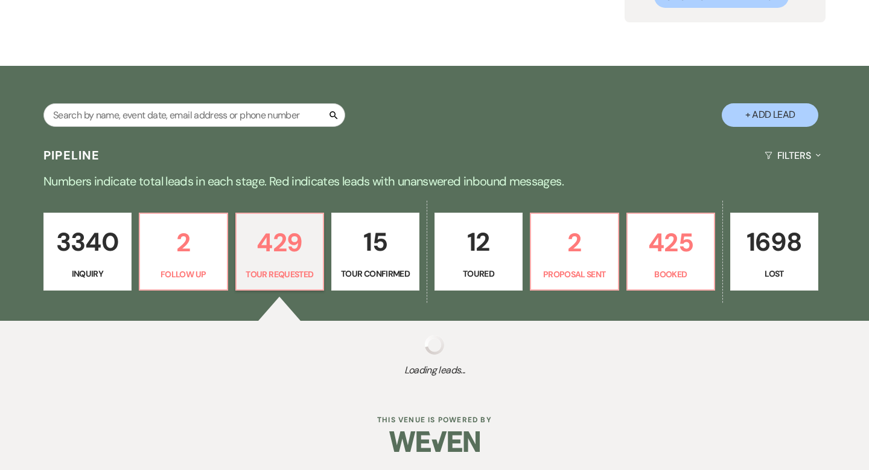
select select "2"
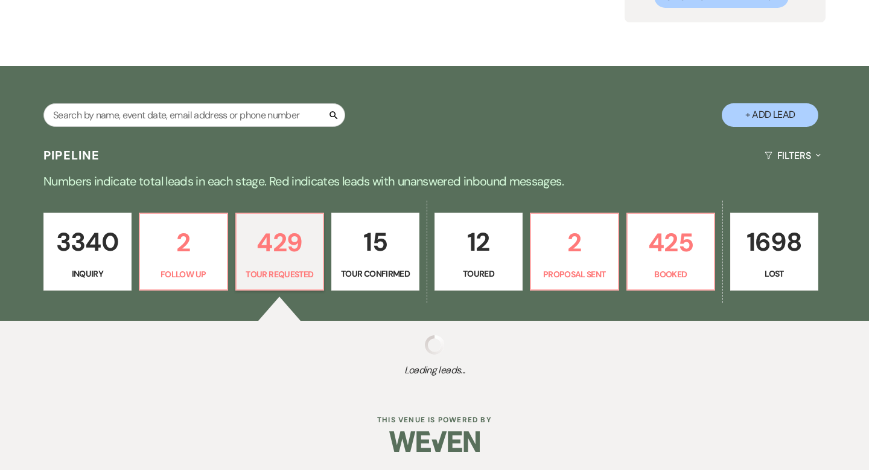
select select "2"
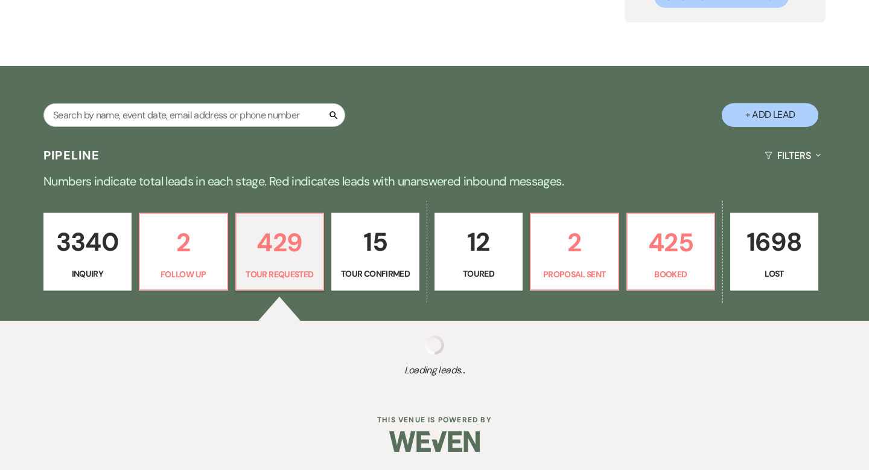
select select "2"
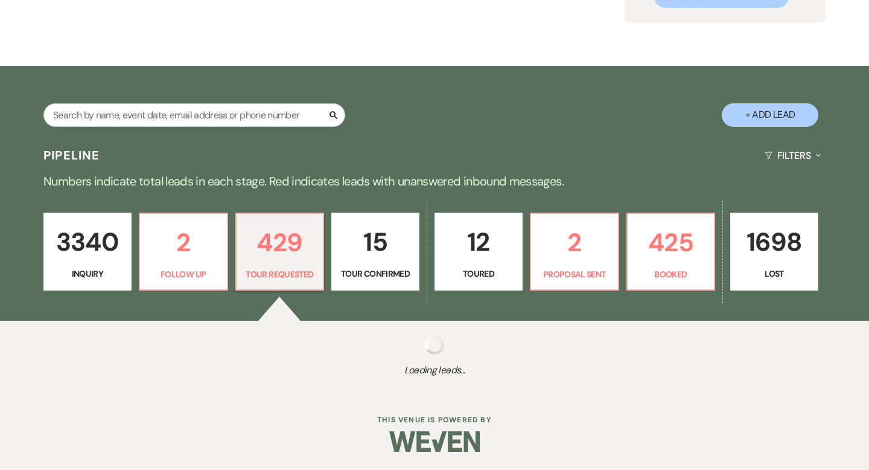
select select "2"
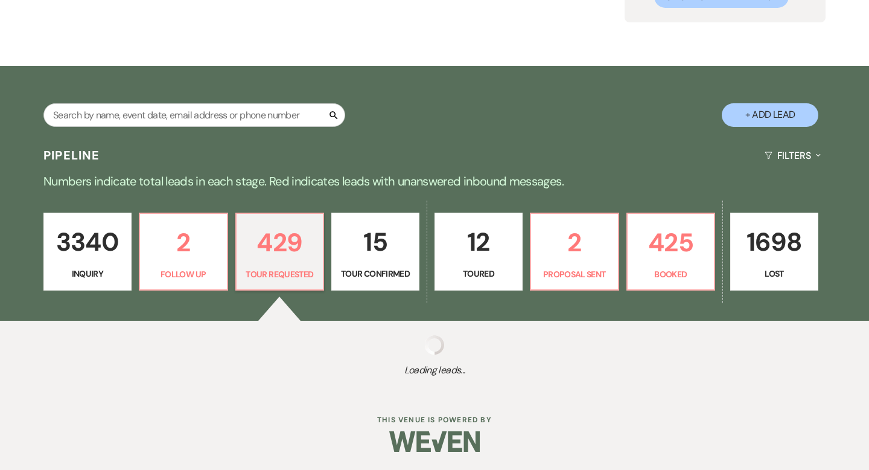
select select "2"
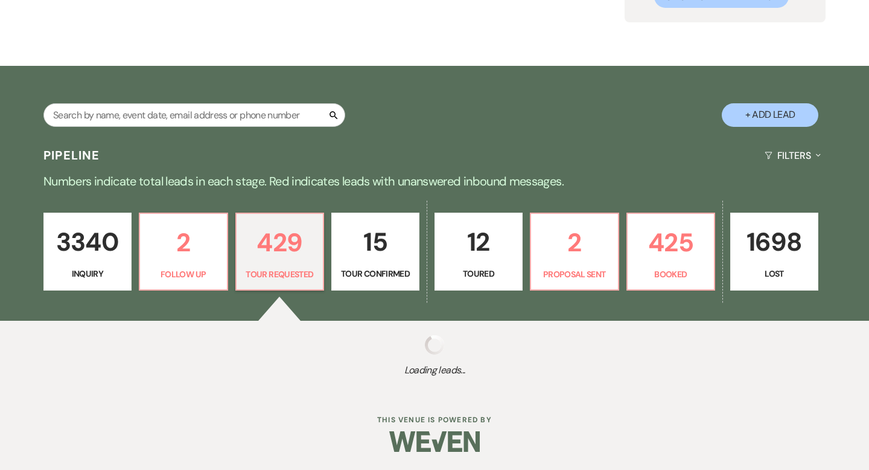
select select "2"
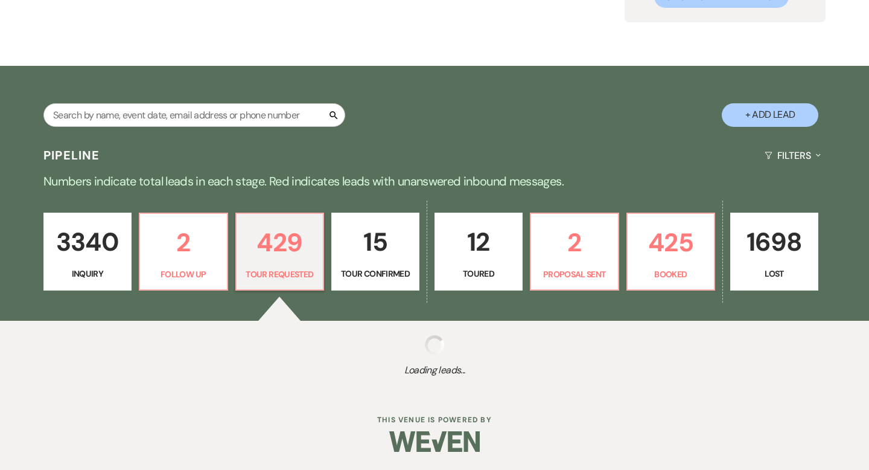
select select "2"
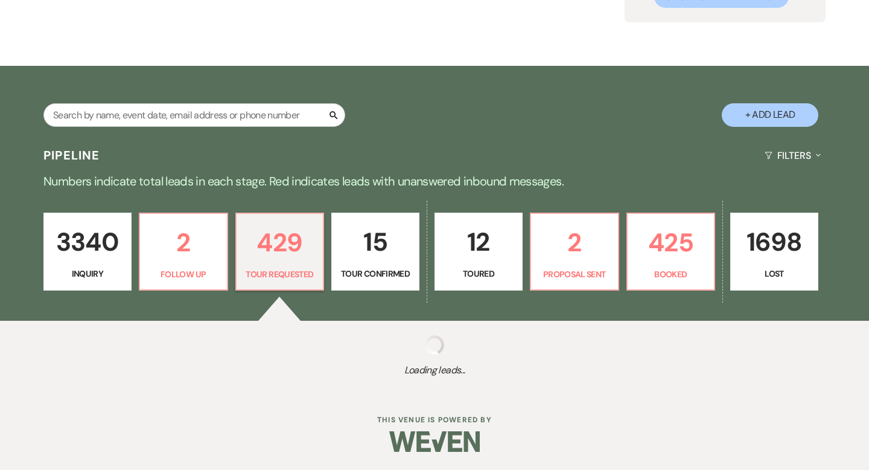
select select "2"
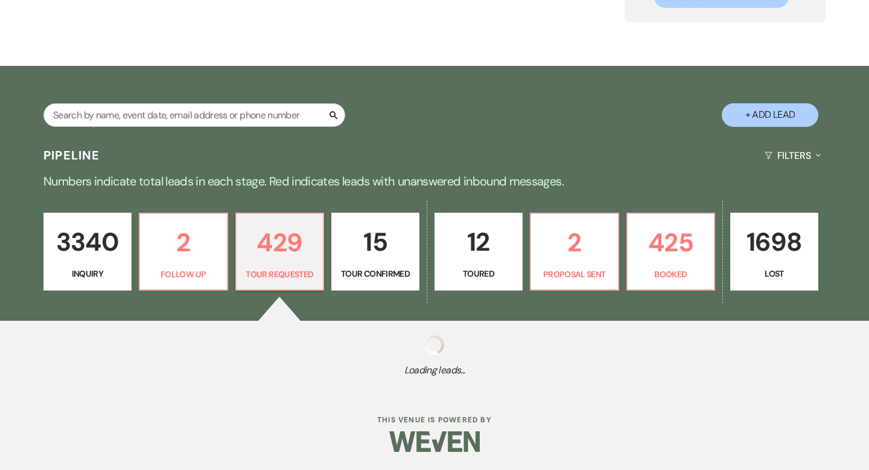
select select "2"
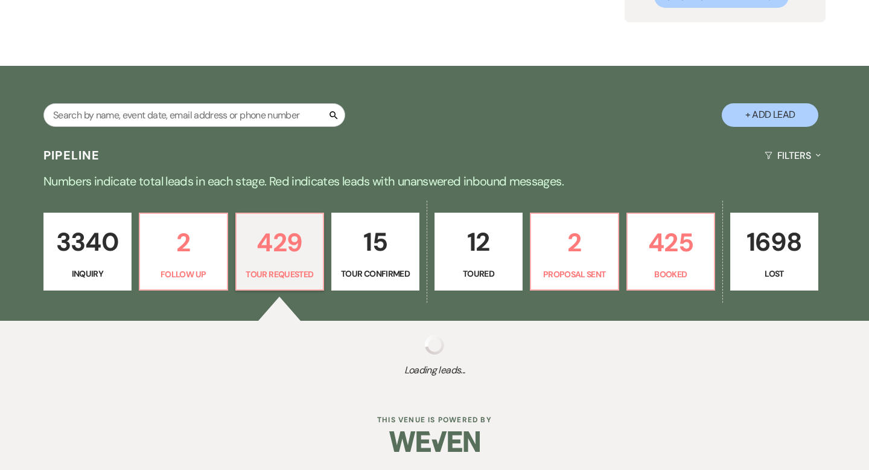
select select "2"
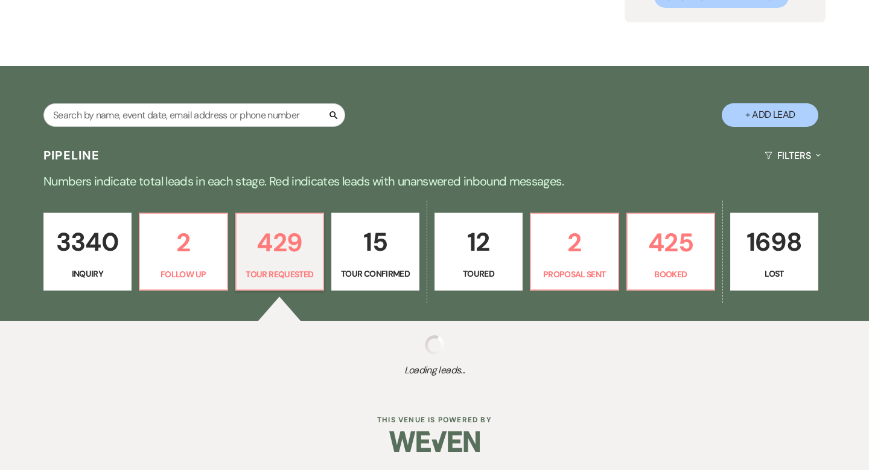
select select "2"
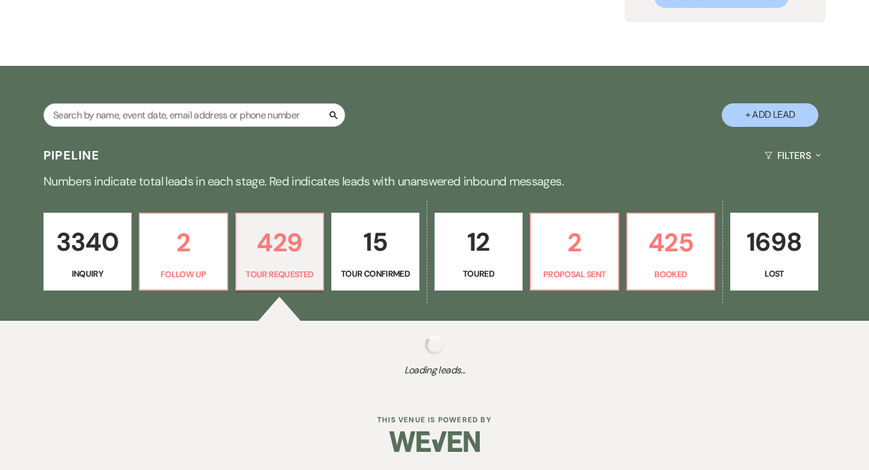
select select "2"
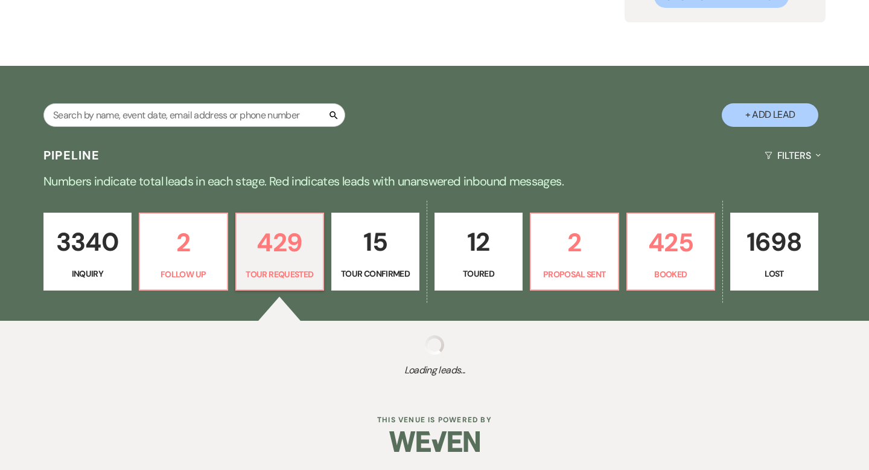
select select "2"
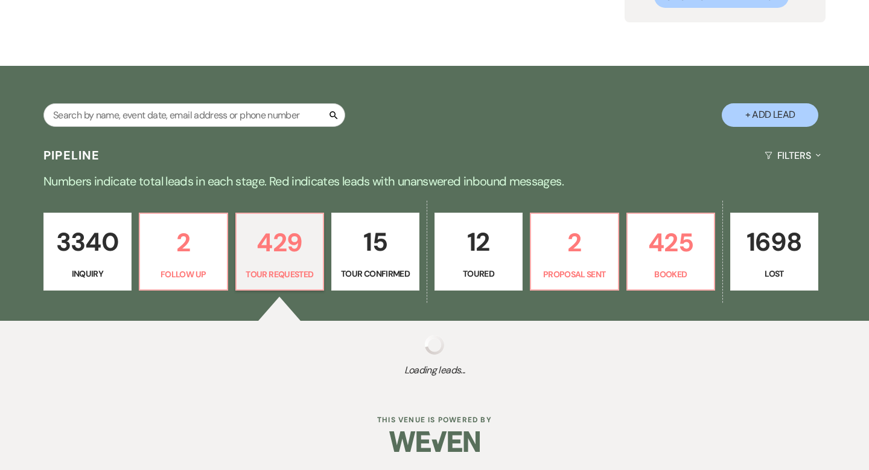
select select "2"
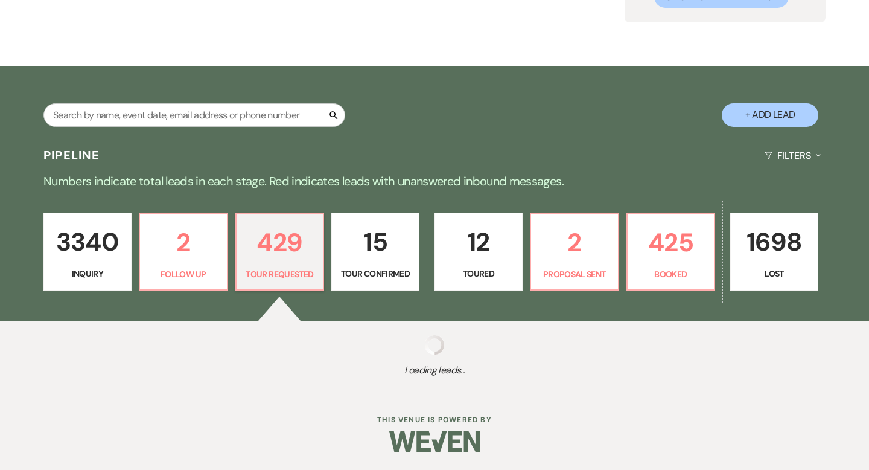
select select "2"
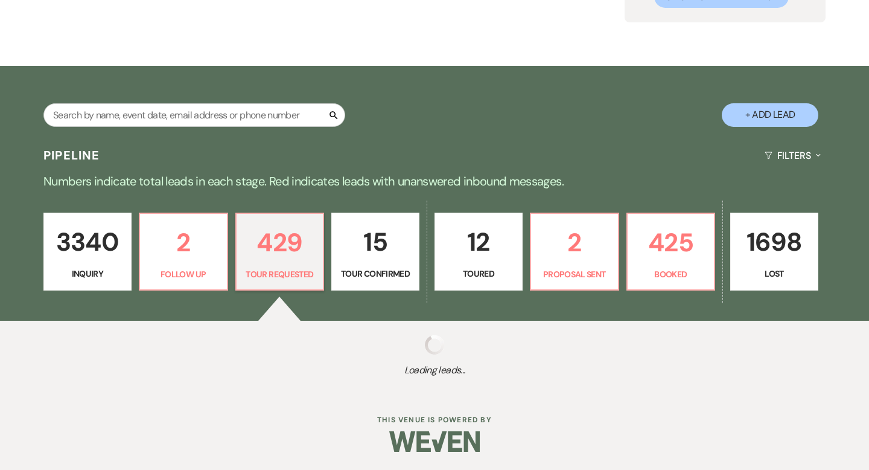
select select "2"
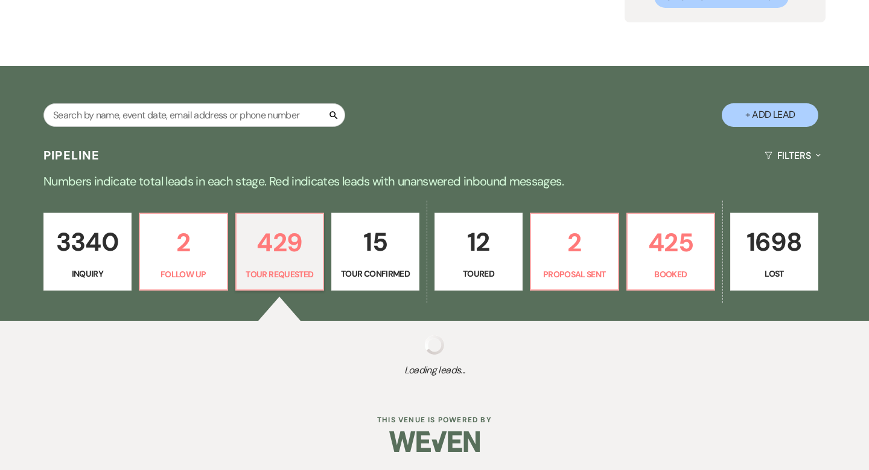
select select "2"
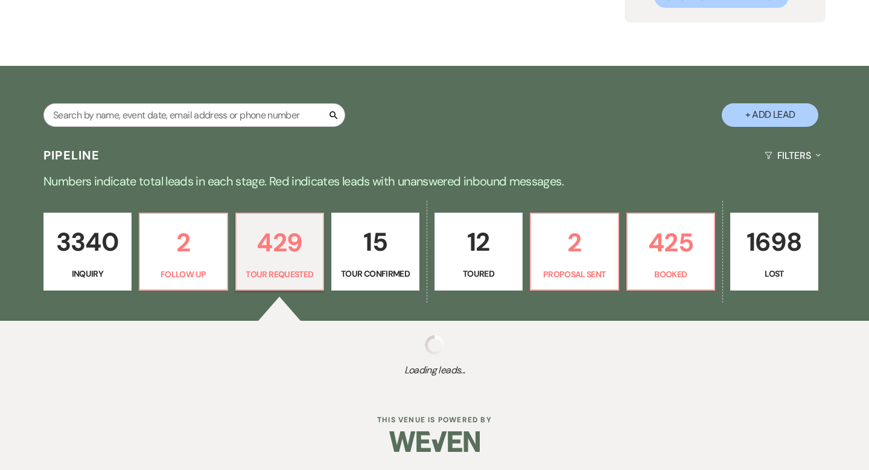
select select "2"
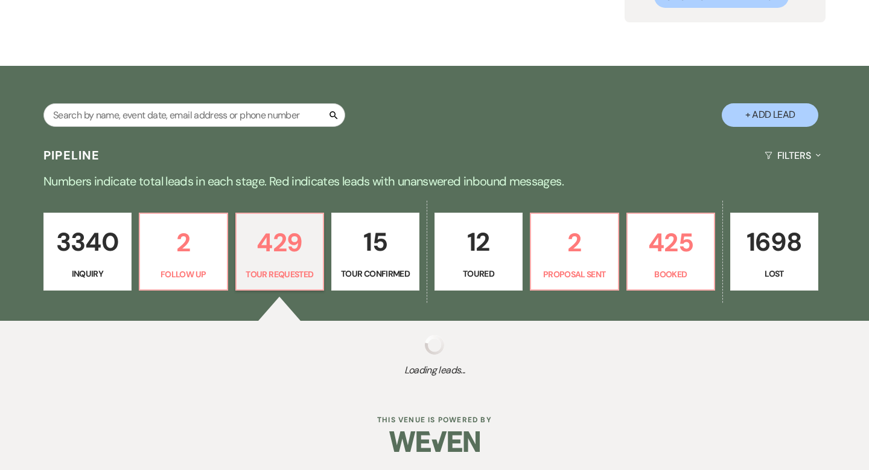
select select "2"
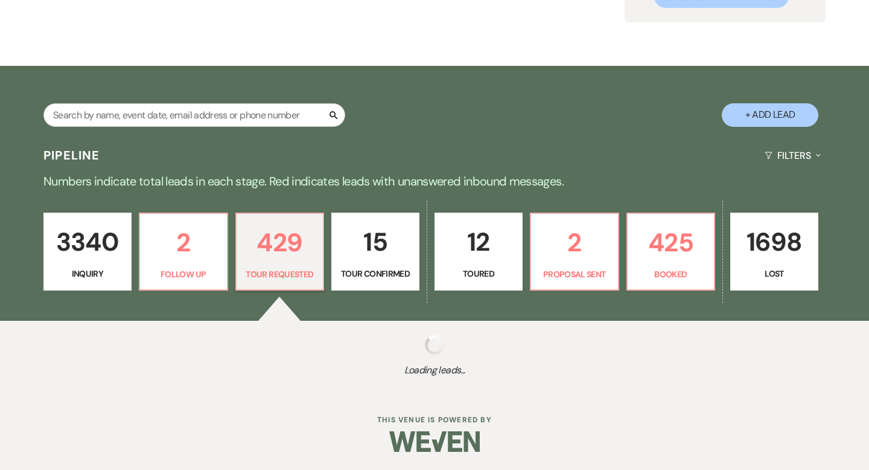
select select "2"
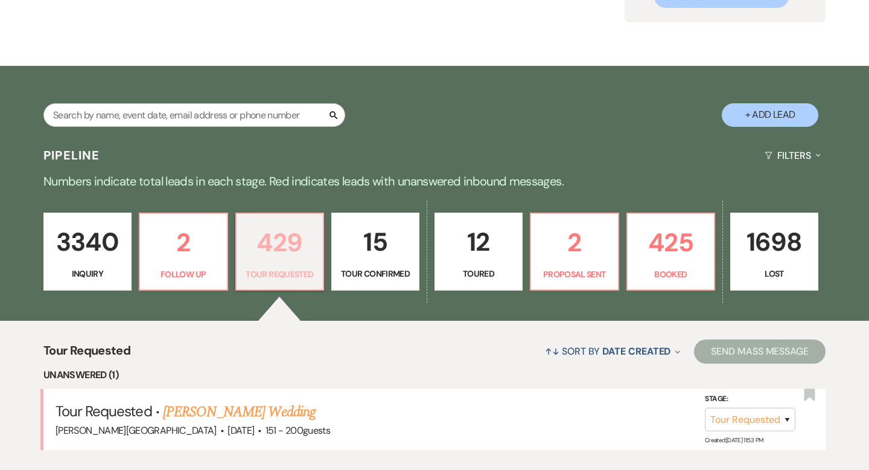
scroll to position [264, 0]
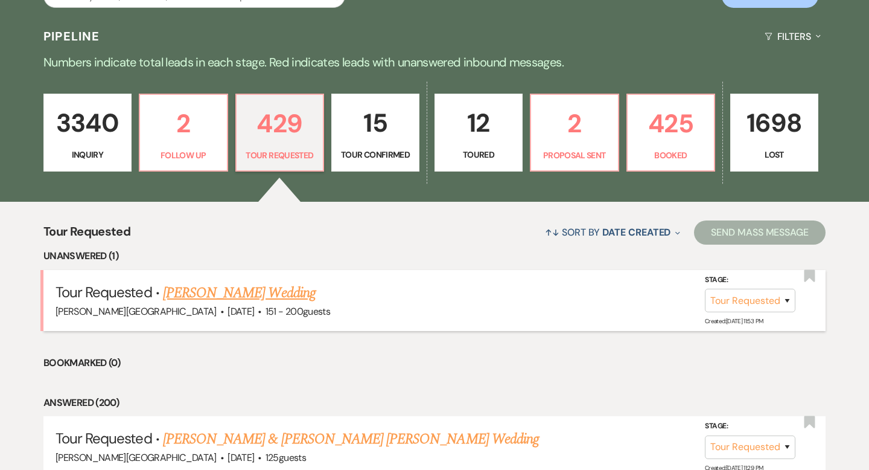
click at [255, 299] on link "[PERSON_NAME] Wedding" at bounding box center [239, 293] width 153 height 22
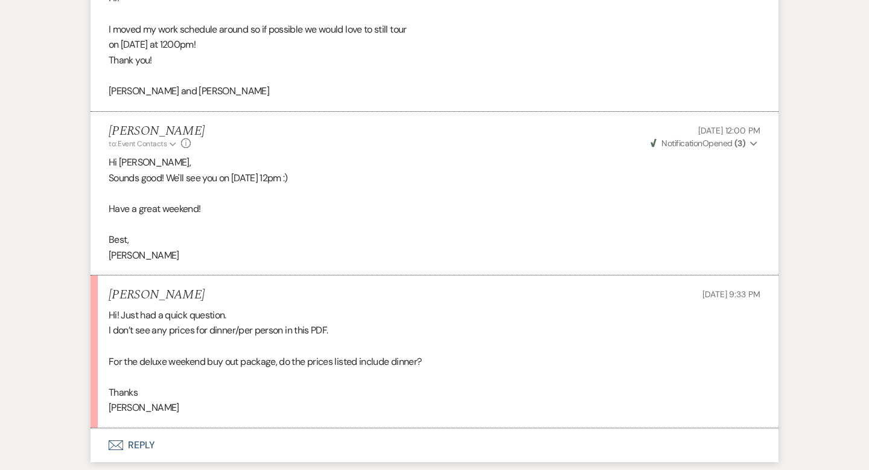
scroll to position [2675, 0]
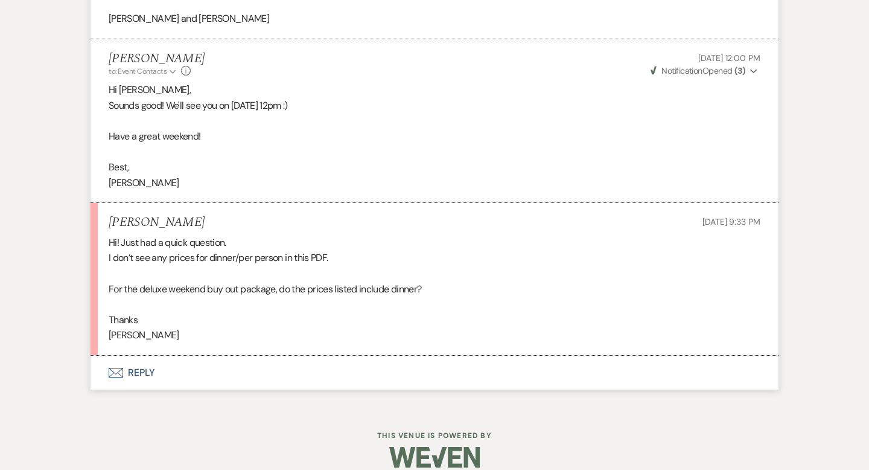
click at [143, 360] on button "Envelope Reply" at bounding box center [435, 373] width 688 height 34
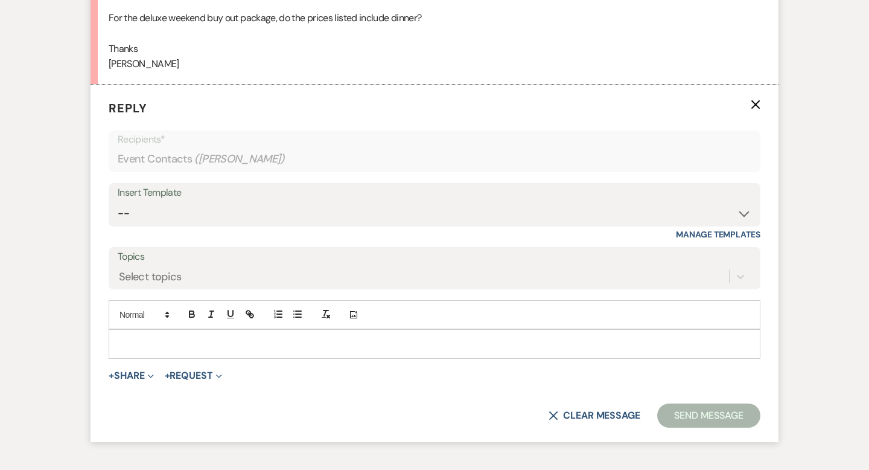
scroll to position [2958, 0]
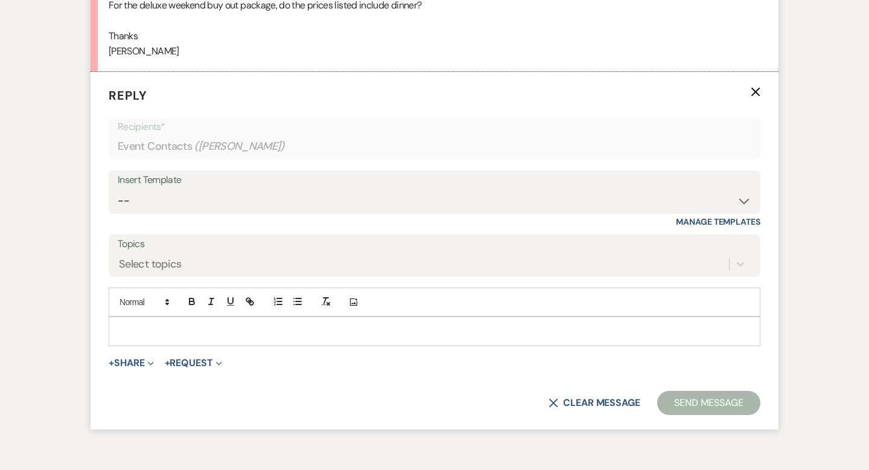
click at [136, 324] on p at bounding box center [434, 330] width 633 height 13
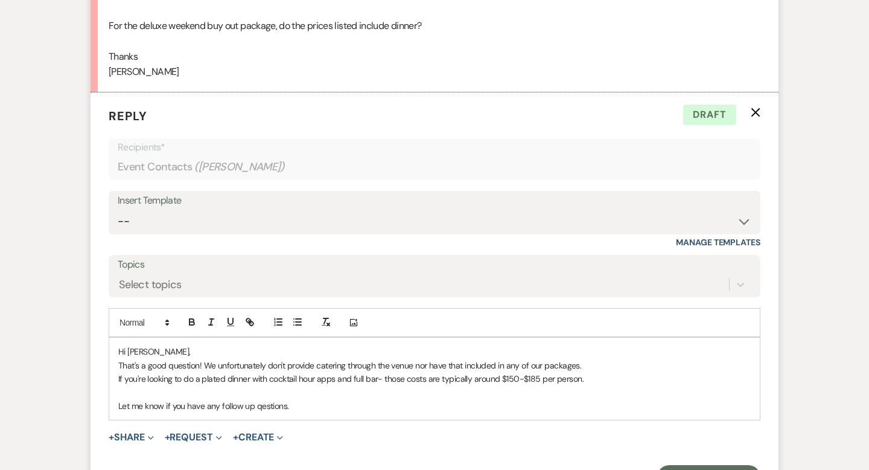
scroll to position [3004, 0]
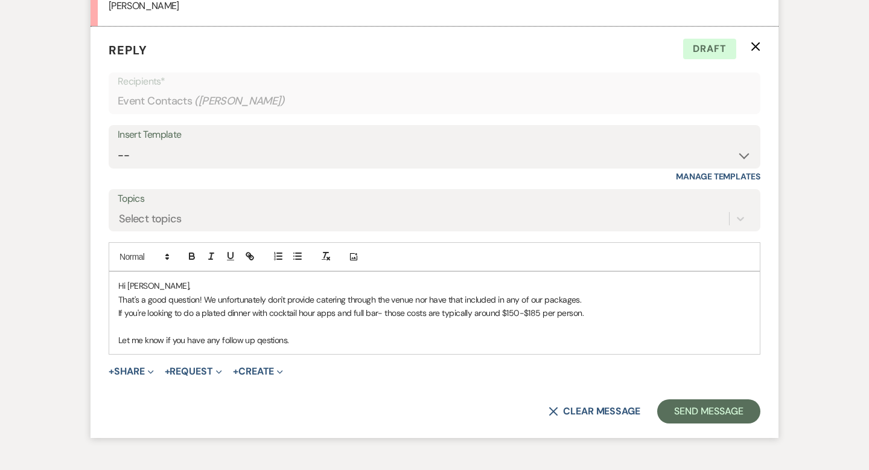
click at [428, 293] on p "That's a good question! We unfortunately don't provide catering through the ven…" at bounding box center [434, 299] width 633 height 13
drag, startPoint x: 639, startPoint y: 289, endPoint x: 482, endPoint y: 286, distance: 156.4
click at [482, 293] on p "That's a good question! We unfortunately don't provide catering through the ven…" at bounding box center [434, 299] width 633 height 13
drag, startPoint x: 531, startPoint y: 284, endPoint x: 431, endPoint y: 285, distance: 99.6
click at [431, 293] on p "That's a good question! We unfortunately don't provide catering through the ven…" at bounding box center [434, 299] width 633 height 13
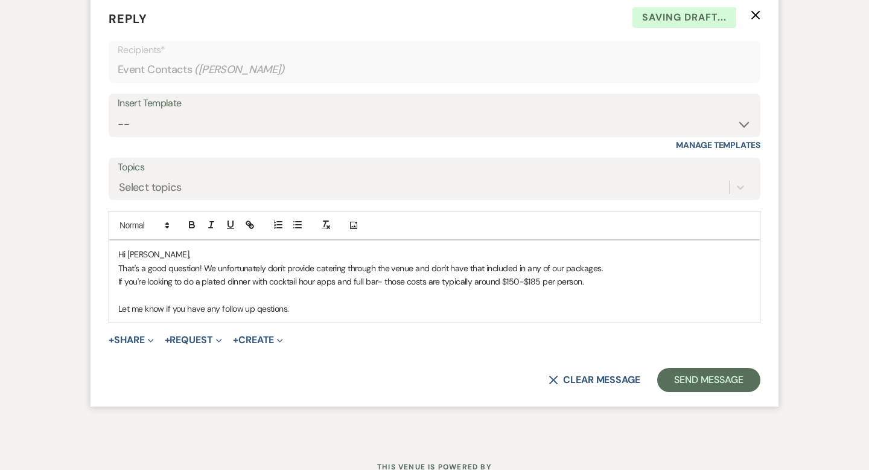
scroll to position [3037, 0]
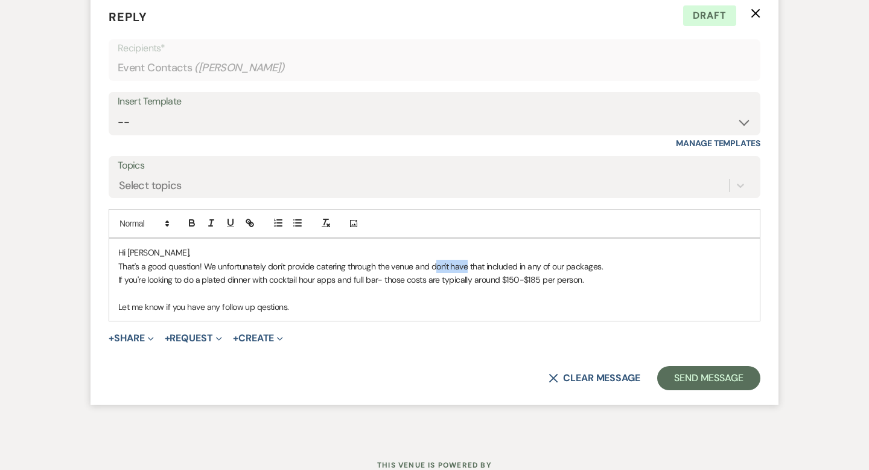
drag, startPoint x: 467, startPoint y: 251, endPoint x: 433, endPoint y: 249, distance: 33.9
click at [433, 260] on p "That's a good question! We unfortunately don't provide catering through the ven…" at bounding box center [434, 266] width 633 height 13
click at [446, 260] on p "That's a good question! We unfortunately don't provide catering through the ven…" at bounding box center [434, 266] width 633 height 13
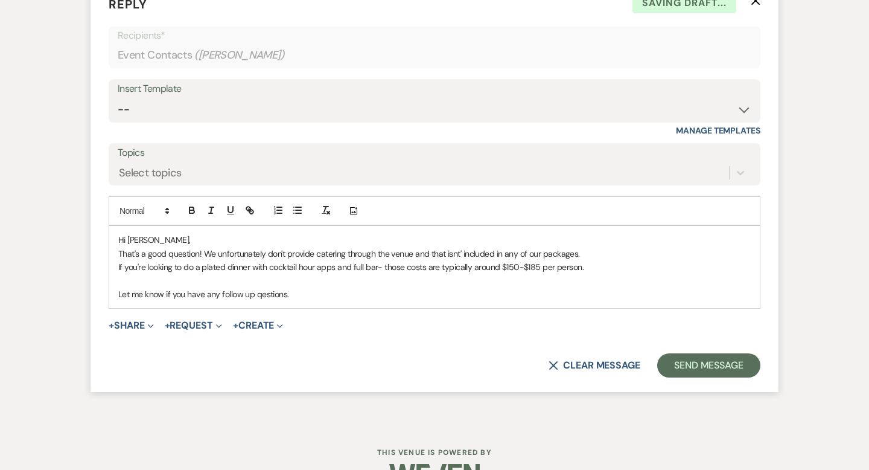
scroll to position [3051, 0]
click at [524, 232] on p "Hi [PERSON_NAME]," at bounding box center [434, 238] width 633 height 13
click at [598, 259] on p "If you're looking to do a plated dinner with cocktail hour apps and full bar- t…" at bounding box center [434, 265] width 633 height 13
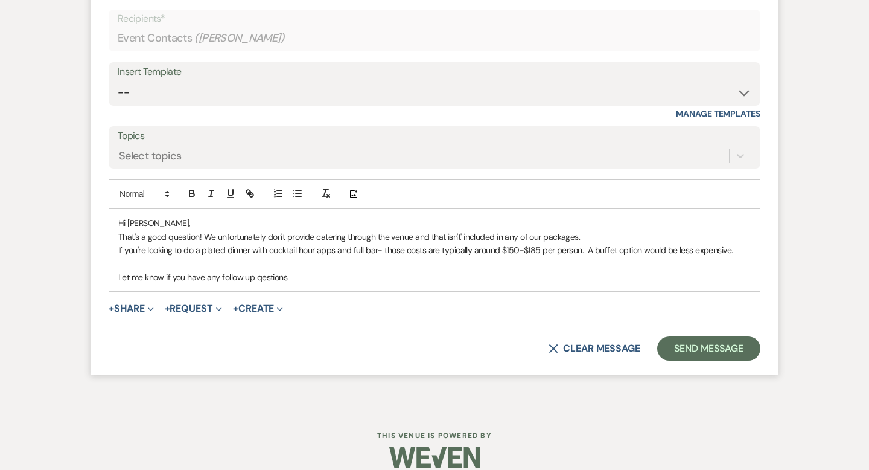
scroll to position [3066, 0]
click at [331, 270] on p "Let me know if you have any follow up qestions." at bounding box center [434, 276] width 633 height 13
drag, startPoint x: 421, startPoint y: 261, endPoint x: 262, endPoint y: 261, distance: 158.8
click at [262, 270] on p "Let me know if you have any follow up qestions or if you'd like reommendations …" at bounding box center [434, 276] width 633 height 13
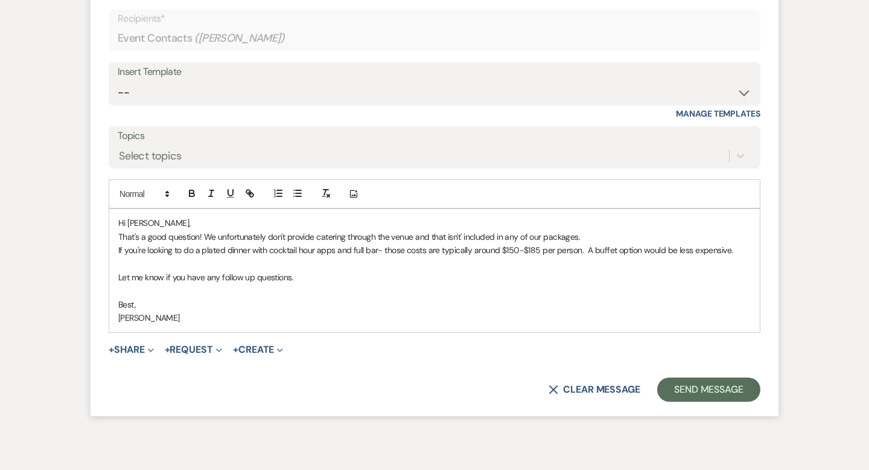
click at [445, 230] on p "That's a good question! We unfortunately don't provide catering through the ven…" at bounding box center [434, 236] width 633 height 13
click at [502, 230] on p "That's a good question! We unfortunately don't provide catering through the ven…" at bounding box center [434, 236] width 633 height 13
click at [626, 243] on p "If you're looking to do a plated dinner with cocktail hour apps and full bar- t…" at bounding box center [434, 249] width 633 height 13
click at [625, 230] on p "That's a good question! We unfortunately don't provide catering through the ven…" at bounding box center [434, 236] width 633 height 13
click at [640, 243] on p "If you're looking to do a plated dinner with cocktail hour apps and full bar- t…" at bounding box center [434, 249] width 633 height 13
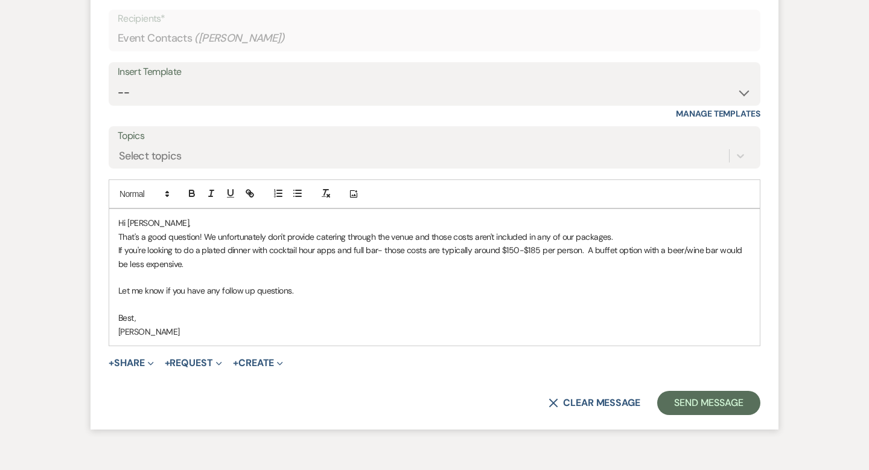
click at [188, 250] on p "If you're looking to do a plated dinner with cocktail hour apps and full bar- t…" at bounding box center [434, 256] width 633 height 27
click at [214, 247] on p "If you're looking to do a plated dinner with cocktail hour apps and full bar- t…" at bounding box center [434, 256] width 633 height 27
click at [212, 244] on p "If you're looking to do a plated dinner with cocktail hour apps and full bar- t…" at bounding box center [434, 256] width 633 height 27
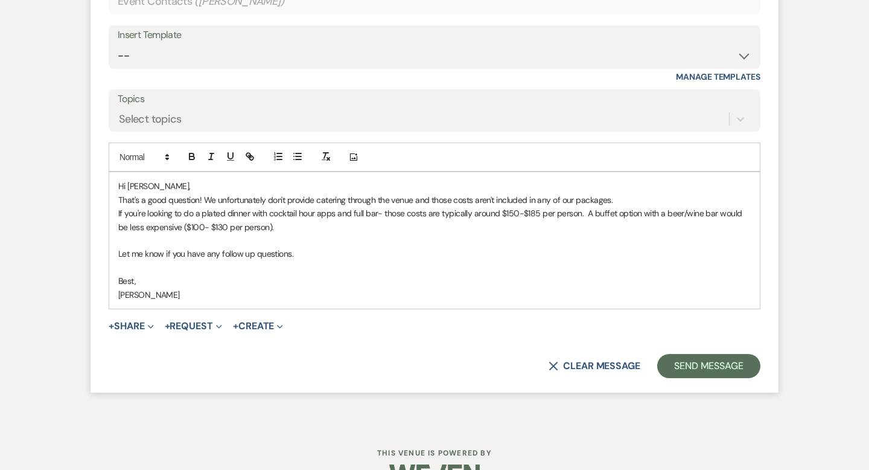
scroll to position [3104, 0]
click at [627, 192] on p "That's a good question! We unfortunately don't provide catering through the ven…" at bounding box center [434, 198] width 633 height 13
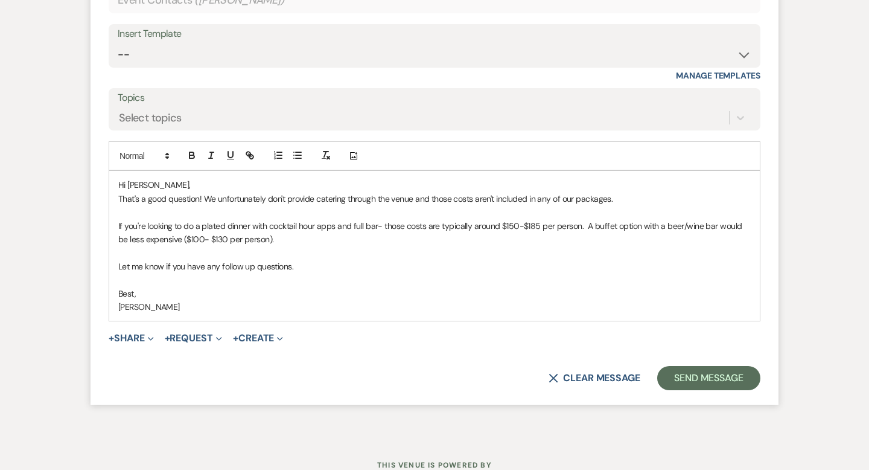
click at [351, 219] on p "If you're looking to do a plated dinner with cocktail hour apps and full bar- t…" at bounding box center [434, 232] width 633 height 27
click at [503, 219] on p "If you're looking to do a plated dinner with cocktail hour apps and a full bar-…" at bounding box center [434, 232] width 633 height 27
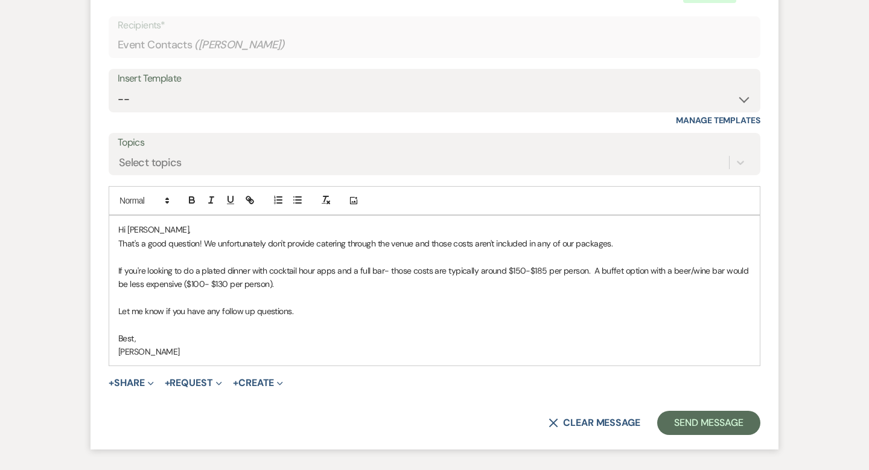
scroll to position [3134, 0]
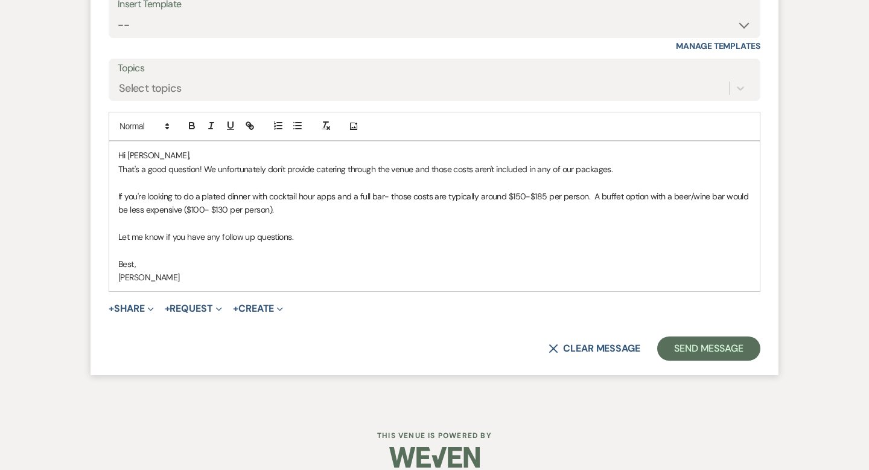
click at [335, 194] on p "If you're looking to do a plated dinner with cocktail hour apps and a full bar-…" at bounding box center [434, 203] width 633 height 27
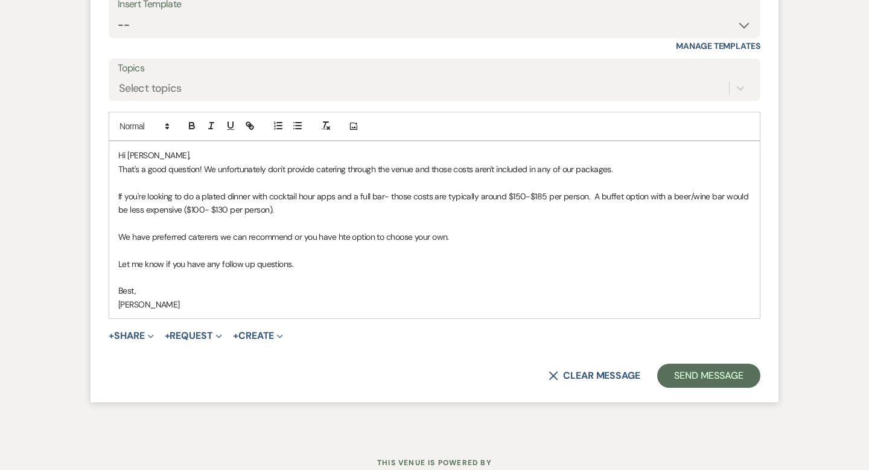
click at [347, 230] on p "We have preferred caterers we can recommend or you have hte option to choose yo…" at bounding box center [434, 236] width 633 height 13
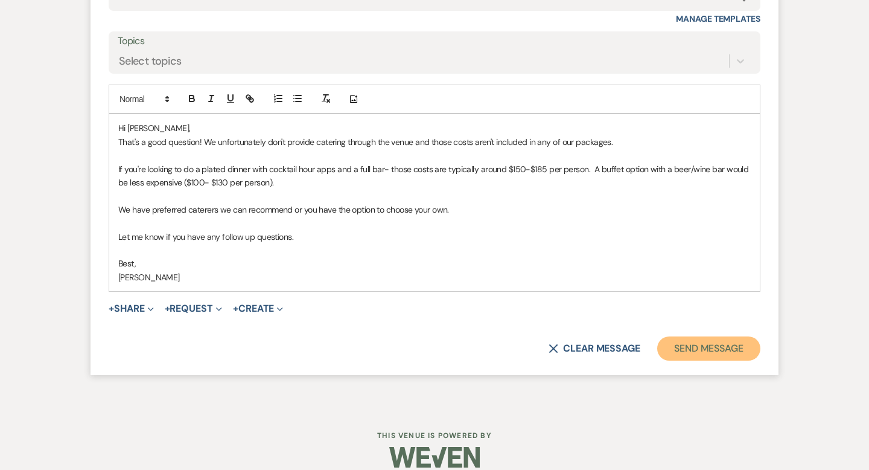
click at [712, 336] on button "Send Message" at bounding box center [708, 348] width 103 height 24
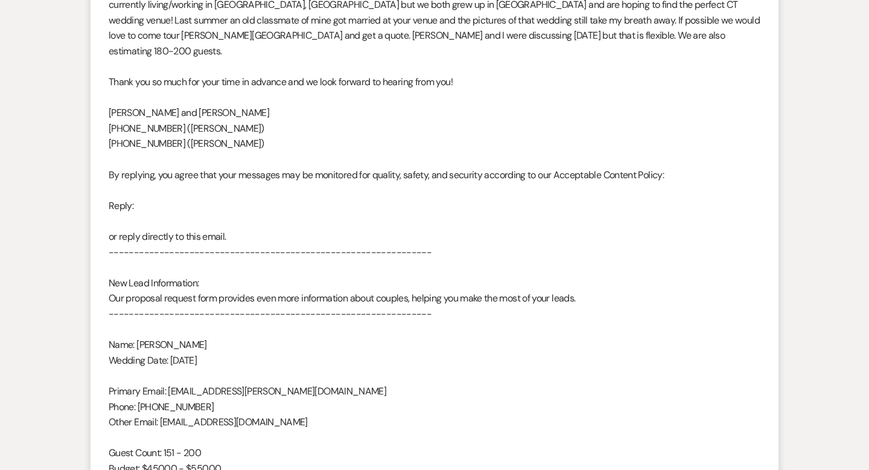
scroll to position [0, 0]
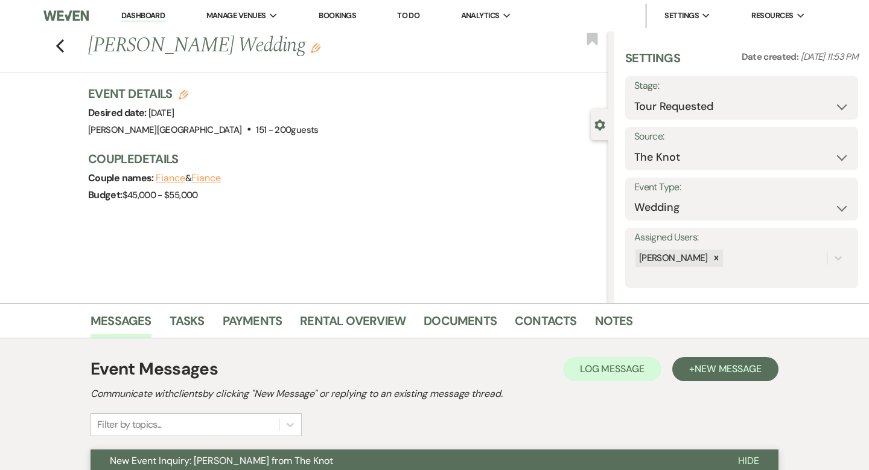
click at [64, 45] on div "Previous [PERSON_NAME] Wedding Edit Bookmark" at bounding box center [301, 52] width 615 height 42
click at [62, 45] on icon "Previous" at bounding box center [60, 46] width 9 height 14
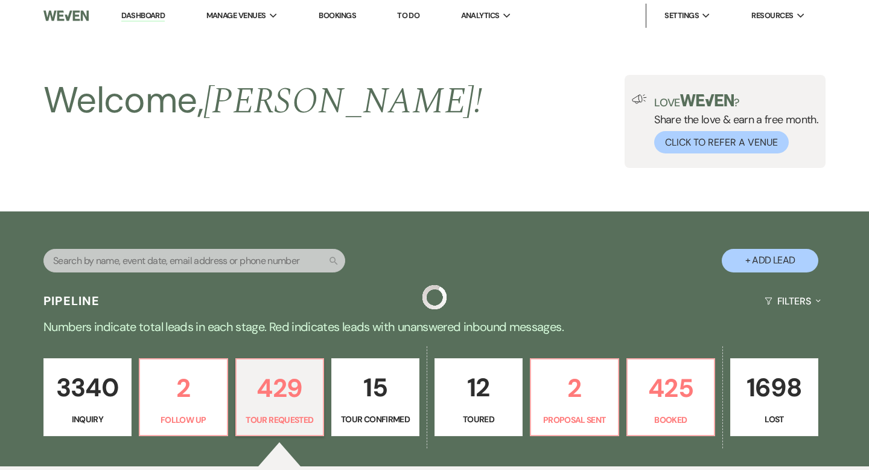
scroll to position [264, 0]
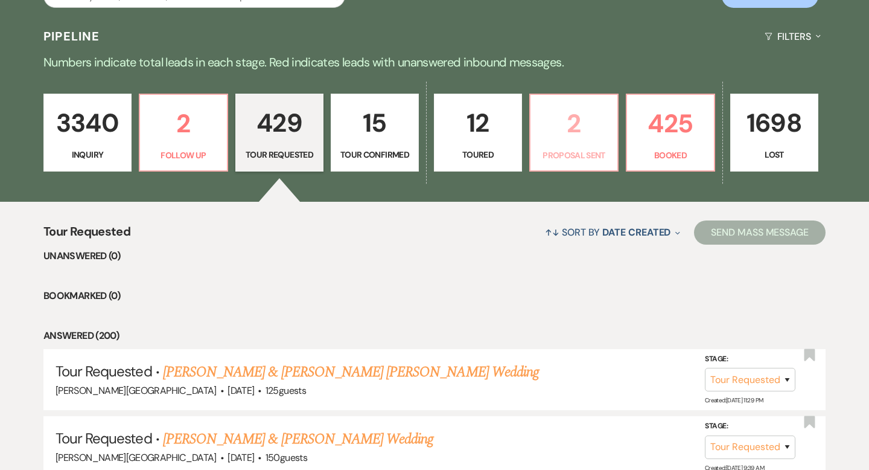
click at [583, 123] on p "2" at bounding box center [574, 123] width 72 height 40
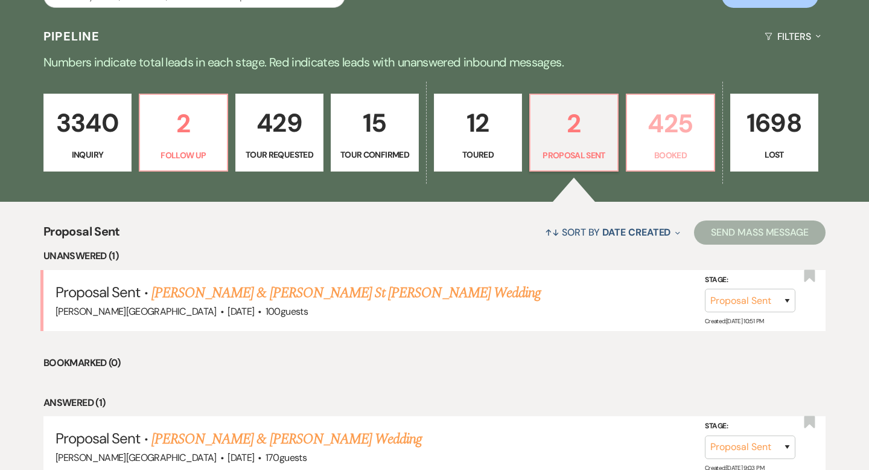
click at [668, 115] on p "425" at bounding box center [670, 123] width 72 height 40
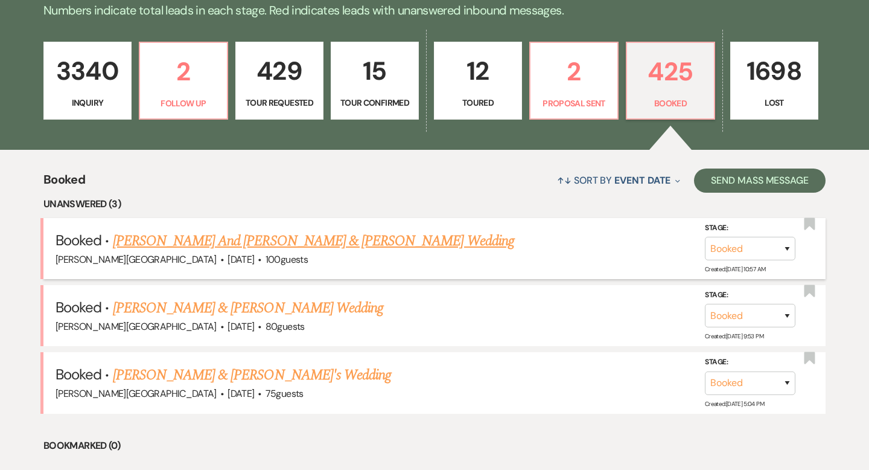
scroll to position [308, 0]
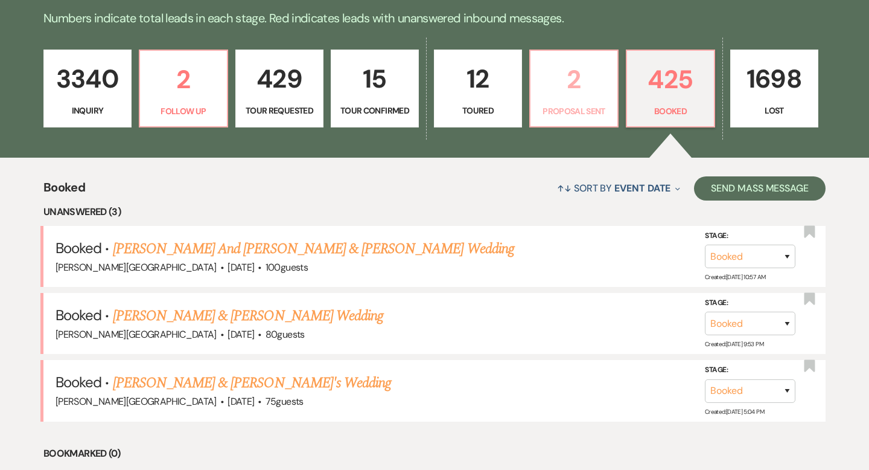
click at [576, 86] on p "2" at bounding box center [574, 79] width 72 height 40
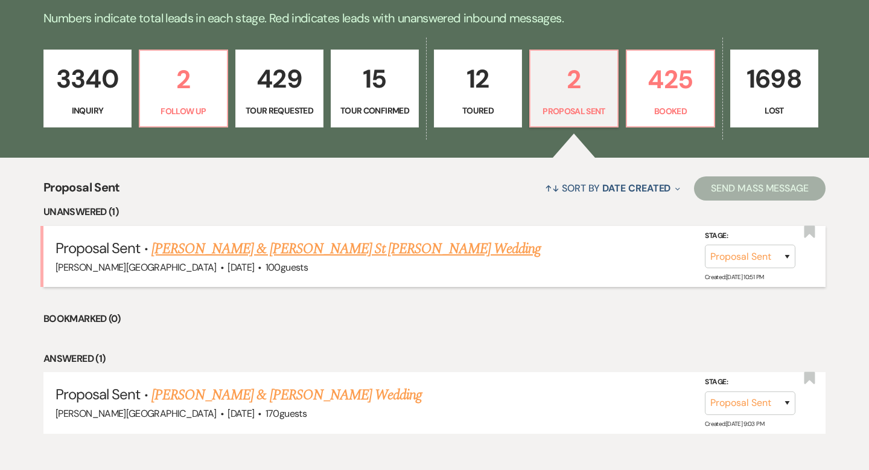
click at [342, 249] on link "[PERSON_NAME] & [PERSON_NAME] St [PERSON_NAME] Wedding" at bounding box center [346, 249] width 389 height 22
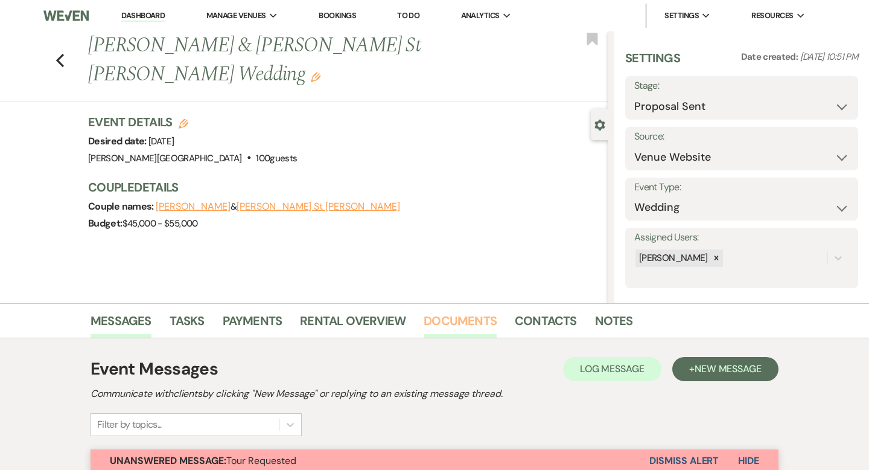
click at [482, 322] on link "Documents" at bounding box center [460, 324] width 73 height 27
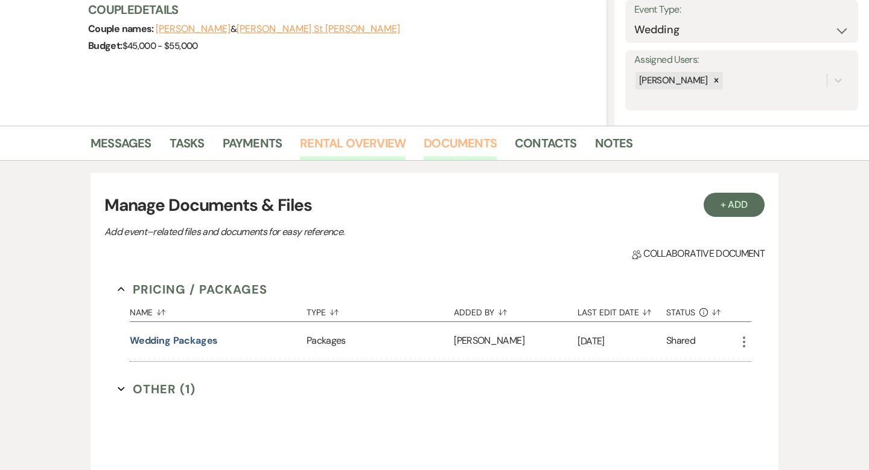
scroll to position [275, 0]
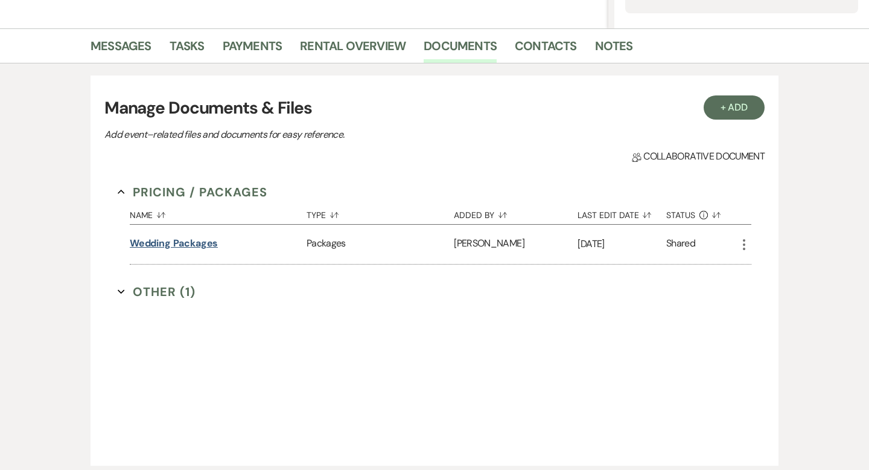
click at [197, 246] on button "Wedding Packages" at bounding box center [174, 243] width 89 height 14
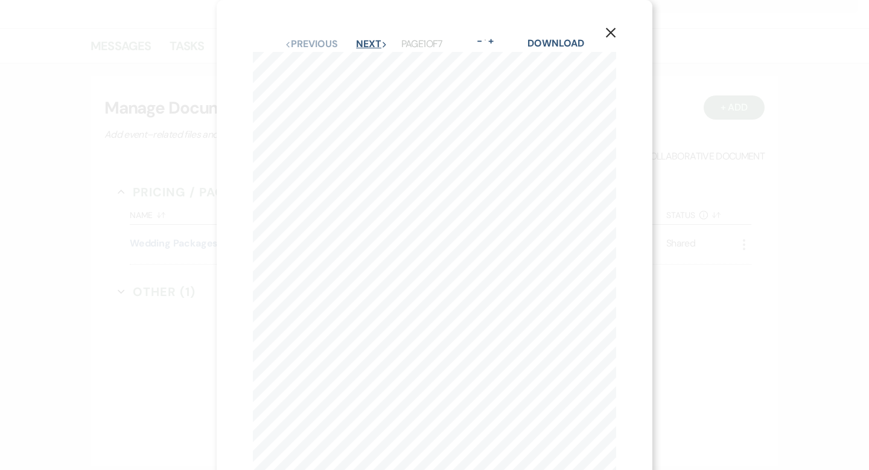
click at [370, 45] on button "Next Next" at bounding box center [371, 44] width 31 height 10
click at [365, 41] on button "Next Next" at bounding box center [371, 44] width 31 height 10
click at [612, 32] on use "button" at bounding box center [611, 33] width 10 height 10
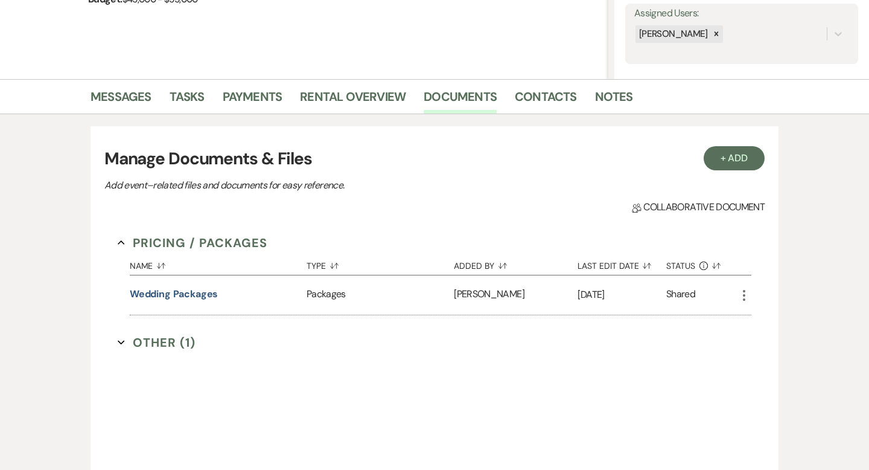
scroll to position [220, 0]
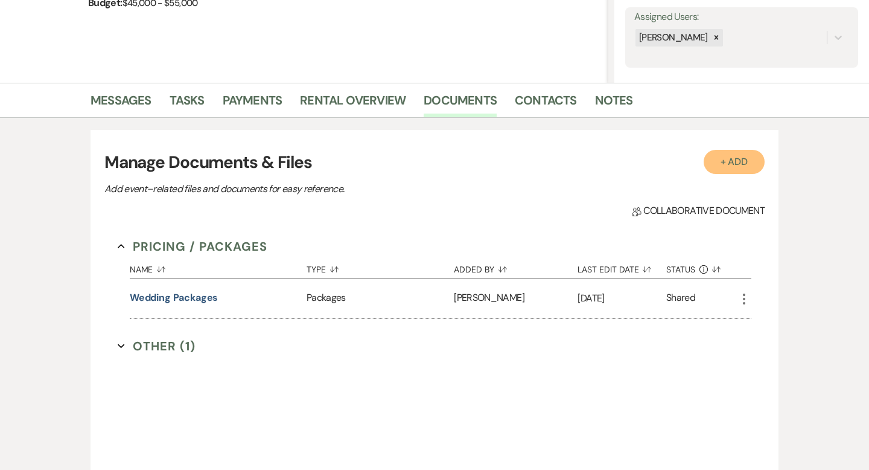
click at [729, 167] on button "+ Add" at bounding box center [735, 162] width 62 height 24
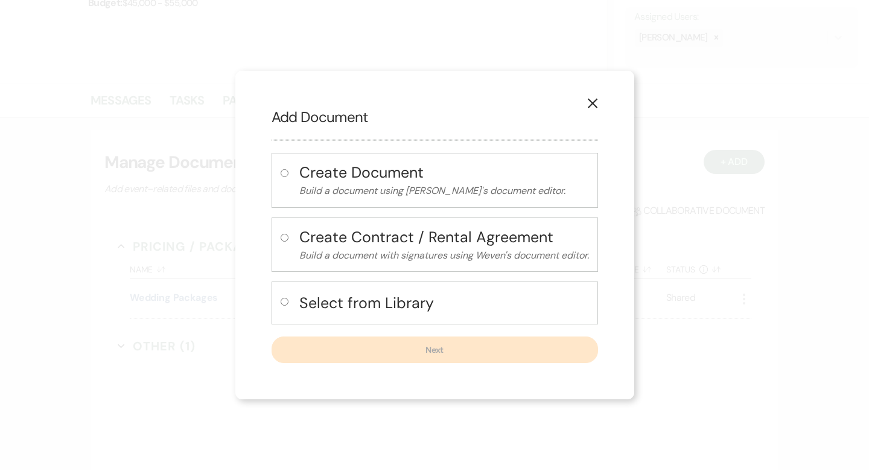
click at [410, 302] on h4 "Select from Library" at bounding box center [444, 302] width 290 height 21
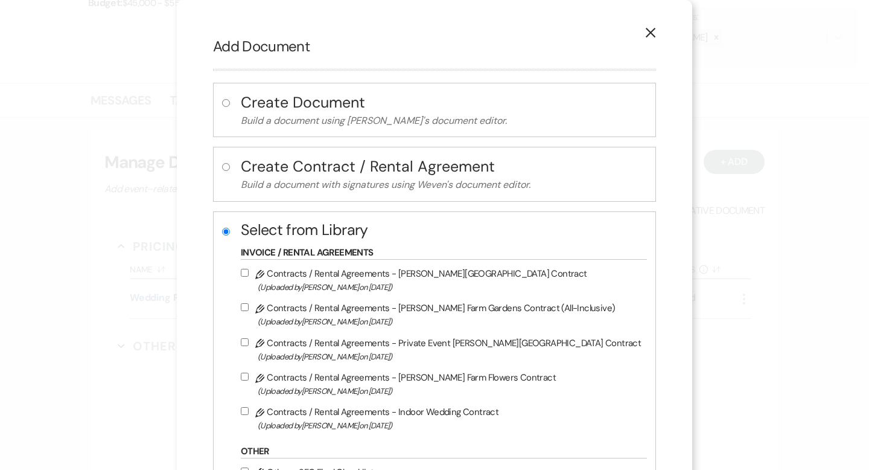
click at [429, 277] on label "Pencil Contracts / Rental Agreements - [PERSON_NAME] Farm Gardens Contract (Upl…" at bounding box center [441, 280] width 400 height 28
click at [249, 276] on input "Pencil Contracts / Rental Agreements - [PERSON_NAME] Farm Gardens Contract (Upl…" at bounding box center [245, 273] width 8 height 8
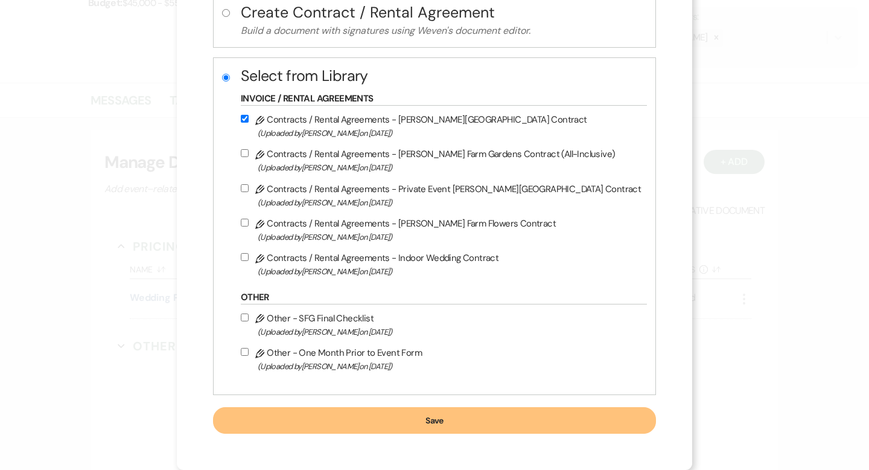
click at [398, 412] on button "Save" at bounding box center [434, 420] width 443 height 27
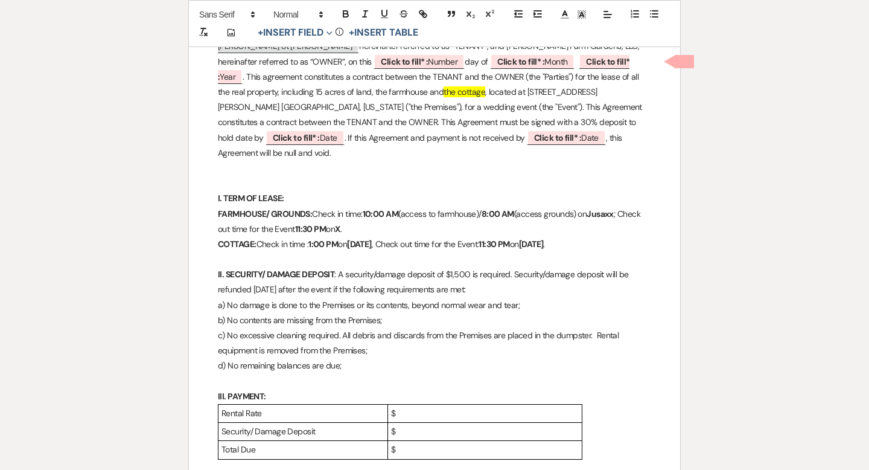
scroll to position [406, 0]
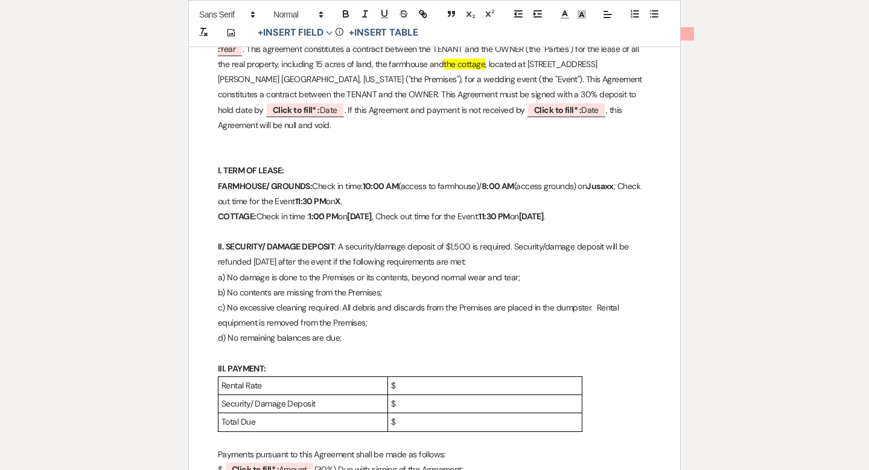
click at [421, 378] on p "$" at bounding box center [485, 385] width 188 height 15
click at [417, 396] on p "$" at bounding box center [485, 403] width 188 height 15
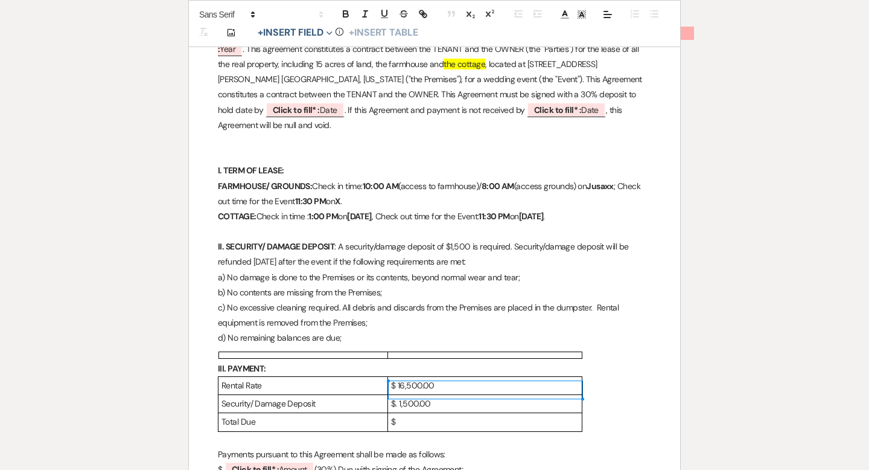
click at [399, 396] on p "$. 1,500.00" at bounding box center [485, 403] width 188 height 15
click at [404, 414] on p "$" at bounding box center [485, 421] width 188 height 15
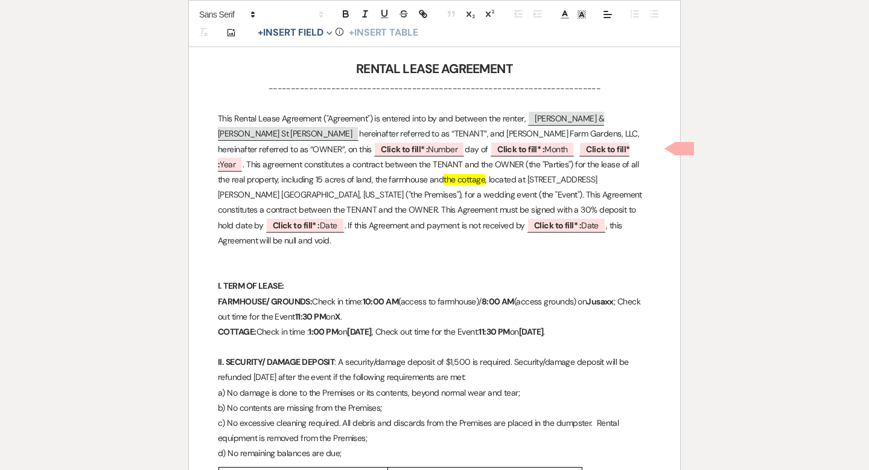
scroll to position [259, 0]
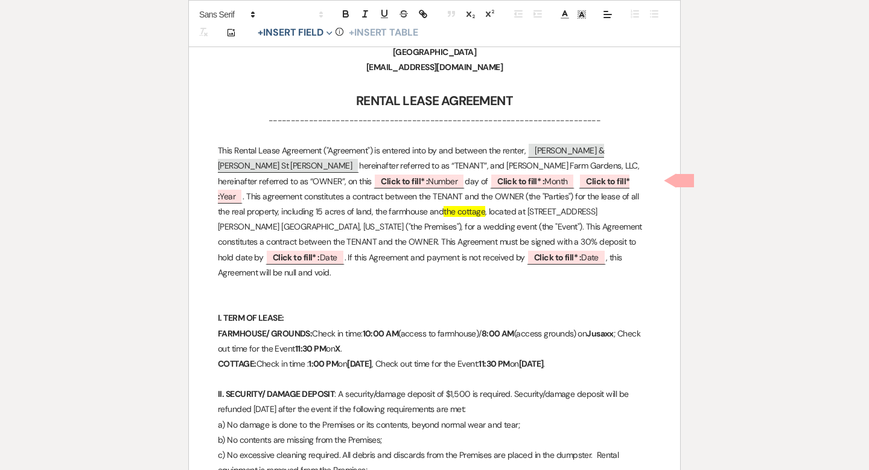
drag, startPoint x: 352, startPoint y: 211, endPoint x: 305, endPoint y: 209, distance: 47.1
click at [305, 209] on p "This Rental Lease Agreement ("Agreement") is entered into by and between the re…" at bounding box center [434, 211] width 433 height 137
click at [581, 16] on line at bounding box center [581, 16] width 3 height 0
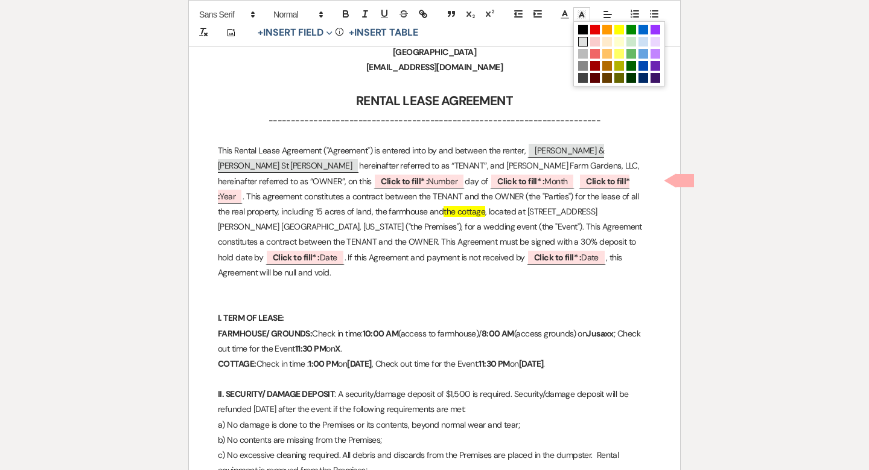
click at [585, 40] on span at bounding box center [583, 42] width 10 height 10
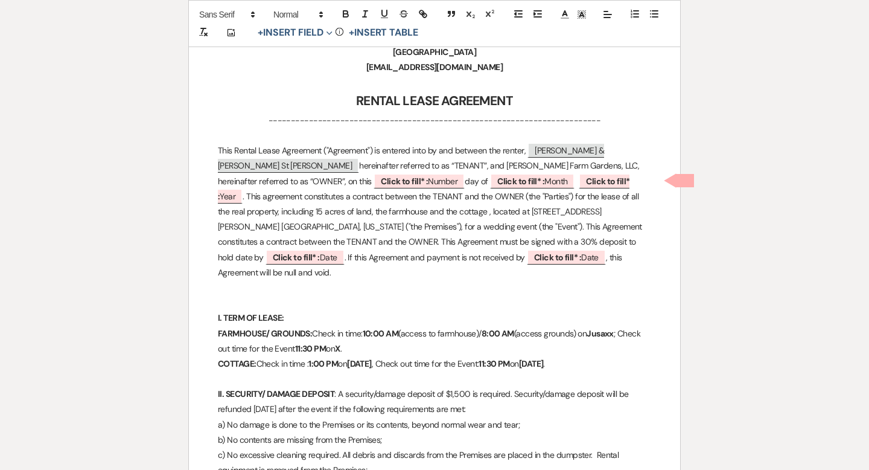
click at [541, 223] on p "This Rental Lease Agreement ("Agreement") is entered into by and between the re…" at bounding box center [434, 211] width 433 height 137
click at [374, 185] on span "Click to fill* : Number" at bounding box center [419, 181] width 91 height 16
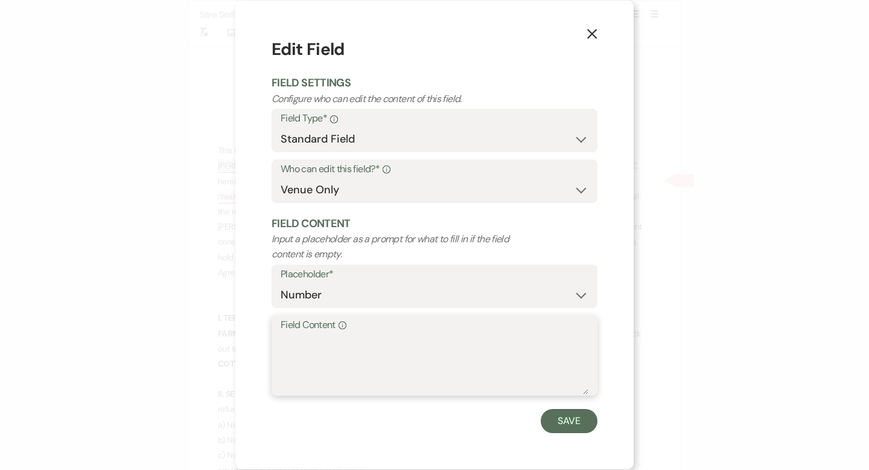
click at [295, 359] on textarea "Field Content Info" at bounding box center [435, 364] width 308 height 60
click at [567, 423] on button "Save" at bounding box center [569, 421] width 57 height 24
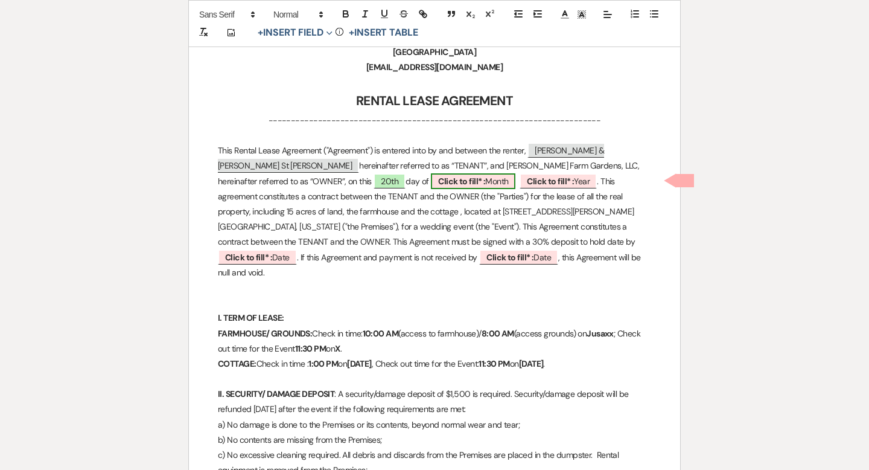
click at [431, 184] on span "Click to fill* : Month" at bounding box center [473, 181] width 85 height 16
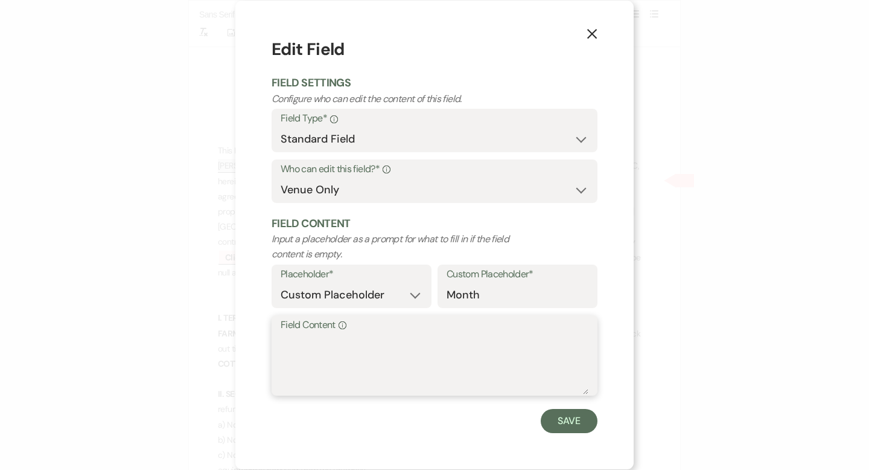
click at [327, 362] on textarea "Field Content Info" at bounding box center [435, 364] width 308 height 60
click at [550, 418] on button "Save" at bounding box center [569, 421] width 57 height 24
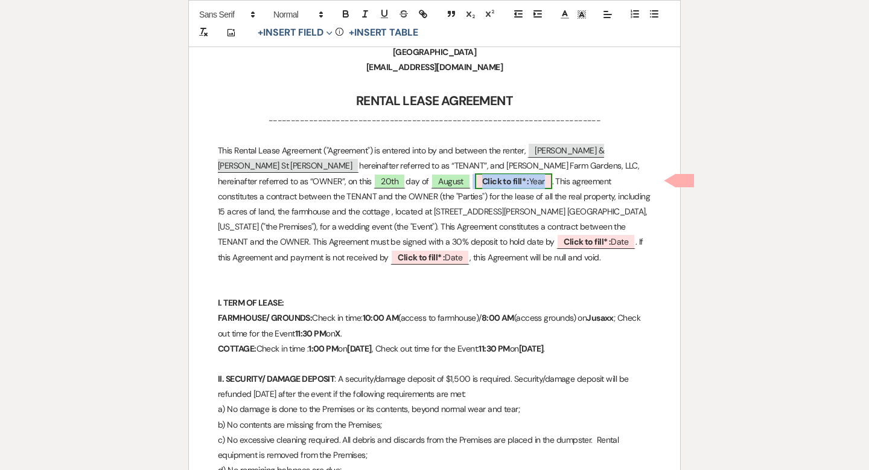
click at [475, 180] on span "Click to fill* : Year" at bounding box center [513, 181] width 77 height 16
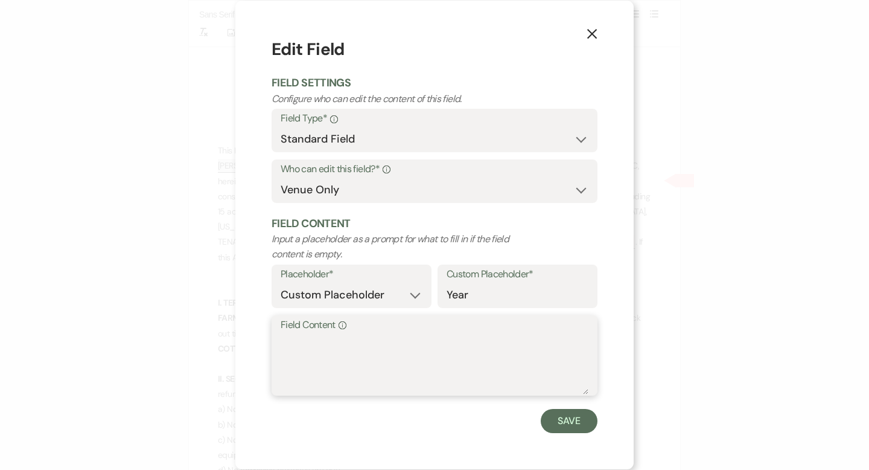
click at [369, 339] on textarea "Field Content Info" at bounding box center [435, 364] width 308 height 60
click at [579, 425] on button "Save" at bounding box center [569, 421] width 57 height 24
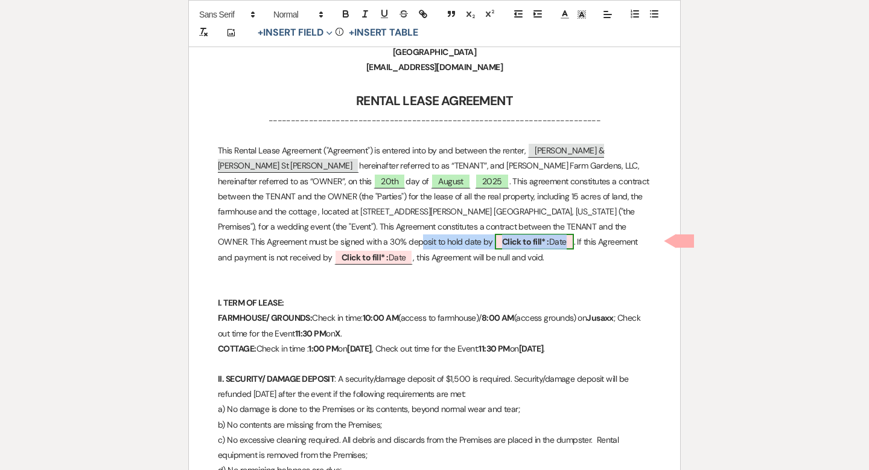
click at [495, 241] on span "Click to fill* : Date" at bounding box center [534, 242] width 79 height 16
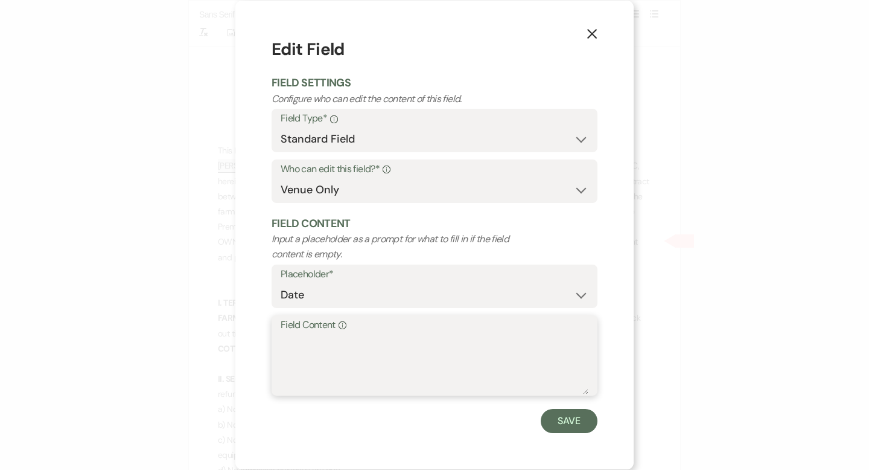
click at [327, 336] on textarea "Field Content Info" at bounding box center [435, 364] width 308 height 60
click at [547, 420] on button "Save" at bounding box center [569, 421] width 57 height 24
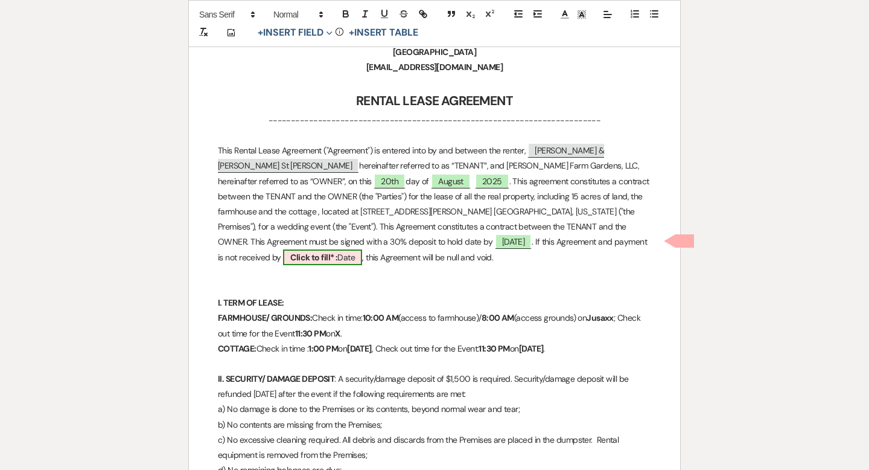
click at [337, 252] on b "Click to fill* :" at bounding box center [313, 257] width 47 height 11
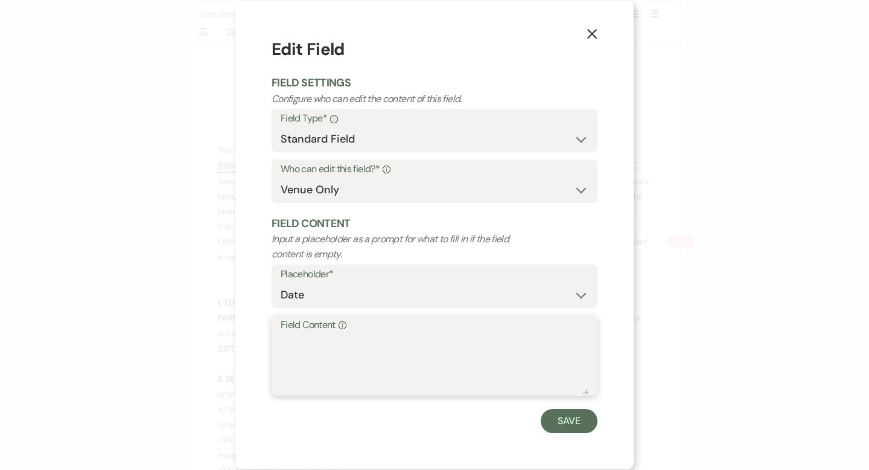
click at [389, 339] on textarea "Field Content Info" at bounding box center [435, 364] width 308 height 60
click at [579, 423] on button "Save" at bounding box center [569, 421] width 57 height 24
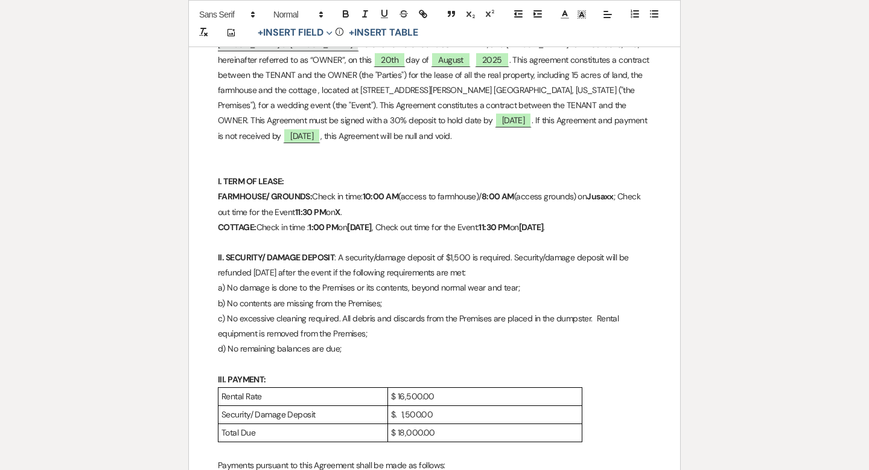
scroll to position [381, 0]
click at [376, 193] on strong "10:00 AM" at bounding box center [381, 195] width 36 height 11
click at [381, 193] on strong ":00 AM" at bounding box center [386, 195] width 28 height 11
click at [380, 195] on strong ":08:30 AM" at bounding box center [391, 195] width 39 height 11
drag, startPoint x: 478, startPoint y: 195, endPoint x: 440, endPoint y: 194, distance: 38.0
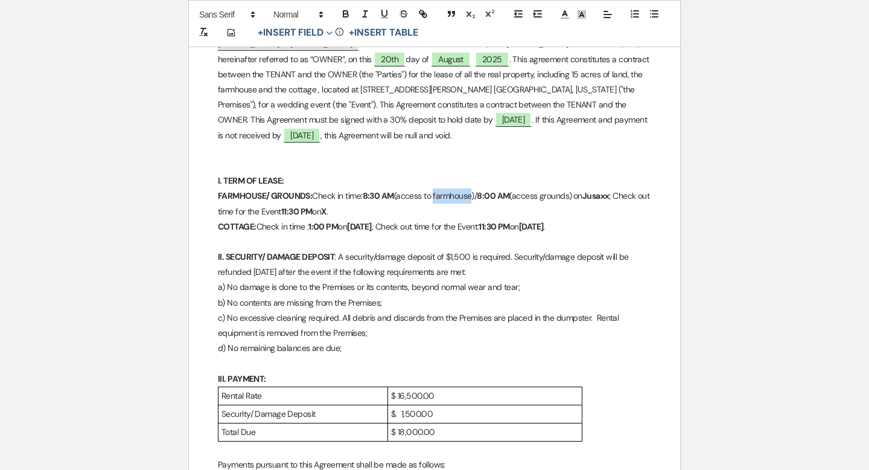
click at [440, 194] on p "FARMHOUSE/ GROUNDS: Check in time: 8:30 AM (access to farmhouse)/ 8:00 AM (acce…" at bounding box center [434, 203] width 433 height 30
click at [379, 196] on strong "8:30 AM" at bounding box center [378, 195] width 31 height 11
drag, startPoint x: 623, startPoint y: 197, endPoint x: 418, endPoint y: 199, distance: 205.3
click at [418, 199] on p "FARMHOUSE/ GROUNDS: Check in time: 8:00 AM (access to farmhouse)/ 8:00 AM (acce…" at bounding box center [434, 203] width 433 height 30
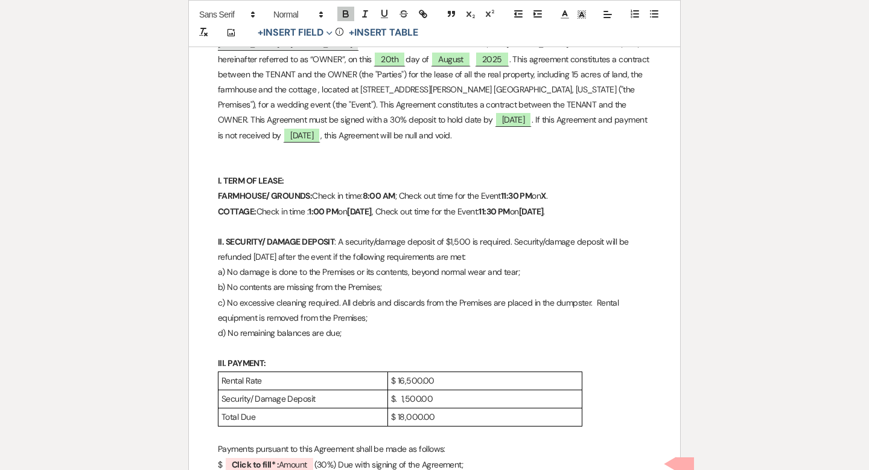
click at [558, 200] on p "FARMHOUSE/ GROUNDS: Check in time: 8:00 AM ; Check out time for the Event 11:30…" at bounding box center [434, 195] width 433 height 15
click at [558, 196] on strong "XOctober 9, 2026" at bounding box center [574, 195] width 66 height 11
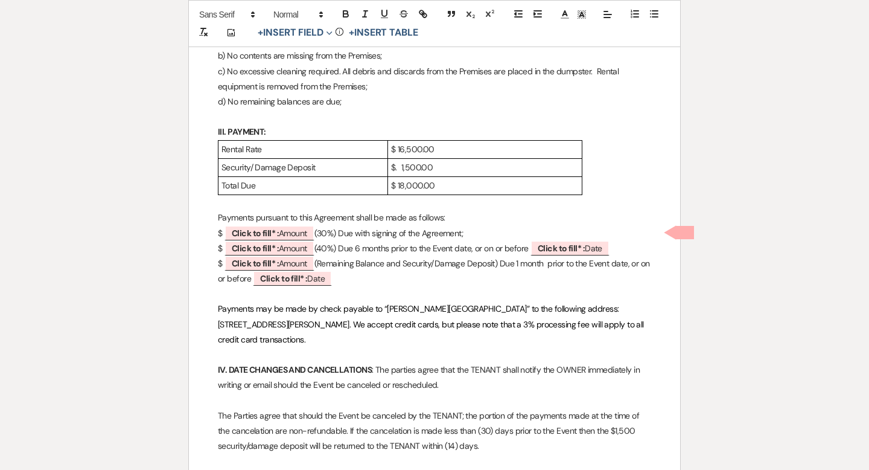
scroll to position [384, 0]
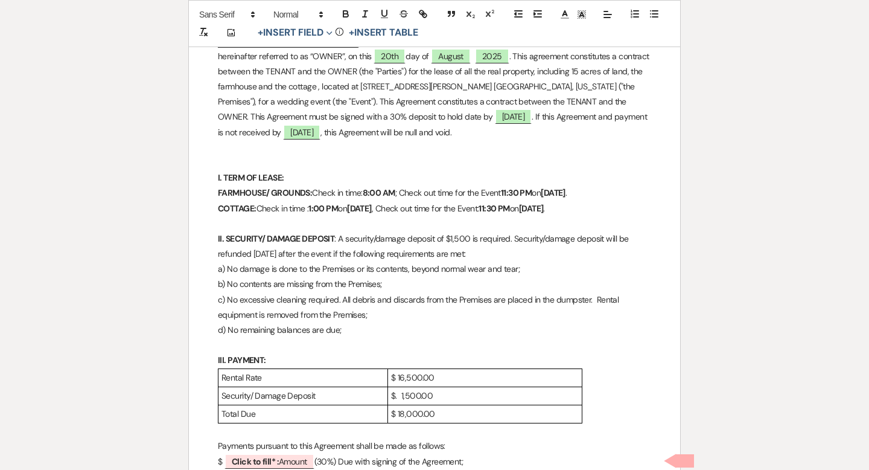
drag, startPoint x: 381, startPoint y: 206, endPoint x: 357, endPoint y: 205, distance: 24.2
click at [357, 205] on strong "[DATE]" at bounding box center [359, 208] width 25 height 11
click at [372, 203] on strong "[DATE]" at bounding box center [359, 208] width 25 height 11
drag, startPoint x: 523, startPoint y: 207, endPoint x: 476, endPoint y: 208, distance: 46.5
click at [476, 208] on p "COTTAGE: Check in time : 1:00 PM [DATE] , Check out time for the Event: 11:30 P…" at bounding box center [434, 208] width 433 height 15
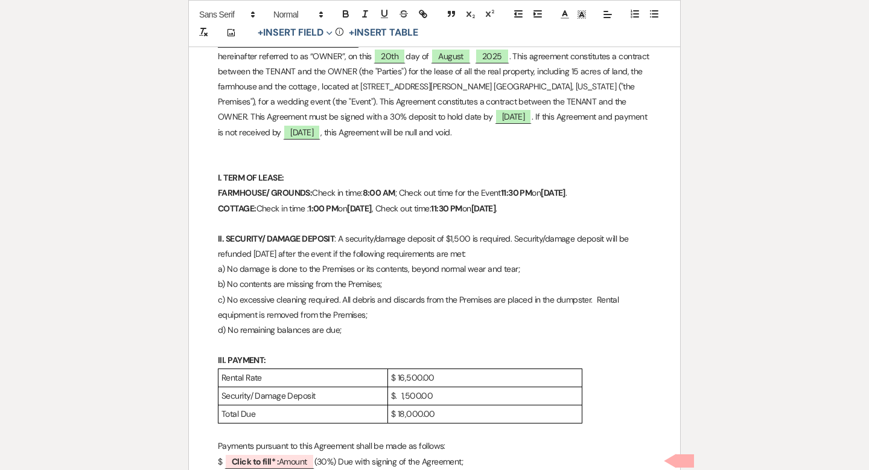
drag, startPoint x: 508, startPoint y: 192, endPoint x: 465, endPoint y: 191, distance: 42.9
click at [465, 191] on p "FARMHOUSE/ GROUNDS: Check in time: 8:00 AM ; Check out time for the Event 11:30…" at bounding box center [434, 192] width 433 height 15
click at [496, 206] on strong "[DATE]" at bounding box center [483, 208] width 25 height 11
click at [534, 206] on strong "JuOctober 9, 2025" at bounding box center [506, 208] width 71 height 11
click at [586, 207] on p "COTTAGE: Check in time : 1:00 PM [DATE] , Check out time: 11:30 PM [DATE] ." at bounding box center [434, 208] width 433 height 15
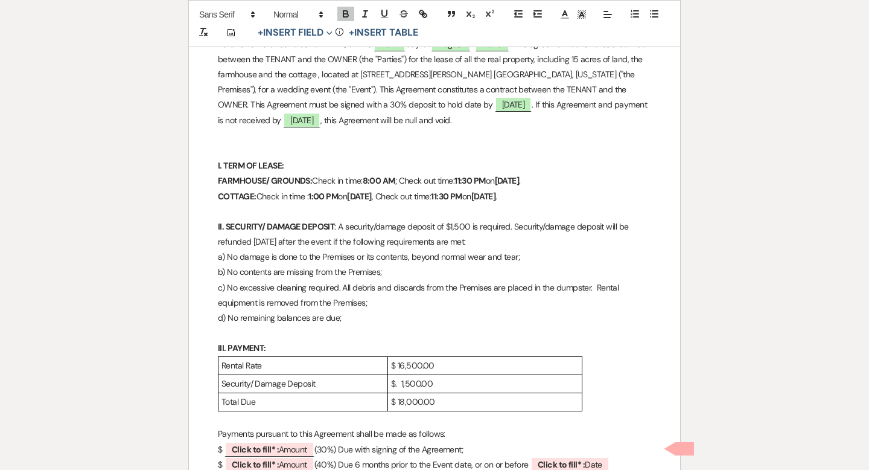
scroll to position [401, 0]
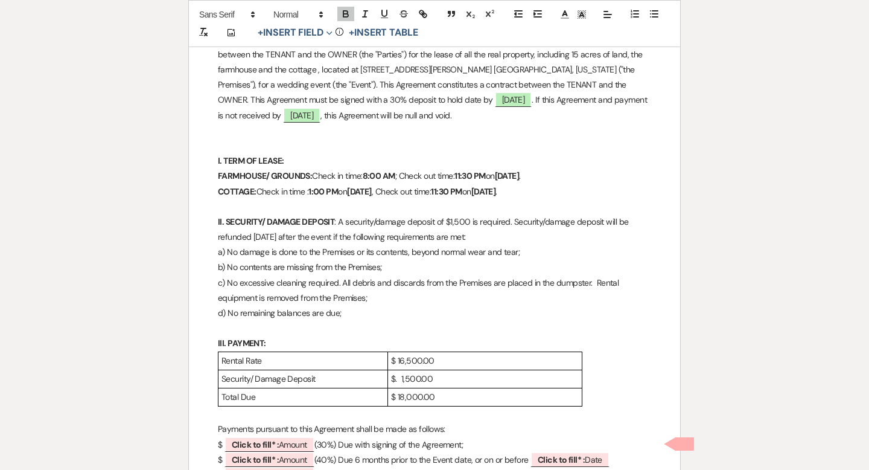
click at [400, 176] on p "FARMHOUSE/ GROUNDS: Check in time: 8:00 AM ; Check out time: 11:30 PM [DATE] ." at bounding box center [434, 175] width 433 height 15
drag, startPoint x: 471, startPoint y: 174, endPoint x: 414, endPoint y: 174, distance: 56.7
click at [414, 174] on p "FARMHOUSE/ GROUNDS: Check in time: 8:00 AM [DATE]; Check out time: 11:30 PM [DA…" at bounding box center [434, 175] width 433 height 15
click at [348, 13] on icon "button" at bounding box center [345, 13] width 11 height 11
click at [466, 110] on p "This Rental Lease Agreement ("Agreement") is entered into by and between the re…" at bounding box center [434, 62] width 433 height 122
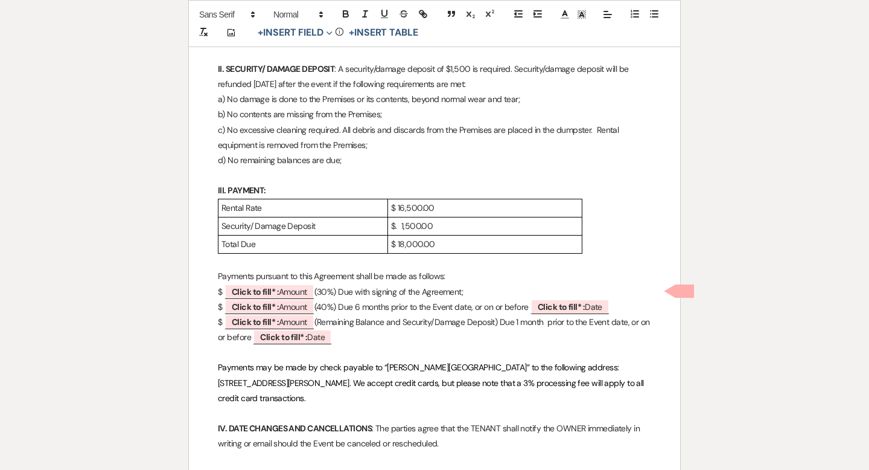
scroll to position [574, 0]
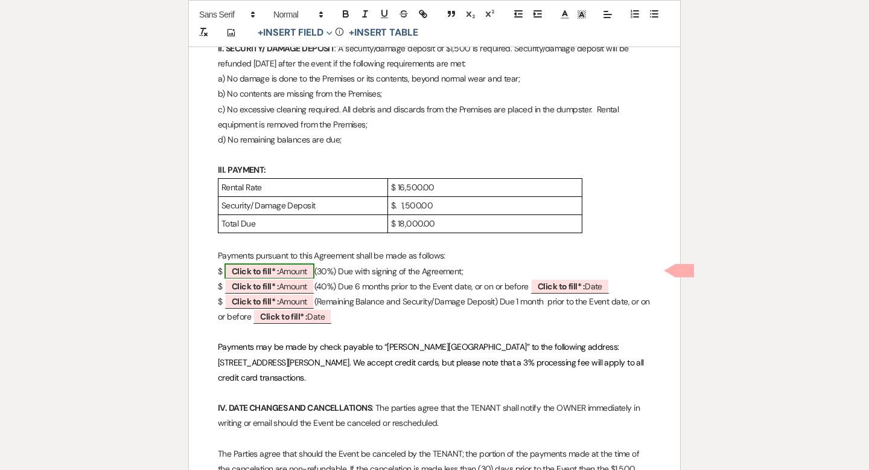
click at [300, 270] on span "Click to fill* : Amount" at bounding box center [270, 271] width 90 height 16
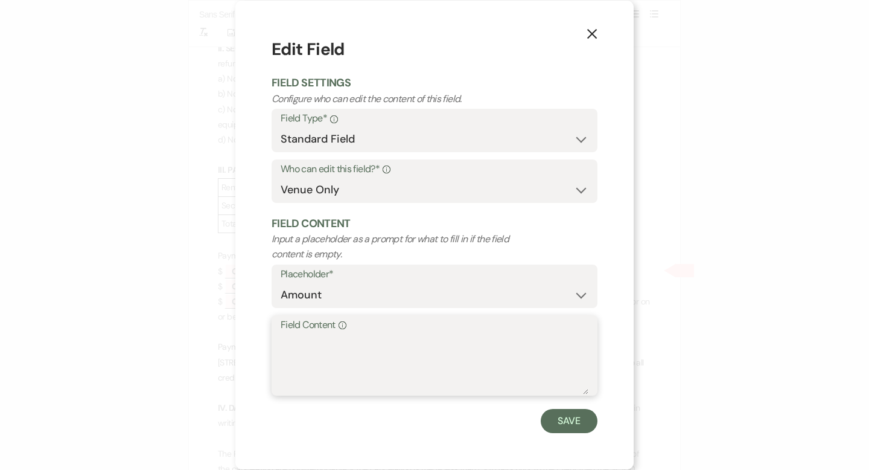
click at [316, 337] on textarea "Field Content Info" at bounding box center [435, 364] width 308 height 60
click at [560, 415] on button "Save" at bounding box center [569, 421] width 57 height 24
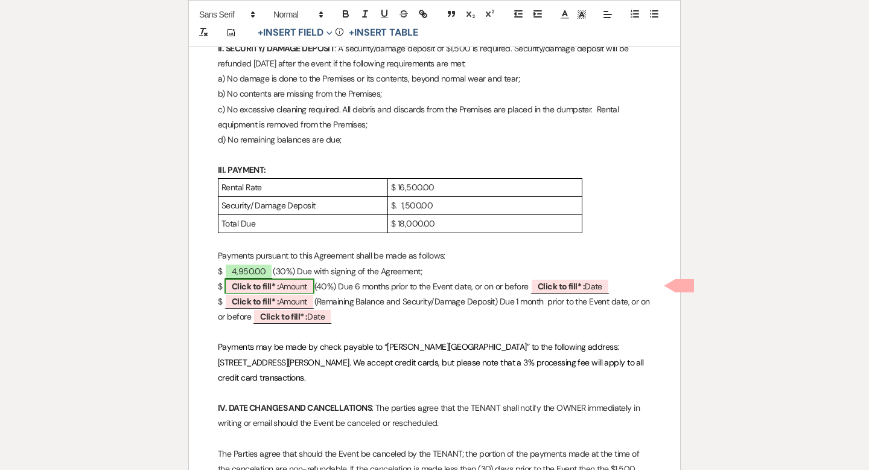
click at [309, 288] on span "Click to fill* : Amount" at bounding box center [270, 286] width 90 height 16
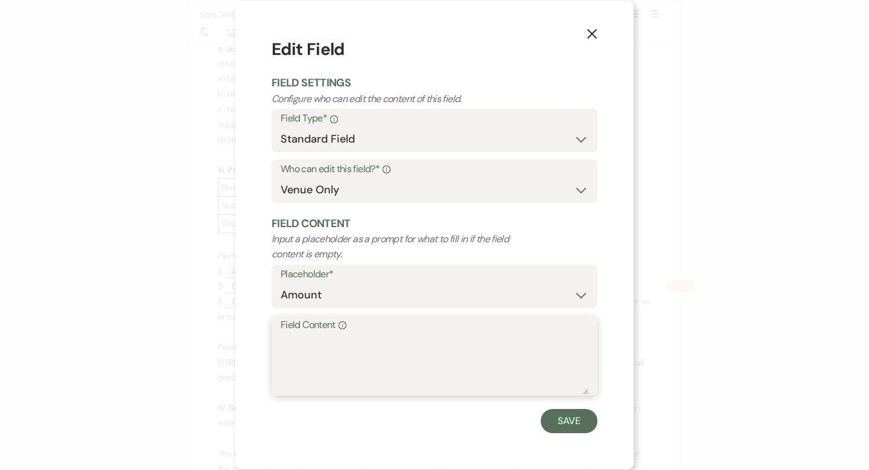
click at [309, 338] on textarea "Field Content Info" at bounding box center [435, 364] width 308 height 60
click at [557, 410] on button "Save" at bounding box center [569, 421] width 57 height 24
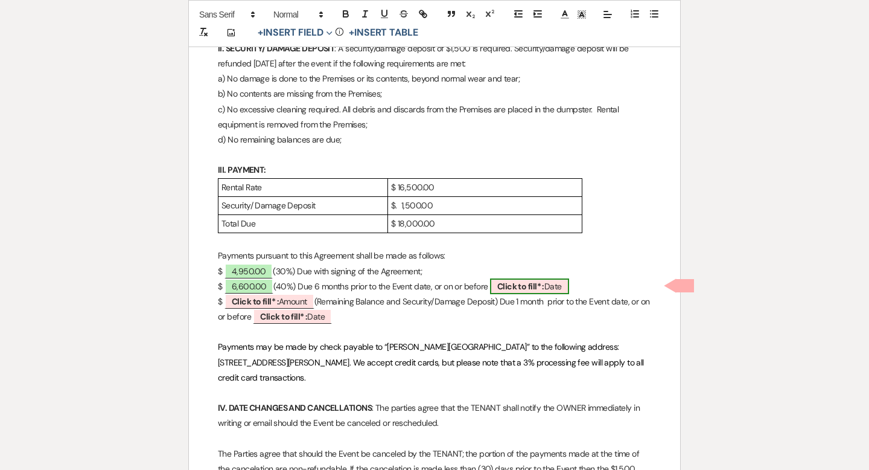
click at [525, 286] on b "Click to fill* :" at bounding box center [520, 286] width 47 height 11
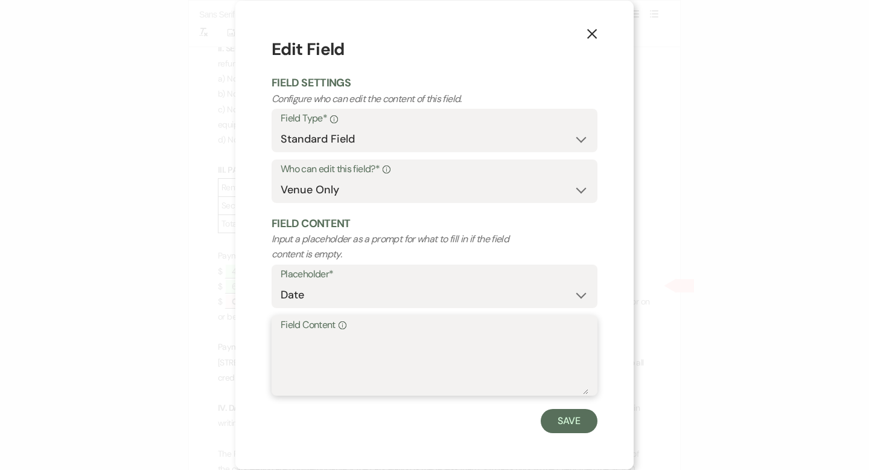
click at [417, 348] on textarea "Field Content Info" at bounding box center [435, 364] width 308 height 60
click at [570, 415] on button "Save" at bounding box center [569, 421] width 57 height 24
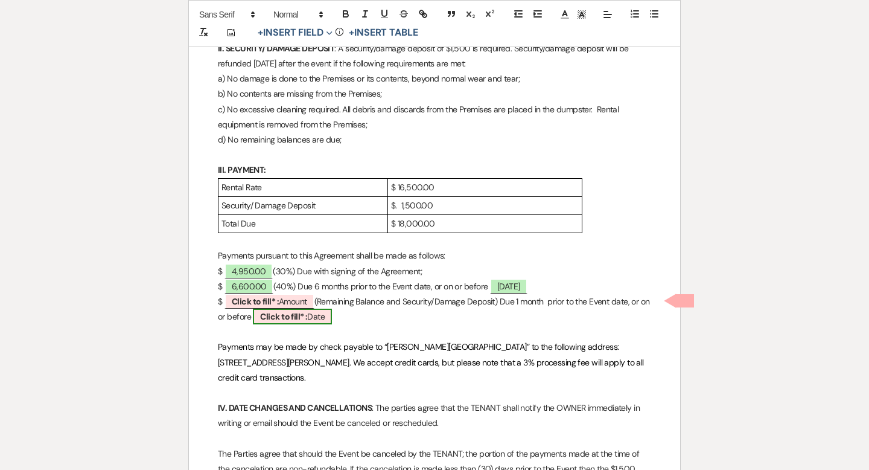
click at [332, 318] on span "Click to fill* : Date" at bounding box center [292, 316] width 79 height 16
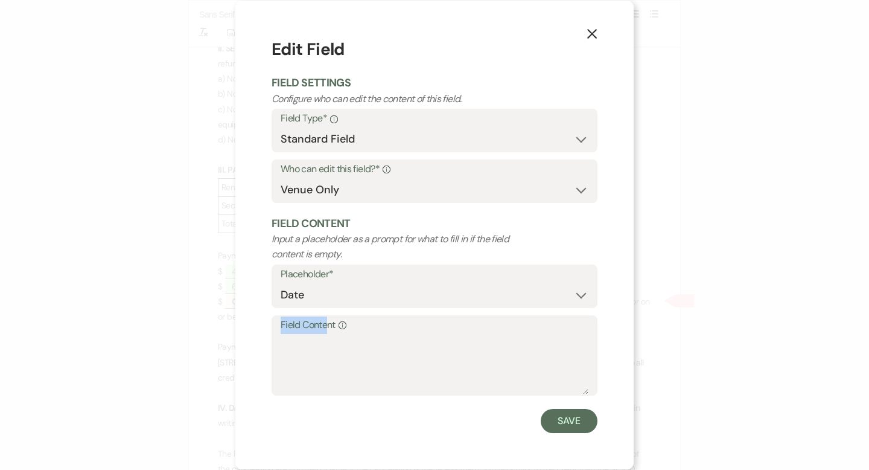
click at [327, 333] on div "Field Content Info" at bounding box center [435, 355] width 326 height 80
click at [315, 348] on textarea "Field Content Info" at bounding box center [435, 364] width 308 height 60
click at [553, 421] on button "Save" at bounding box center [569, 421] width 57 height 24
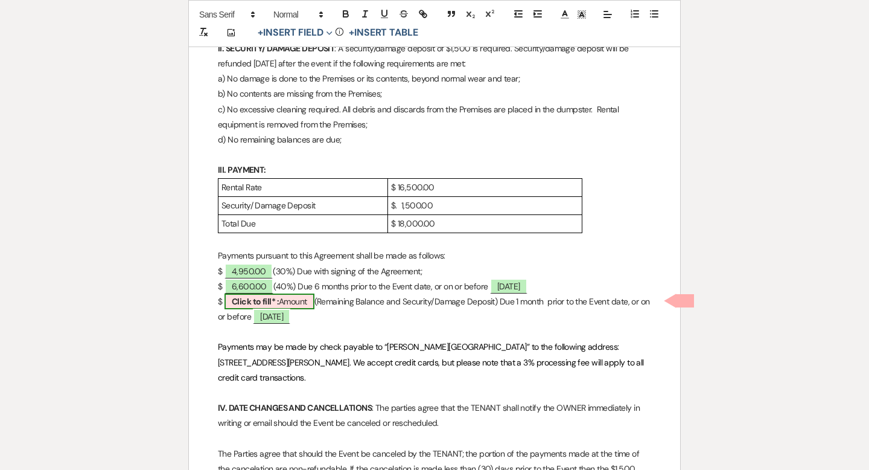
click at [298, 299] on span "Click to fill* : Amount" at bounding box center [270, 301] width 90 height 16
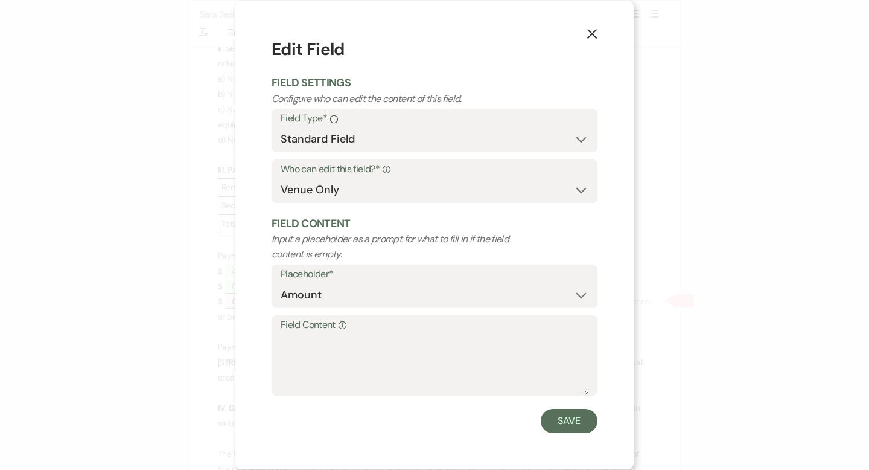
click at [307, 330] on label "Field Content Info" at bounding box center [435, 325] width 308 height 18
click at [307, 334] on textarea "Field Content Info" at bounding box center [435, 364] width 308 height 60
click at [566, 409] on button "Save" at bounding box center [569, 421] width 57 height 24
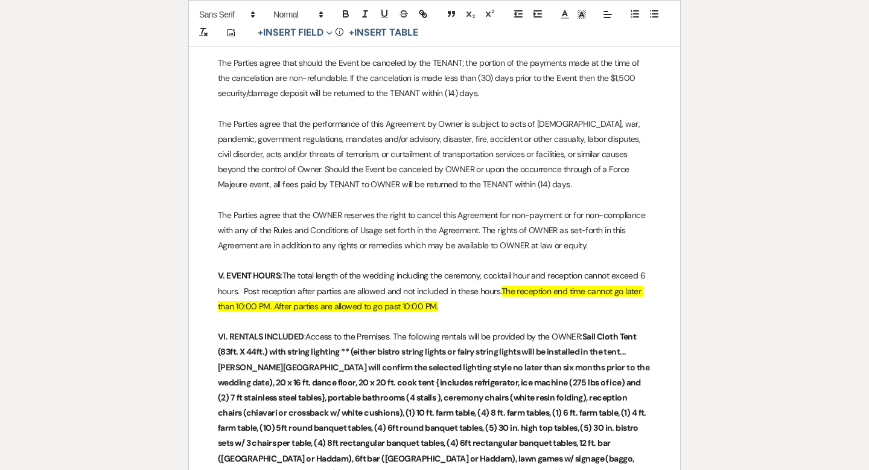
scroll to position [971, 0]
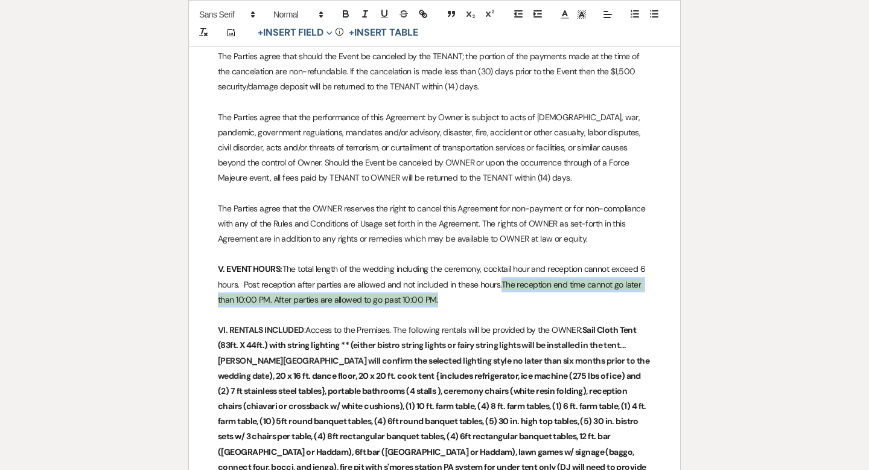
drag, startPoint x: 503, startPoint y: 287, endPoint x: 502, endPoint y: 270, distance: 16.9
click at [502, 270] on p "V. EVENT HOURS: The total length of the wedding including the ceremony, cocktai…" at bounding box center [434, 284] width 433 height 46
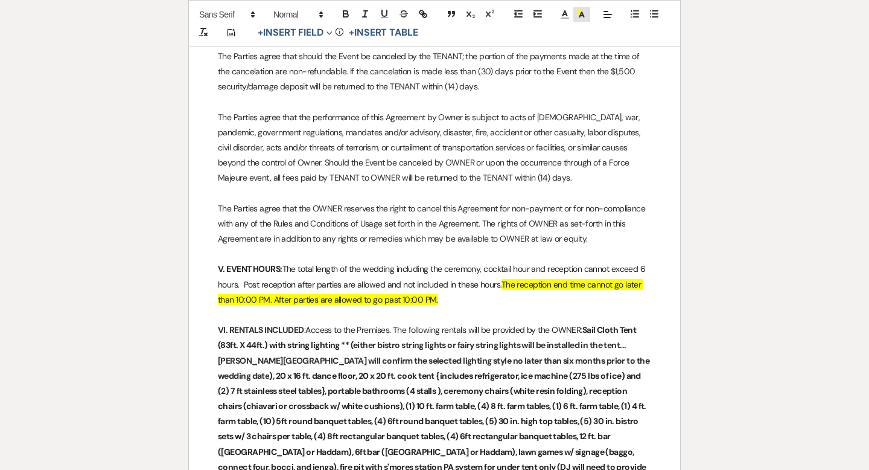
click at [582, 13] on polyline at bounding box center [582, 14] width 4 height 5
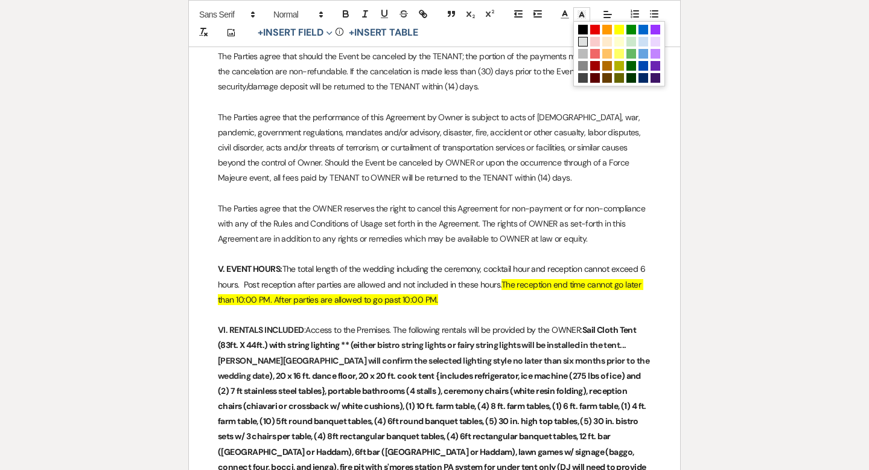
click at [581, 37] on span at bounding box center [583, 42] width 10 height 10
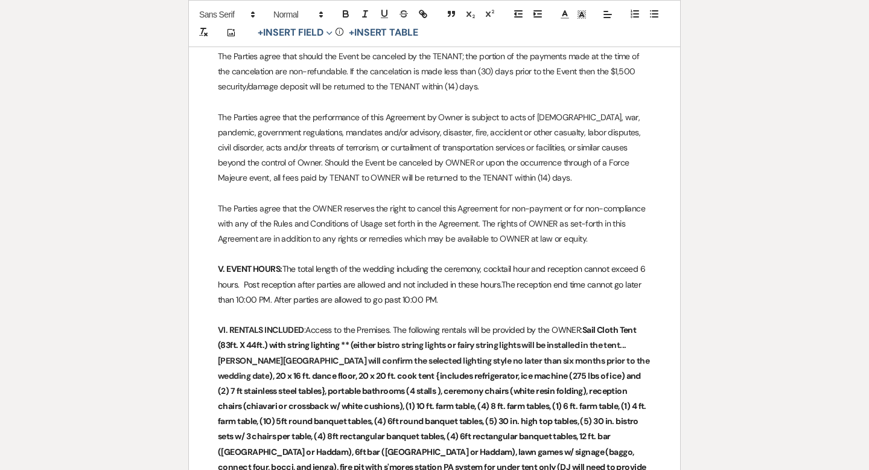
click at [516, 185] on p at bounding box center [434, 192] width 433 height 15
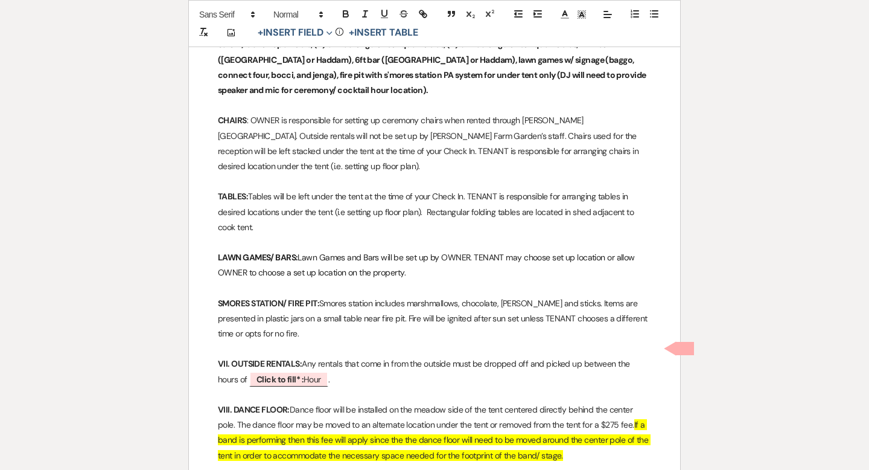
scroll to position [1476, 0]
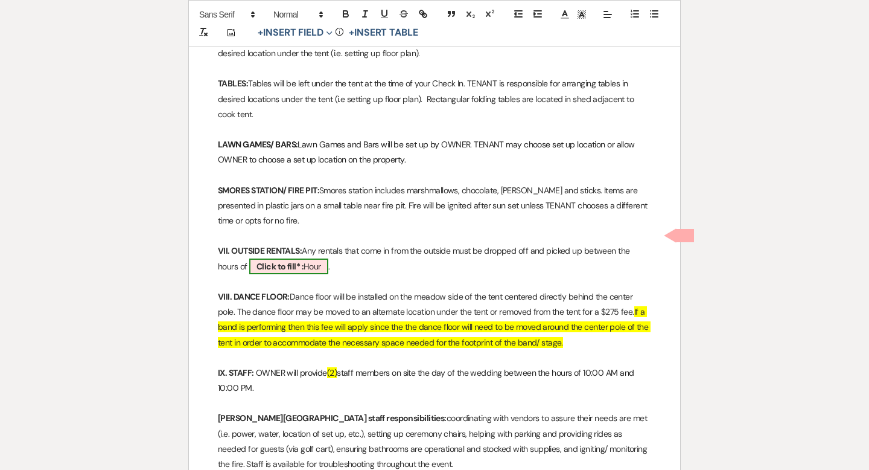
click at [313, 258] on span "Click to fill* : Hour" at bounding box center [288, 266] width 79 height 16
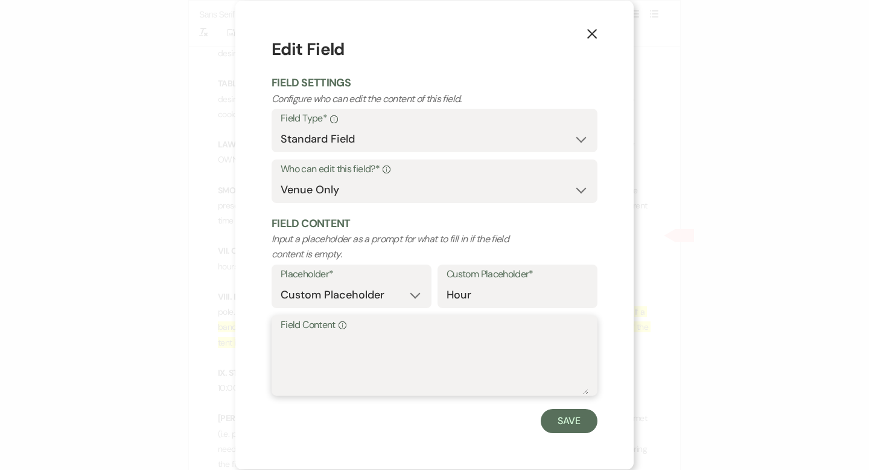
click at [300, 343] on textarea "Field Content Info" at bounding box center [435, 364] width 308 height 60
click at [560, 420] on button "Save" at bounding box center [569, 421] width 57 height 24
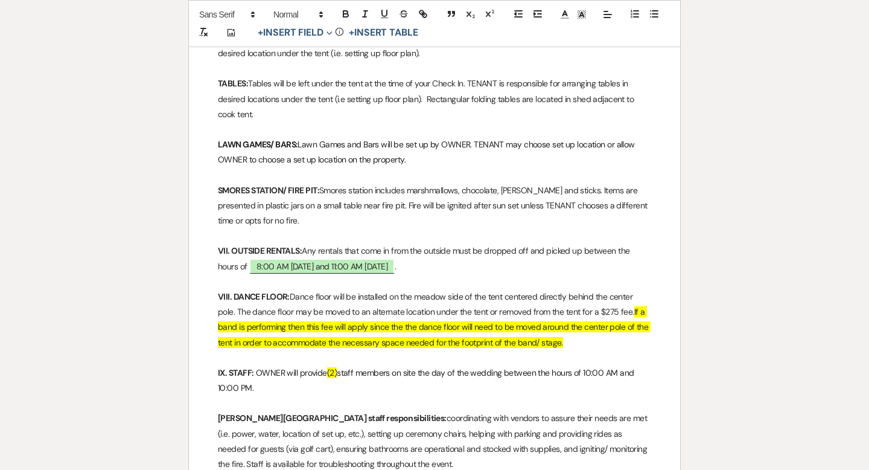
drag, startPoint x: 628, startPoint y: 310, endPoint x: 634, endPoint y: 287, distance: 23.9
click at [634, 289] on p "VIII. DANCE FLOOR: Dance floor will be installed on the meadow side of the tent…" at bounding box center [434, 319] width 433 height 61
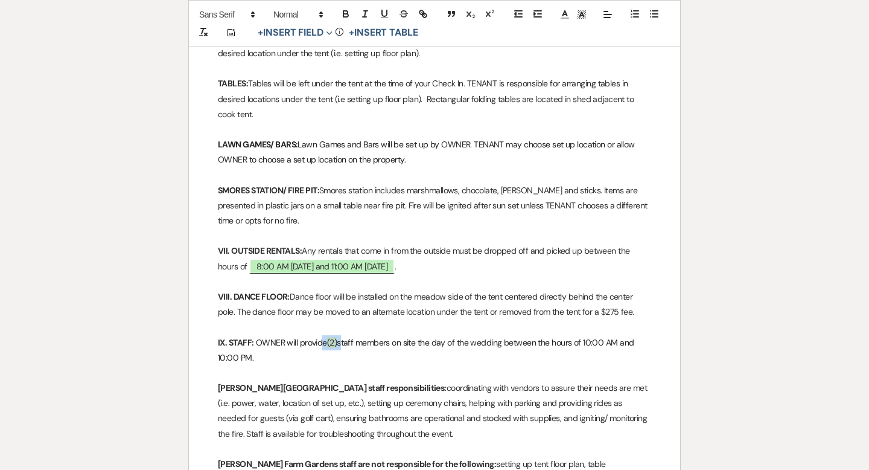
drag, startPoint x: 345, startPoint y: 311, endPoint x: 321, endPoint y: 311, distance: 24.1
click at [321, 335] on p "IX. STAFF: OWNER will provide (2) staff members on site the day of the wedding …" at bounding box center [434, 350] width 433 height 30
click at [581, 16] on line at bounding box center [581, 16] width 3 height 0
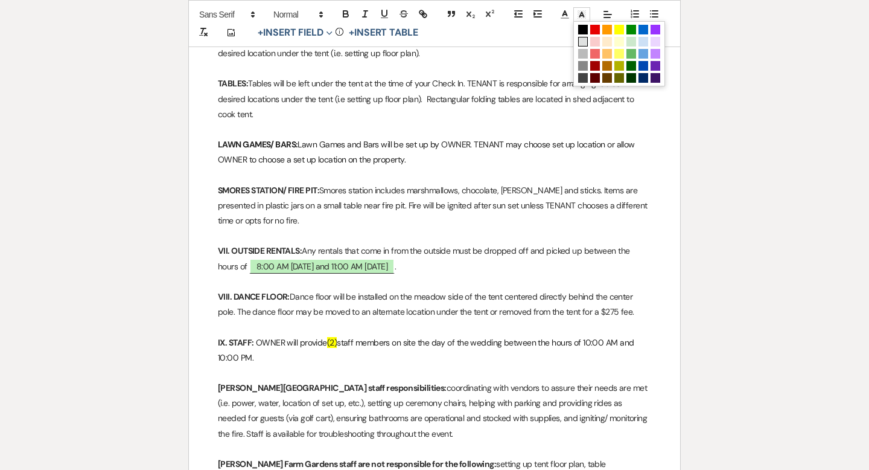
click at [584, 42] on span at bounding box center [583, 42] width 10 height 10
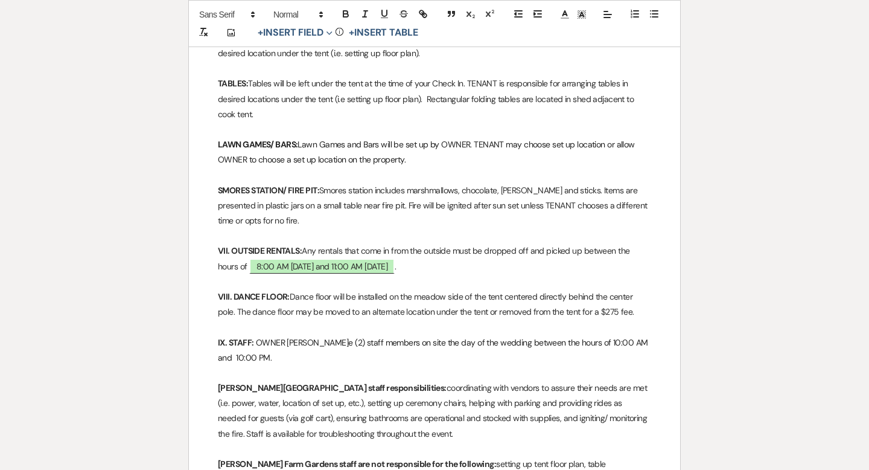
click at [458, 337] on span "taff members on site the day of the wedding between the hours of 10:00 AM and 1…" at bounding box center [434, 350] width 432 height 26
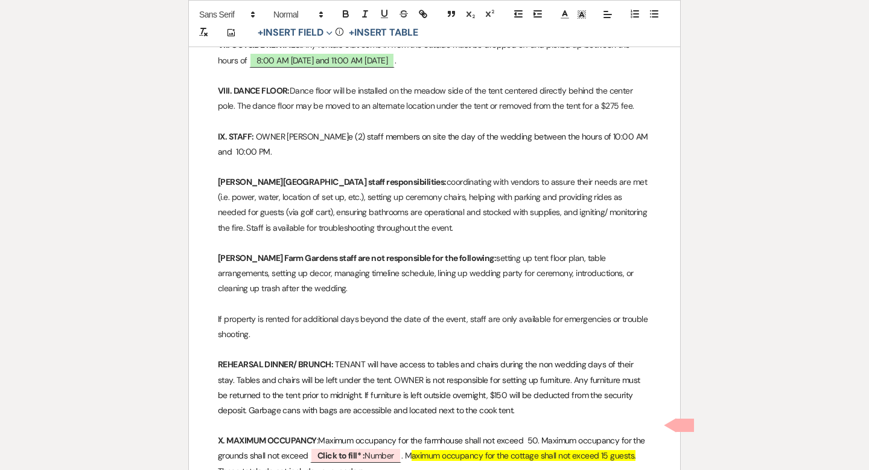
scroll to position [1729, 0]
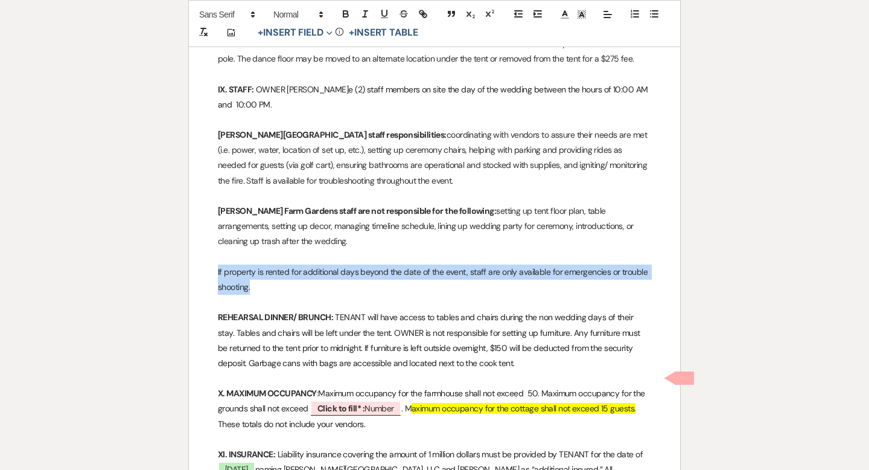
drag, startPoint x: 270, startPoint y: 258, endPoint x: 199, endPoint y: 245, distance: 71.9
click at [199, 245] on div "[PERSON_NAME][GEOGRAPHIC_DATA], LLC [STREET_ADDRESS][PERSON_NAME] [GEOGRAPHIC_D…" at bounding box center [434, 15] width 491 height 3069
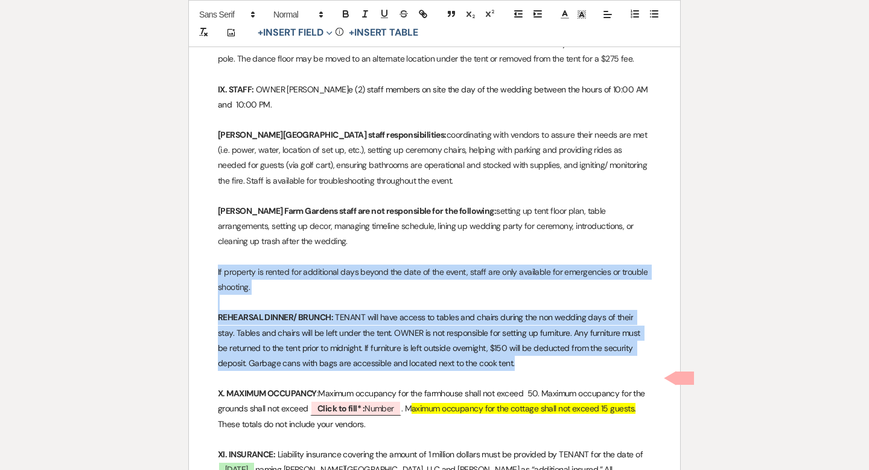
drag, startPoint x: 528, startPoint y: 337, endPoint x: 210, endPoint y: 243, distance: 331.4
click at [210, 243] on div "[PERSON_NAME][GEOGRAPHIC_DATA], LLC [STREET_ADDRESS][PERSON_NAME] [GEOGRAPHIC_D…" at bounding box center [434, 15] width 491 height 3069
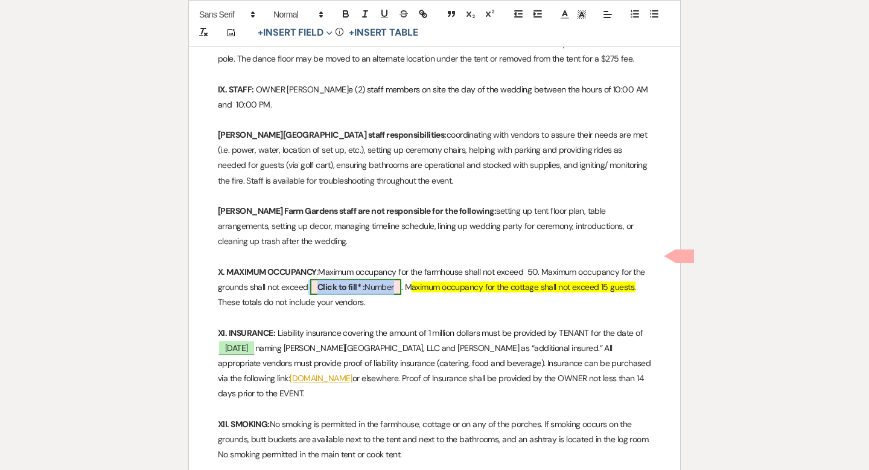
click at [379, 279] on span "Click to fill* : Number" at bounding box center [355, 287] width 91 height 16
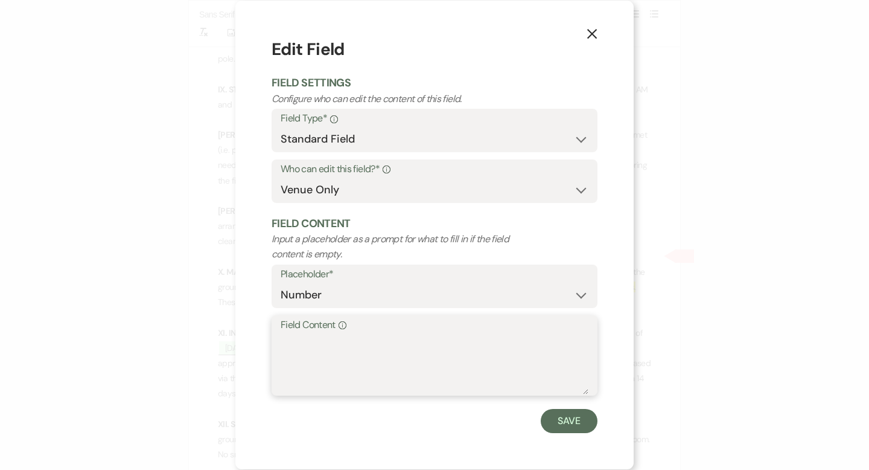
click at [314, 342] on textarea "Field Content Info" at bounding box center [435, 364] width 308 height 60
click at [556, 418] on button "Save" at bounding box center [569, 421] width 57 height 24
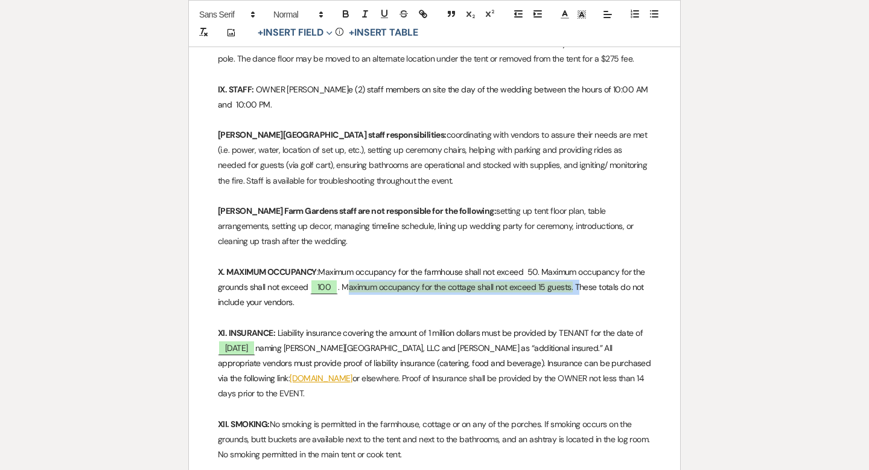
drag, startPoint x: 579, startPoint y: 257, endPoint x: 344, endPoint y: 255, distance: 235.4
click at [344, 264] on p "X. MAXIMUM OCCUPANCY : Maximum occupancy for the farmhouse shall not exceed 50.…" at bounding box center [434, 287] width 433 height 46
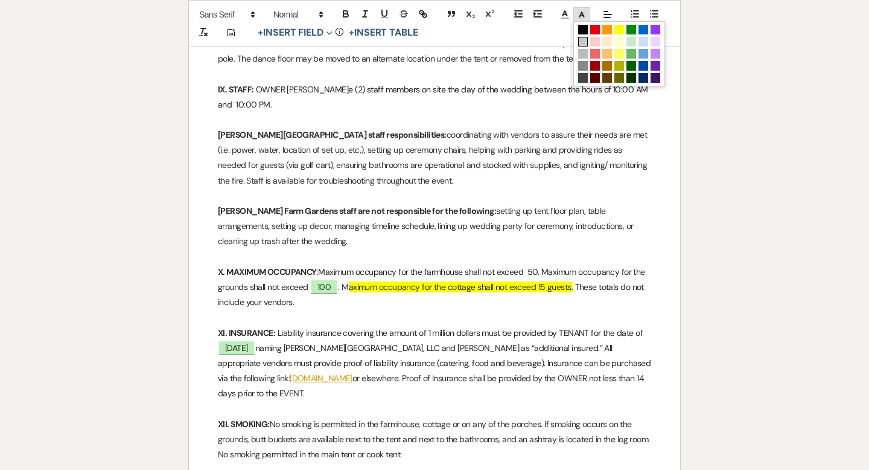
click at [581, 14] on icon at bounding box center [581, 14] width 11 height 11
click at [583, 40] on span at bounding box center [583, 42] width 10 height 10
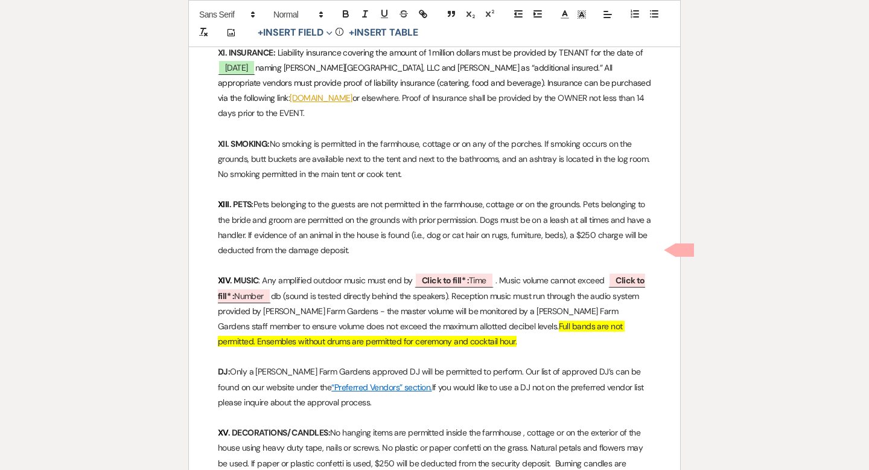
scroll to position [2011, 0]
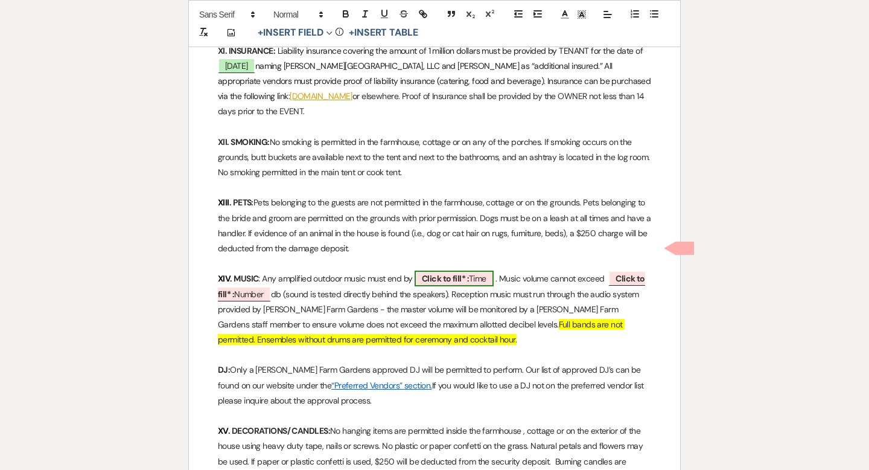
click at [446, 273] on b "Click to fill* :" at bounding box center [445, 278] width 47 height 11
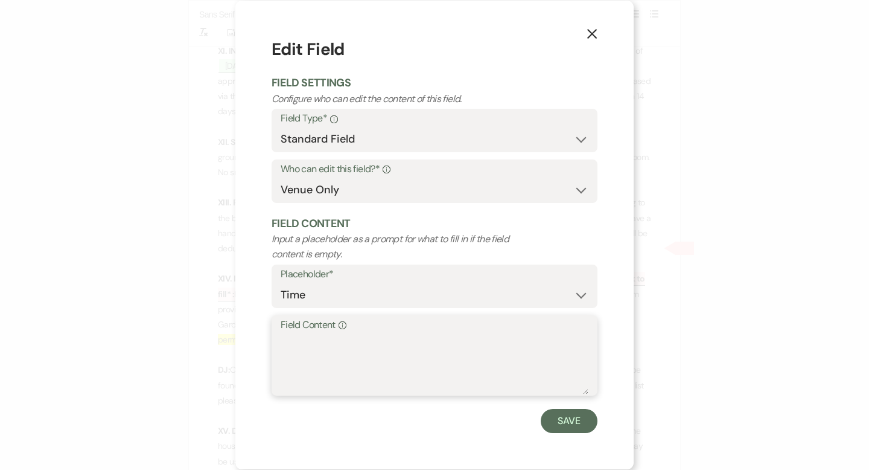
click at [371, 338] on textarea "Field Content Info" at bounding box center [435, 364] width 308 height 60
click at [568, 415] on button "Save" at bounding box center [569, 421] width 57 height 24
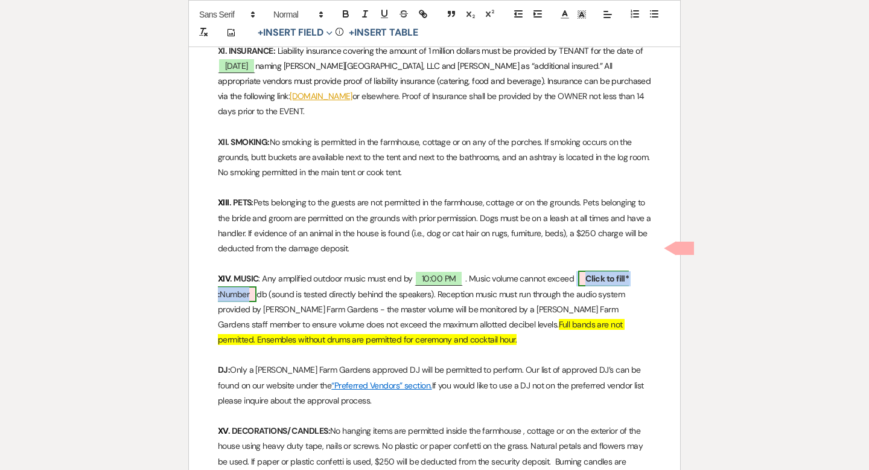
click at [604, 273] on b "Click to fill* :" at bounding box center [423, 286] width 411 height 26
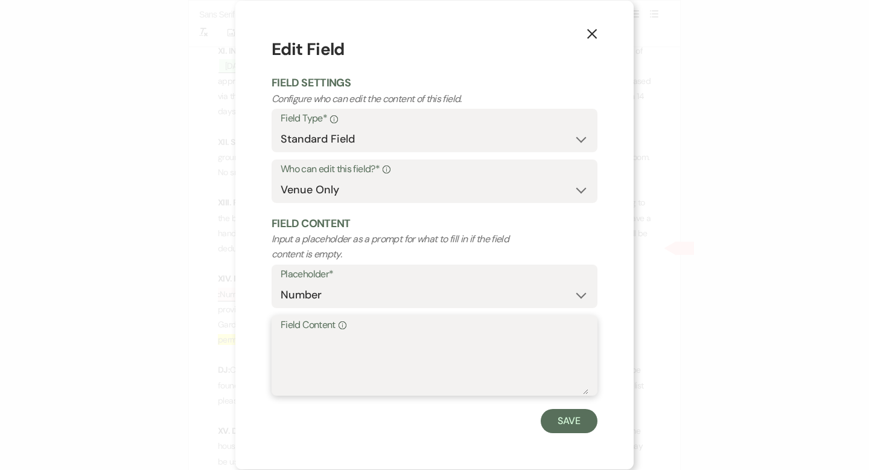
click at [431, 352] on textarea "Field Content Info" at bounding box center [435, 364] width 308 height 60
click at [566, 423] on button "Save" at bounding box center [569, 421] width 57 height 24
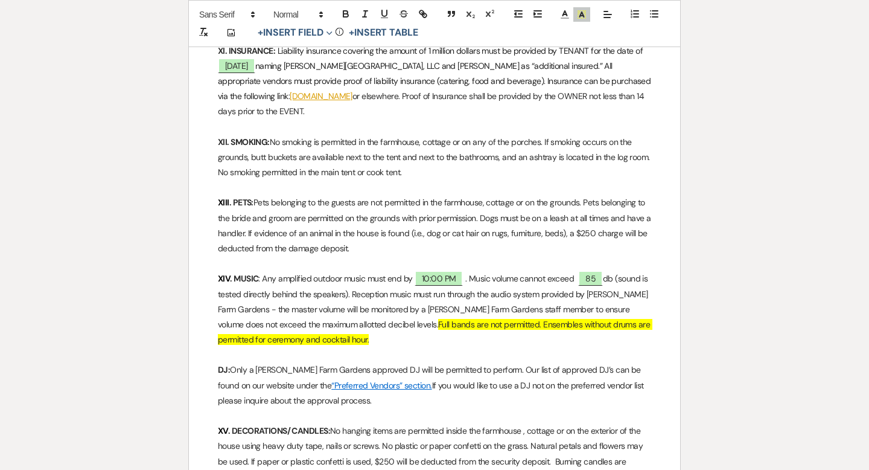
drag, startPoint x: 391, startPoint y: 308, endPoint x: 379, endPoint y: 297, distance: 16.2
click at [379, 297] on p "XIV . MUSIC : Any amplified outdoor music must end by 10:00 PM ﻿. Music volume …" at bounding box center [434, 309] width 433 height 76
click at [581, 17] on icon at bounding box center [581, 14] width 11 height 11
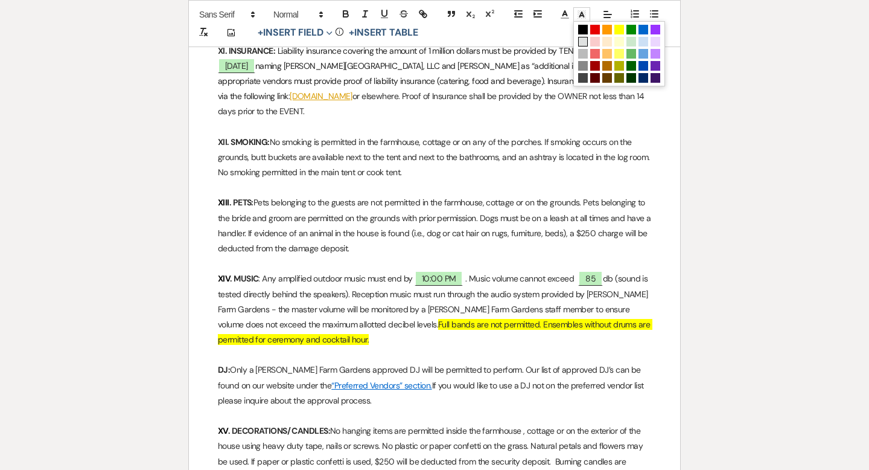
click at [585, 39] on span at bounding box center [583, 42] width 10 height 10
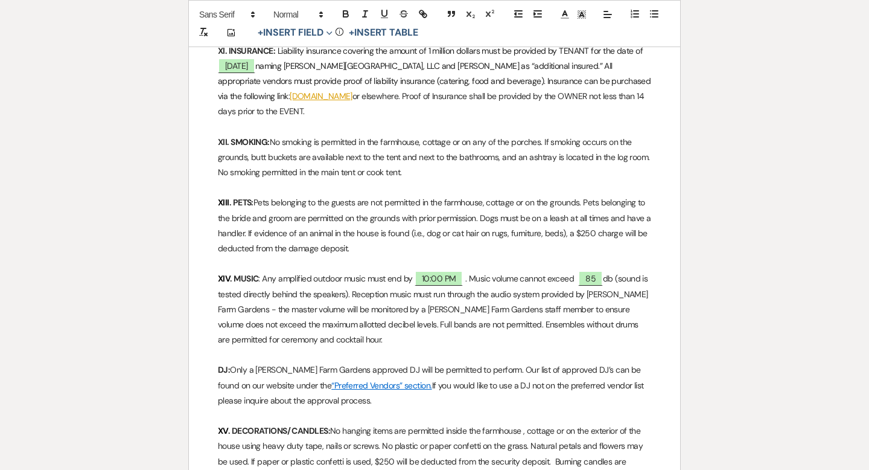
click at [541, 200] on p "XIII . PETS: Pets belonging to the guests are not permitted in the farmhouse, c…" at bounding box center [434, 225] width 433 height 61
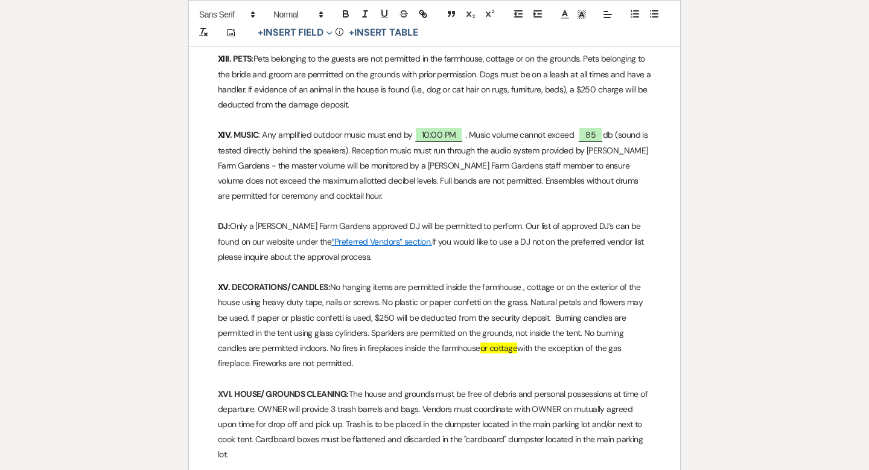
scroll to position [2169, 0]
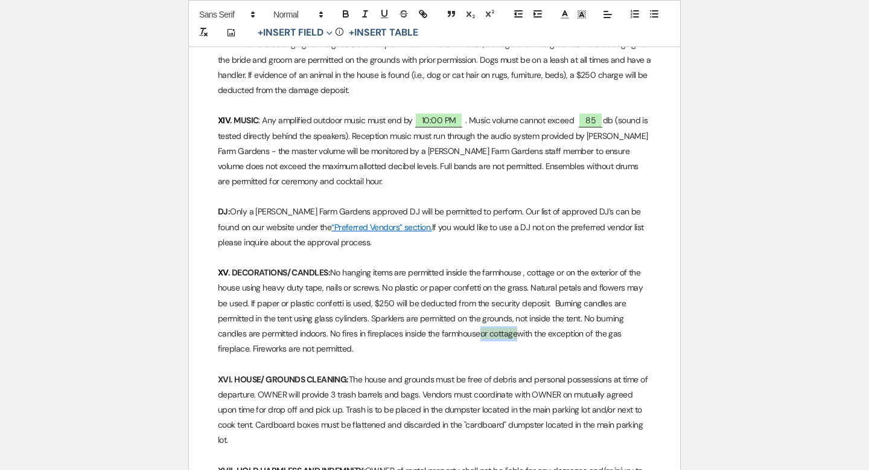
drag, startPoint x: 474, startPoint y: 302, endPoint x: 430, endPoint y: 302, distance: 44.1
click at [430, 302] on p "XV . DECORATIONS/ CANDLES: No hanging items are permitted inside the farmhouse …" at bounding box center [434, 310] width 433 height 91
click at [438, 300] on p "XV . DECORATIONS/ CANDLES: No hanging items are permitted inside the farmhouse …" at bounding box center [434, 310] width 433 height 91
drag, startPoint x: 484, startPoint y: 305, endPoint x: 439, endPoint y: 305, distance: 44.7
click at [439, 305] on p "XV . DECORATIONS/ CANDLES: No hanging items are permitted inside the farmhouse …" at bounding box center [434, 310] width 433 height 91
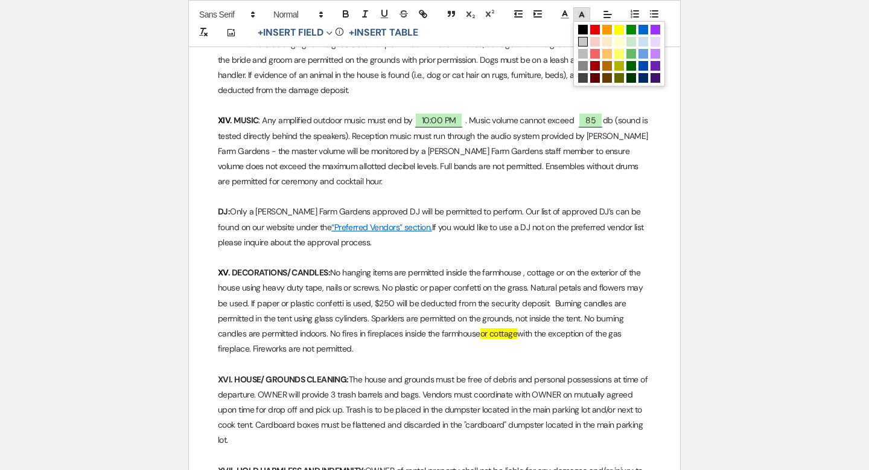
click at [579, 12] on icon at bounding box center [581, 14] width 11 height 11
click at [581, 39] on span at bounding box center [583, 42] width 10 height 10
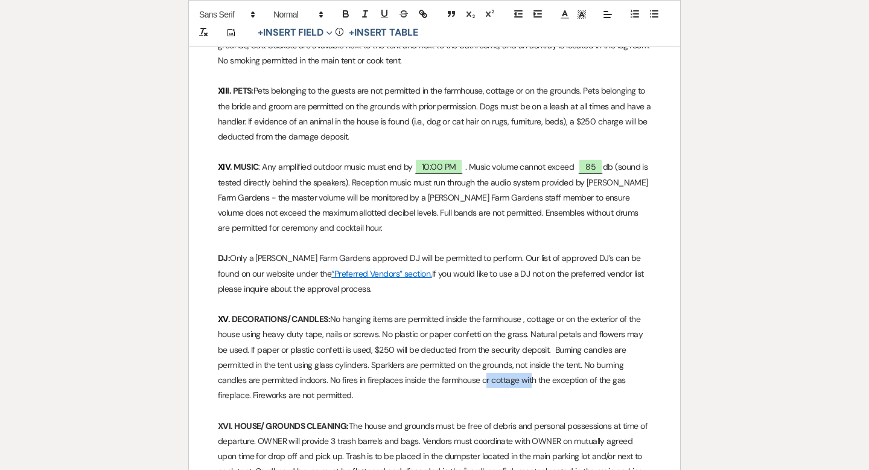
scroll to position [2091, 0]
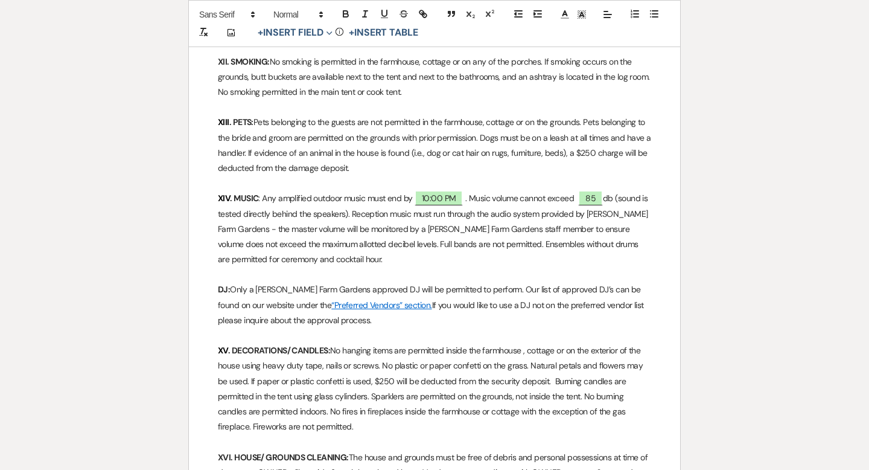
click at [484, 343] on p "XV . DECORATIONS/ CANDLES: No hanging items are permitted inside the farmhouse …" at bounding box center [434, 388] width 433 height 91
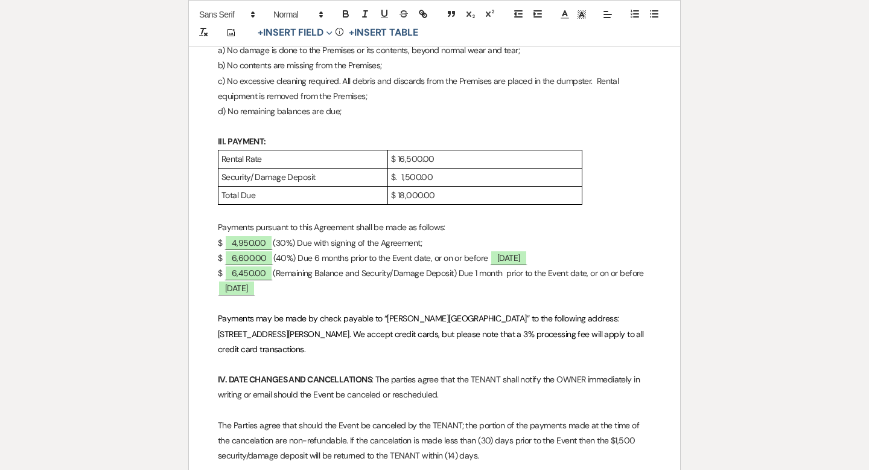
scroll to position [612, 0]
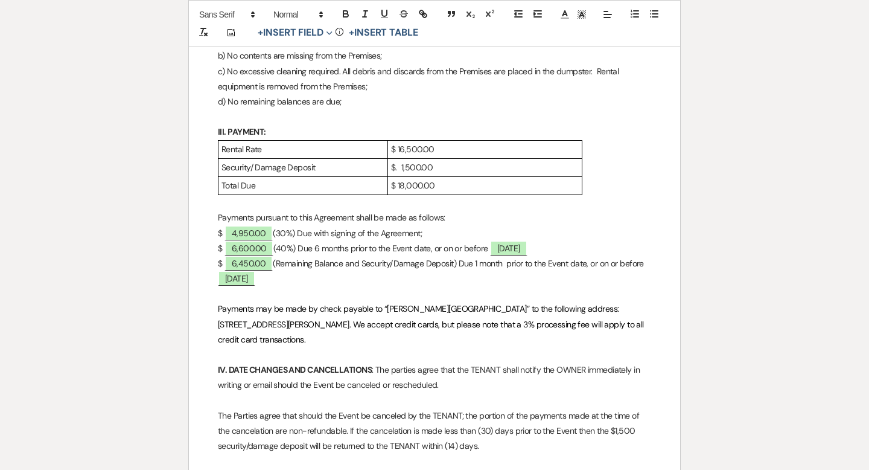
click at [400, 167] on p "$. 1,500.00" at bounding box center [485, 167] width 188 height 15
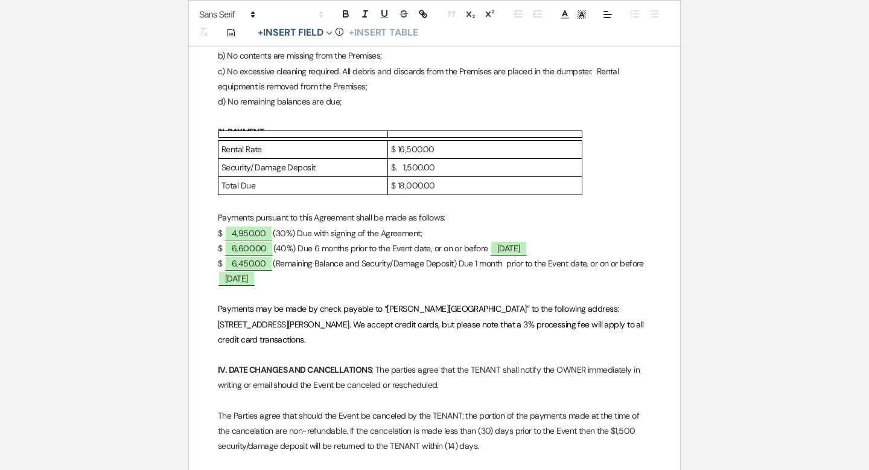
click at [397, 167] on p "$. 1,500.00" at bounding box center [485, 167] width 188 height 15
click at [441, 230] on p "$ 4,950.00 (30%) Due with signing of the Agreement;" at bounding box center [434, 233] width 433 height 15
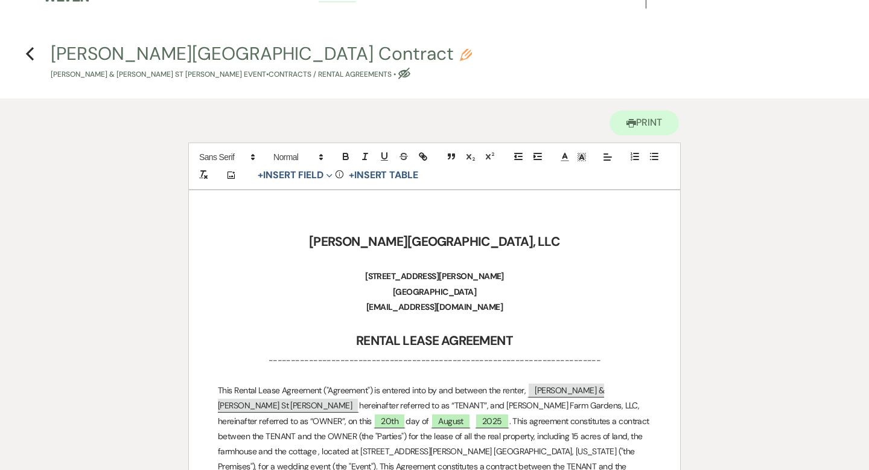
scroll to position [0, 0]
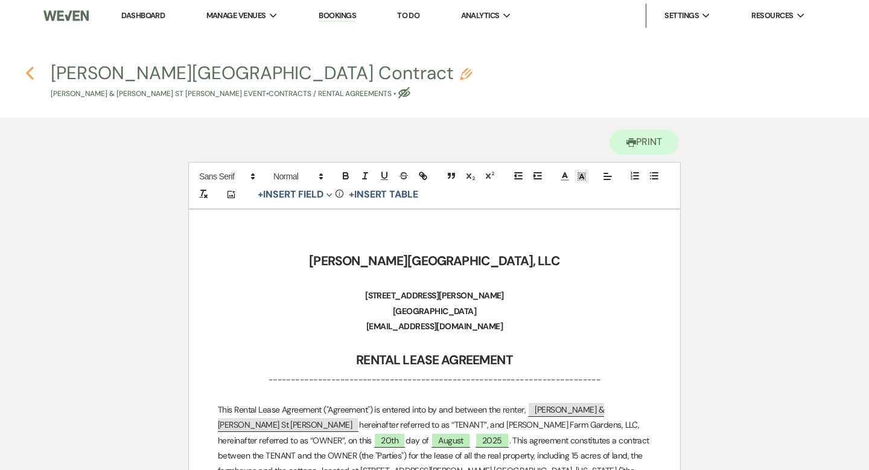
click at [31, 70] on icon "Previous" at bounding box center [29, 73] width 9 height 14
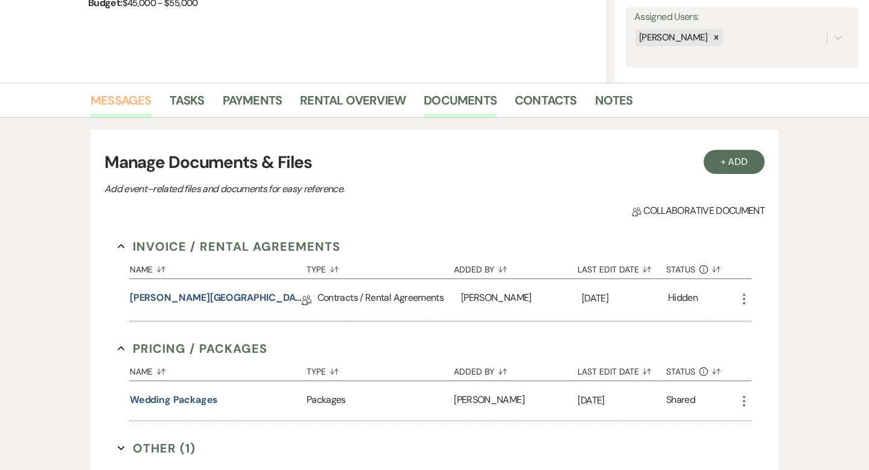
click at [138, 103] on link "Messages" at bounding box center [121, 104] width 61 height 27
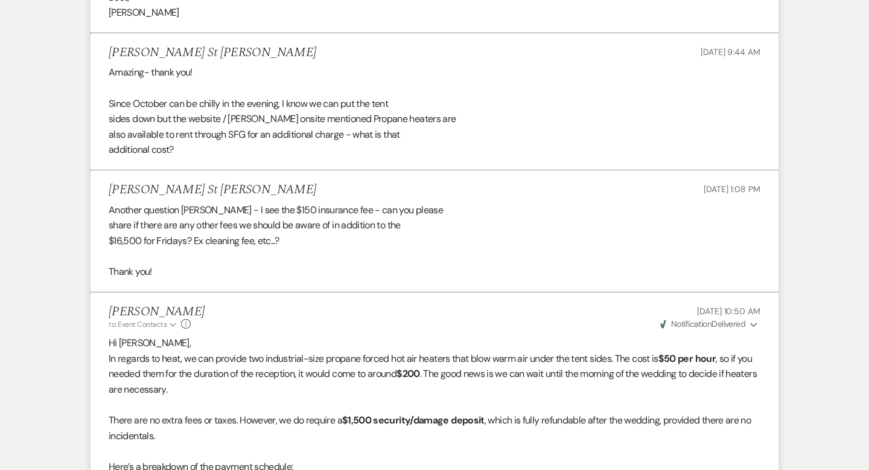
scroll to position [3804, 0]
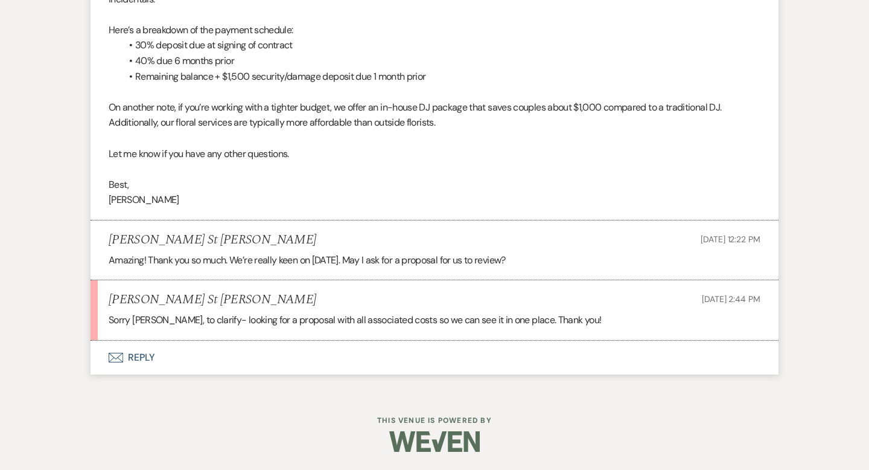
click at [145, 356] on button "Envelope Reply" at bounding box center [435, 357] width 688 height 34
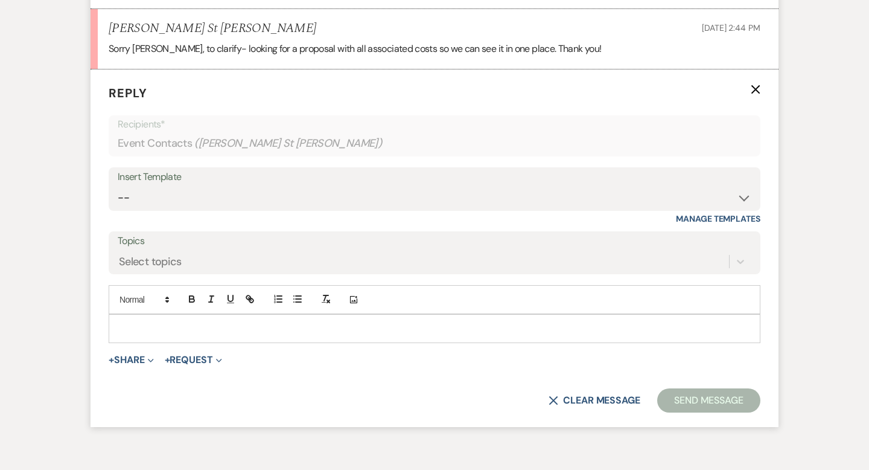
scroll to position [4088, 0]
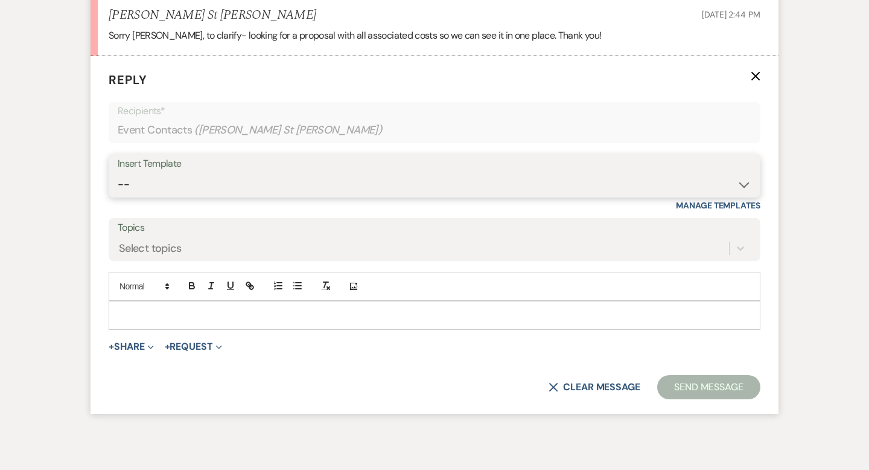
click at [171, 183] on select "-- Weven Planning Portal Introduction (Booked Events) Wedding Packages Booking …" at bounding box center [435, 185] width 634 height 24
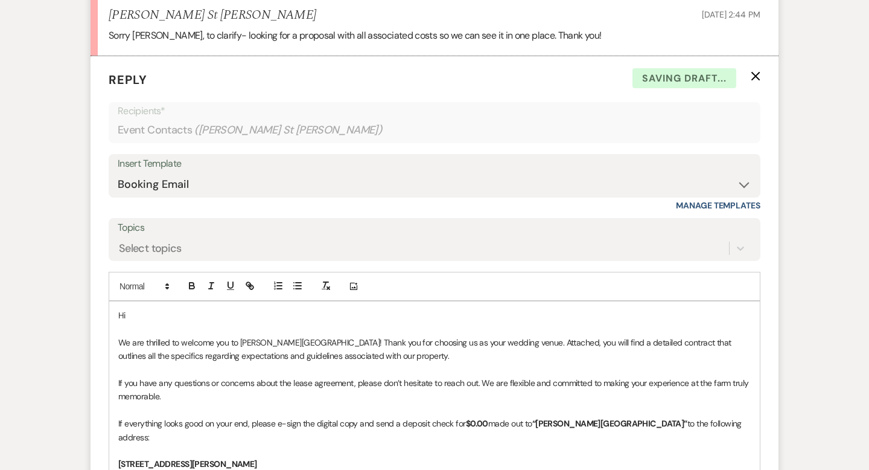
click at [155, 316] on p "Hi" at bounding box center [434, 314] width 633 height 13
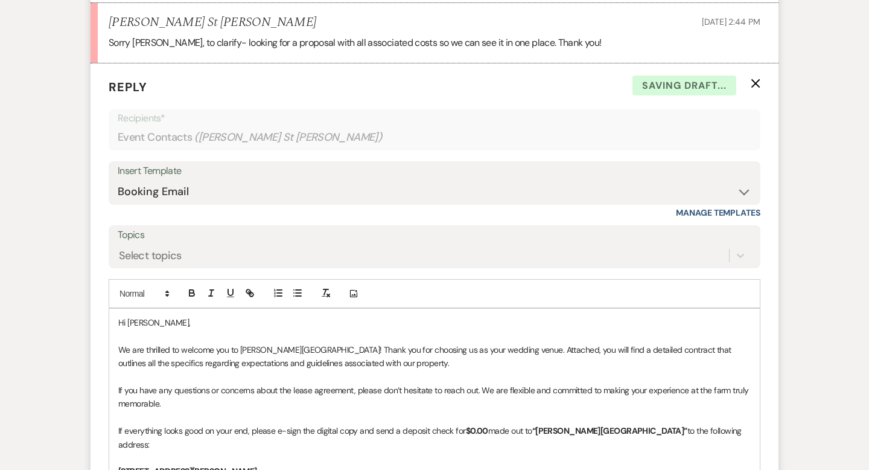
scroll to position [4107, 0]
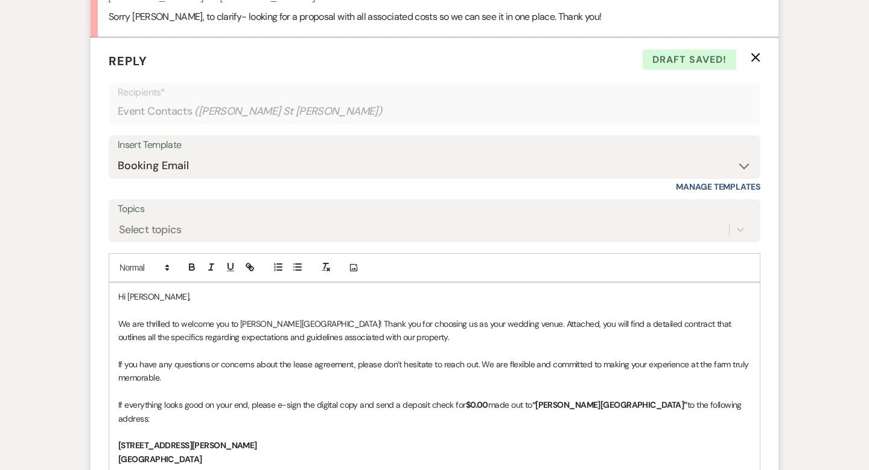
click at [120, 317] on p "We are thrilled to welcome you to [PERSON_NAME][GEOGRAPHIC_DATA]! Thank you for…" at bounding box center [434, 330] width 633 height 27
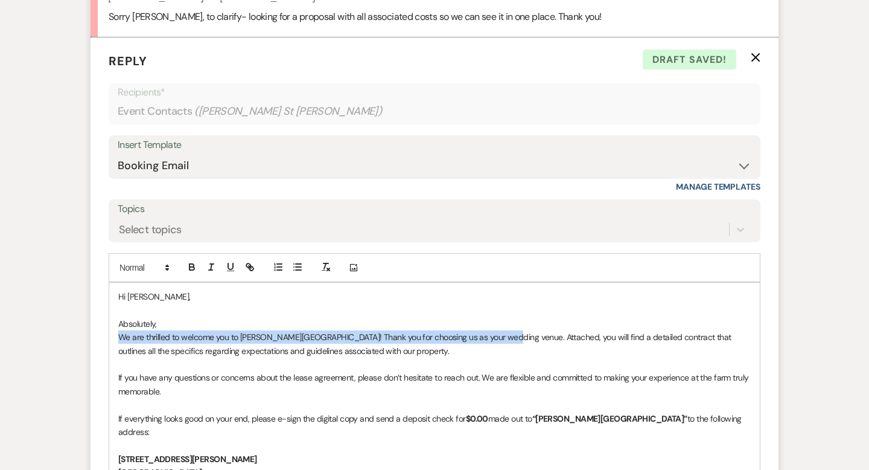
drag, startPoint x: 499, startPoint y: 337, endPoint x: 115, endPoint y: 339, distance: 383.9
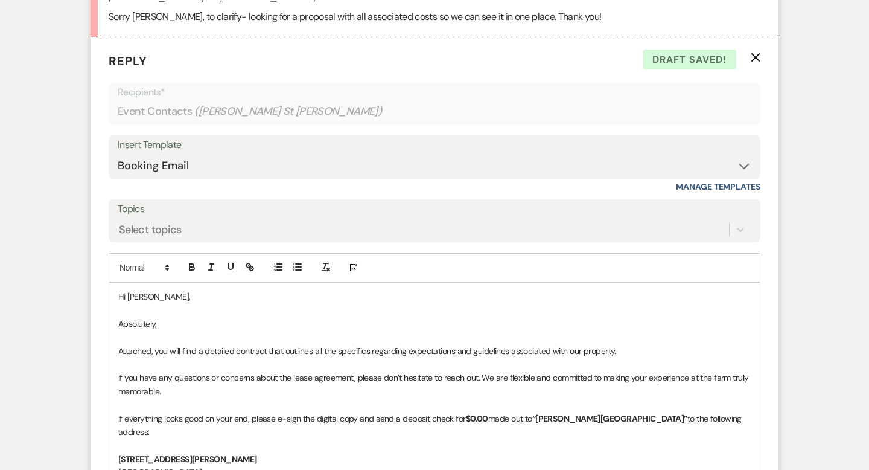
click at [456, 348] on p "Attached, you will find a detailed contract that outlines all the specifics reg…" at bounding box center [434, 350] width 633 height 13
drag, startPoint x: 458, startPoint y: 349, endPoint x: 407, endPoint y: 349, distance: 50.7
click at [407, 349] on p "Attached, you will find a detailed contract that outlines all the specifics reg…" at bounding box center [434, 350] width 633 height 13
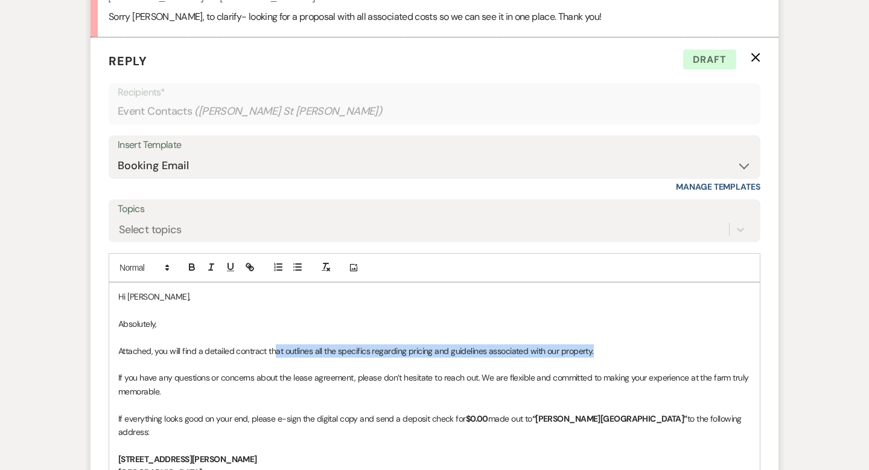
drag, startPoint x: 601, startPoint y: 350, endPoint x: 274, endPoint y: 350, distance: 326.6
click at [274, 350] on p "Attached, you will find a detailed contract that outlines all the specifics reg…" at bounding box center [434, 350] width 633 height 13
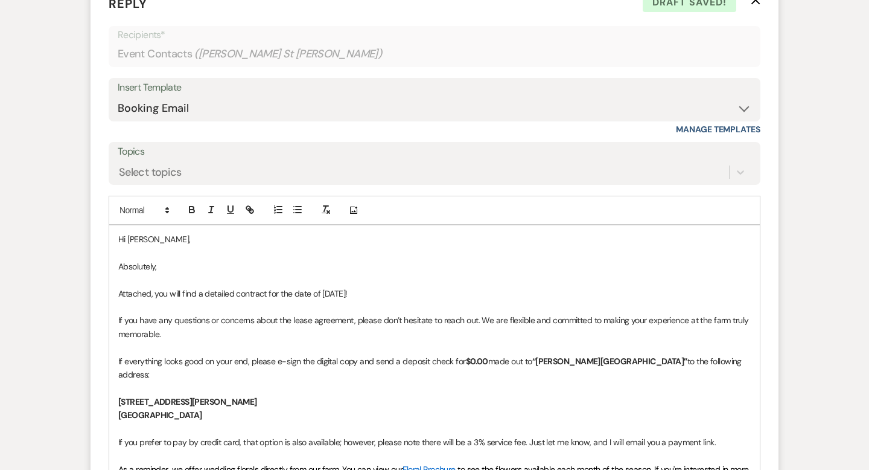
scroll to position [4221, 0]
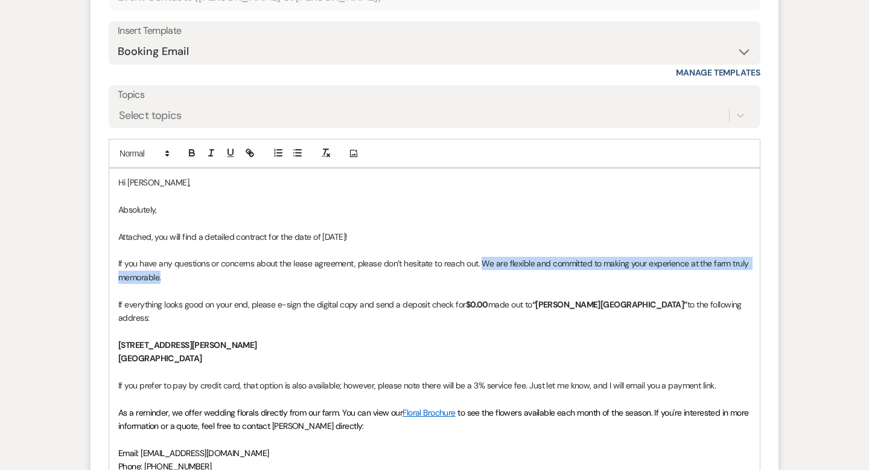
drag, startPoint x: 494, startPoint y: 274, endPoint x: 484, endPoint y: 266, distance: 13.4
click at [484, 266] on p "If you have any questions or concerns about the lease agreement, please don’t h…" at bounding box center [434, 270] width 633 height 27
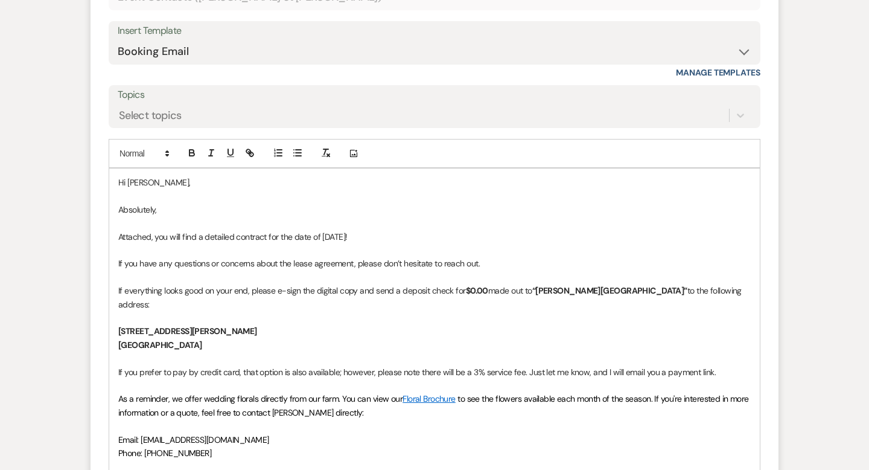
click at [251, 289] on p "If everything looks good on your end, please e-sign the digital copy and send a…" at bounding box center [434, 297] width 633 height 27
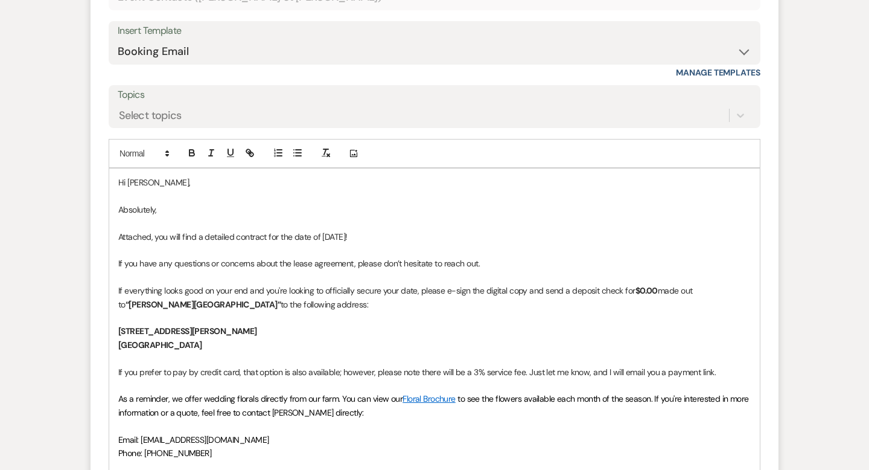
click at [645, 295] on strong "$0.00" at bounding box center [647, 290] width 22 height 11
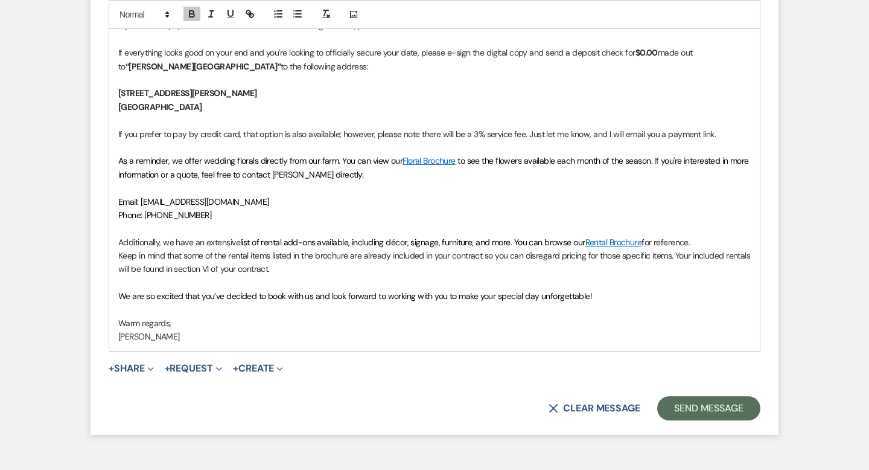
scroll to position [4485, 0]
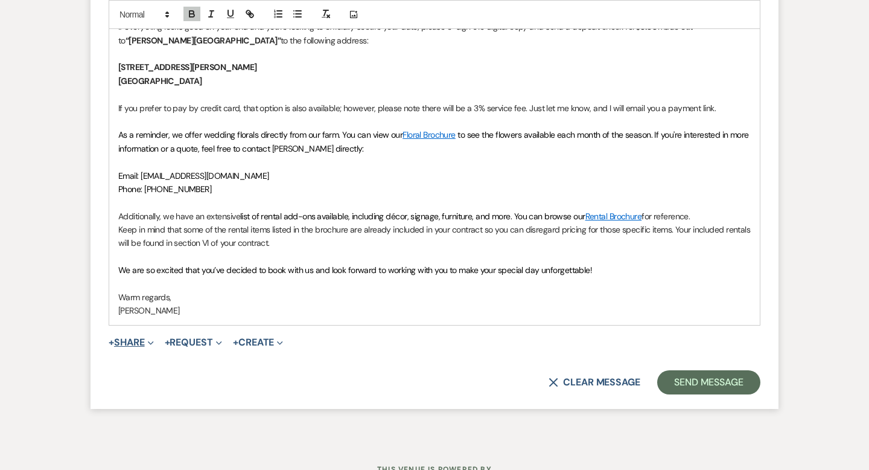
click at [144, 338] on button "+ Share Expand" at bounding box center [131, 342] width 45 height 10
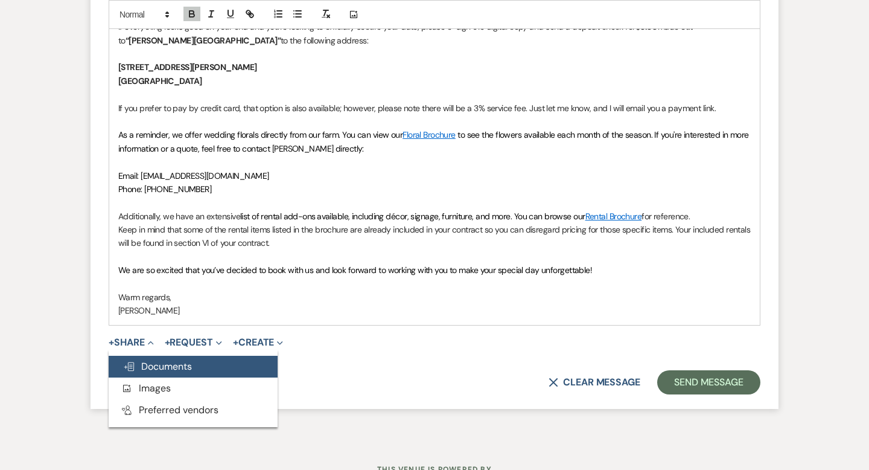
click at [151, 366] on span "Doc Upload Documents" at bounding box center [157, 366] width 69 height 13
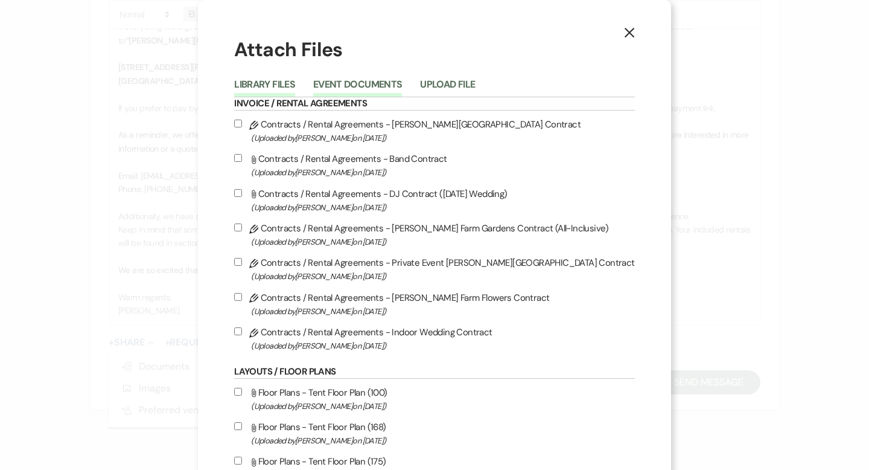
click at [387, 85] on button "Event Documents" at bounding box center [357, 88] width 89 height 17
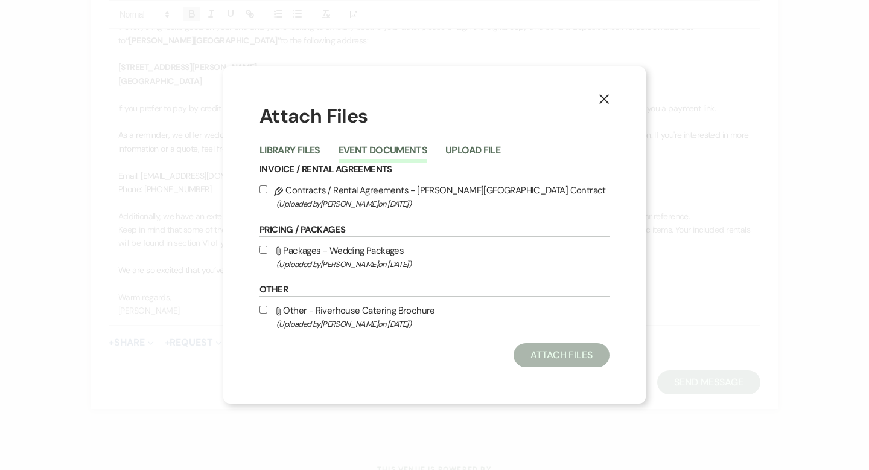
click at [383, 197] on span "(Uploaded by [PERSON_NAME] on [DATE] )" at bounding box center [442, 204] width 333 height 14
click at [267, 193] on input "Pencil Contracts / Rental Agreements - [PERSON_NAME] Farm Gardens Contract (Upl…" at bounding box center [264, 189] width 8 height 8
click at [554, 364] on button "Attach Files" at bounding box center [562, 355] width 96 height 24
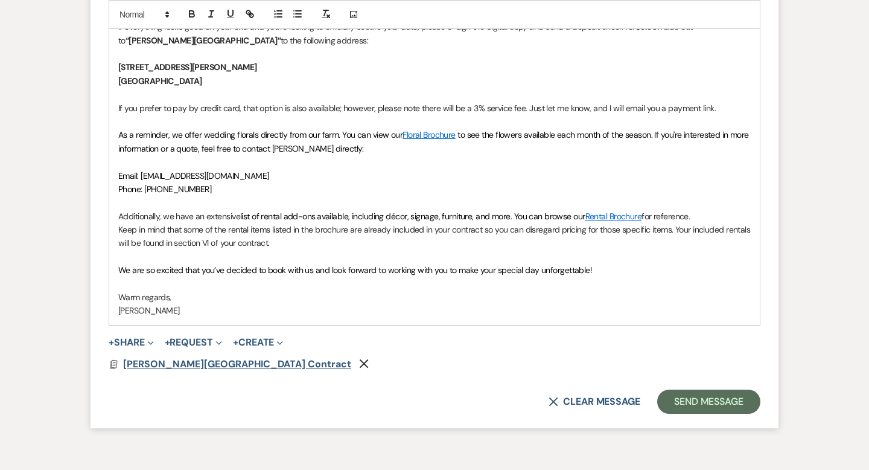
click at [235, 365] on span "[PERSON_NAME][GEOGRAPHIC_DATA] Contract" at bounding box center [237, 363] width 228 height 13
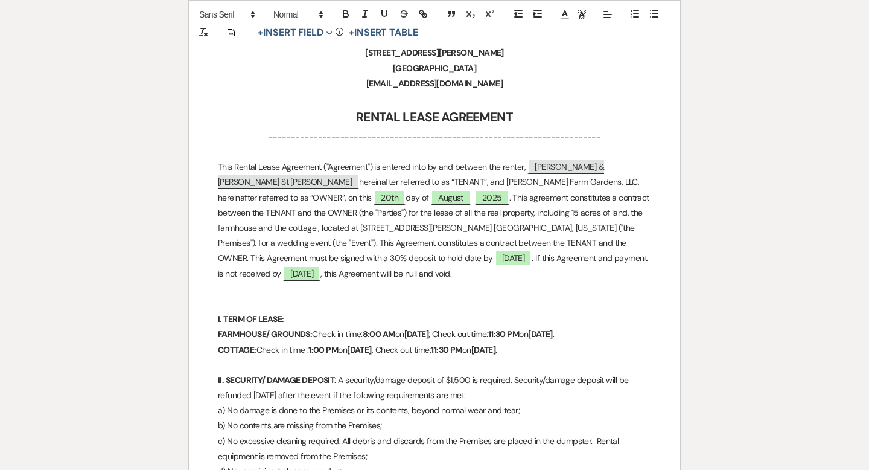
scroll to position [0, 0]
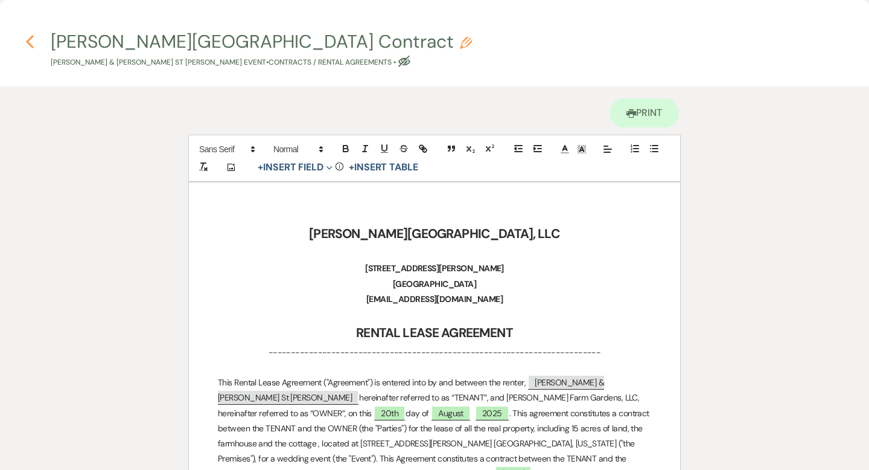
click at [31, 36] on use "button" at bounding box center [30, 41] width 8 height 13
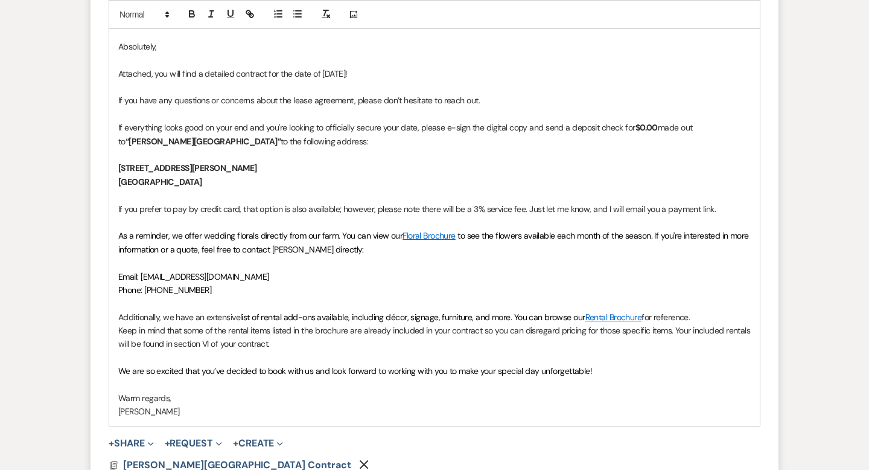
scroll to position [4382, 0]
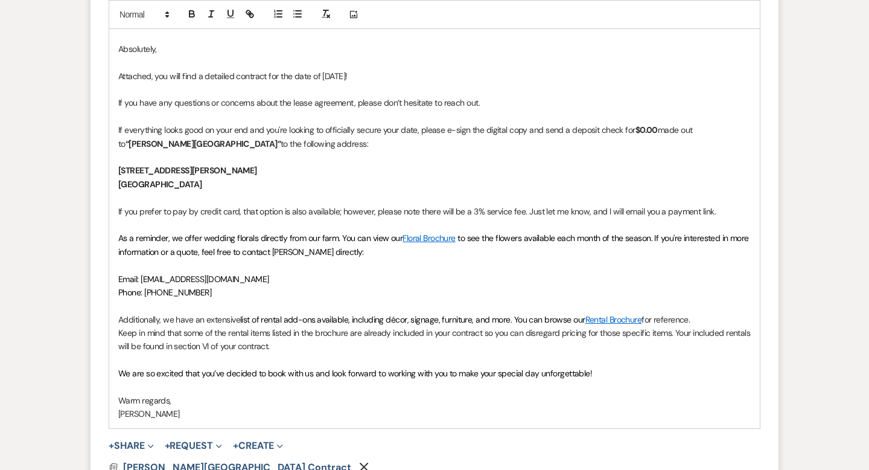
click at [644, 131] on strong "$0.00" at bounding box center [647, 129] width 22 height 11
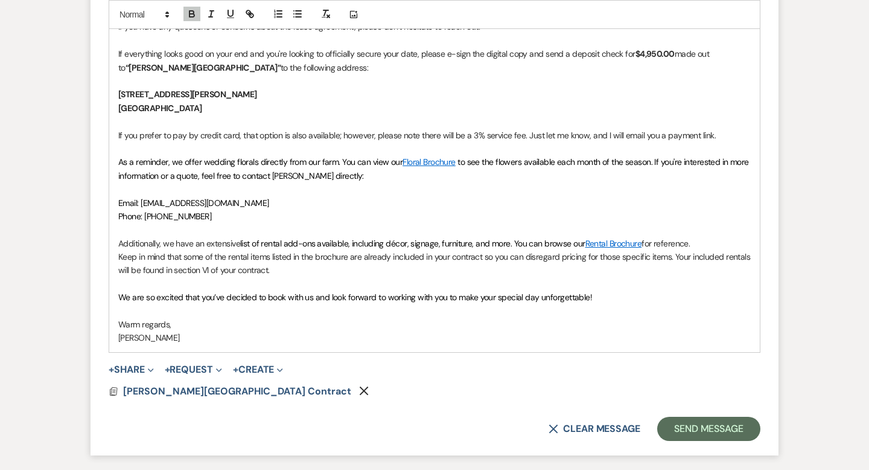
scroll to position [4459, 0]
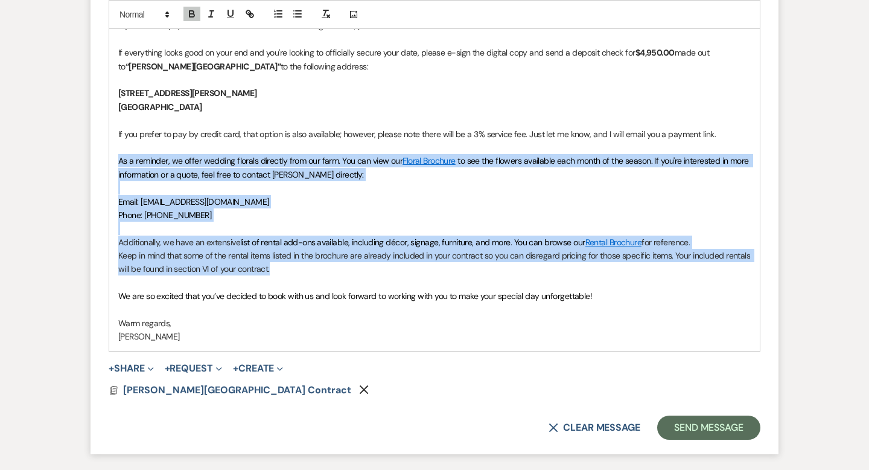
drag, startPoint x: 275, startPoint y: 266, endPoint x: 110, endPoint y: 163, distance: 195.0
click at [110, 163] on div "Hi [PERSON_NAME], Absolutely, Attached, you will find a detailed contract for t…" at bounding box center [434, 141] width 651 height 420
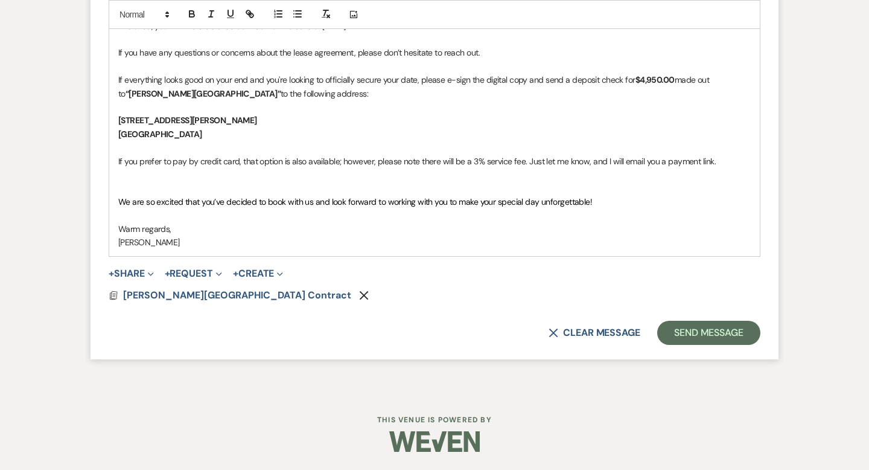
scroll to position [4418, 0]
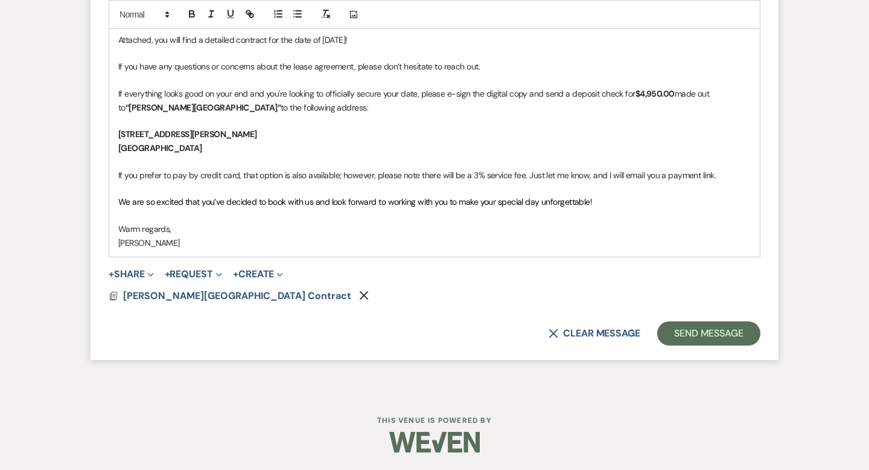
click at [223, 202] on span "We are so excited that you’ve decided to book with us and look forward to worki…" at bounding box center [355, 201] width 474 height 11
drag, startPoint x: 447, startPoint y: 201, endPoint x: 372, endPoint y: 200, distance: 74.2
click at [372, 200] on span "We are so excited that you’re considering to book with us decided to book with …" at bounding box center [404, 201] width 573 height 11
drag, startPoint x: 605, startPoint y: 203, endPoint x: 407, endPoint y: 200, distance: 197.4
click at [407, 200] on p "We are so excited that you’re considering to book with us and look forward to w…" at bounding box center [434, 201] width 633 height 13
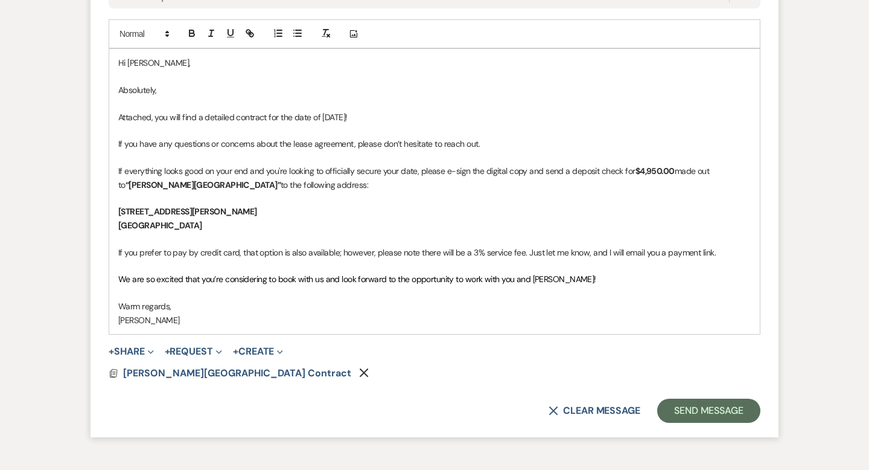
scroll to position [4340, 0]
drag, startPoint x: 234, startPoint y: 115, endPoint x: 208, endPoint y: 115, distance: 26.6
click at [208, 115] on p "Attached, you will find a detailed contract for the date of [DATE]!" at bounding box center [434, 117] width 633 height 13
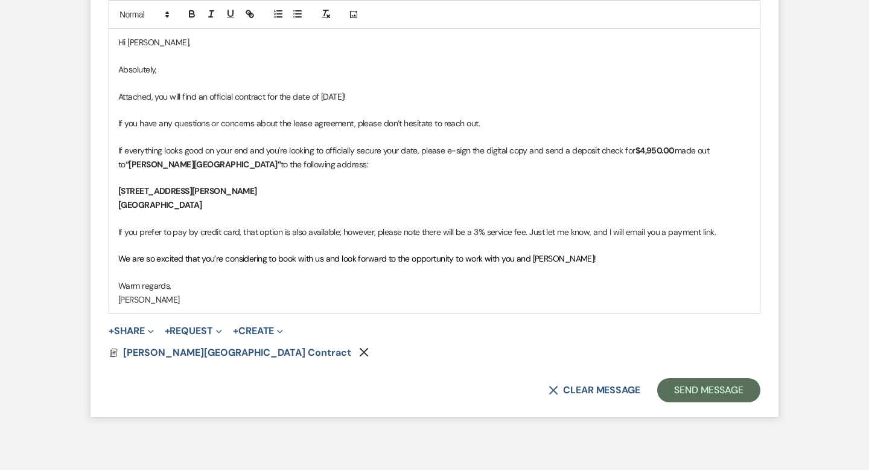
scroll to position [4359, 0]
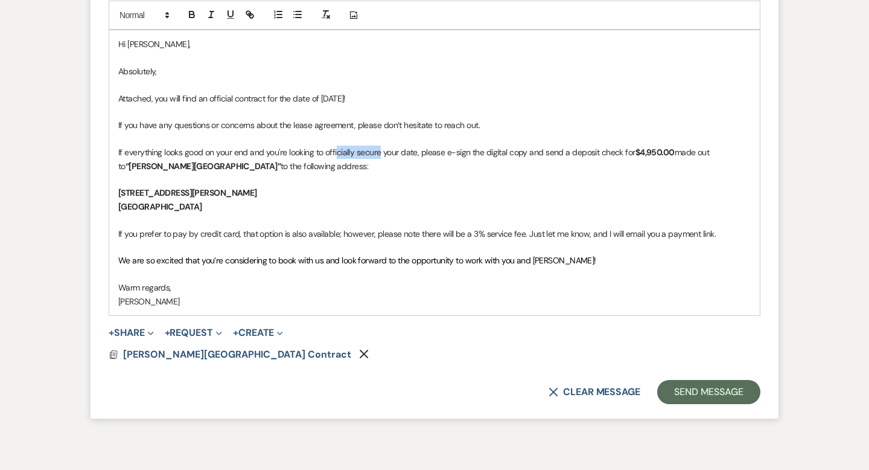
drag, startPoint x: 380, startPoint y: 152, endPoint x: 338, endPoint y: 152, distance: 42.3
click at [338, 152] on p "If everything looks good on your end and you're looking to officially secure yo…" at bounding box center [434, 158] width 633 height 27
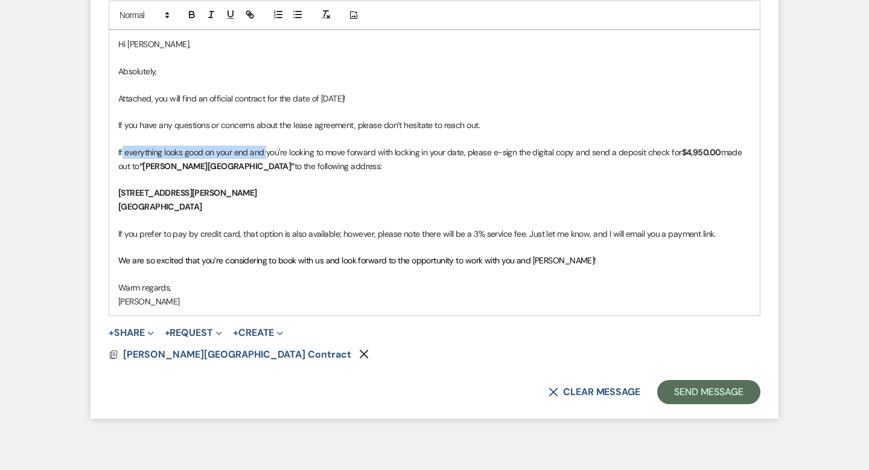
drag, startPoint x: 267, startPoint y: 151, endPoint x: 123, endPoint y: 155, distance: 144.3
click at [122, 153] on p "If everything looks good on your end and you're looking to move forward with lo…" at bounding box center [434, 158] width 633 height 27
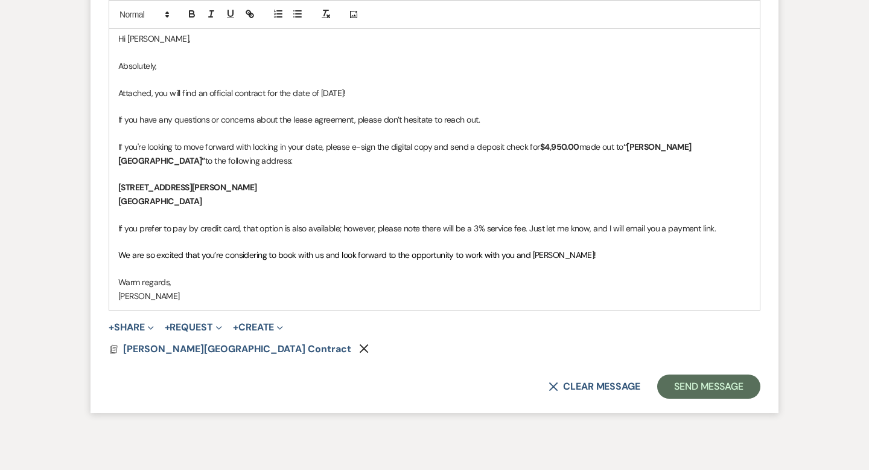
scroll to position [4360, 0]
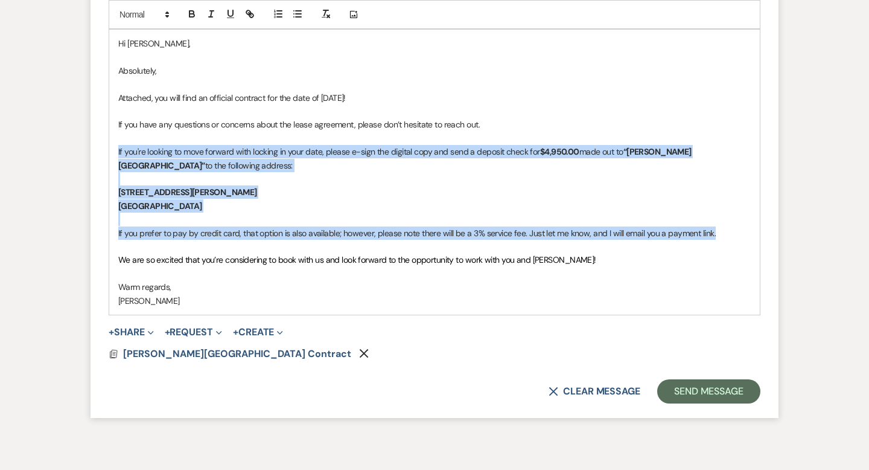
drag, startPoint x: 718, startPoint y: 234, endPoint x: 112, endPoint y: 152, distance: 611.6
click at [112, 152] on div "Hi [PERSON_NAME], Absolutely, Attached, you will find an official contract for …" at bounding box center [434, 172] width 651 height 285
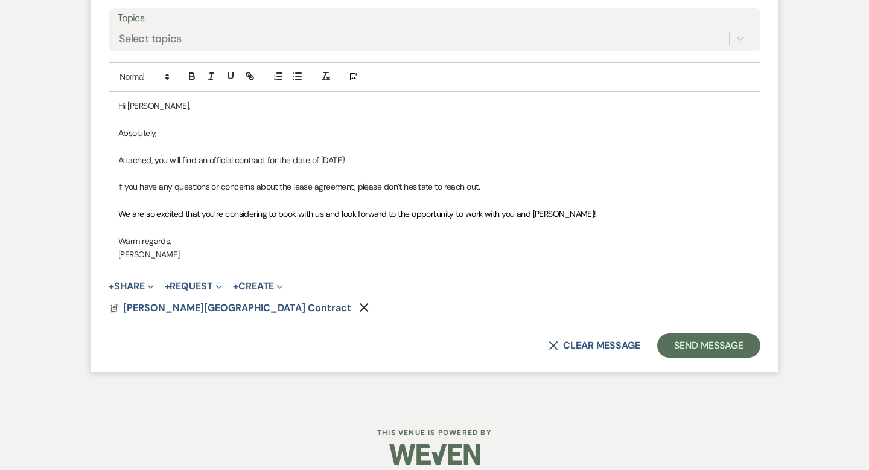
scroll to position [4310, 0]
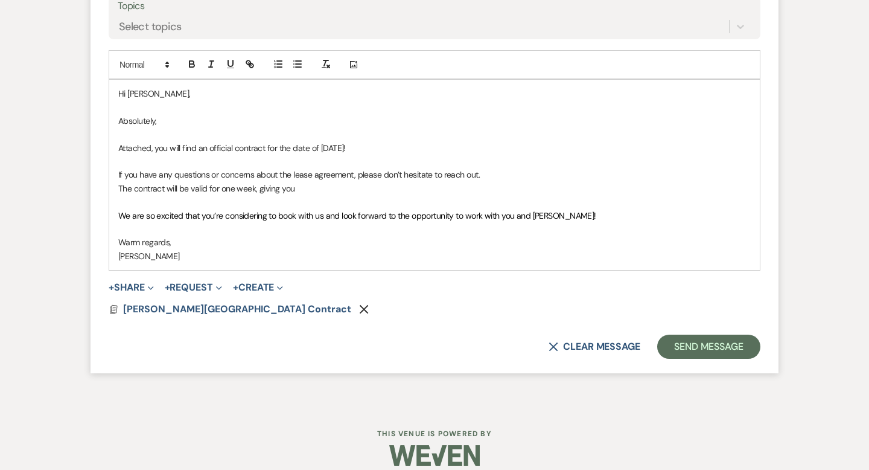
drag, startPoint x: 300, startPoint y: 188, endPoint x: 113, endPoint y: 187, distance: 187.1
click at [113, 187] on div "Hi [PERSON_NAME], Absolutely, Attached, you will find an official contract for …" at bounding box center [434, 175] width 651 height 190
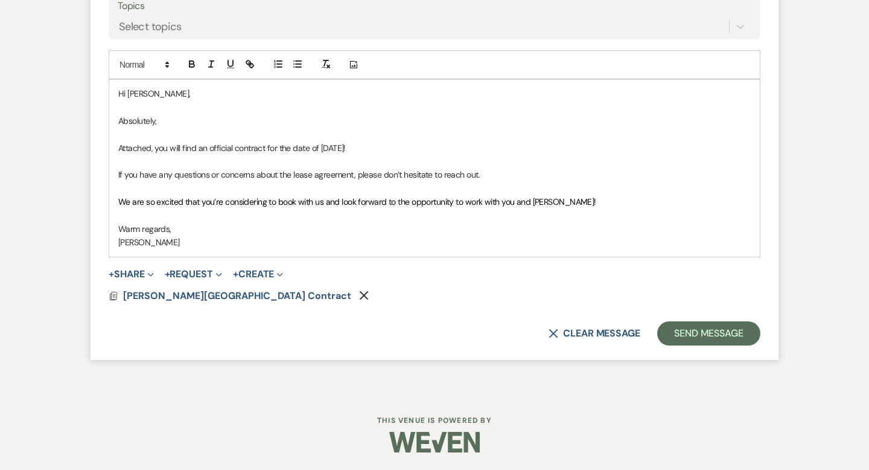
scroll to position [4300, 0]
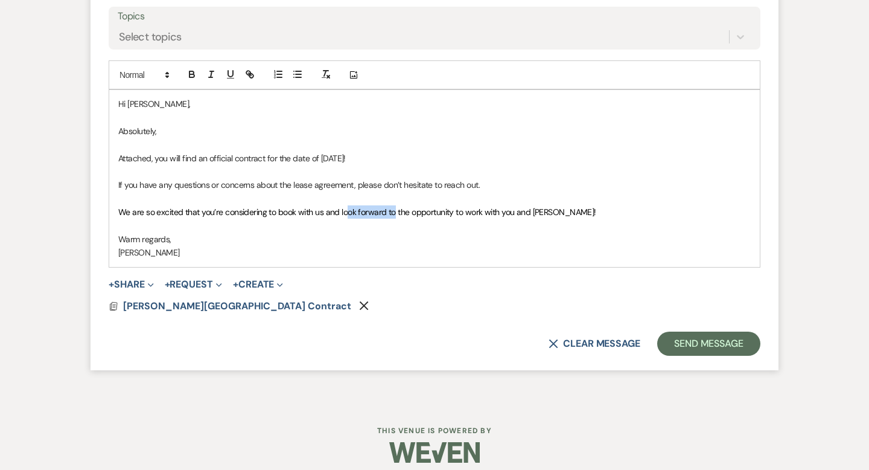
drag, startPoint x: 395, startPoint y: 212, endPoint x: 346, endPoint y: 211, distance: 48.3
click at [346, 211] on span "We are so excited that you’re considering to book with us and look forward to t…" at bounding box center [357, 211] width 478 height 11
drag, startPoint x: 541, startPoint y: 211, endPoint x: 449, endPoint y: 210, distance: 93.0
click at [449, 210] on p "We are so excited that you’re considering to book with us and would love the op…" at bounding box center [434, 211] width 633 height 13
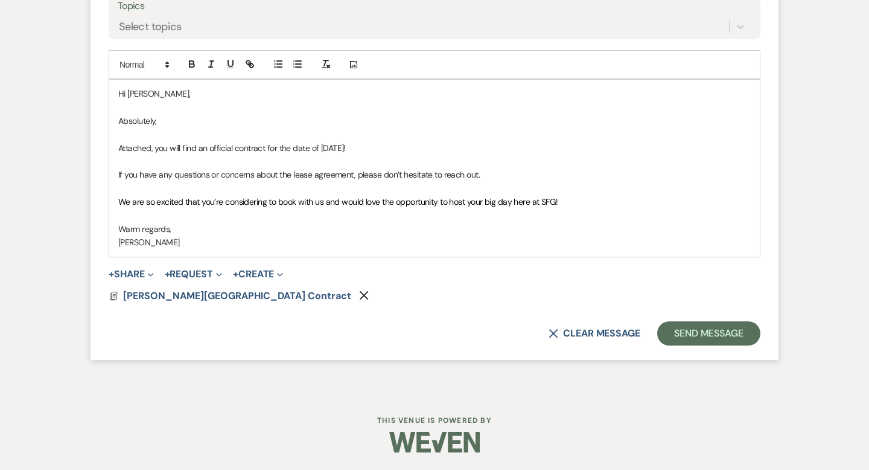
click at [362, 142] on p "Attached, you will find an official contract for the date of [DATE]!" at bounding box center [434, 147] width 633 height 13
click at [249, 292] on span "[PERSON_NAME][GEOGRAPHIC_DATA] Contract" at bounding box center [237, 295] width 228 height 13
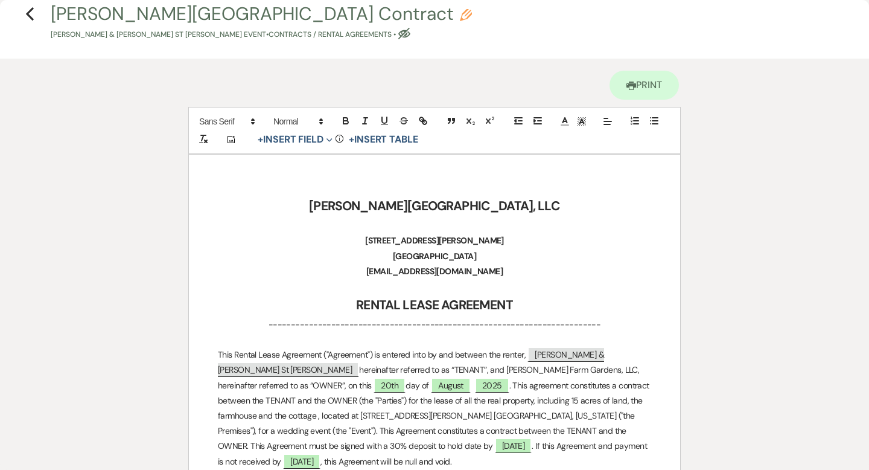
scroll to position [0, 0]
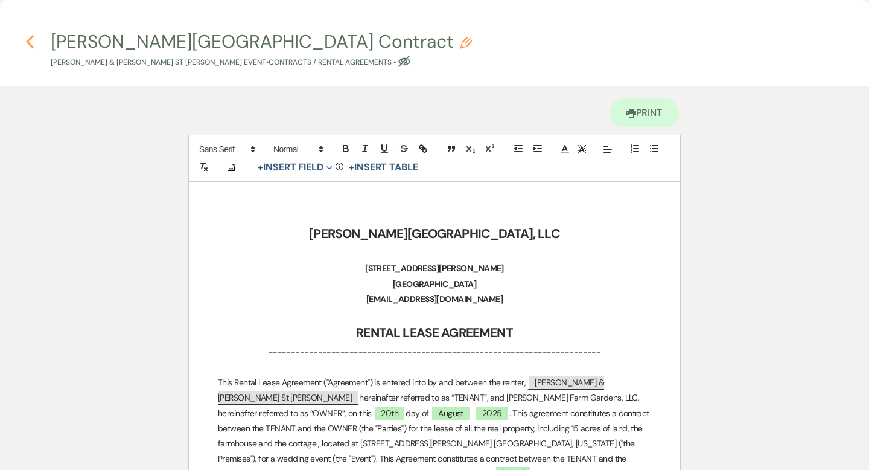
click at [31, 48] on div "Previous" at bounding box center [29, 39] width 9 height 19
click at [31, 46] on use "button" at bounding box center [30, 41] width 8 height 13
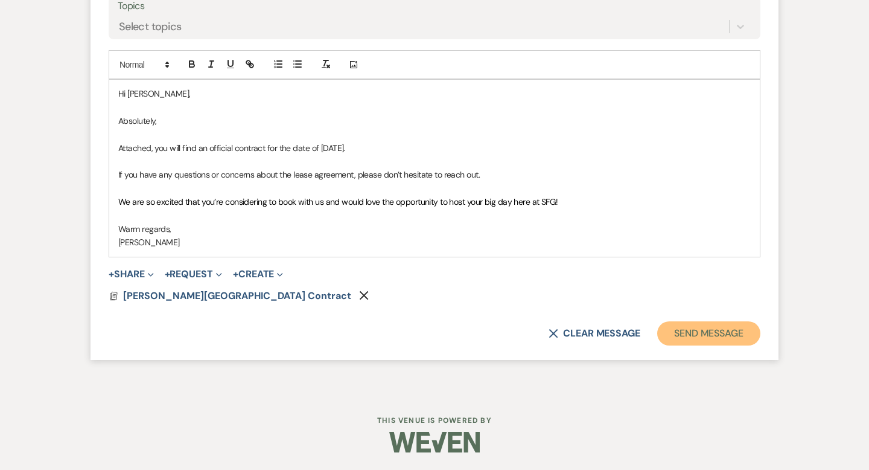
click at [686, 330] on button "Send Message" at bounding box center [708, 333] width 103 height 24
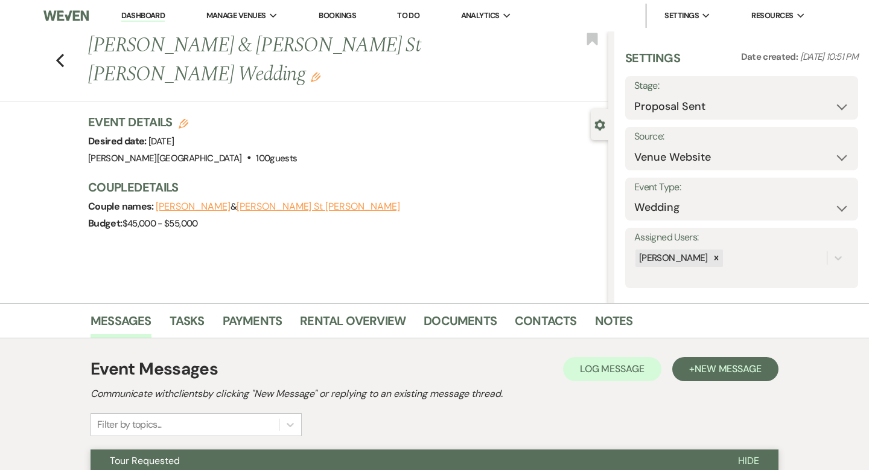
click at [150, 18] on link "Dashboard" at bounding box center [142, 15] width 43 height 11
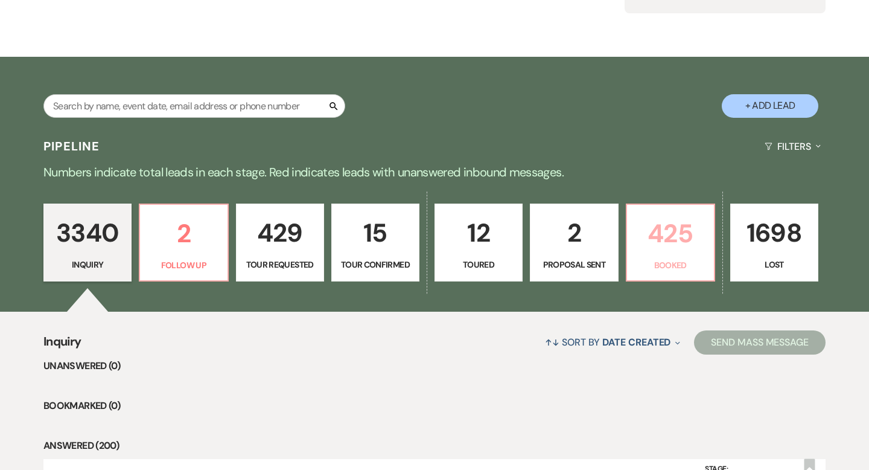
scroll to position [170, 0]
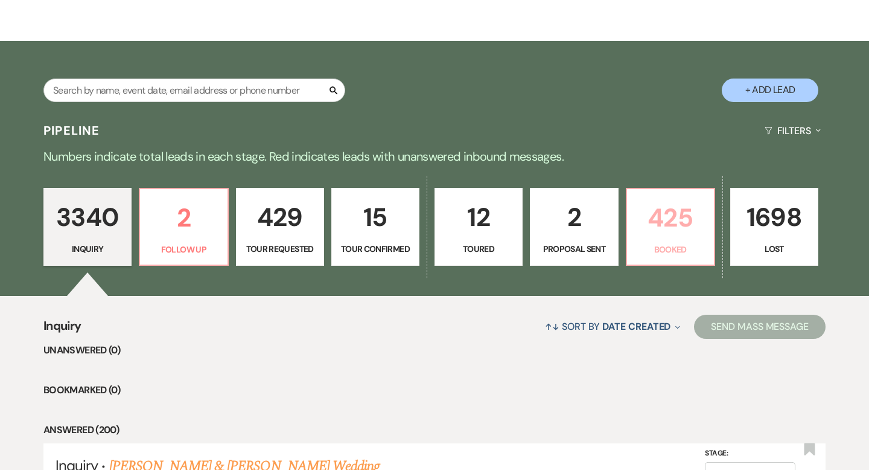
click at [672, 225] on p "425" at bounding box center [670, 217] width 72 height 40
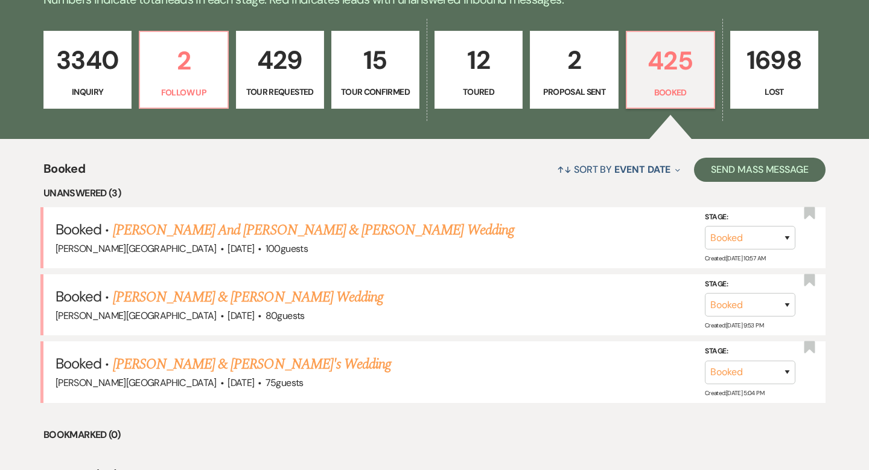
scroll to position [328, 0]
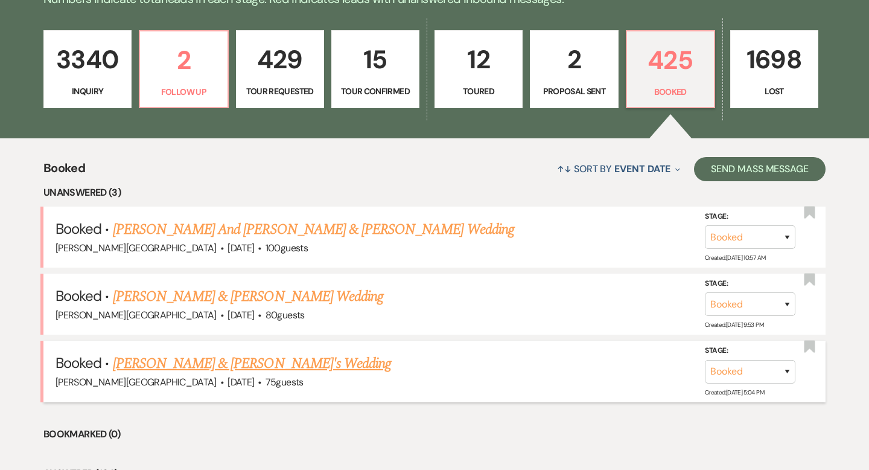
click at [245, 363] on link "[PERSON_NAME] & [PERSON_NAME]'s Wedding" at bounding box center [252, 364] width 279 height 22
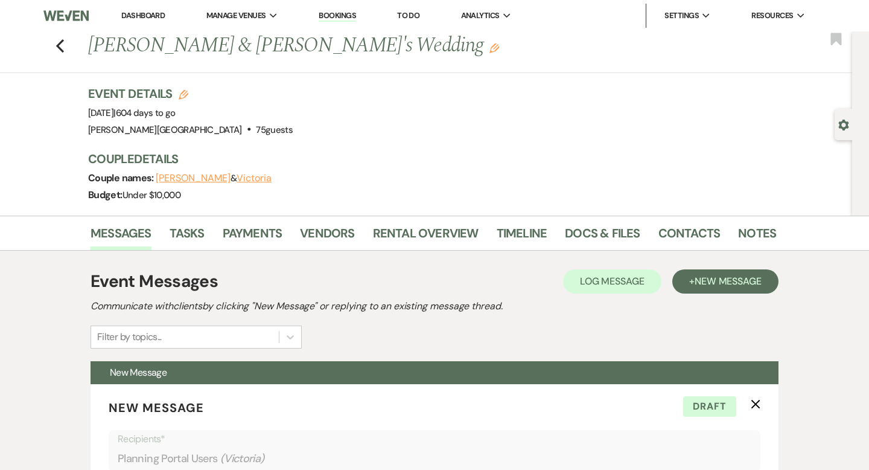
click at [149, 14] on link "Dashboard" at bounding box center [142, 15] width 43 height 10
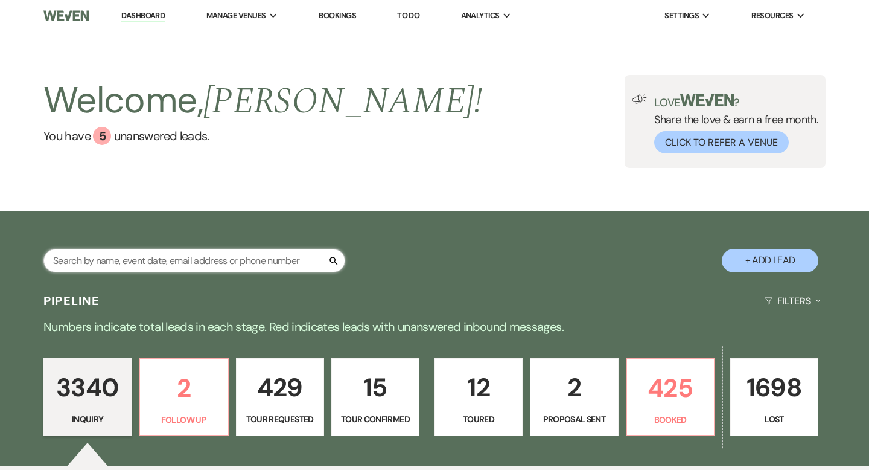
click at [245, 261] on input "text" at bounding box center [194, 261] width 302 height 24
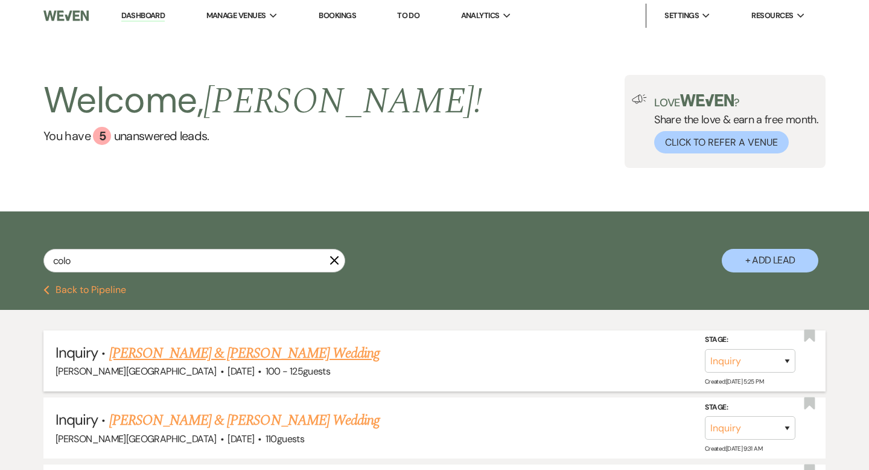
click at [286, 354] on link "[PERSON_NAME] & [PERSON_NAME] Wedding" at bounding box center [244, 353] width 270 height 22
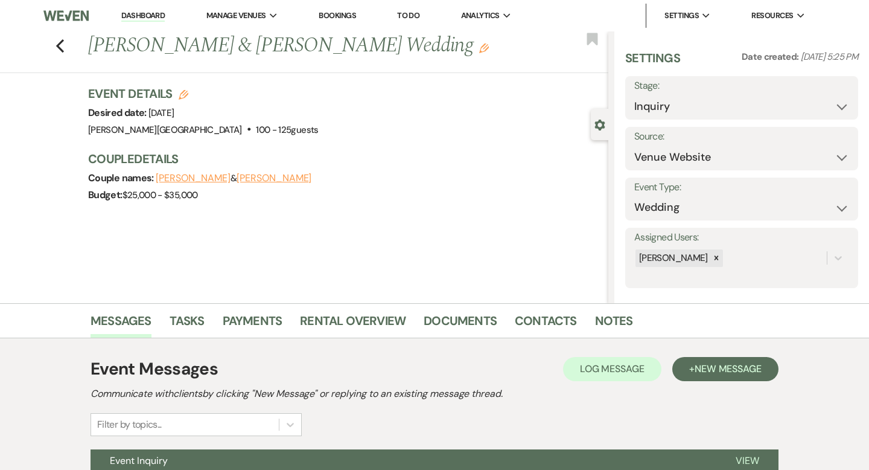
scroll to position [118, 0]
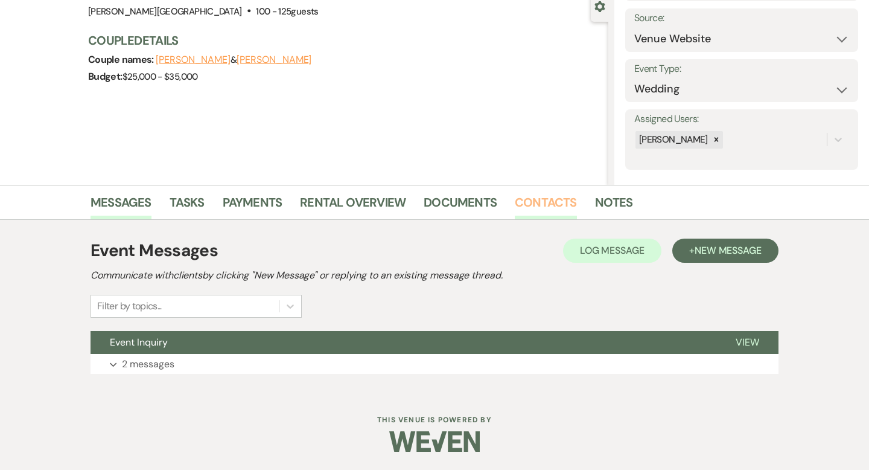
click at [537, 207] on link "Contacts" at bounding box center [546, 206] width 62 height 27
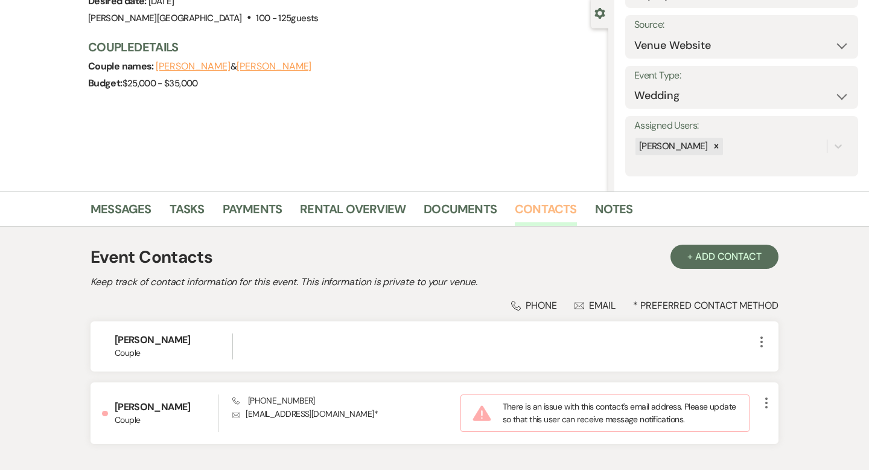
scroll to position [193, 0]
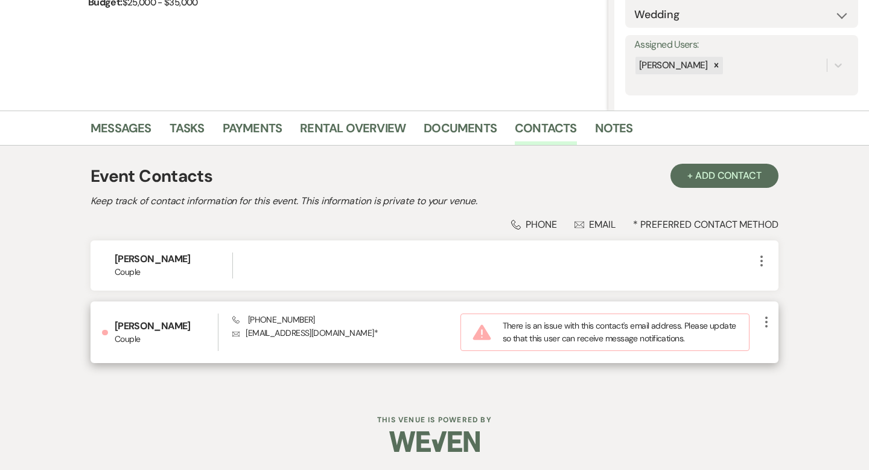
click at [768, 324] on icon "More" at bounding box center [766, 321] width 14 height 14
click at [784, 342] on button "Pencil Edit" at bounding box center [795, 345] width 72 height 21
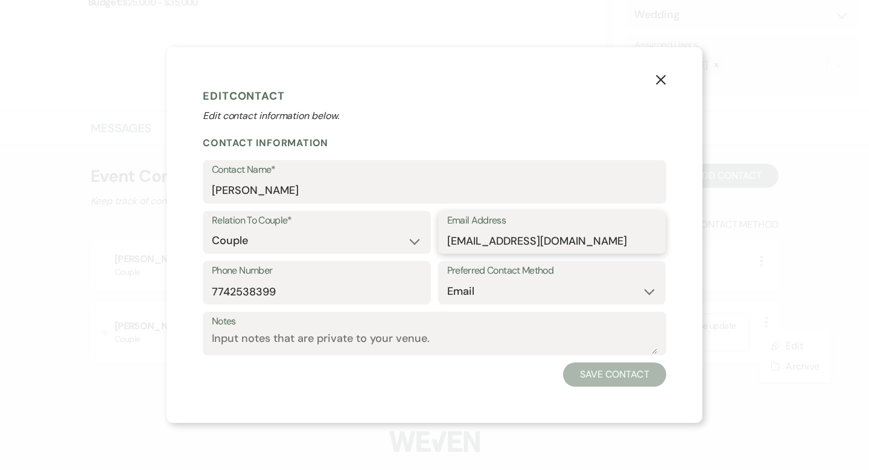
click at [562, 238] on input "[EMAIL_ADDRESS][DOMAIN_NAME]" at bounding box center [552, 241] width 210 height 24
click at [650, 371] on button "Save Contact" at bounding box center [614, 374] width 103 height 24
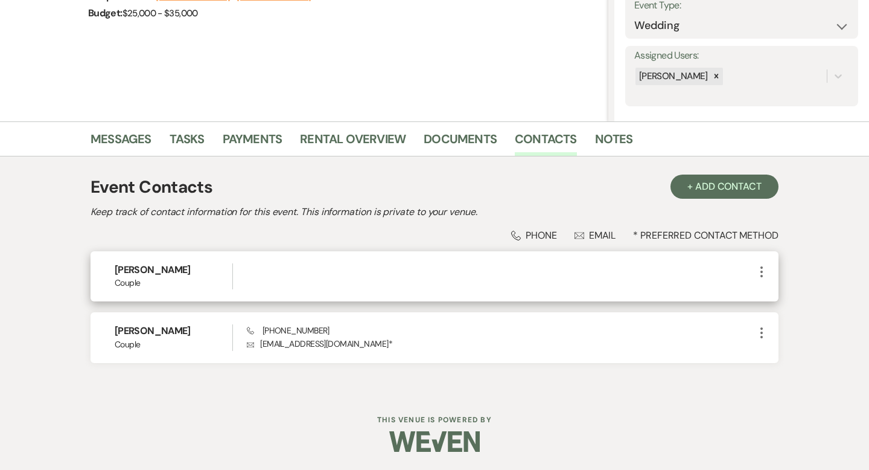
scroll to position [181, 0]
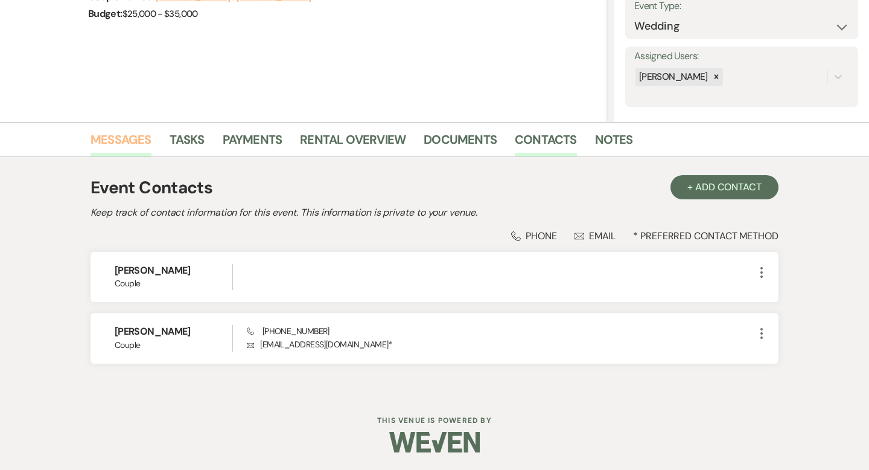
click at [148, 140] on link "Messages" at bounding box center [121, 143] width 61 height 27
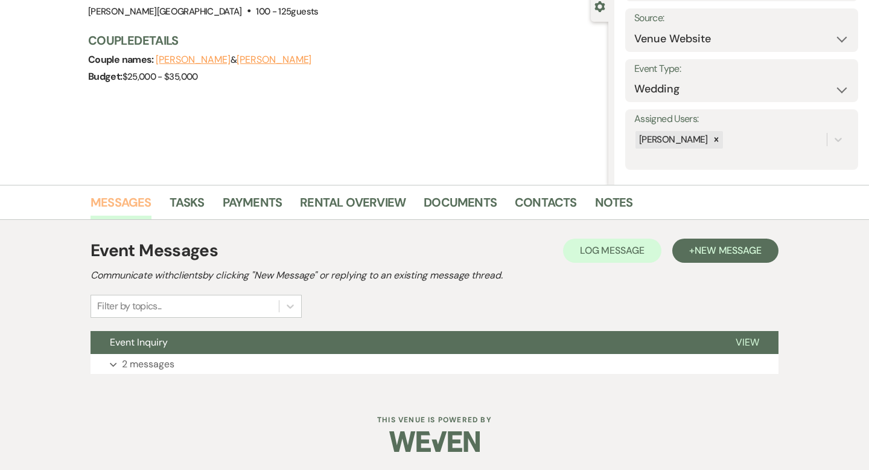
scroll to position [118, 0]
click at [437, 337] on button "Event Inquiry" at bounding box center [404, 342] width 626 height 23
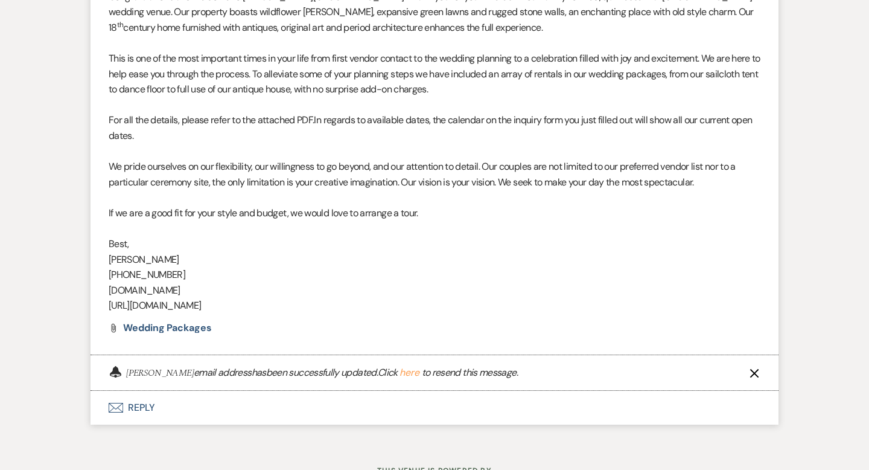
scroll to position [876, 0]
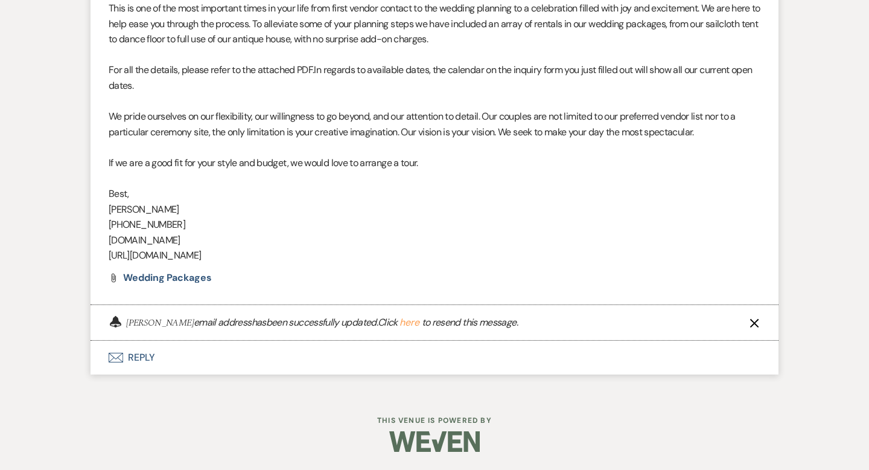
click at [402, 319] on button "here" at bounding box center [410, 323] width 20 height 10
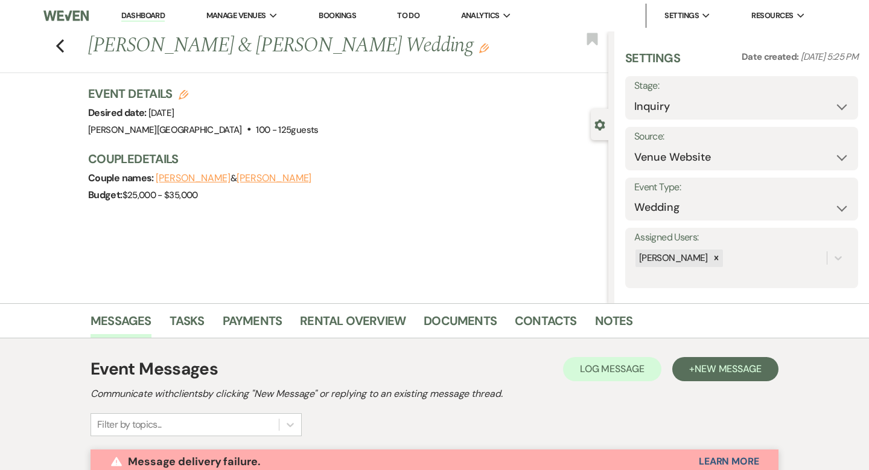
click at [158, 14] on link "Dashboard" at bounding box center [142, 15] width 43 height 11
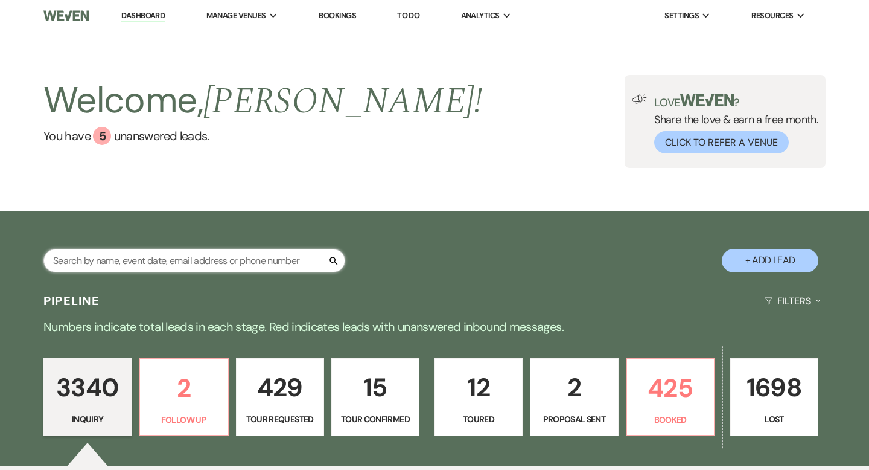
click at [267, 267] on input "text" at bounding box center [194, 261] width 302 height 24
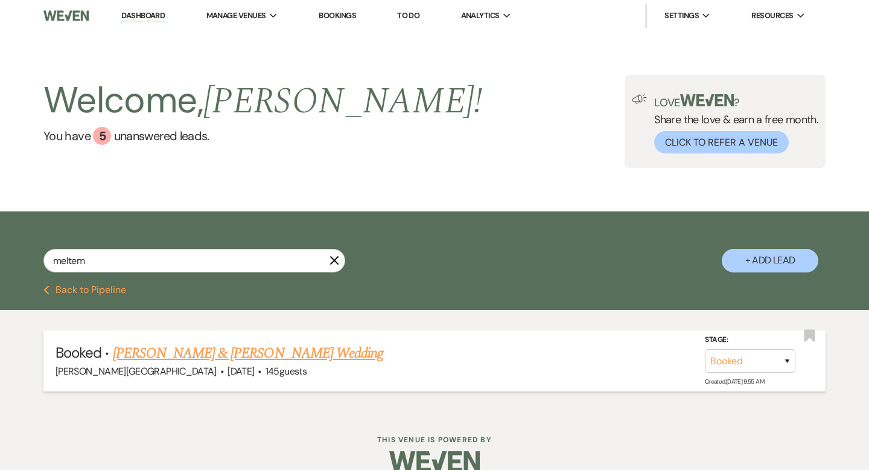
click at [279, 352] on link "[PERSON_NAME] & [PERSON_NAME] Wedding" at bounding box center [248, 353] width 270 height 22
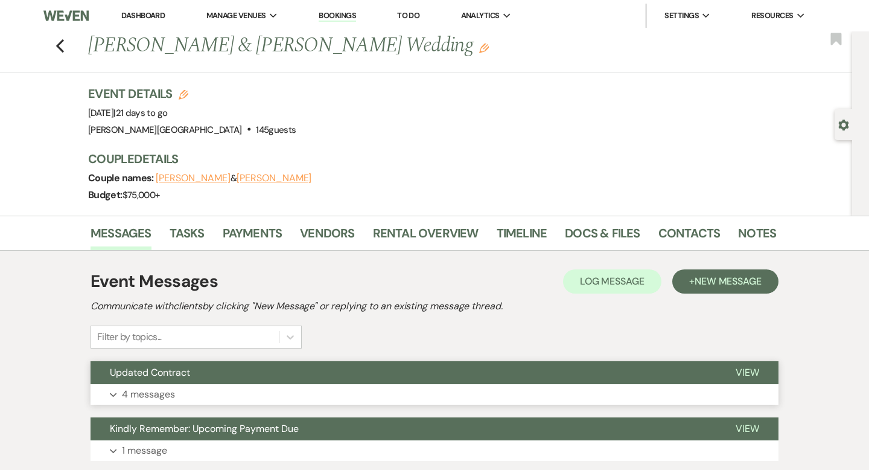
click at [348, 365] on button "Updated Contract" at bounding box center [404, 372] width 626 height 23
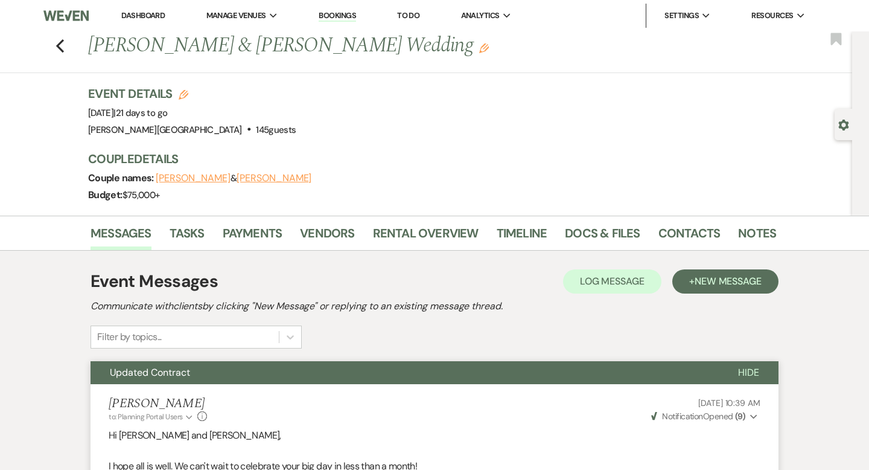
click at [147, 5] on li "Dashboard" at bounding box center [143, 16] width 56 height 24
click at [147, 6] on li "Dashboard" at bounding box center [143, 16] width 56 height 24
click at [231, 14] on span "Manage Venues" at bounding box center [236, 16] width 60 height 12
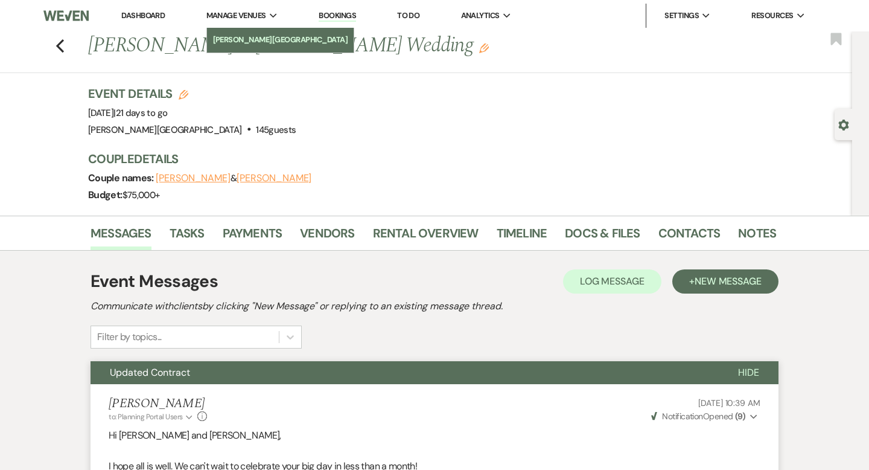
click at [237, 44] on li "[PERSON_NAME][GEOGRAPHIC_DATA]" at bounding box center [280, 40] width 135 height 12
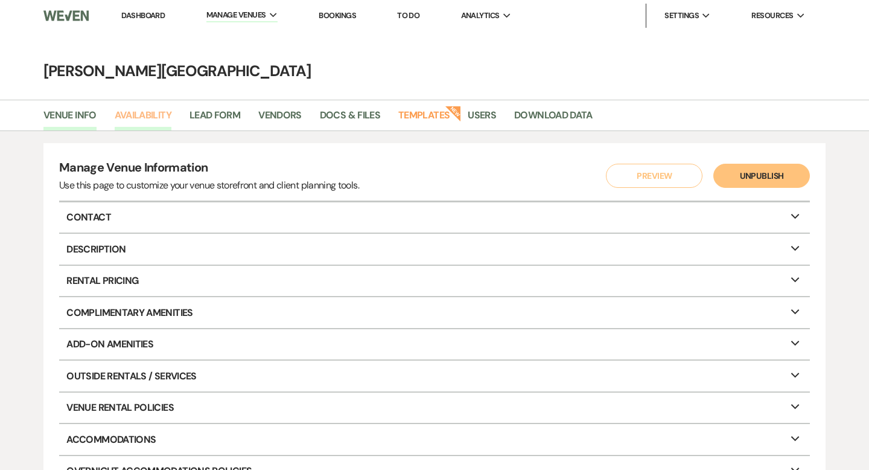
click at [155, 119] on link "Availability" at bounding box center [143, 118] width 57 height 23
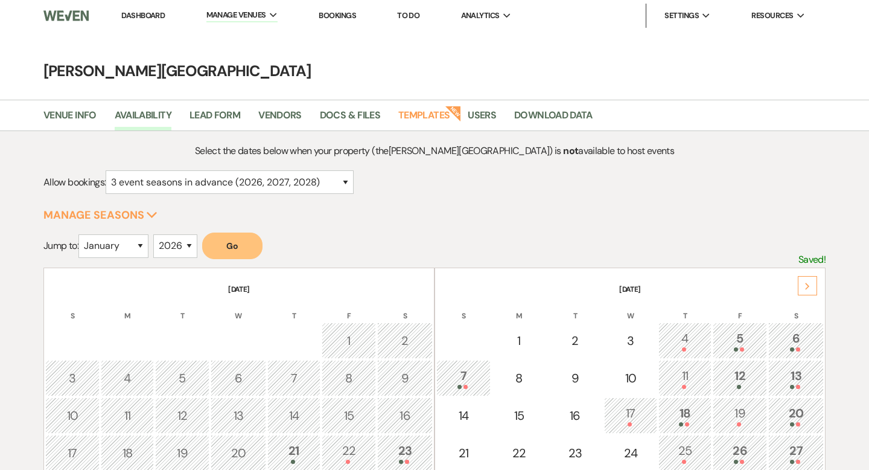
click at [808, 295] on div "Next" at bounding box center [807, 285] width 19 height 19
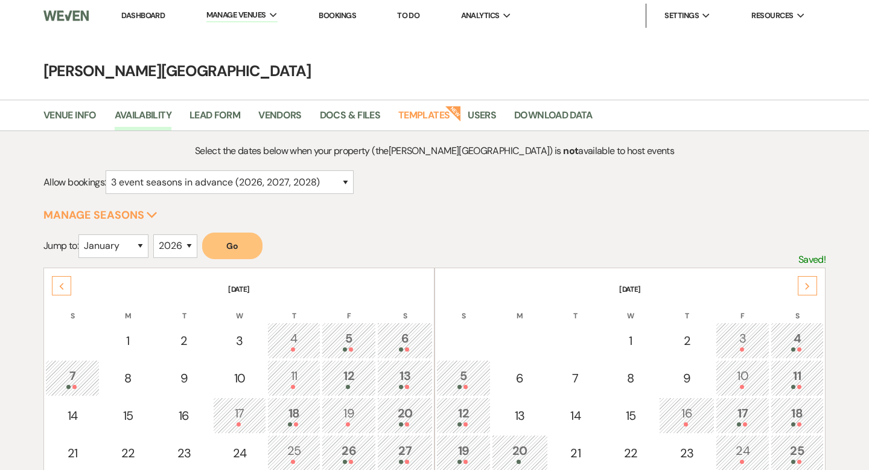
click at [808, 294] on div "Next" at bounding box center [807, 285] width 19 height 19
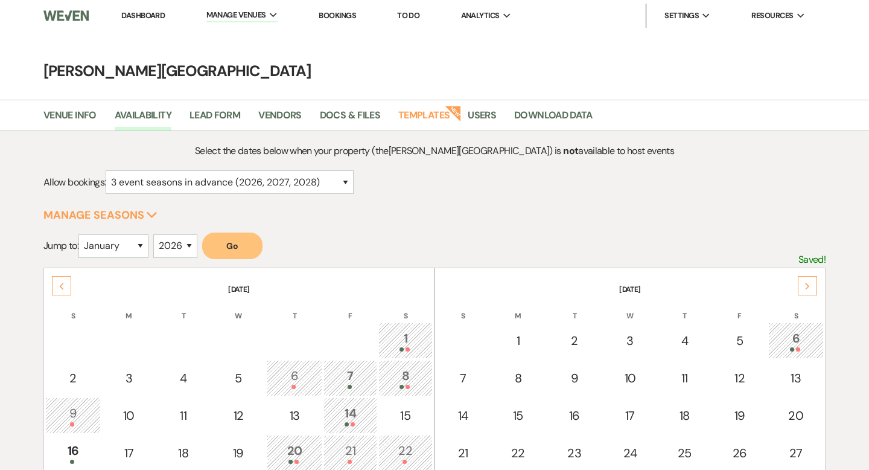
click at [808, 294] on div "Next" at bounding box center [807, 285] width 19 height 19
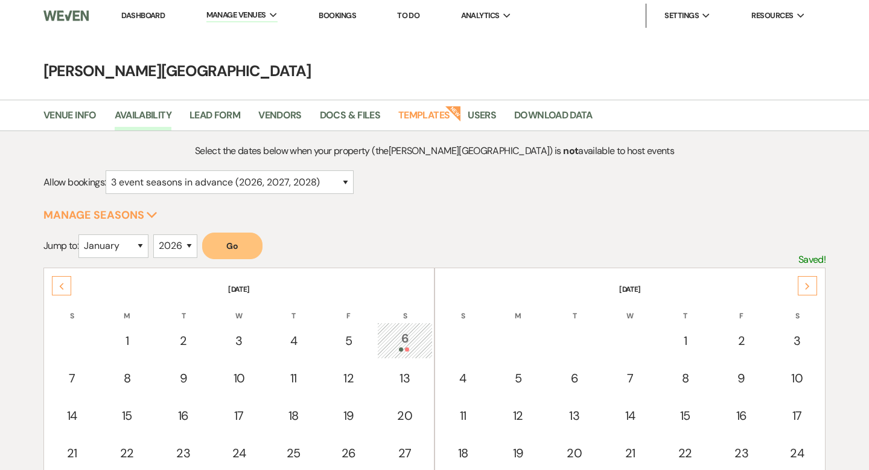
click at [808, 294] on div "Next" at bounding box center [807, 285] width 19 height 19
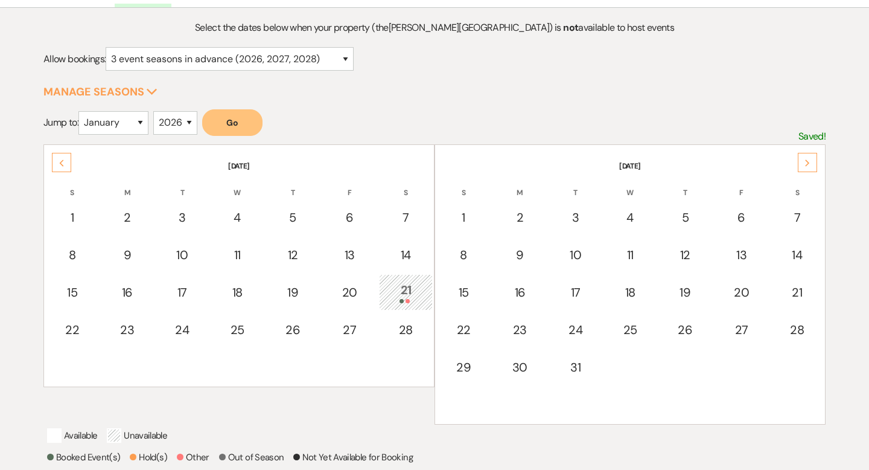
scroll to position [134, 0]
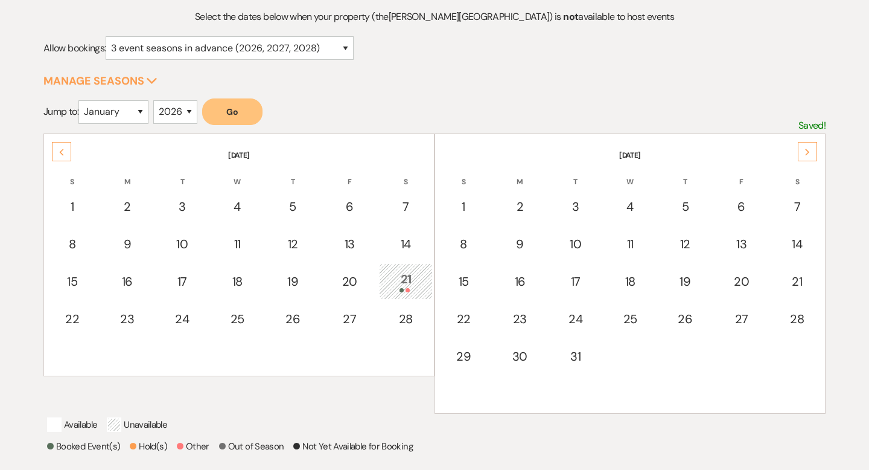
click at [814, 150] on div "Next" at bounding box center [807, 151] width 19 height 19
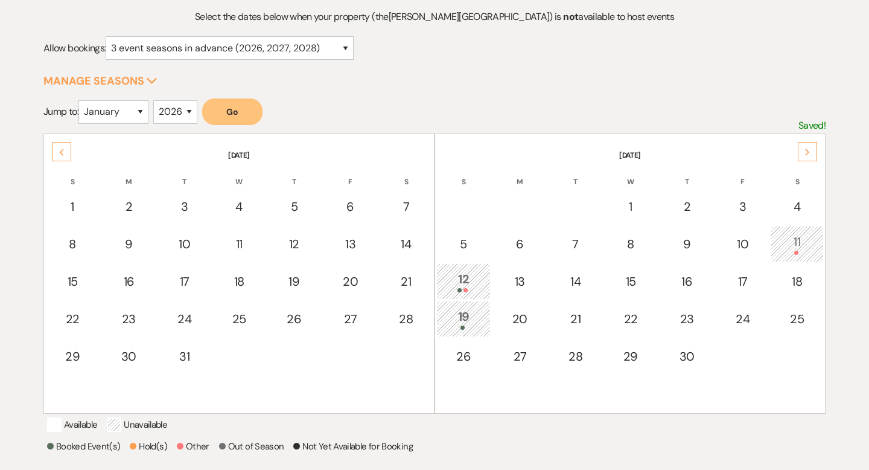
click at [814, 150] on div "Next" at bounding box center [807, 151] width 19 height 19
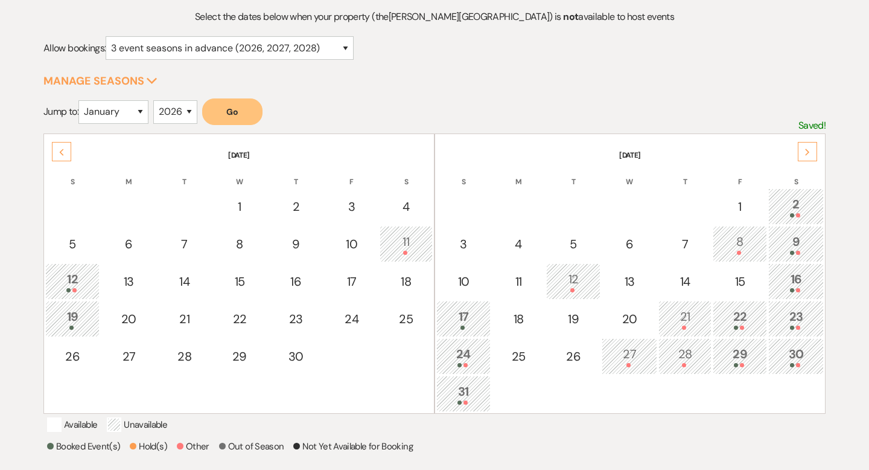
click at [814, 150] on div "Next" at bounding box center [807, 151] width 19 height 19
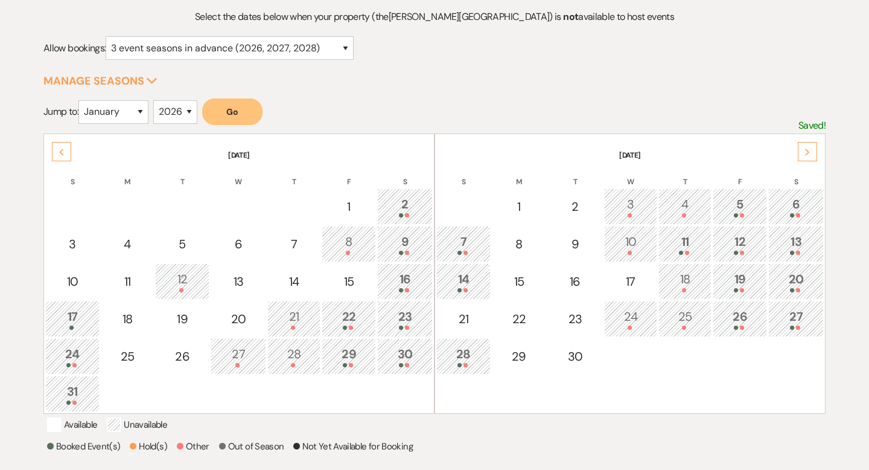
click at [814, 150] on div "Next" at bounding box center [807, 151] width 19 height 19
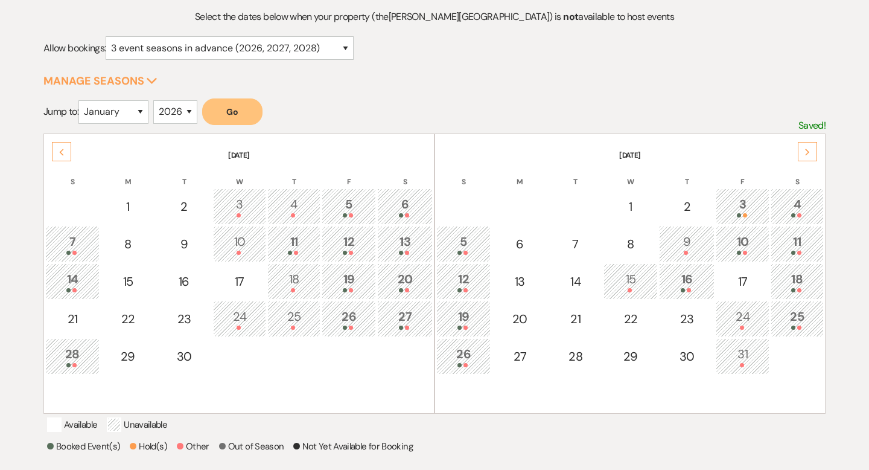
click at [814, 150] on div "Next" at bounding box center [807, 151] width 19 height 19
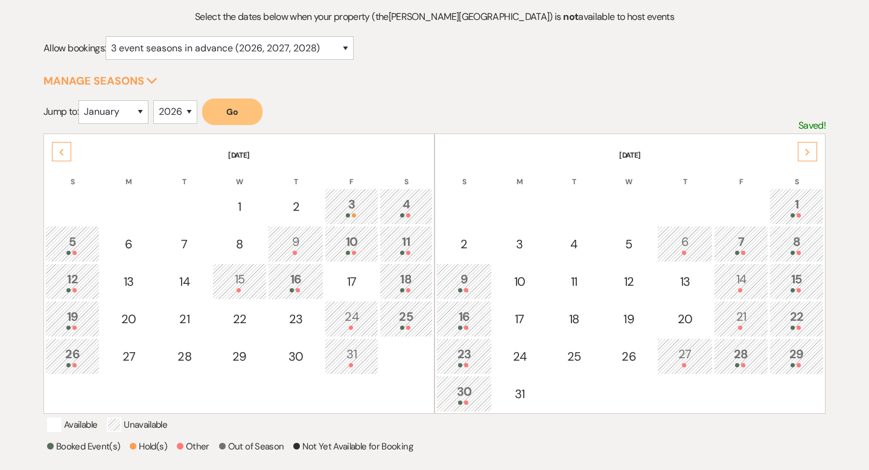
click at [814, 150] on div "Next" at bounding box center [807, 151] width 19 height 19
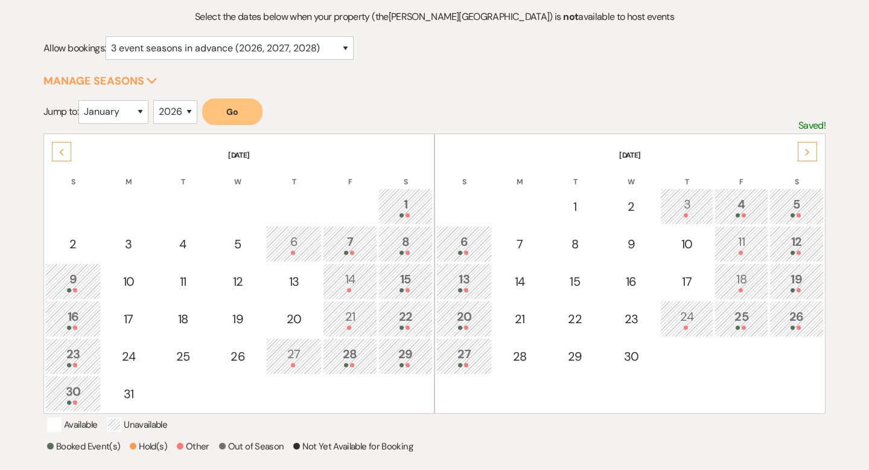
click at [814, 150] on div "Next" at bounding box center [807, 151] width 19 height 19
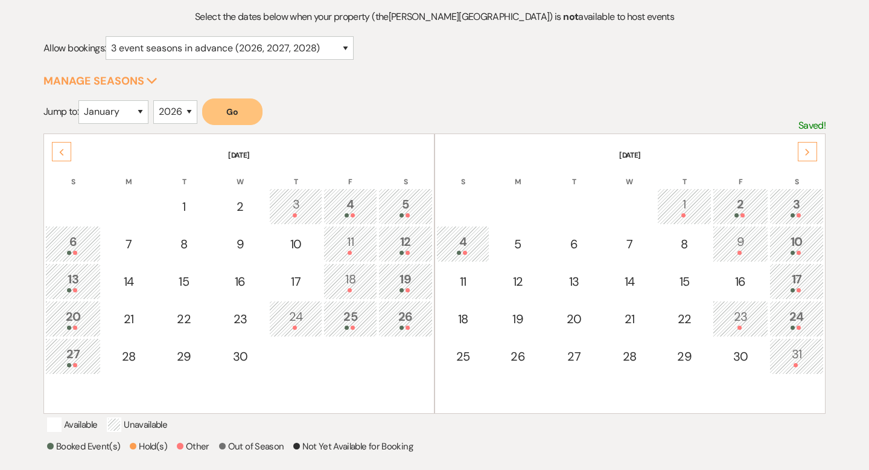
click at [814, 150] on div "Next" at bounding box center [807, 151] width 19 height 19
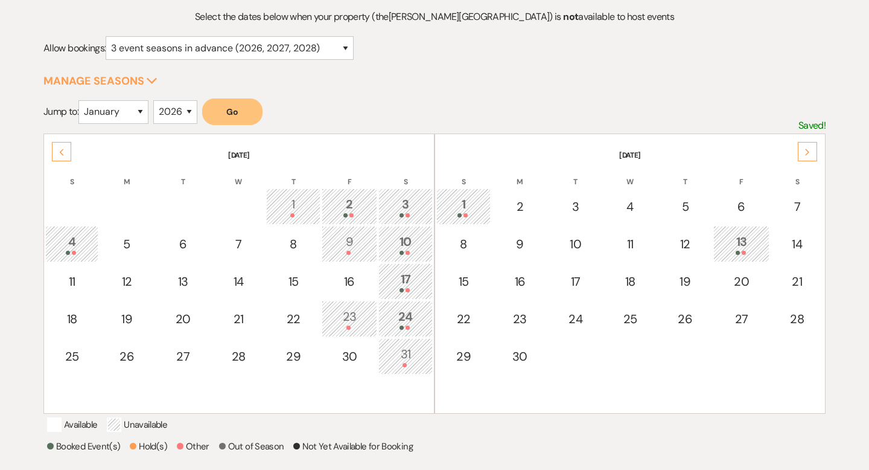
click at [65, 153] on div "Previous" at bounding box center [61, 151] width 19 height 19
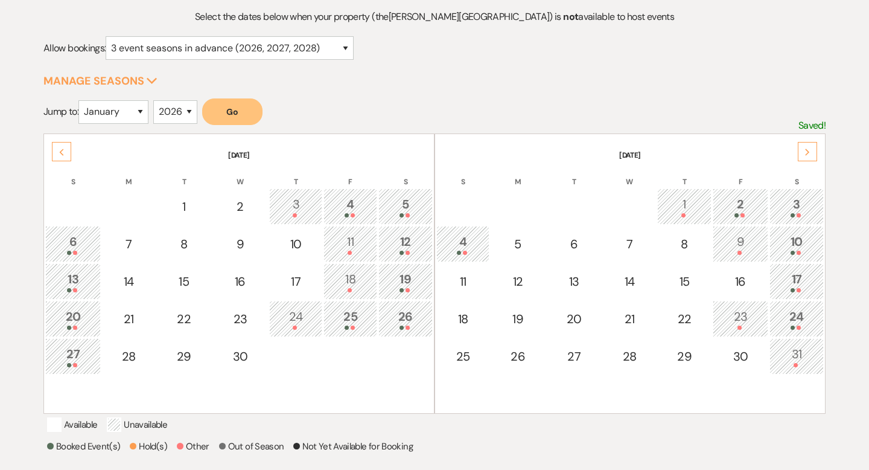
click at [65, 153] on div "Previous" at bounding box center [61, 151] width 19 height 19
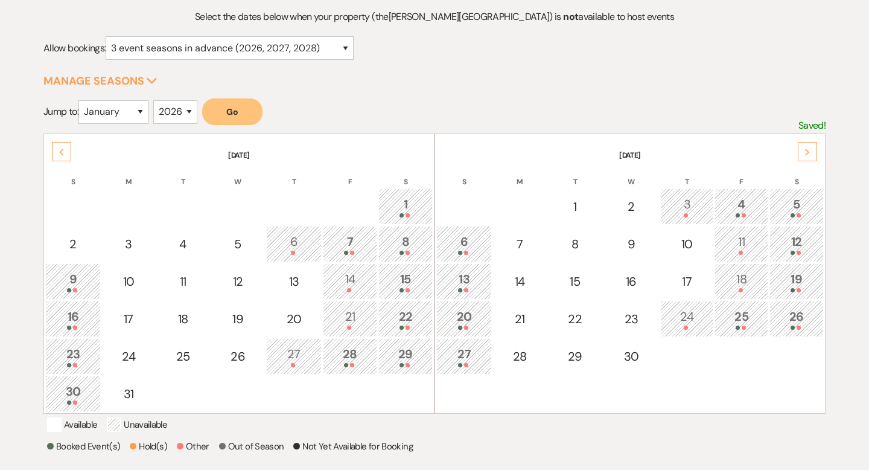
click at [808, 156] on div "Next" at bounding box center [807, 151] width 19 height 19
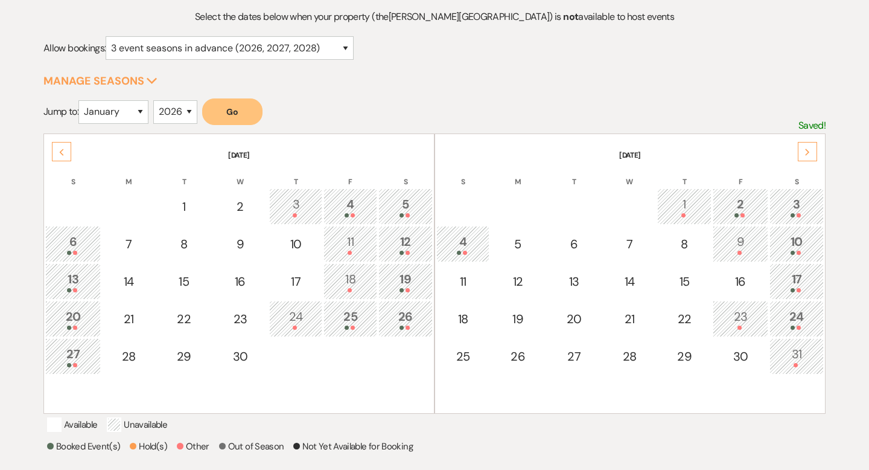
click at [808, 155] on div "Next" at bounding box center [807, 151] width 19 height 19
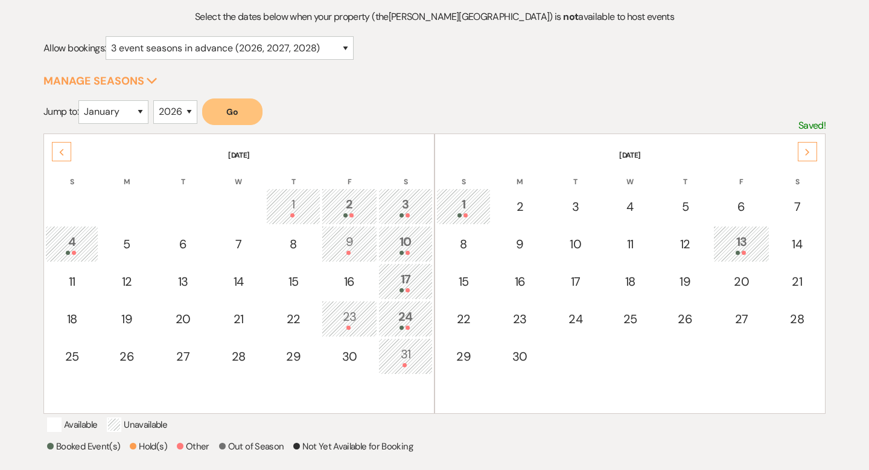
click at [58, 152] on div "Previous" at bounding box center [61, 151] width 19 height 19
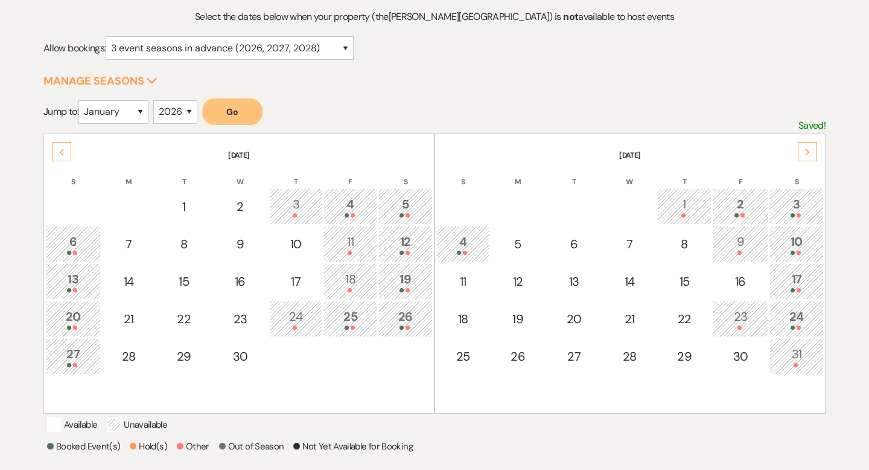
click at [58, 152] on div "Previous" at bounding box center [61, 151] width 19 height 19
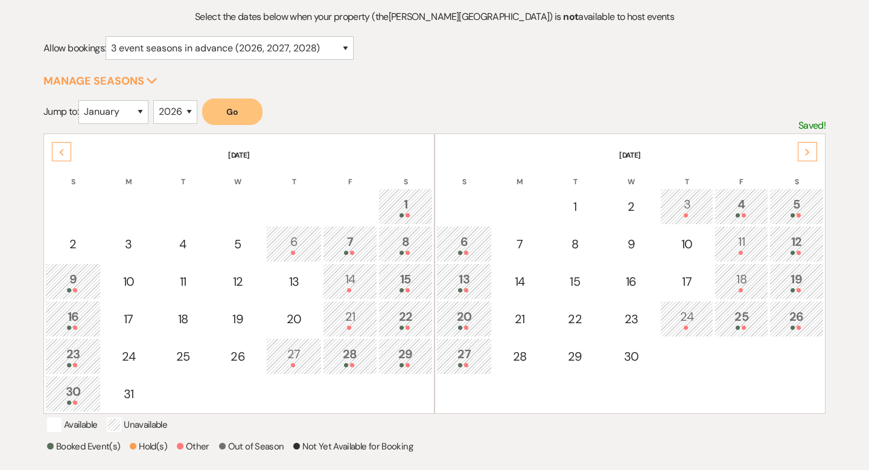
click at [58, 152] on div "Previous" at bounding box center [61, 151] width 19 height 19
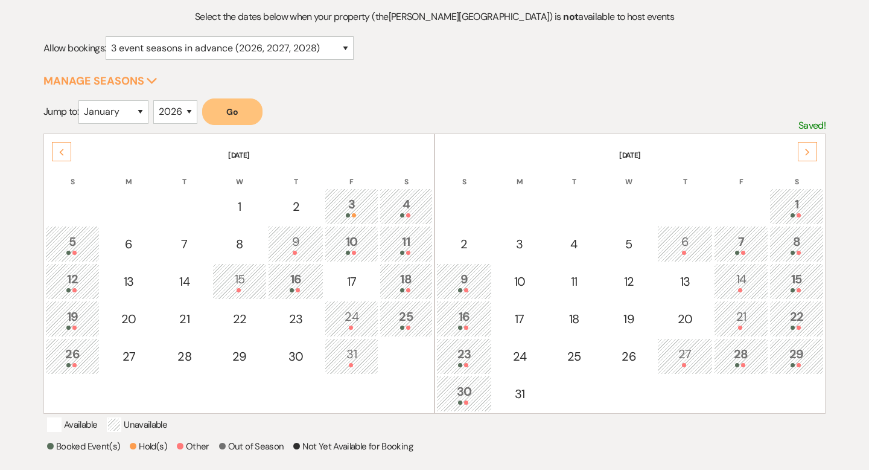
click at [61, 152] on use at bounding box center [62, 151] width 4 height 7
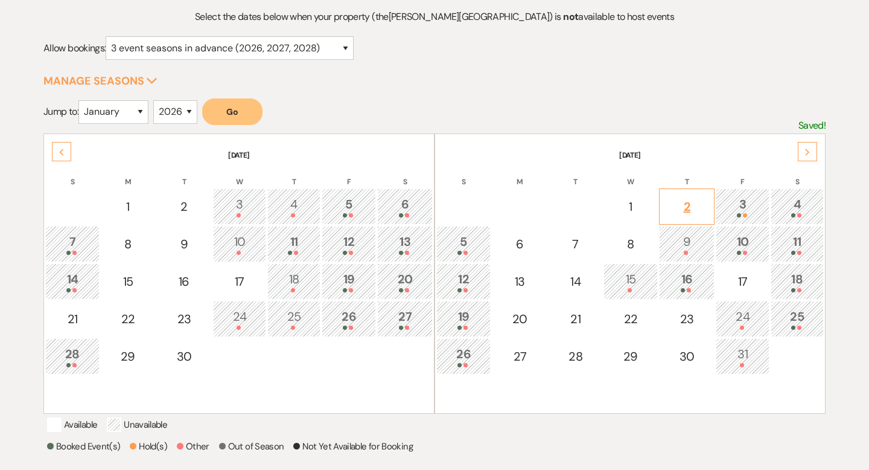
click at [688, 207] on div "2" at bounding box center [687, 206] width 42 height 18
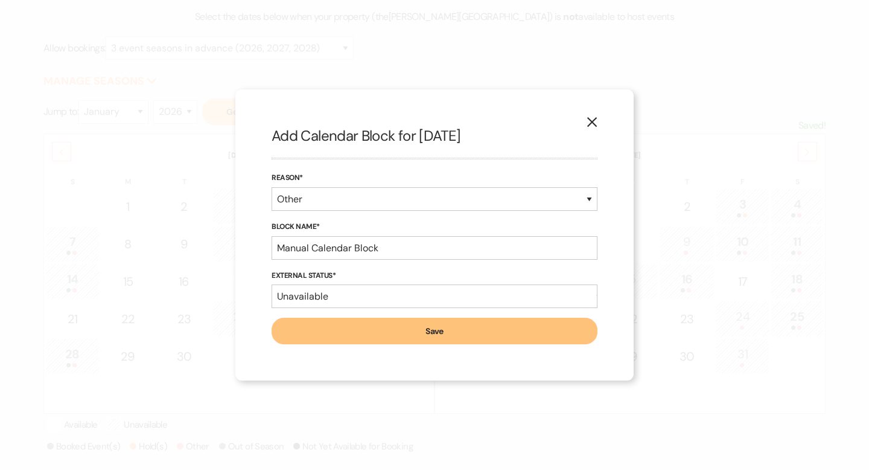
click at [390, 327] on button "Save" at bounding box center [435, 331] width 326 height 27
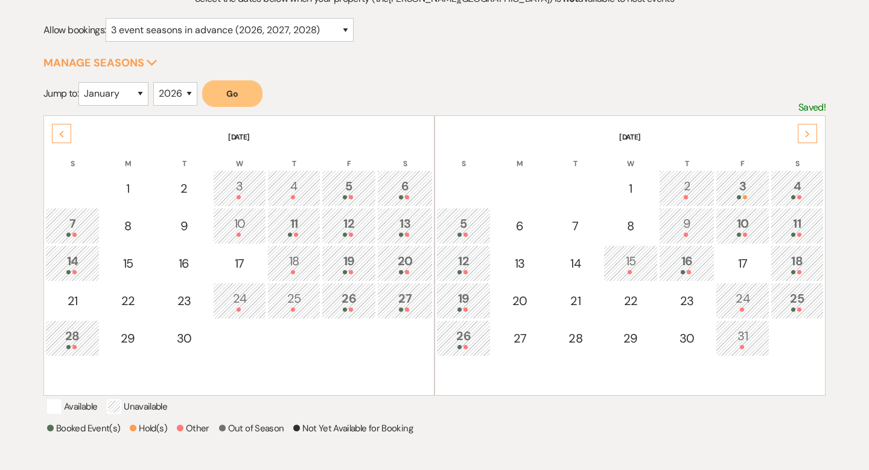
scroll to position [133, 0]
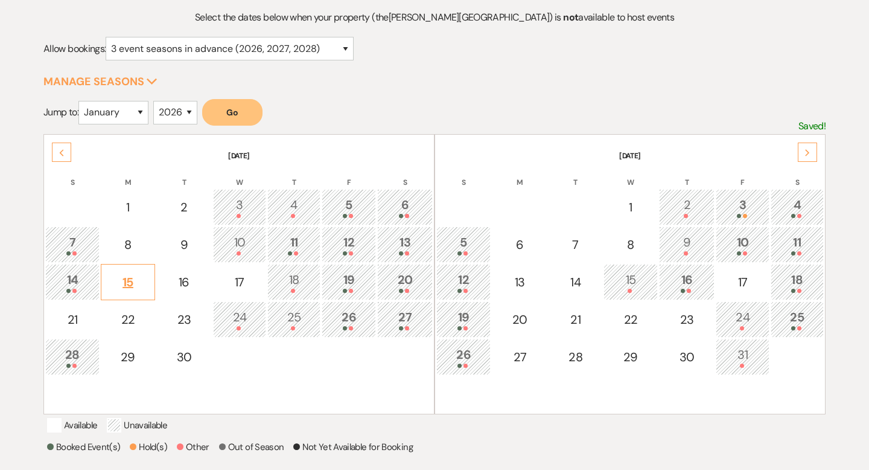
click at [129, 284] on div "15" at bounding box center [127, 282] width 41 height 18
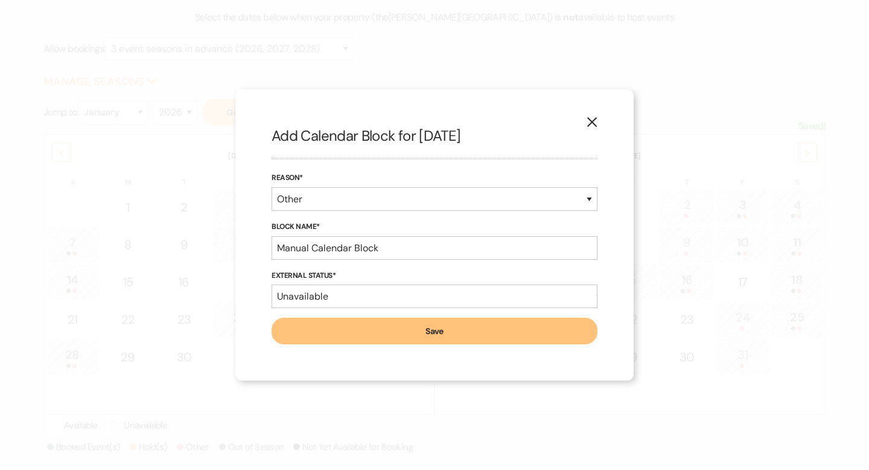
click at [340, 327] on button "Save" at bounding box center [435, 331] width 326 height 27
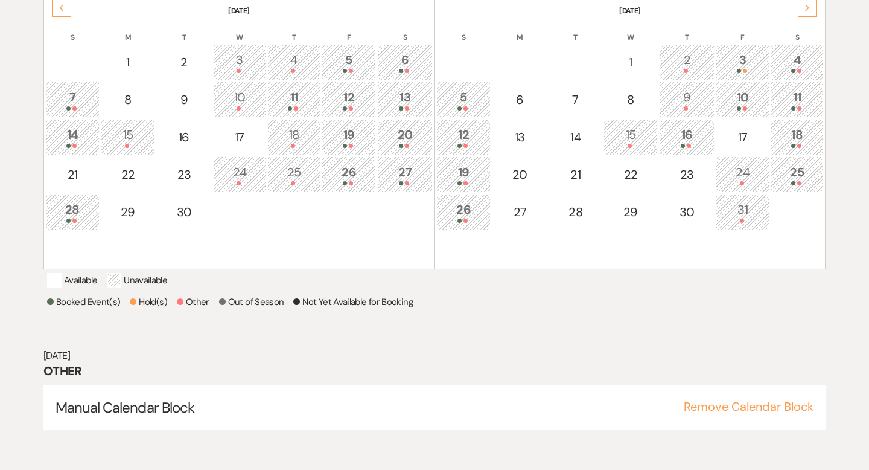
scroll to position [281, 0]
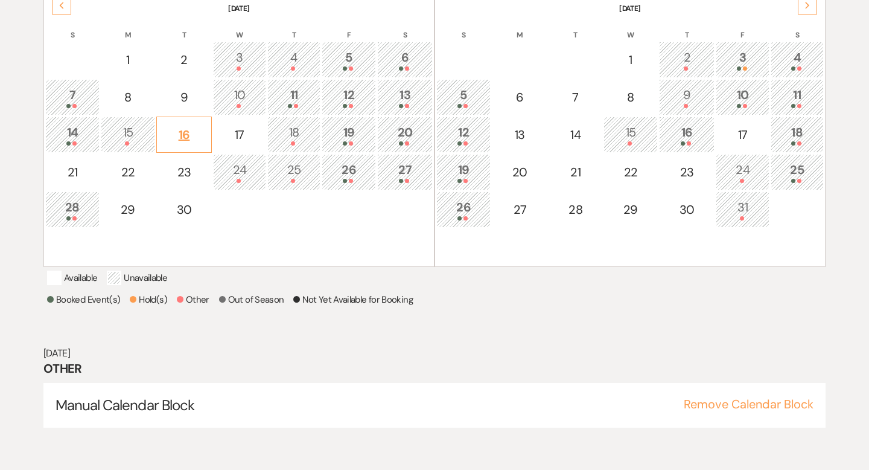
click at [189, 135] on div "16" at bounding box center [184, 135] width 42 height 18
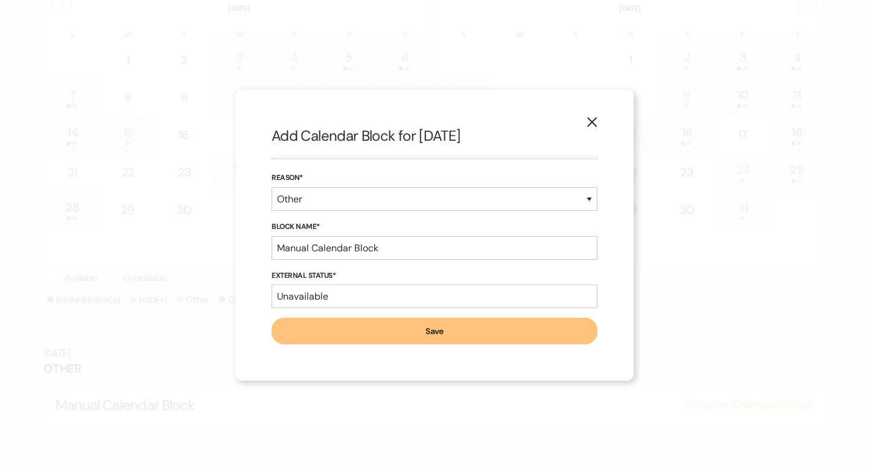
click at [307, 327] on button "Save" at bounding box center [435, 331] width 326 height 27
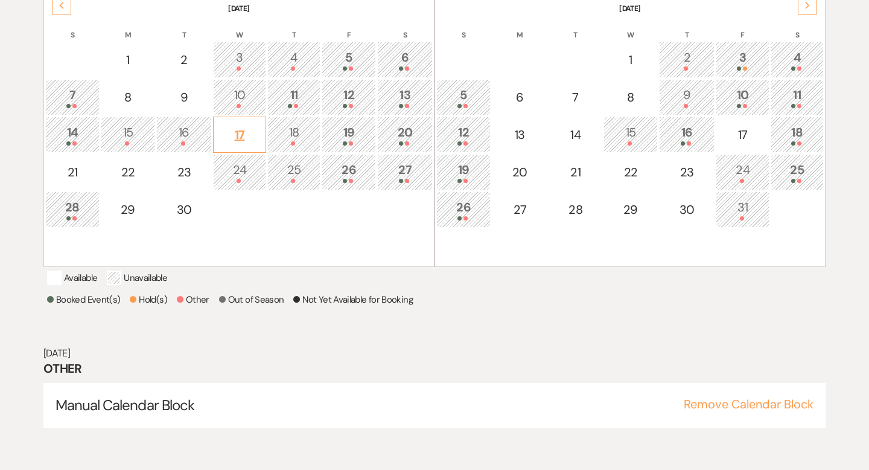
click at [243, 130] on div "17" at bounding box center [240, 135] width 40 height 18
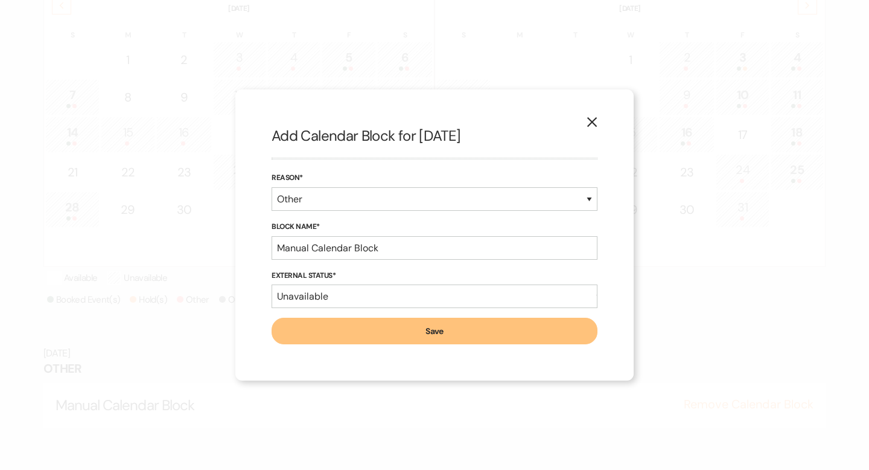
click at [302, 325] on button "Save" at bounding box center [435, 331] width 326 height 27
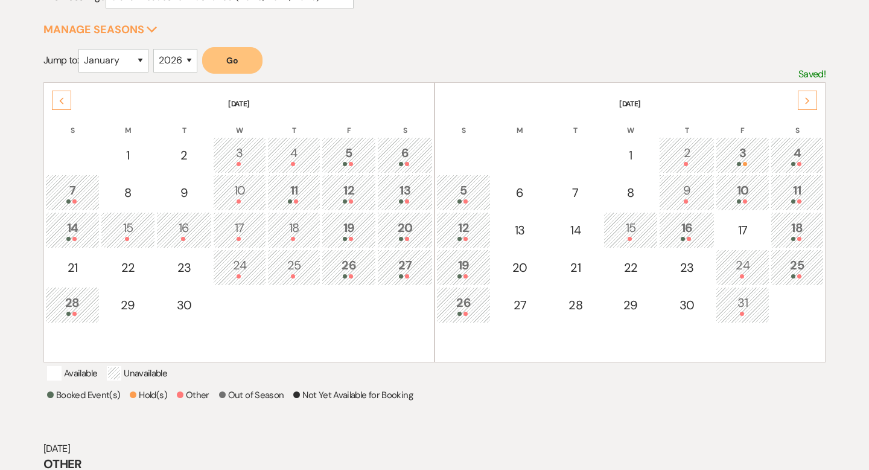
scroll to position [184, 0]
click at [808, 101] on use at bounding box center [807, 101] width 4 height 7
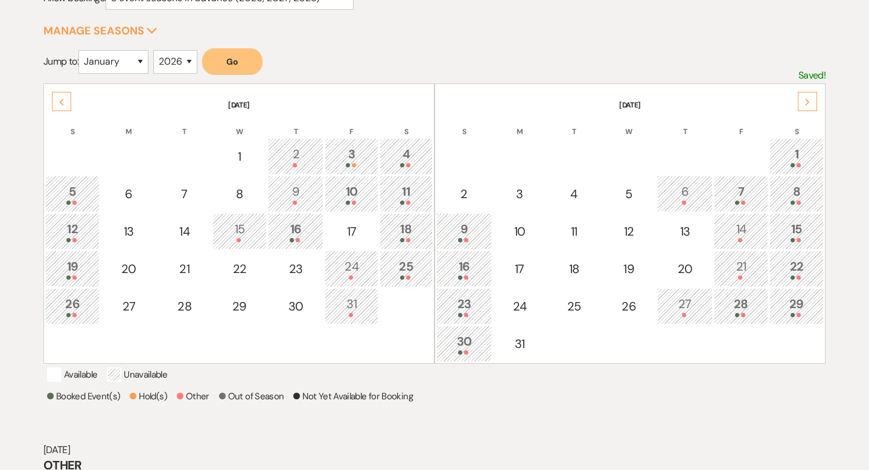
click at [808, 101] on use at bounding box center [807, 101] width 4 height 7
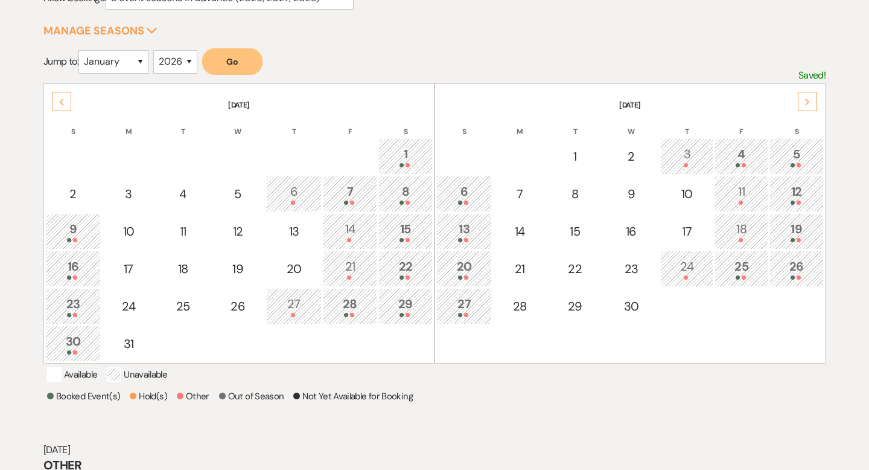
click at [808, 101] on use at bounding box center [807, 101] width 4 height 7
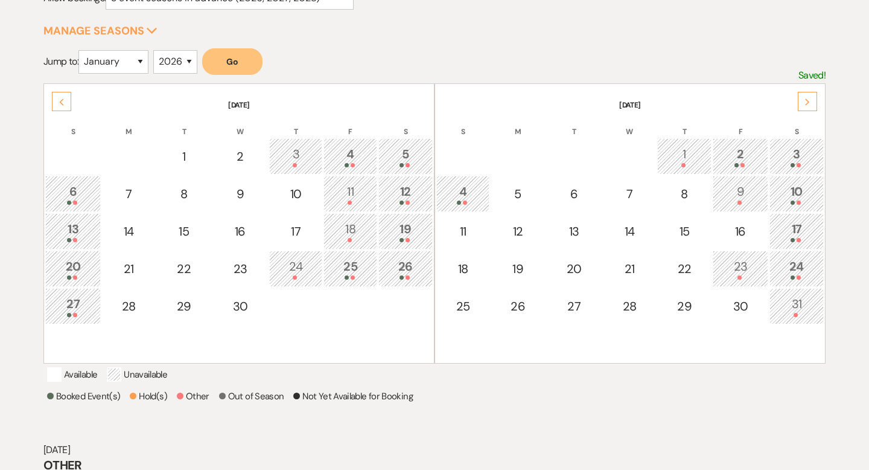
click at [808, 101] on use at bounding box center [807, 101] width 4 height 7
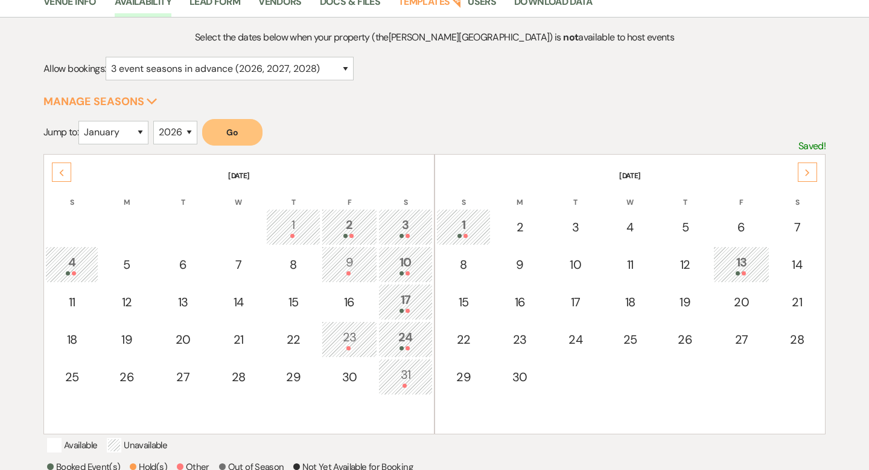
scroll to position [0, 0]
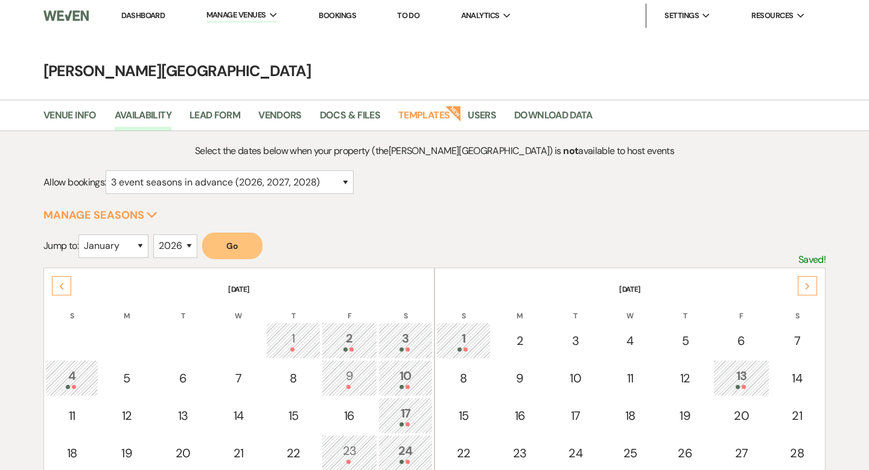
click at [142, 21] on li "Dashboard" at bounding box center [143, 16] width 56 height 24
click at [151, 14] on link "Dashboard" at bounding box center [142, 15] width 43 height 10
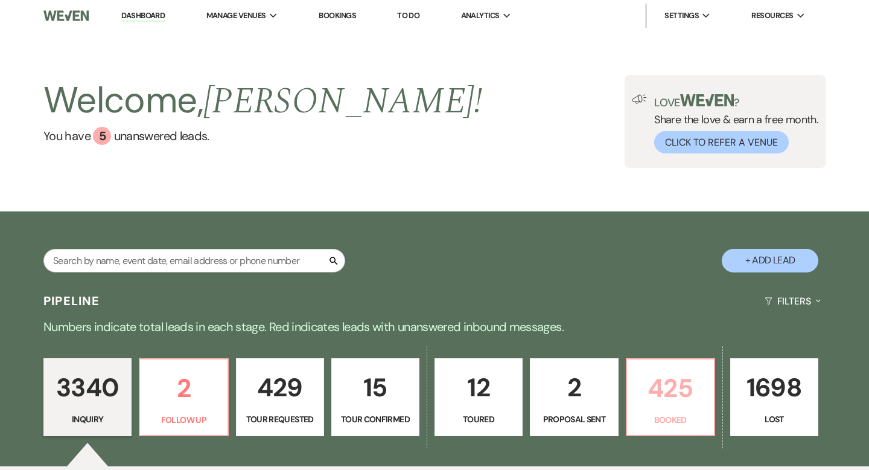
click at [669, 384] on p "425" at bounding box center [670, 388] width 72 height 40
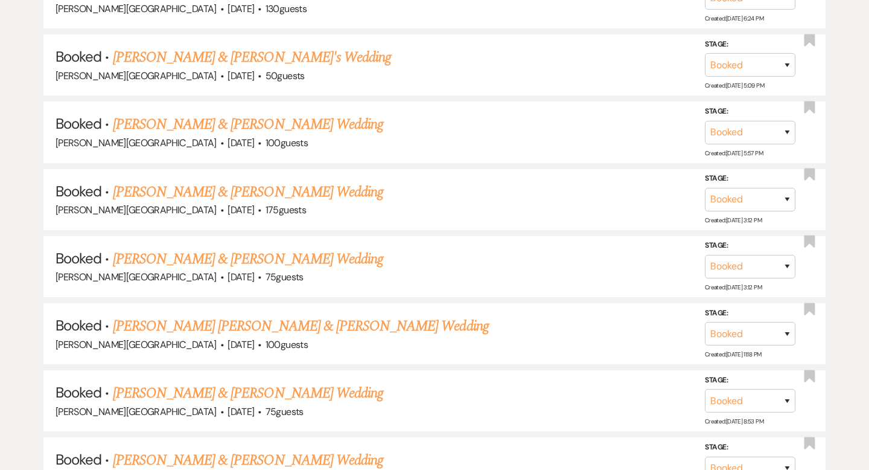
scroll to position [15629, 0]
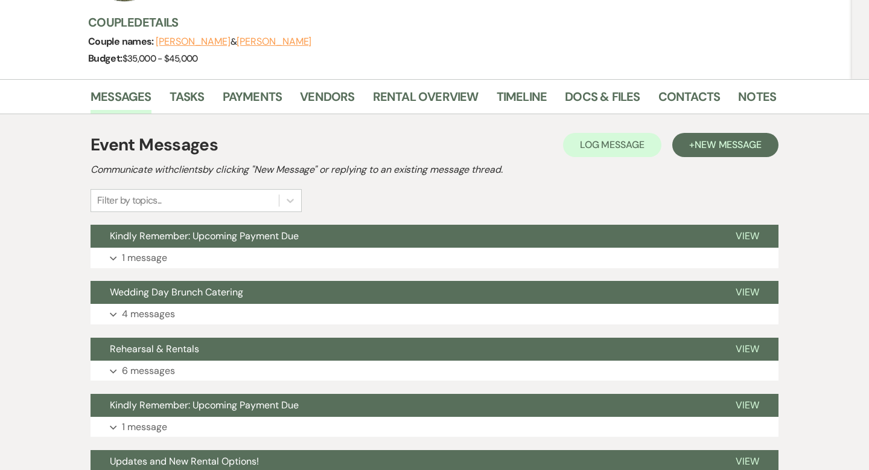
scroll to position [76, 0]
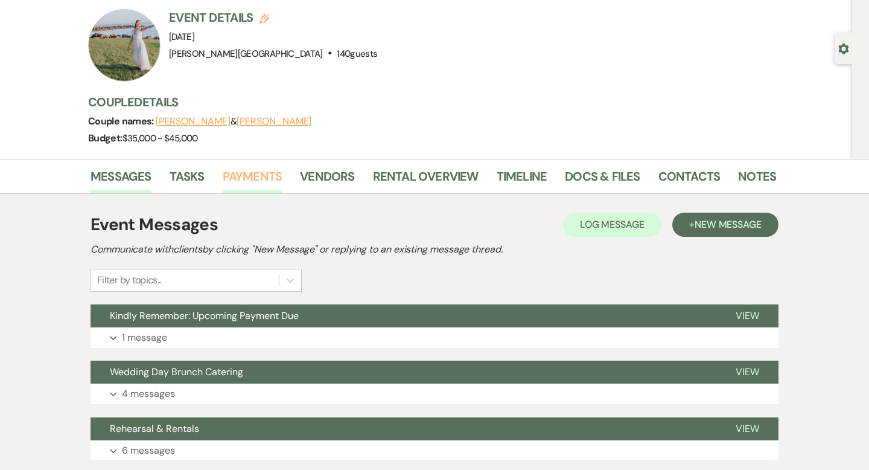
click at [257, 177] on link "Payments" at bounding box center [253, 180] width 60 height 27
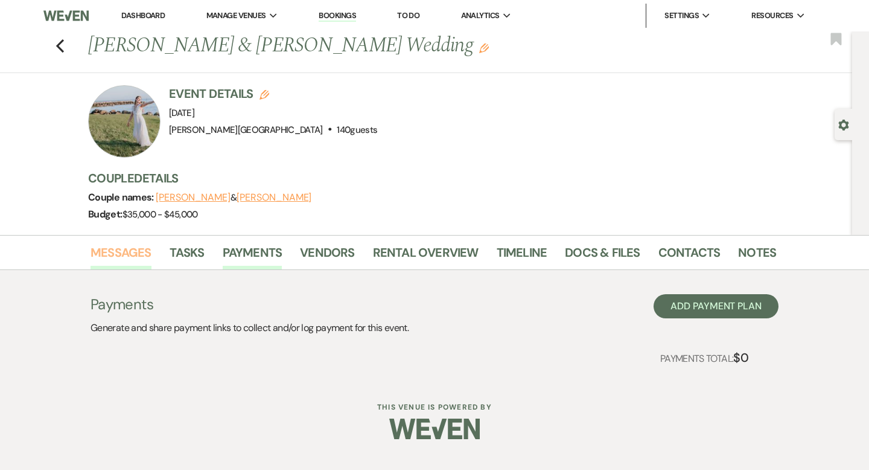
click at [129, 260] on link "Messages" at bounding box center [121, 256] width 61 height 27
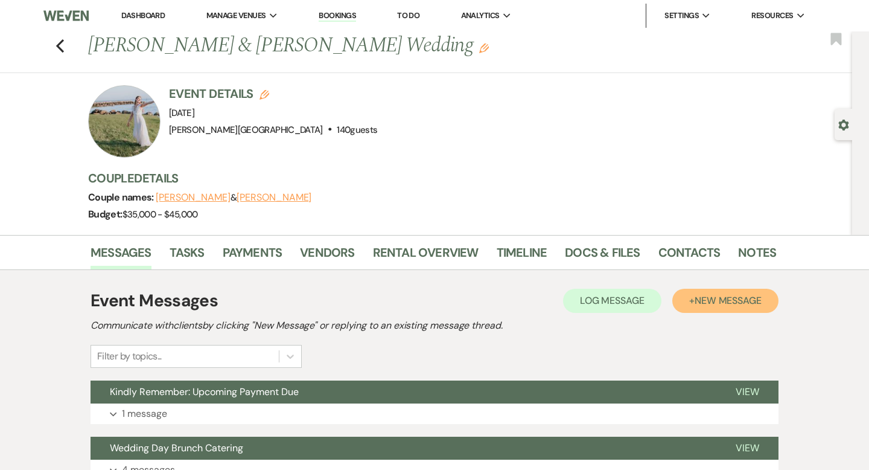
click at [721, 306] on span "New Message" at bounding box center [728, 300] width 67 height 13
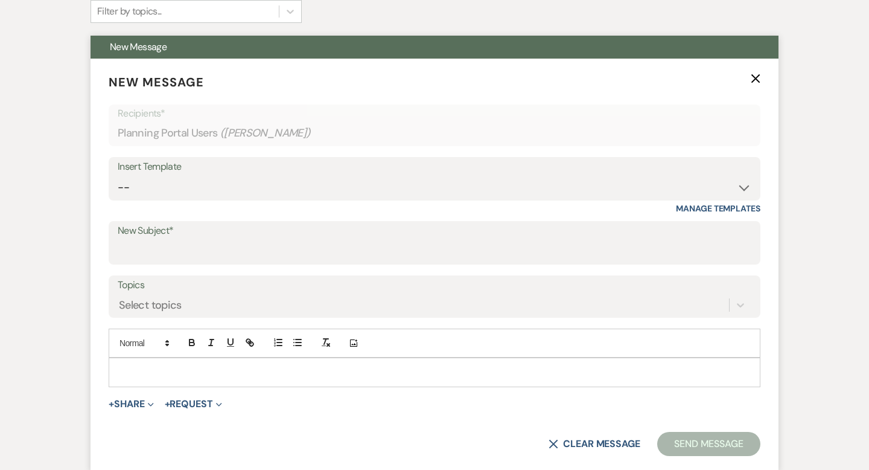
scroll to position [381, 0]
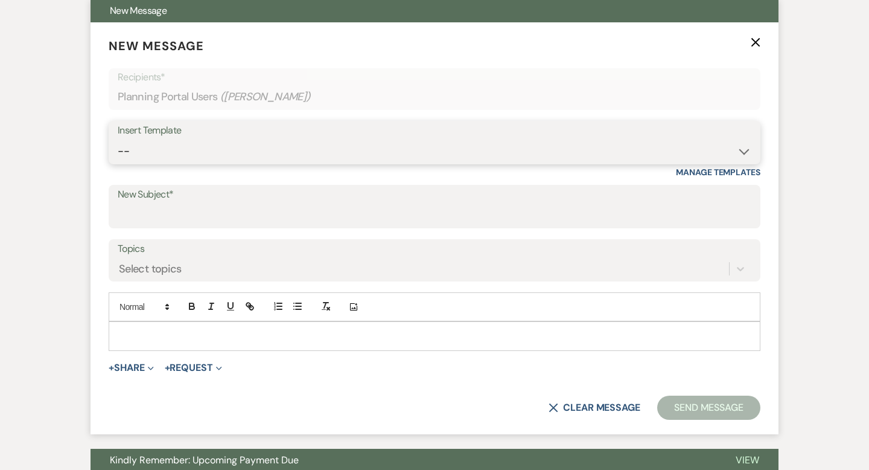
click at [209, 142] on select "-- Weven Planning Portal Introduction (Booked Events) Wedding Packages Booking …" at bounding box center [435, 151] width 634 height 24
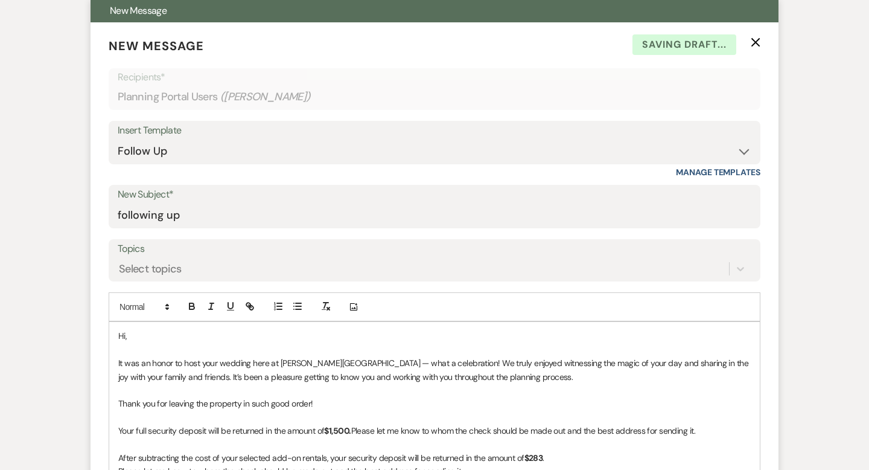
click at [171, 330] on p "Hi," at bounding box center [434, 335] width 633 height 13
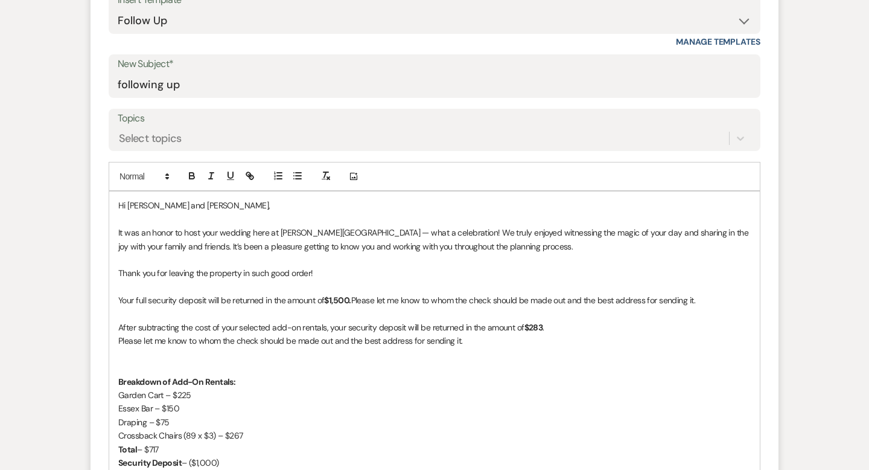
scroll to position [515, 0]
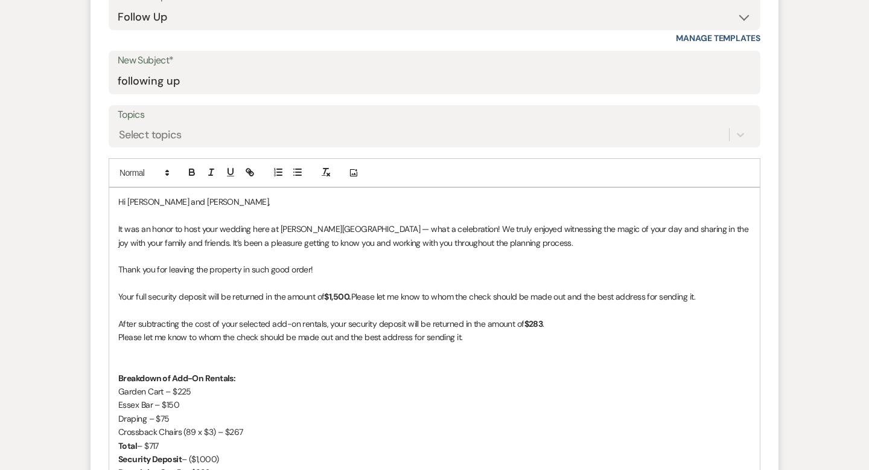
click at [264, 292] on span "Your full security deposit will be returned in the amount of" at bounding box center [221, 296] width 206 height 11
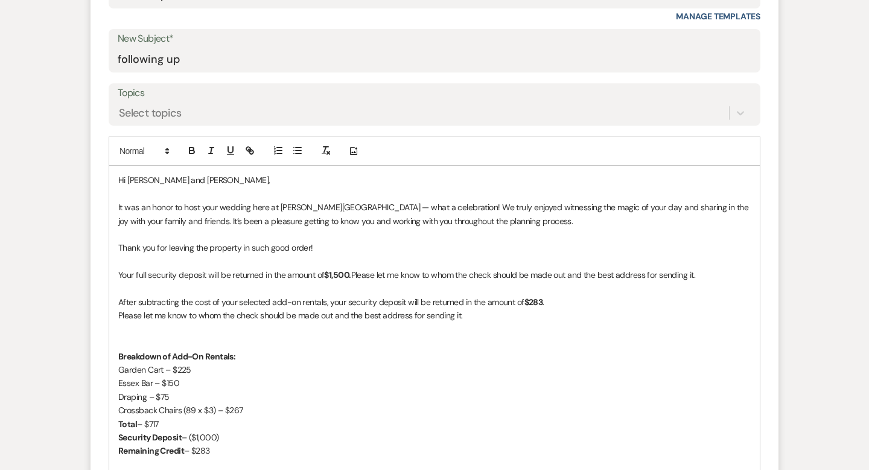
scroll to position [537, 0]
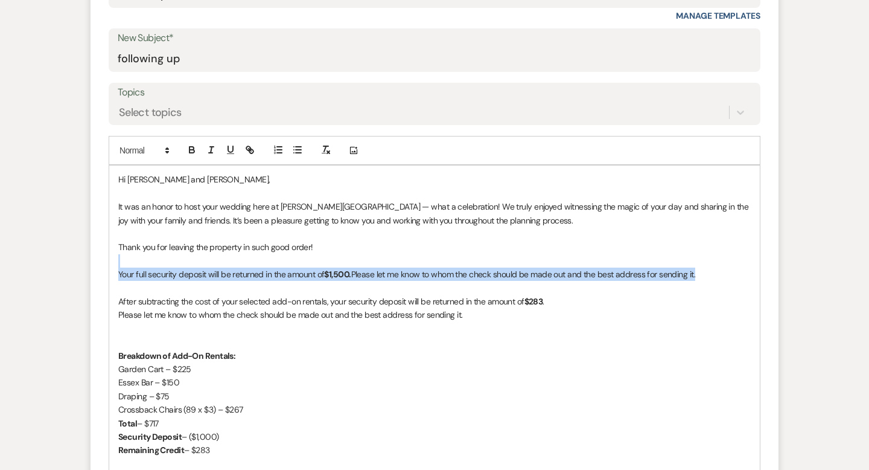
drag, startPoint x: 706, startPoint y: 272, endPoint x: 143, endPoint y: 266, distance: 563.2
click at [143, 266] on div "Hi [PERSON_NAME] and [PERSON_NAME], It was an honor to host your wedding here a…" at bounding box center [434, 368] width 651 height 406
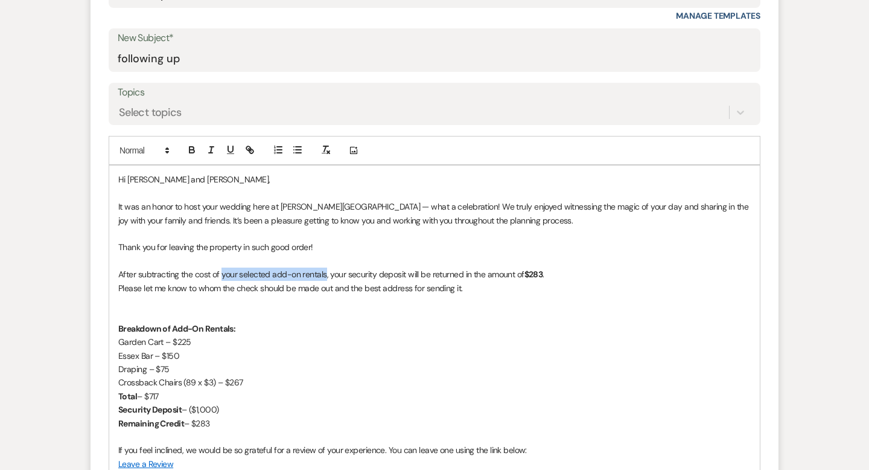
drag, startPoint x: 325, startPoint y: 273, endPoint x: 223, endPoint y: 270, distance: 102.1
click at [223, 270] on p "After subtracting the cost of your selected add-on rentals, your security depos…" at bounding box center [434, 273] width 633 height 13
drag, startPoint x: 276, startPoint y: 272, endPoint x: 235, endPoint y: 273, distance: 40.4
click at [235, 273] on p "After subtracting the cost of the last minute mister fans ($150), your security…" at bounding box center [434, 273] width 633 height 13
click at [531, 272] on strong "$283" at bounding box center [521, 274] width 19 height 11
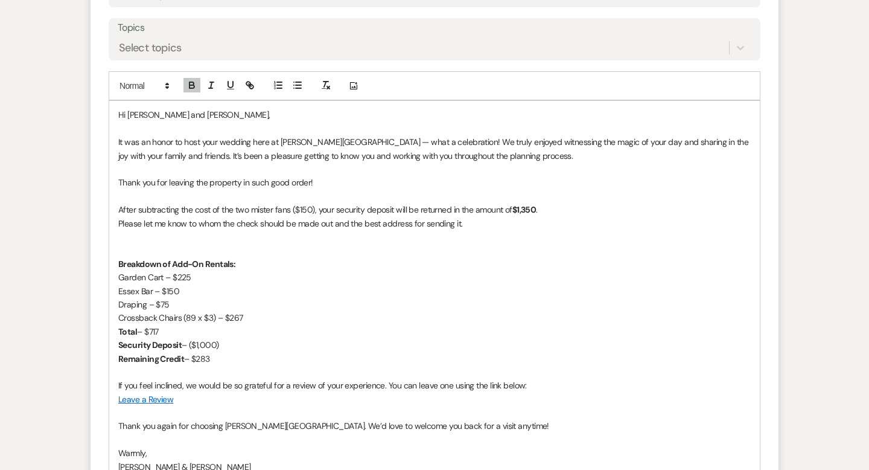
scroll to position [627, 0]
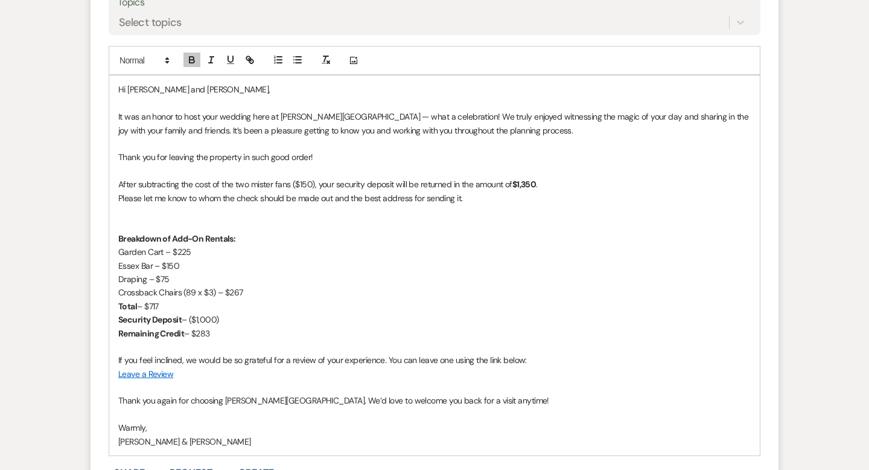
drag, startPoint x: 219, startPoint y: 334, endPoint x: 107, endPoint y: 224, distance: 157.1
click at [107, 224] on form "New Message X Draft Recipients* Planning Portal Users ( [PERSON_NAME] ) Insert …" at bounding box center [435, 157] width 688 height 763
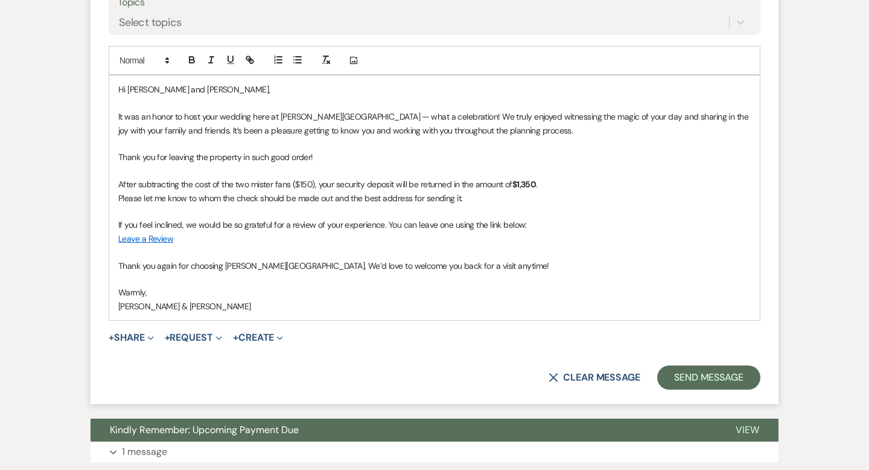
scroll to position [645, 0]
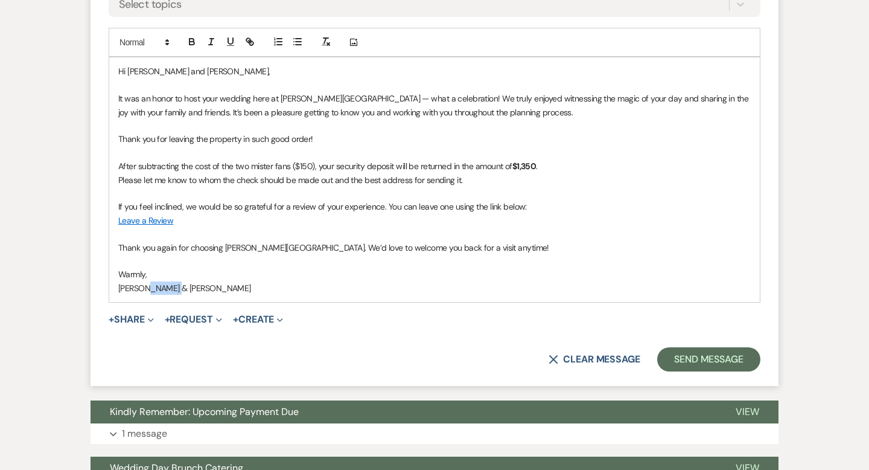
drag, startPoint x: 195, startPoint y: 287, endPoint x: 142, endPoint y: 287, distance: 53.1
click at [142, 287] on p "[PERSON_NAME] & [PERSON_NAME]" at bounding box center [434, 287] width 633 height 13
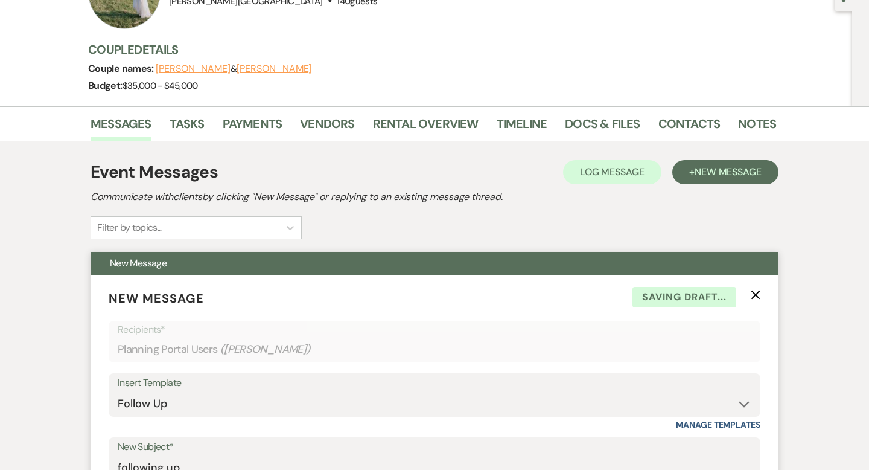
scroll to position [0, 0]
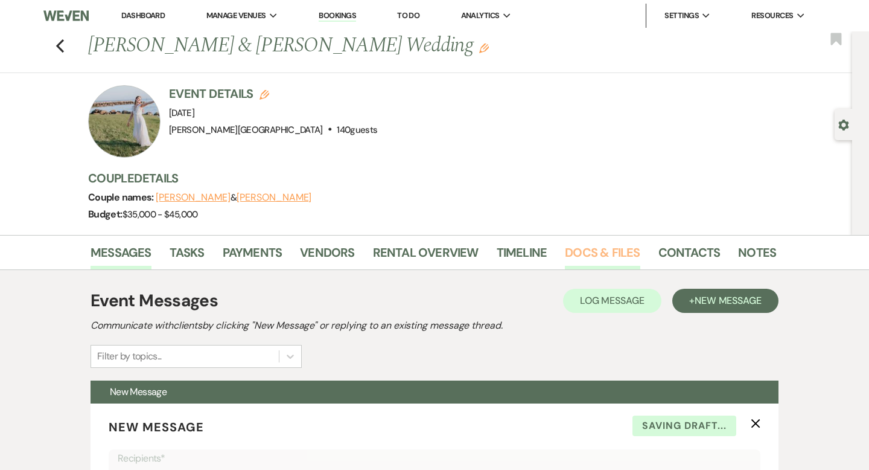
click at [590, 266] on link "Docs & Files" at bounding box center [602, 256] width 75 height 27
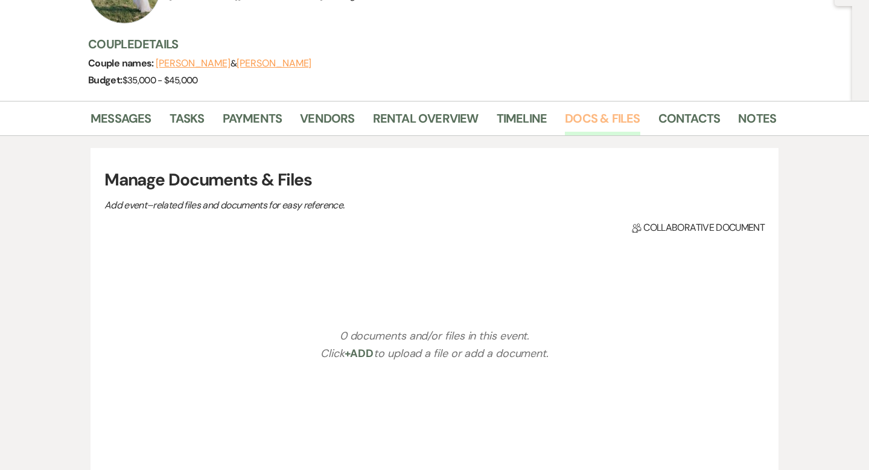
scroll to position [80, 0]
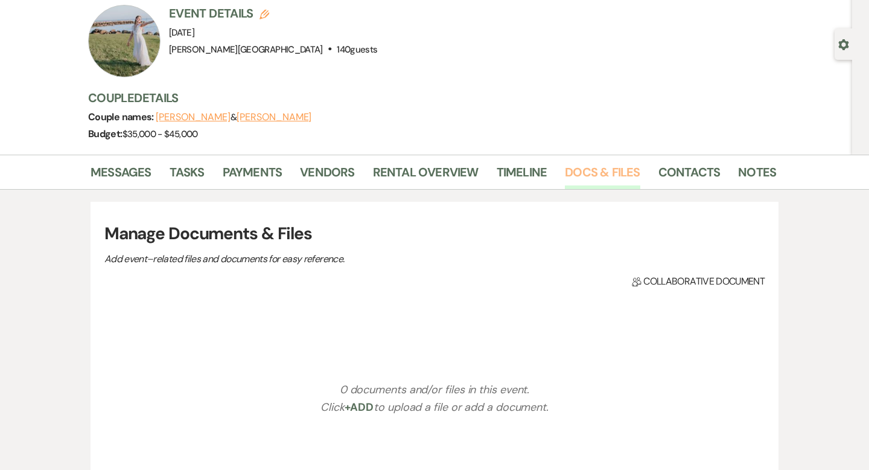
click at [599, 176] on link "Docs & Files" at bounding box center [602, 175] width 75 height 27
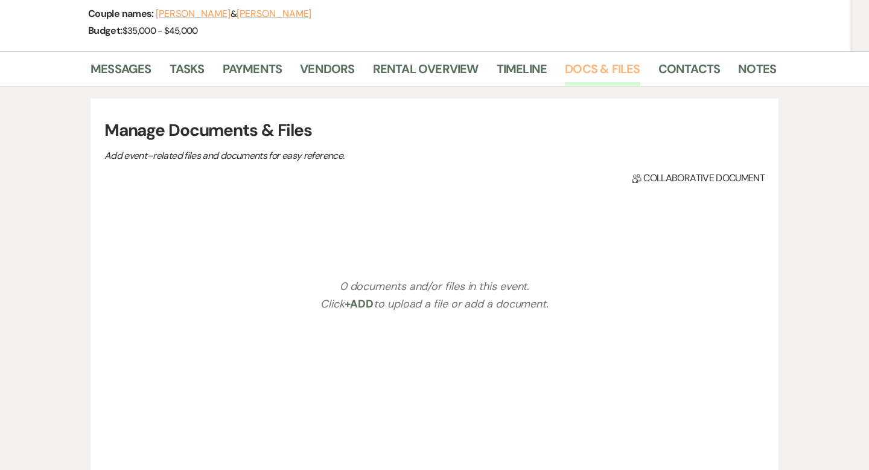
scroll to position [133, 0]
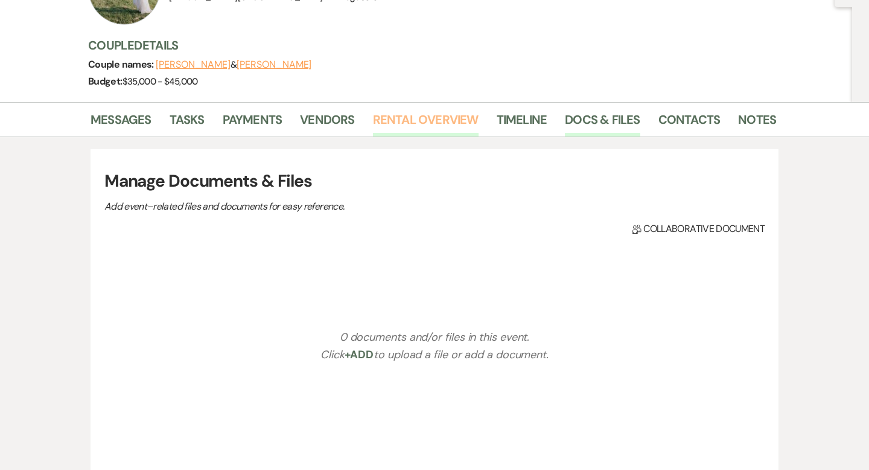
click at [424, 121] on link "Rental Overview" at bounding box center [426, 123] width 106 height 27
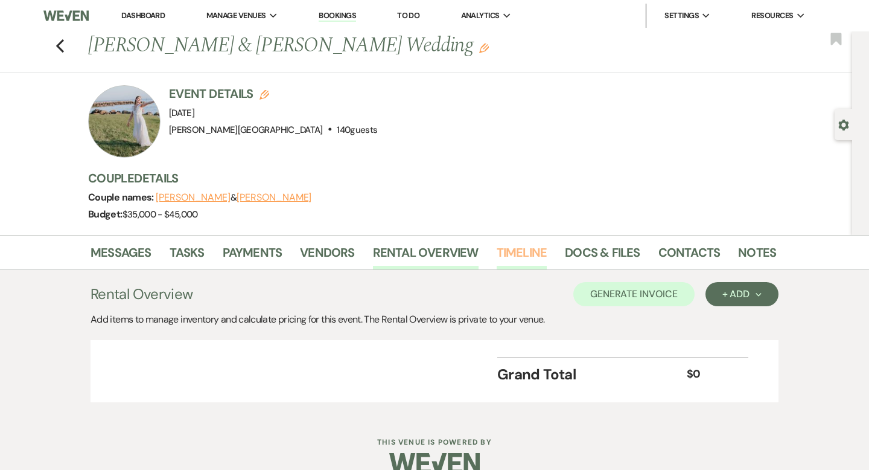
click at [511, 247] on link "Timeline" at bounding box center [522, 256] width 51 height 27
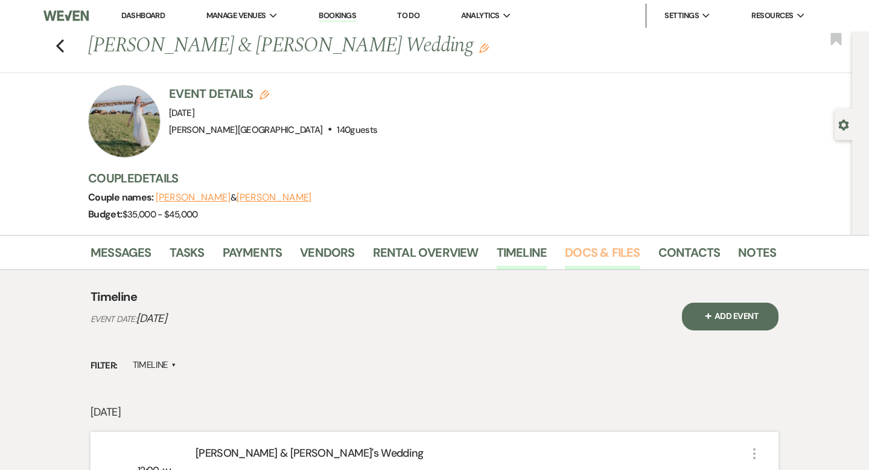
click at [579, 256] on link "Docs & Files" at bounding box center [602, 256] width 75 height 27
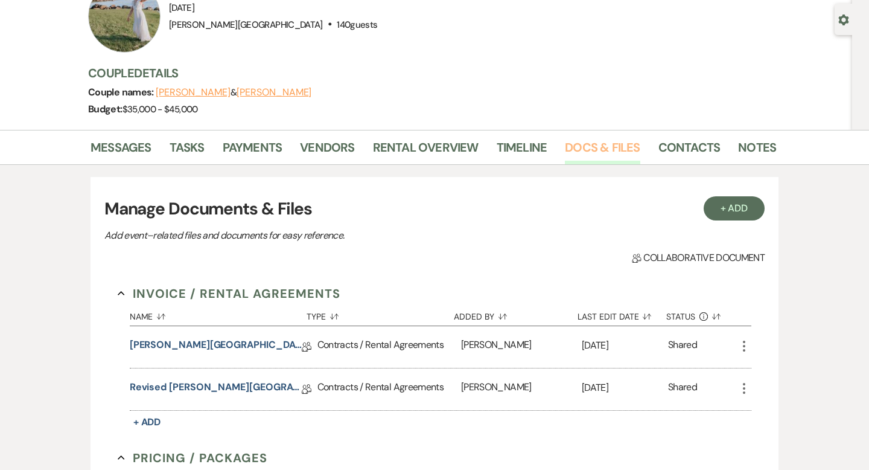
scroll to position [225, 0]
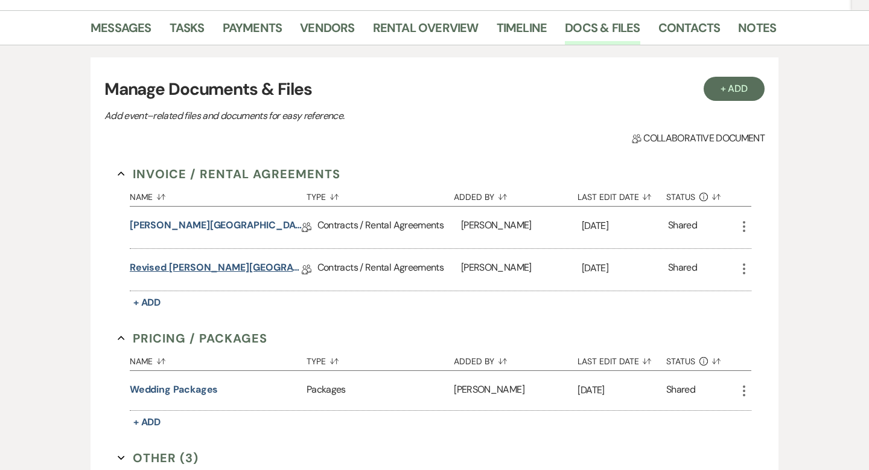
click at [234, 270] on link "Revised [PERSON_NAME][GEOGRAPHIC_DATA] Contract" at bounding box center [216, 269] width 172 height 19
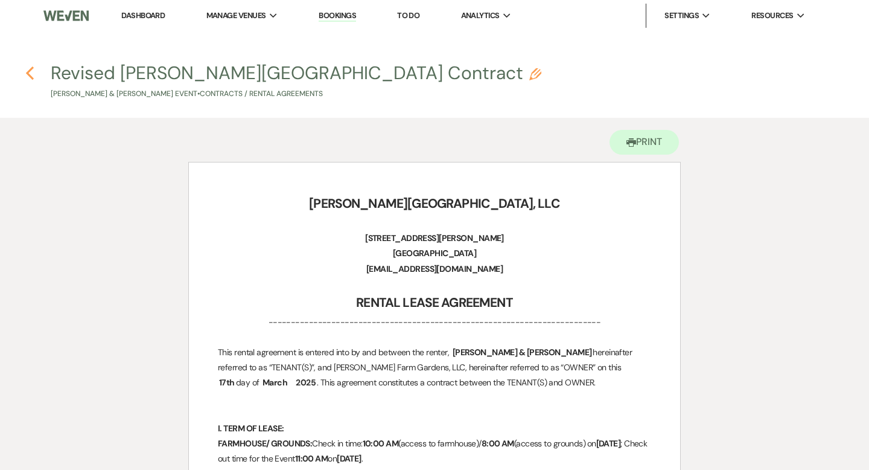
click at [30, 73] on icon "Previous" at bounding box center [29, 73] width 9 height 14
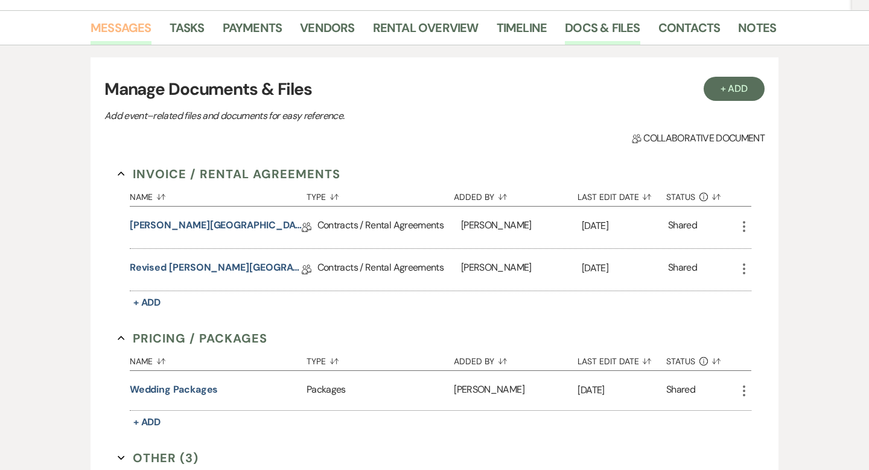
click at [129, 27] on link "Messages" at bounding box center [121, 31] width 61 height 27
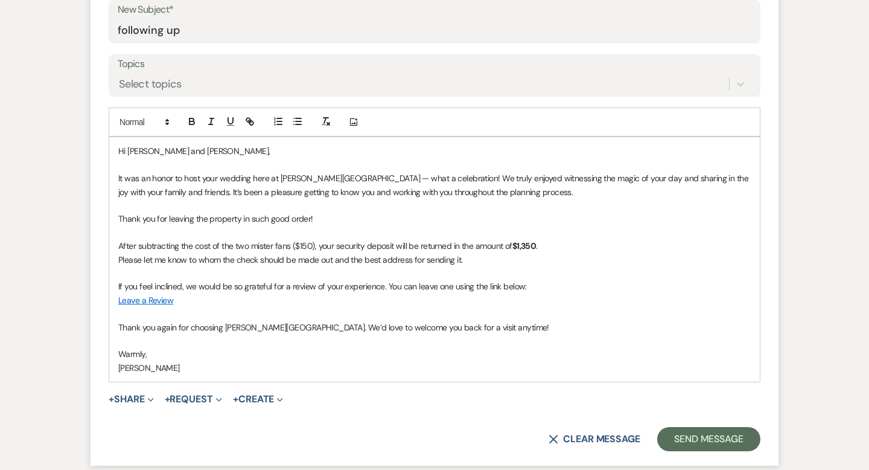
scroll to position [566, 0]
click at [210, 241] on p "After subtracting the cost of the two mister fans ($150), your security deposit…" at bounding box center [434, 244] width 633 height 13
drag, startPoint x: 315, startPoint y: 245, endPoint x: 292, endPoint y: 243, distance: 23.1
click at [292, 243] on p "After subtracting the cost of the two mister fans ($150), your security deposit…" at bounding box center [434, 244] width 633 height 13
click at [192, 122] on icon "button" at bounding box center [192, 120] width 11 height 11
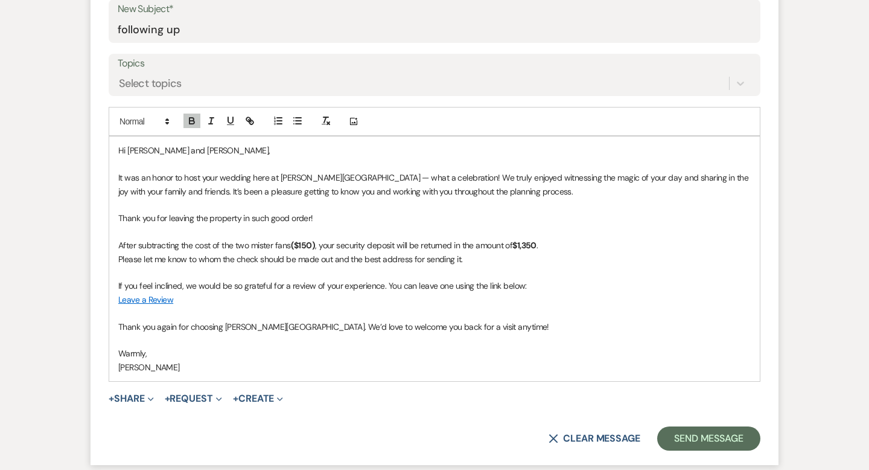
click at [264, 202] on p at bounding box center [434, 204] width 633 height 13
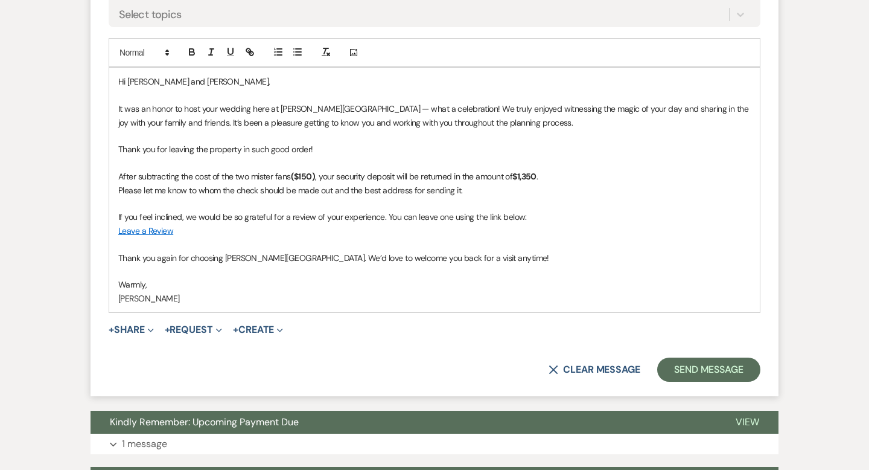
scroll to position [636, 0]
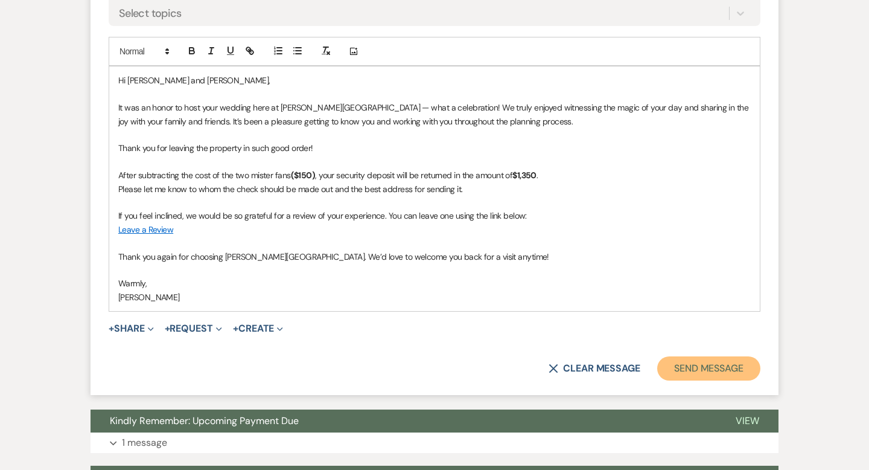
click at [698, 365] on button "Send Message" at bounding box center [708, 368] width 103 height 24
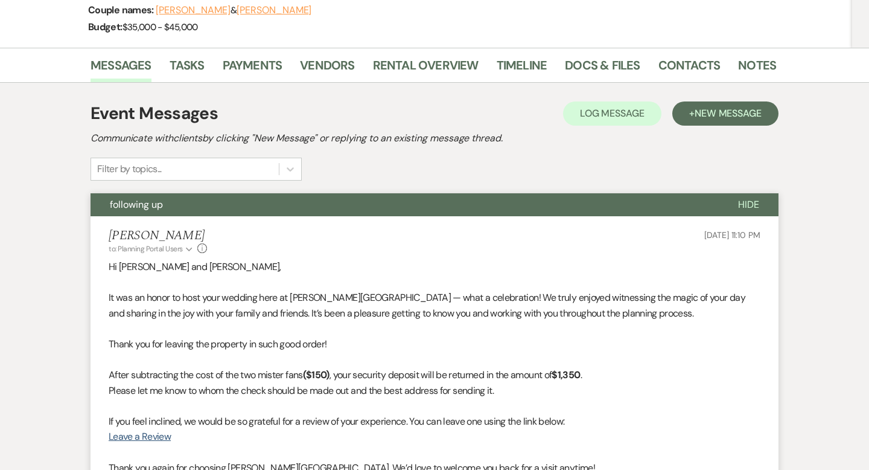
scroll to position [0, 0]
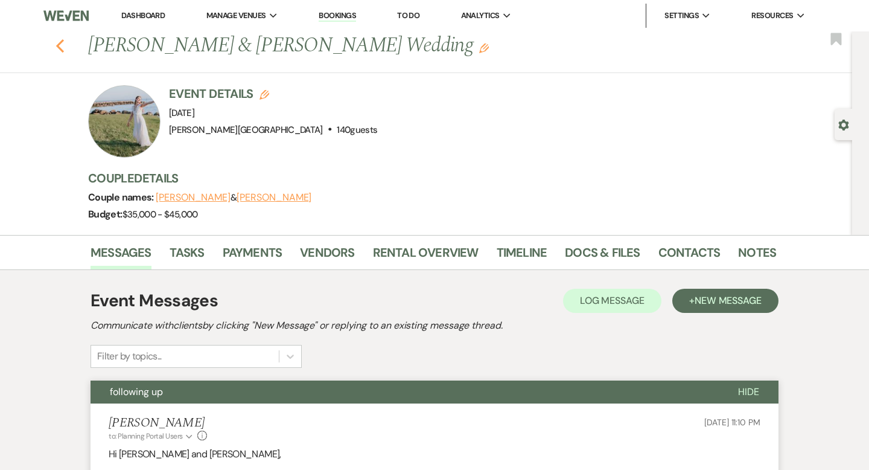
click at [60, 47] on icon "Previous" at bounding box center [60, 46] width 9 height 14
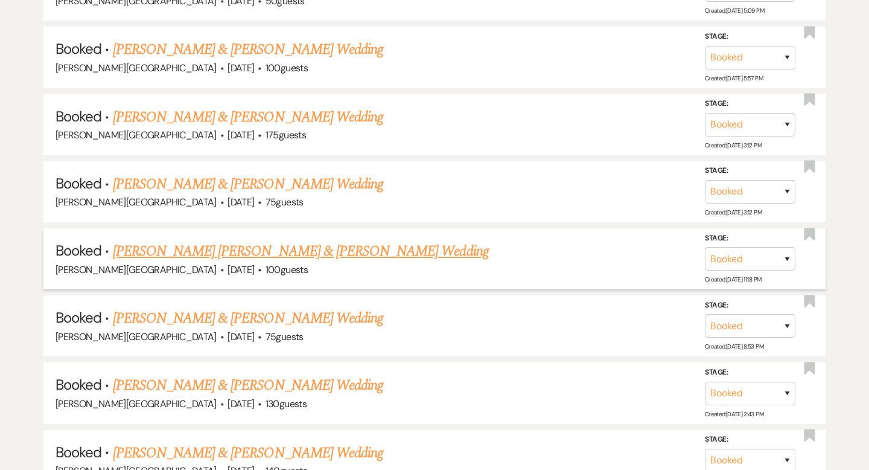
scroll to position [15744, 0]
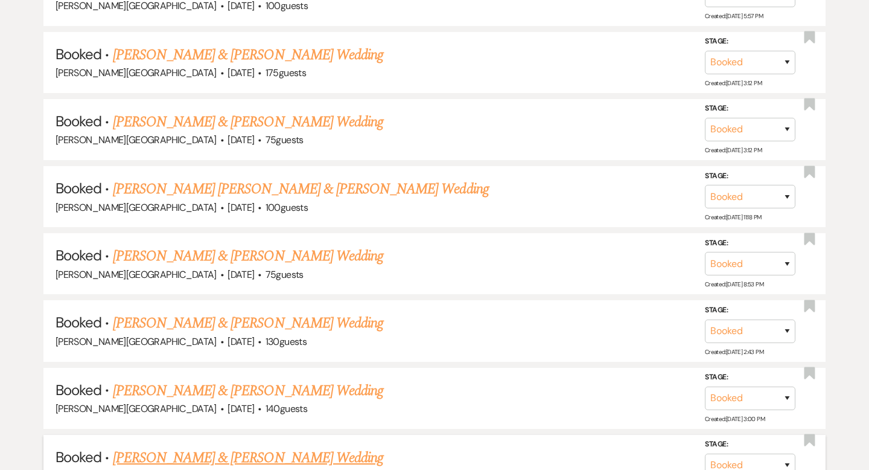
click at [251, 447] on link "[PERSON_NAME] & [PERSON_NAME] Wedding" at bounding box center [248, 458] width 270 height 22
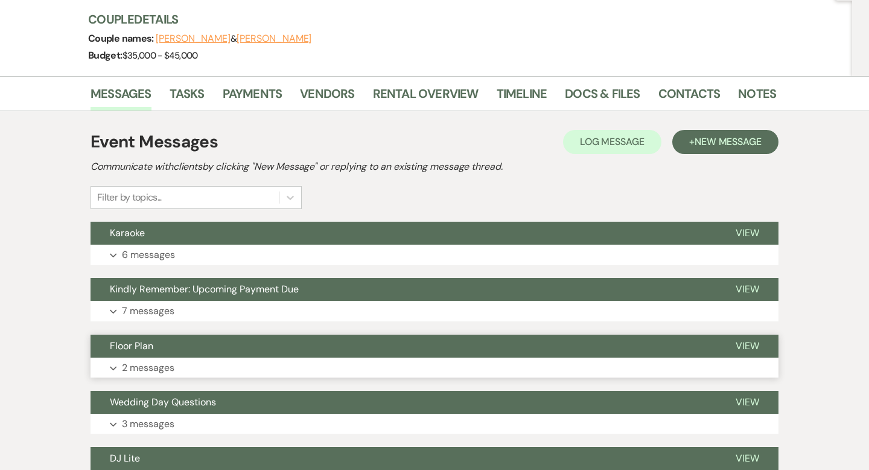
scroll to position [214, 0]
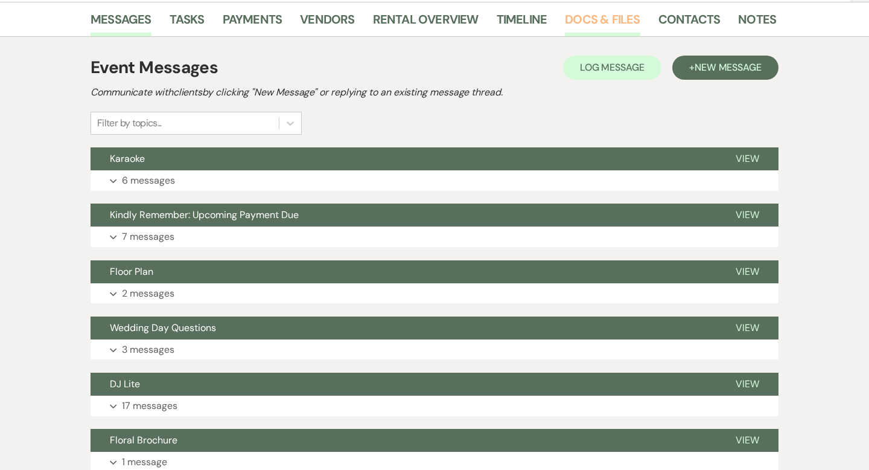
click at [596, 22] on link "Docs & Files" at bounding box center [602, 23] width 75 height 27
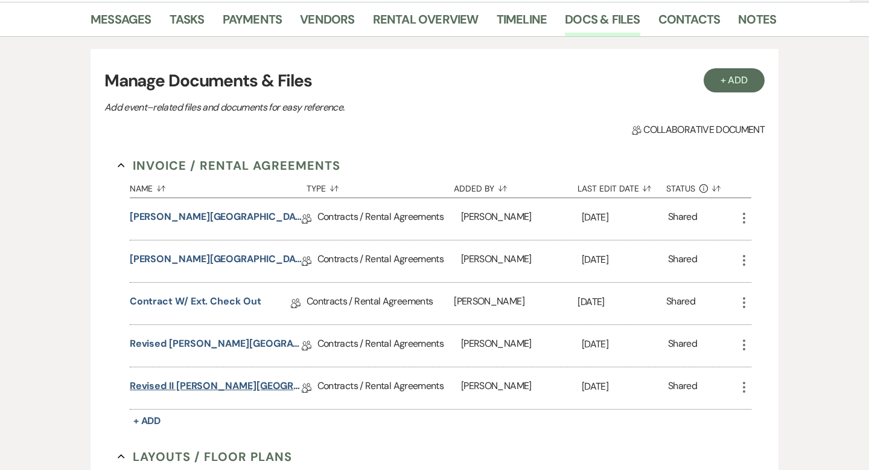
click at [224, 385] on link "Revised II [PERSON_NAME][GEOGRAPHIC_DATA] Contract [Add-On Rentals]" at bounding box center [216, 387] width 172 height 19
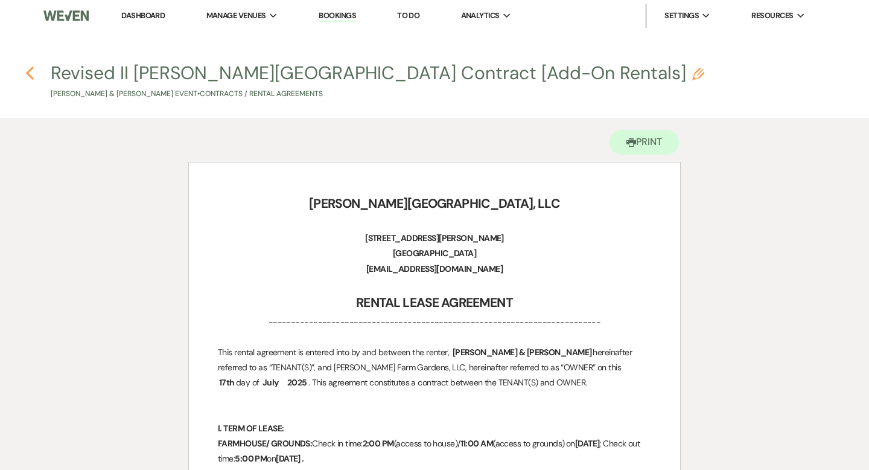
click at [32, 69] on icon "Previous" at bounding box center [29, 73] width 9 height 14
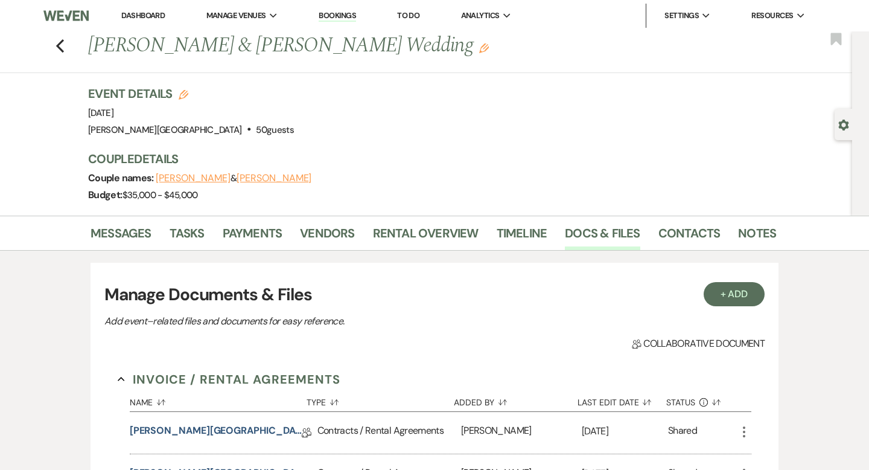
scroll to position [214, 0]
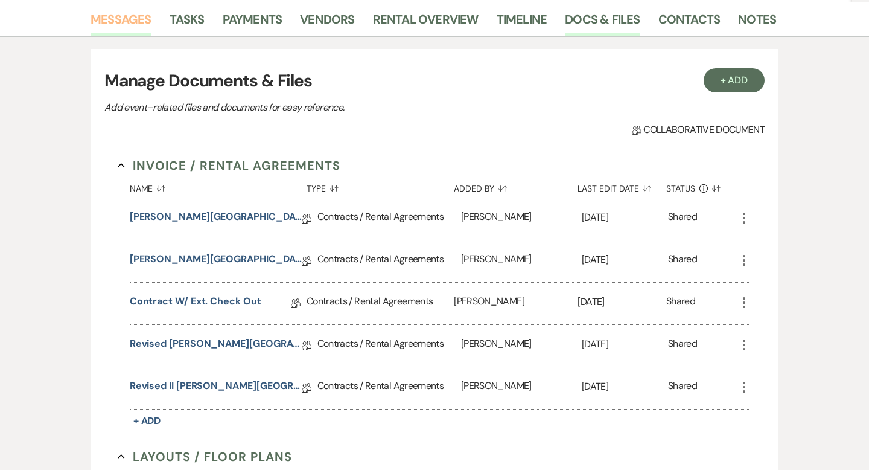
click at [135, 20] on link "Messages" at bounding box center [121, 23] width 61 height 27
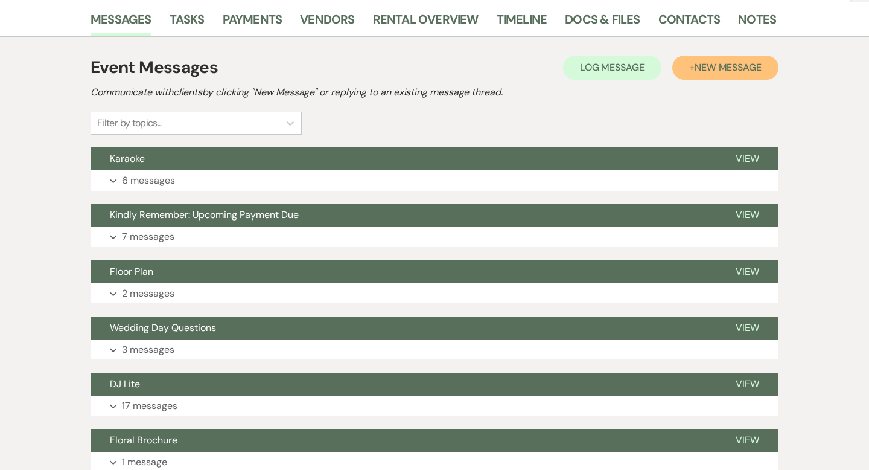
click at [717, 73] on span "New Message" at bounding box center [728, 67] width 67 height 13
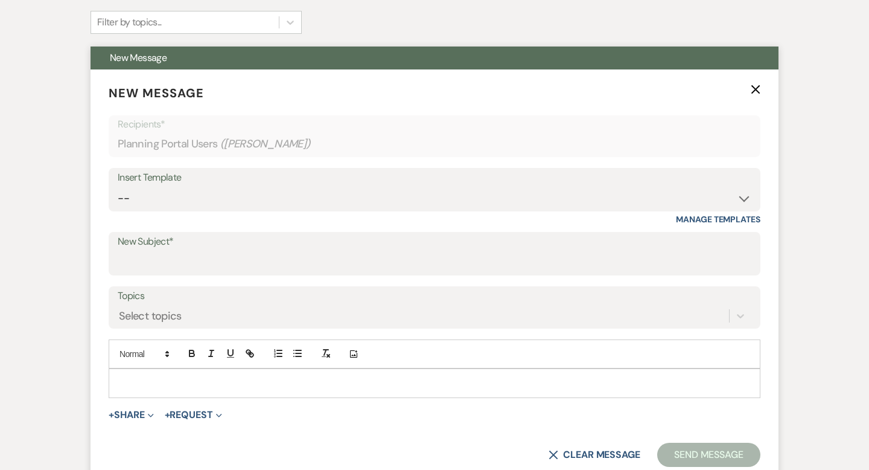
scroll to position [319, 0]
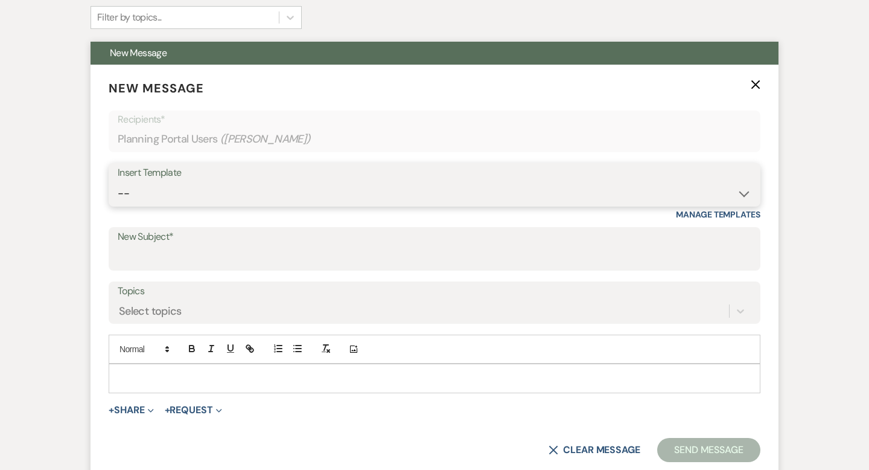
click at [244, 188] on select "-- Weven Planning Portal Introduction (Booked Events) Wedding Packages Booking …" at bounding box center [435, 194] width 634 height 24
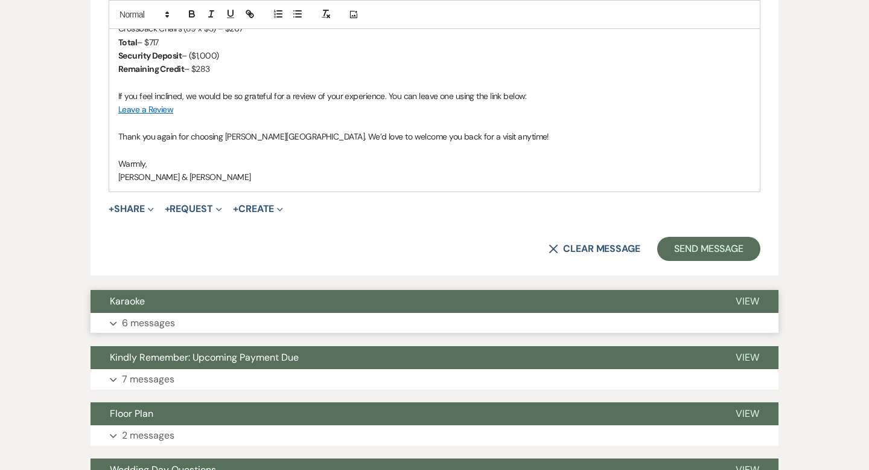
scroll to position [902, 0]
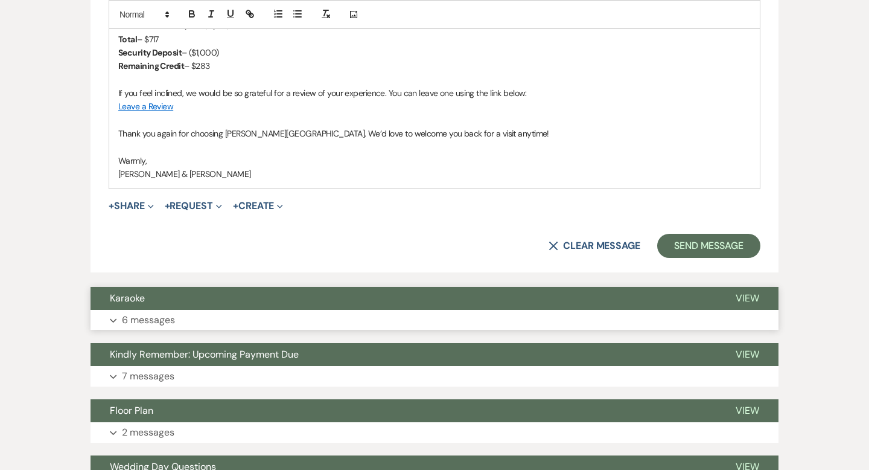
click at [328, 305] on button "Karaoke" at bounding box center [404, 298] width 626 height 23
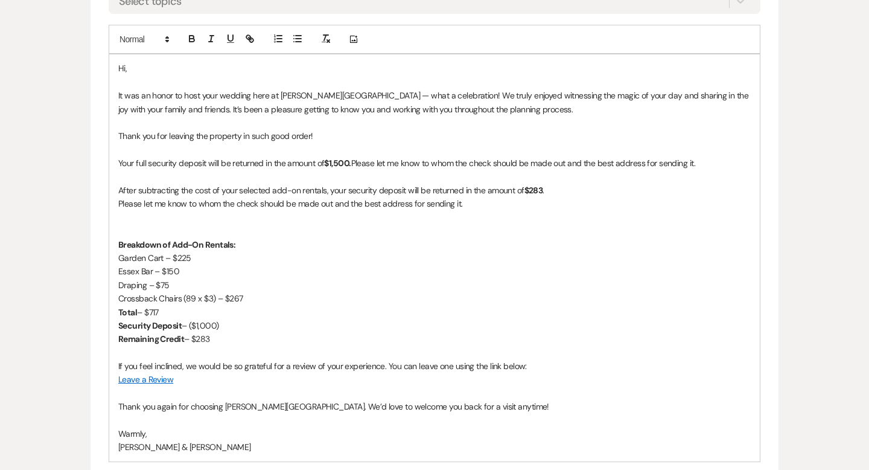
scroll to position [390, 0]
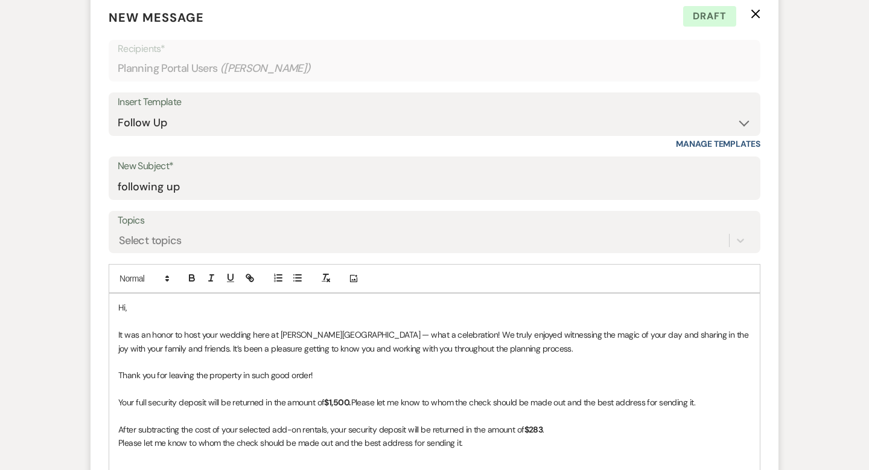
click at [148, 306] on p "Hi," at bounding box center [434, 307] width 633 height 13
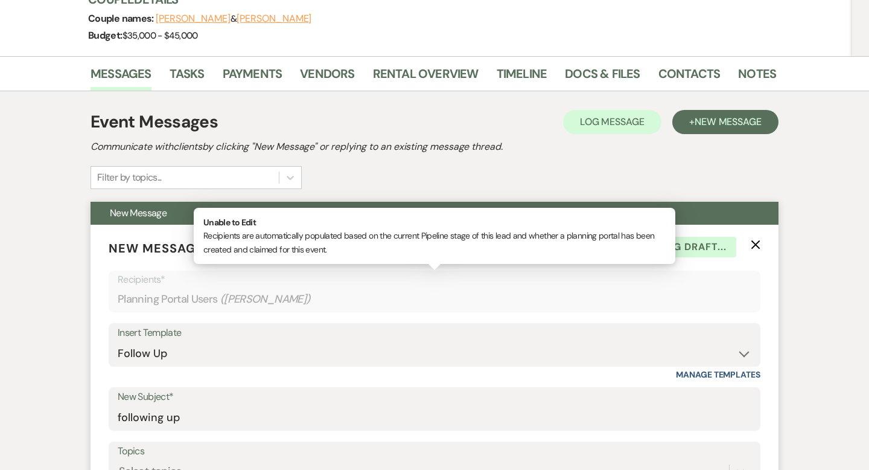
scroll to position [48, 0]
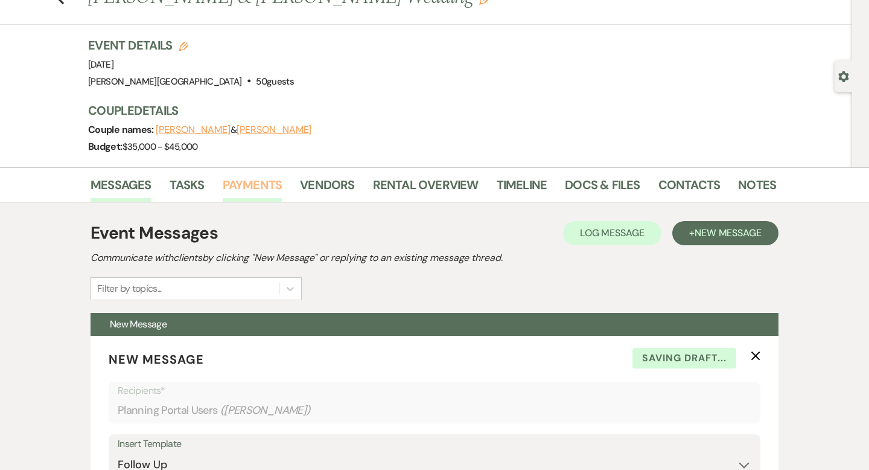
click at [257, 185] on link "Payments" at bounding box center [253, 188] width 60 height 27
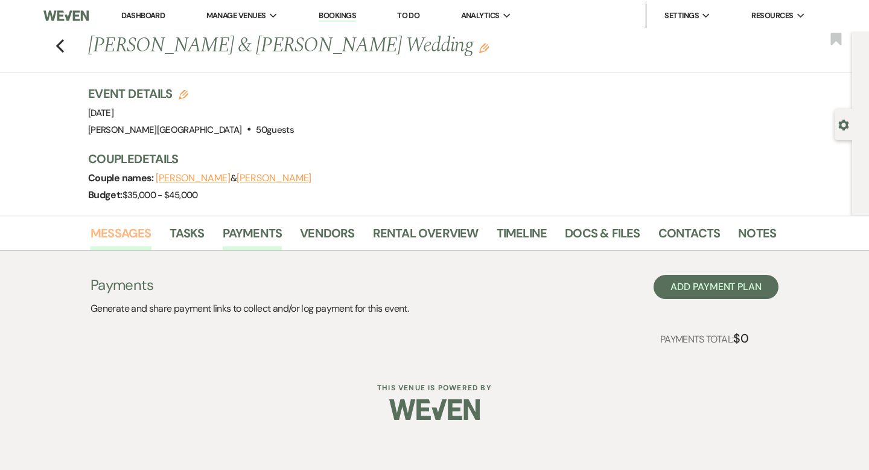
click at [144, 232] on link "Messages" at bounding box center [121, 236] width 61 height 27
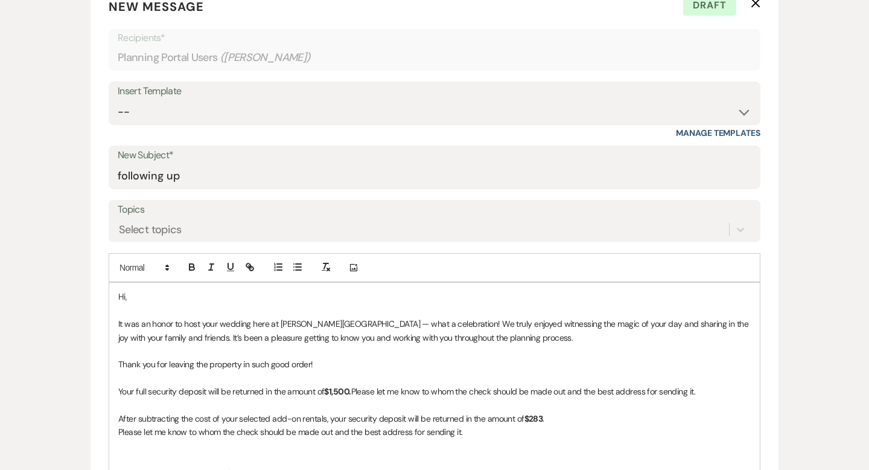
scroll to position [458, 0]
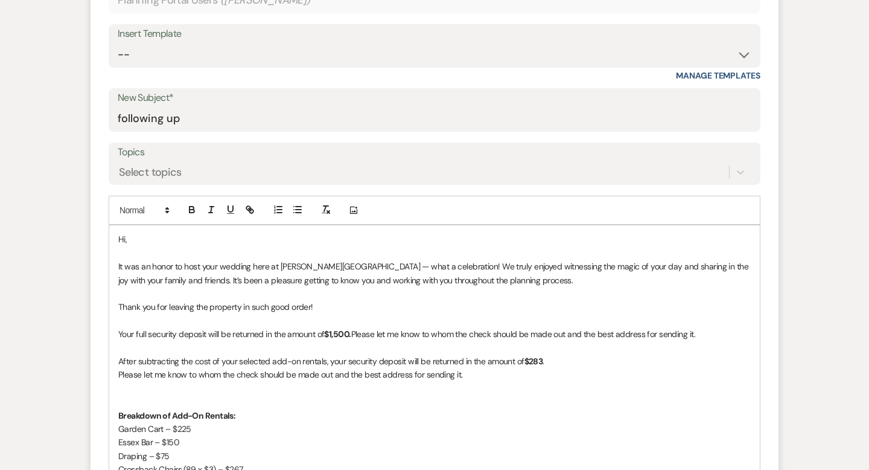
click at [170, 237] on p "Hi," at bounding box center [434, 238] width 633 height 13
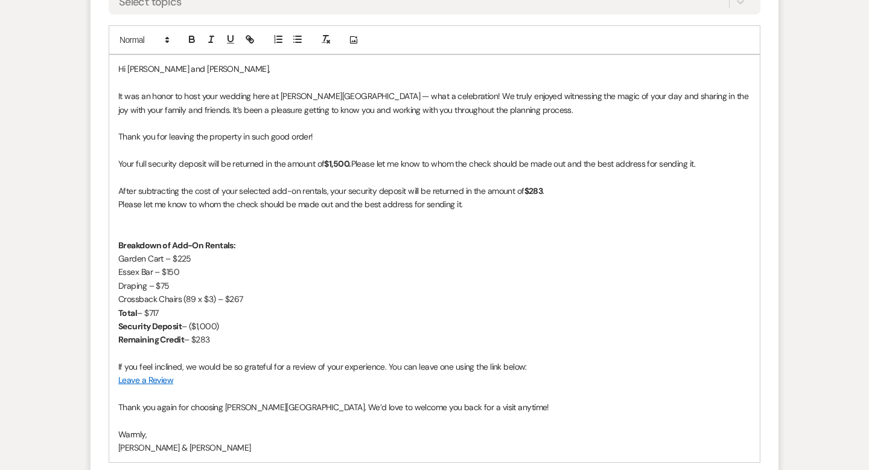
scroll to position [657, 0]
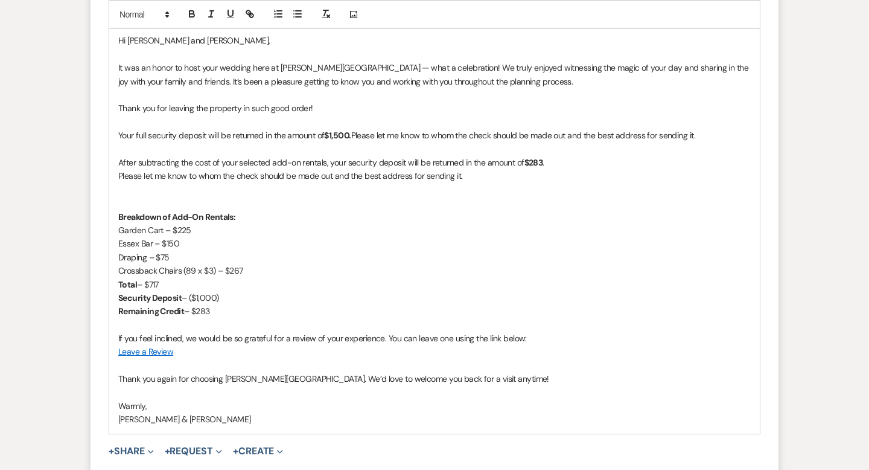
drag, startPoint x: 222, startPoint y: 308, endPoint x: 110, endPoint y: 159, distance: 187.1
click at [110, 159] on div "Hi [PERSON_NAME] and [PERSON_NAME], It was an honor to host your wedding here a…" at bounding box center [434, 230] width 651 height 406
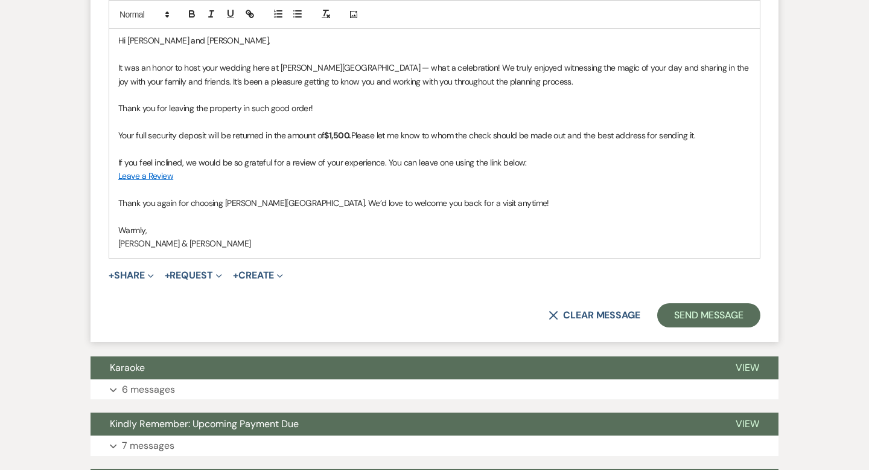
click at [190, 243] on p "[PERSON_NAME] & [PERSON_NAME]" at bounding box center [434, 243] width 633 height 13
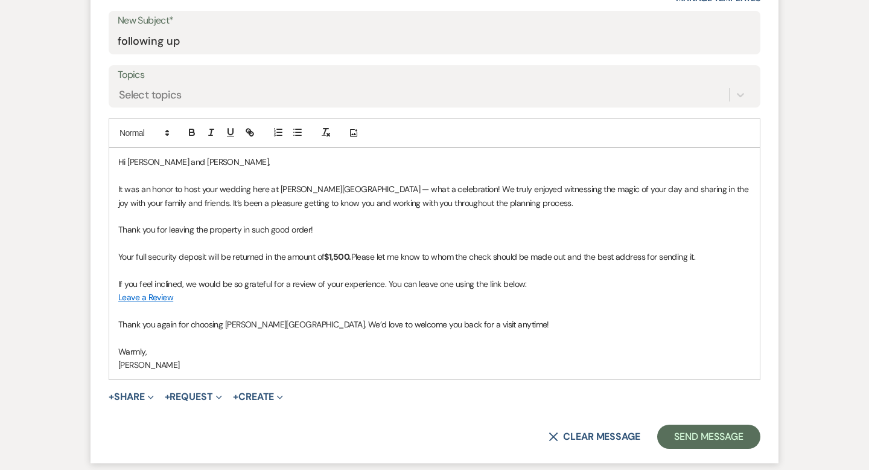
scroll to position [595, 0]
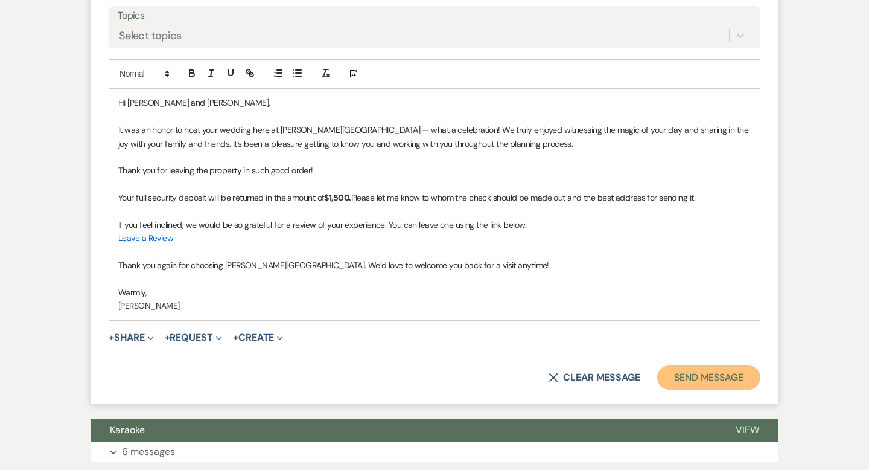
click at [694, 372] on button "Send Message" at bounding box center [708, 377] width 103 height 24
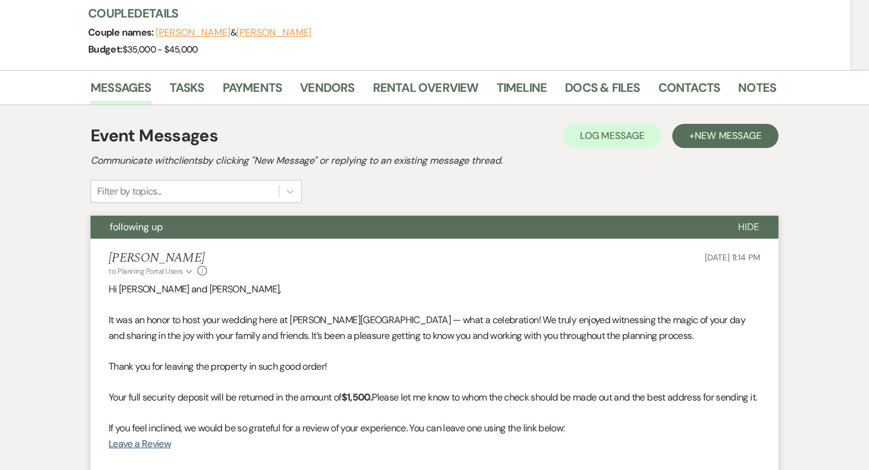
scroll to position [0, 0]
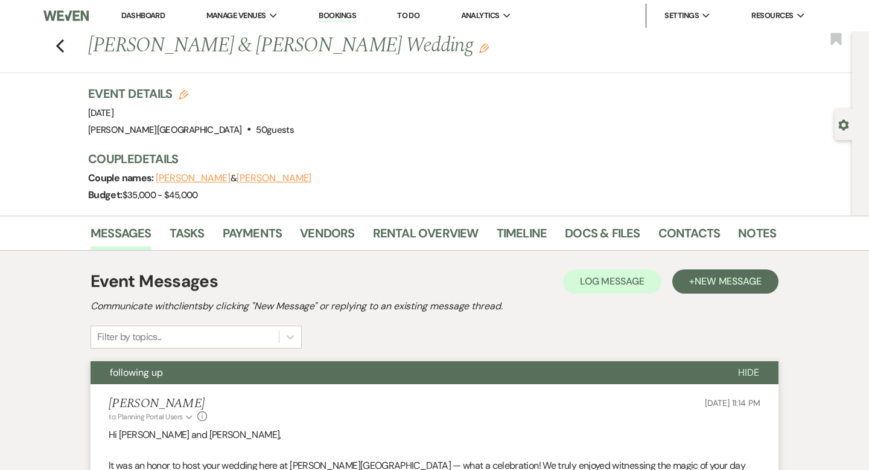
click at [143, 16] on link "Dashboard" at bounding box center [142, 15] width 43 height 10
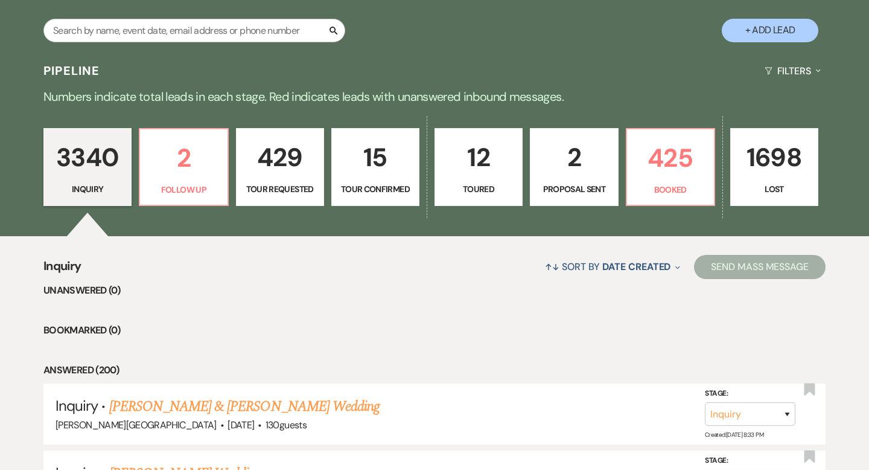
scroll to position [269, 0]
